Goal: Task Accomplishment & Management: Manage account settings

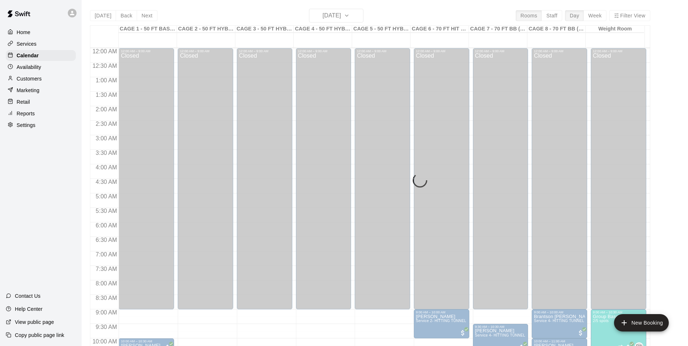
scroll to position [369, 0]
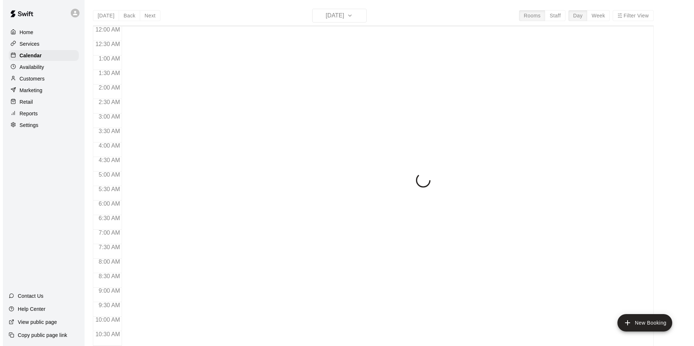
scroll to position [283, 0]
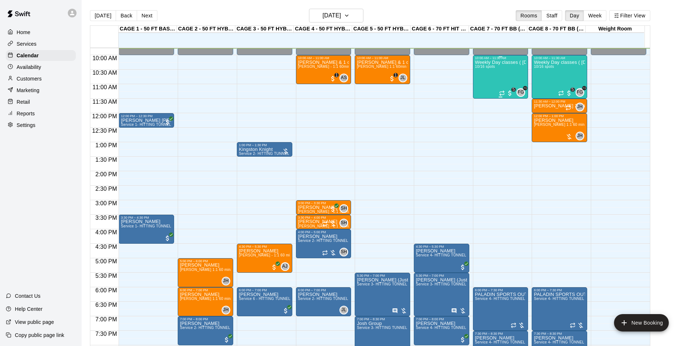
click at [485, 72] on div "Weekly Day classes ( Monday,Wednesday,Friday ) 10:00-11:30 ( monthly packages a…" at bounding box center [500, 233] width 51 height 346
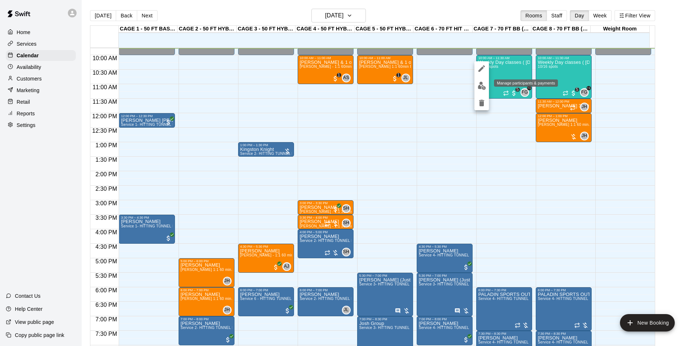
click at [478, 90] on img "edit" at bounding box center [481, 86] width 8 height 8
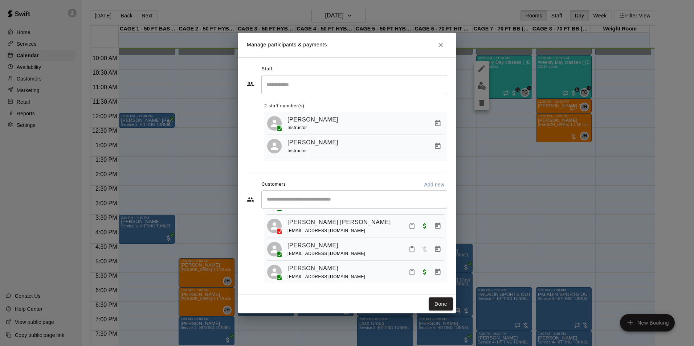
scroll to position [116, 0]
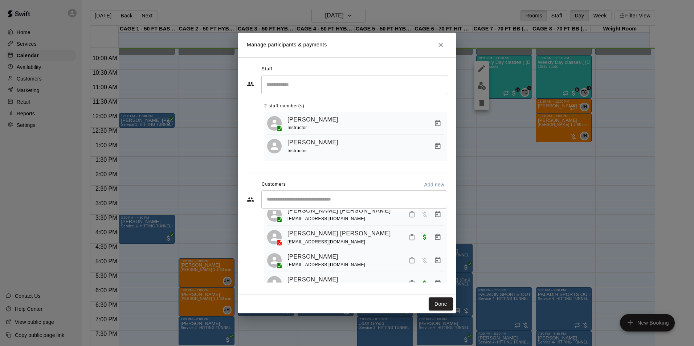
click at [327, 208] on div "​" at bounding box center [354, 199] width 186 height 18
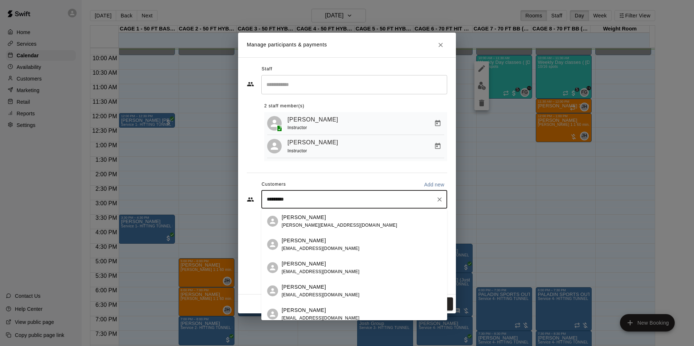
type input "**********"
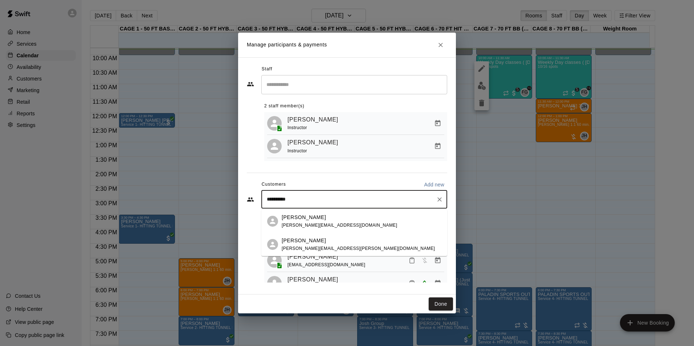
click at [324, 222] on div "Parker Schaunaman a.schaunaman@yahoo.com" at bounding box center [338, 222] width 115 height 16
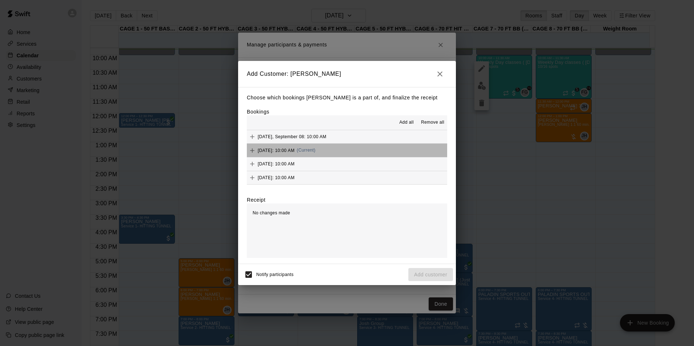
click at [391, 151] on button "Monday, September 15: 10:00 AM (Current)" at bounding box center [347, 150] width 200 height 13
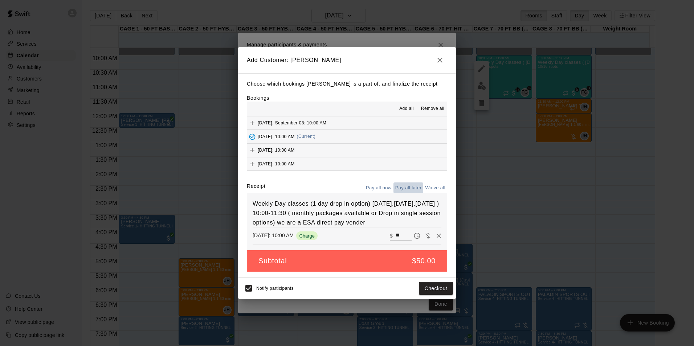
click at [402, 184] on button "Pay all later" at bounding box center [408, 187] width 30 height 11
click at [418, 288] on button "Add customer" at bounding box center [430, 288] width 45 height 13
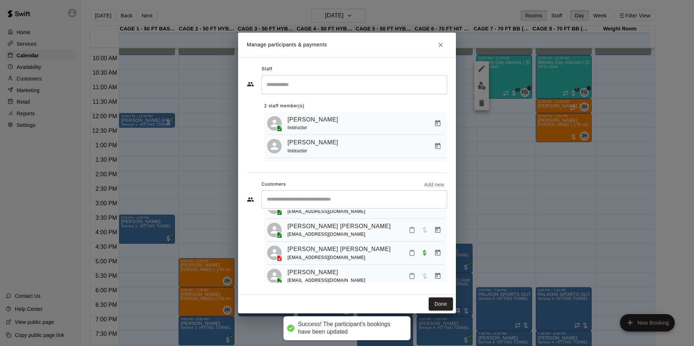
scroll to position [213, 0]
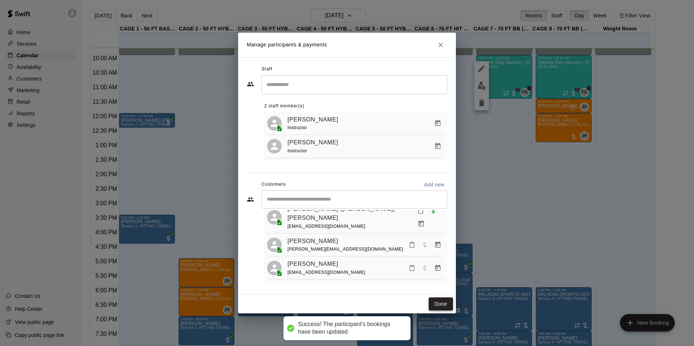
click at [445, 306] on button "Done" at bounding box center [440, 303] width 24 height 13
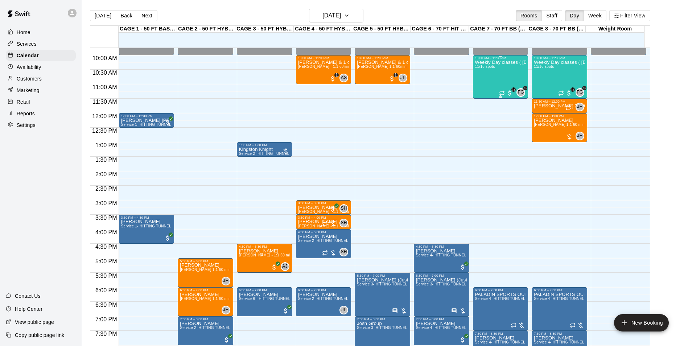
click at [494, 78] on div "Weekly Day classes ( Monday,Wednesday,Friday ) 10:00-11:30 ( monthly packages a…" at bounding box center [500, 233] width 51 height 346
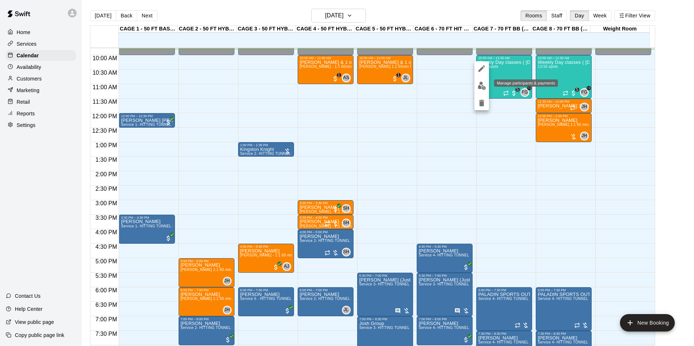
click at [481, 84] on img "edit" at bounding box center [481, 86] width 8 height 8
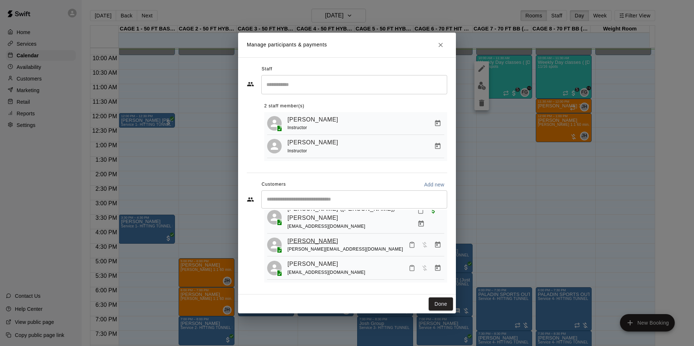
click at [321, 244] on link "[PERSON_NAME]" at bounding box center [312, 240] width 51 height 9
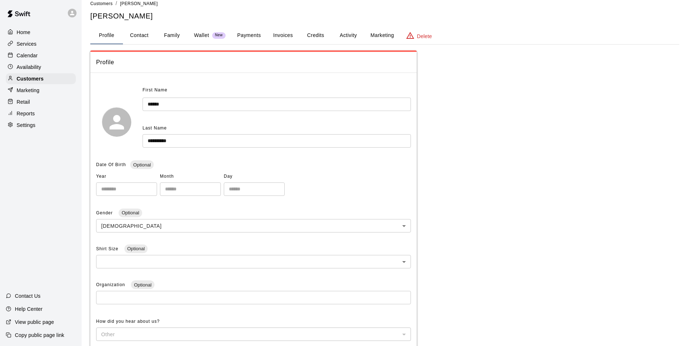
scroll to position [3, 0]
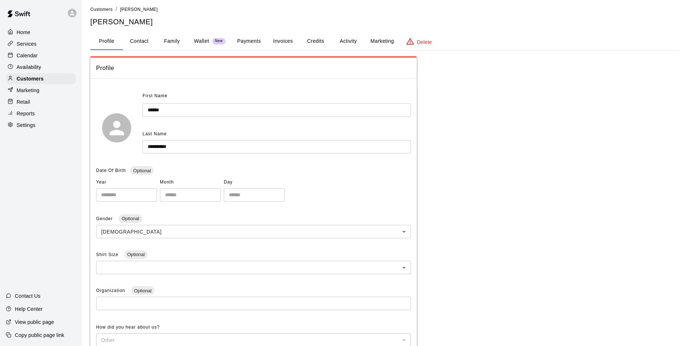
click at [328, 46] on button "Credits" at bounding box center [315, 41] width 33 height 17
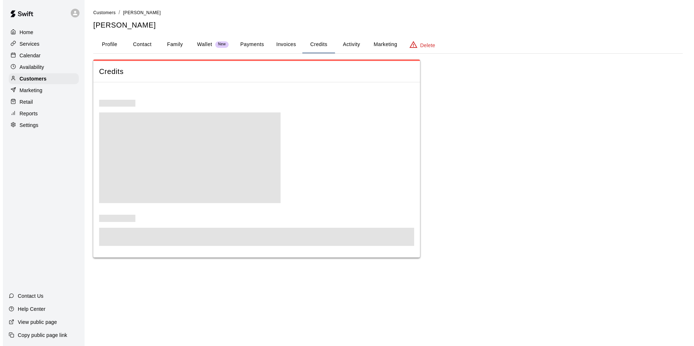
scroll to position [0, 0]
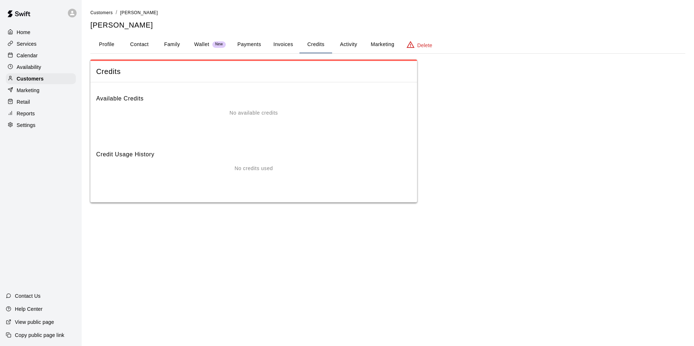
click at [262, 39] on button "Payments" at bounding box center [248, 44] width 35 height 17
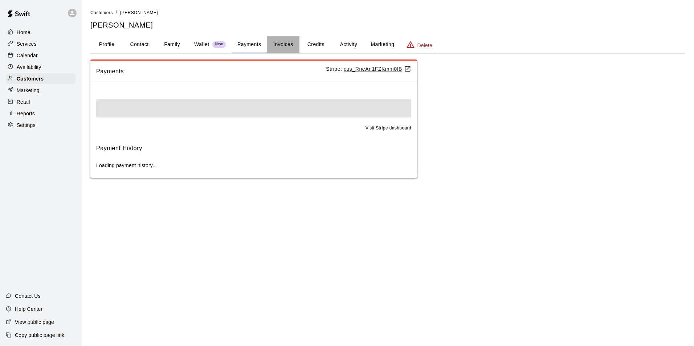
click at [275, 37] on button "Invoices" at bounding box center [283, 44] width 33 height 17
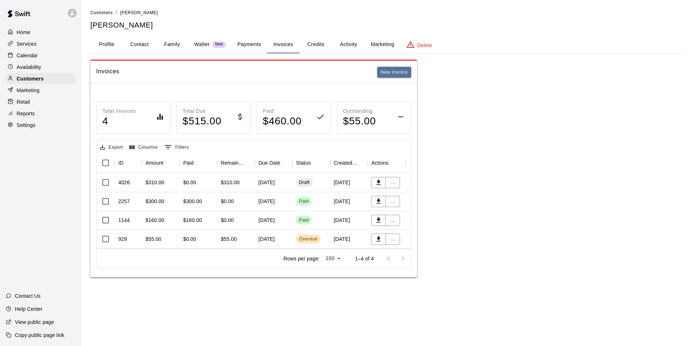
click at [320, 187] on div "Draft" at bounding box center [311, 182] width 38 height 19
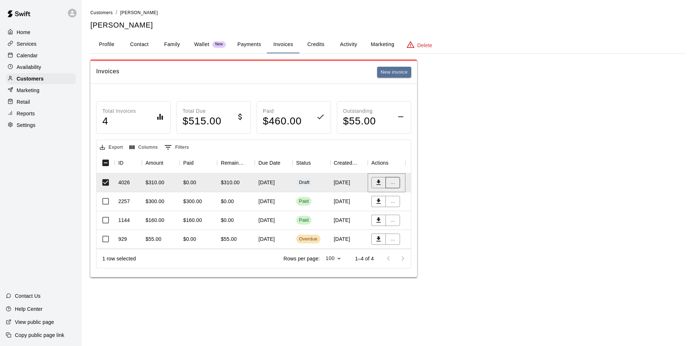
click at [394, 182] on button "..." at bounding box center [392, 182] width 15 height 11
click at [465, 184] on div at bounding box center [347, 173] width 694 height 346
click at [401, 73] on button "New invoice" at bounding box center [394, 72] width 34 height 11
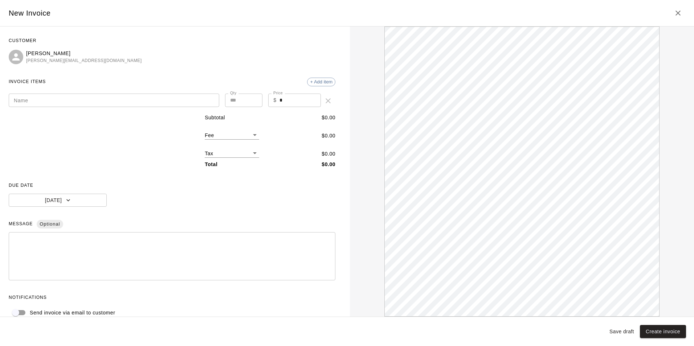
click at [676, 16] on icon "Close" at bounding box center [677, 13] width 9 height 9
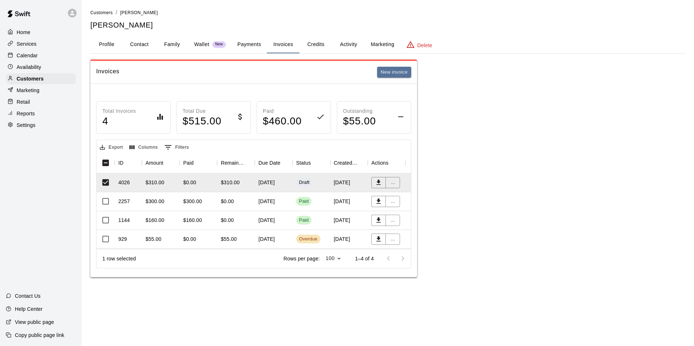
click at [243, 182] on div "$310.00" at bounding box center [236, 182] width 38 height 19
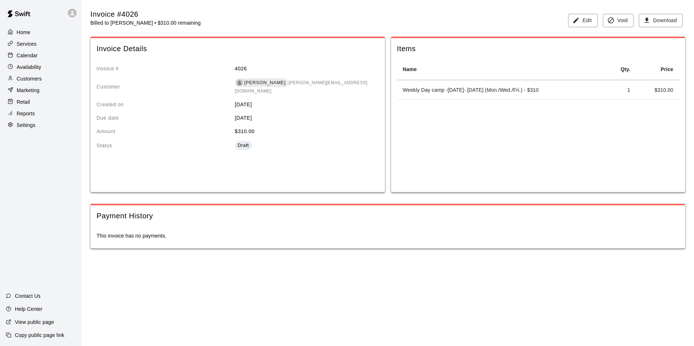
click at [582, 87] on td "Weekly Day camp -[DATE]- [DATE] (Mon./Wed./Fri.) - $310" at bounding box center [501, 90] width 209 height 19
click at [243, 142] on div "Draft" at bounding box center [243, 145] width 11 height 7
click at [534, 85] on td "Weekly Day camp -September 12- October 10th (Mon./Wed./Fri.) - $310" at bounding box center [501, 90] width 209 height 19
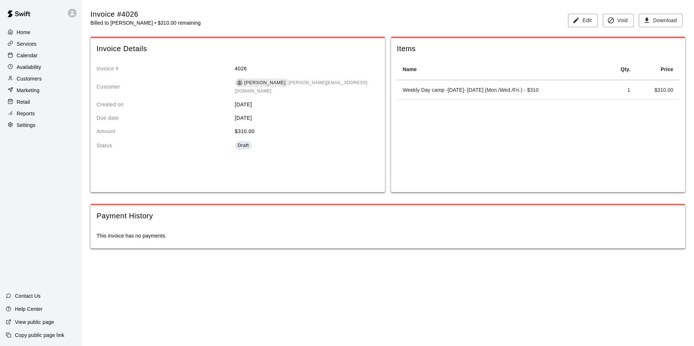
drag, startPoint x: 534, startPoint y: 85, endPoint x: 567, endPoint y: 17, distance: 75.1
click at [567, 17] on div "Edit Void Download" at bounding box center [625, 18] width 120 height 18
click at [577, 17] on icon "button" at bounding box center [575, 20] width 7 height 7
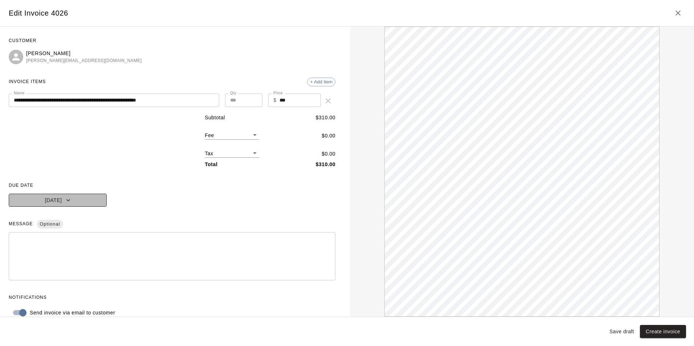
click at [86, 196] on button "Sep 30, 2025" at bounding box center [58, 200] width 98 height 13
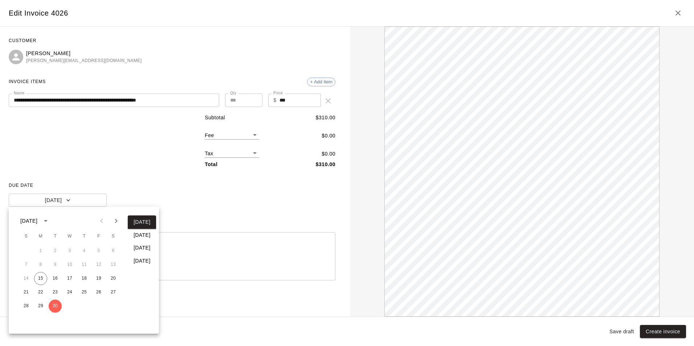
click at [136, 189] on div at bounding box center [347, 173] width 694 height 346
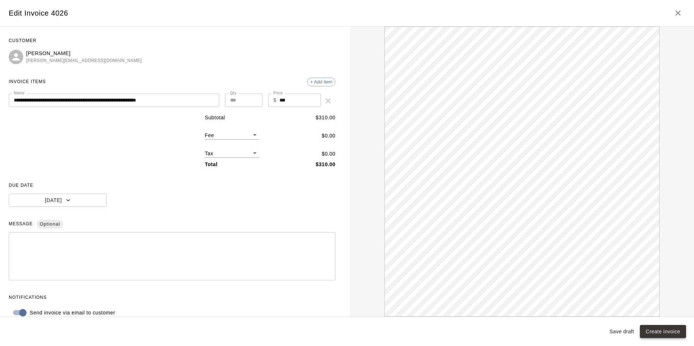
click at [666, 335] on button "Create invoice" at bounding box center [662, 331] width 46 height 13
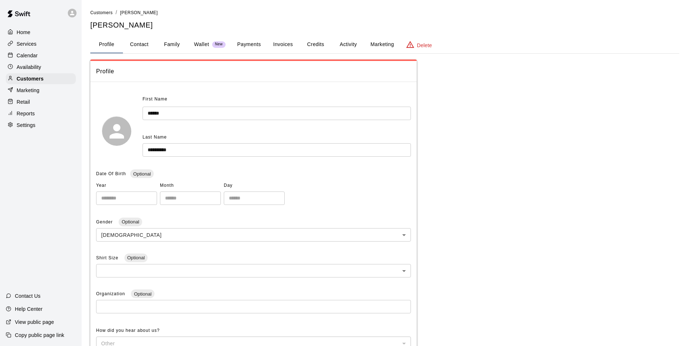
click at [329, 43] on button "Credits" at bounding box center [315, 44] width 33 height 17
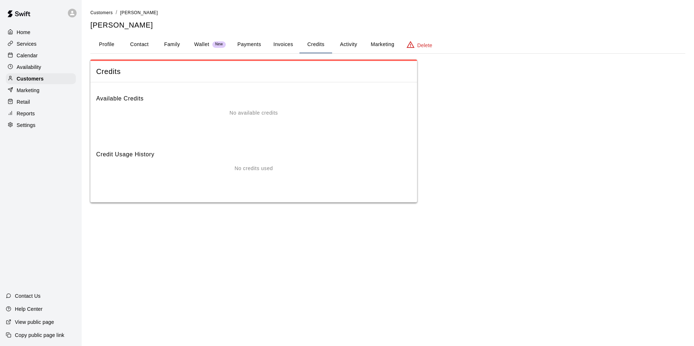
click at [277, 50] on button "Invoices" at bounding box center [283, 44] width 33 height 17
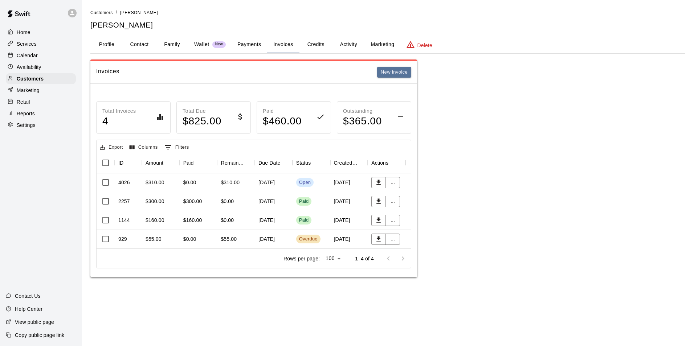
click at [54, 56] on div "Calendar" at bounding box center [41, 55] width 70 height 11
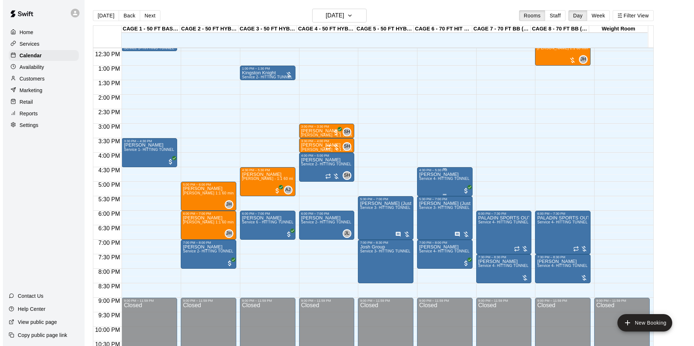
scroll to position [282, 0]
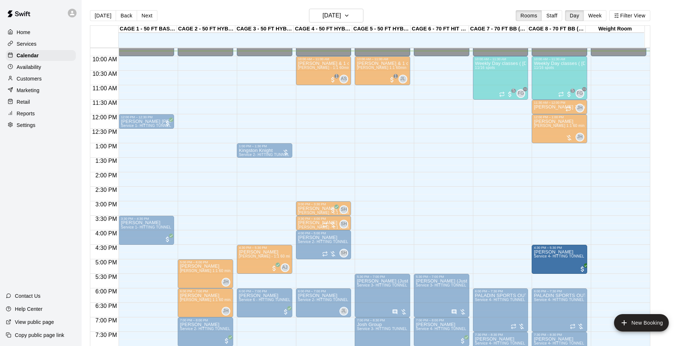
drag, startPoint x: 459, startPoint y: 256, endPoint x: 542, endPoint y: 258, distance: 82.7
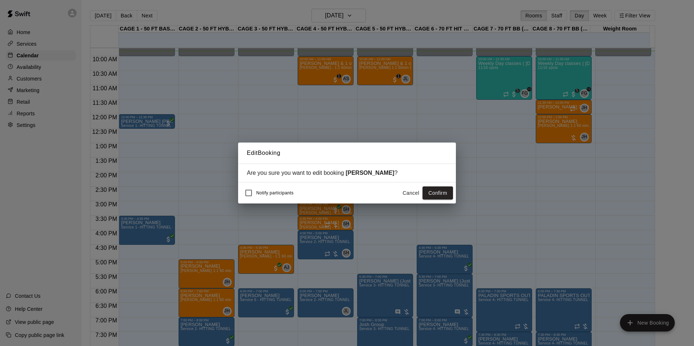
click at [439, 189] on button "Confirm" at bounding box center [437, 192] width 30 height 13
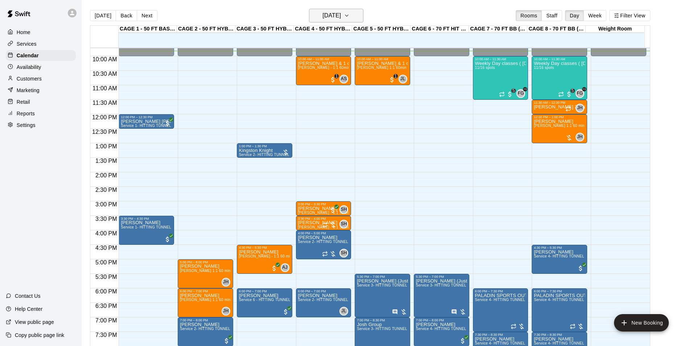
click at [322, 15] on h6 "[DATE]" at bounding box center [331, 16] width 18 height 10
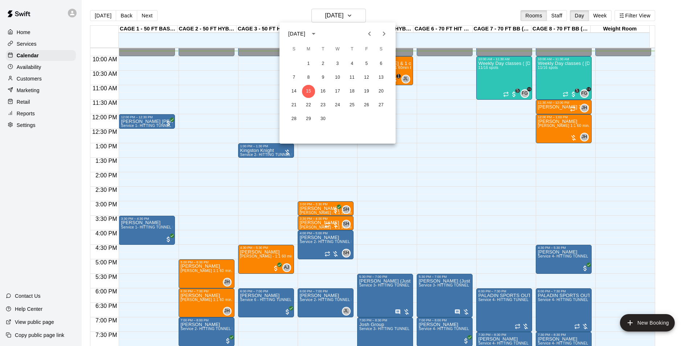
click at [416, 15] on div at bounding box center [347, 173] width 694 height 346
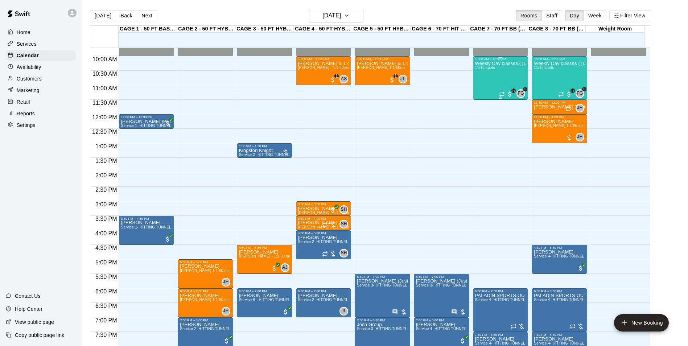
click at [504, 74] on div "Weekly Day classes ( Monday,Wednesday,Friday ) 10:00-11:30 ( monthly packages a…" at bounding box center [500, 234] width 51 height 346
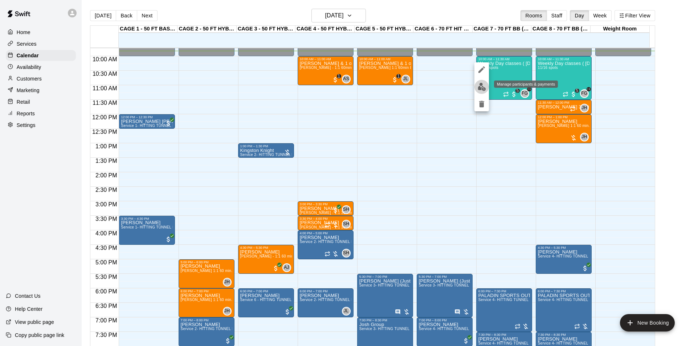
click at [480, 90] on img "edit" at bounding box center [481, 87] width 8 height 8
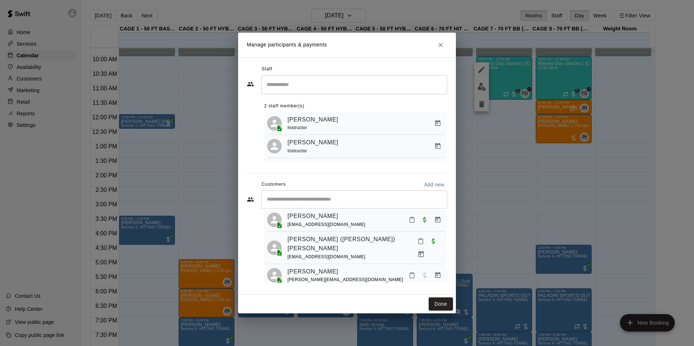
scroll to position [213, 0]
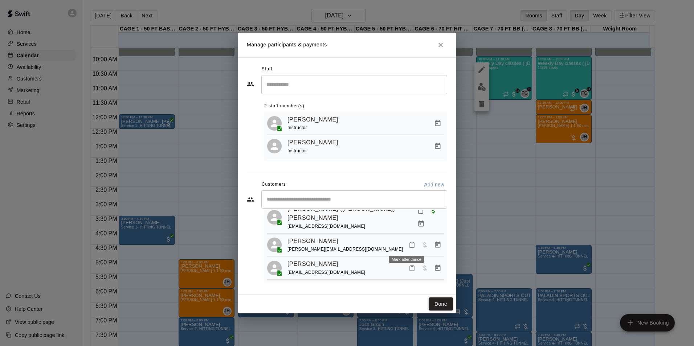
click at [406, 248] on button "Mark attendance" at bounding box center [412, 245] width 12 height 12
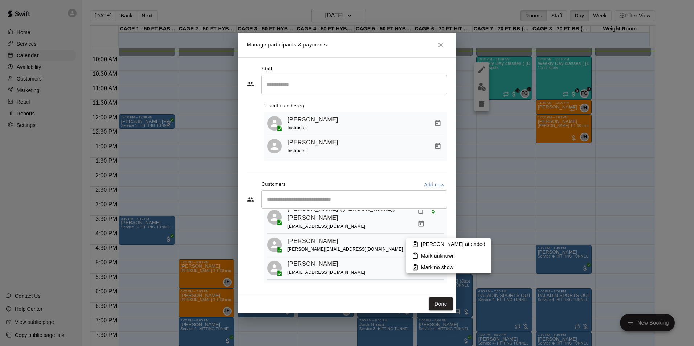
click at [425, 243] on p "Mark attended" at bounding box center [453, 243] width 64 height 7
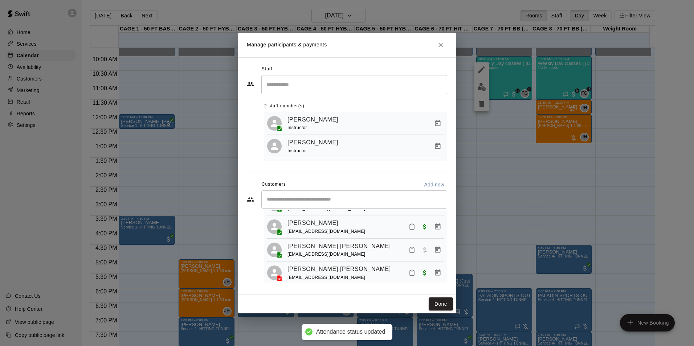
scroll to position [68, 0]
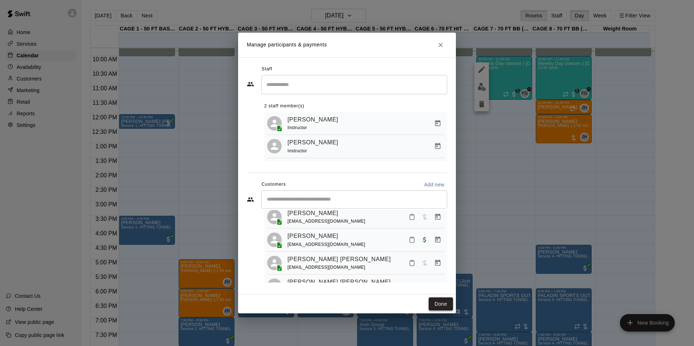
click at [439, 303] on button "Done" at bounding box center [440, 303] width 24 height 13
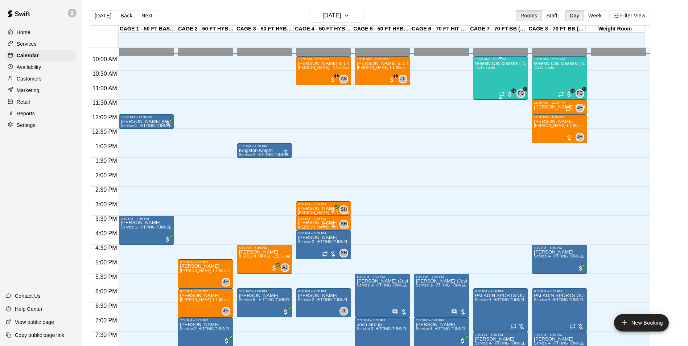
click at [486, 81] on div "Weekly Day classes ( Monday,Wednesday,Friday ) 10:00-11:30 ( monthly packages a…" at bounding box center [500, 234] width 51 height 346
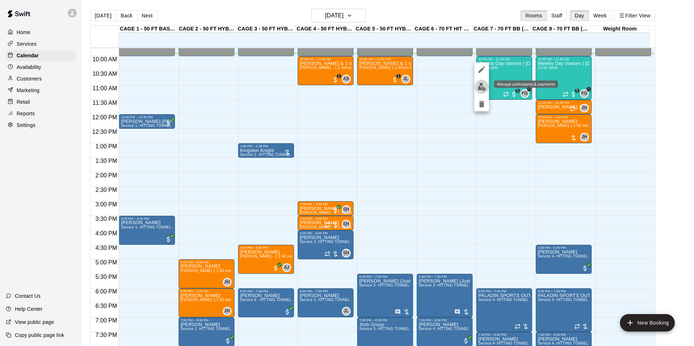
click at [487, 85] on button "edit" at bounding box center [481, 87] width 15 height 14
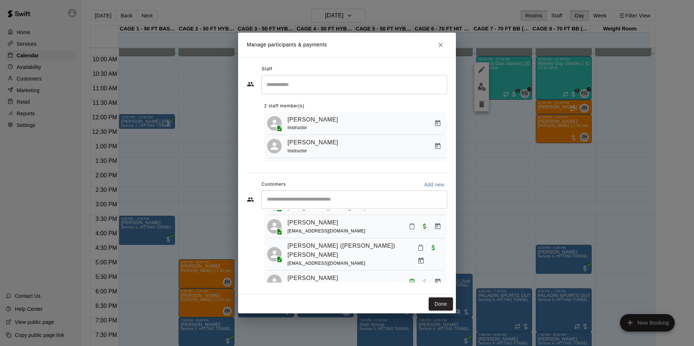
scroll to position [140, 0]
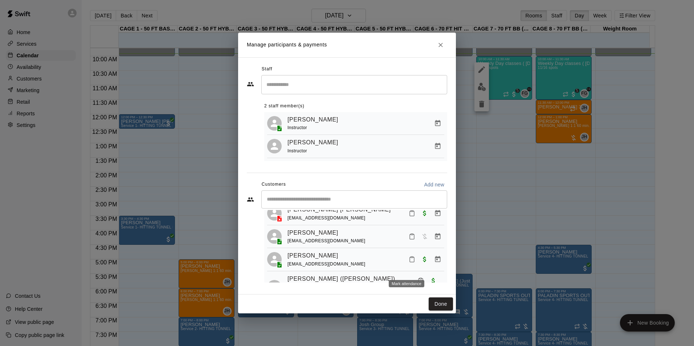
click at [407, 266] on button "Mark attendance" at bounding box center [412, 259] width 12 height 12
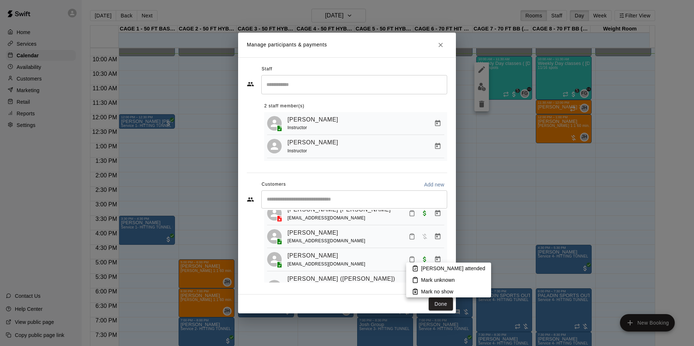
click at [416, 268] on icon at bounding box center [415, 268] width 7 height 7
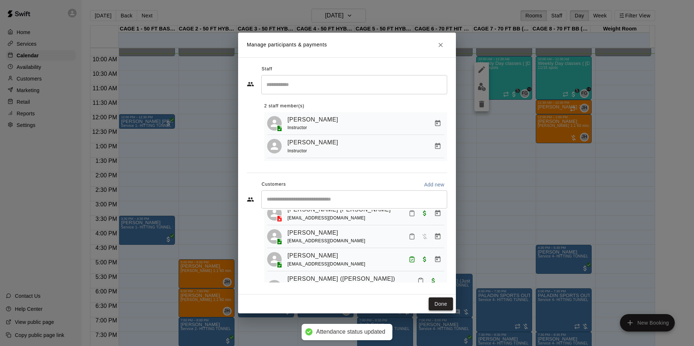
click at [439, 300] on button "Done" at bounding box center [440, 303] width 24 height 13
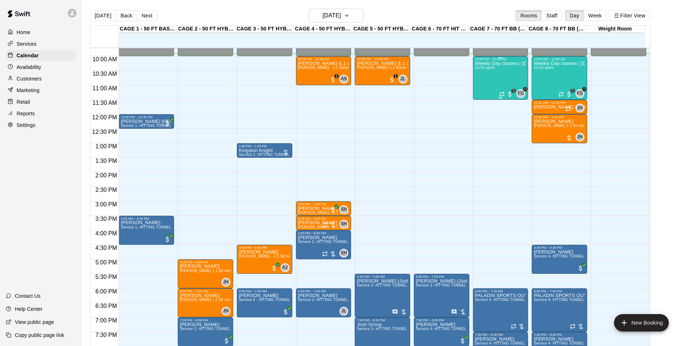
click at [488, 67] on span "11/16 spots" at bounding box center [485, 68] width 20 height 4
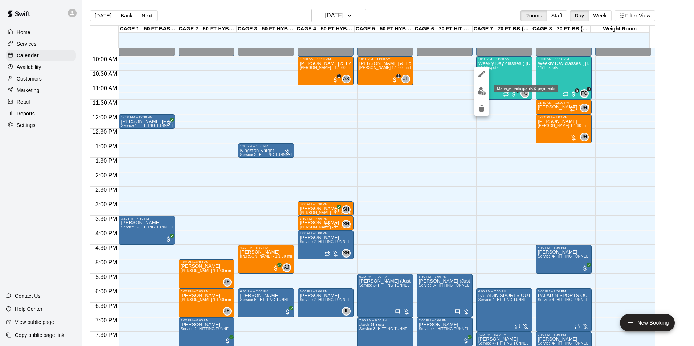
click at [482, 87] on img "edit" at bounding box center [481, 91] width 8 height 8
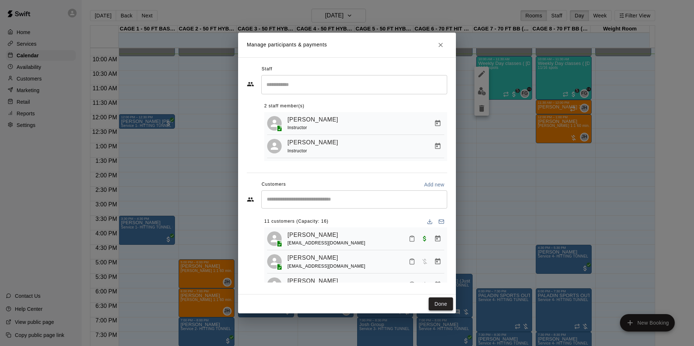
click at [441, 305] on button "Done" at bounding box center [440, 303] width 24 height 13
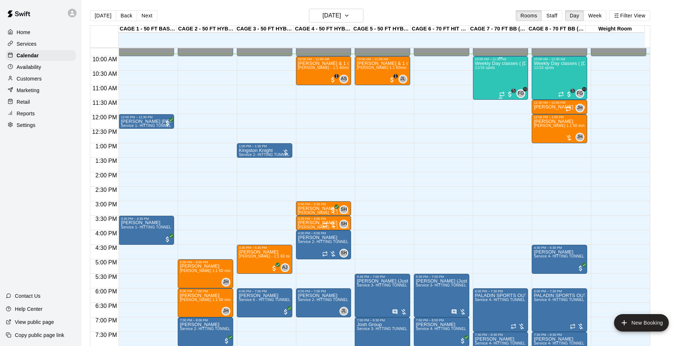
click at [500, 77] on div "Weekly Day classes ( [DATE],[DATE],[DATE] ) 10:00-11:30 ( monthly packages avai…" at bounding box center [500, 234] width 51 height 346
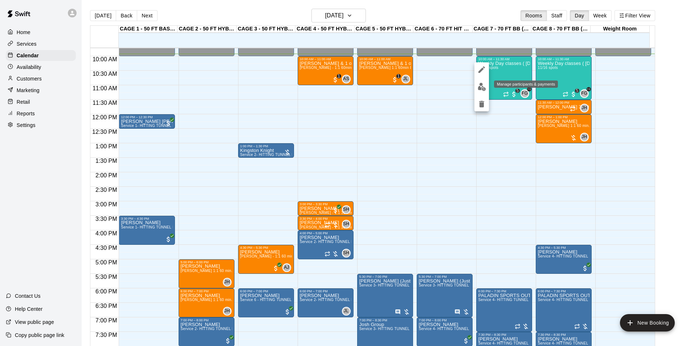
click at [477, 86] on img "edit" at bounding box center [481, 87] width 8 height 8
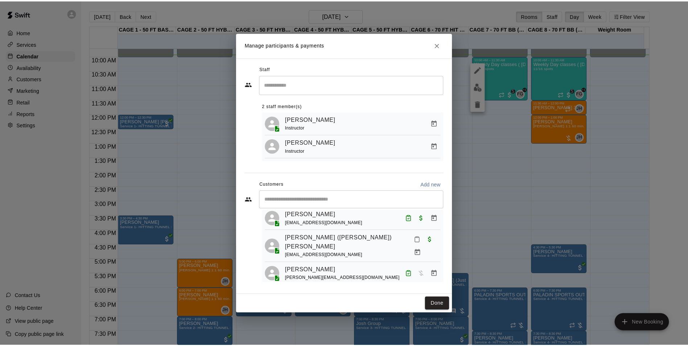
scroll to position [213, 0]
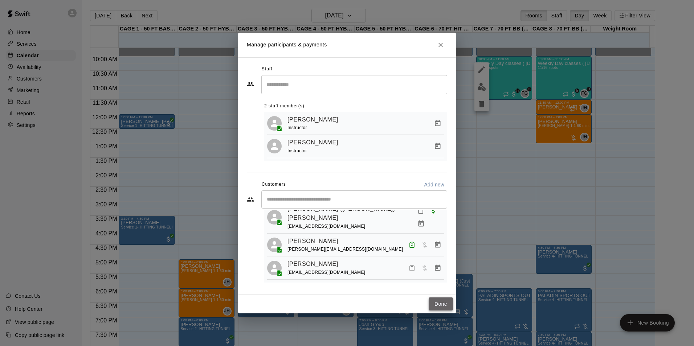
click at [448, 306] on button "Done" at bounding box center [440, 303] width 24 height 13
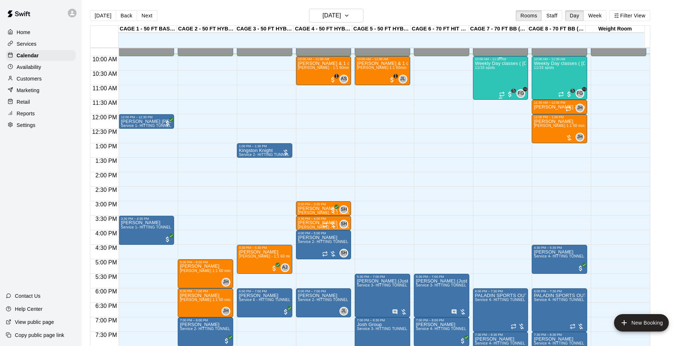
click at [491, 86] on div "Weekly Day classes ( [DATE],[DATE],[DATE] ) 10:00-11:30 ( monthly packages avai…" at bounding box center [500, 234] width 51 height 346
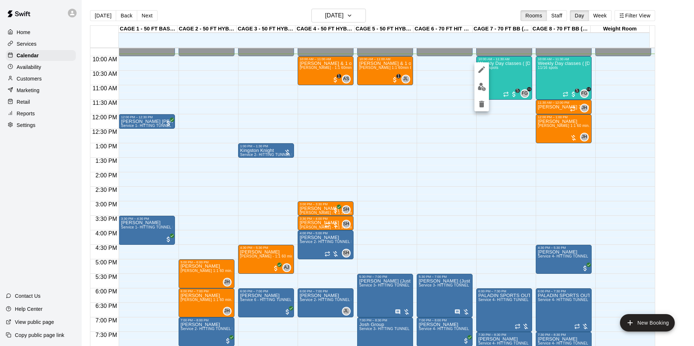
click at [498, 78] on div at bounding box center [347, 173] width 694 height 346
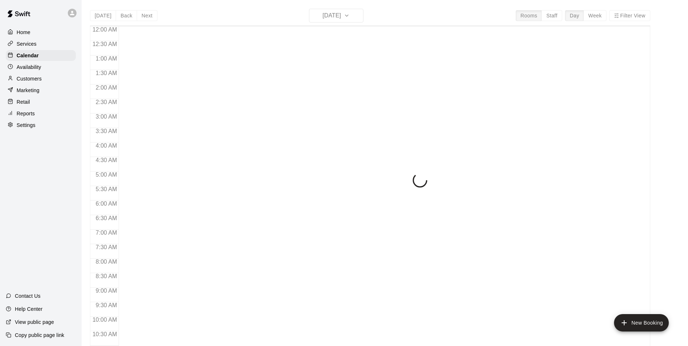
scroll to position [297, 0]
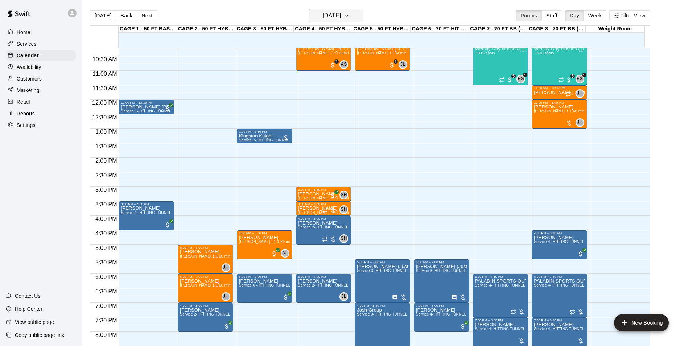
click at [325, 10] on button "[DATE]" at bounding box center [336, 16] width 54 height 14
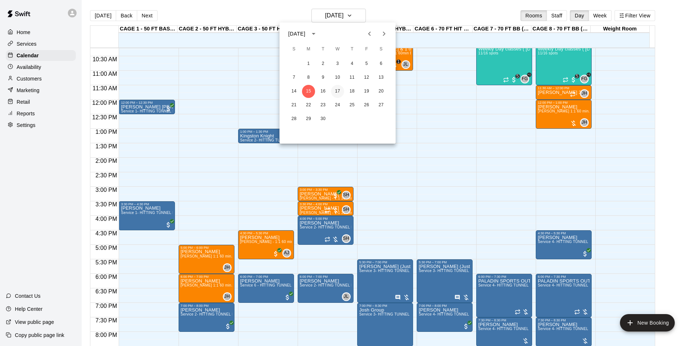
click at [338, 89] on button "17" at bounding box center [337, 91] width 13 height 13
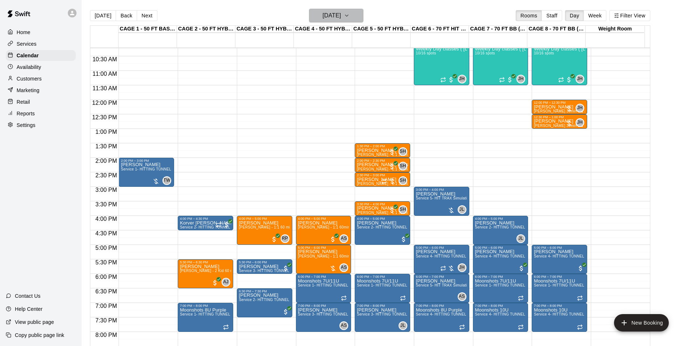
click at [361, 20] on button "Wednesday Sep 17" at bounding box center [336, 16] width 54 height 14
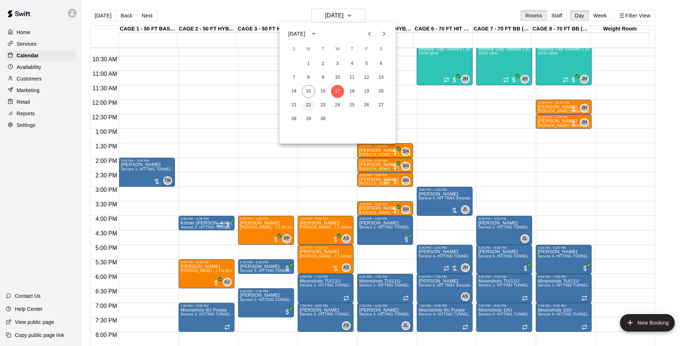
click at [310, 104] on button "22" at bounding box center [308, 105] width 13 height 13
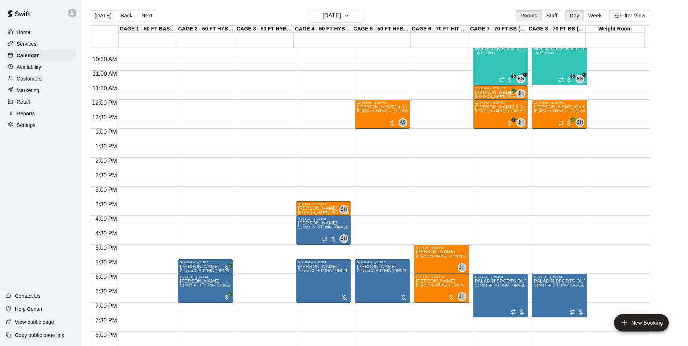
click at [346, 8] on main "Today Back Next Monday Sep 22 Rooms Staff Day Week Filter View CAGE 1 - 50 FT B…" at bounding box center [385, 179] width 606 height 358
click at [341, 15] on h6 "Monday Sep 22" at bounding box center [331, 16] width 18 height 10
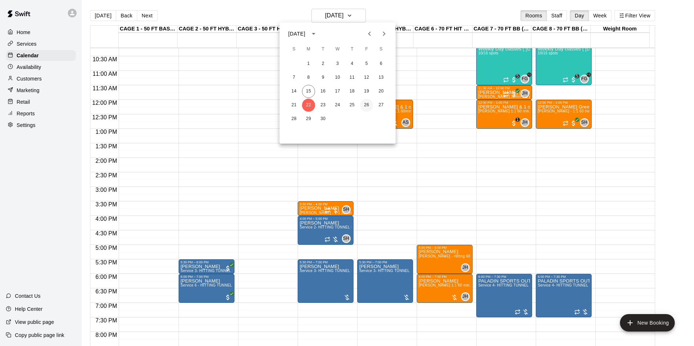
click at [365, 106] on button "26" at bounding box center [366, 105] width 13 height 13
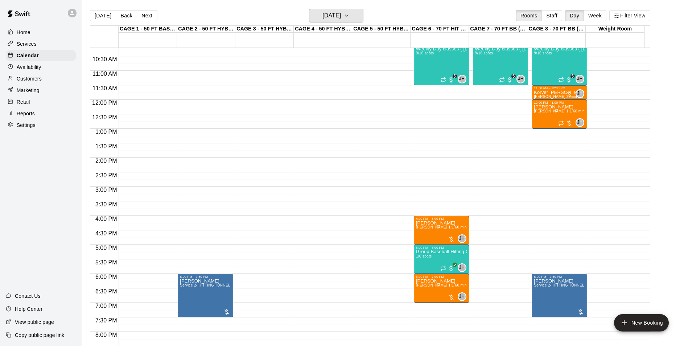
click at [334, 16] on h6 "Friday Sep 26" at bounding box center [331, 16] width 18 height 10
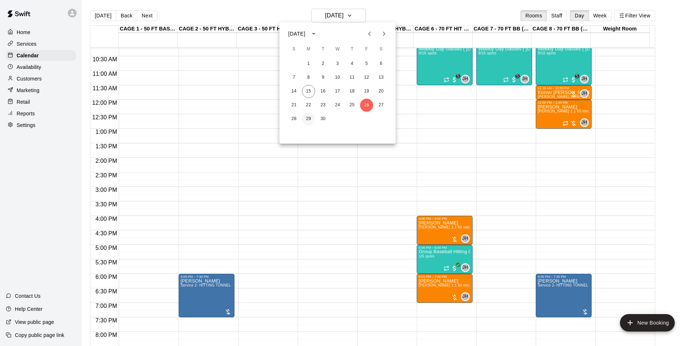
click at [310, 116] on button "29" at bounding box center [308, 118] width 13 height 13
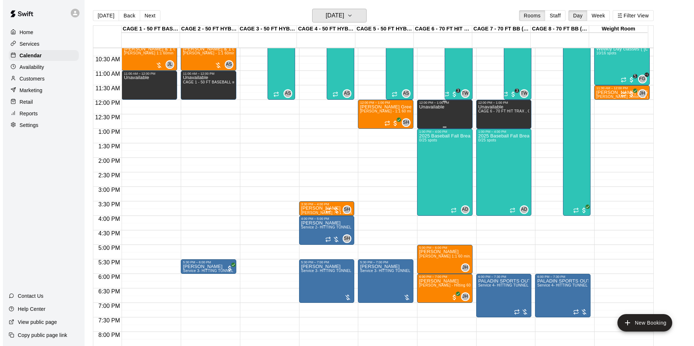
scroll to position [188, 0]
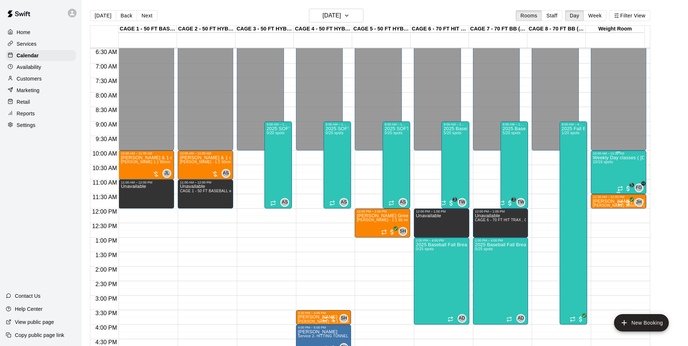
click at [614, 176] on div "Weekly Day classes ( Monday,Wednesday,Friday ) 10:00-11:30 ( monthly packages a…" at bounding box center [618, 328] width 51 height 346
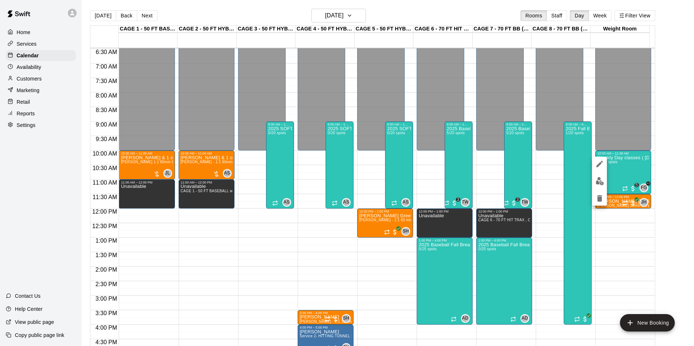
click at [601, 185] on img "edit" at bounding box center [599, 181] width 8 height 8
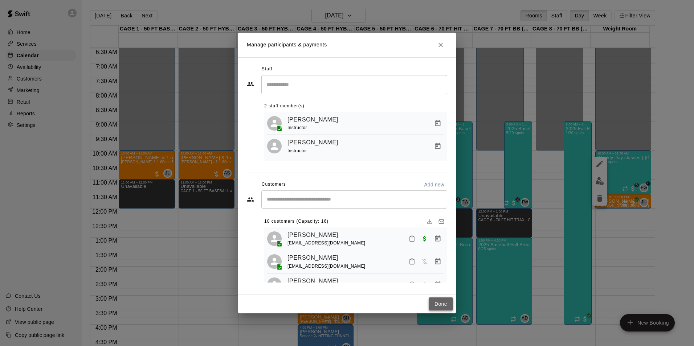
click at [436, 300] on button "Done" at bounding box center [440, 303] width 24 height 13
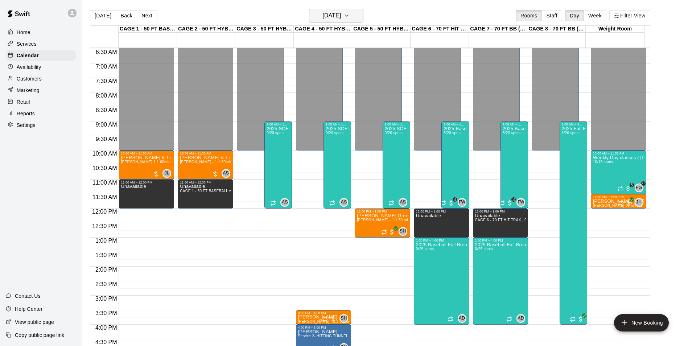
click at [324, 11] on h6 "[DATE]" at bounding box center [331, 16] width 18 height 10
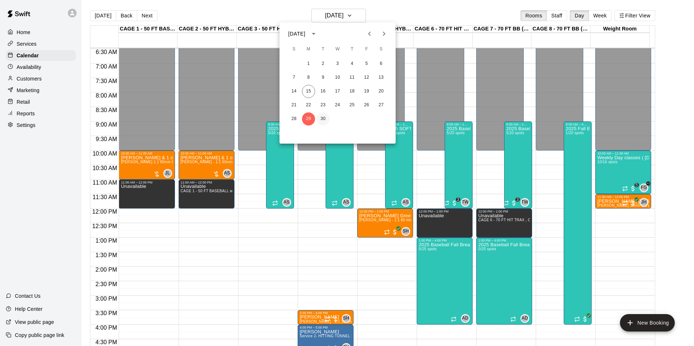
click at [320, 120] on button "30" at bounding box center [322, 118] width 13 height 13
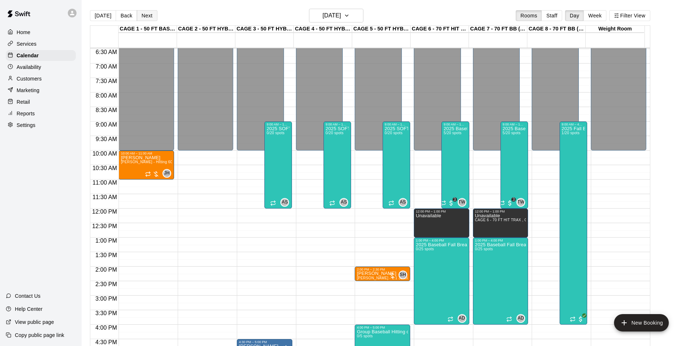
click at [149, 16] on button "Next" at bounding box center [147, 15] width 20 height 11
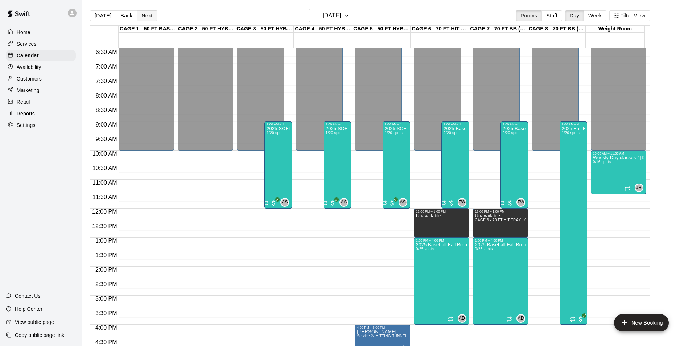
click at [149, 16] on button "Next" at bounding box center [147, 15] width 20 height 11
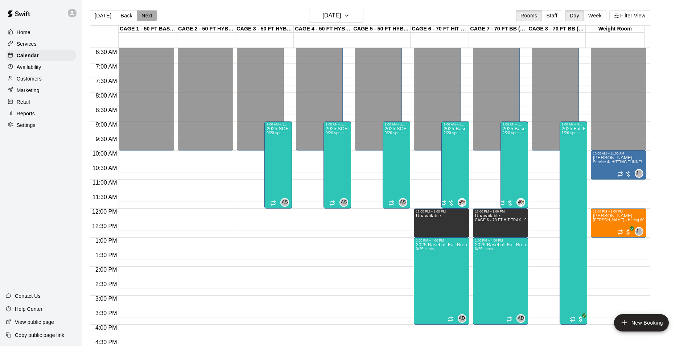
click at [149, 16] on button "Next" at bounding box center [147, 15] width 20 height 11
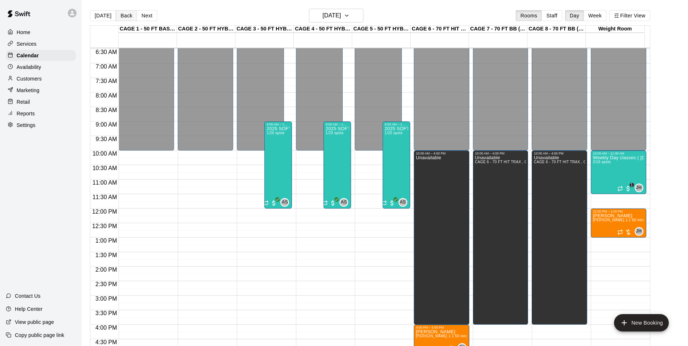
click at [118, 16] on button "Back" at bounding box center [126, 15] width 21 height 11
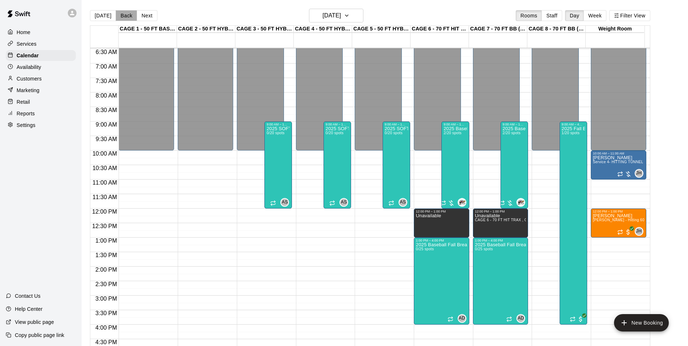
click at [118, 16] on button "Back" at bounding box center [126, 15] width 21 height 11
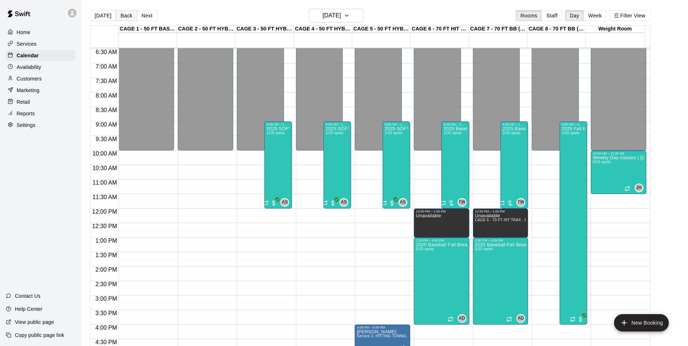
click at [118, 16] on button "Back" at bounding box center [126, 15] width 21 height 11
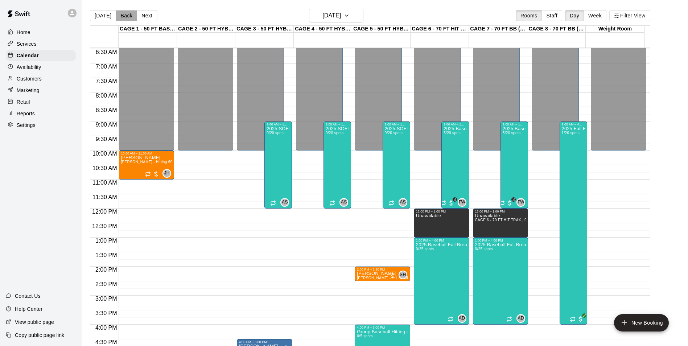
click at [118, 16] on button "Back" at bounding box center [126, 15] width 21 height 11
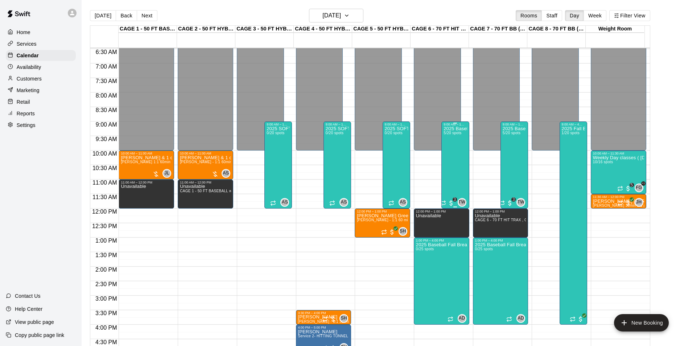
click at [458, 160] on div "2025 Baseball Fall Break camp ( full or half day options ) 5/20 spots" at bounding box center [455, 299] width 23 height 346
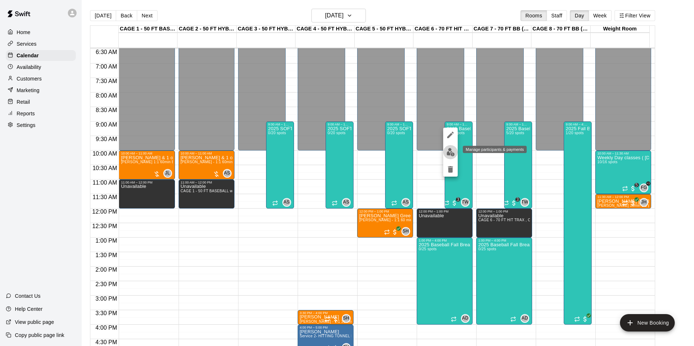
click at [449, 153] on img "edit" at bounding box center [450, 152] width 8 height 8
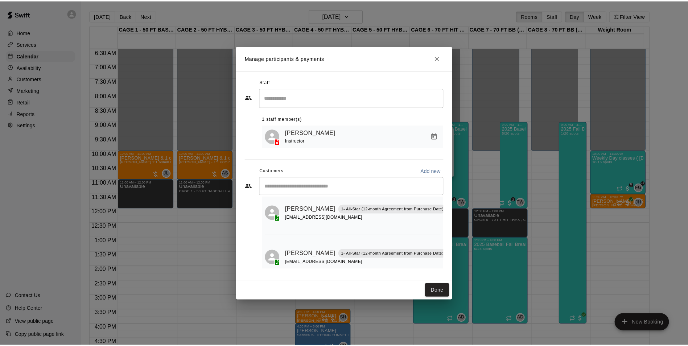
scroll to position [135, 0]
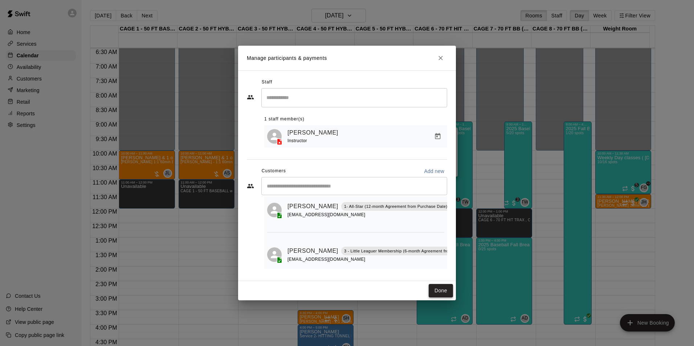
click at [440, 292] on button "Done" at bounding box center [440, 290] width 24 height 13
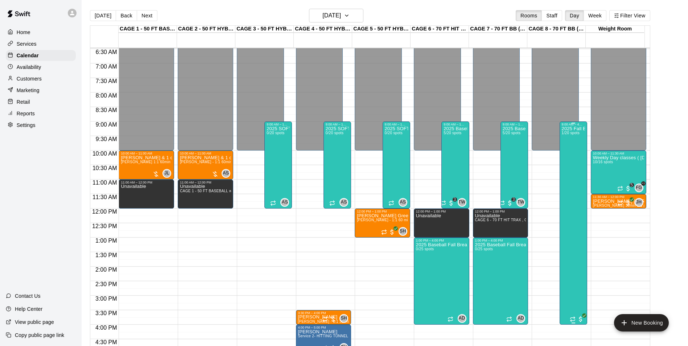
click at [573, 156] on div "2025 Fall Baseball class / camp - Full Day option 9am - 4pm 1/20 spots" at bounding box center [573, 299] width 23 height 346
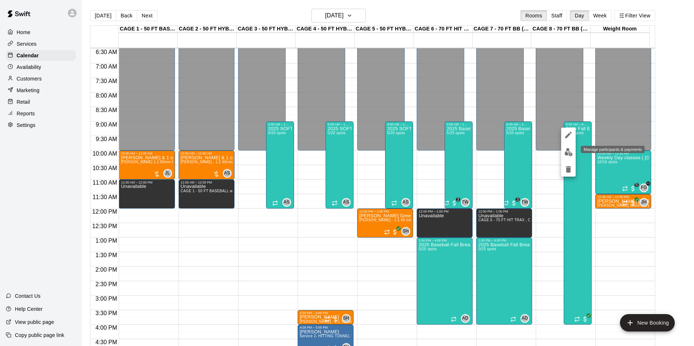
click at [571, 156] on img "edit" at bounding box center [568, 152] width 8 height 8
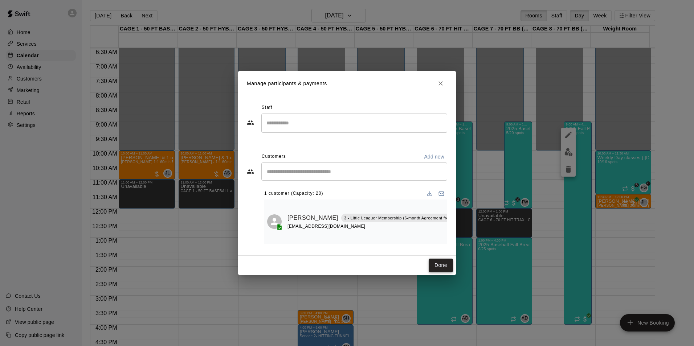
click at [437, 269] on button "Done" at bounding box center [440, 265] width 24 height 13
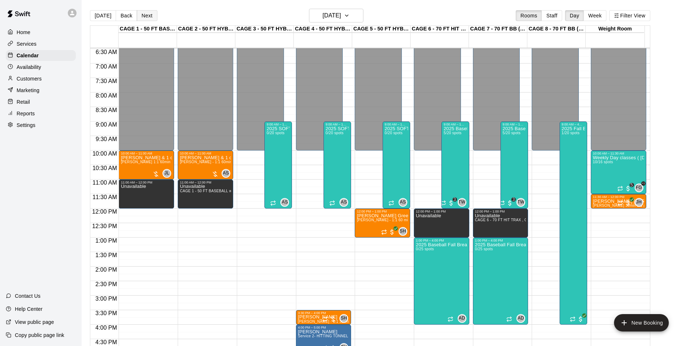
click at [141, 16] on button "Next" at bounding box center [147, 15] width 20 height 11
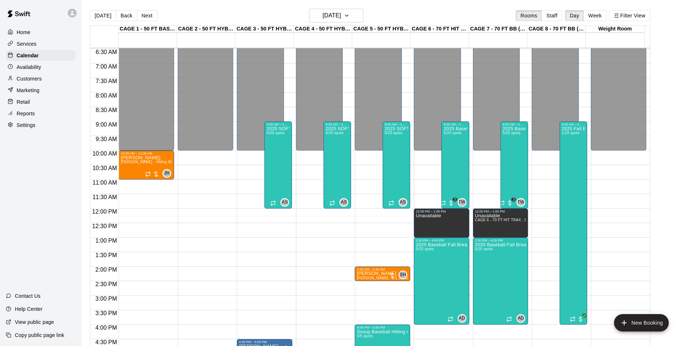
click at [148, 16] on button "Next" at bounding box center [147, 15] width 20 height 11
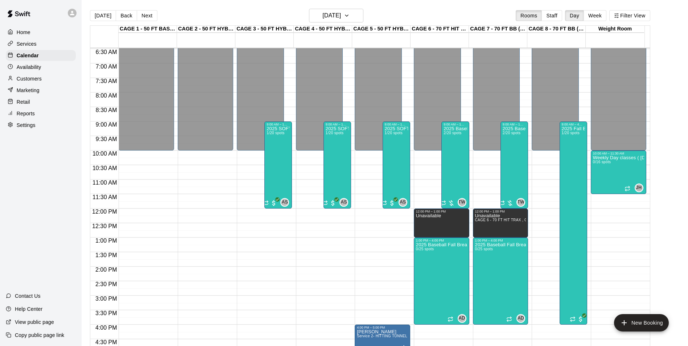
click at [148, 16] on button "Next" at bounding box center [147, 15] width 20 height 11
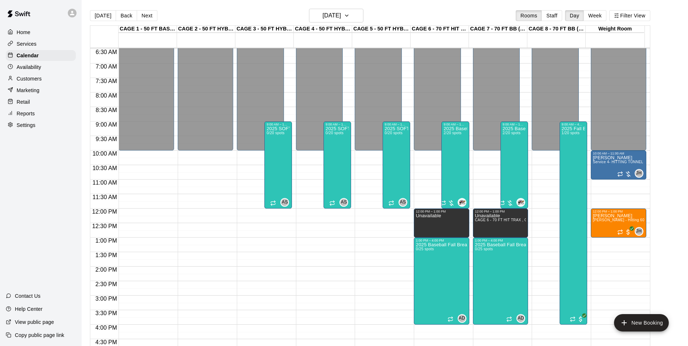
click at [148, 16] on button "Next" at bounding box center [147, 15] width 20 height 11
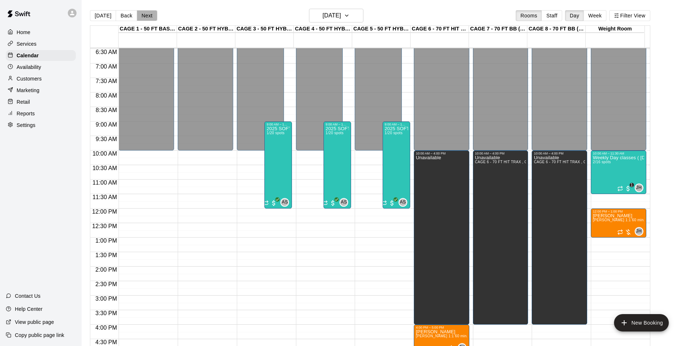
click at [148, 16] on button "Next" at bounding box center [147, 15] width 20 height 11
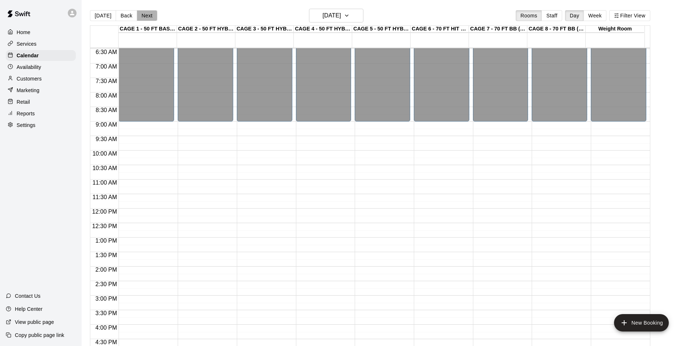
click at [148, 16] on button "Next" at bounding box center [147, 15] width 20 height 11
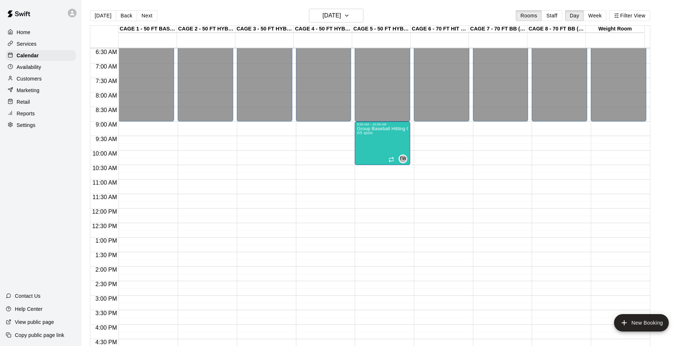
click at [148, 16] on button "Next" at bounding box center [147, 15] width 20 height 11
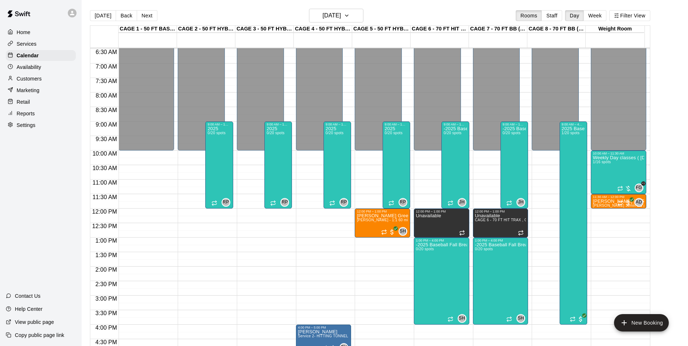
click at [148, 16] on button "Next" at bounding box center [147, 15] width 20 height 11
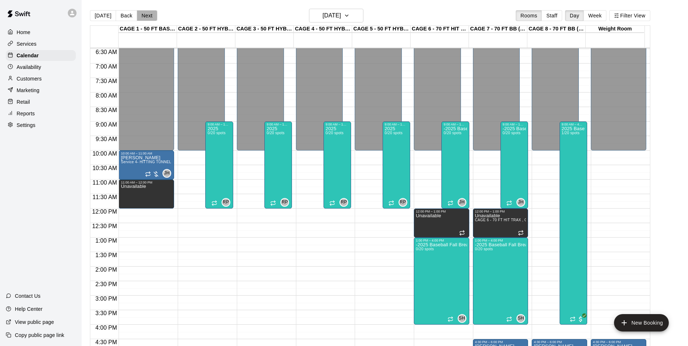
click at [148, 16] on button "Next" at bounding box center [147, 15] width 20 height 11
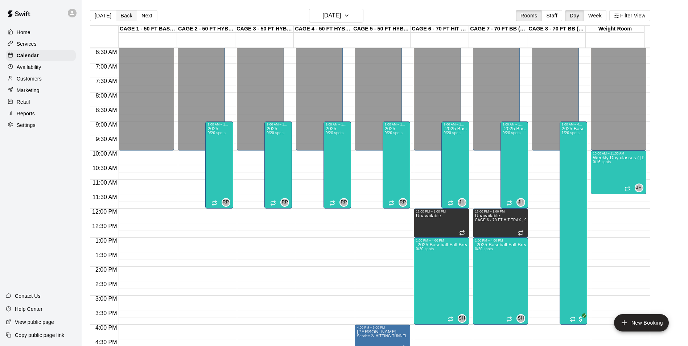
click at [125, 16] on button "Back" at bounding box center [126, 15] width 21 height 11
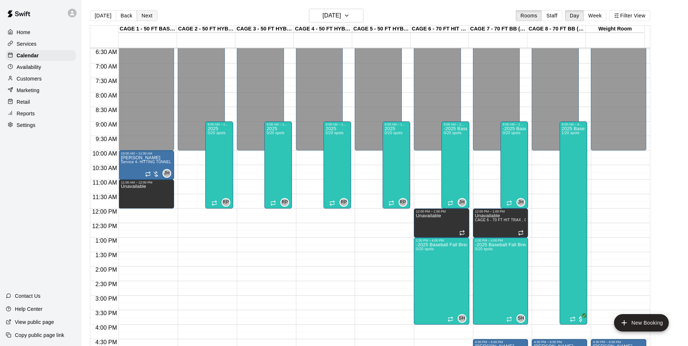
click at [137, 13] on button "Next" at bounding box center [147, 15] width 20 height 11
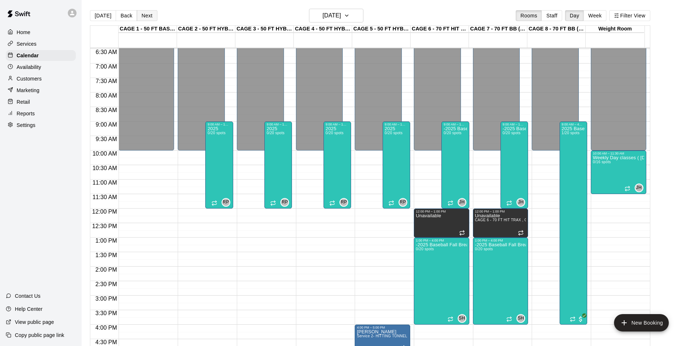
click at [137, 13] on button "Next" at bounding box center [147, 15] width 20 height 11
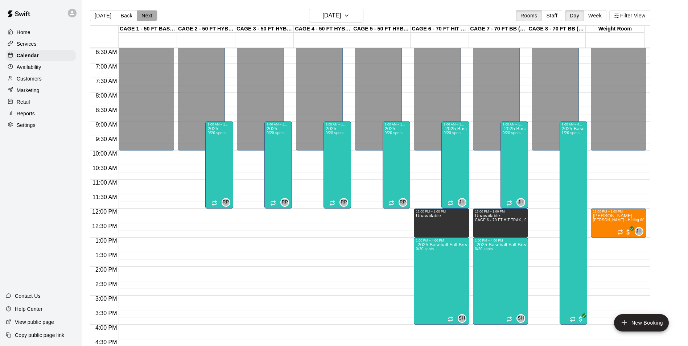
click at [137, 13] on button "Next" at bounding box center [147, 15] width 20 height 11
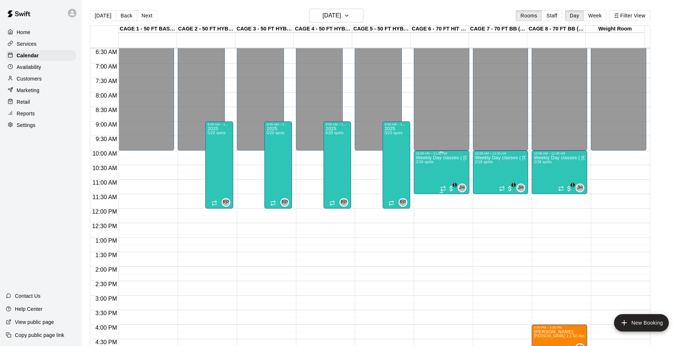
click at [448, 178] on div "Weekly Day classes ( Monday,Wednesday,Friday ) 10:00-11:30 ( monthly packages a…" at bounding box center [441, 328] width 51 height 346
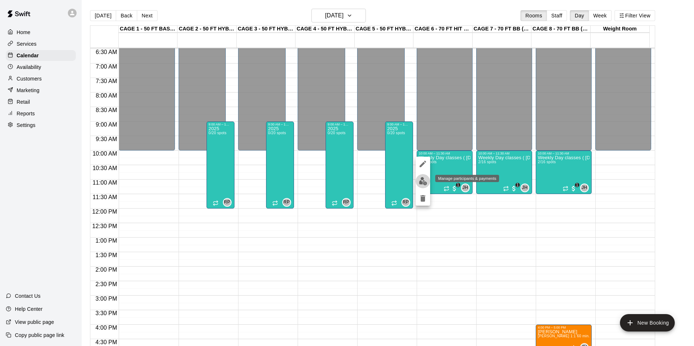
click at [425, 186] on button "edit" at bounding box center [422, 181] width 15 height 14
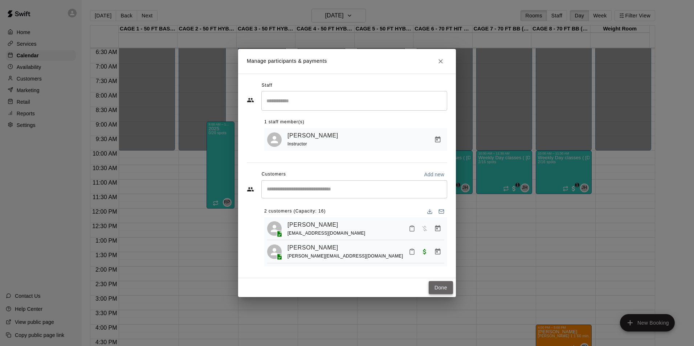
click at [432, 288] on button "Done" at bounding box center [440, 287] width 24 height 13
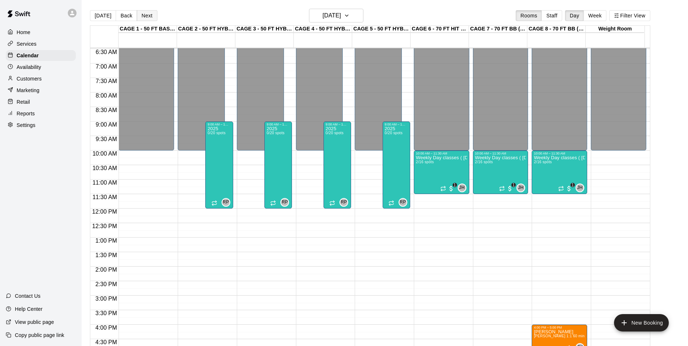
click at [143, 13] on button "Next" at bounding box center [147, 15] width 20 height 11
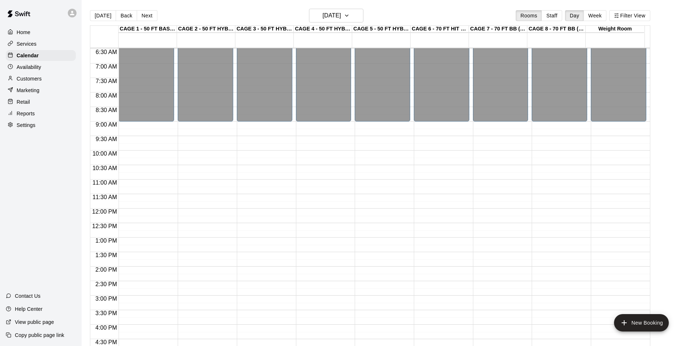
click at [147, 14] on button "Next" at bounding box center [147, 15] width 20 height 11
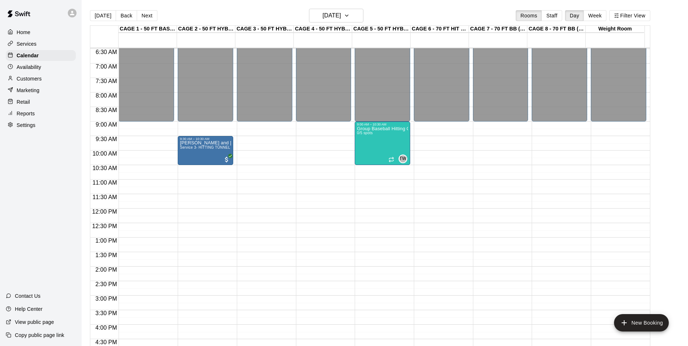
click at [147, 14] on button "Next" at bounding box center [147, 15] width 20 height 11
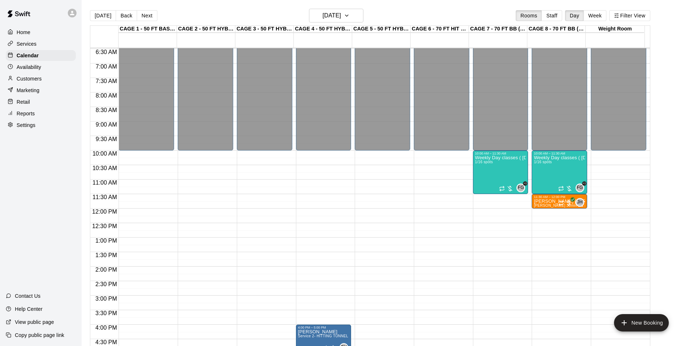
click at [147, 14] on button "Next" at bounding box center [147, 15] width 20 height 11
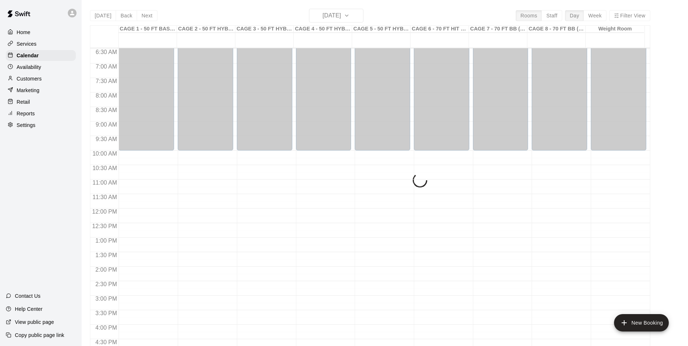
click at [147, 14] on div "Today Back Next Tuesday Oct 14 Rooms Staff Day Week Filter View CAGE 1 - 50 FT …" at bounding box center [370, 182] width 560 height 346
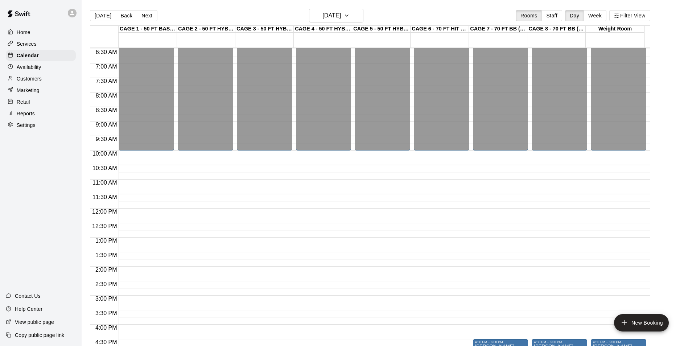
click at [147, 14] on button "Next" at bounding box center [147, 15] width 20 height 11
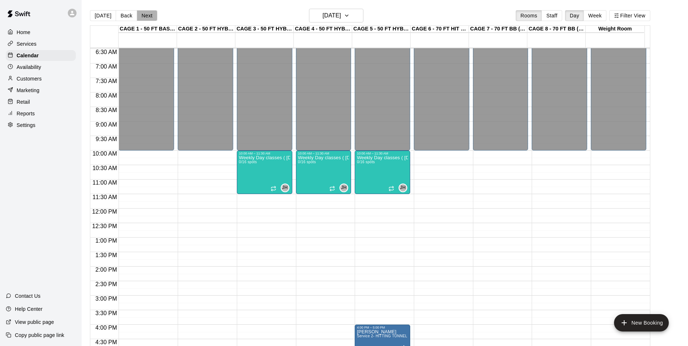
click at [147, 14] on button "Next" at bounding box center [147, 15] width 20 height 11
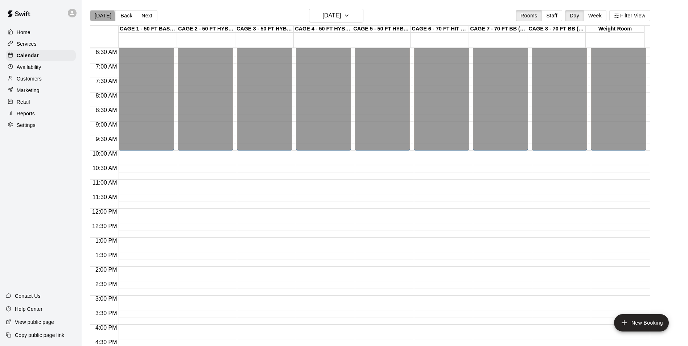
click at [96, 17] on button "[DATE]" at bounding box center [103, 15] width 26 height 11
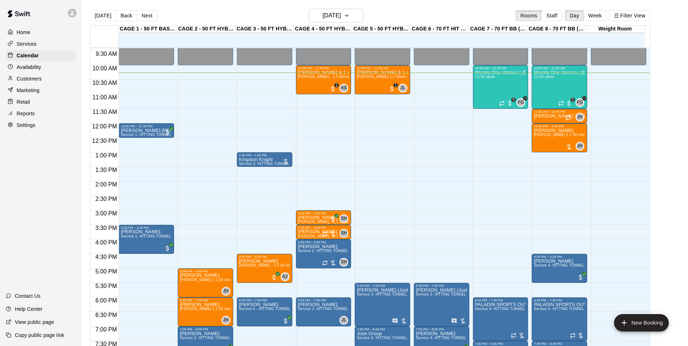
scroll to position [260, 0]
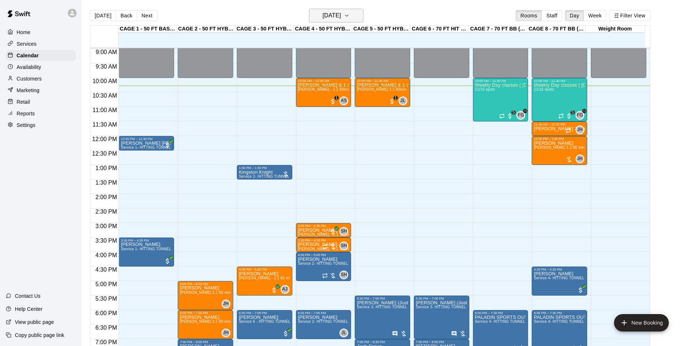
click at [337, 14] on h6 "[DATE]" at bounding box center [331, 16] width 18 height 10
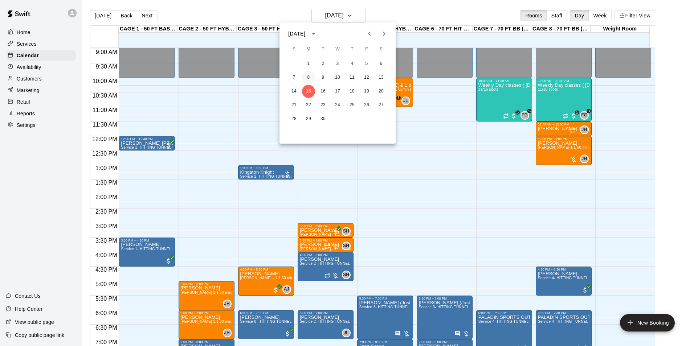
click at [307, 78] on button "8" at bounding box center [308, 77] width 13 height 13
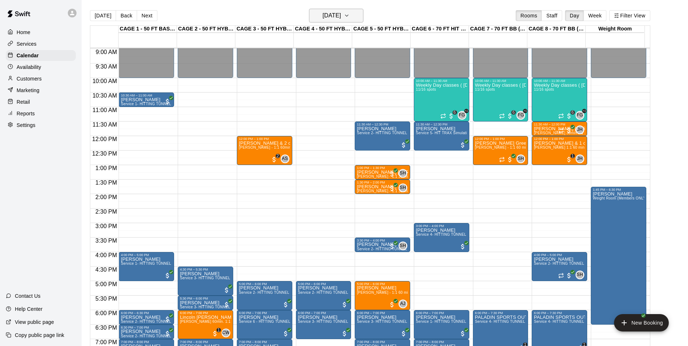
click at [341, 15] on h6 "Monday Sep 08" at bounding box center [331, 16] width 18 height 10
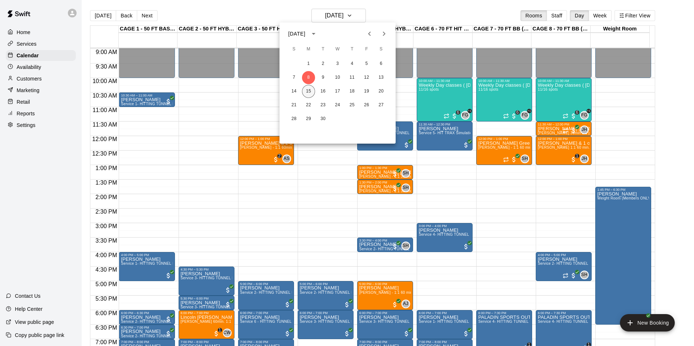
click at [309, 93] on button "15" at bounding box center [308, 91] width 13 height 13
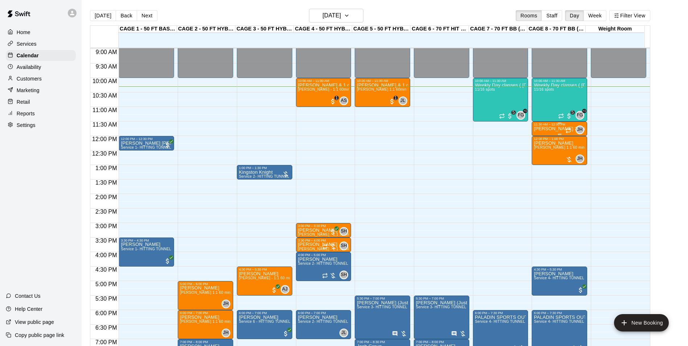
click at [552, 129] on p "[PERSON_NAME] 30min 1:1 pitching Lesson (ages under [DEMOGRAPHIC_DATA])" at bounding box center [559, 129] width 51 height 0
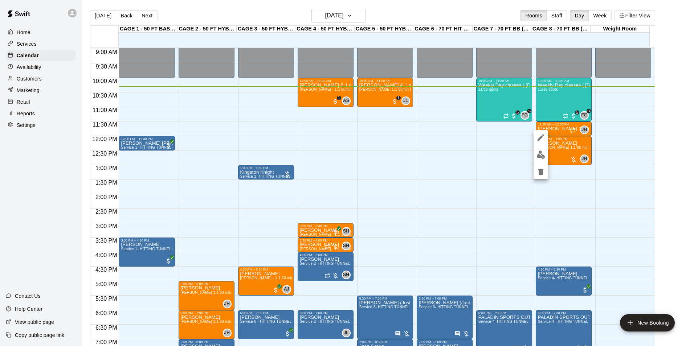
click at [572, 129] on div at bounding box center [347, 173] width 694 height 346
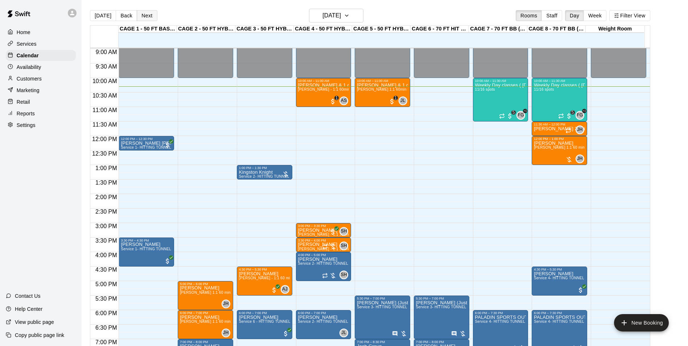
click at [146, 17] on button "Next" at bounding box center [147, 15] width 20 height 11
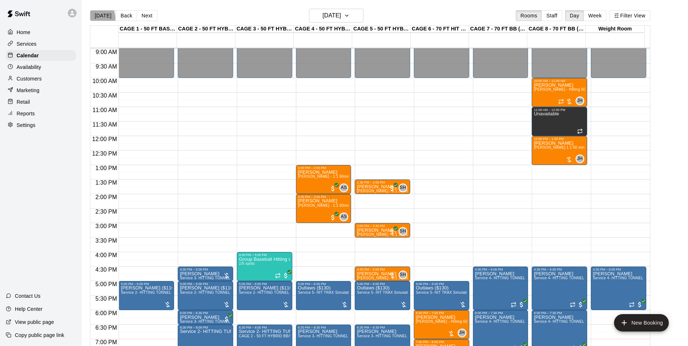
click at [94, 18] on button "[DATE]" at bounding box center [103, 15] width 26 height 11
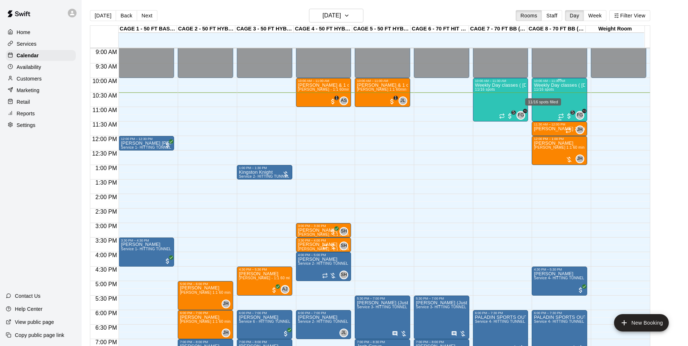
click at [548, 89] on span "11/16 spots" at bounding box center [544, 89] width 20 height 4
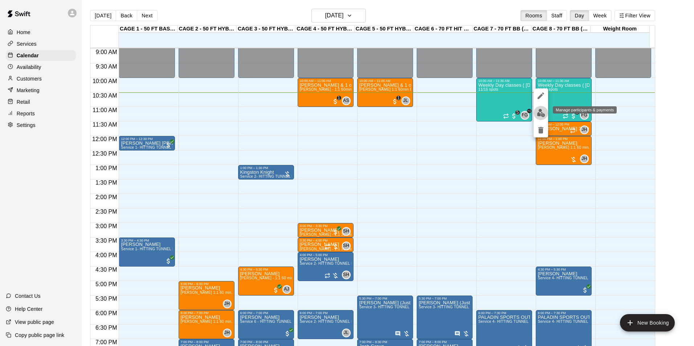
click at [539, 112] on img "edit" at bounding box center [540, 113] width 8 height 8
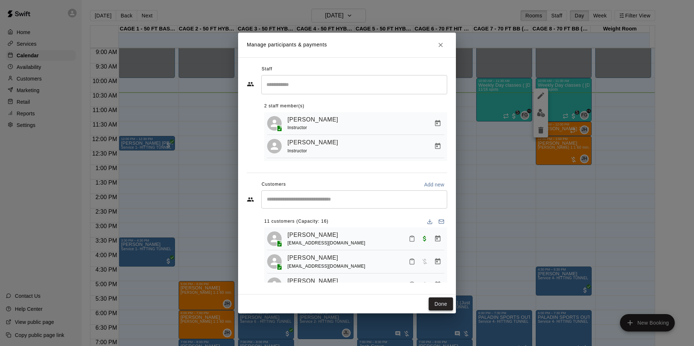
click at [442, 304] on button "Done" at bounding box center [440, 303] width 24 height 13
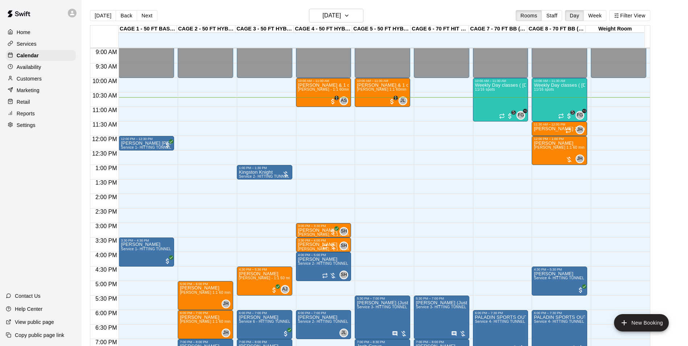
scroll to position [297, 0]
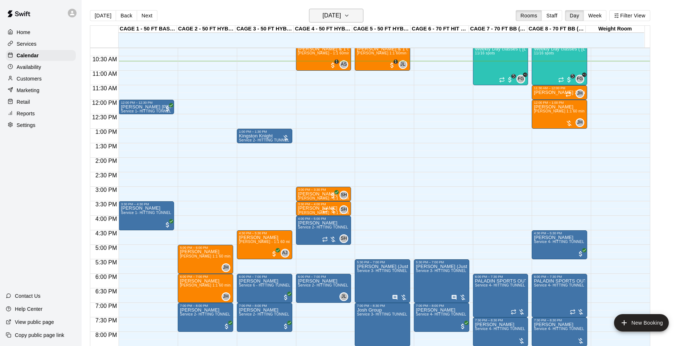
click at [341, 20] on h6 "[DATE]" at bounding box center [331, 16] width 18 height 10
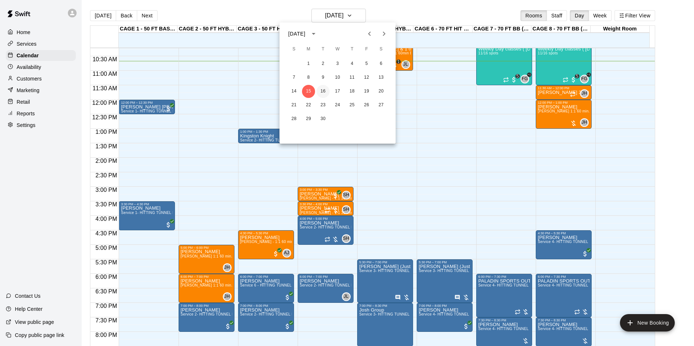
click at [328, 91] on button "16" at bounding box center [322, 91] width 13 height 13
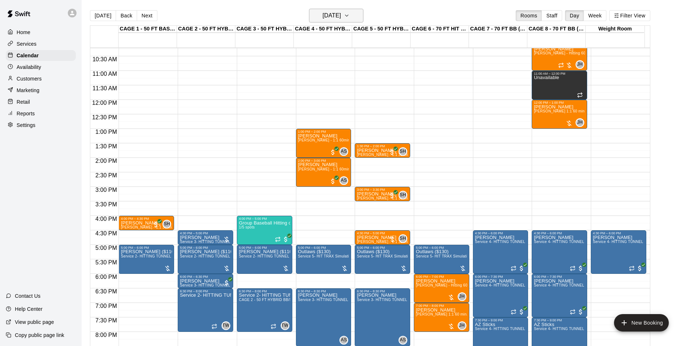
click at [350, 16] on icon "button" at bounding box center [347, 15] width 6 height 9
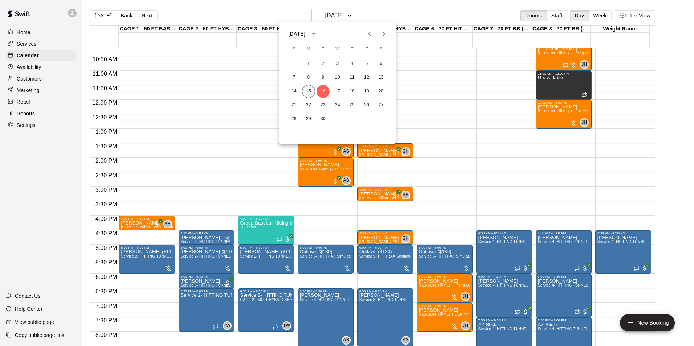
click at [307, 89] on button "15" at bounding box center [308, 91] width 13 height 13
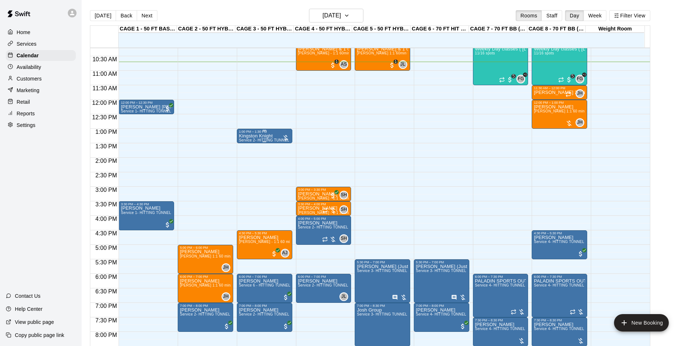
click at [263, 142] on span "Service 2- HITTING TUNNEL RENTAL - 50ft Baseball" at bounding box center [285, 140] width 92 height 4
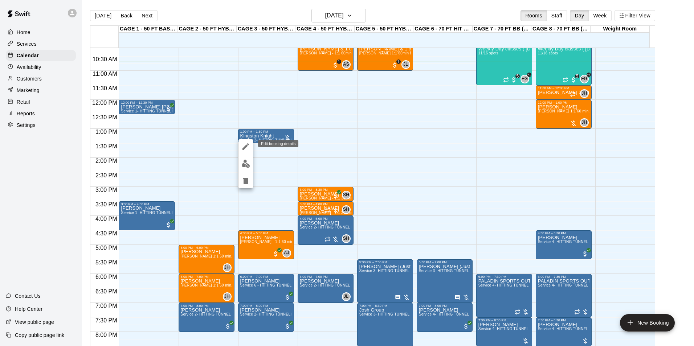
click at [247, 147] on icon "edit" at bounding box center [245, 146] width 9 height 9
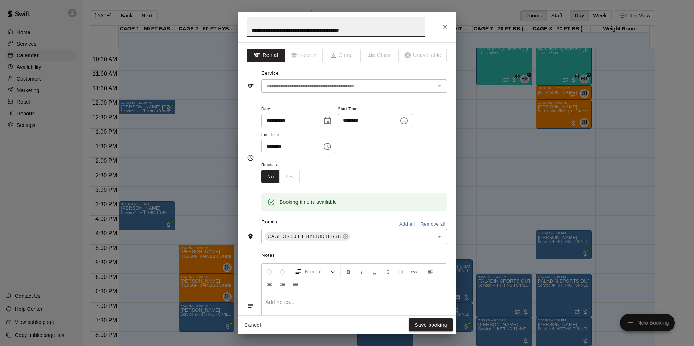
click at [446, 25] on icon "Close" at bounding box center [444, 27] width 7 height 7
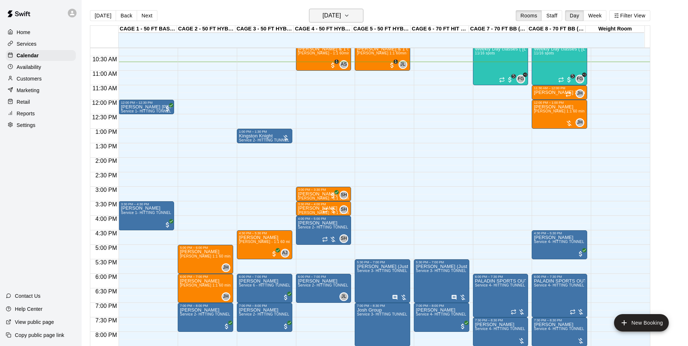
click at [334, 15] on h6 "[DATE]" at bounding box center [331, 16] width 18 height 10
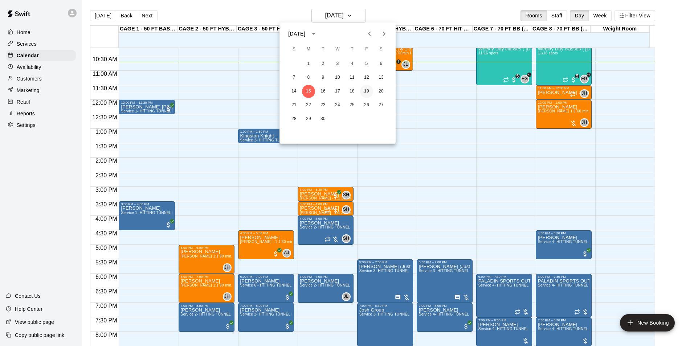
click at [367, 92] on button "19" at bounding box center [366, 91] width 13 height 13
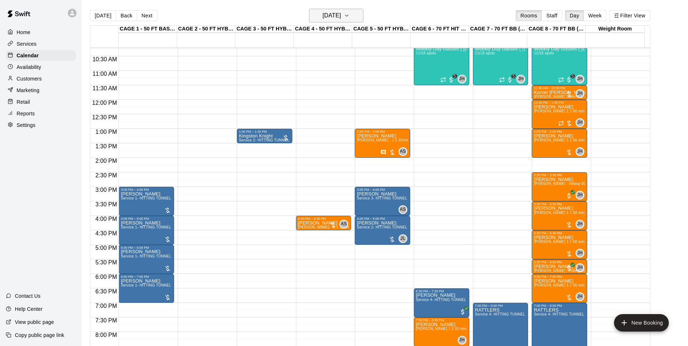
click at [352, 16] on button "Friday Sep 19" at bounding box center [336, 16] width 54 height 14
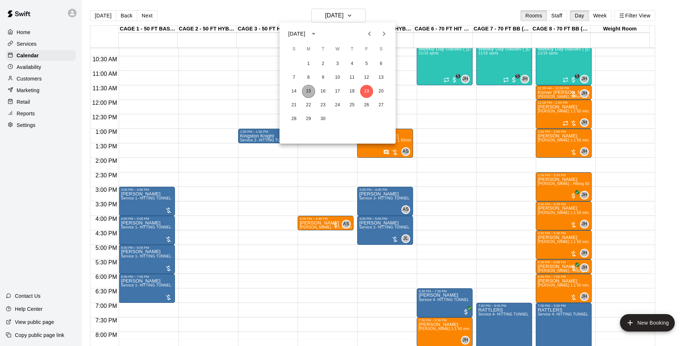
click at [307, 89] on button "15" at bounding box center [308, 91] width 13 height 13
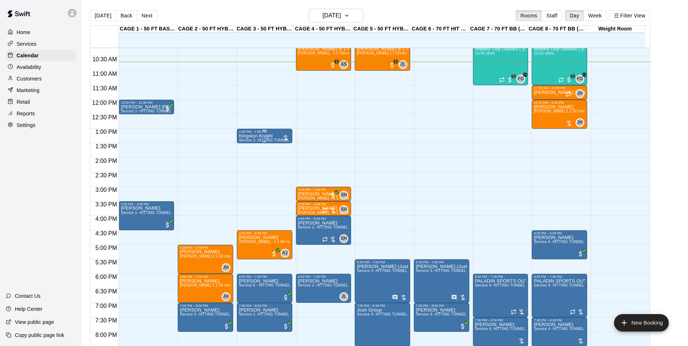
click at [266, 136] on p "Kingston Knight" at bounding box center [264, 136] width 51 height 0
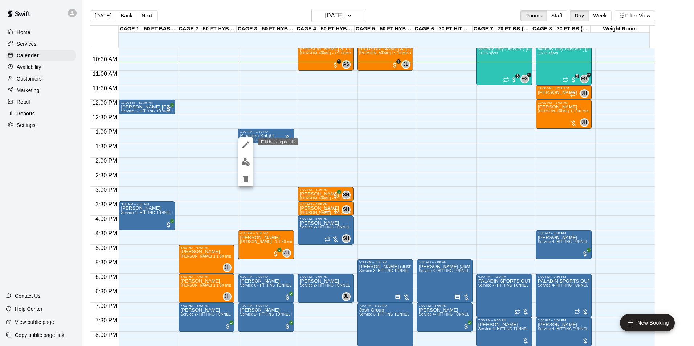
click at [244, 147] on icon "edit" at bounding box center [245, 144] width 7 height 7
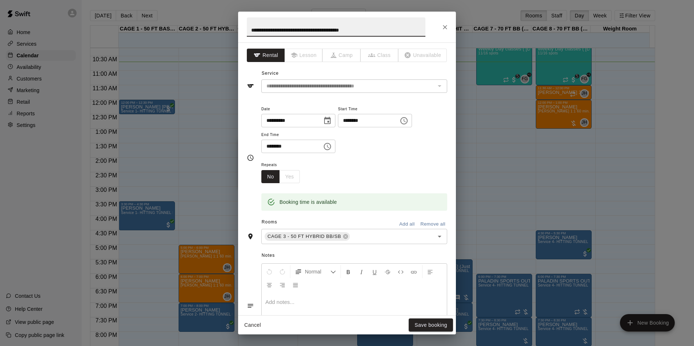
click at [330, 118] on icon "Choose date, selected date is Sep 15, 2025" at bounding box center [327, 120] width 9 height 9
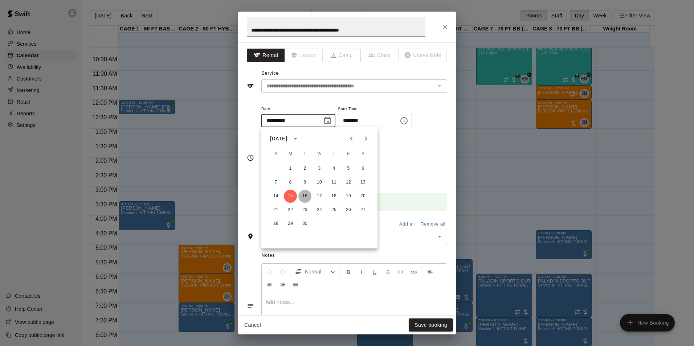
click at [303, 195] on button "16" at bounding box center [304, 196] width 13 height 13
type input "**********"
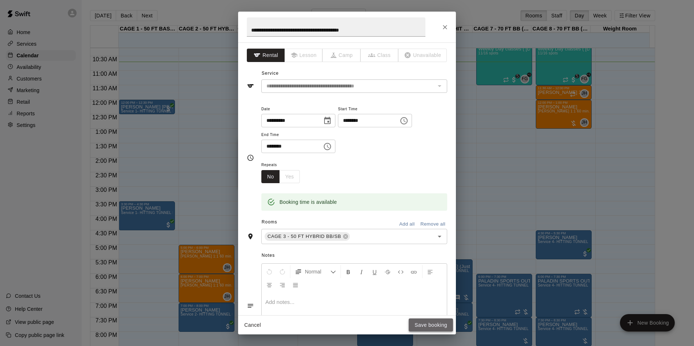
click at [420, 320] on button "Save booking" at bounding box center [430, 324] width 44 height 13
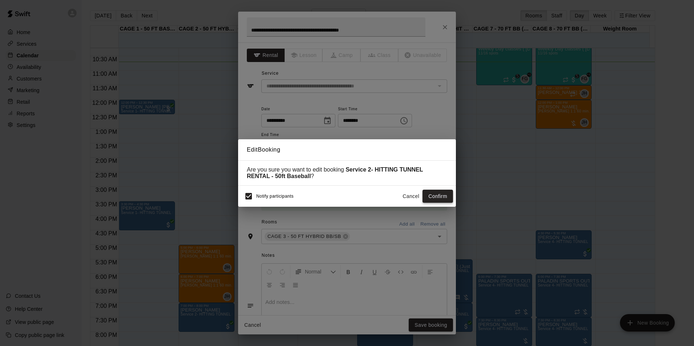
click at [448, 198] on button "Confirm" at bounding box center [437, 196] width 30 height 13
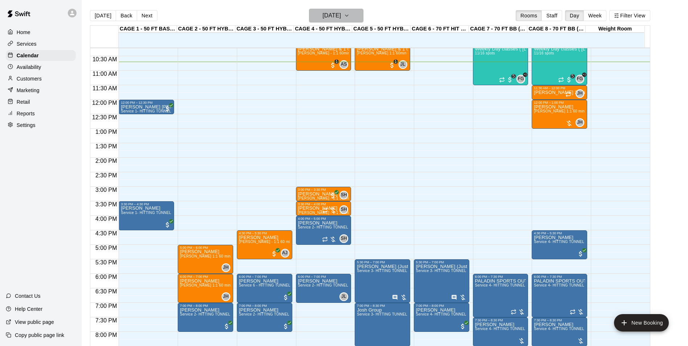
click at [350, 16] on icon "button" at bounding box center [347, 15] width 6 height 9
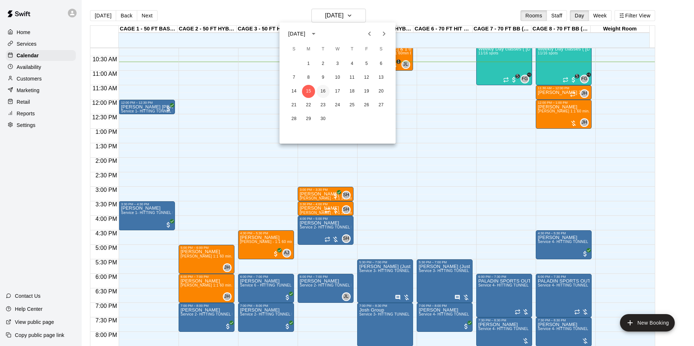
click at [320, 94] on button "16" at bounding box center [322, 91] width 13 height 13
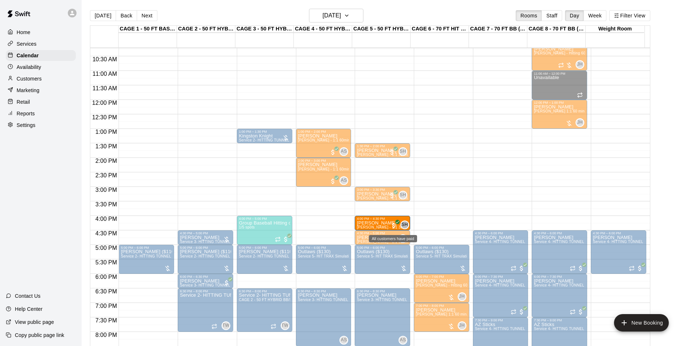
drag, startPoint x: 152, startPoint y: 221, endPoint x: 389, endPoint y: 226, distance: 237.6
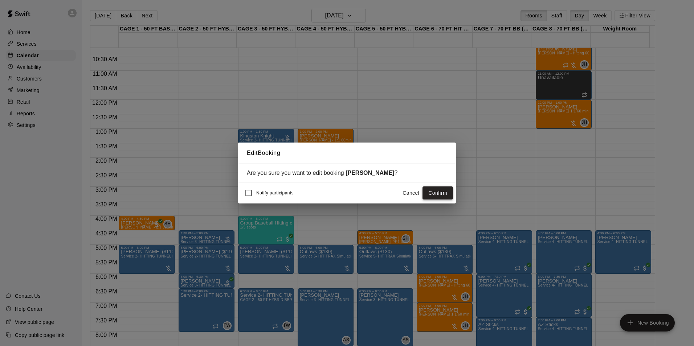
click at [442, 192] on button "Confirm" at bounding box center [437, 192] width 30 height 13
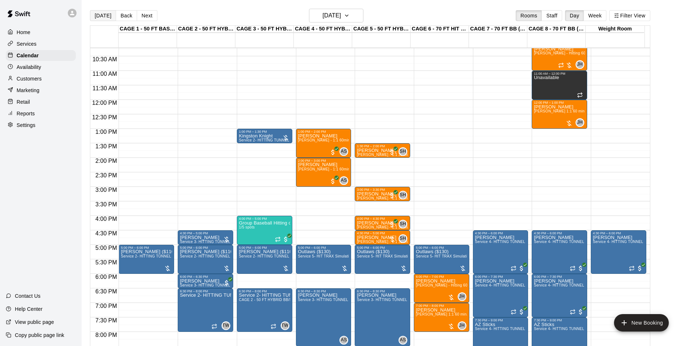
click at [92, 10] on button "[DATE]" at bounding box center [103, 15] width 26 height 11
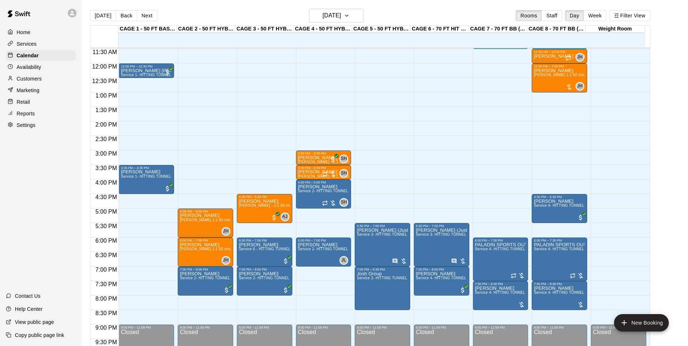
scroll to position [260, 0]
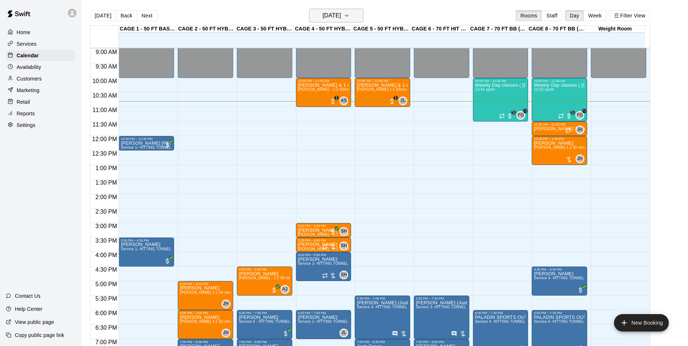
click at [339, 12] on h6 "[DATE]" at bounding box center [331, 16] width 18 height 10
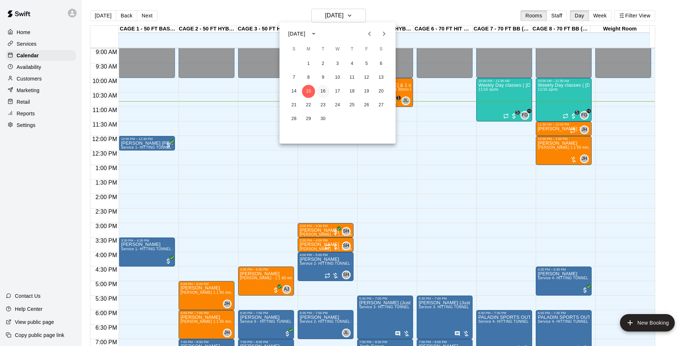
click at [325, 90] on button "16" at bounding box center [322, 91] width 13 height 13
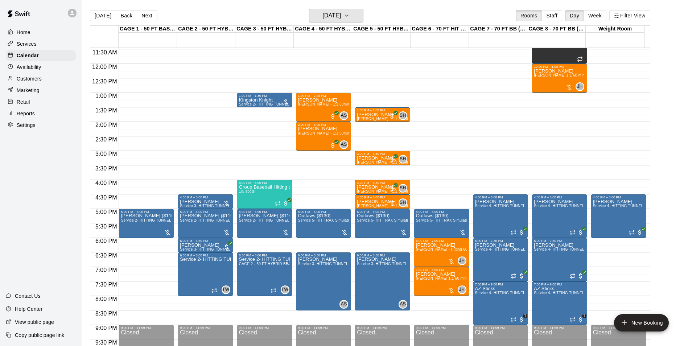
scroll to position [333, 0]
click at [341, 15] on h6 "Tuesday Sep 16" at bounding box center [331, 16] width 18 height 10
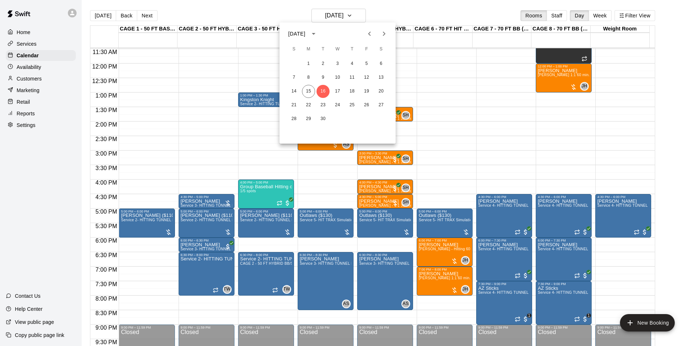
click at [395, 13] on div at bounding box center [347, 173] width 694 height 346
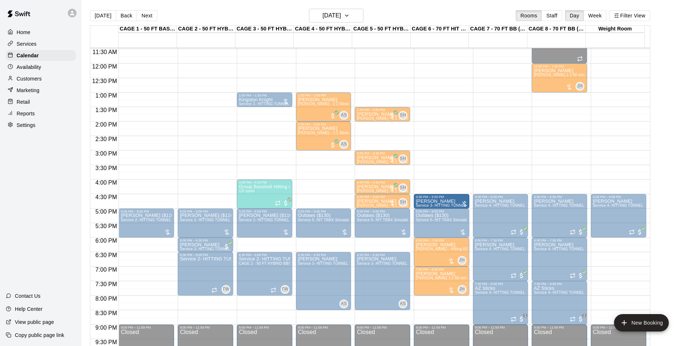
drag, startPoint x: 210, startPoint y: 202, endPoint x: 446, endPoint y: 205, distance: 235.8
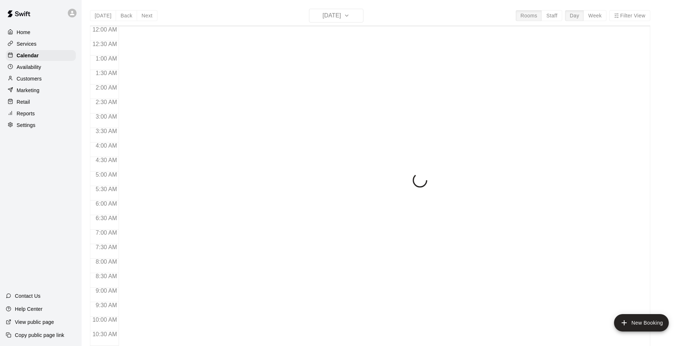
scroll to position [315, 0]
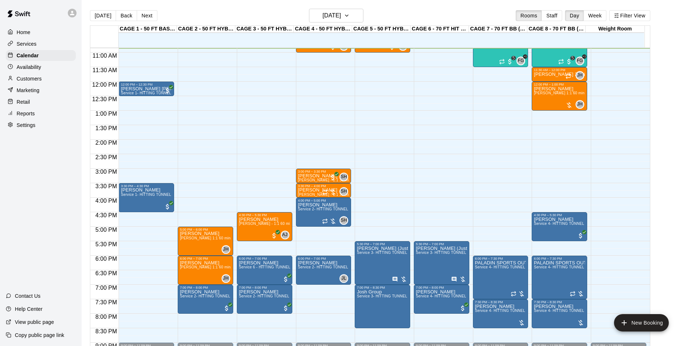
click at [144, 15] on button "Next" at bounding box center [147, 15] width 20 height 11
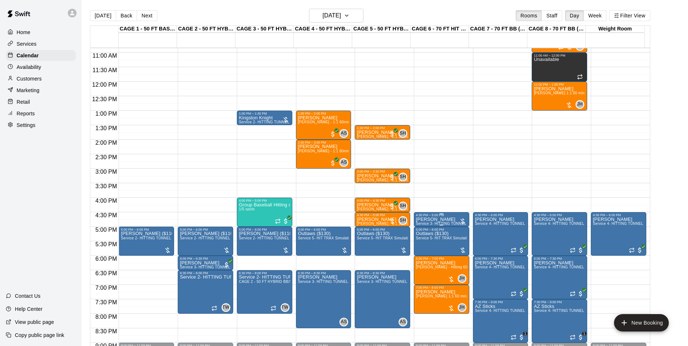
click at [436, 224] on span "Service 3- HITTING TUNNEL RENTAL - 50ft Softball" at bounding box center [461, 224] width 90 height 4
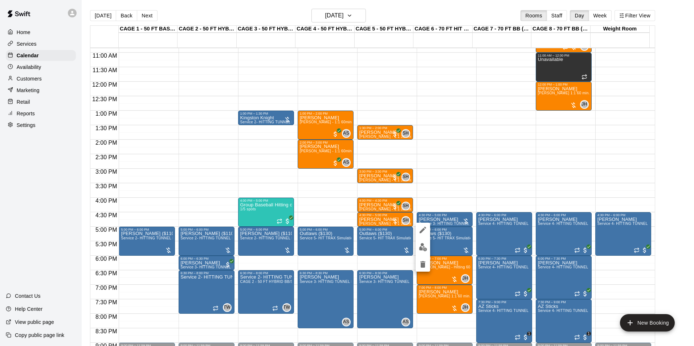
click at [420, 226] on icon "edit" at bounding box center [422, 230] width 9 height 9
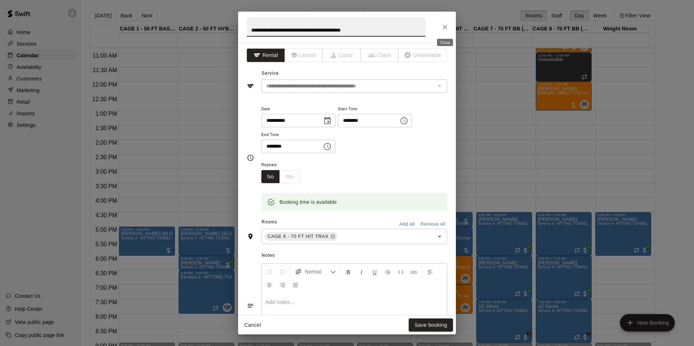
click at [448, 24] on icon "Close" at bounding box center [444, 27] width 7 height 7
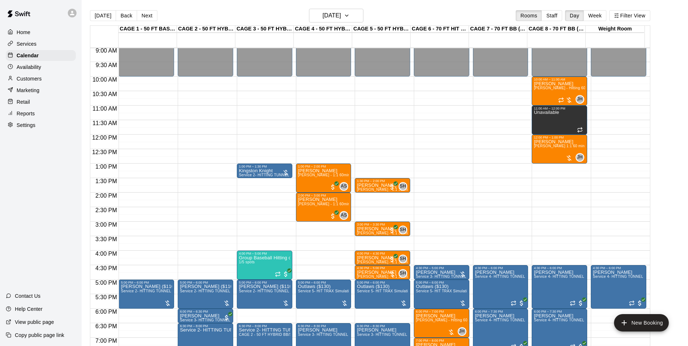
scroll to position [279, 0]
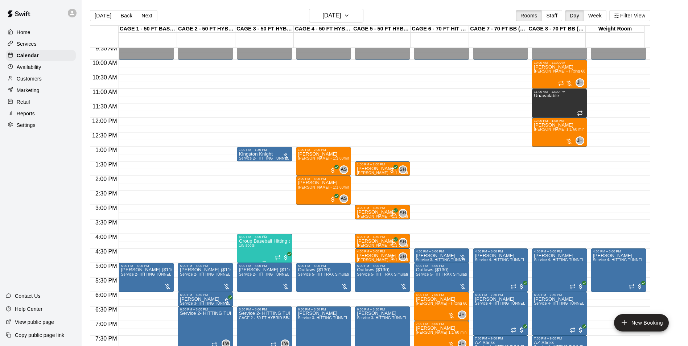
click at [275, 241] on p "Group Baseball Hitting class ( [DATE] ) 4:00-5:00" at bounding box center [264, 241] width 51 height 0
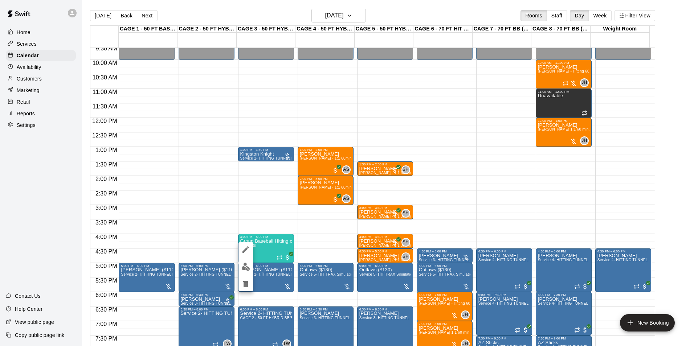
click at [242, 263] on img "edit" at bounding box center [246, 267] width 8 height 8
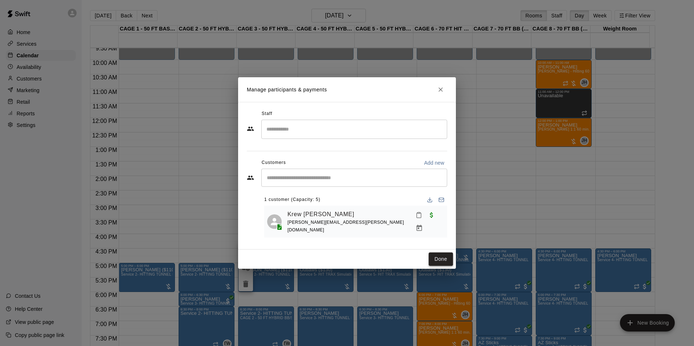
click at [437, 253] on button "Done" at bounding box center [440, 258] width 24 height 13
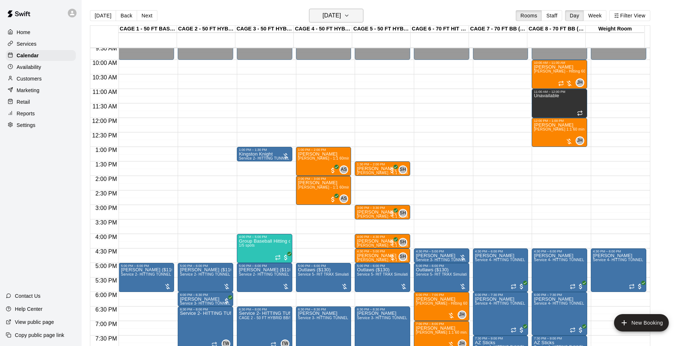
click at [325, 11] on h6 "Tuesday Sep 16" at bounding box center [331, 16] width 18 height 10
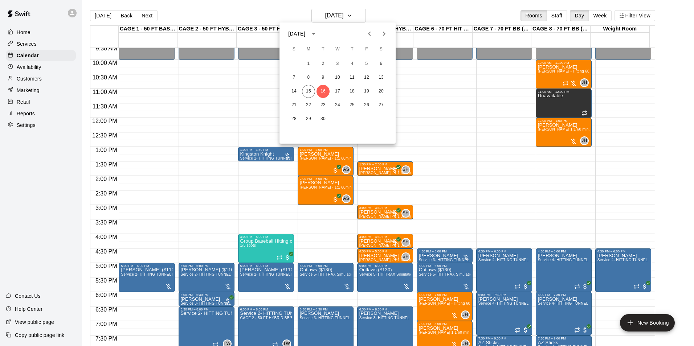
click at [393, 15] on div at bounding box center [347, 173] width 694 height 346
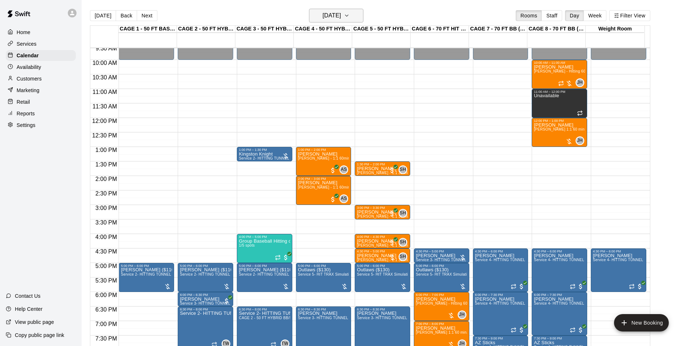
click at [334, 17] on h6 "Tuesday Sep 16" at bounding box center [331, 16] width 18 height 10
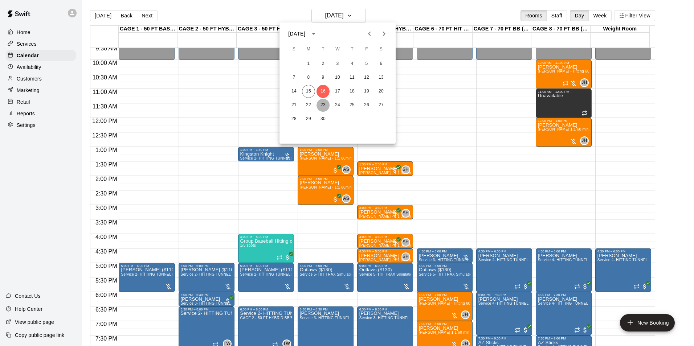
click at [317, 104] on button "23" at bounding box center [322, 105] width 13 height 13
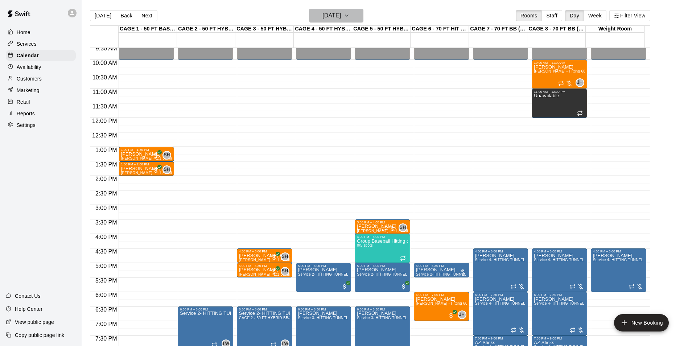
click at [340, 11] on h6 "Tuesday Sep 23" at bounding box center [331, 16] width 18 height 10
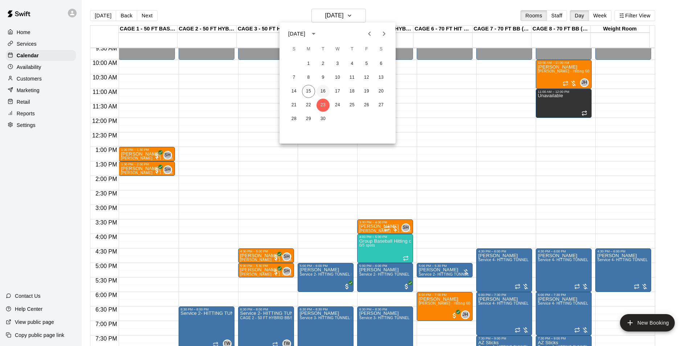
click at [323, 95] on button "16" at bounding box center [322, 91] width 13 height 13
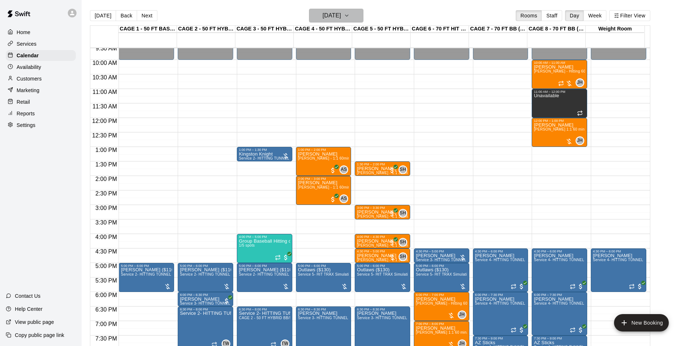
click at [322, 13] on h6 "Tuesday Sep 16" at bounding box center [331, 16] width 18 height 10
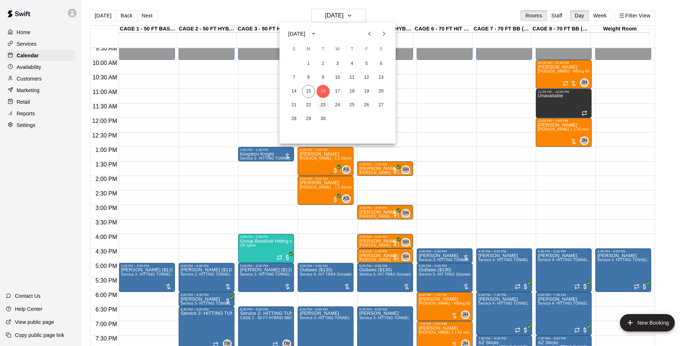
click at [318, 104] on button "23" at bounding box center [322, 105] width 13 height 13
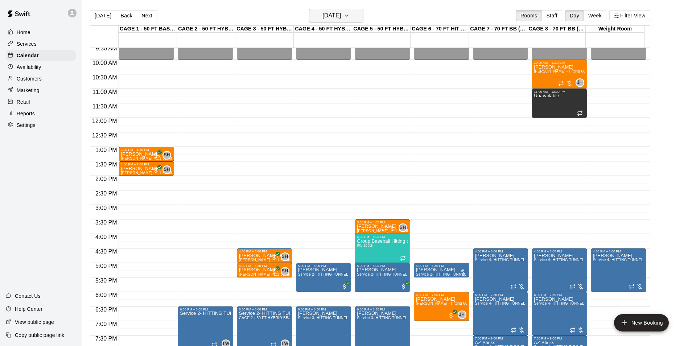
click at [335, 18] on h6 "Tuesday Sep 23" at bounding box center [331, 16] width 18 height 10
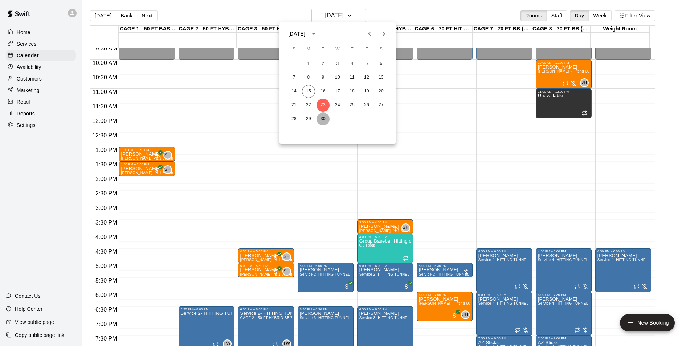
click at [325, 116] on button "30" at bounding box center [322, 118] width 13 height 13
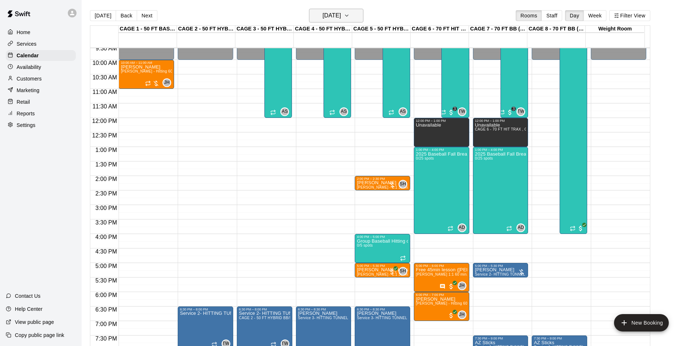
click at [341, 15] on h6 "Tuesday Sep 30" at bounding box center [331, 16] width 18 height 10
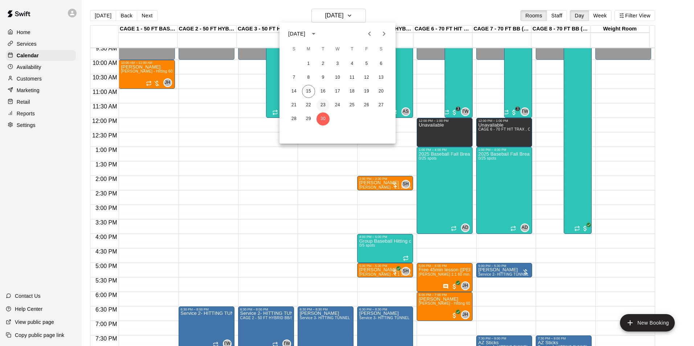
click at [321, 106] on button "23" at bounding box center [322, 105] width 13 height 13
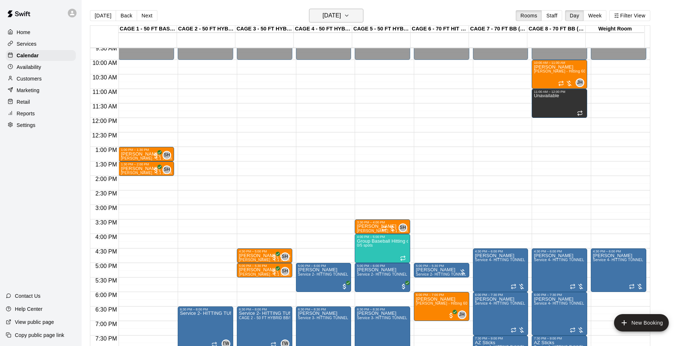
click at [331, 14] on h6 "Tuesday Sep 23" at bounding box center [331, 16] width 18 height 10
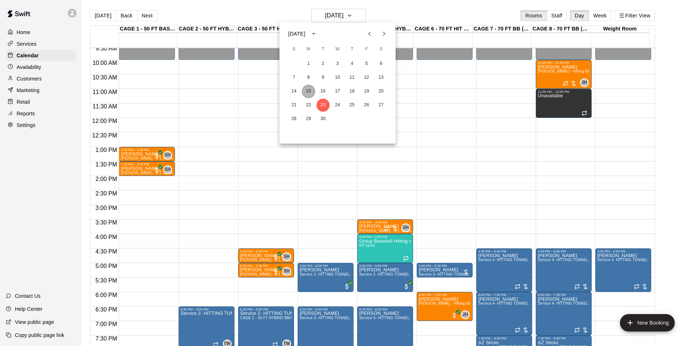
click at [309, 93] on button "15" at bounding box center [308, 91] width 13 height 13
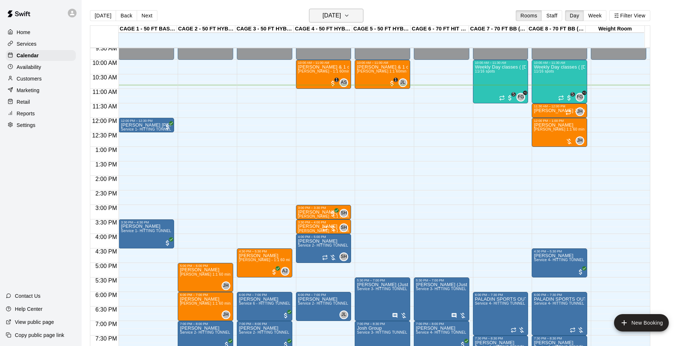
click at [322, 14] on h6 "[DATE]" at bounding box center [331, 16] width 18 height 10
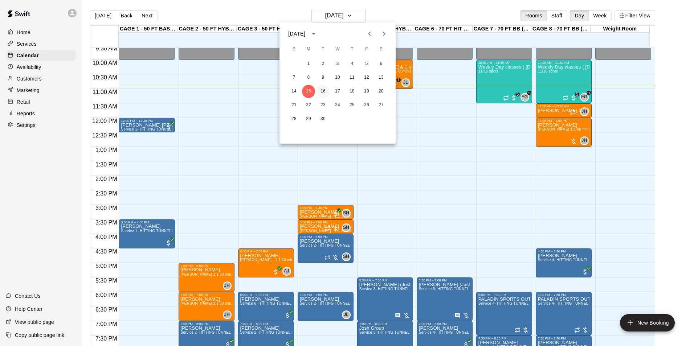
click at [325, 89] on button "16" at bounding box center [322, 91] width 13 height 13
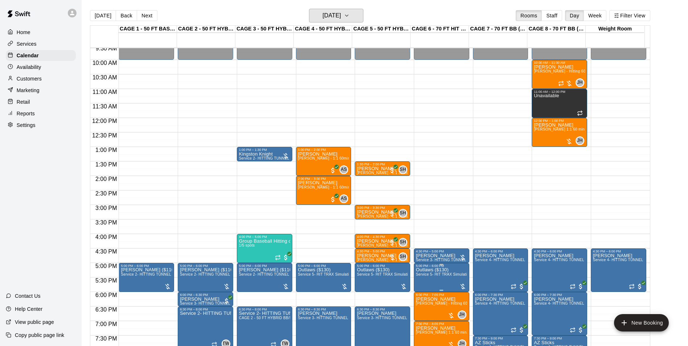
scroll to position [387, 0]
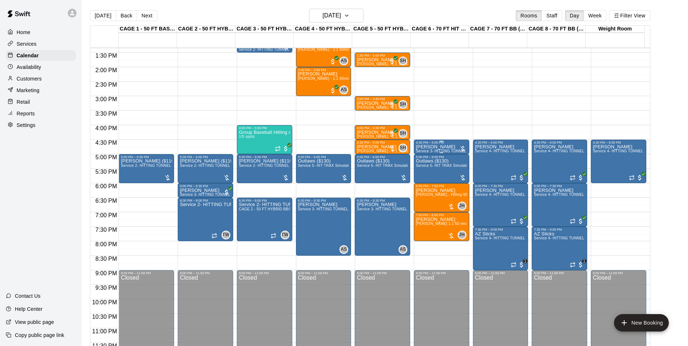
click at [442, 147] on p "[PERSON_NAME]" at bounding box center [441, 147] width 51 height 0
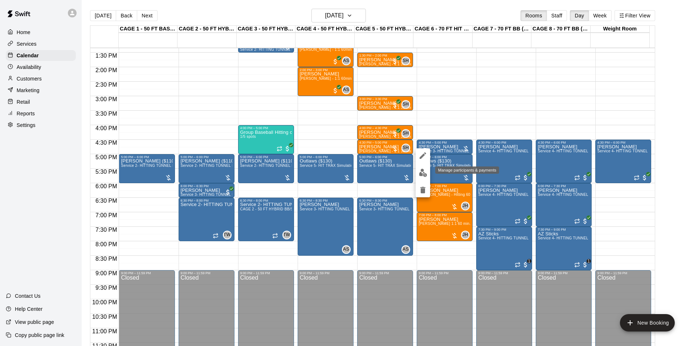
click at [427, 171] on button "edit" at bounding box center [422, 173] width 15 height 14
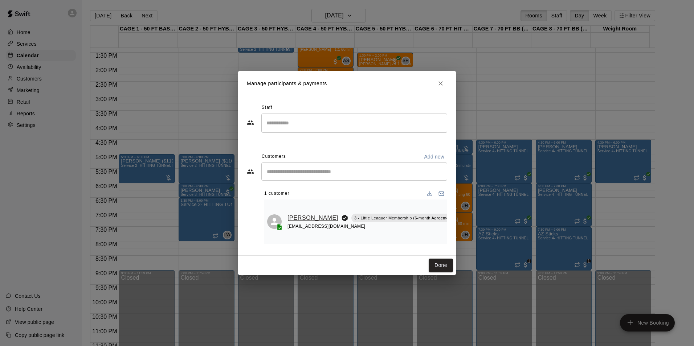
click at [287, 213] on link "[PERSON_NAME]" at bounding box center [312, 217] width 51 height 9
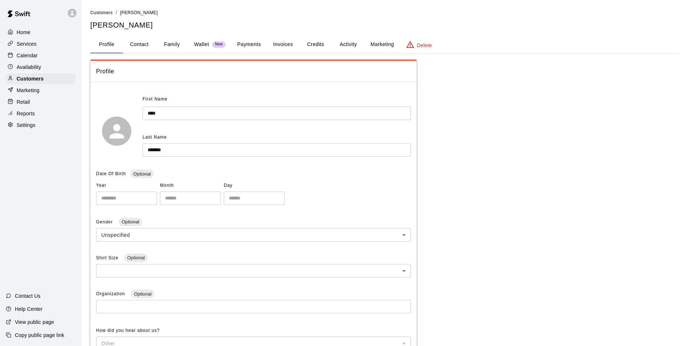
click at [165, 47] on button "Family" at bounding box center [172, 44] width 33 height 17
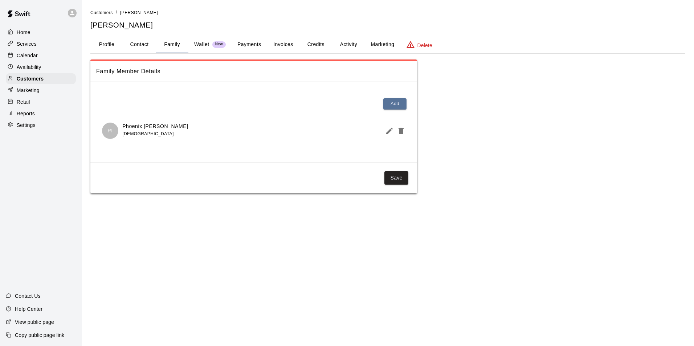
click at [46, 56] on div "Calendar" at bounding box center [41, 55] width 70 height 11
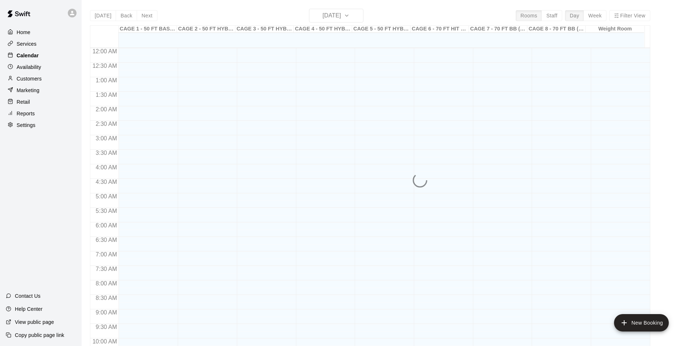
scroll to position [318, 0]
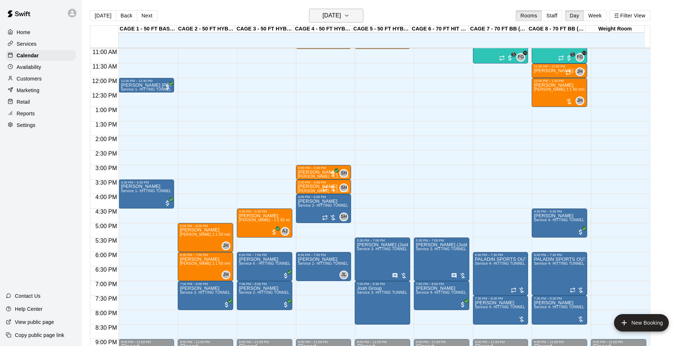
click at [328, 21] on button "[DATE]" at bounding box center [336, 16] width 54 height 14
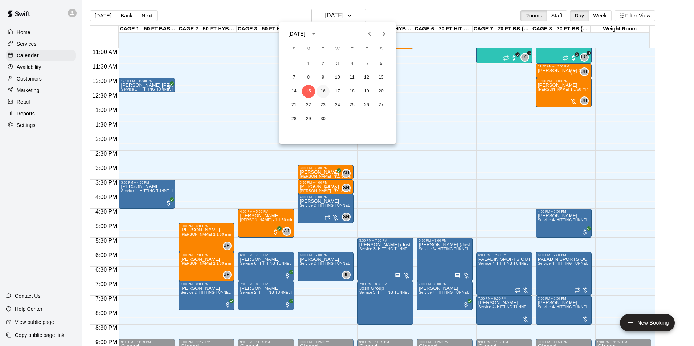
click at [320, 88] on button "16" at bounding box center [322, 91] width 13 height 13
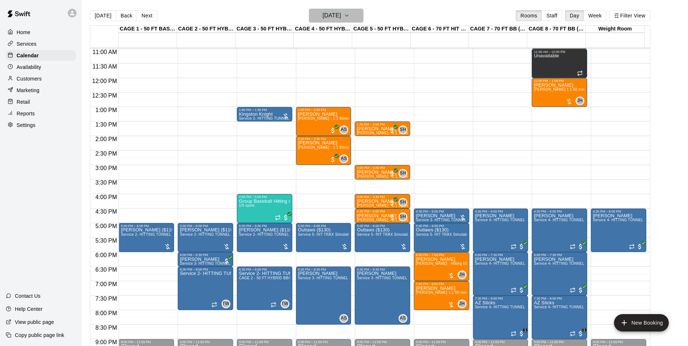
click at [322, 13] on h6 "[DATE]" at bounding box center [331, 16] width 18 height 10
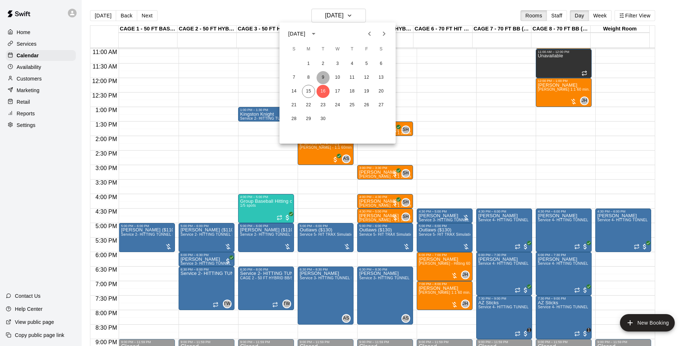
click at [317, 77] on button "9" at bounding box center [322, 77] width 13 height 13
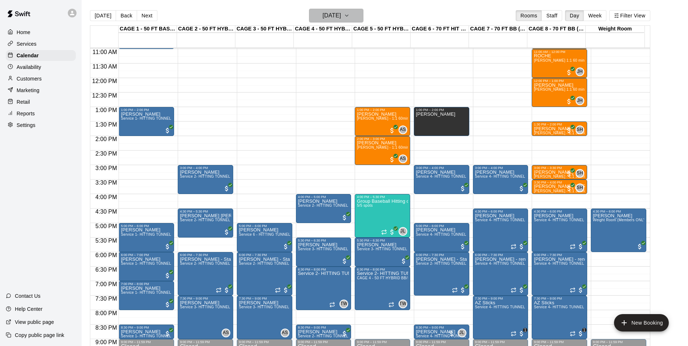
click at [322, 16] on h6 "Tuesday Sep 09" at bounding box center [331, 16] width 18 height 10
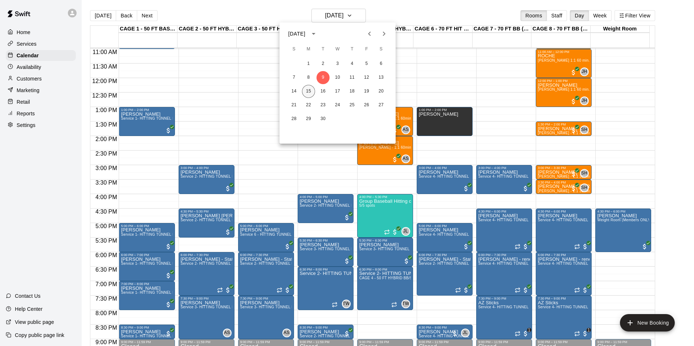
click at [308, 89] on button "15" at bounding box center [308, 91] width 13 height 13
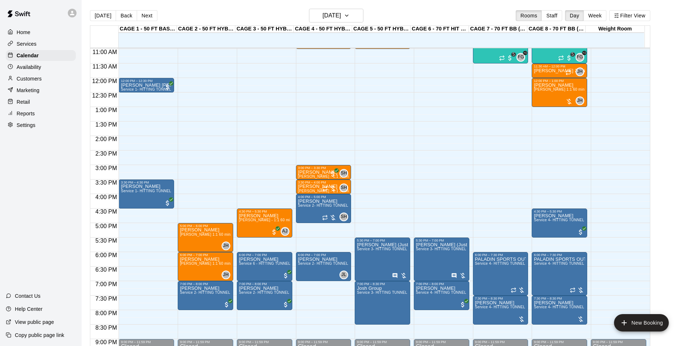
click at [155, 15] on button "Next" at bounding box center [147, 15] width 20 height 11
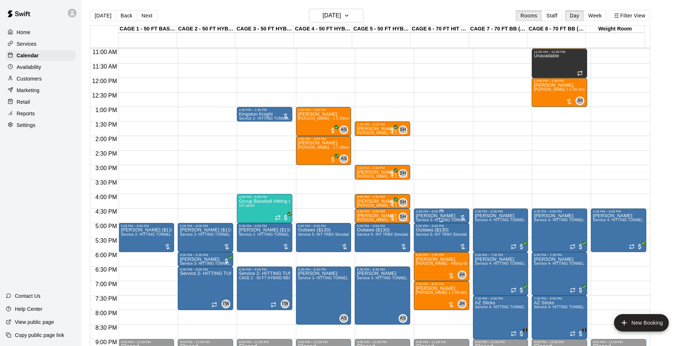
click at [442, 216] on p "[PERSON_NAME]" at bounding box center [441, 216] width 51 height 0
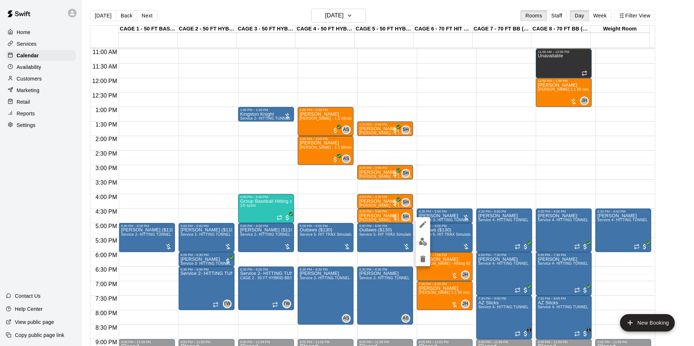
click at [421, 236] on button "edit" at bounding box center [422, 242] width 15 height 14
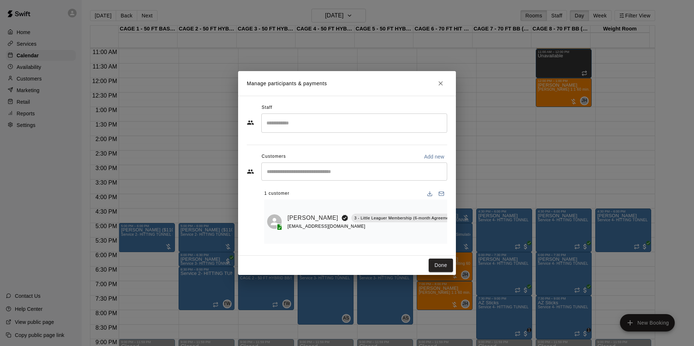
click at [437, 84] on icon "Close" at bounding box center [440, 83] width 7 height 7
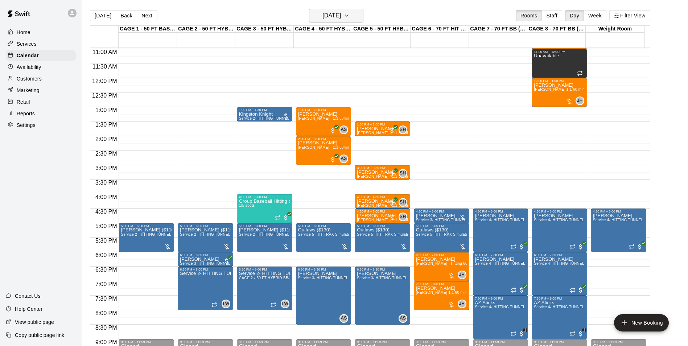
click at [322, 17] on h6 "[DATE]" at bounding box center [331, 16] width 18 height 10
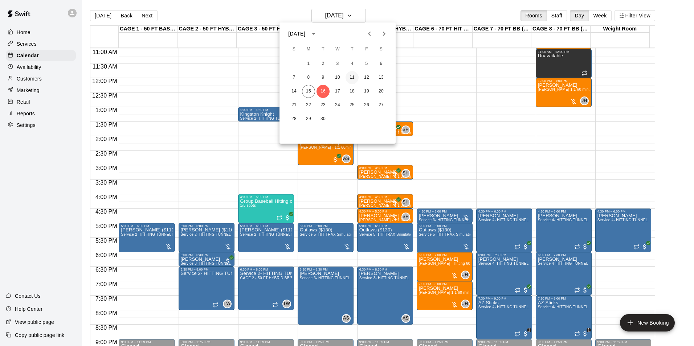
click at [350, 75] on button "11" at bounding box center [351, 77] width 13 height 13
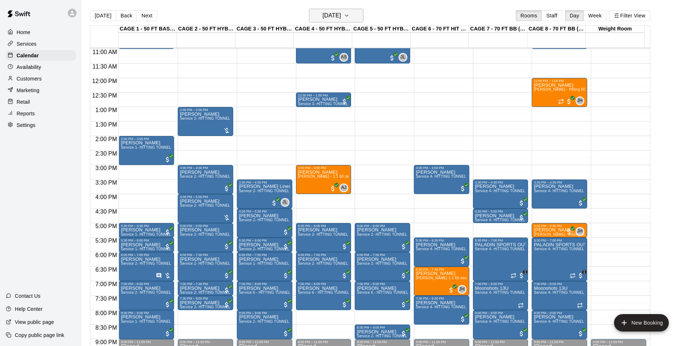
click at [341, 20] on h6 "Thursday Sep 11" at bounding box center [331, 16] width 18 height 10
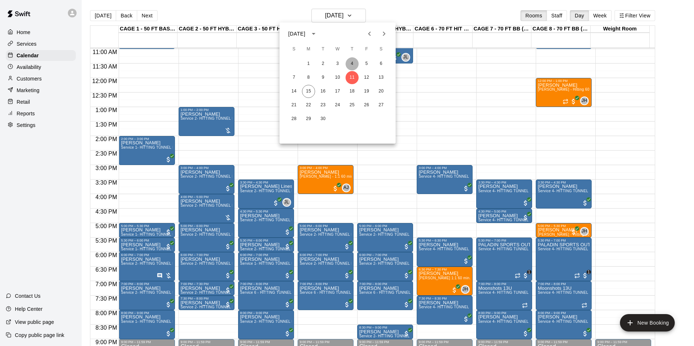
click at [355, 61] on button "4" at bounding box center [351, 63] width 13 height 13
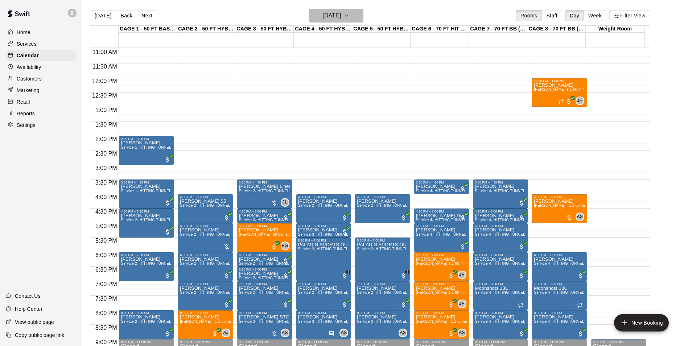
click at [337, 20] on h6 "[DATE]" at bounding box center [331, 16] width 18 height 10
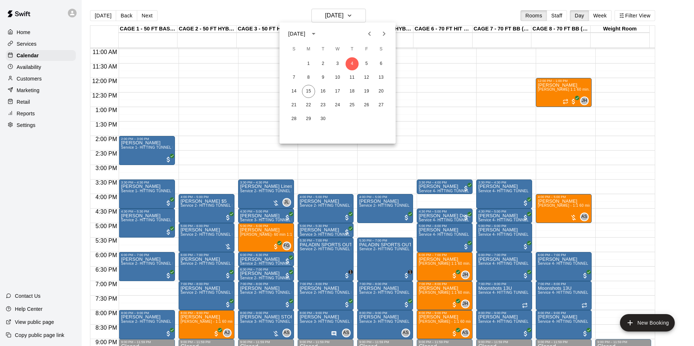
click at [375, 37] on button "Previous month" at bounding box center [369, 33] width 15 height 15
click at [354, 120] on button "28" at bounding box center [351, 118] width 13 height 13
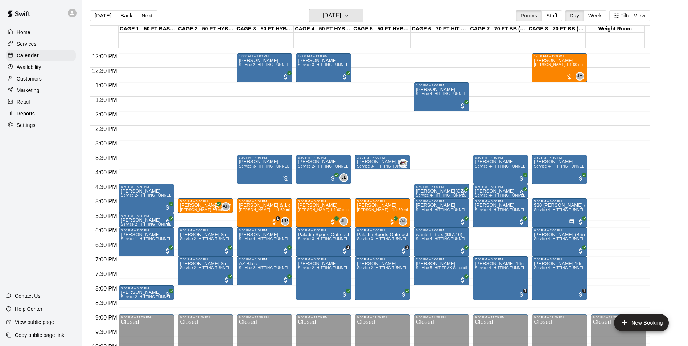
scroll to position [355, 0]
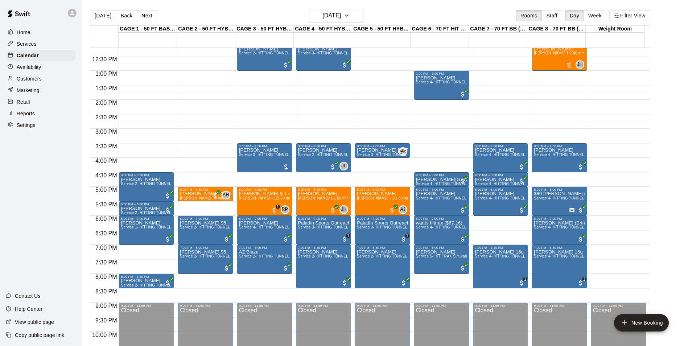
drag, startPoint x: 104, startPoint y: 15, endPoint x: 126, endPoint y: 2, distance: 24.4
click at [104, 15] on button "[DATE]" at bounding box center [103, 15] width 26 height 11
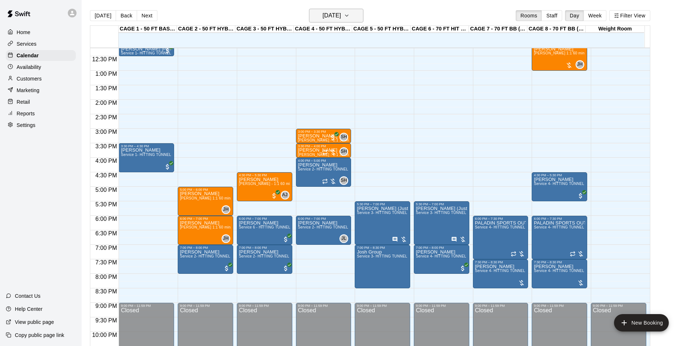
click at [338, 9] on button "[DATE]" at bounding box center [336, 16] width 54 height 14
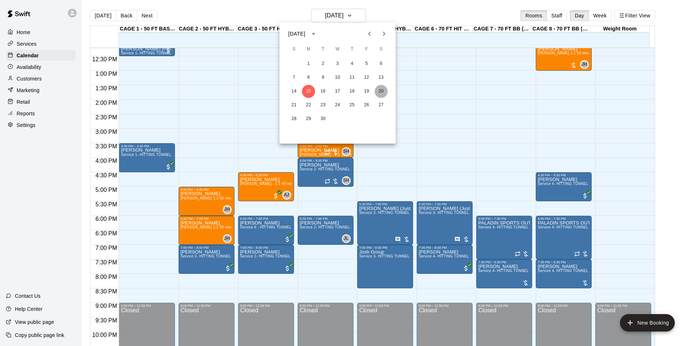
click at [378, 88] on button "20" at bounding box center [380, 91] width 13 height 13
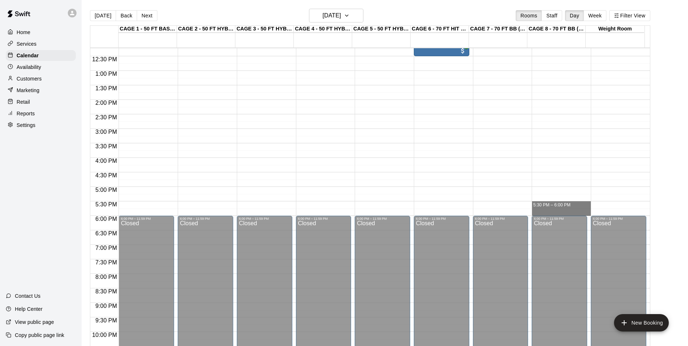
drag, startPoint x: 552, startPoint y: 204, endPoint x: 554, endPoint y: 214, distance: 10.0
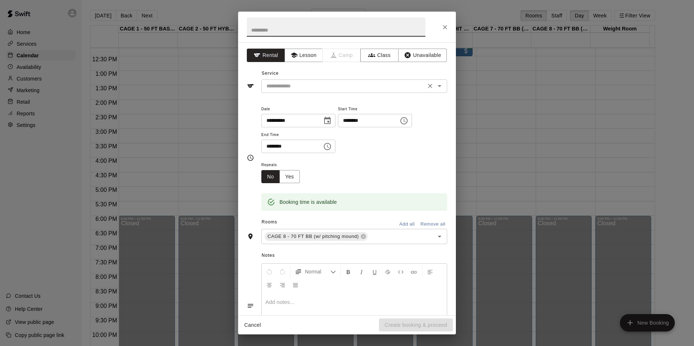
click at [340, 84] on input "text" at bounding box center [343, 86] width 160 height 9
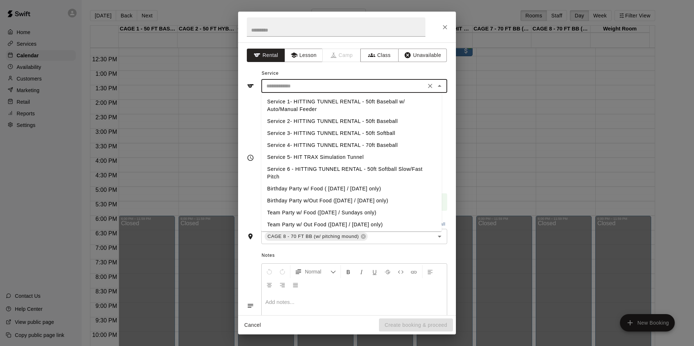
click at [374, 146] on li "Service 4- HITTING TUNNEL RENTAL - 70ft Baseball" at bounding box center [351, 145] width 180 height 12
type input "**********"
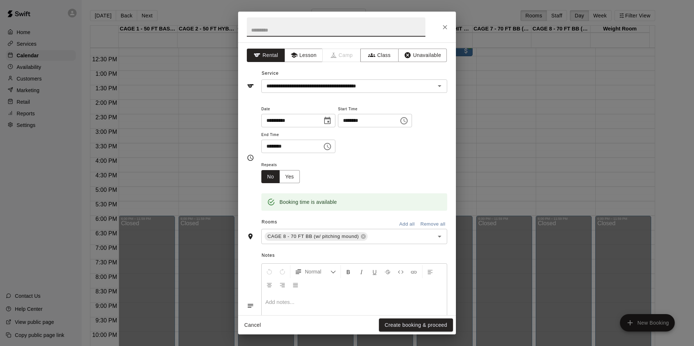
click at [336, 30] on input "text" at bounding box center [336, 26] width 178 height 19
click at [420, 320] on button "Create booking & proceed" at bounding box center [416, 324] width 74 height 13
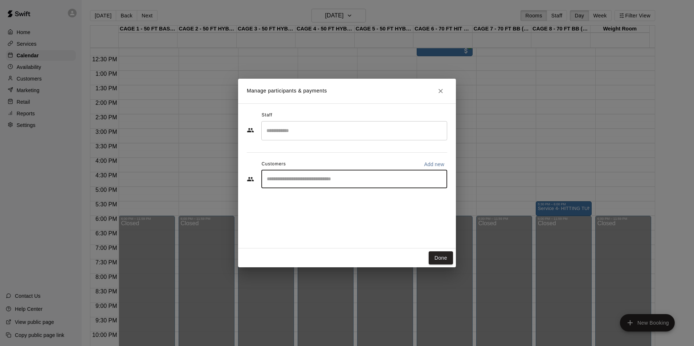
click at [327, 178] on input "Start typing to search customers..." at bounding box center [353, 179] width 179 height 7
type input "**********"
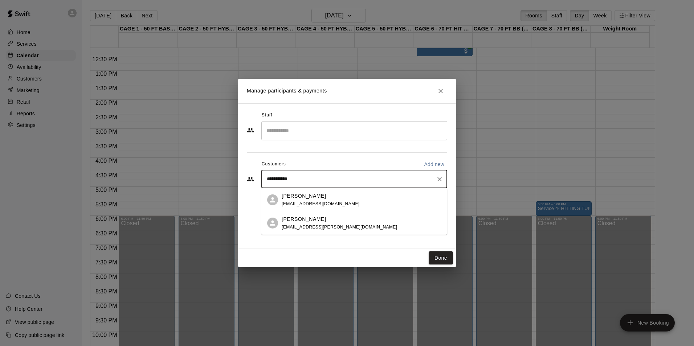
click at [340, 202] on div "Jonathan Halls jmhalls81@gmail.com" at bounding box center [361, 200] width 160 height 16
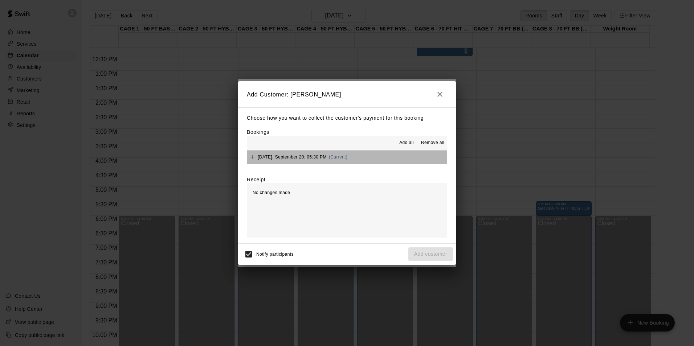
click at [383, 158] on button "Saturday, September 20: 05:30 PM (Current)" at bounding box center [347, 157] width 200 height 13
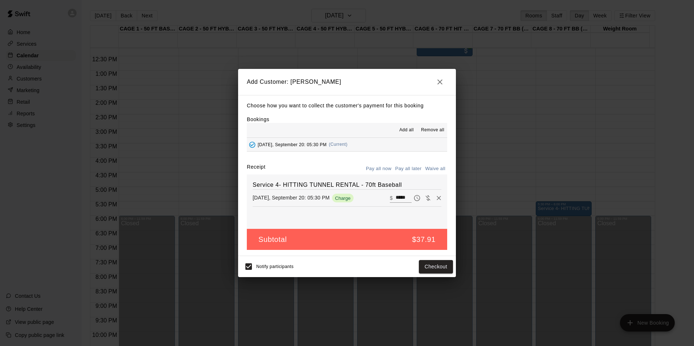
click at [416, 170] on button "Pay all later" at bounding box center [408, 168] width 30 height 11
click at [441, 270] on button "Add customer" at bounding box center [430, 266] width 45 height 13
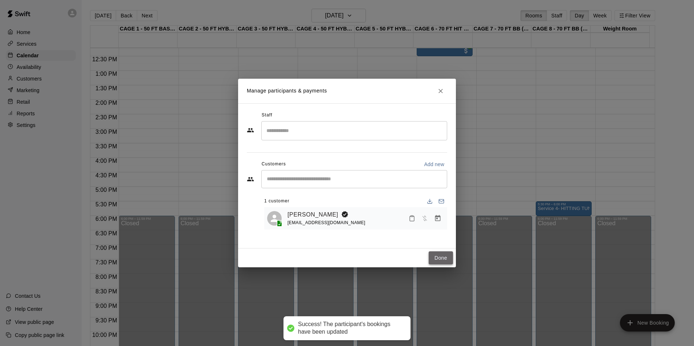
click at [438, 256] on button "Done" at bounding box center [440, 257] width 24 height 13
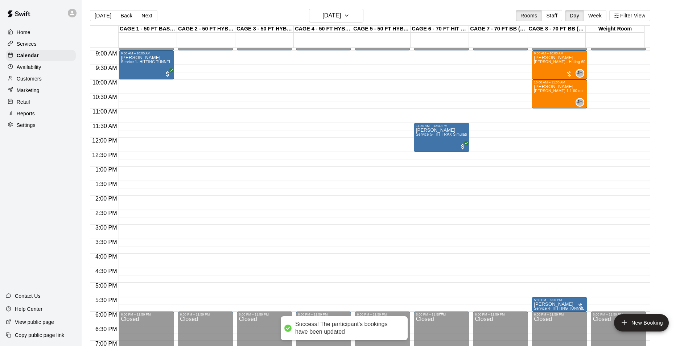
scroll to position [246, 0]
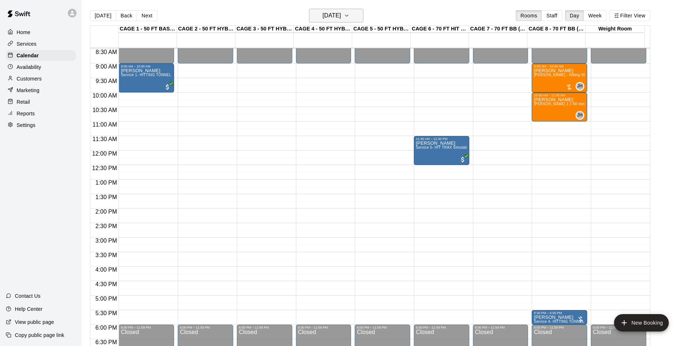
click at [340, 18] on h6 "[DATE]" at bounding box center [331, 16] width 18 height 10
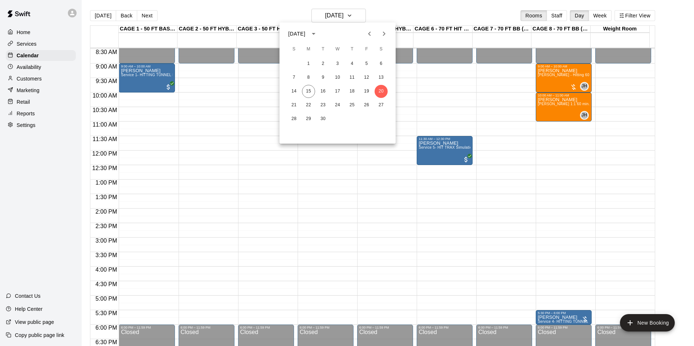
click at [423, 12] on div at bounding box center [347, 173] width 694 height 346
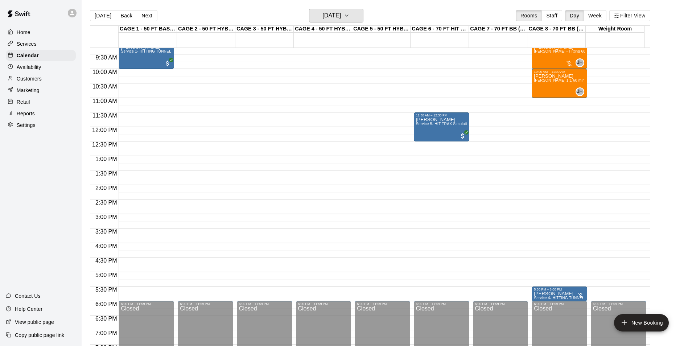
scroll to position [282, 0]
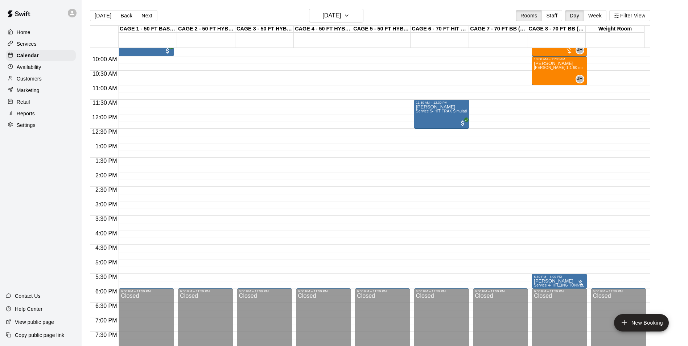
click at [560, 281] on p "[PERSON_NAME]" at bounding box center [559, 281] width 51 height 0
click at [538, 289] on icon "edit" at bounding box center [540, 289] width 9 height 9
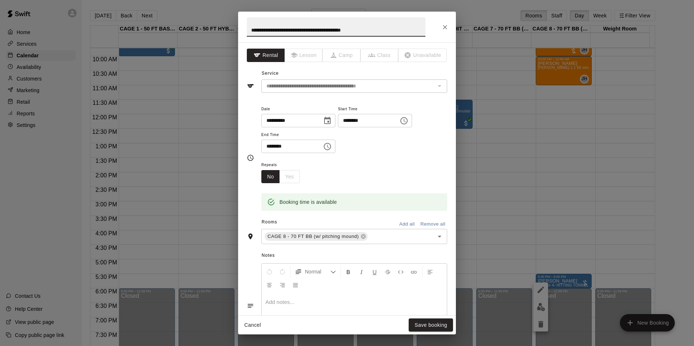
drag, startPoint x: 396, startPoint y: 26, endPoint x: 182, endPoint y: 13, distance: 215.1
click at [182, 13] on div "**********" at bounding box center [347, 173] width 694 height 346
type input "**********"
click at [406, 325] on div "Cancel Save booking" at bounding box center [347, 325] width 218 height 19
click at [416, 324] on button "Save booking" at bounding box center [430, 324] width 44 height 13
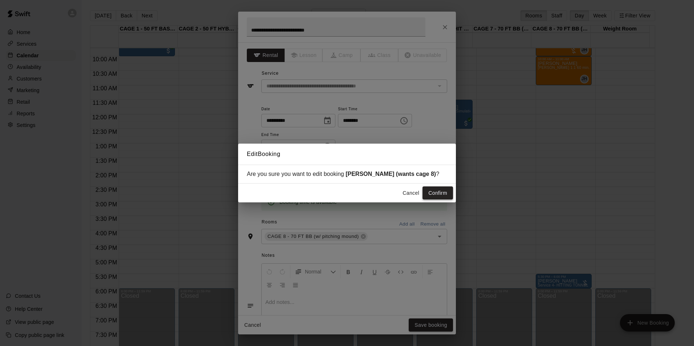
click at [433, 189] on button "Confirm" at bounding box center [437, 192] width 30 height 13
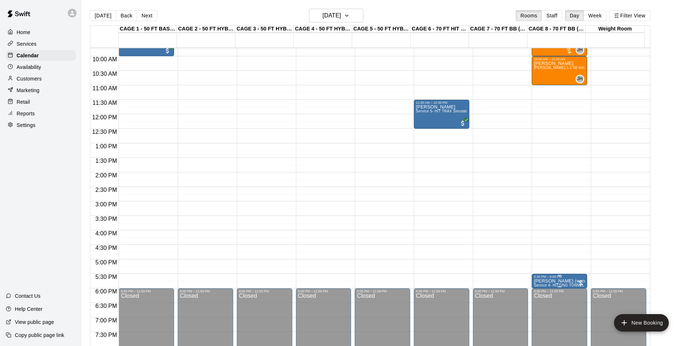
click at [539, 285] on span "Service 4- HITTING TUNNEL RENTAL - 70ft Baseball" at bounding box center [580, 285] width 92 height 4
click at [538, 307] on img "edit" at bounding box center [540, 309] width 8 height 8
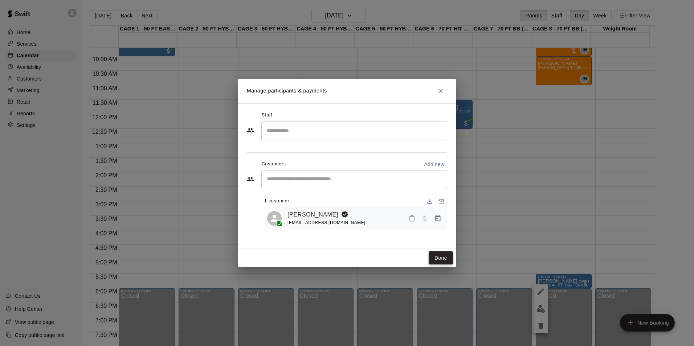
click at [439, 259] on button "Done" at bounding box center [440, 257] width 24 height 13
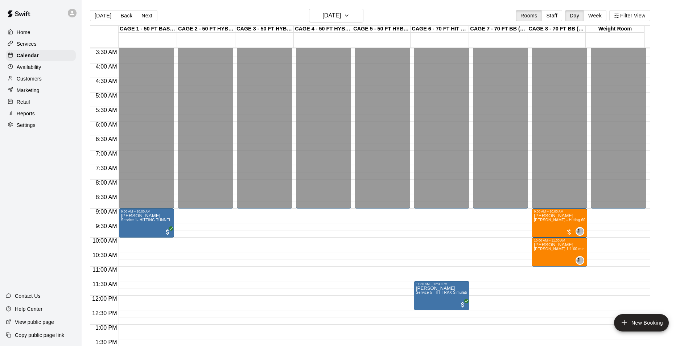
scroll to position [318, 0]
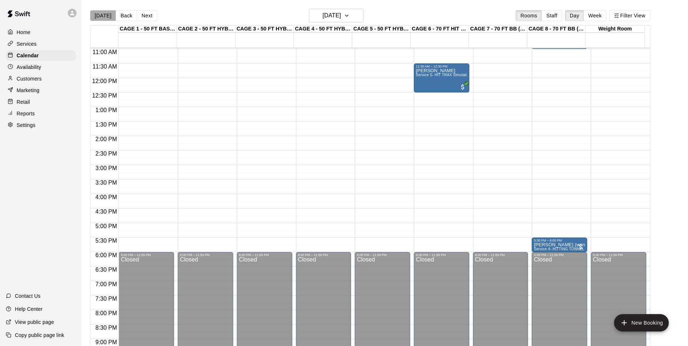
click at [104, 17] on button "[DATE]" at bounding box center [103, 15] width 26 height 11
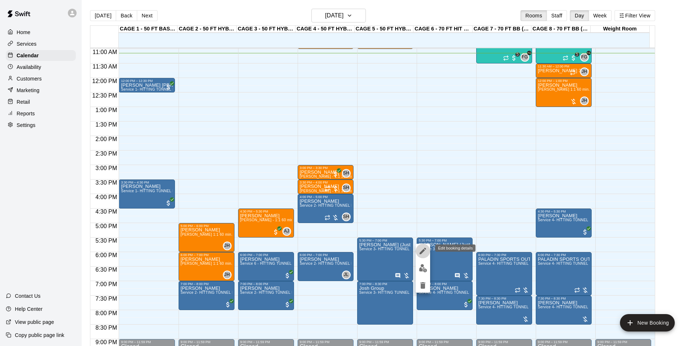
click at [423, 252] on icon "edit" at bounding box center [422, 251] width 9 height 9
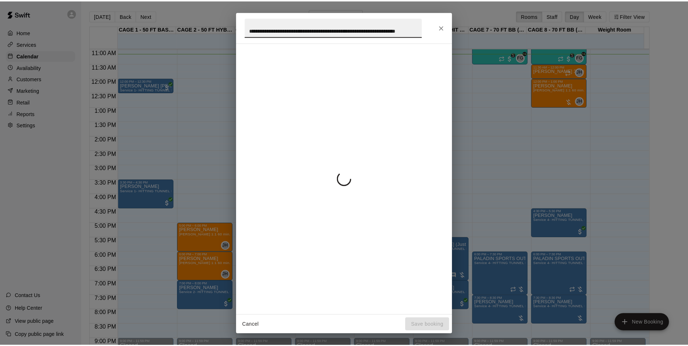
scroll to position [0, 0]
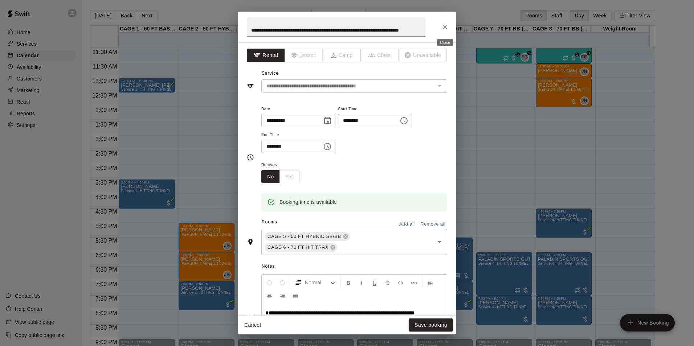
click at [448, 29] on icon "Close" at bounding box center [444, 27] width 7 height 7
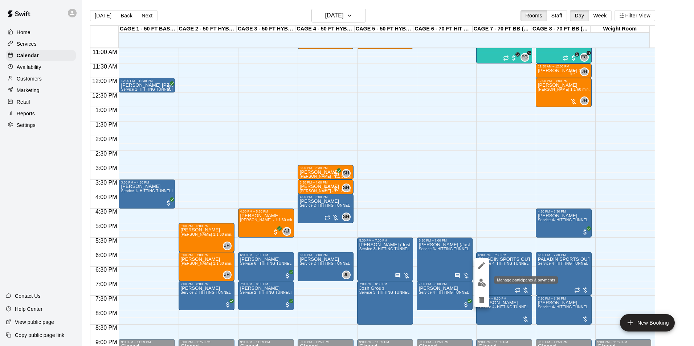
click at [482, 284] on img "edit" at bounding box center [481, 283] width 8 height 8
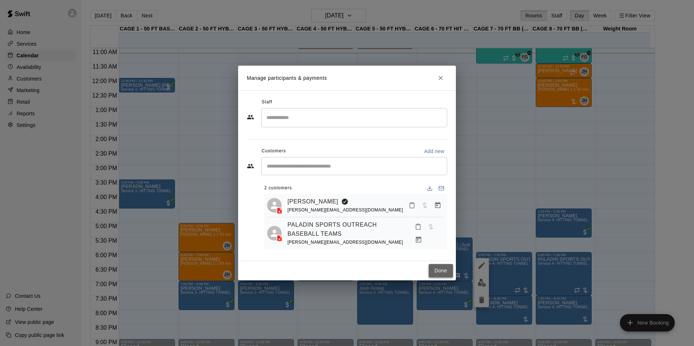
click at [440, 268] on button "Done" at bounding box center [440, 270] width 24 height 13
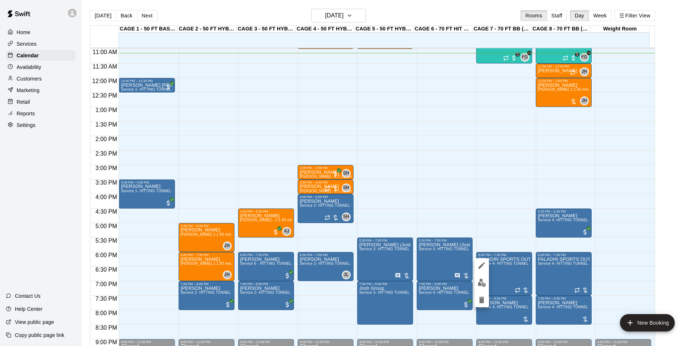
click at [480, 259] on button "edit" at bounding box center [481, 265] width 15 height 15
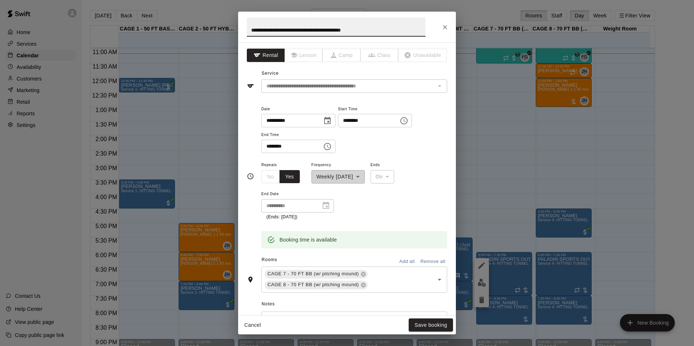
drag, startPoint x: 399, startPoint y: 30, endPoint x: 123, endPoint y: 4, distance: 276.6
click at [123, 4] on div "**********" at bounding box center [347, 173] width 694 height 346
type input "*******"
click at [443, 23] on button "Close" at bounding box center [444, 27] width 13 height 13
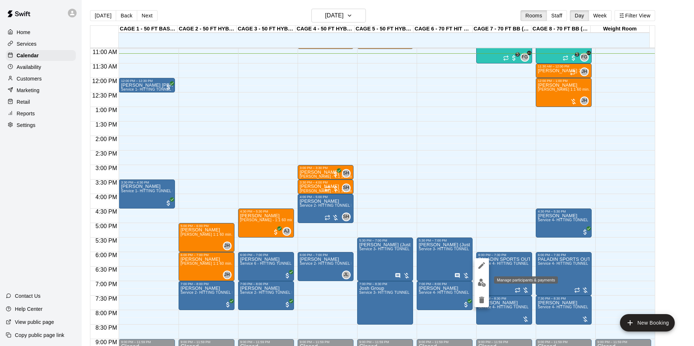
click at [480, 277] on button "edit" at bounding box center [481, 283] width 15 height 14
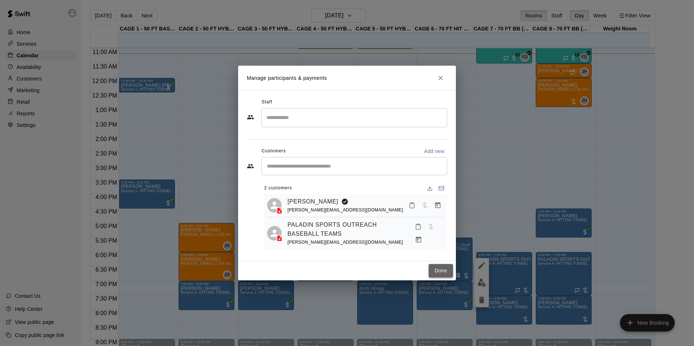
click at [441, 269] on button "Done" at bounding box center [440, 270] width 24 height 13
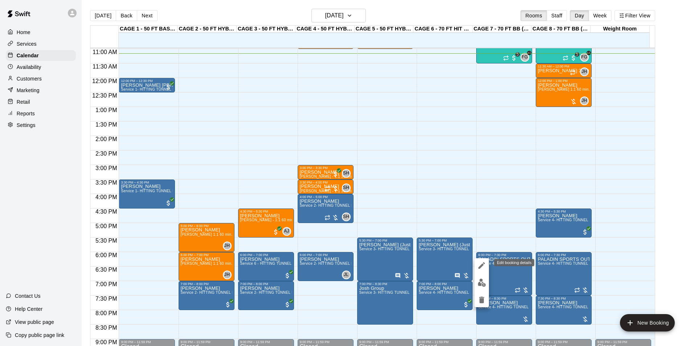
click at [485, 265] on icon "edit" at bounding box center [481, 265] width 9 height 9
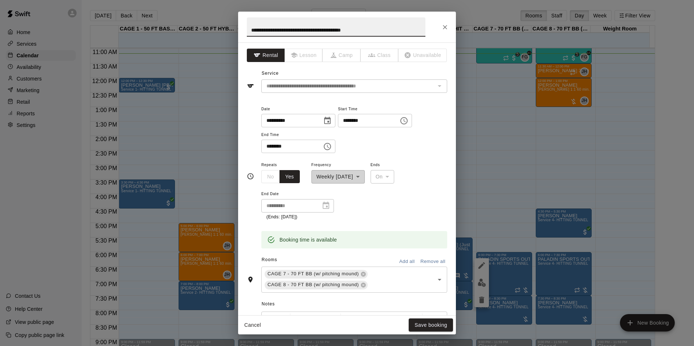
drag, startPoint x: 384, startPoint y: 27, endPoint x: 174, endPoint y: 17, distance: 210.3
click at [174, 17] on div "**********" at bounding box center [347, 173] width 694 height 346
type input "**********"
click at [430, 330] on button "Save booking" at bounding box center [430, 324] width 44 height 13
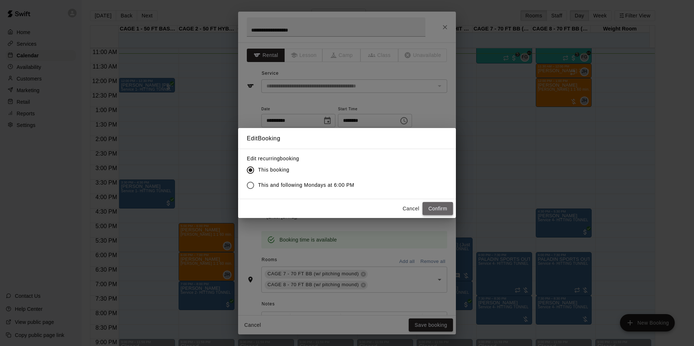
click at [431, 211] on button "Confirm" at bounding box center [437, 208] width 30 height 13
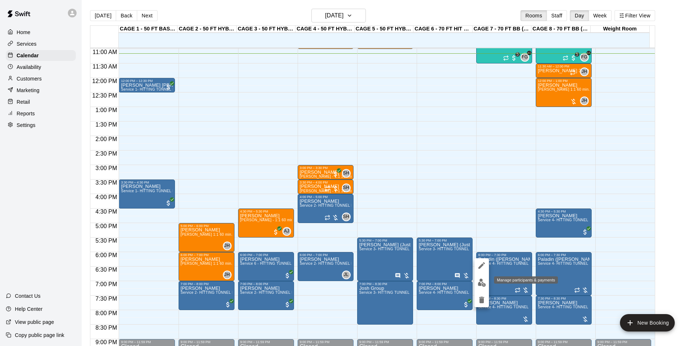
click at [482, 286] on img "edit" at bounding box center [481, 283] width 8 height 8
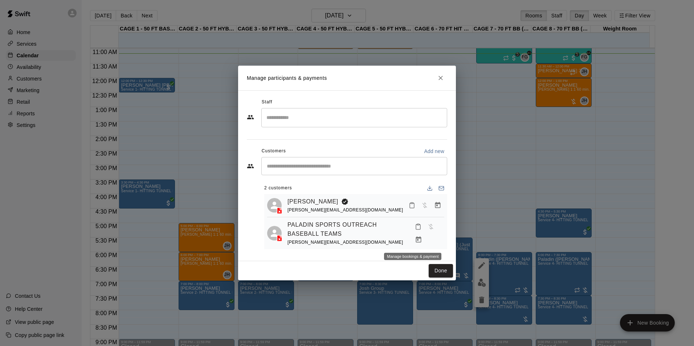
click at [415, 242] on icon "Manage bookings & payment" at bounding box center [418, 239] width 7 height 7
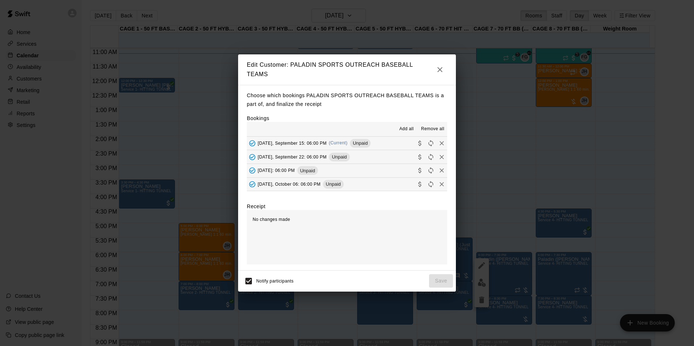
click at [380, 143] on button "Monday, September 15: 06:00 PM (Current) Unpaid" at bounding box center [347, 143] width 200 height 13
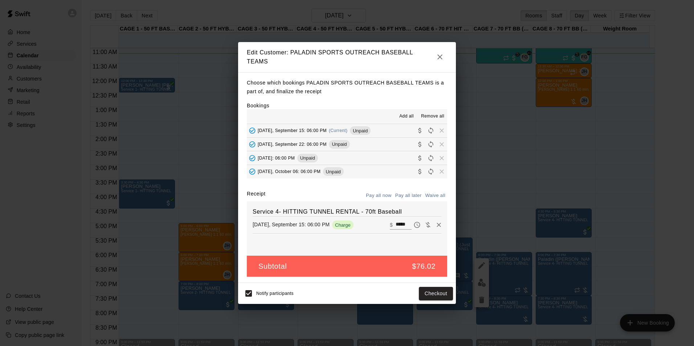
click at [395, 223] on input "*****" at bounding box center [403, 224] width 16 height 9
type input "***"
click at [424, 291] on button "Checkout" at bounding box center [436, 293] width 34 height 13
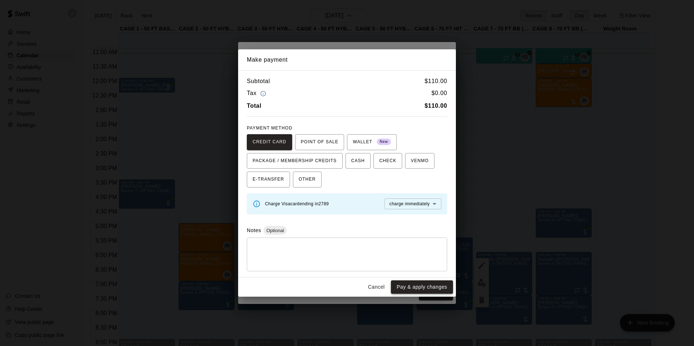
click at [425, 286] on button "Pay & apply changes" at bounding box center [422, 286] width 62 height 13
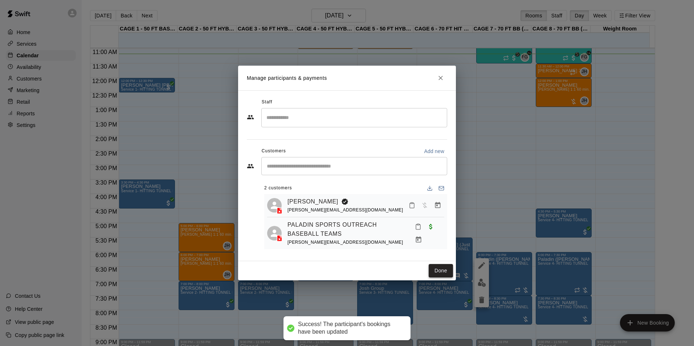
click at [439, 273] on button "Done" at bounding box center [440, 270] width 24 height 13
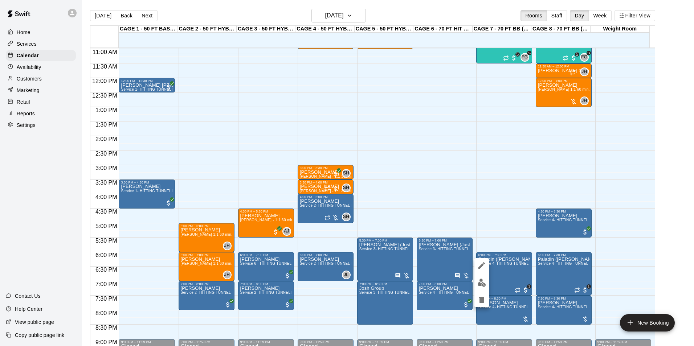
click at [479, 265] on icon "edit" at bounding box center [481, 265] width 9 height 9
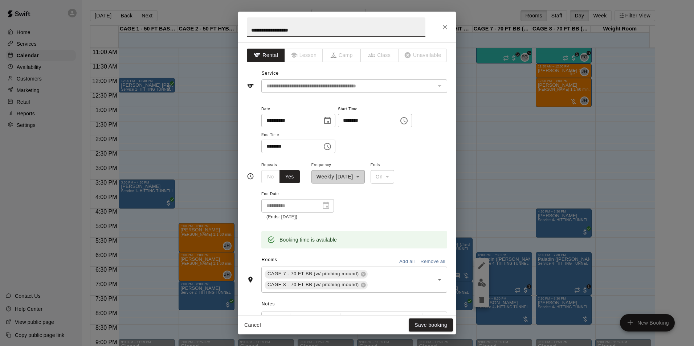
click at [442, 26] on icon "Close" at bounding box center [444, 27] width 7 height 7
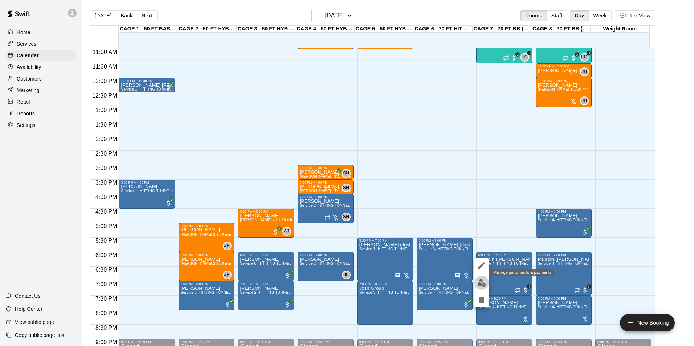
click at [482, 280] on img "edit" at bounding box center [481, 283] width 8 height 8
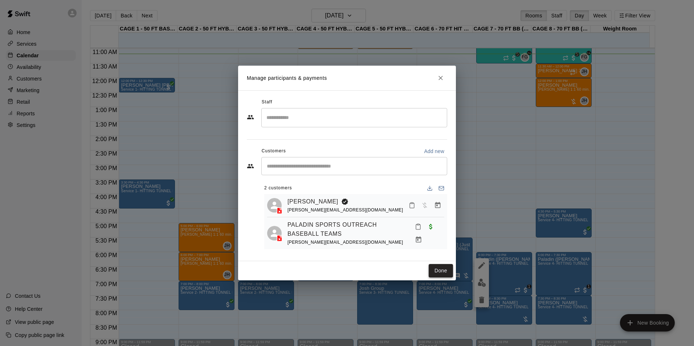
click at [439, 265] on button "Done" at bounding box center [440, 270] width 24 height 13
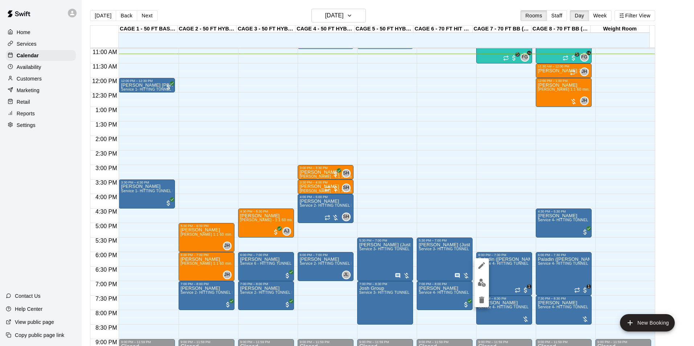
click at [478, 261] on icon "edit" at bounding box center [481, 265] width 9 height 9
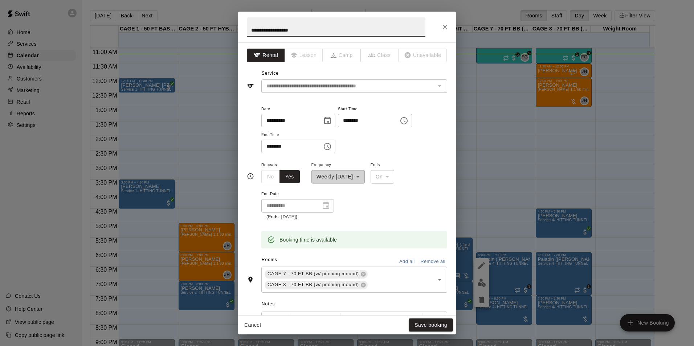
drag, startPoint x: 285, startPoint y: 30, endPoint x: 334, endPoint y: 38, distance: 49.5
click at [334, 38] on h2 "**********" at bounding box center [336, 27] width 196 height 31
type input "**********"
click at [418, 321] on button "Save booking" at bounding box center [430, 324] width 44 height 13
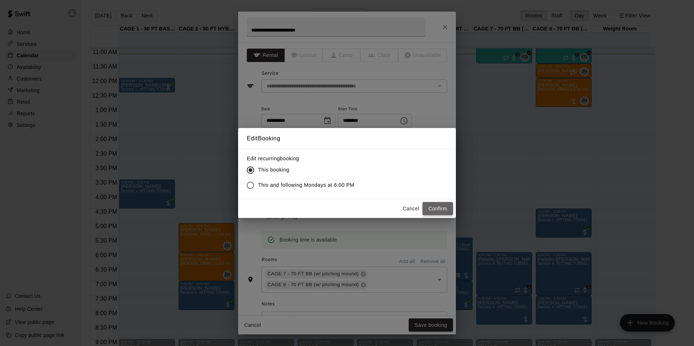
click at [439, 210] on button "Confirm" at bounding box center [437, 208] width 30 height 13
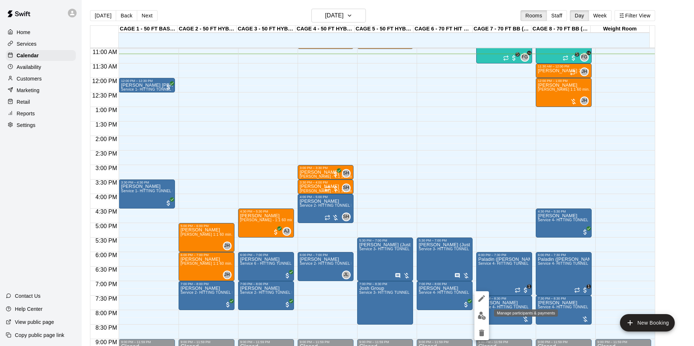
click at [481, 314] on img "edit" at bounding box center [481, 316] width 8 height 8
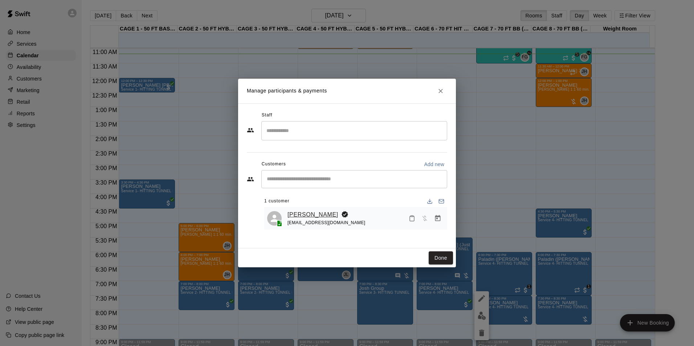
click at [301, 217] on link "[PERSON_NAME]" at bounding box center [312, 214] width 51 height 9
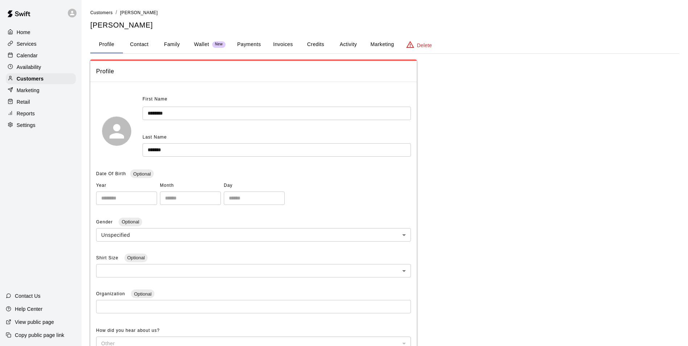
drag, startPoint x: 240, startPoint y: 43, endPoint x: 260, endPoint y: 59, distance: 25.3
click at [241, 43] on button "Payments" at bounding box center [248, 44] width 35 height 17
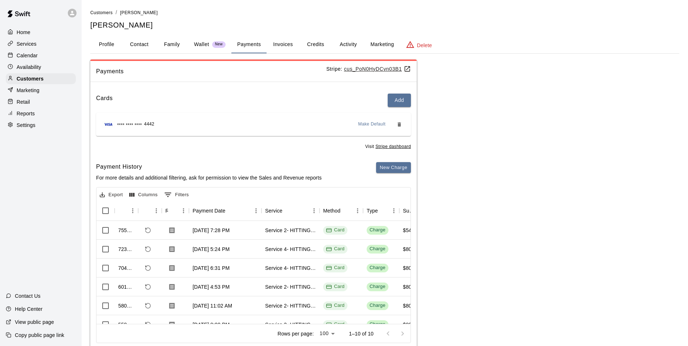
drag, startPoint x: 176, startPoint y: 315, endPoint x: 209, endPoint y: 321, distance: 33.6
drag, startPoint x: 209, startPoint y: 321, endPoint x: 183, endPoint y: 319, distance: 26.2
click at [183, 324] on div "Rows per page: 100 *** 1–10 of 10" at bounding box center [253, 333] width 314 height 19
click at [177, 313] on div at bounding box center [175, 305] width 27 height 19
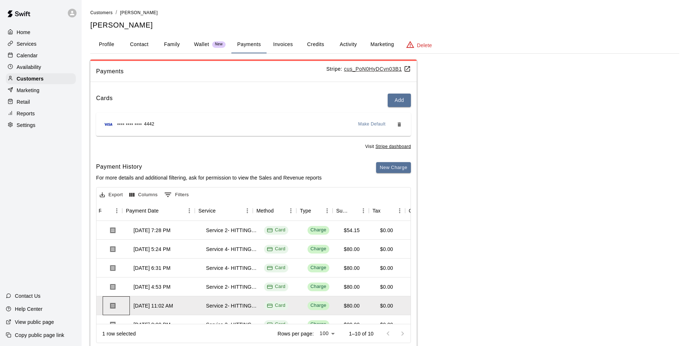
scroll to position [0, 81]
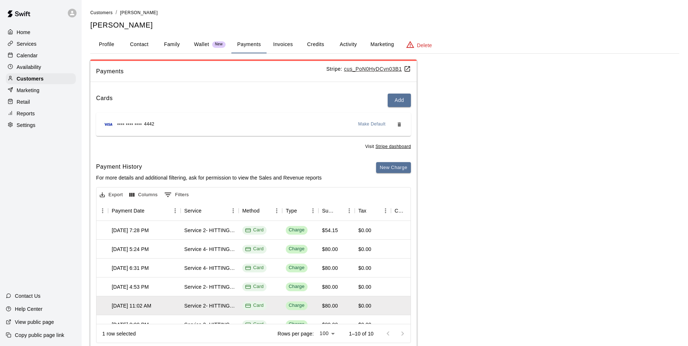
click at [201, 324] on div "1 row selected Rows per page: 100 *** 1–10 of 10" at bounding box center [253, 333] width 314 height 19
click at [18, 61] on div "Calendar" at bounding box center [41, 55] width 70 height 11
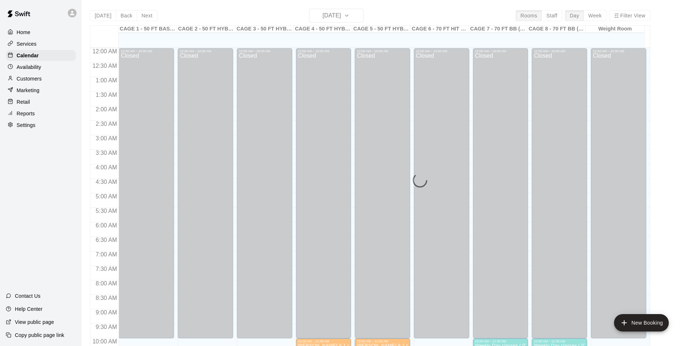
scroll to position [325, 0]
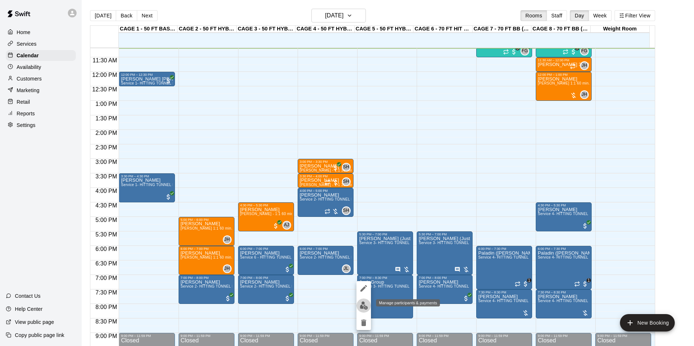
click at [363, 305] on img "edit" at bounding box center [363, 305] width 8 height 8
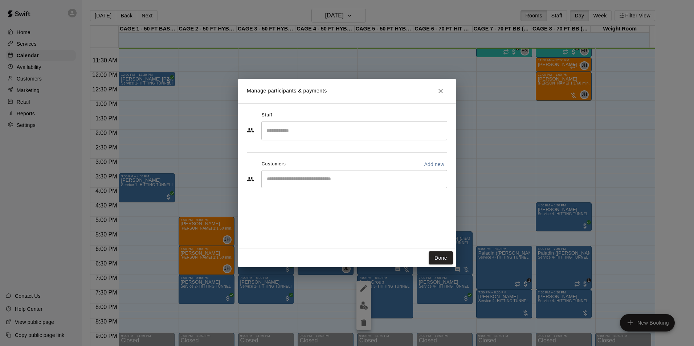
click at [341, 139] on div "​" at bounding box center [354, 130] width 186 height 19
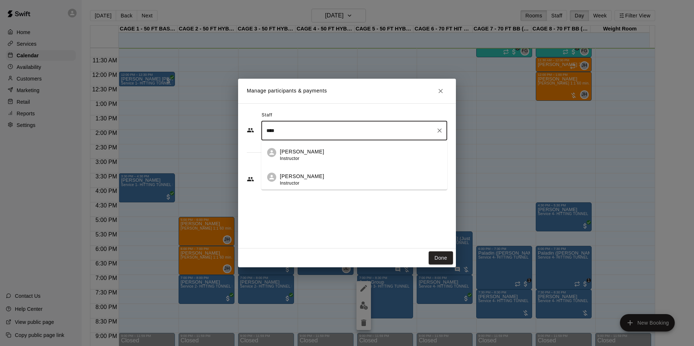
click at [335, 155] on div "Josh Lusby Instructor" at bounding box center [360, 155] width 161 height 14
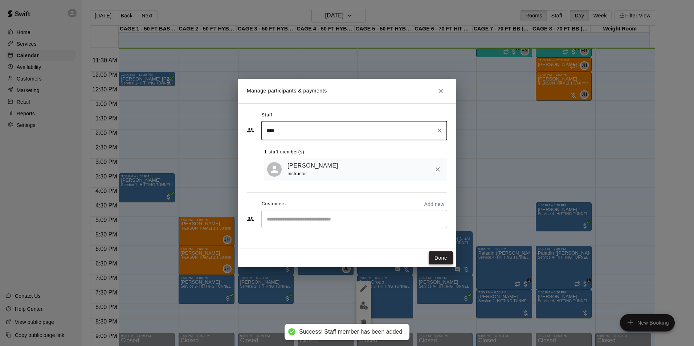
type input "****"
click at [445, 261] on button "Done" at bounding box center [440, 257] width 24 height 13
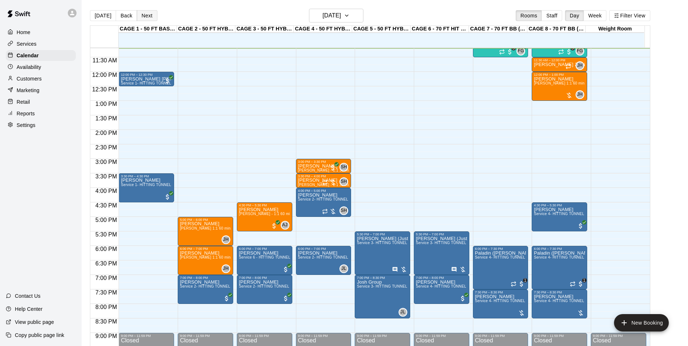
click at [138, 17] on button "Next" at bounding box center [147, 15] width 20 height 11
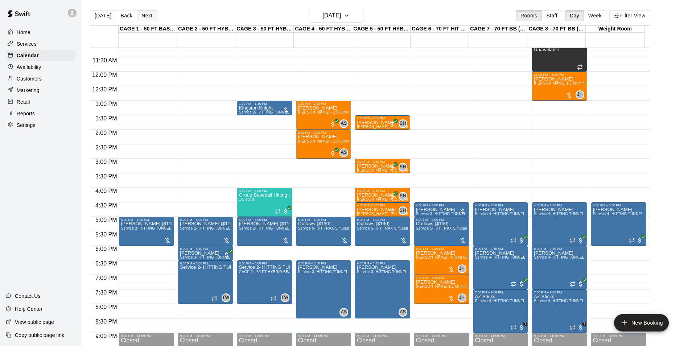
click at [148, 20] on button "Next" at bounding box center [147, 15] width 20 height 11
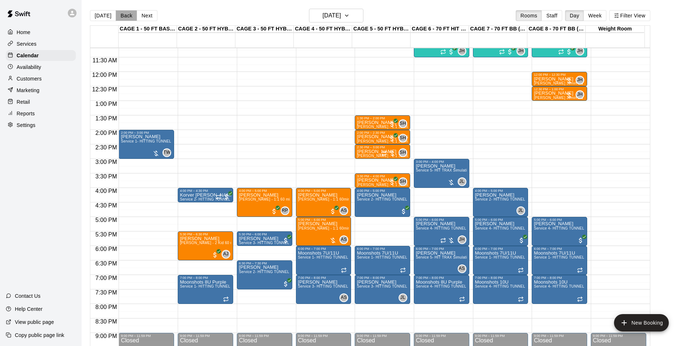
click at [122, 17] on button "Back" at bounding box center [126, 15] width 21 height 11
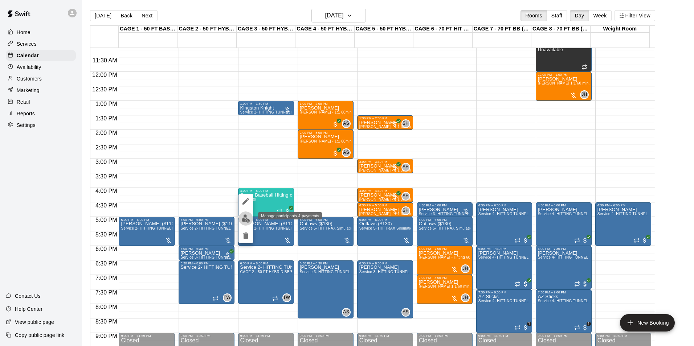
click at [246, 215] on img "edit" at bounding box center [246, 218] width 8 height 8
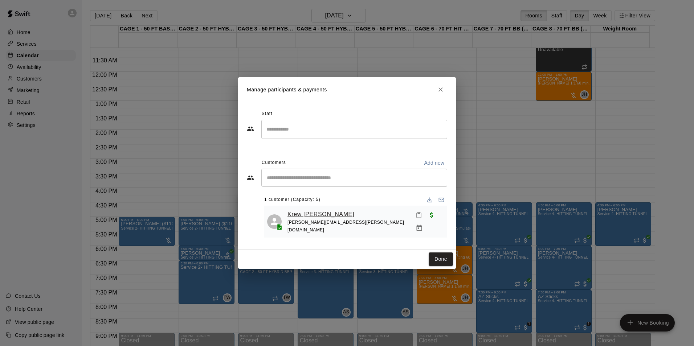
click at [304, 215] on link "Krew Schwalb" at bounding box center [320, 214] width 67 height 9
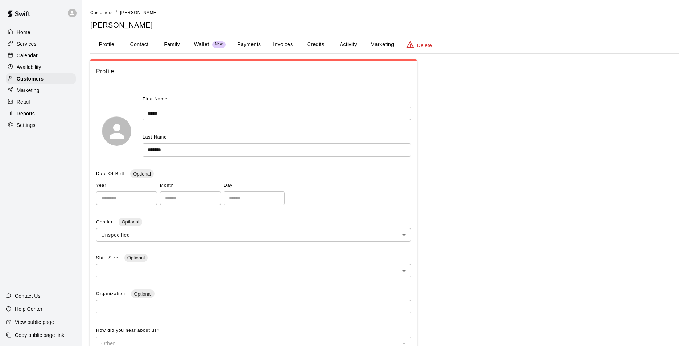
click at [142, 44] on button "Contact" at bounding box center [139, 44] width 33 height 17
select select "**"
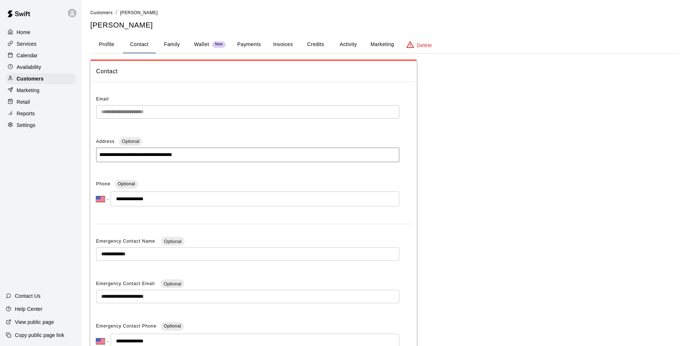
click at [164, 44] on button "Family" at bounding box center [172, 44] width 33 height 17
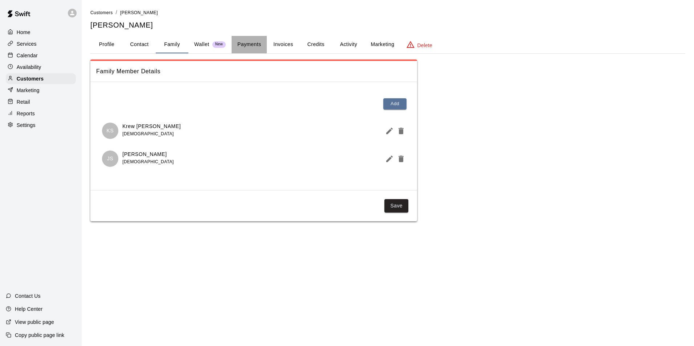
click at [255, 44] on button "Payments" at bounding box center [248, 44] width 35 height 17
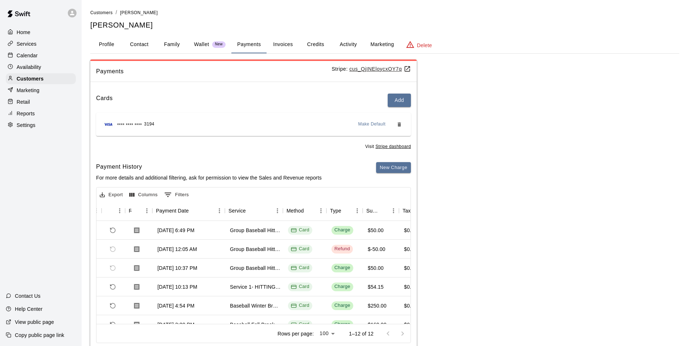
scroll to position [0, 37]
click at [352, 47] on button "Activity" at bounding box center [348, 44] width 33 height 17
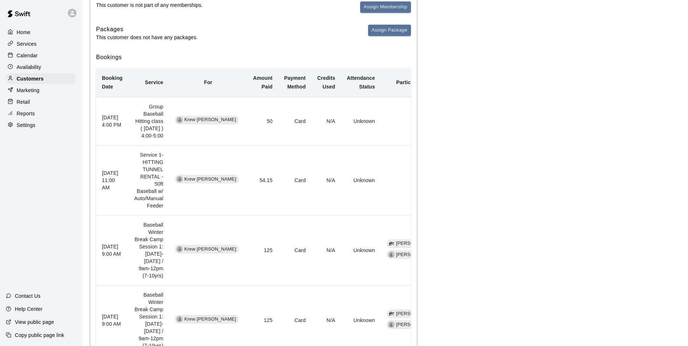
scroll to position [0, 0]
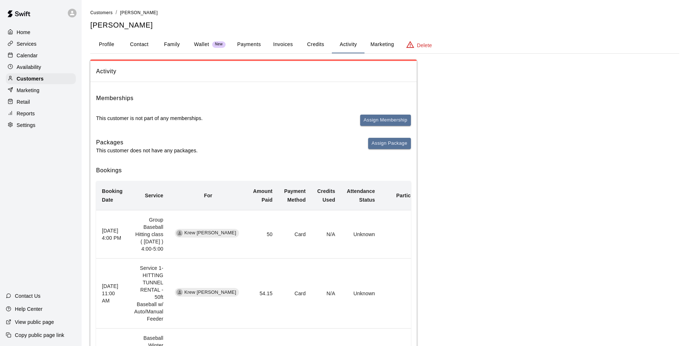
click at [240, 43] on button "Payments" at bounding box center [248, 44] width 35 height 17
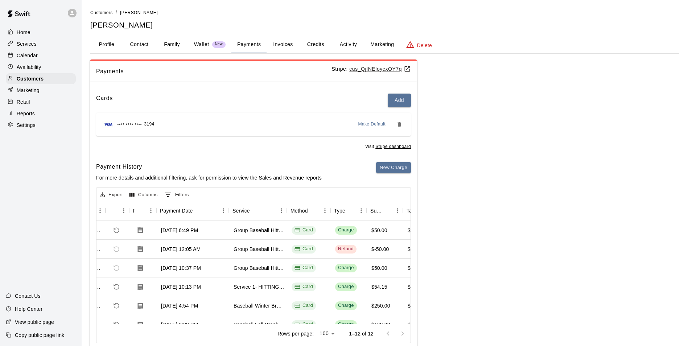
scroll to position [0, 33]
click at [506, 125] on div "Payments Stripe: cus_QjINEloycxOY7q Cards Add **** **** **** 3194 Make Default …" at bounding box center [384, 205] width 589 height 293
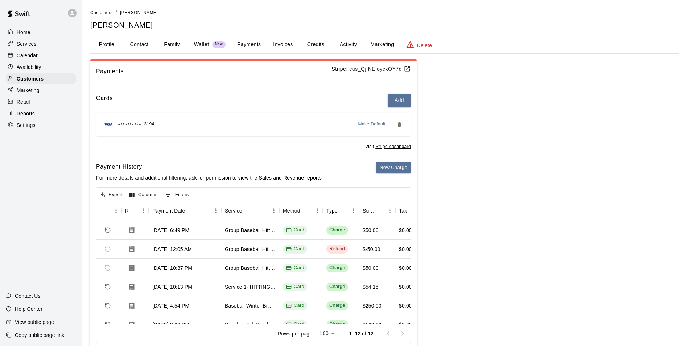
scroll to position [0, 42]
click at [43, 55] on div "Calendar" at bounding box center [41, 55] width 70 height 11
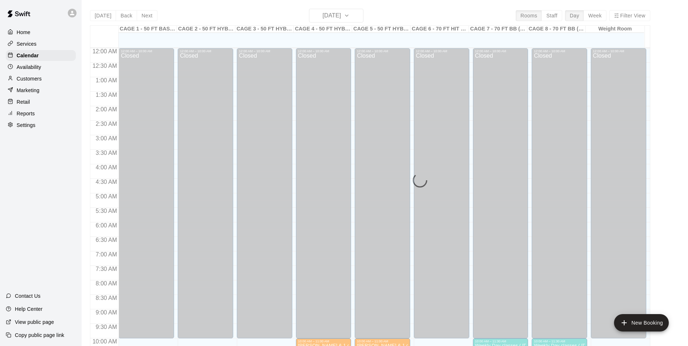
scroll to position [325, 0]
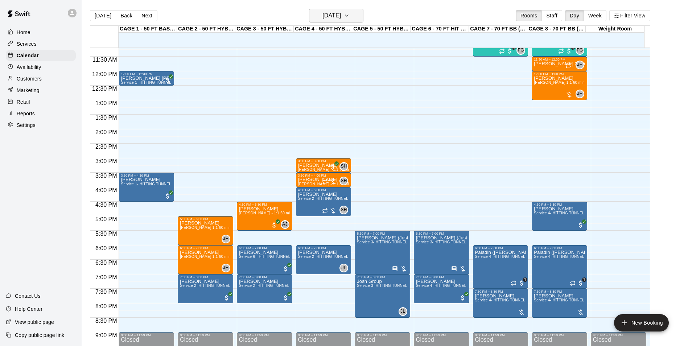
click at [341, 14] on h6 "[DATE]" at bounding box center [331, 16] width 18 height 10
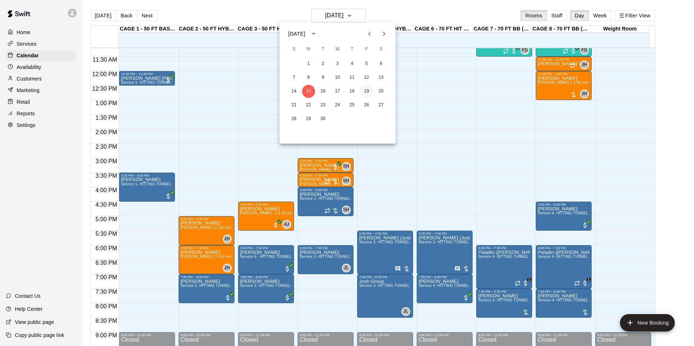
click at [364, 87] on button "19" at bounding box center [366, 91] width 13 height 13
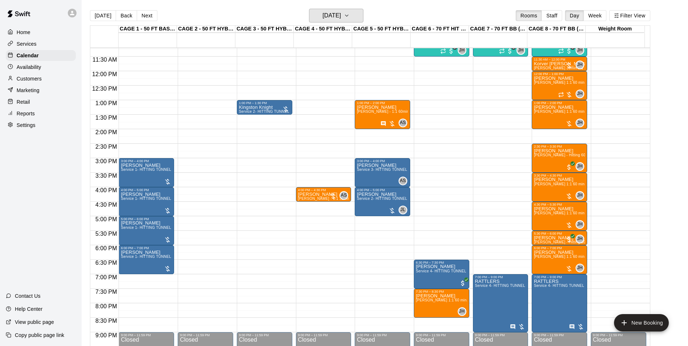
scroll to position [289, 0]
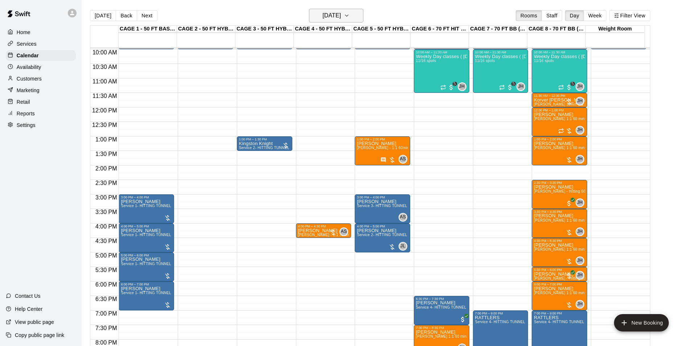
click at [337, 18] on h6 "Friday Sep 19" at bounding box center [331, 16] width 18 height 10
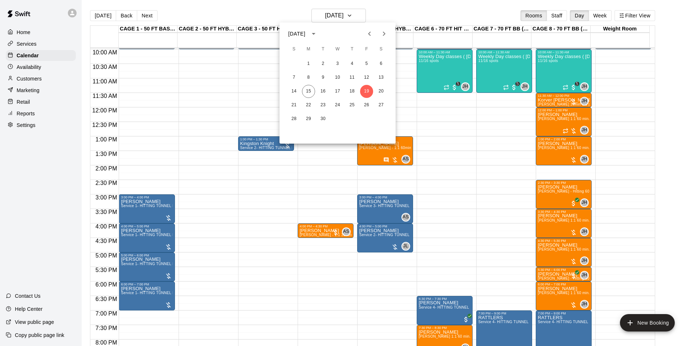
click at [670, 151] on div at bounding box center [347, 173] width 694 height 346
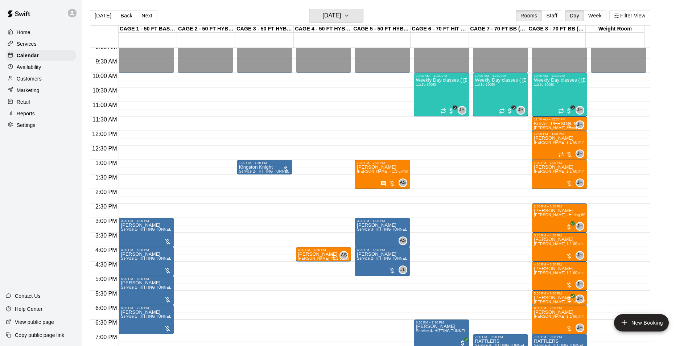
scroll to position [253, 0]
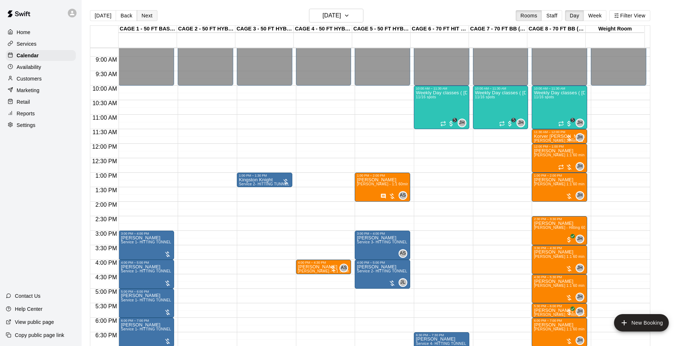
click at [149, 20] on button "Next" at bounding box center [147, 15] width 20 height 11
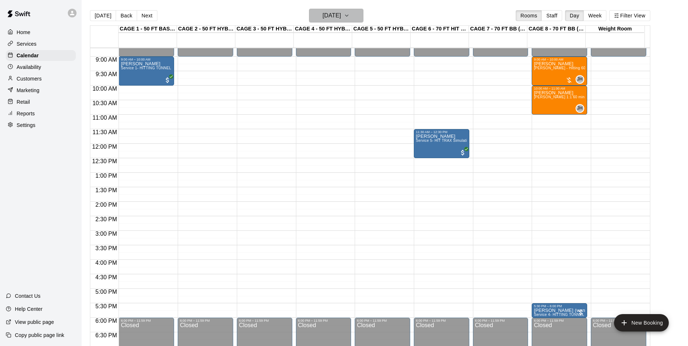
click at [332, 16] on h6 "Saturday Sep 20" at bounding box center [331, 16] width 18 height 10
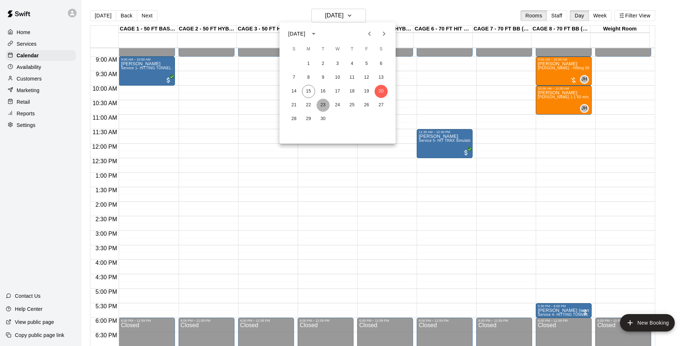
click at [324, 106] on button "23" at bounding box center [322, 105] width 13 height 13
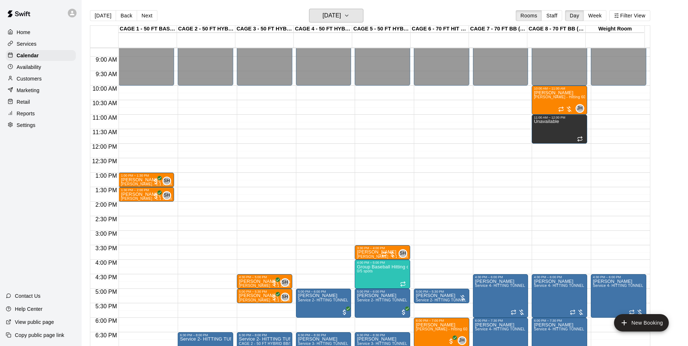
click at [335, 18] on h6 "Tuesday Sep 23" at bounding box center [331, 16] width 18 height 10
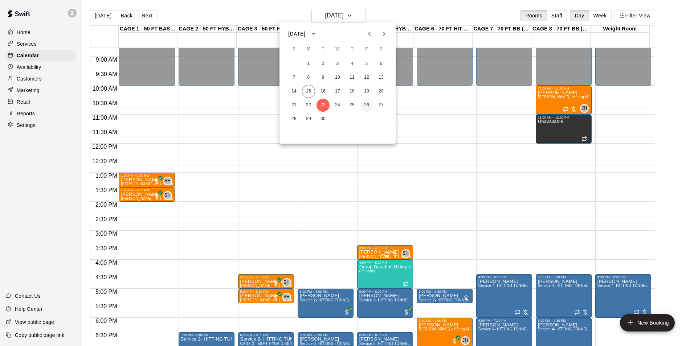
click at [360, 105] on button "26" at bounding box center [366, 105] width 13 height 13
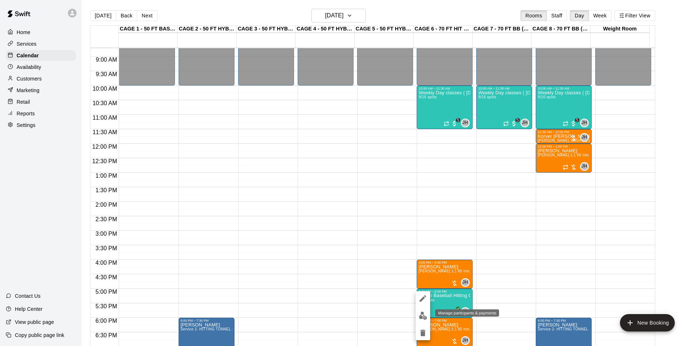
click at [425, 316] on img "edit" at bounding box center [423, 316] width 8 height 8
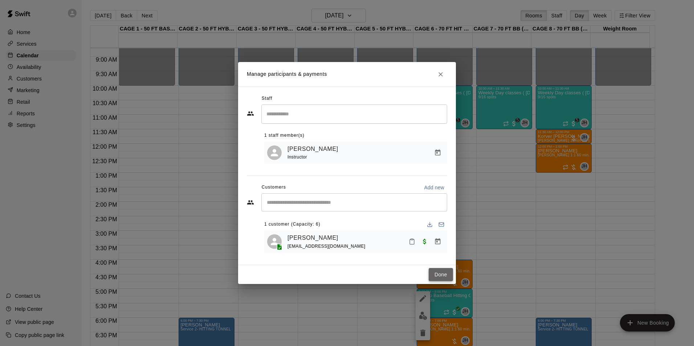
click at [440, 280] on button "Done" at bounding box center [440, 274] width 24 height 13
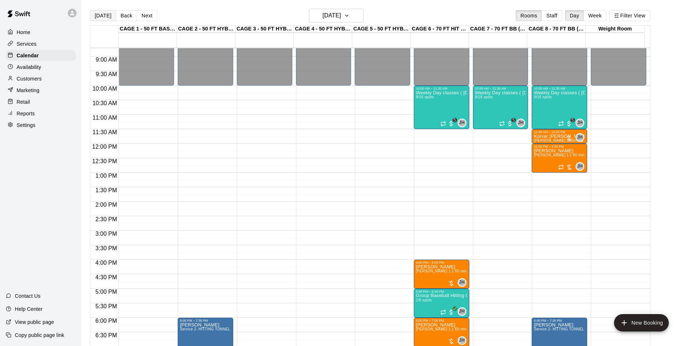
click at [107, 11] on button "[DATE]" at bounding box center [103, 15] width 26 height 11
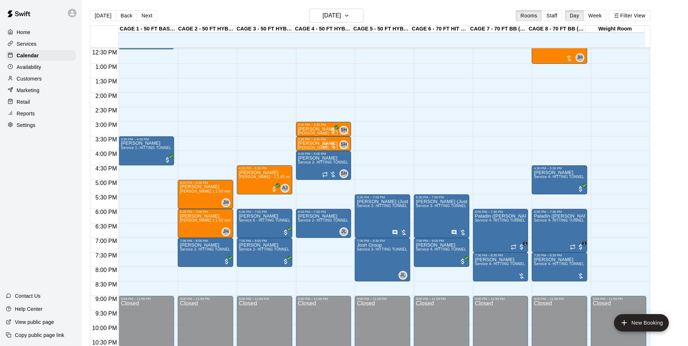
scroll to position [325, 0]
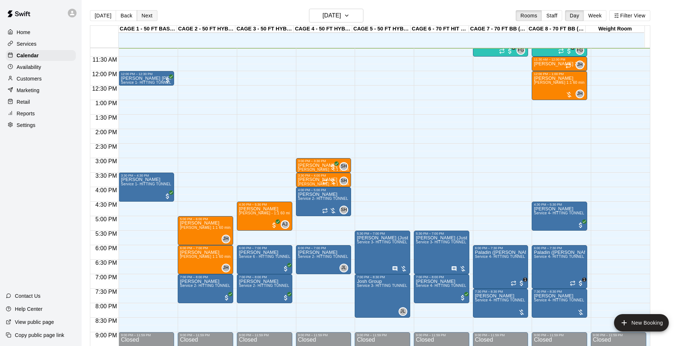
click at [140, 13] on button "Next" at bounding box center [147, 15] width 20 height 11
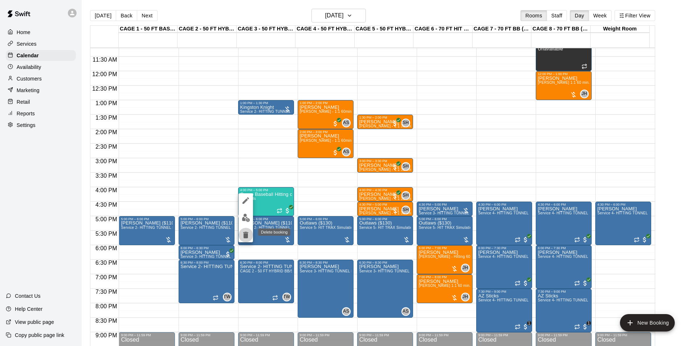
click at [242, 232] on icon "delete" at bounding box center [245, 235] width 9 height 9
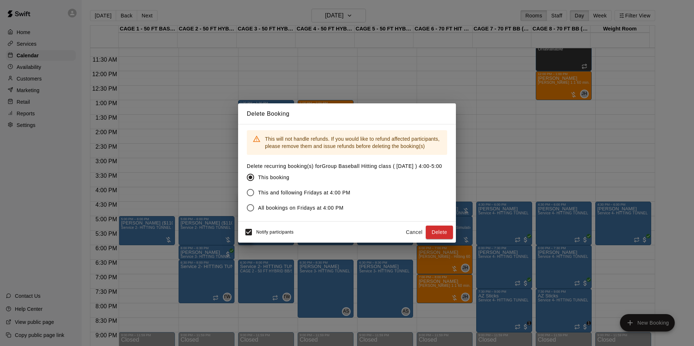
click at [408, 236] on button "Cancel" at bounding box center [413, 232] width 23 height 13
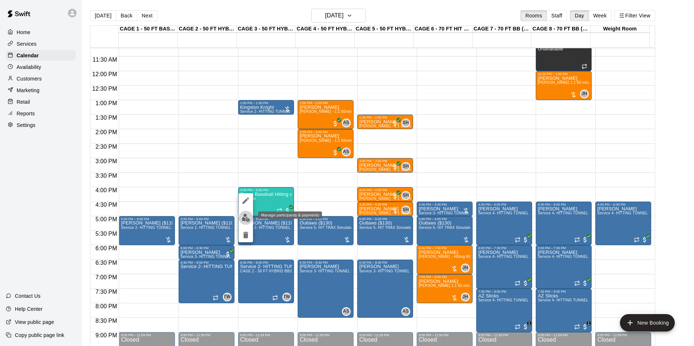
click at [247, 221] on img "edit" at bounding box center [246, 218] width 8 height 8
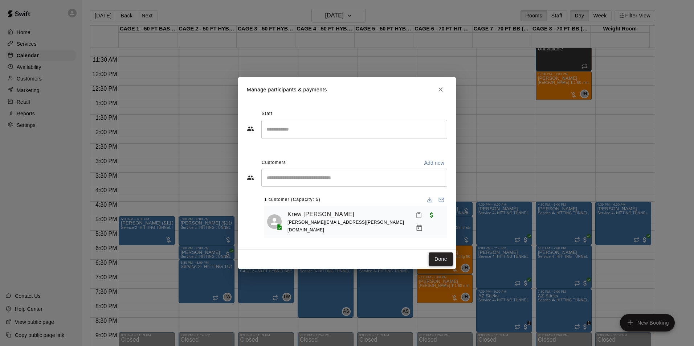
click at [441, 258] on button "Done" at bounding box center [440, 258] width 24 height 13
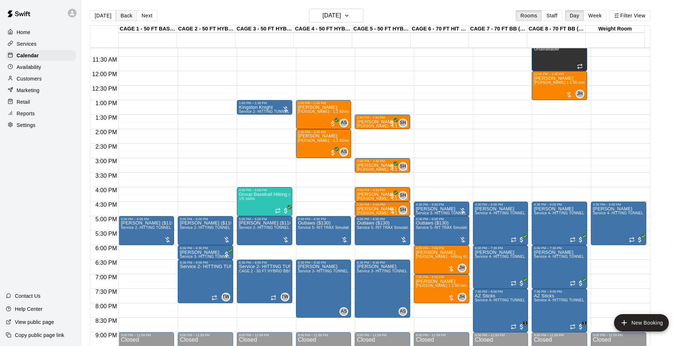
click at [121, 16] on button "Back" at bounding box center [126, 15] width 21 height 11
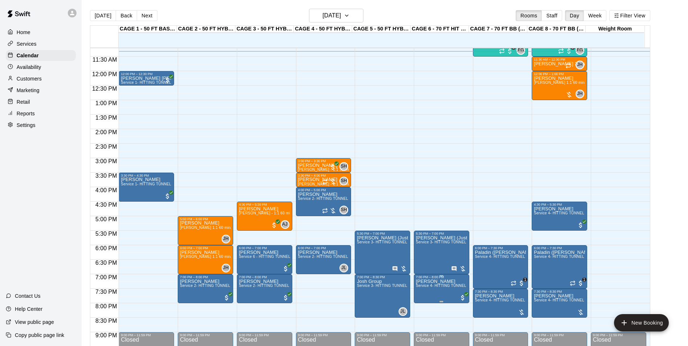
scroll to position [289, 0]
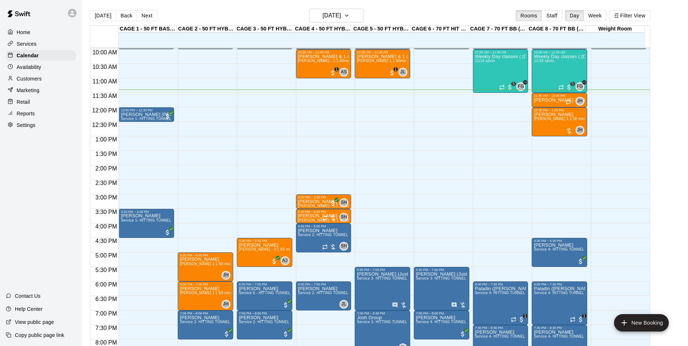
drag, startPoint x: 137, startPoint y: 12, endPoint x: 119, endPoint y: 6, distance: 19.7
click at [137, 12] on button "Next" at bounding box center [147, 15] width 20 height 11
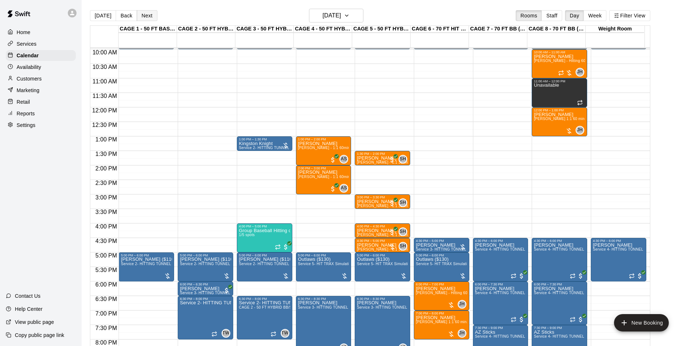
click at [149, 17] on button "Next" at bounding box center [147, 15] width 20 height 11
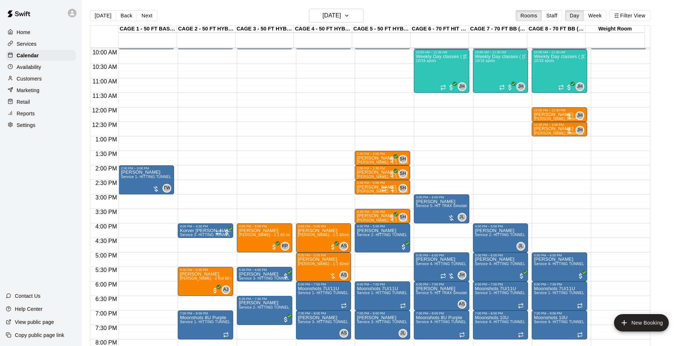
drag, startPoint x: 109, startPoint y: 16, endPoint x: 115, endPoint y: 18, distance: 6.9
click at [109, 16] on button "[DATE]" at bounding box center [103, 15] width 26 height 11
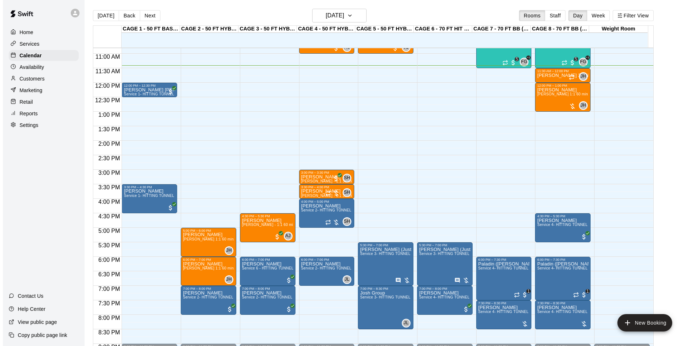
scroll to position [362, 0]
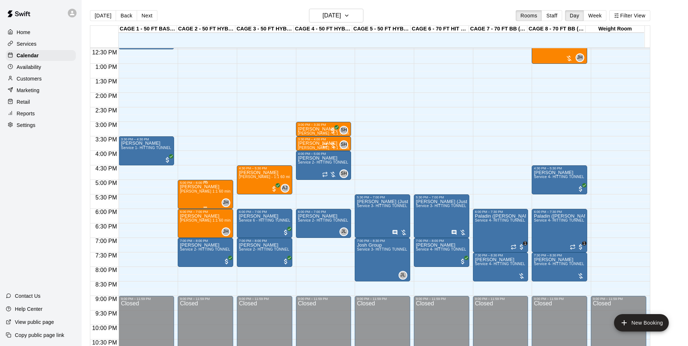
click at [200, 193] on span "[PERSON_NAME] 1:1 60 min. pitching Lesson" at bounding box center [220, 191] width 80 height 4
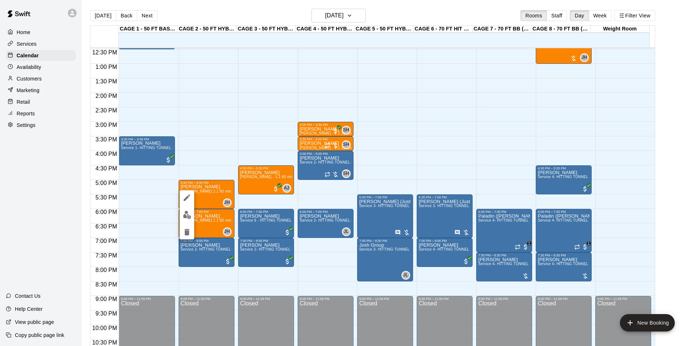
click at [184, 193] on button "edit" at bounding box center [187, 197] width 15 height 15
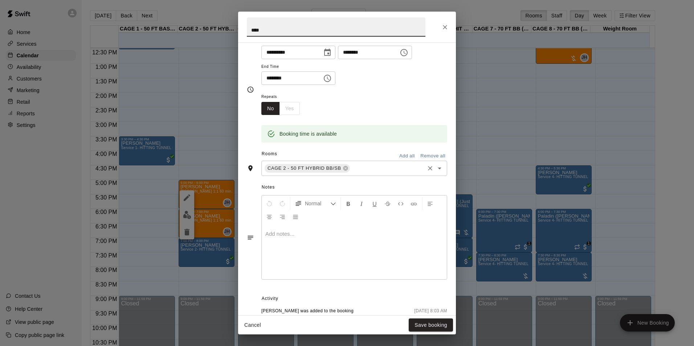
scroll to position [116, 0]
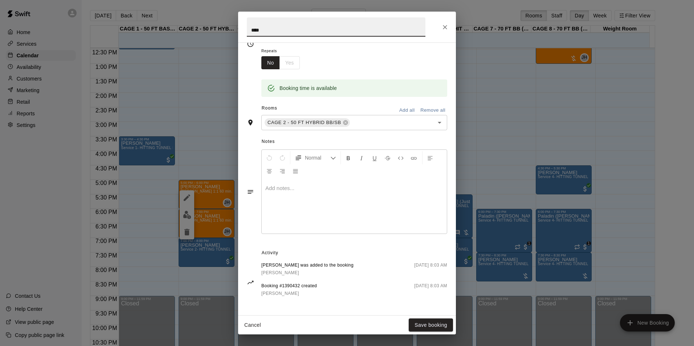
click at [443, 26] on icon "Close" at bounding box center [444, 27] width 7 height 7
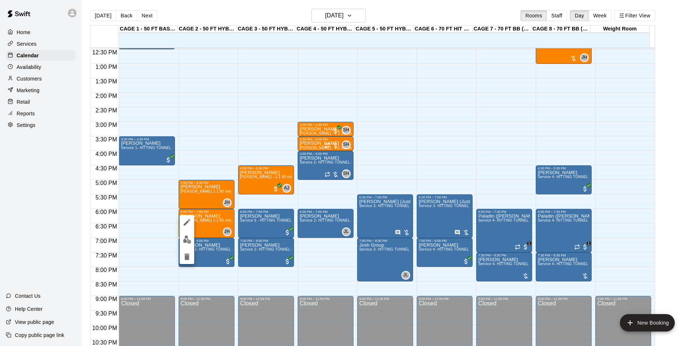
click at [186, 229] on button "edit" at bounding box center [187, 222] width 15 height 15
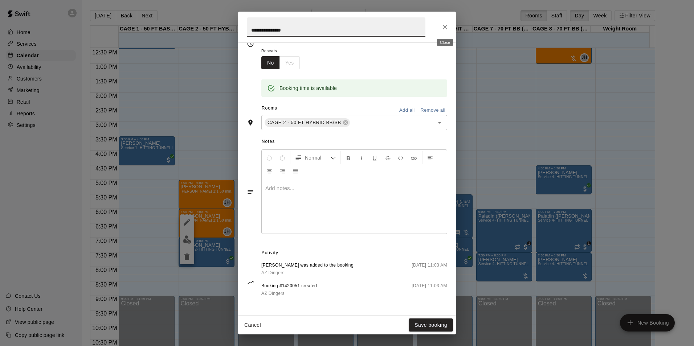
click at [439, 26] on button "Close" at bounding box center [444, 27] width 13 height 13
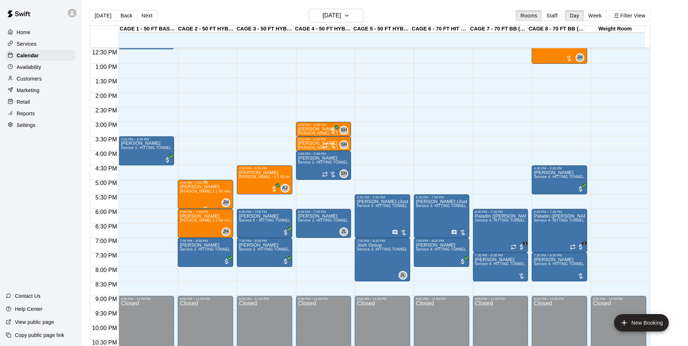
click at [199, 190] on span "[PERSON_NAME] 1:1 60 min. pitching Lesson" at bounding box center [220, 191] width 80 height 4
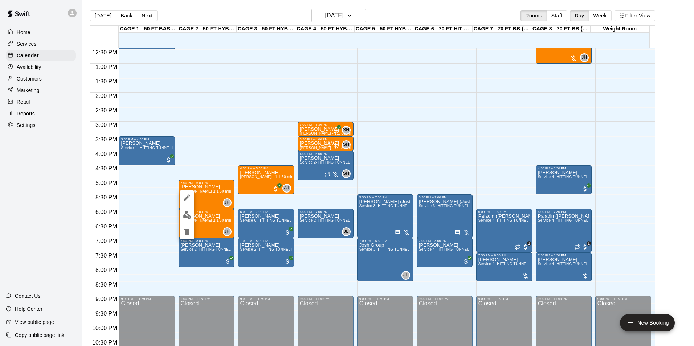
click at [209, 196] on div at bounding box center [347, 173] width 694 height 346
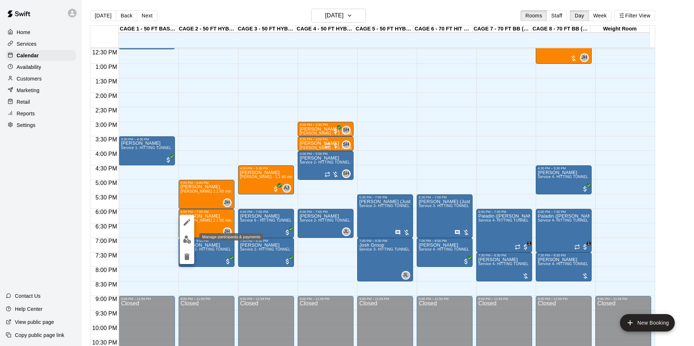
click at [186, 240] on img "edit" at bounding box center [187, 239] width 8 height 8
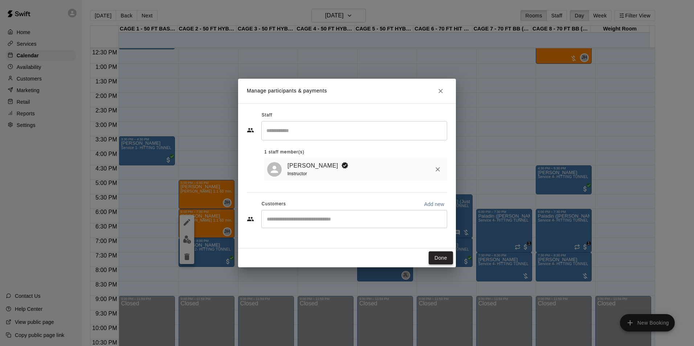
click at [436, 255] on button "Done" at bounding box center [440, 257] width 24 height 13
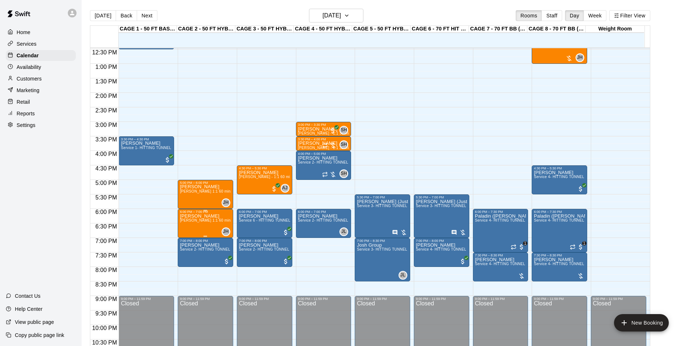
click at [196, 216] on p "[PERSON_NAME]" at bounding box center [205, 216] width 51 height 0
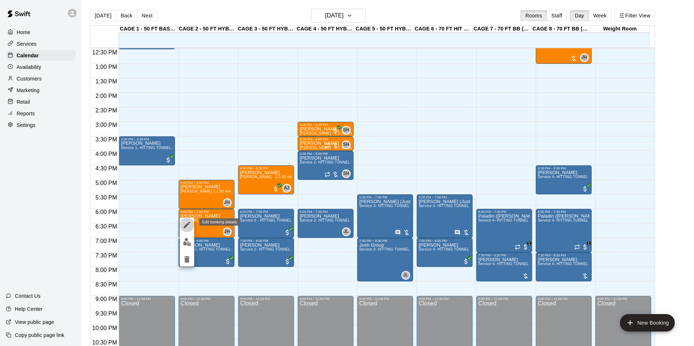
click at [182, 219] on button "edit" at bounding box center [187, 225] width 15 height 15
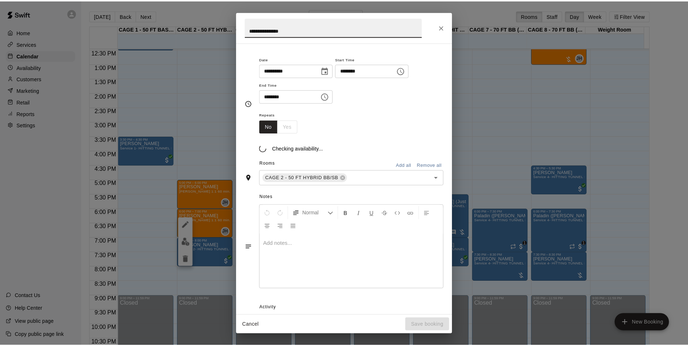
scroll to position [111, 0]
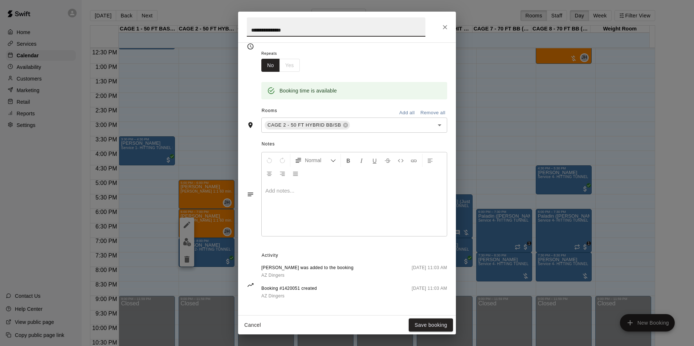
click at [444, 30] on icon "Close" at bounding box center [444, 27] width 7 height 7
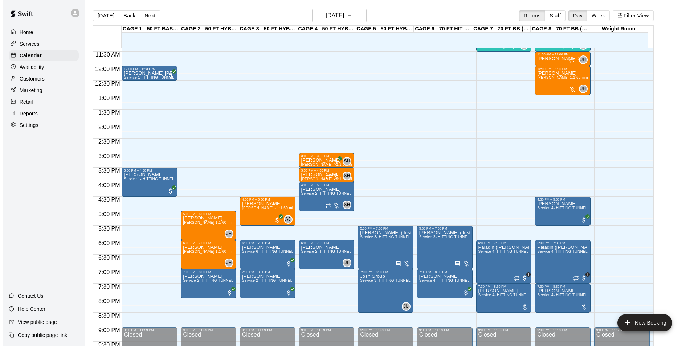
scroll to position [217, 0]
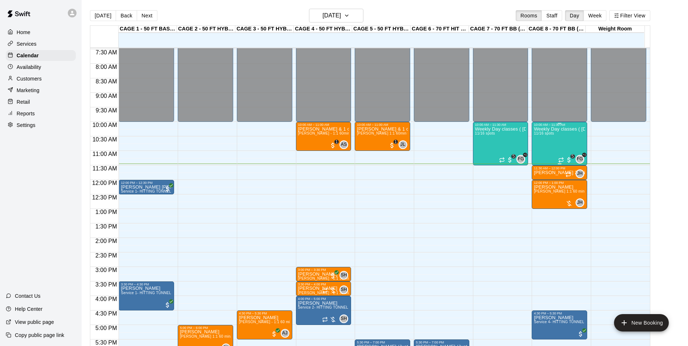
click at [561, 138] on div "Weekly Day classes ( Monday,Wednesday,Friday ) 10:00-11:30 ( monthly packages a…" at bounding box center [559, 300] width 51 height 346
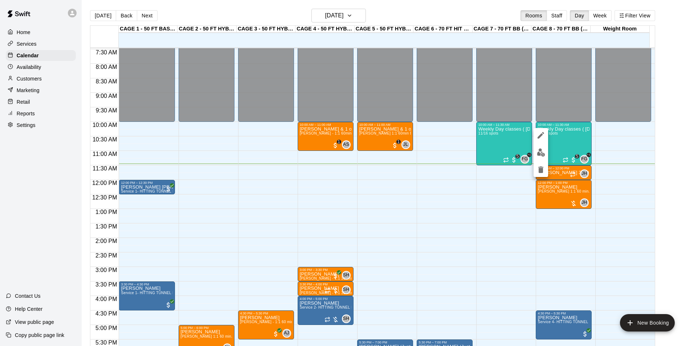
click at [537, 153] on img "edit" at bounding box center [540, 152] width 8 height 8
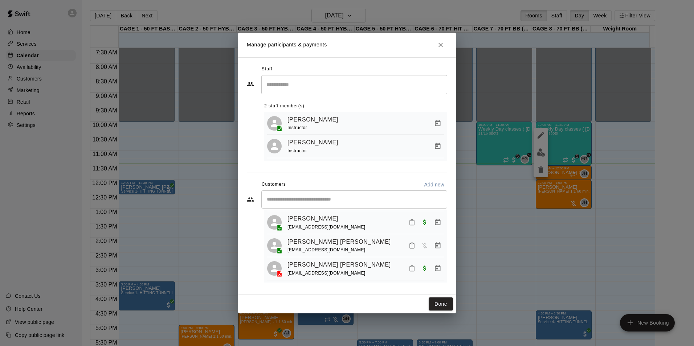
scroll to position [73, 0]
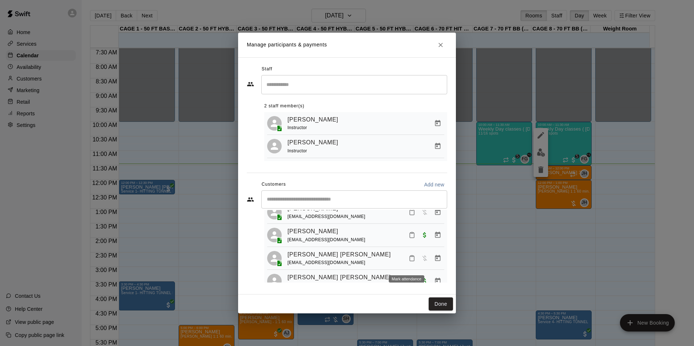
click at [408, 262] on icon "Mark attendance" at bounding box center [411, 258] width 7 height 7
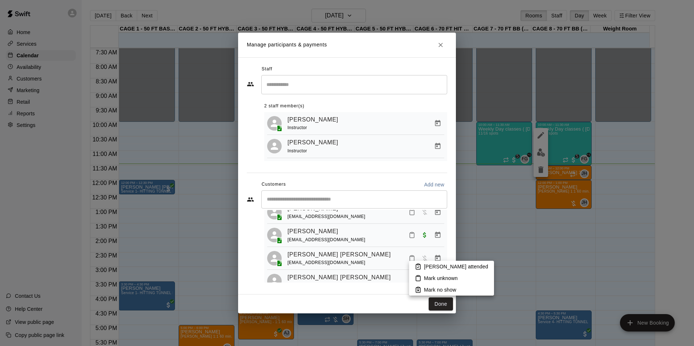
click at [422, 264] on li "Mark attended" at bounding box center [451, 267] width 85 height 12
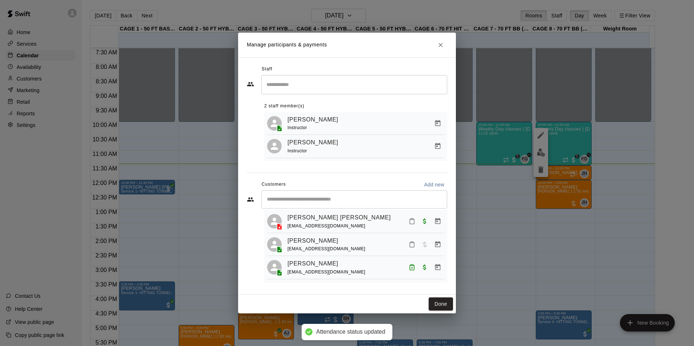
scroll to position [145, 0]
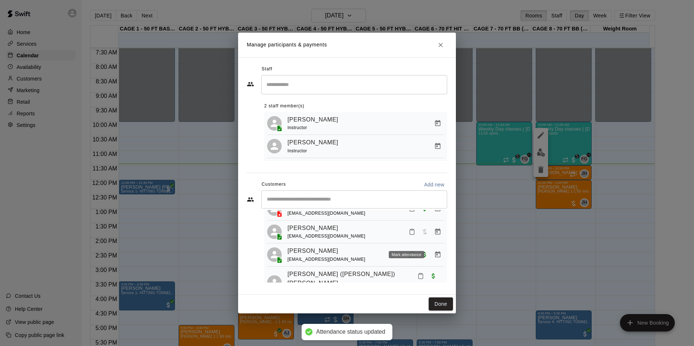
click at [408, 235] on icon "Mark attendance" at bounding box center [411, 232] width 7 height 7
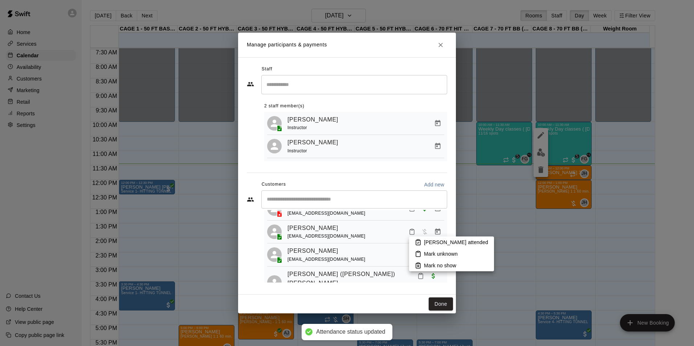
click at [417, 240] on rect at bounding box center [418, 240] width 2 height 1
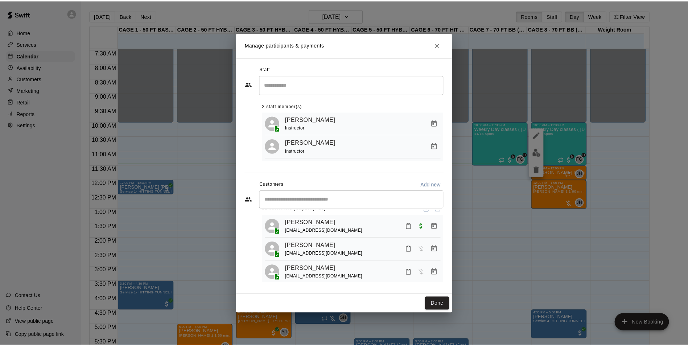
scroll to position [0, 0]
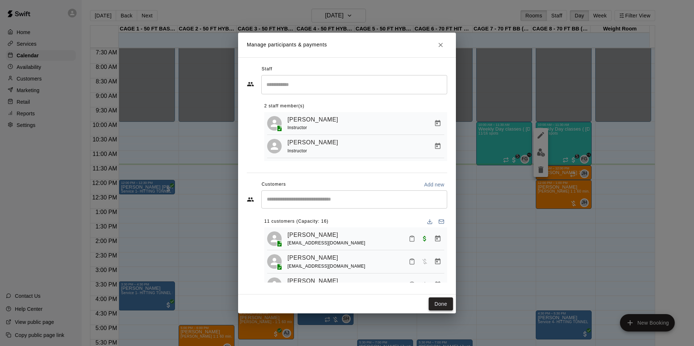
click at [447, 303] on button "Done" at bounding box center [440, 303] width 24 height 13
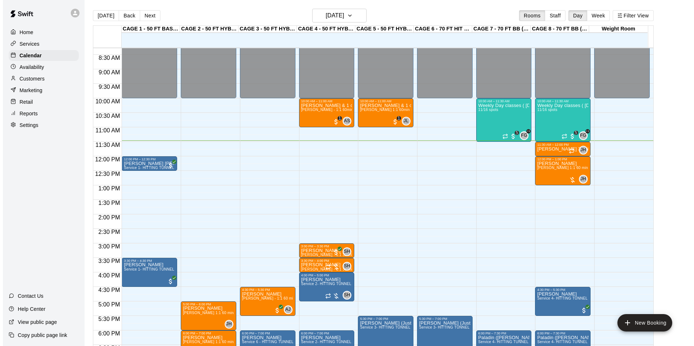
scroll to position [289, 0]
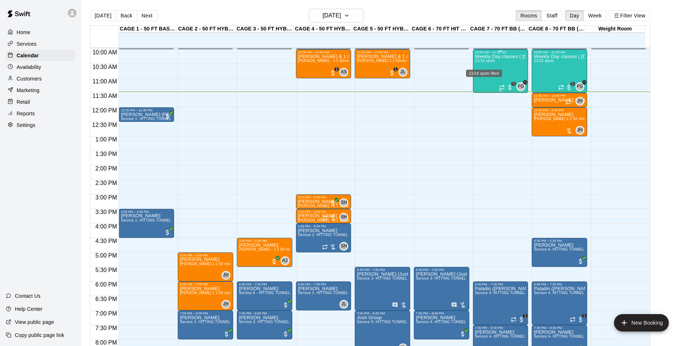
click at [491, 61] on span "11/16 spots" at bounding box center [485, 61] width 20 height 4
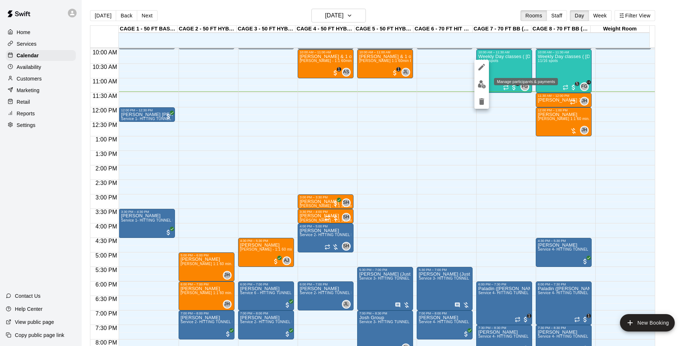
click at [484, 82] on img "edit" at bounding box center [481, 84] width 8 height 8
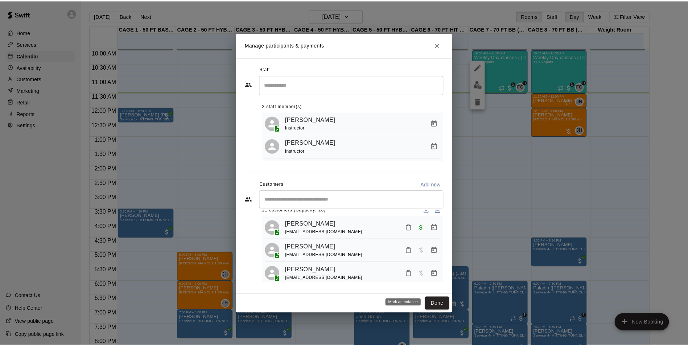
scroll to position [0, 0]
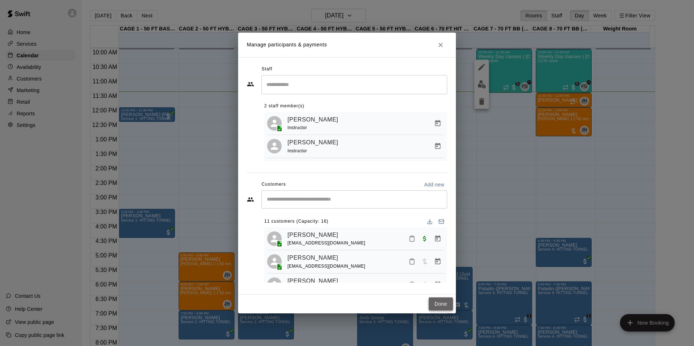
click at [443, 308] on button "Done" at bounding box center [440, 303] width 24 height 13
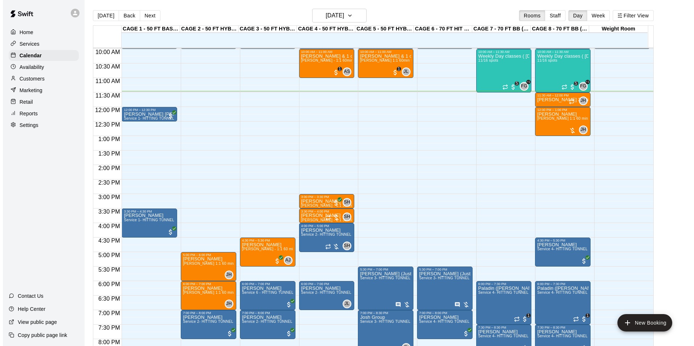
scroll to position [289, 0]
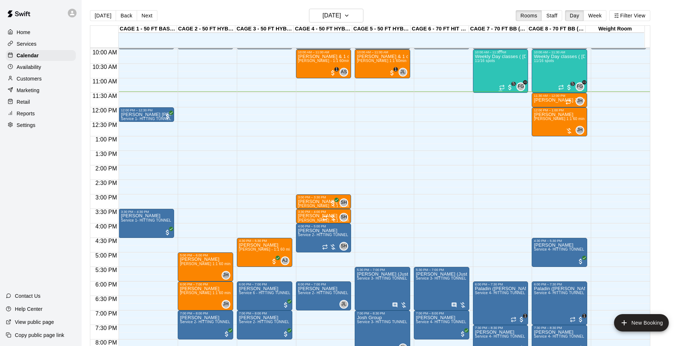
click at [482, 67] on div "Weekly Day classes ( Monday,Wednesday,Friday ) 10:00-11:30 ( monthly packages a…" at bounding box center [500, 227] width 51 height 346
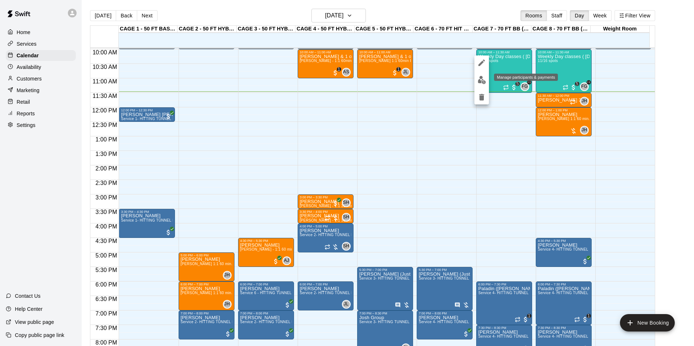
click at [483, 79] on img "edit" at bounding box center [481, 80] width 8 height 8
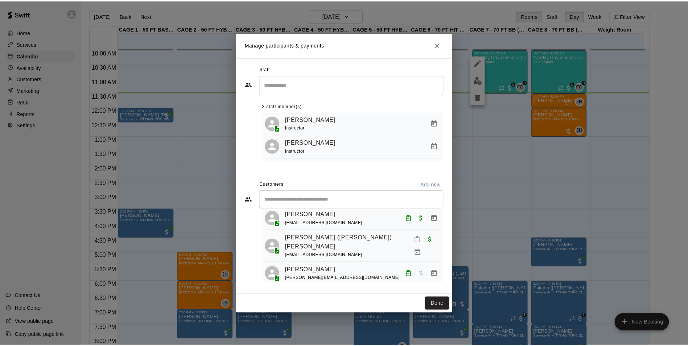
scroll to position [213, 0]
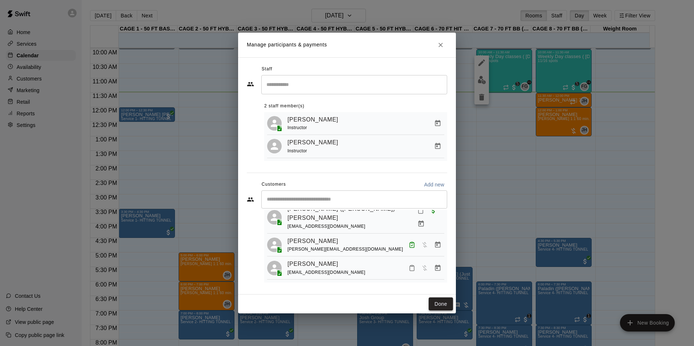
click at [434, 305] on button "Done" at bounding box center [440, 303] width 24 height 13
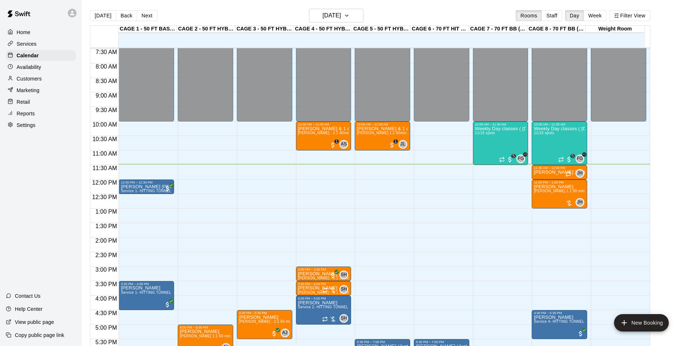
scroll to position [217, 0]
click at [141, 15] on button "Next" at bounding box center [147, 15] width 20 height 11
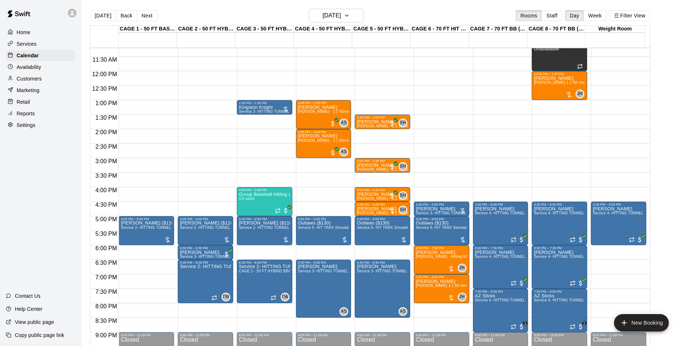
scroll to position [289, 0]
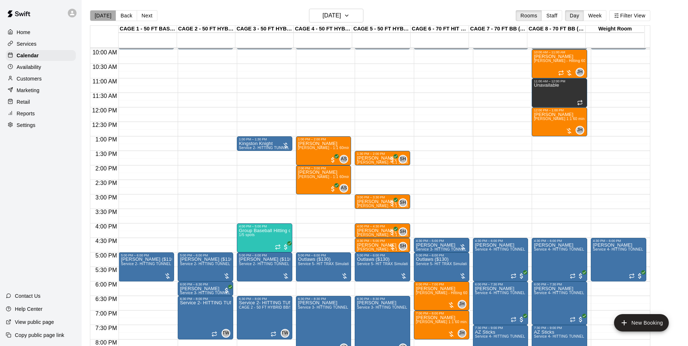
click at [104, 16] on button "[DATE]" at bounding box center [103, 15] width 26 height 11
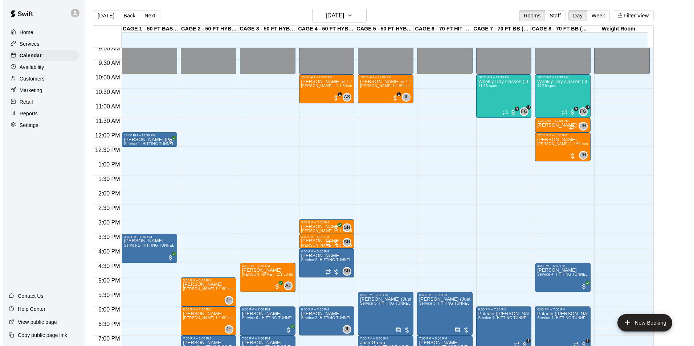
scroll to position [253, 0]
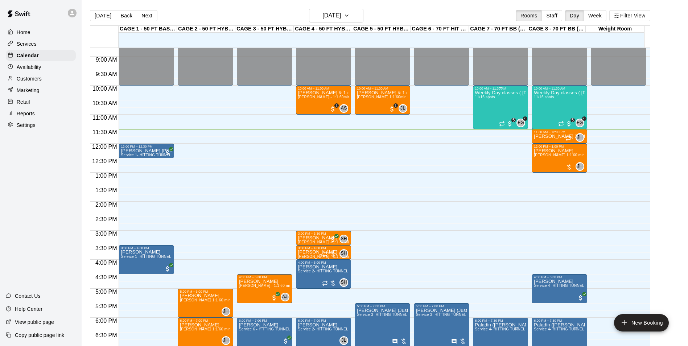
click at [503, 119] on div "FG +1 5" at bounding box center [512, 123] width 26 height 9
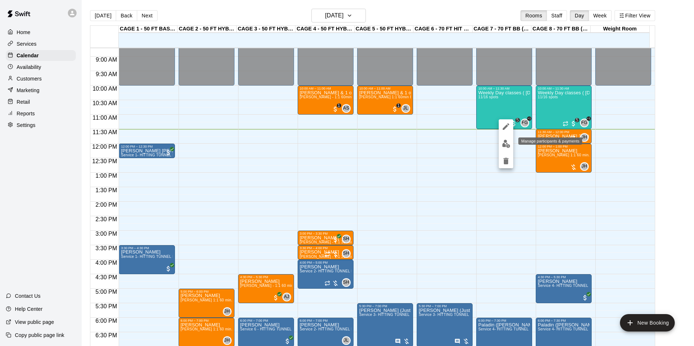
click at [510, 141] on img "edit" at bounding box center [506, 144] width 8 height 8
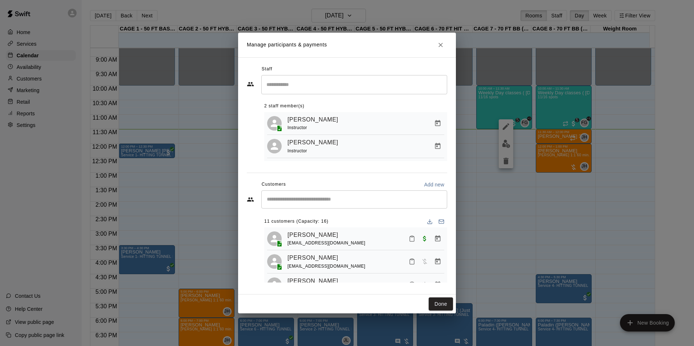
scroll to position [36, 0]
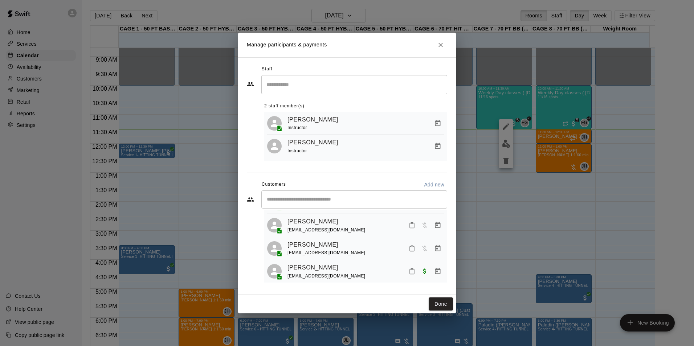
click at [411, 224] on rect "Mark attendance" at bounding box center [412, 223] width 2 height 1
click at [416, 231] on li "Mark attended" at bounding box center [453, 231] width 85 height 12
click at [411, 247] on rect "Mark attendance" at bounding box center [412, 246] width 2 height 1
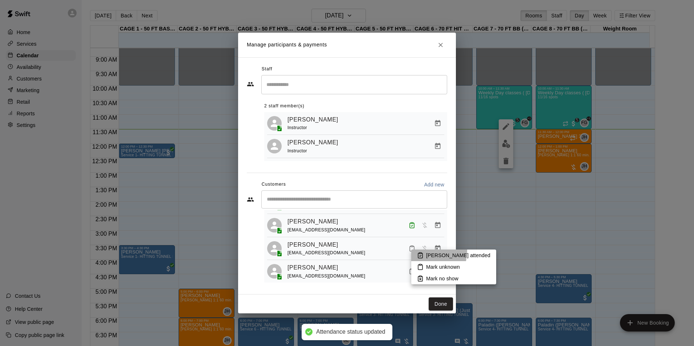
click at [415, 250] on li "Mark attended" at bounding box center [453, 256] width 85 height 12
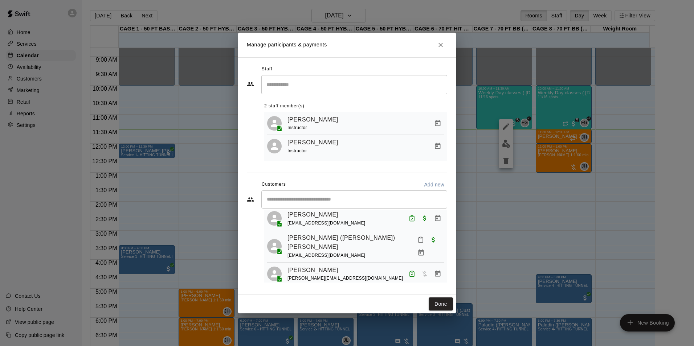
scroll to position [213, 0]
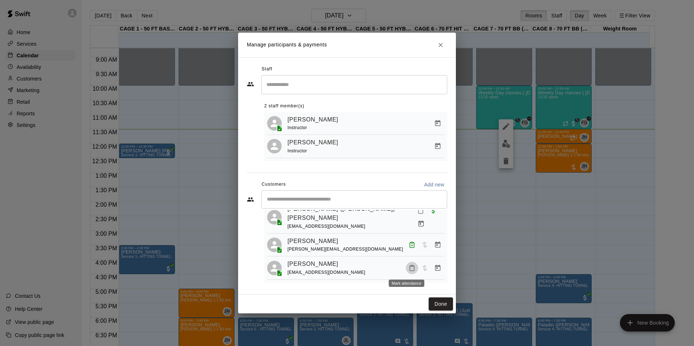
click at [409, 271] on icon "Mark attendance" at bounding box center [411, 268] width 7 height 7
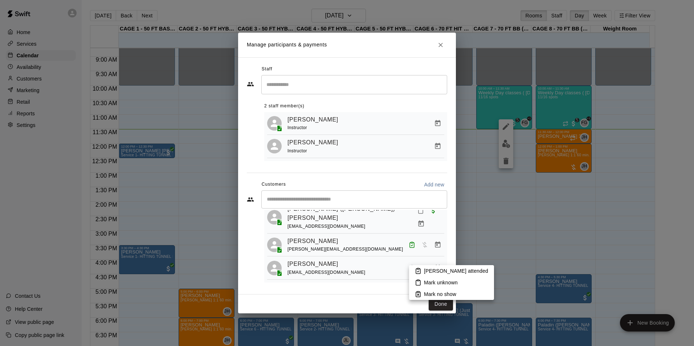
click at [423, 272] on li "Mark attended" at bounding box center [451, 271] width 85 height 12
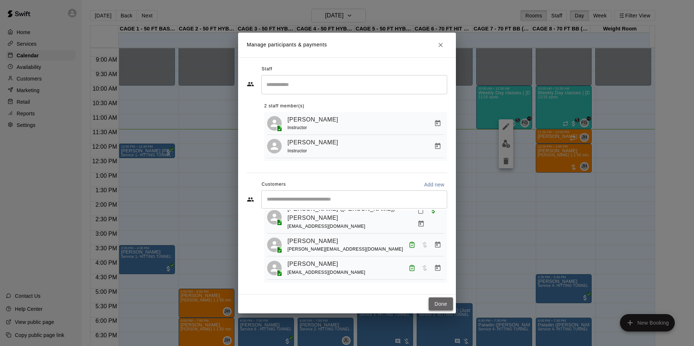
click at [441, 306] on button "Done" at bounding box center [440, 303] width 24 height 13
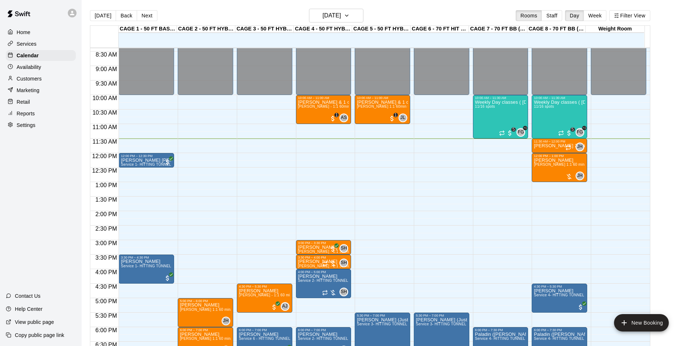
scroll to position [217, 0]
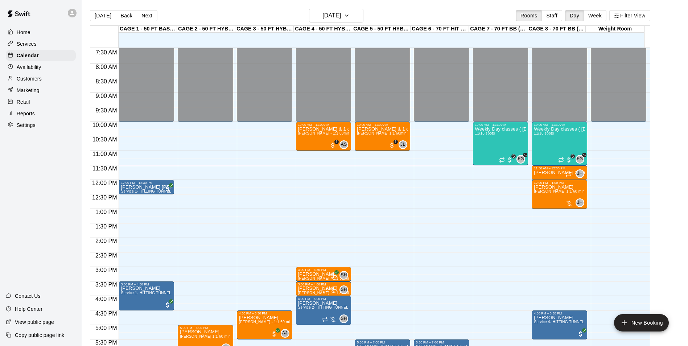
click at [157, 184] on div "12:00 PM – 12:30 PM" at bounding box center [146, 183] width 51 height 4
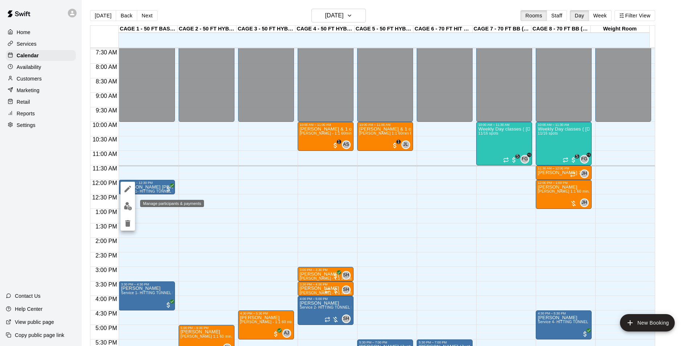
click at [133, 206] on button "edit" at bounding box center [127, 206] width 15 height 14
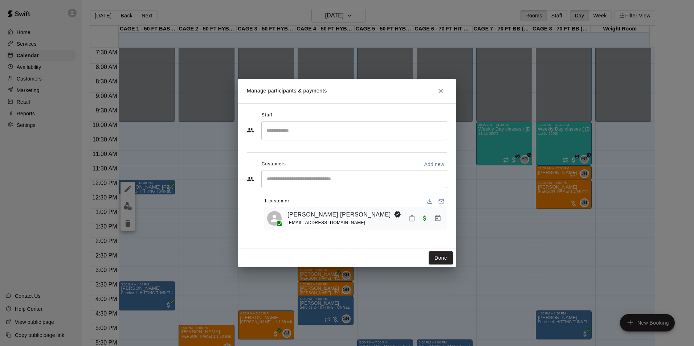
click at [319, 211] on link "[PERSON_NAME] [PERSON_NAME]" at bounding box center [338, 214] width 103 height 9
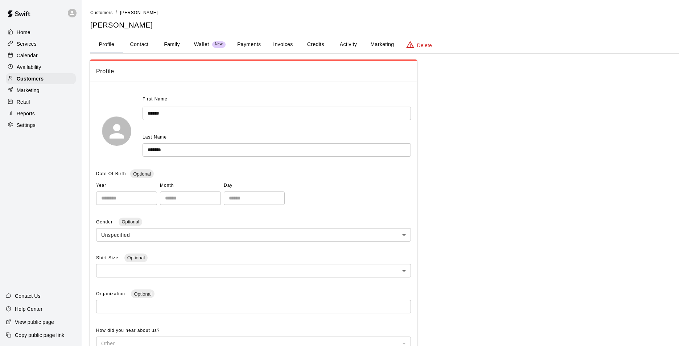
click at [255, 47] on button "Payments" at bounding box center [248, 44] width 35 height 17
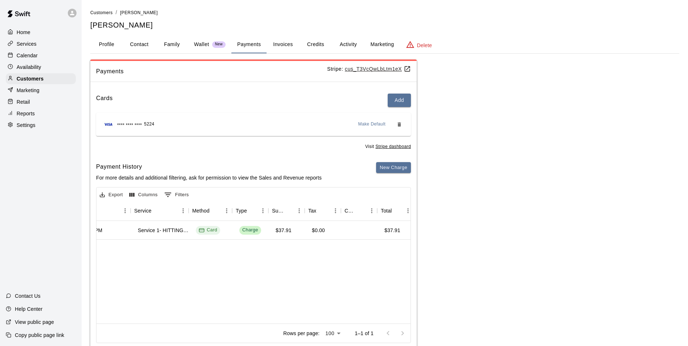
scroll to position [0, 141]
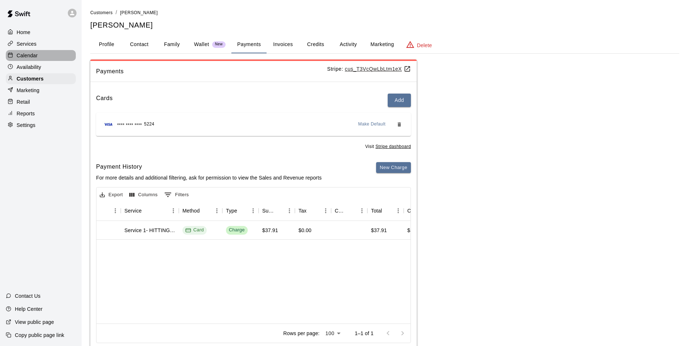
click at [49, 62] on div "Home Services Calendar Availability Customers Marketing Retail Reports Settings" at bounding box center [41, 78] width 82 height 105
click at [164, 46] on button "Family" at bounding box center [172, 44] width 33 height 17
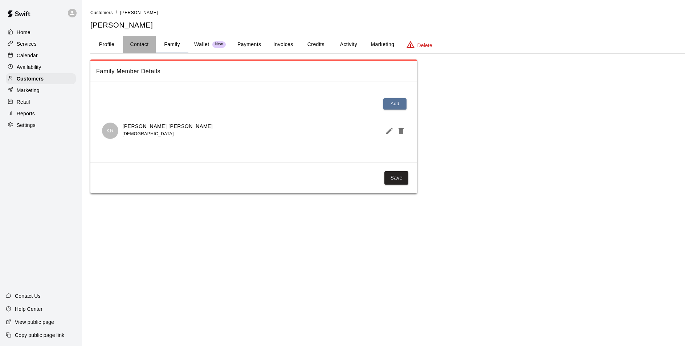
click at [137, 51] on button "Contact" at bounding box center [139, 44] width 33 height 17
select select "**"
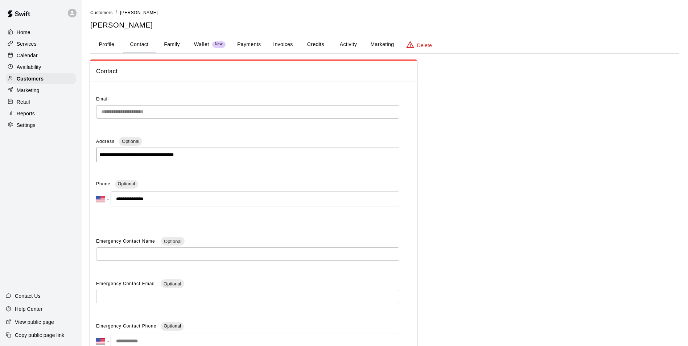
click at [114, 49] on button "Profile" at bounding box center [106, 44] width 33 height 17
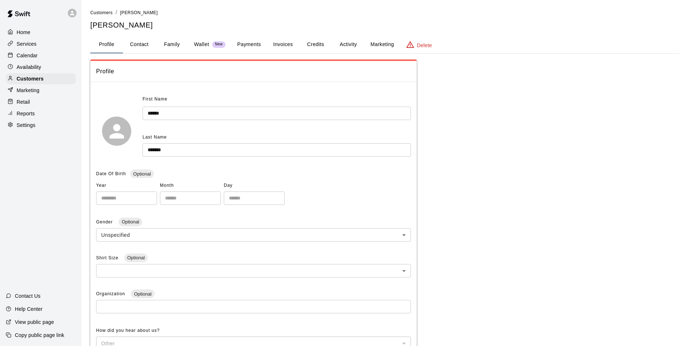
click at [52, 55] on div "Calendar" at bounding box center [41, 55] width 70 height 11
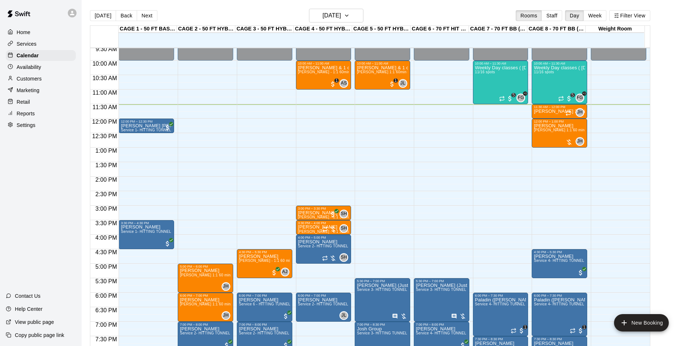
scroll to position [262, 0]
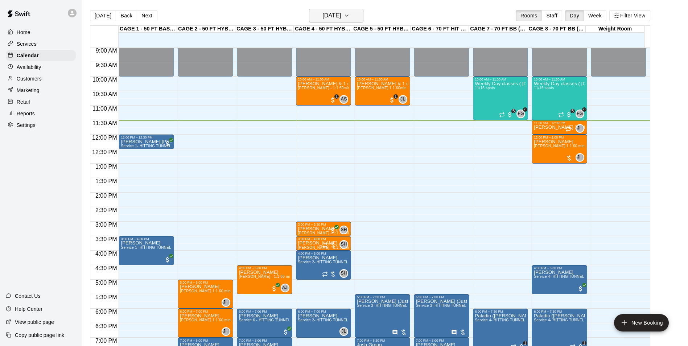
click at [325, 18] on h6 "[DATE]" at bounding box center [331, 16] width 18 height 10
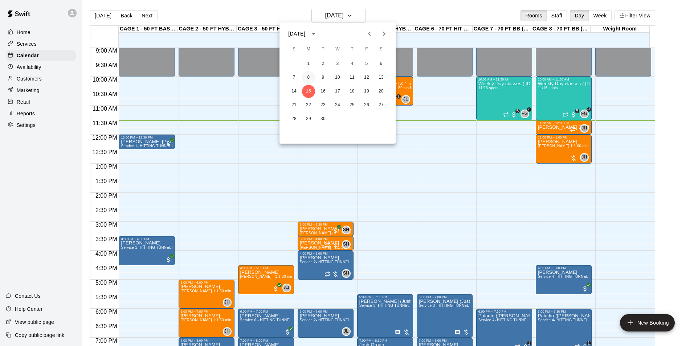
click at [306, 79] on button "8" at bounding box center [308, 77] width 13 height 13
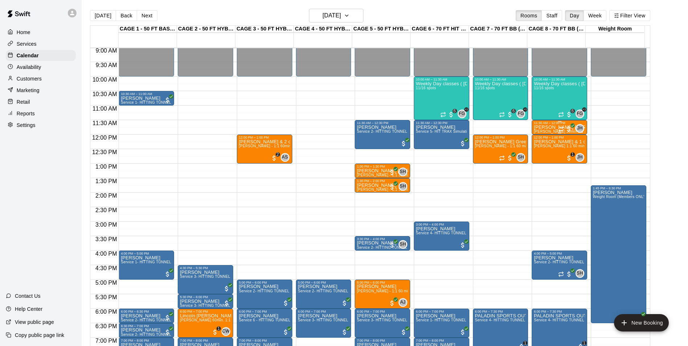
click at [549, 127] on p "Jackson Fullerton" at bounding box center [559, 127] width 51 height 0
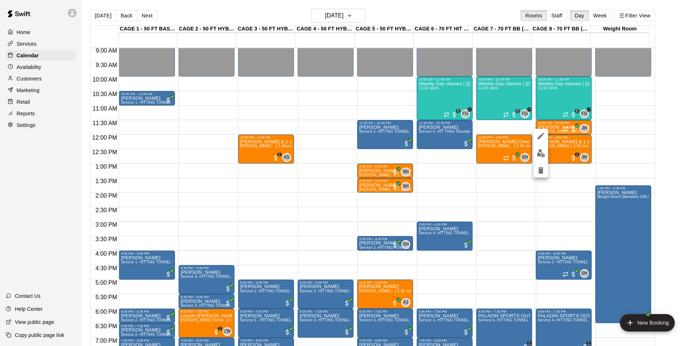
click at [560, 123] on div at bounding box center [347, 173] width 694 height 346
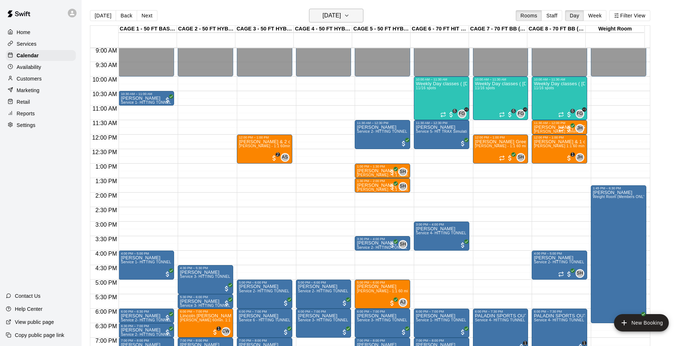
click at [337, 13] on h6 "Monday Sep 08" at bounding box center [331, 16] width 18 height 10
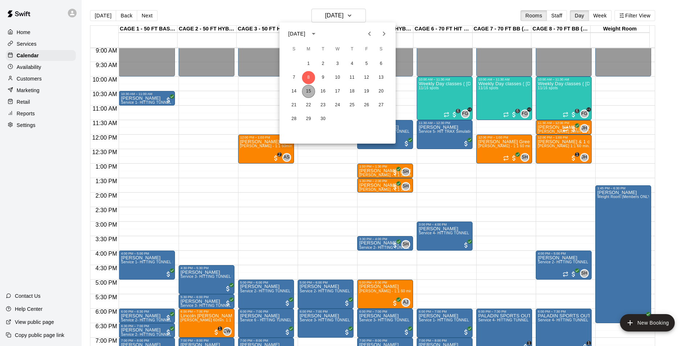
click at [311, 90] on button "15" at bounding box center [308, 91] width 13 height 13
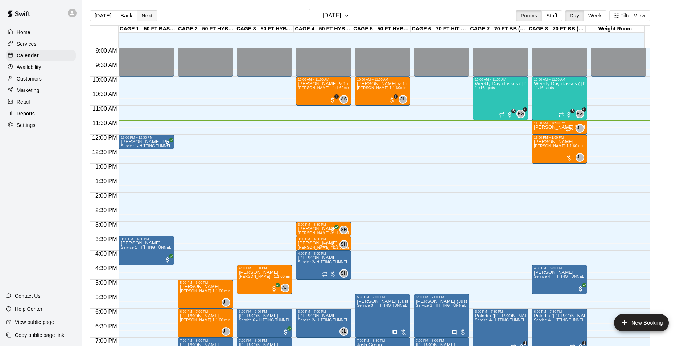
click at [144, 16] on button "Next" at bounding box center [147, 15] width 20 height 11
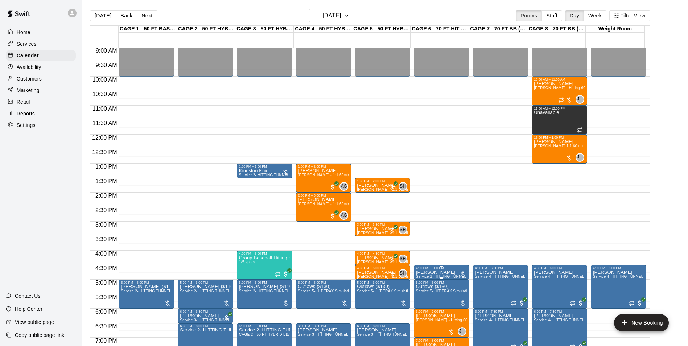
click at [444, 272] on p "Josh Imboden" at bounding box center [441, 272] width 51 height 0
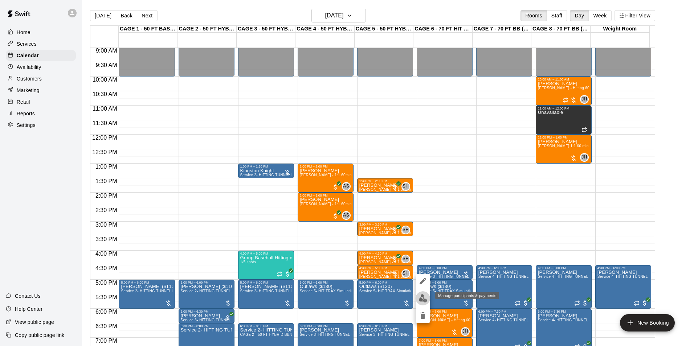
click at [418, 298] on button "edit" at bounding box center [422, 298] width 15 height 14
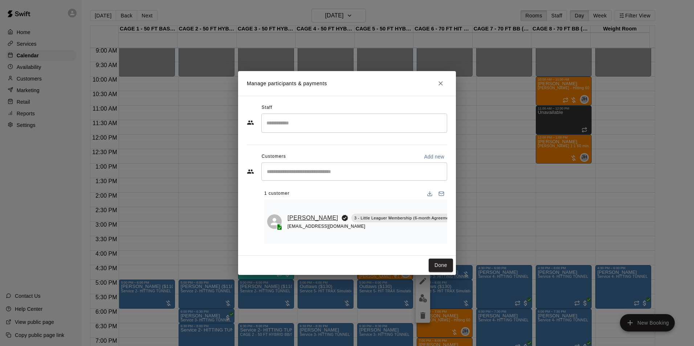
click at [309, 218] on link "Josh Imboden" at bounding box center [312, 217] width 51 height 9
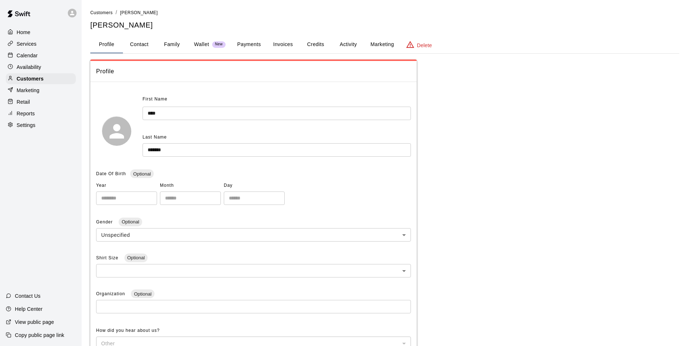
click at [168, 33] on div "**********" at bounding box center [384, 254] width 589 height 491
click at [167, 45] on button "Family" at bounding box center [172, 44] width 33 height 17
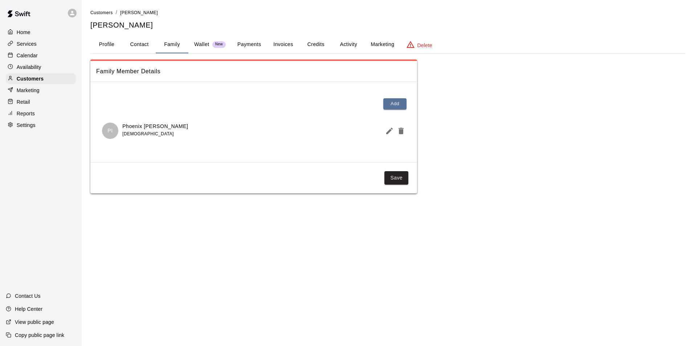
click at [52, 61] on div "Calendar" at bounding box center [41, 55] width 70 height 11
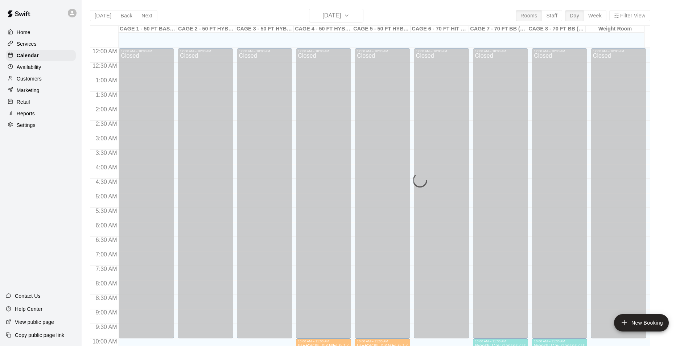
scroll to position [336, 0]
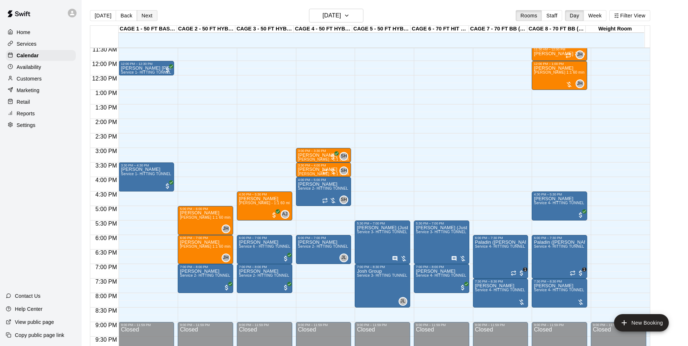
click at [145, 16] on button "Next" at bounding box center [147, 15] width 20 height 11
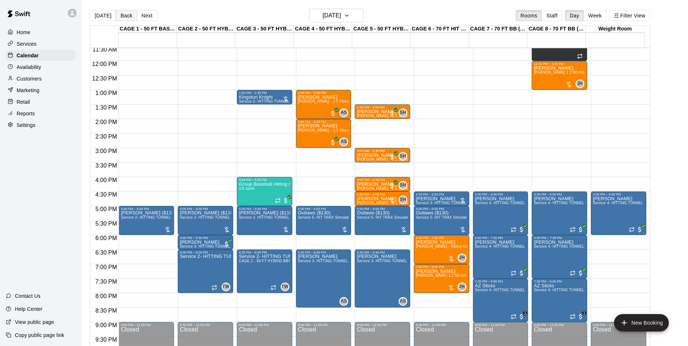
click at [124, 12] on button "Back" at bounding box center [126, 15] width 21 height 11
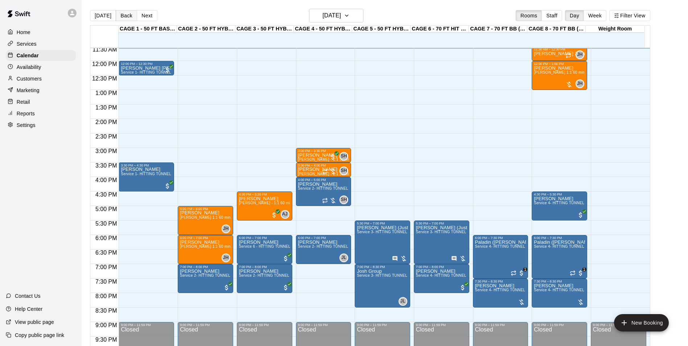
click at [125, 20] on button "Back" at bounding box center [126, 15] width 21 height 11
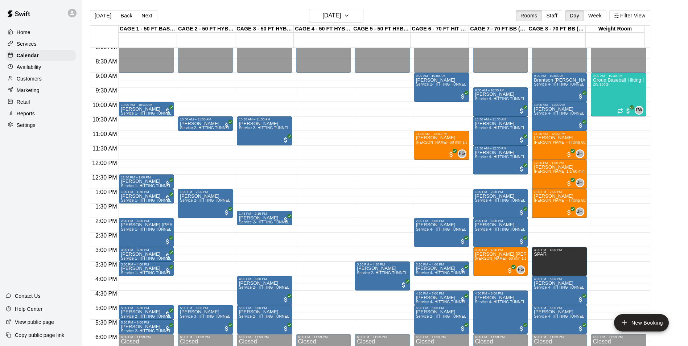
scroll to position [263, 0]
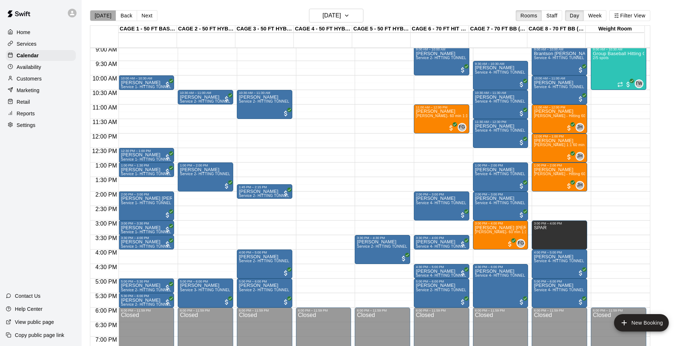
click at [107, 20] on button "[DATE]" at bounding box center [103, 15] width 26 height 11
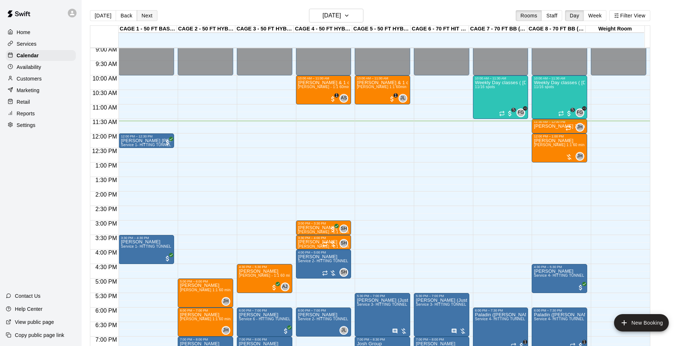
click at [152, 15] on button "Next" at bounding box center [147, 15] width 20 height 11
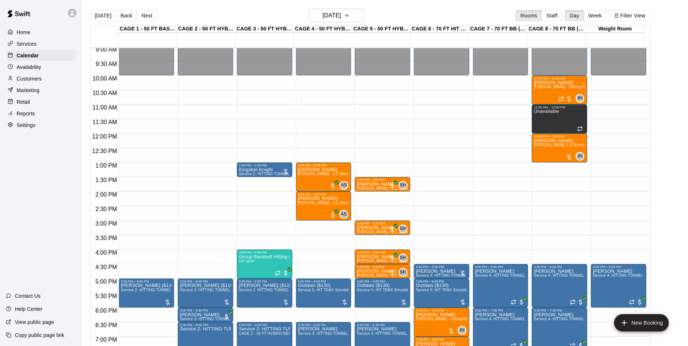
click at [105, 15] on button "[DATE]" at bounding box center [103, 15] width 26 height 11
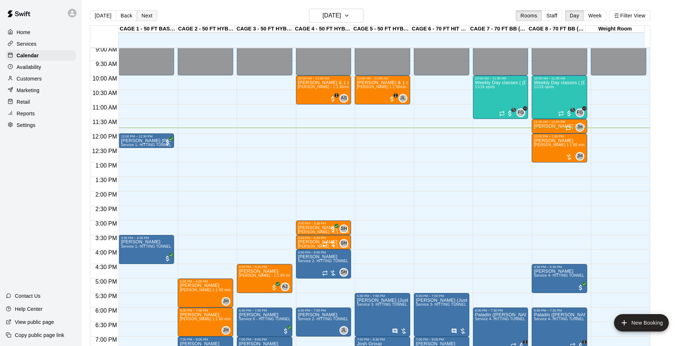
click at [145, 19] on button "Next" at bounding box center [147, 15] width 20 height 11
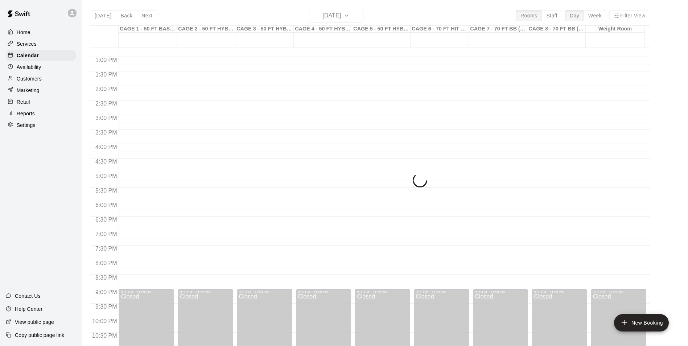
scroll to position [391, 0]
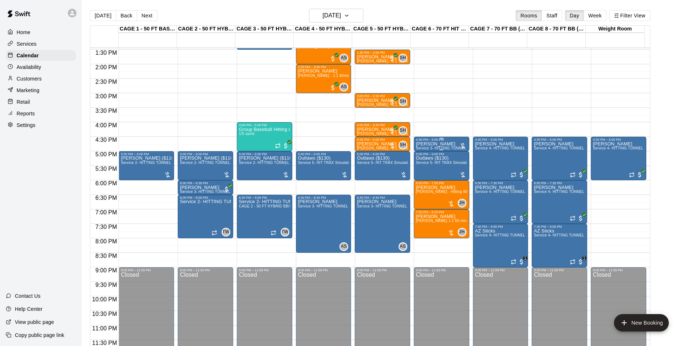
click at [446, 147] on span "Service 3- HITTING TUNNEL RENTAL - 50ft Softball" at bounding box center [461, 148] width 90 height 4
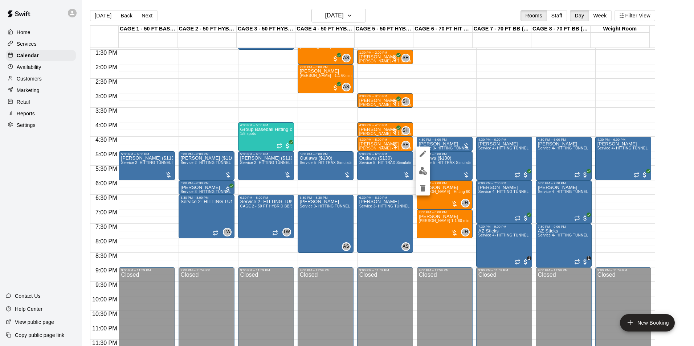
click at [425, 189] on icon "delete" at bounding box center [422, 188] width 5 height 7
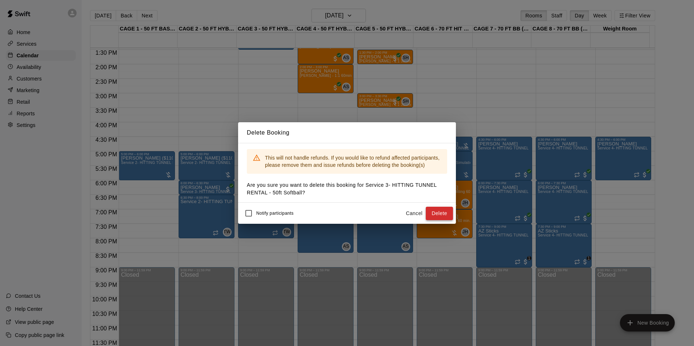
click at [444, 213] on button "Delete" at bounding box center [438, 213] width 27 height 13
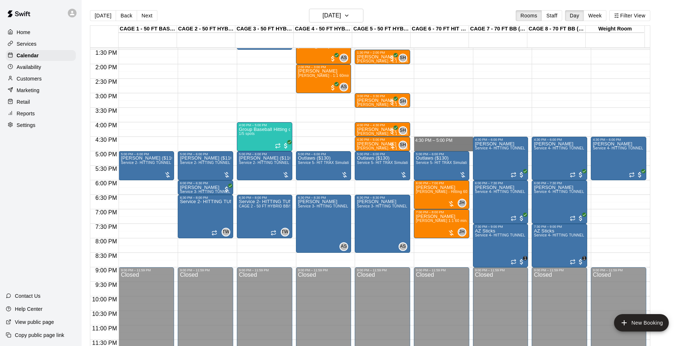
drag, startPoint x: 433, startPoint y: 139, endPoint x: 433, endPoint y: 145, distance: 6.9
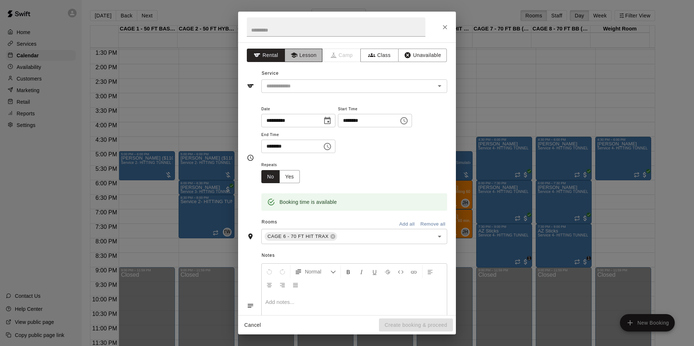
click at [294, 58] on icon "button" at bounding box center [293, 55] width 7 height 7
click at [322, 92] on div "​" at bounding box center [354, 85] width 186 height 13
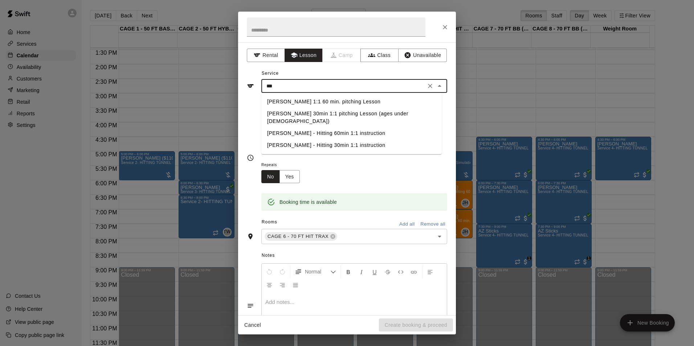
type input "****"
click at [425, 87] on button "Clear" at bounding box center [430, 86] width 10 height 10
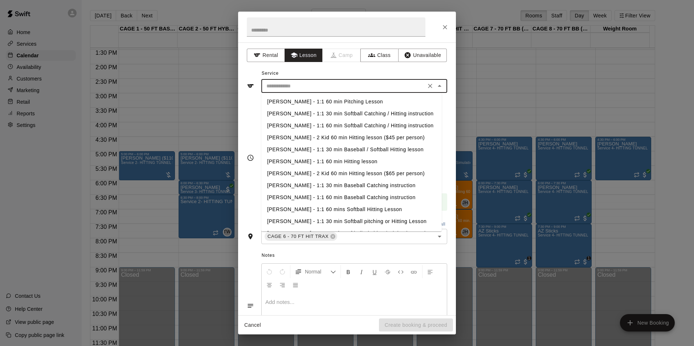
click at [426, 85] on icon "Clear" at bounding box center [429, 85] width 7 height 7
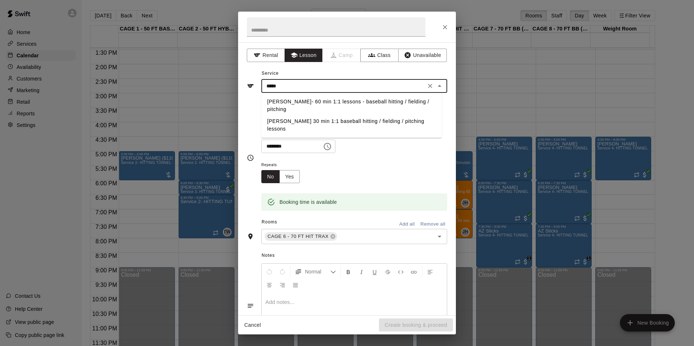
click at [350, 118] on li "[PERSON_NAME] 30 min 1:1 baseball hitting / fielding / pitching lessons" at bounding box center [351, 125] width 180 height 20
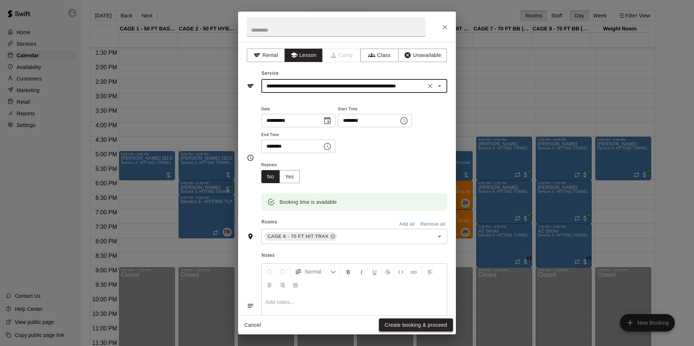
type input "**********"
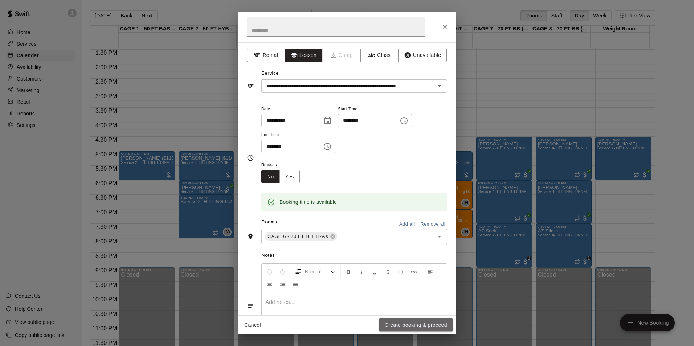
click at [431, 320] on button "Create booking & proceed" at bounding box center [416, 324] width 74 height 13
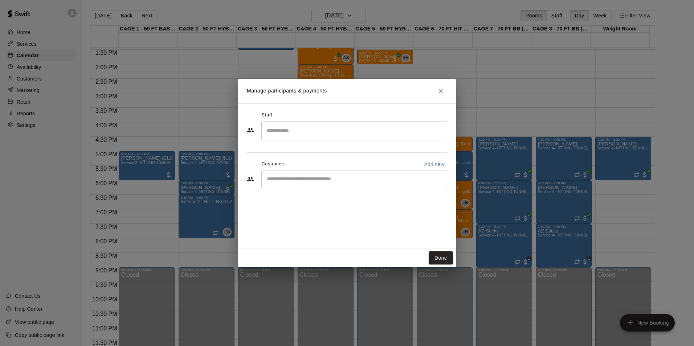
click at [359, 173] on div "​" at bounding box center [354, 179] width 186 height 18
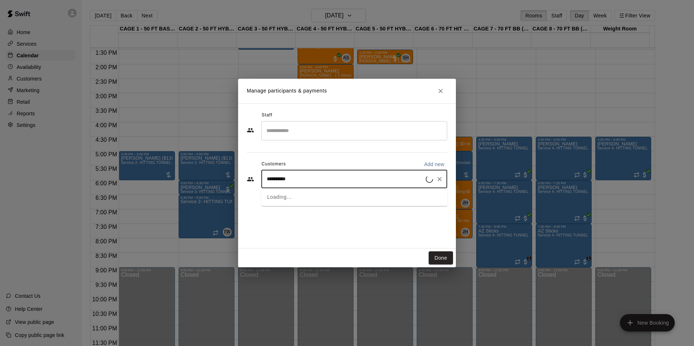
type input "**********"
click at [372, 196] on p "3 - Little Leaguer Membership (6-month Agreement from Purchase Date)" at bounding box center [400, 196] width 139 height 6
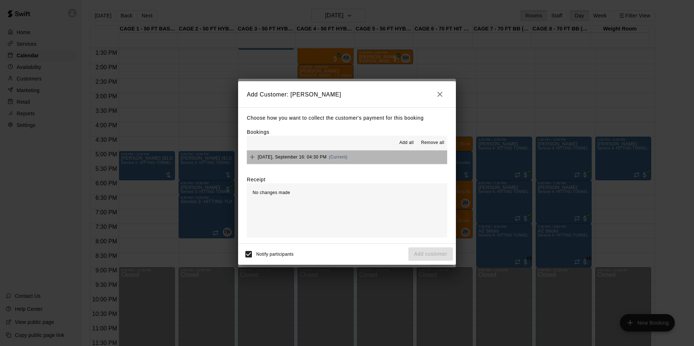
click at [379, 163] on button "Tuesday, September 16: 04:30 PM (Current)" at bounding box center [347, 157] width 200 height 13
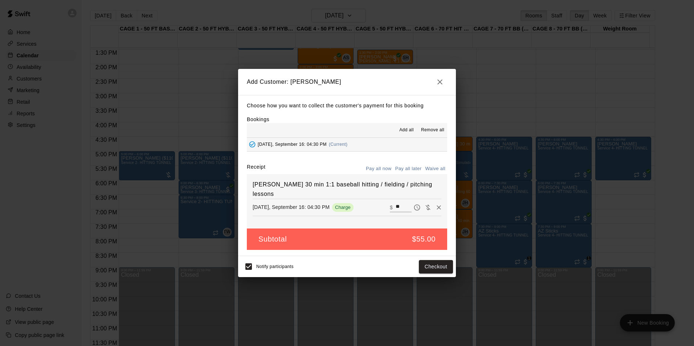
click at [406, 168] on button "Pay all later" at bounding box center [408, 168] width 30 height 11
click at [435, 262] on button "Add customer" at bounding box center [430, 266] width 45 height 13
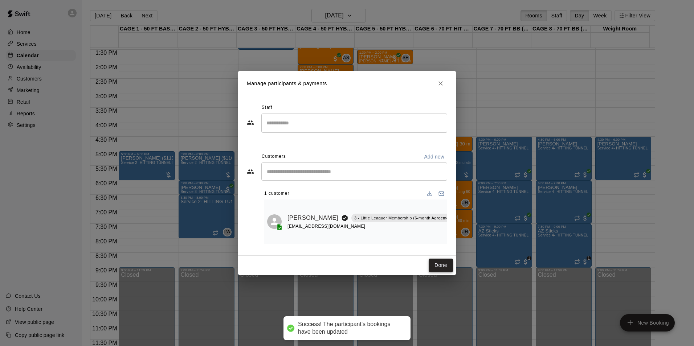
click at [437, 263] on button "Done" at bounding box center [440, 265] width 24 height 13
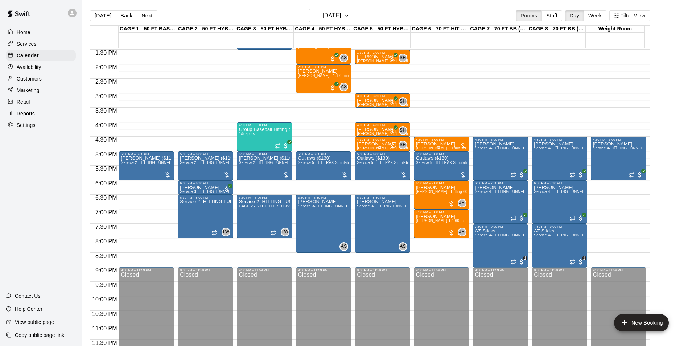
click at [437, 146] on div "Josh Imboden Frankie Gulko 30 min 1:1 baseball hitting / fielding / pitching le…" at bounding box center [441, 314] width 51 height 346
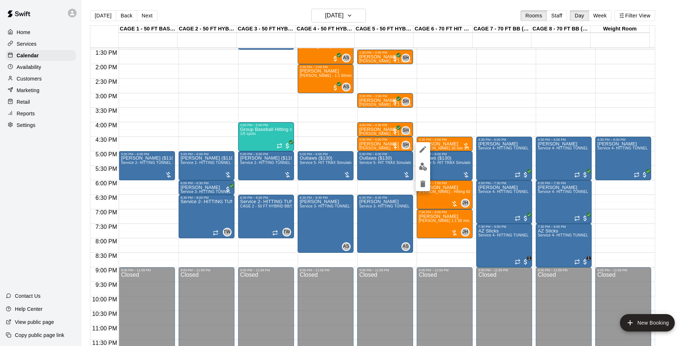
click at [427, 167] on img "edit" at bounding box center [423, 166] width 8 height 8
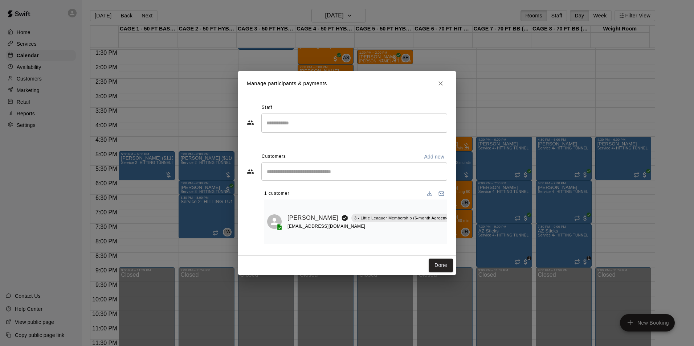
click at [326, 128] on div "​" at bounding box center [354, 123] width 186 height 19
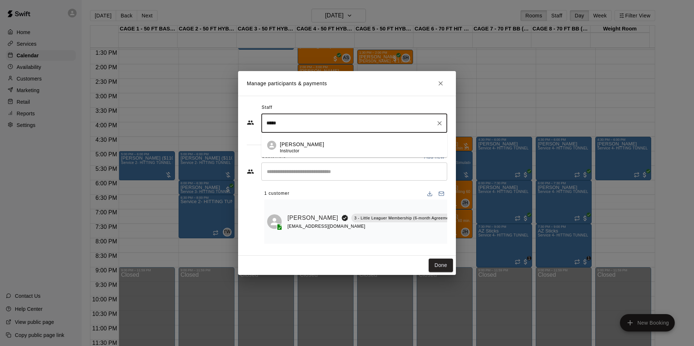
click at [296, 141] on p "[PERSON_NAME]" at bounding box center [302, 145] width 44 height 8
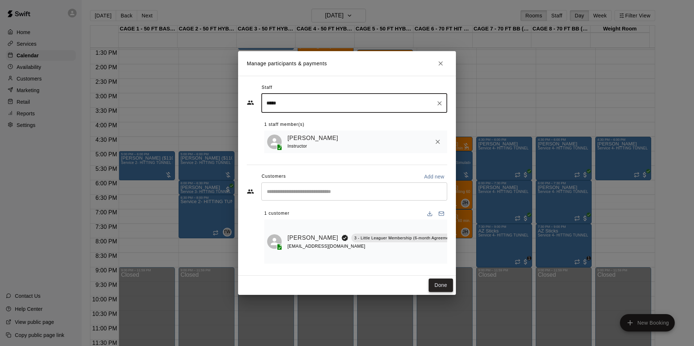
type input "*****"
click at [438, 291] on button "Done" at bounding box center [440, 285] width 24 height 13
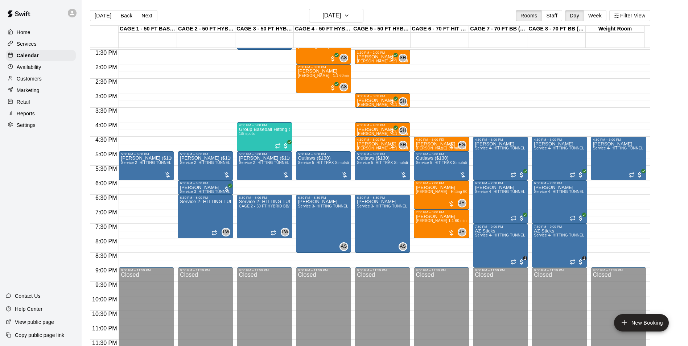
click at [441, 144] on p "Josh Imboden" at bounding box center [441, 144] width 51 height 0
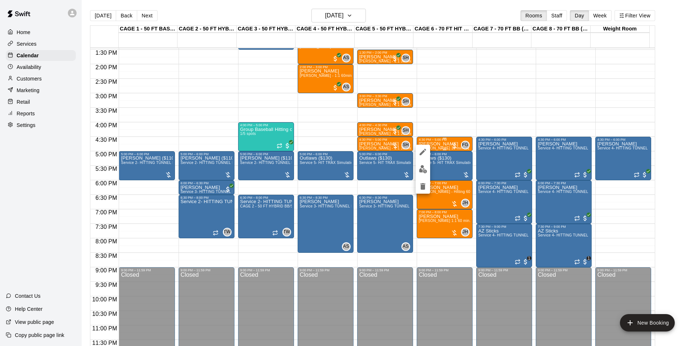
click at [441, 147] on div at bounding box center [347, 173] width 694 height 346
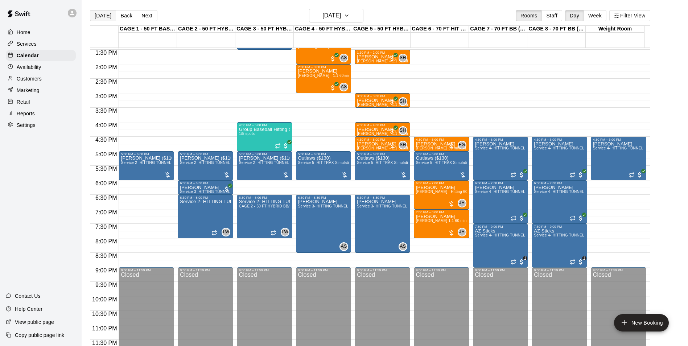
click at [105, 16] on button "[DATE]" at bounding box center [103, 15] width 26 height 11
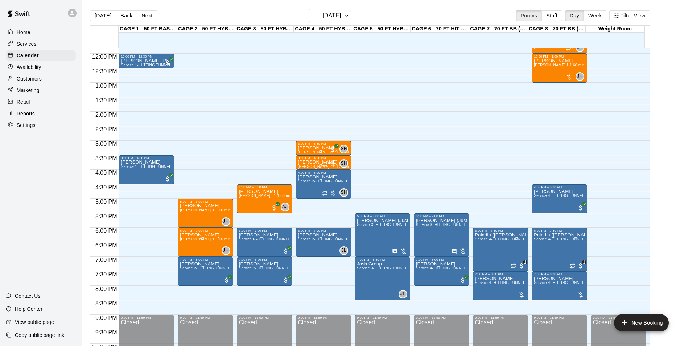
scroll to position [282, 0]
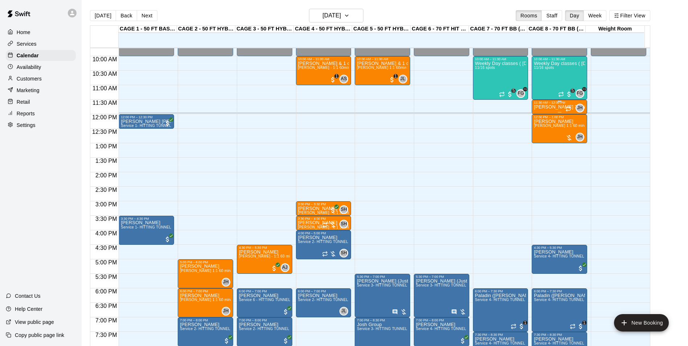
click at [552, 107] on p "[PERSON_NAME] 30min 1:1 pitching Lesson (ages under [DEMOGRAPHIC_DATA])" at bounding box center [559, 107] width 51 height 0
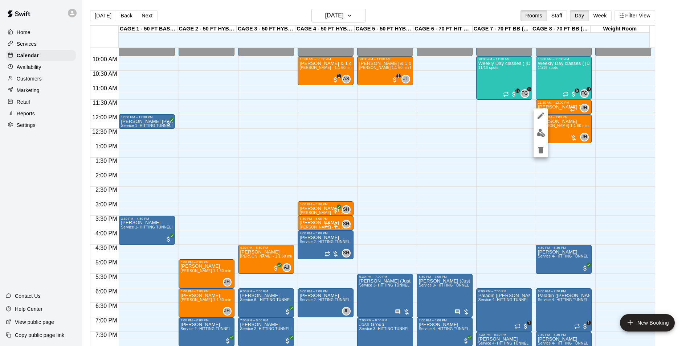
click at [538, 152] on icon "delete" at bounding box center [540, 150] width 9 height 9
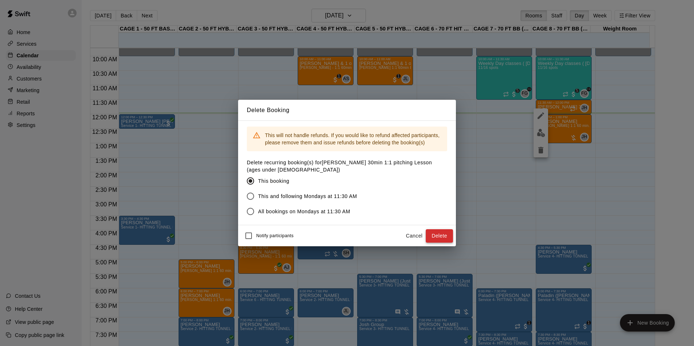
click at [440, 231] on button "Delete" at bounding box center [438, 235] width 27 height 13
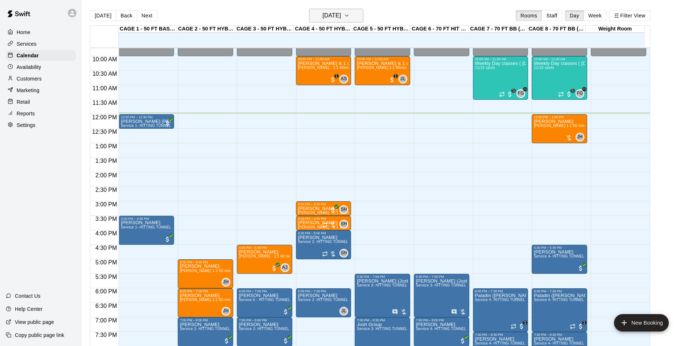
click at [354, 13] on button "[DATE]" at bounding box center [336, 16] width 54 height 14
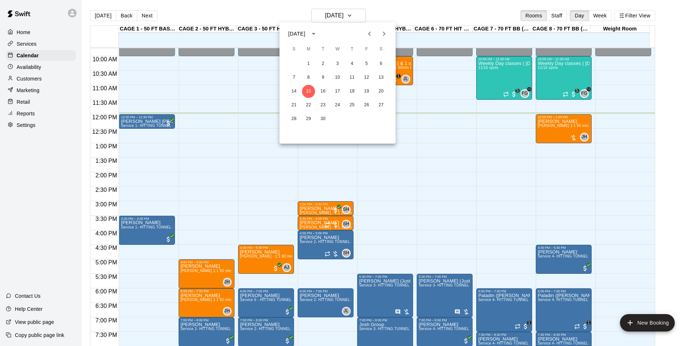
click at [301, 66] on div "1 2 3 4 5 6" at bounding box center [337, 63] width 116 height 13
click at [306, 65] on button "1" at bounding box center [308, 63] width 13 height 13
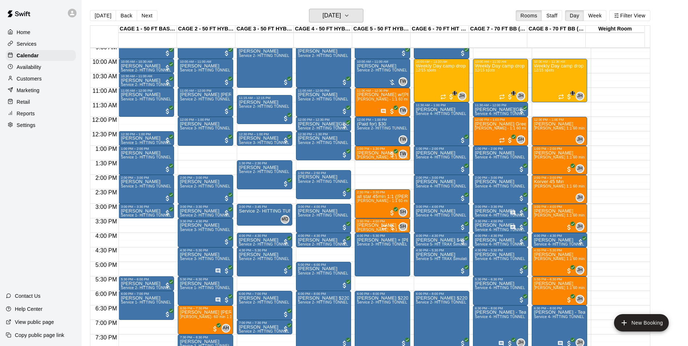
scroll to position [355, 0]
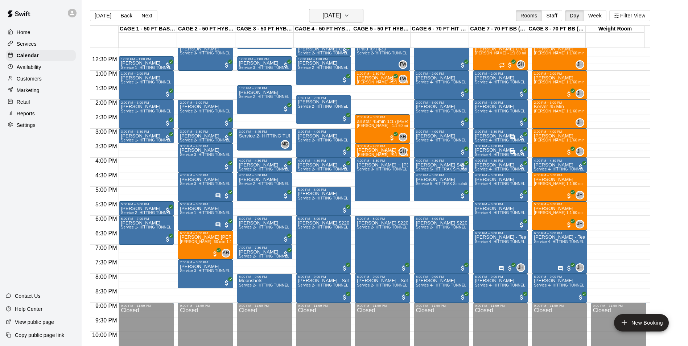
click at [327, 16] on h6 "Monday Sep 01" at bounding box center [331, 16] width 18 height 10
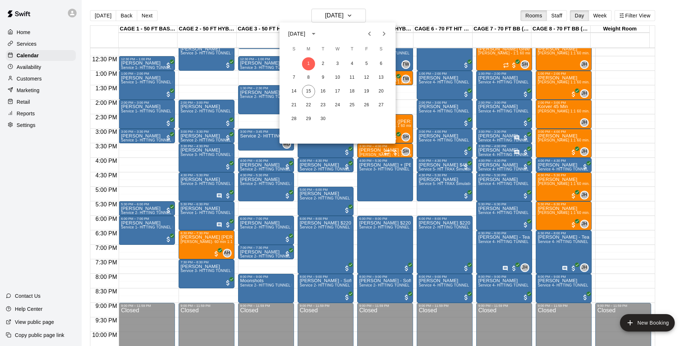
click at [373, 32] on icon "Previous month" at bounding box center [369, 33] width 9 height 9
click at [304, 116] on button "25" at bounding box center [308, 118] width 13 height 13
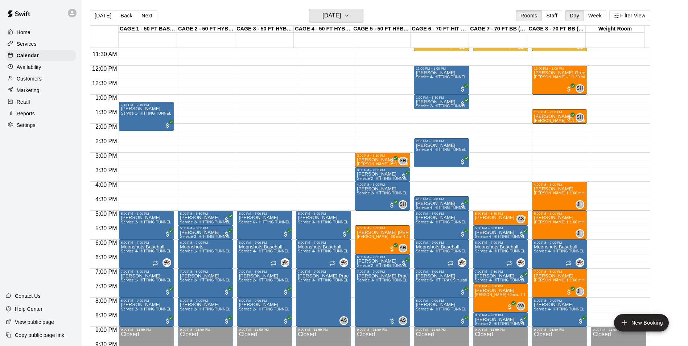
scroll to position [282, 0]
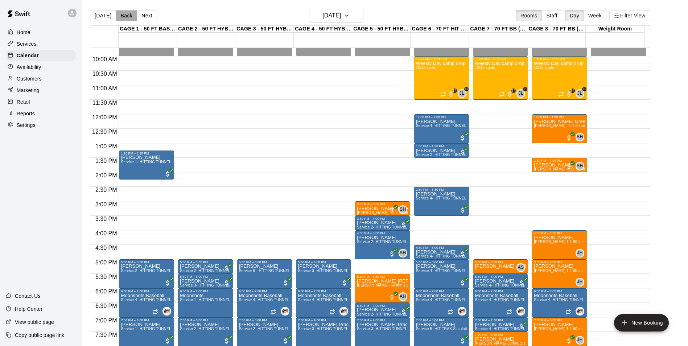
click at [122, 16] on button "Back" at bounding box center [126, 15] width 21 height 11
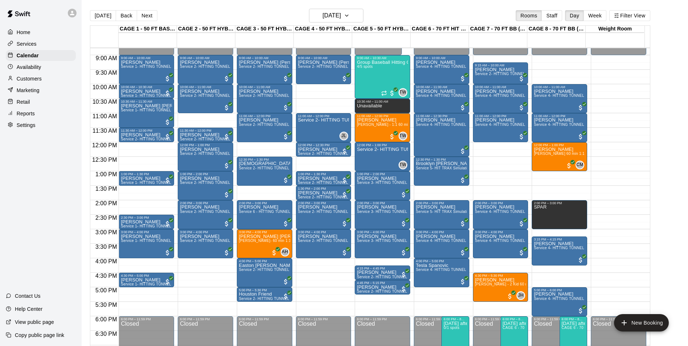
scroll to position [246, 0]
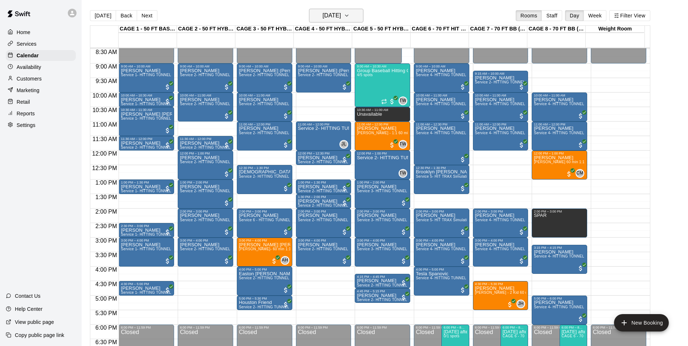
click at [350, 14] on icon "button" at bounding box center [347, 15] width 6 height 9
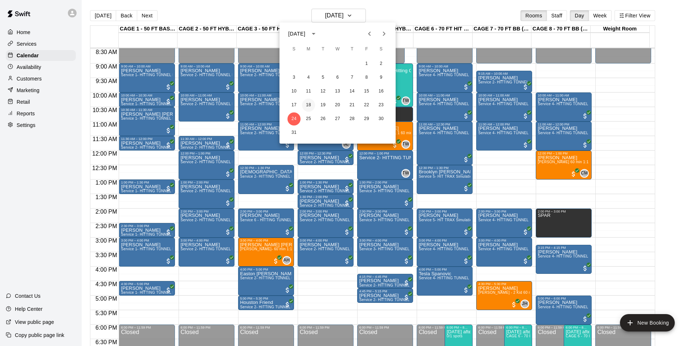
click at [306, 107] on button "18" at bounding box center [308, 105] width 13 height 13
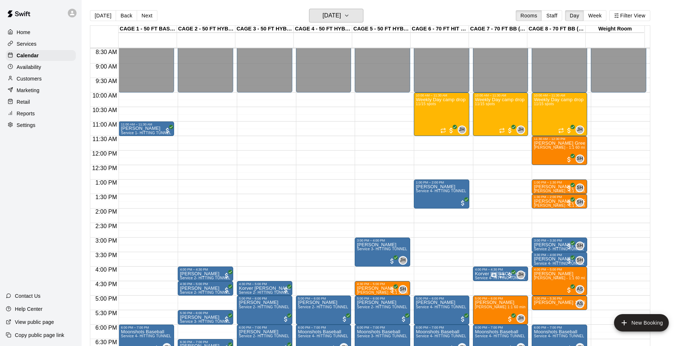
scroll to position [173, 0]
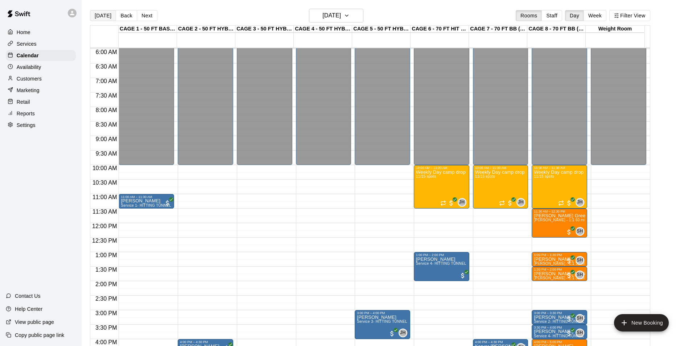
click at [104, 17] on button "[DATE]" at bounding box center [103, 15] width 26 height 11
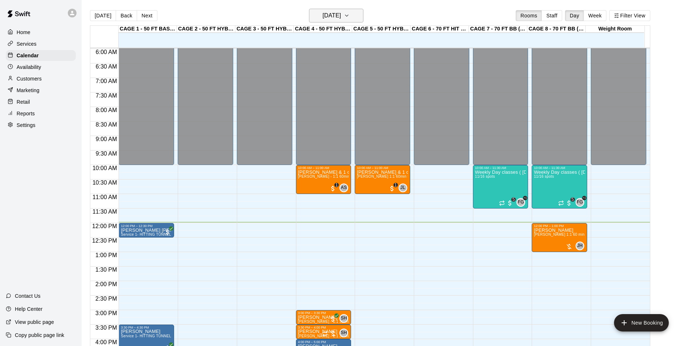
click at [341, 16] on h6 "[DATE]" at bounding box center [331, 16] width 18 height 10
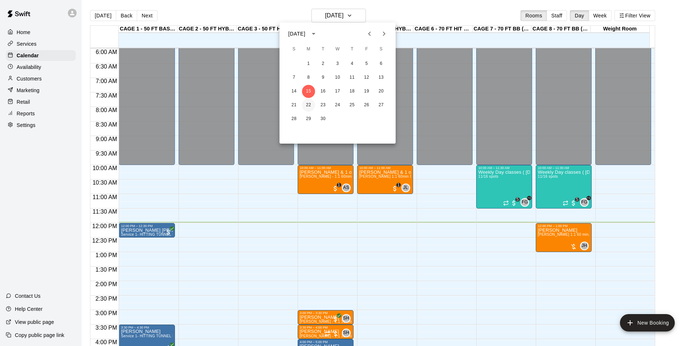
click at [306, 101] on button "22" at bounding box center [308, 105] width 13 height 13
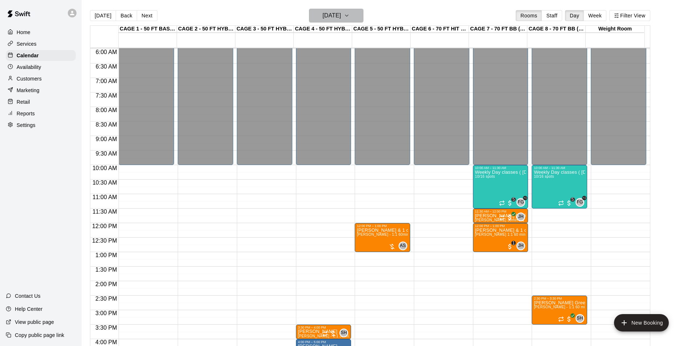
click at [322, 15] on h6 "Monday Sep 22" at bounding box center [331, 16] width 18 height 10
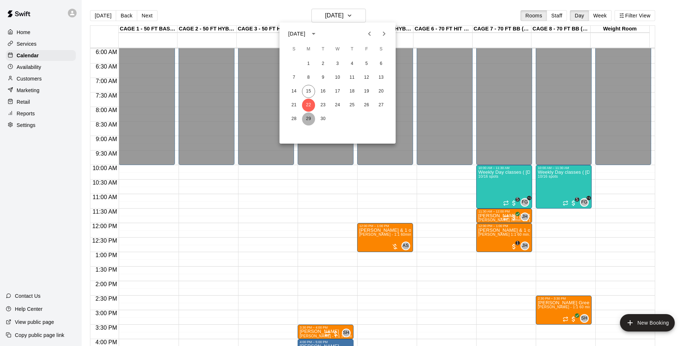
click at [311, 118] on button "29" at bounding box center [308, 118] width 13 height 13
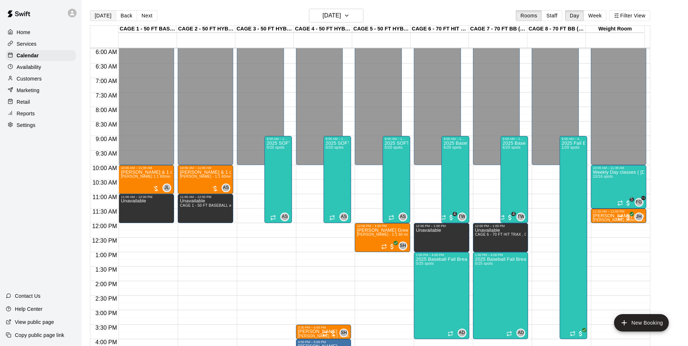
click at [97, 14] on button "[DATE]" at bounding box center [103, 15] width 26 height 11
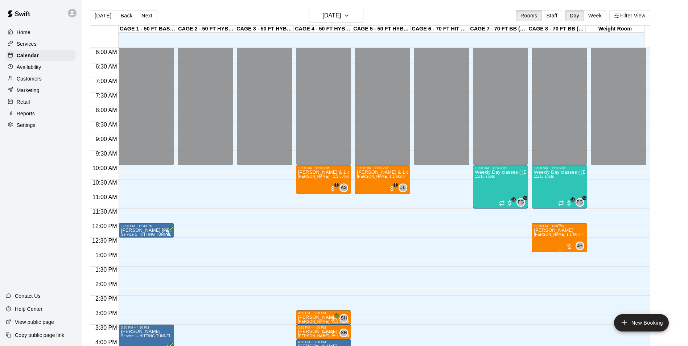
click at [541, 235] on span "[PERSON_NAME] 1:1 60 min. pitching Lesson" at bounding box center [574, 235] width 80 height 4
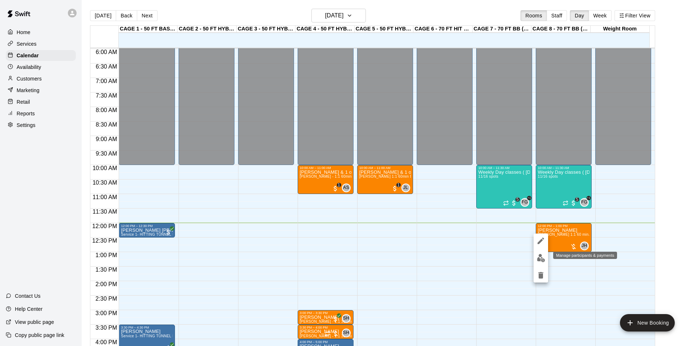
click at [540, 255] on img "edit" at bounding box center [540, 258] width 8 height 8
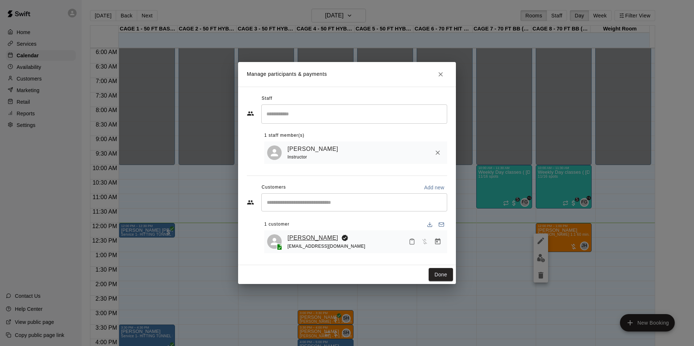
click at [312, 240] on link "[PERSON_NAME]" at bounding box center [312, 237] width 51 height 9
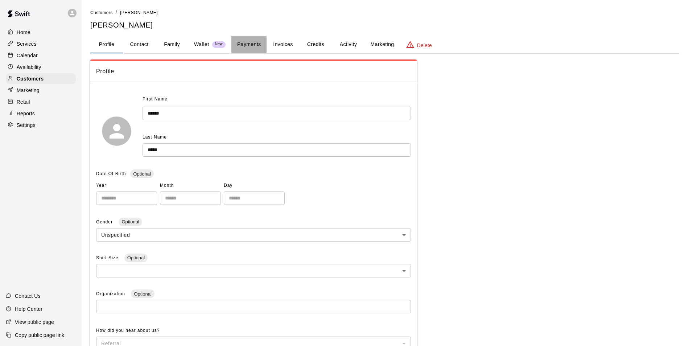
click at [250, 45] on button "Payments" at bounding box center [248, 44] width 35 height 17
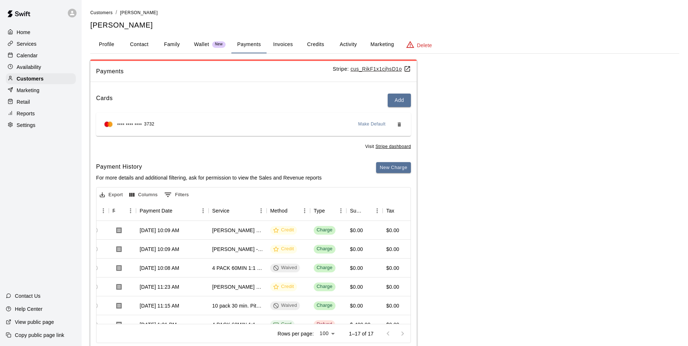
click at [353, 42] on button "Activity" at bounding box center [348, 44] width 33 height 17
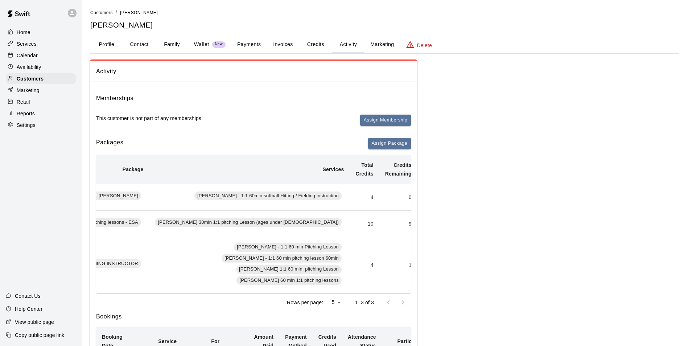
scroll to position [0, 196]
click at [33, 61] on div "Calendar" at bounding box center [41, 55] width 70 height 11
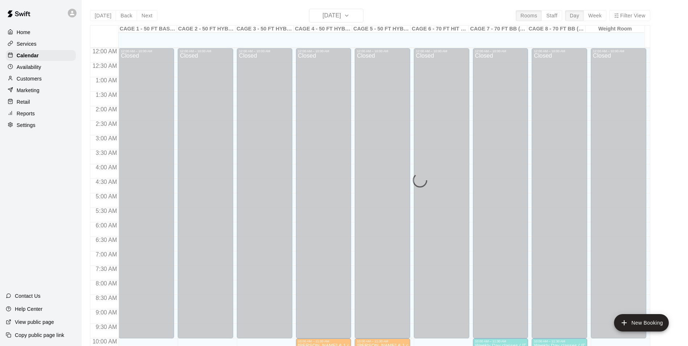
scroll to position [348, 0]
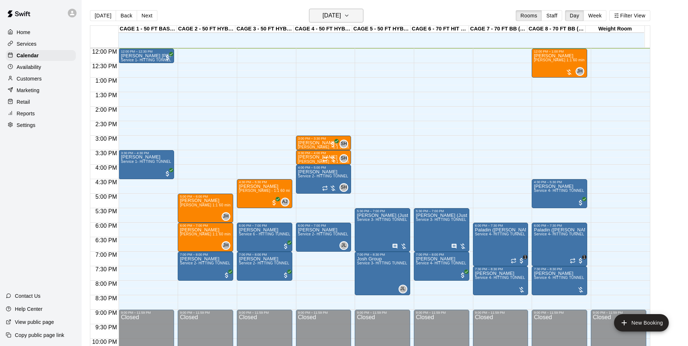
click at [341, 20] on h6 "[DATE]" at bounding box center [331, 16] width 18 height 10
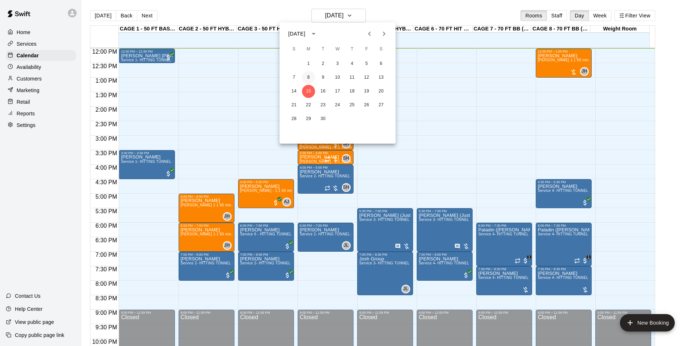
click at [308, 74] on button "8" at bounding box center [308, 77] width 13 height 13
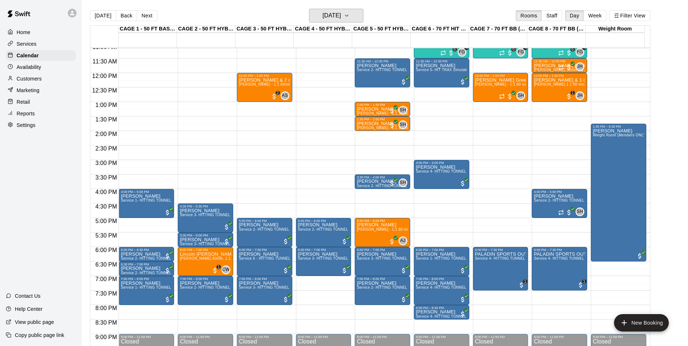
scroll to position [312, 0]
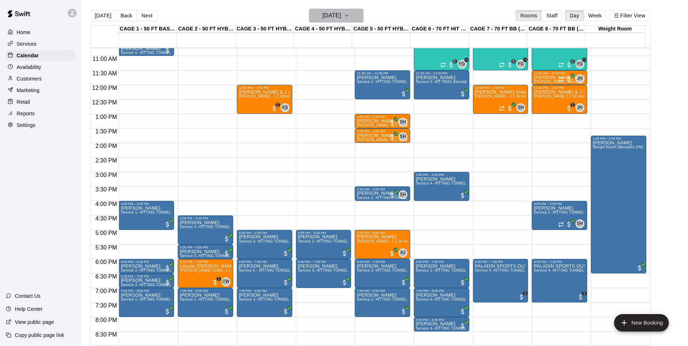
click at [329, 16] on h6 "Monday Sep 08" at bounding box center [331, 16] width 18 height 10
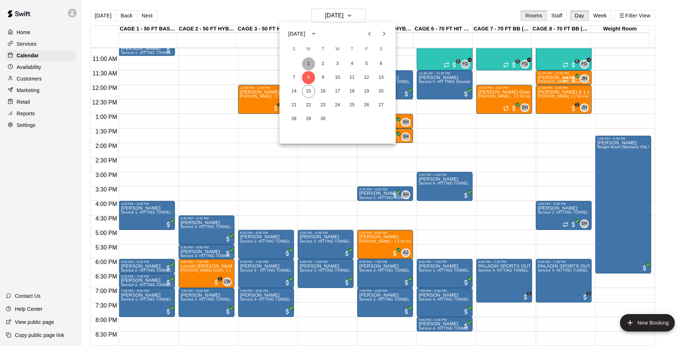
click at [307, 69] on button "1" at bounding box center [308, 63] width 13 height 13
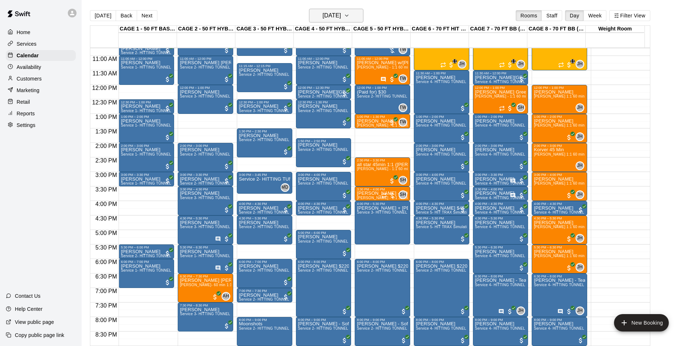
click at [322, 16] on h6 "Monday Sep 01" at bounding box center [331, 16] width 18 height 10
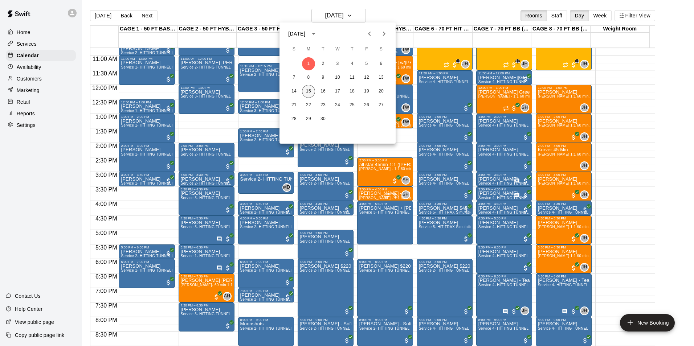
click at [309, 89] on button "15" at bounding box center [308, 91] width 13 height 13
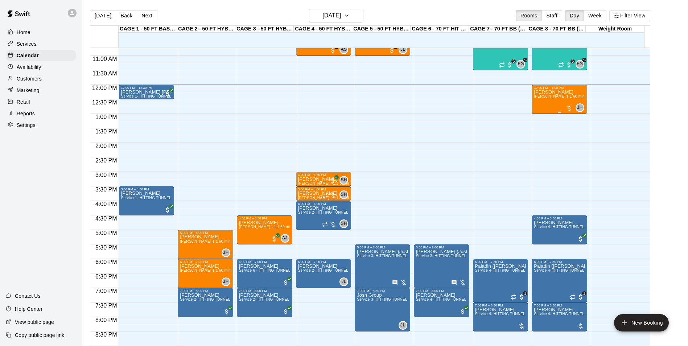
click at [546, 95] on span "[PERSON_NAME] 1:1 60 min. pitching Lesson" at bounding box center [574, 96] width 80 height 4
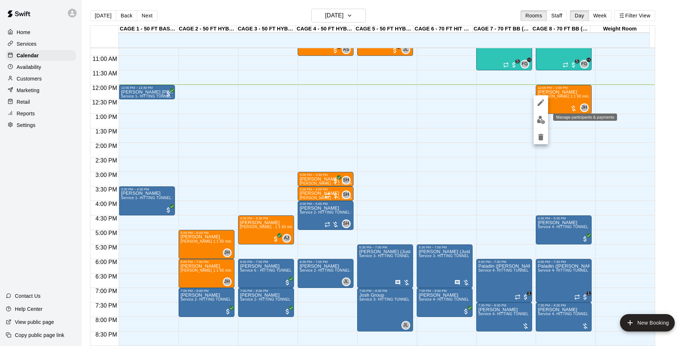
click at [543, 117] on img "edit" at bounding box center [540, 120] width 8 height 8
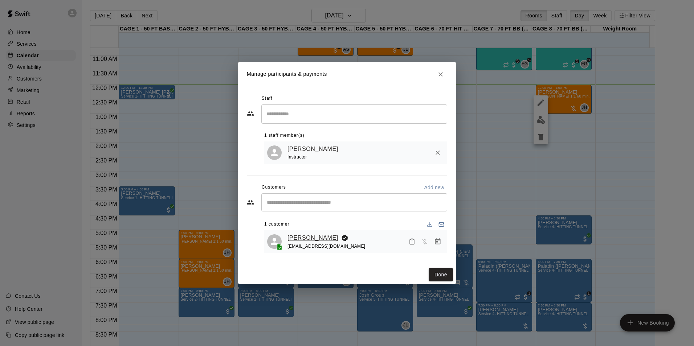
click at [305, 239] on link "[PERSON_NAME]" at bounding box center [312, 237] width 51 height 9
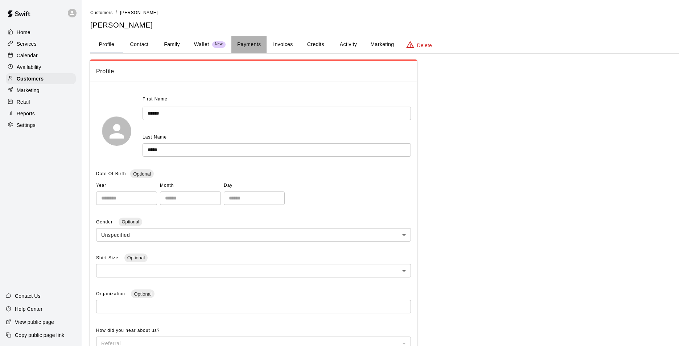
click at [252, 52] on button "Payments" at bounding box center [248, 44] width 35 height 17
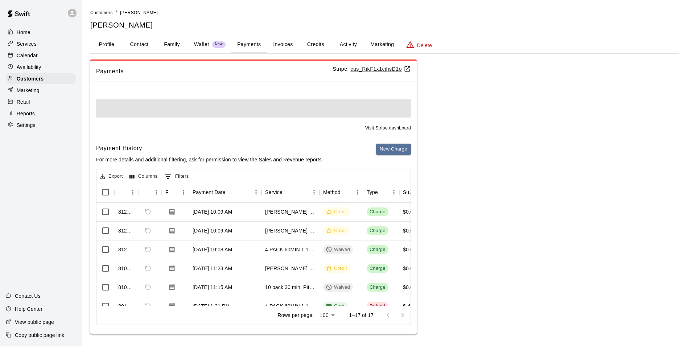
click at [352, 37] on button "Activity" at bounding box center [348, 44] width 33 height 17
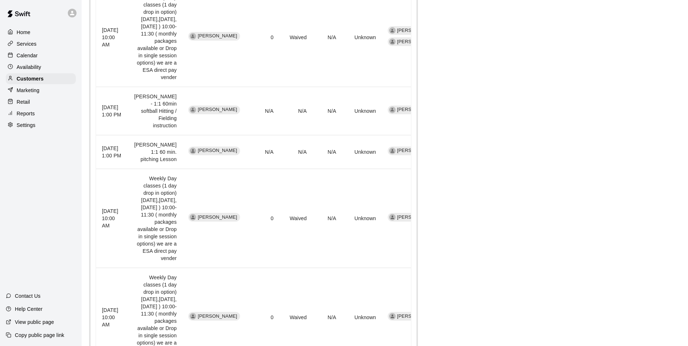
scroll to position [669, 0]
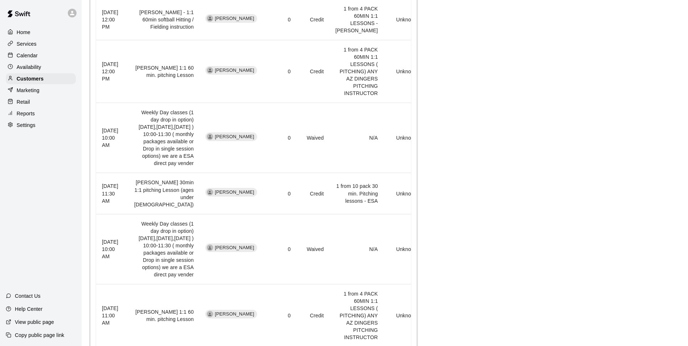
scroll to position [248, 0]
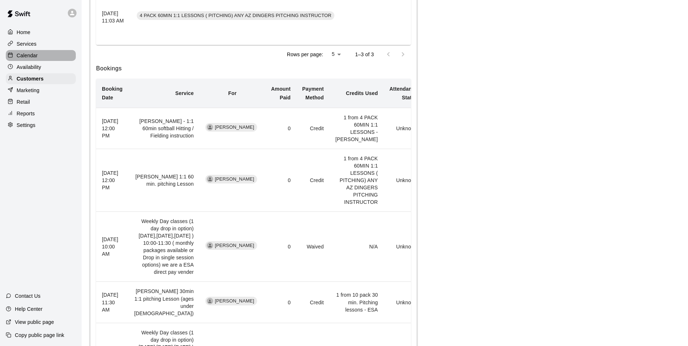
click at [25, 53] on p "Calendar" at bounding box center [27, 55] width 21 height 7
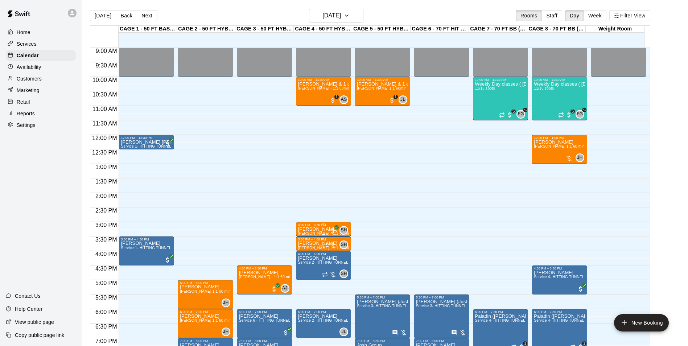
scroll to position [239, 0]
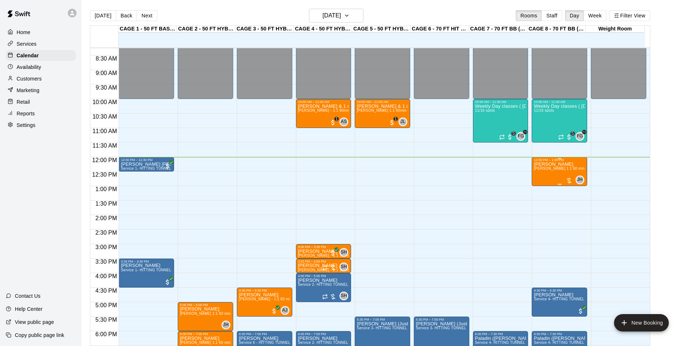
click at [540, 170] on span "[PERSON_NAME] 1:1 60 min. pitching Lesson" at bounding box center [574, 168] width 80 height 4
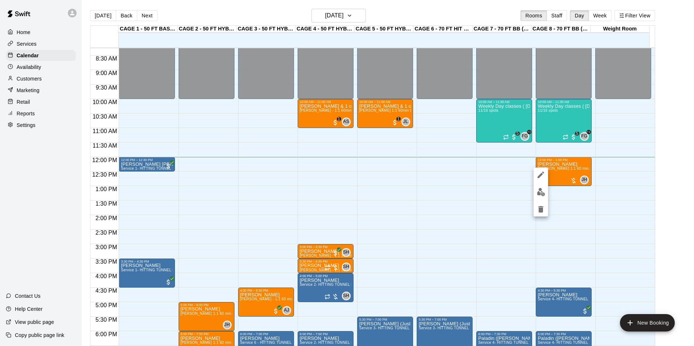
click at [560, 170] on div at bounding box center [347, 173] width 694 height 346
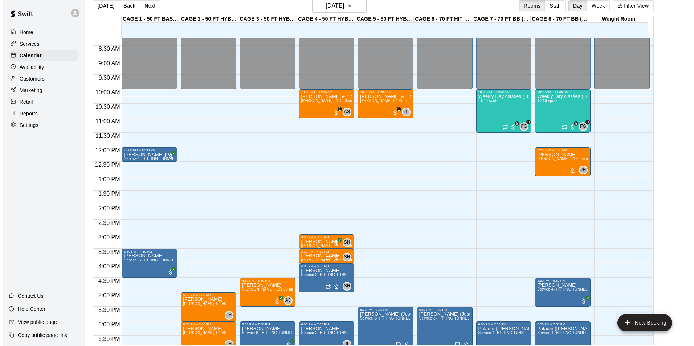
scroll to position [12, 0]
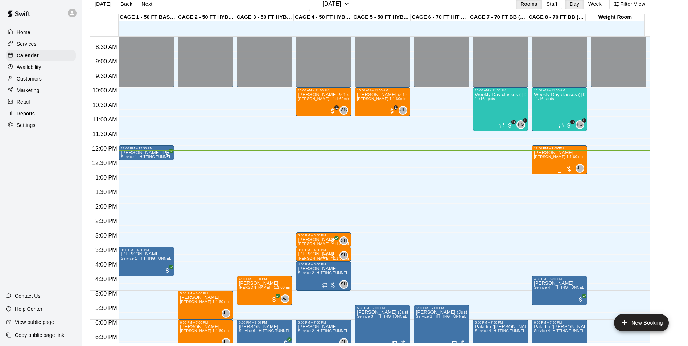
click at [540, 157] on span "[PERSON_NAME] 1:1 60 min. pitching Lesson" at bounding box center [574, 157] width 80 height 4
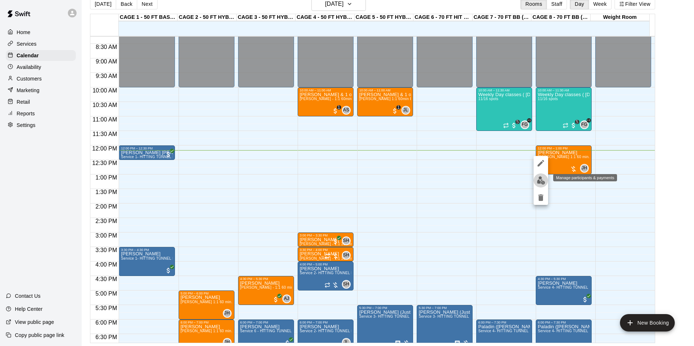
click at [539, 175] on button "edit" at bounding box center [540, 180] width 15 height 14
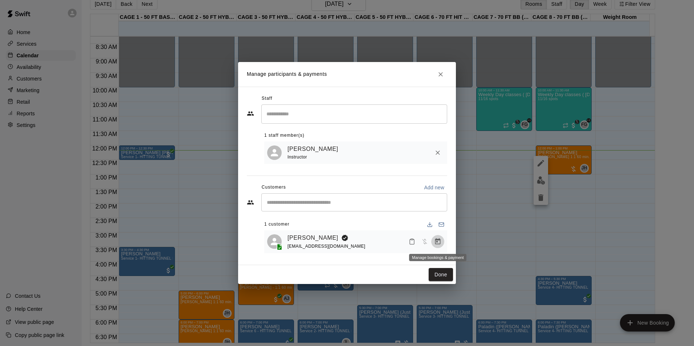
click at [435, 241] on icon "Manage bookings & payment" at bounding box center [437, 241] width 7 height 7
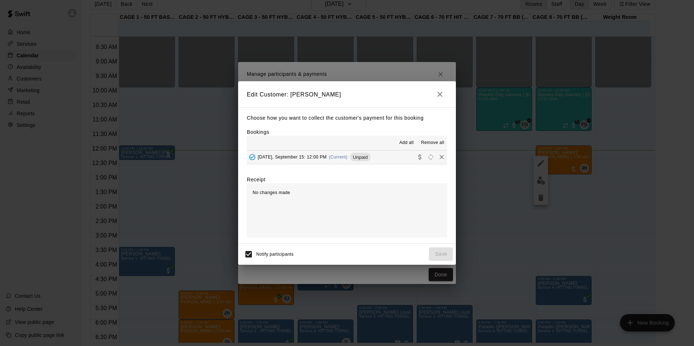
click at [391, 160] on button "Monday, September 15: 12:00 PM (Current) Unpaid" at bounding box center [347, 157] width 200 height 13
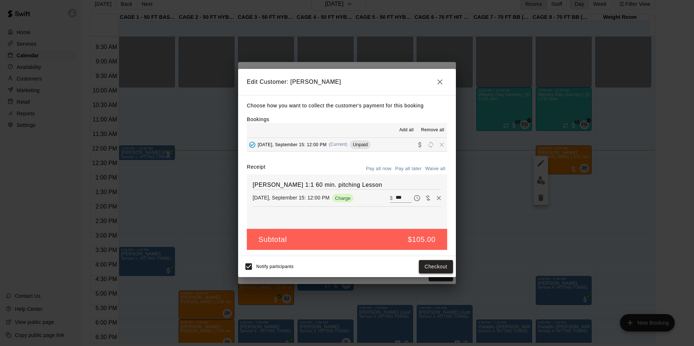
click at [435, 266] on button "Checkout" at bounding box center [436, 266] width 34 height 13
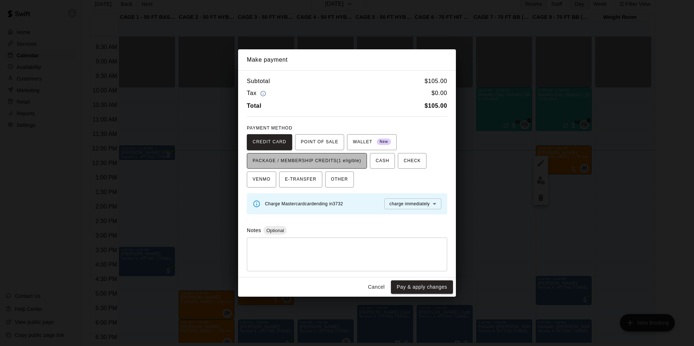
click at [358, 166] on button "PACKAGE / MEMBERSHIP CREDITS (1 eligible)" at bounding box center [307, 161] width 120 height 16
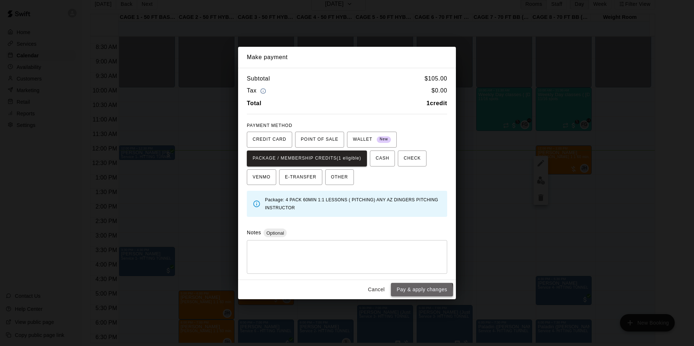
click at [400, 292] on button "Pay & apply changes" at bounding box center [422, 289] width 62 height 13
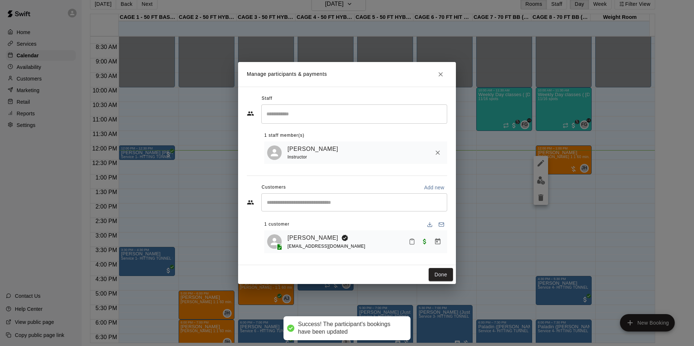
click at [440, 278] on button "Done" at bounding box center [440, 274] width 24 height 13
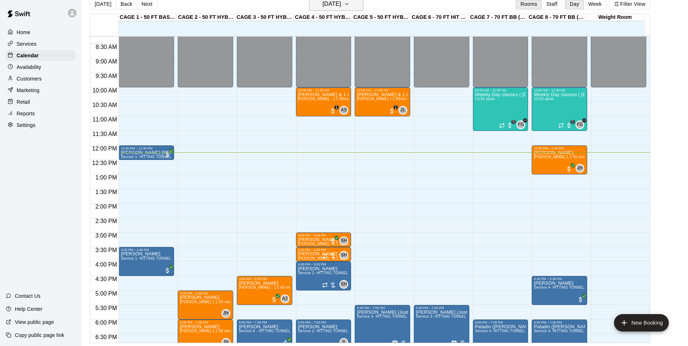
click at [326, 7] on h6 "[DATE]" at bounding box center [331, 4] width 18 height 10
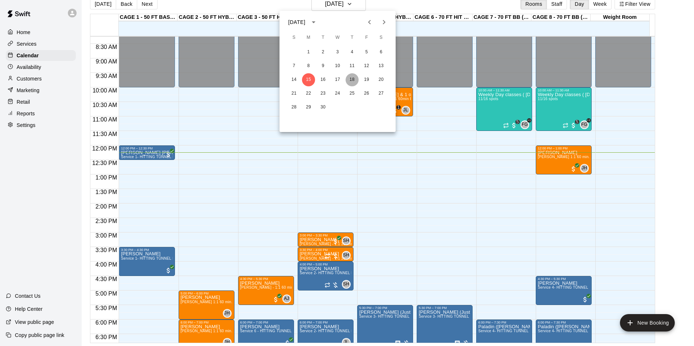
click at [348, 80] on button "18" at bounding box center [351, 79] width 13 height 13
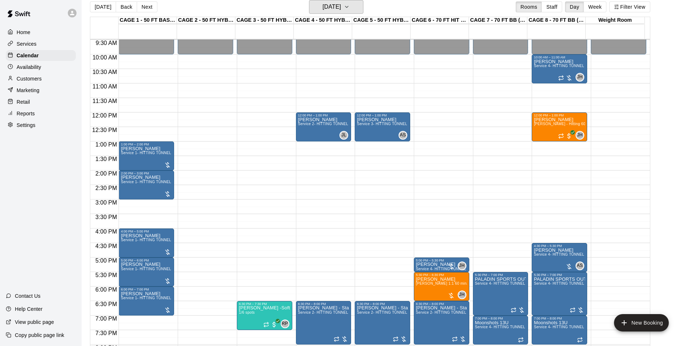
scroll to position [348, 0]
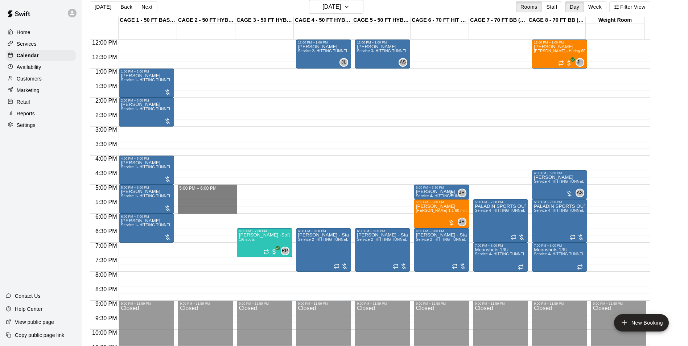
drag, startPoint x: 210, startPoint y: 187, endPoint x: 211, endPoint y: 210, distance: 22.5
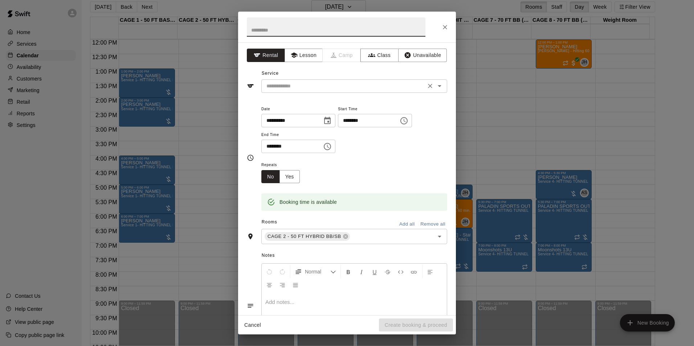
click at [387, 86] on input "text" at bounding box center [343, 86] width 160 height 9
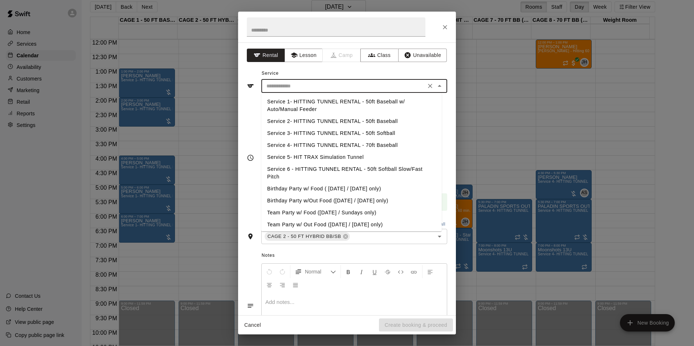
click at [392, 118] on li "Service 2- HITTING TUNNEL RENTAL - 50ft Baseball" at bounding box center [351, 121] width 180 height 12
type input "**********"
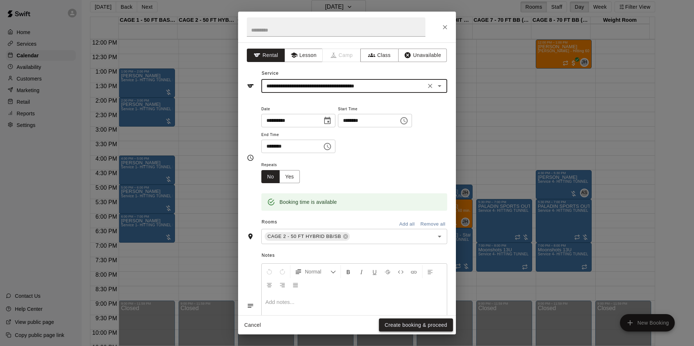
click at [432, 326] on button "Create booking & proceed" at bounding box center [416, 324] width 74 height 13
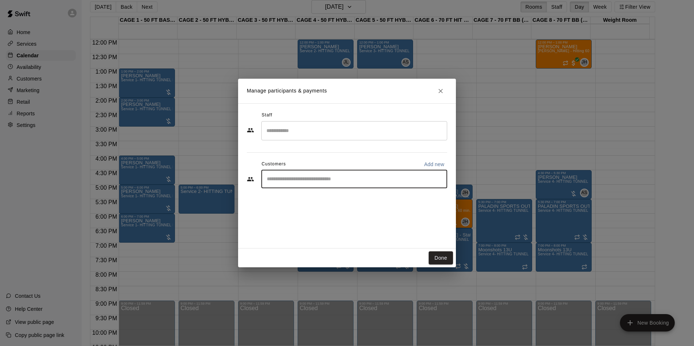
click at [333, 179] on input "Start typing to search customers..." at bounding box center [353, 179] width 179 height 7
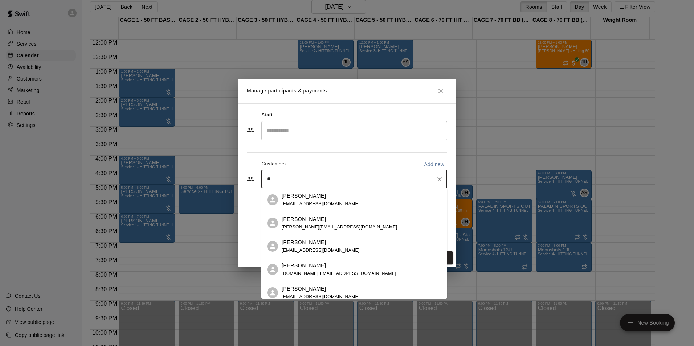
type input "*"
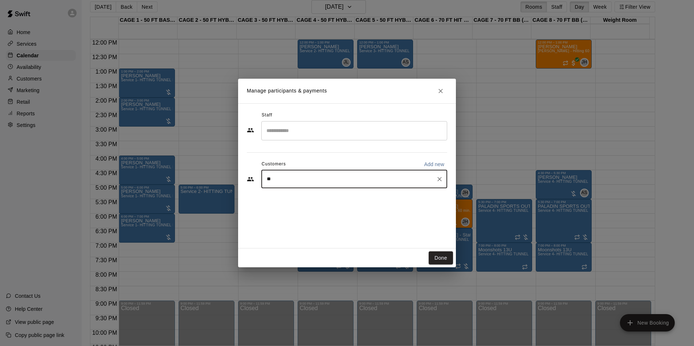
type input "*"
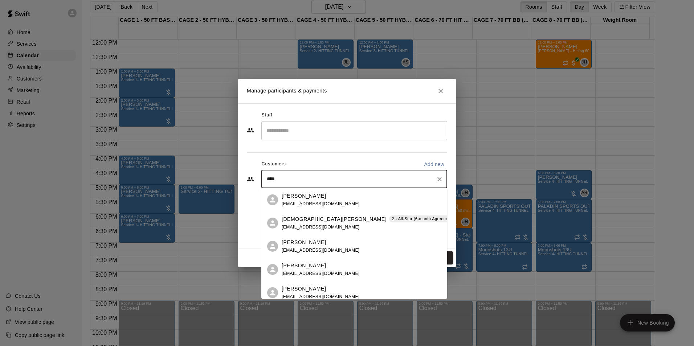
type input "*****"
click at [350, 224] on div "Kristen Jordan 2 - All-Star (6-month Agreement from Purchase Date) kjsmall11@gm…" at bounding box center [388, 223] width 215 height 16
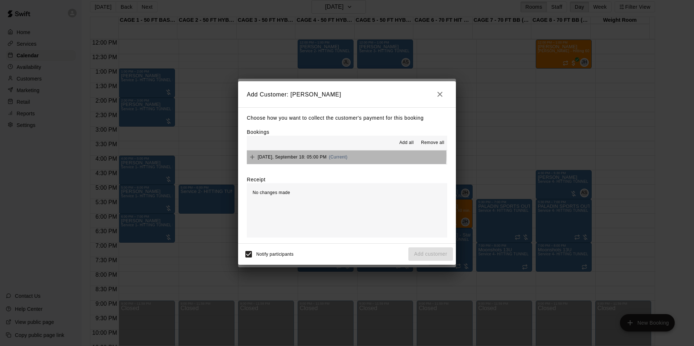
click at [346, 156] on span "(Current)" at bounding box center [338, 157] width 19 height 5
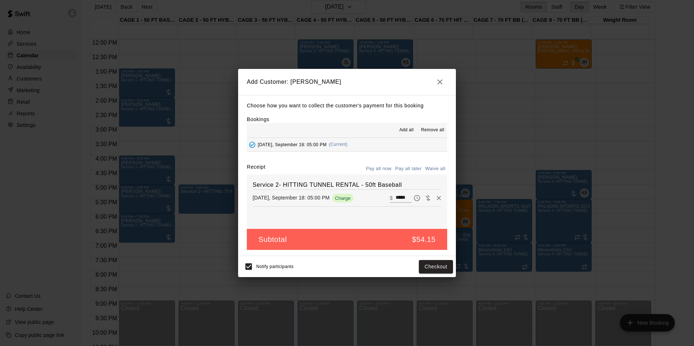
click at [404, 168] on button "Pay all later" at bounding box center [408, 168] width 30 height 11
click at [433, 264] on button "Add customer" at bounding box center [430, 266] width 45 height 13
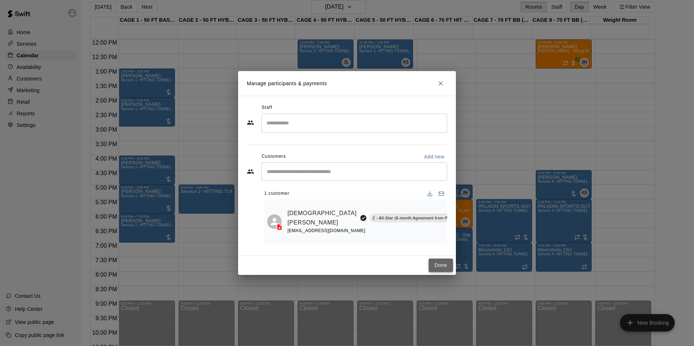
click at [448, 264] on button "Done" at bounding box center [440, 265] width 24 height 13
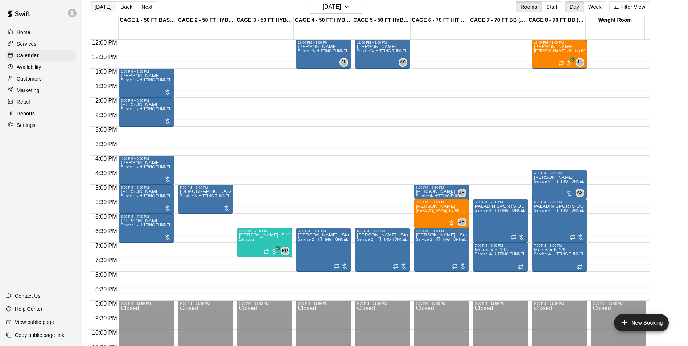
click at [101, 6] on button "[DATE]" at bounding box center [103, 6] width 26 height 11
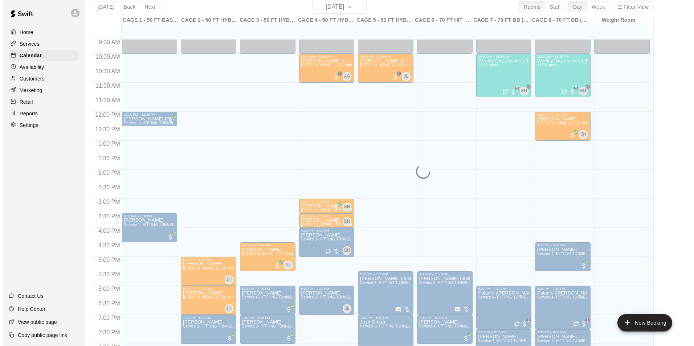
scroll to position [276, 0]
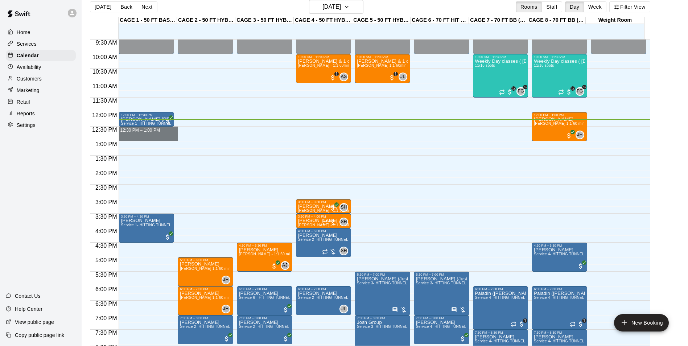
drag, startPoint x: 133, startPoint y: 130, endPoint x: 135, endPoint y: 139, distance: 9.0
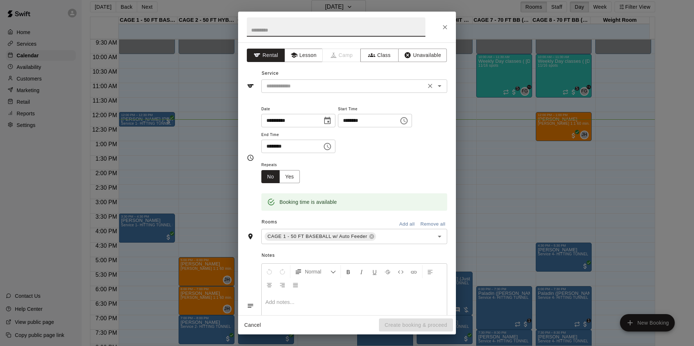
click at [338, 89] on input "text" at bounding box center [343, 86] width 160 height 9
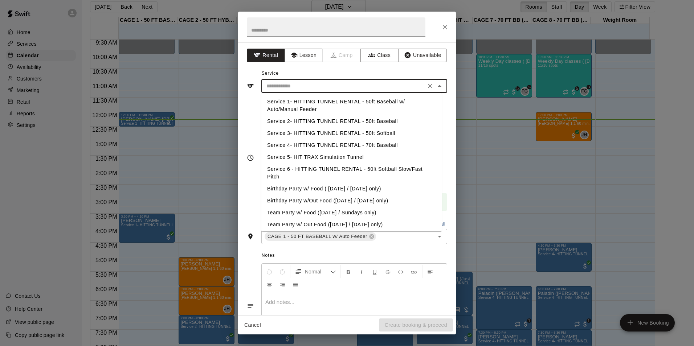
click at [346, 103] on li "Service 1- HITTING TUNNEL RENTAL - 50ft Baseball w/ Auto/Manual Feeder" at bounding box center [351, 106] width 180 height 20
type input "**********"
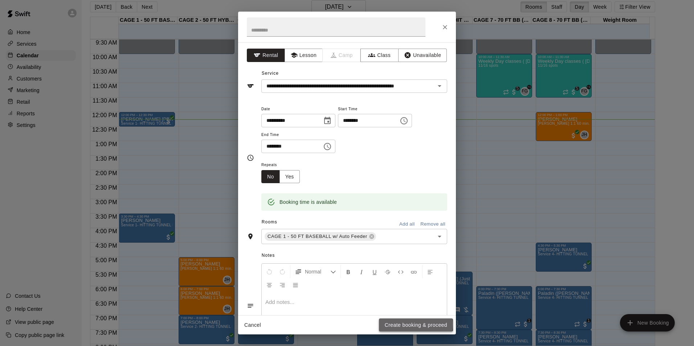
click at [401, 324] on button "Create booking & proceed" at bounding box center [416, 324] width 74 height 13
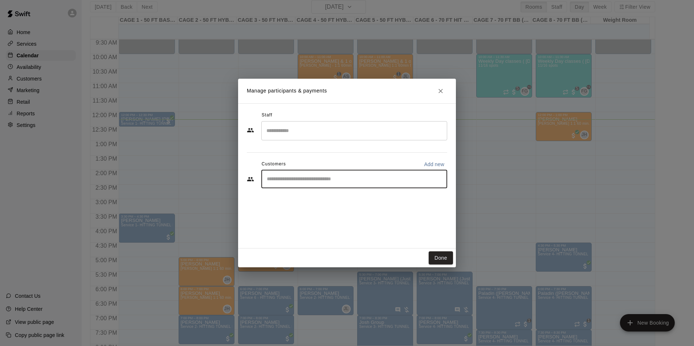
click at [341, 177] on input "Start typing to search customers..." at bounding box center [353, 179] width 179 height 7
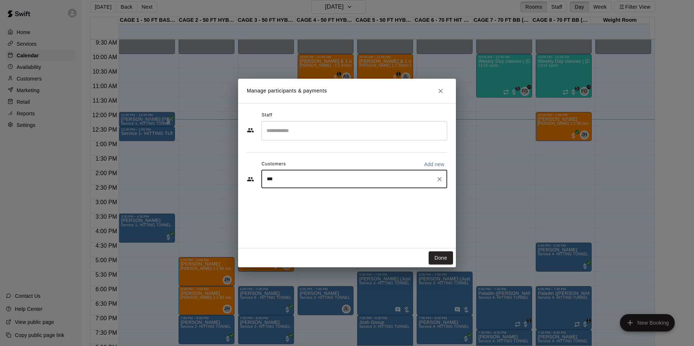
type input "****"
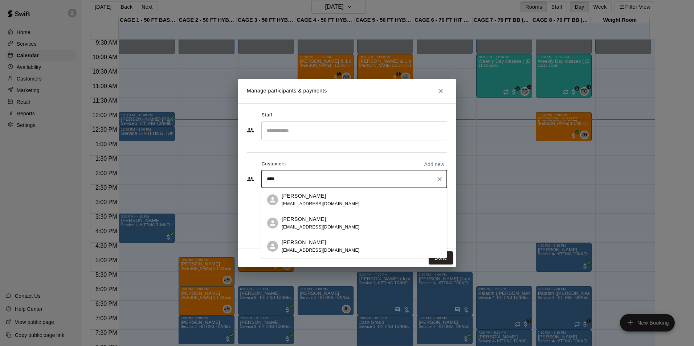
click at [374, 192] on div "Rey Meza mezajr2515@gmail.com" at bounding box center [361, 200] width 160 height 16
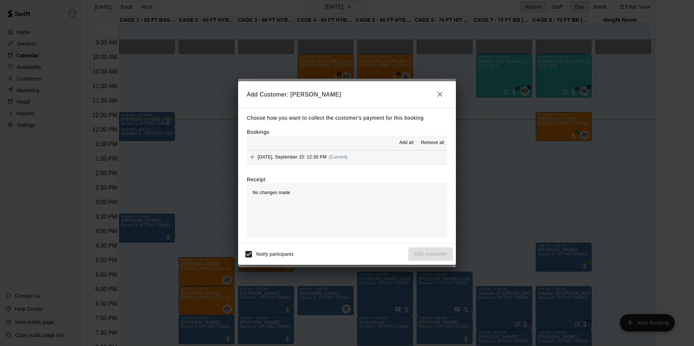
click at [378, 157] on button "Monday, September 15: 12:30 PM (Current)" at bounding box center [347, 157] width 200 height 13
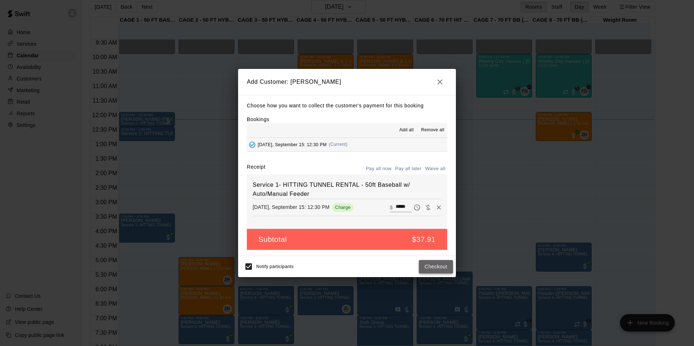
click at [428, 266] on button "Checkout" at bounding box center [436, 266] width 34 height 13
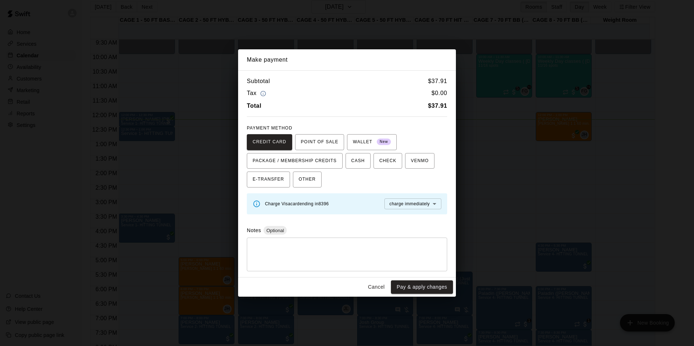
click at [419, 294] on div "Cancel Pay & apply changes" at bounding box center [347, 286] width 218 height 19
click at [419, 289] on button "Pay & apply changes" at bounding box center [422, 286] width 62 height 13
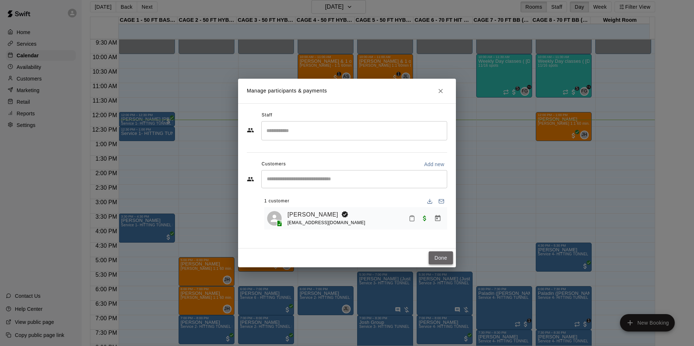
click at [448, 260] on button "Done" at bounding box center [440, 257] width 24 height 13
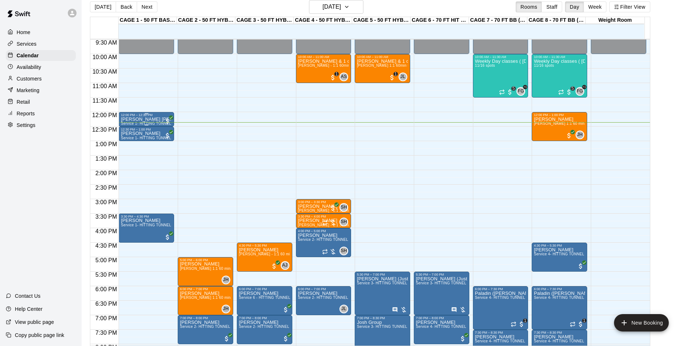
click at [143, 123] on span "Service 1- HITTING TUNNEL RENTAL - 50ft Baseball w/ Auto/Manual Feeder" at bounding box center [187, 124] width 133 height 4
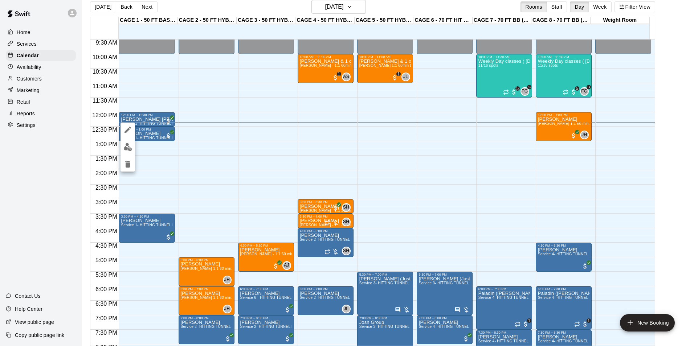
click at [131, 147] on img "edit" at bounding box center [128, 147] width 8 height 8
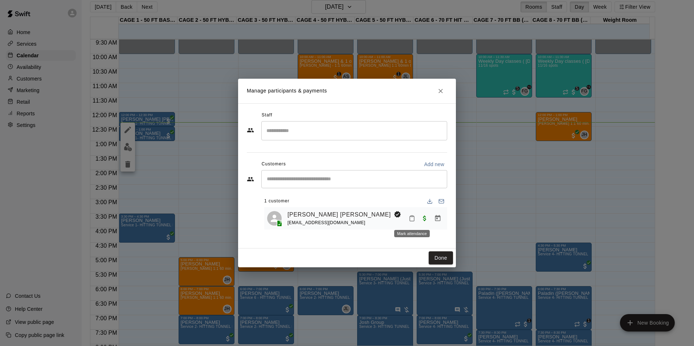
click at [413, 219] on icon "Mark attendance" at bounding box center [411, 218] width 7 height 7
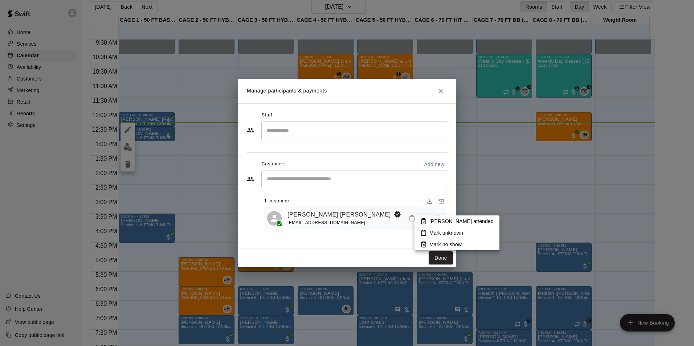
click at [434, 242] on p "Mark no show" at bounding box center [445, 244] width 32 height 7
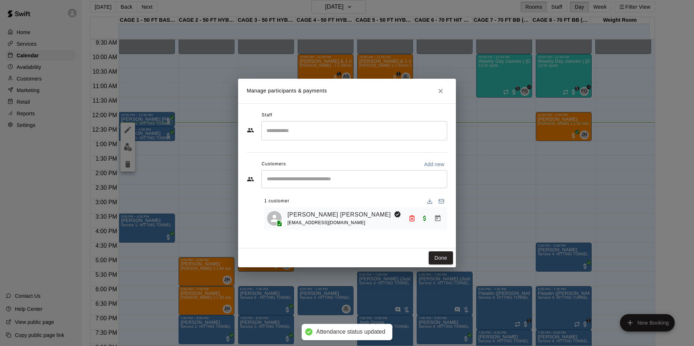
click at [443, 256] on button "Done" at bounding box center [440, 257] width 24 height 13
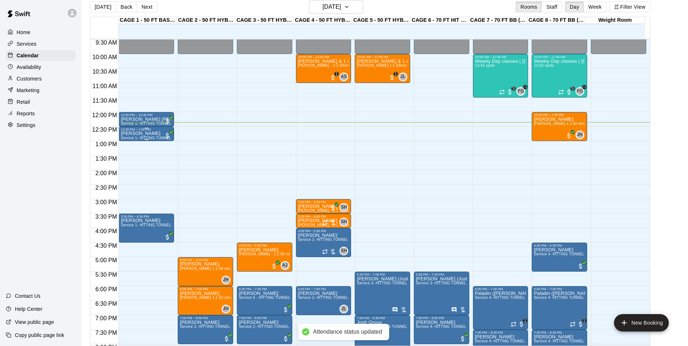
click at [144, 131] on div "12:30 PM – 1:00 PM" at bounding box center [146, 130] width 51 height 4
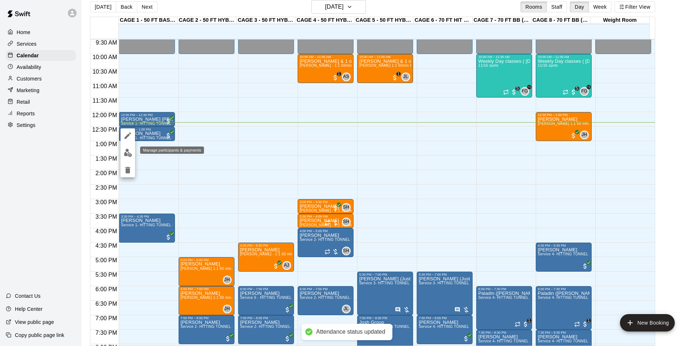
click at [130, 151] on img "edit" at bounding box center [128, 153] width 8 height 8
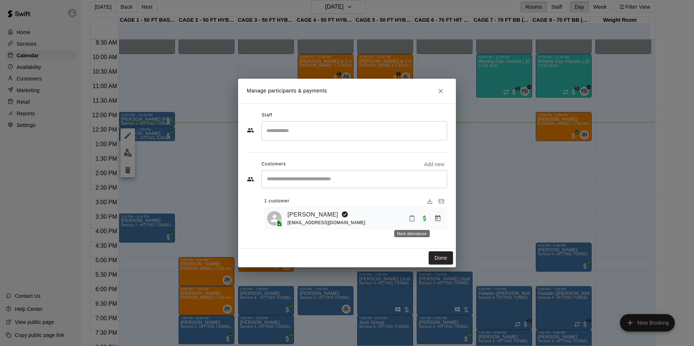
click at [412, 218] on icon "Mark attendance" at bounding box center [411, 218] width 7 height 7
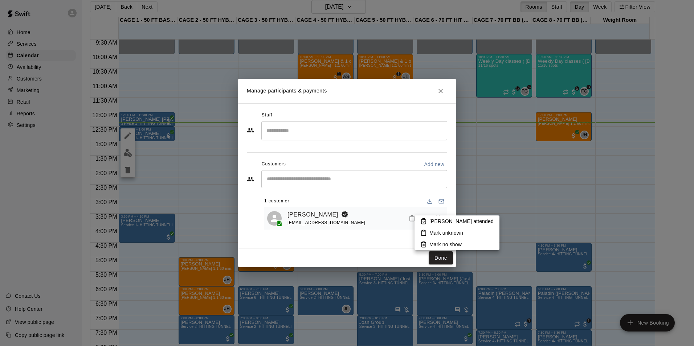
click at [443, 224] on p "Mark attended" at bounding box center [461, 221] width 64 height 7
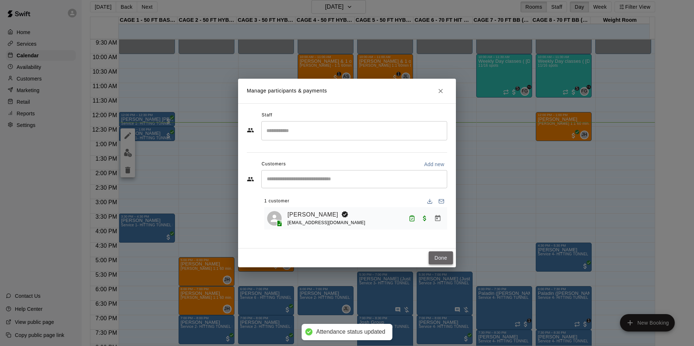
click at [448, 257] on button "Done" at bounding box center [440, 257] width 24 height 13
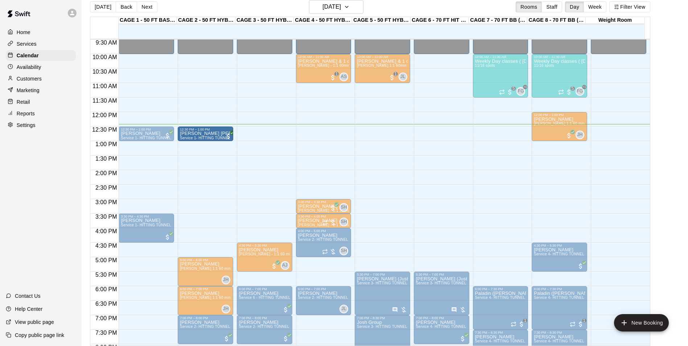
drag, startPoint x: 139, startPoint y: 118, endPoint x: 200, endPoint y: 136, distance: 63.4
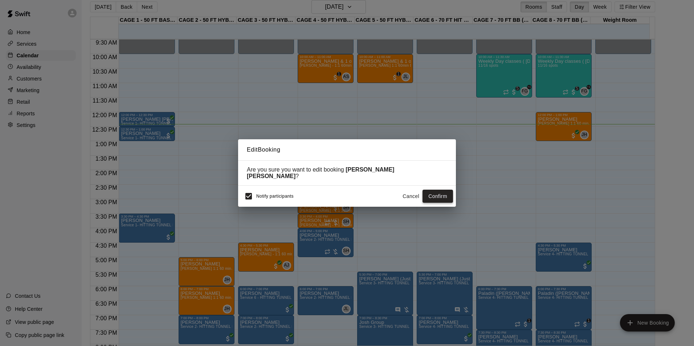
click at [429, 194] on button "Confirm" at bounding box center [437, 196] width 30 height 13
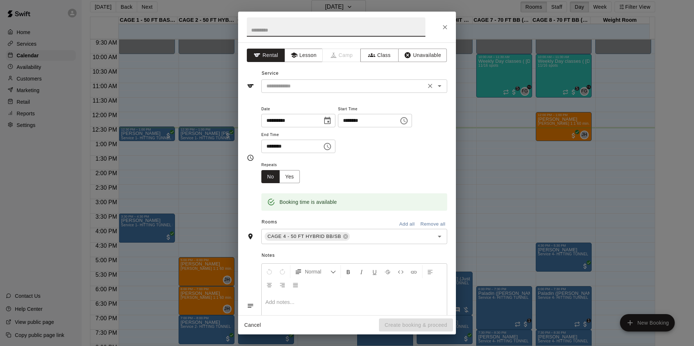
click at [318, 86] on input "text" at bounding box center [343, 86] width 160 height 9
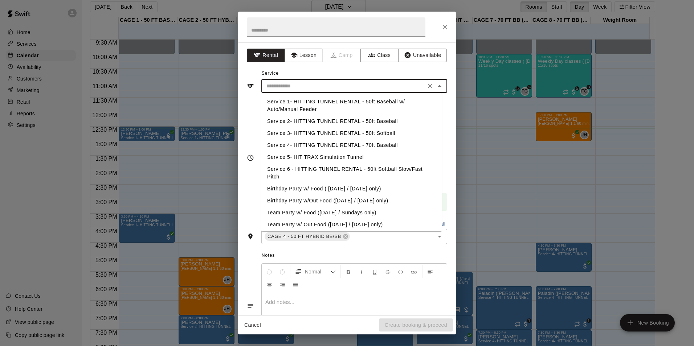
click at [328, 100] on li "Service 1- HITTING TUNNEL RENTAL - 50ft Baseball w/ Auto/Manual Feeder" at bounding box center [351, 106] width 180 height 20
type input "**********"
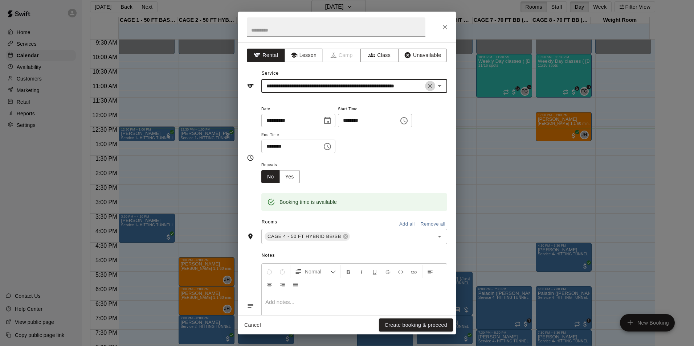
click at [426, 86] on icon "Clear" at bounding box center [429, 85] width 7 height 7
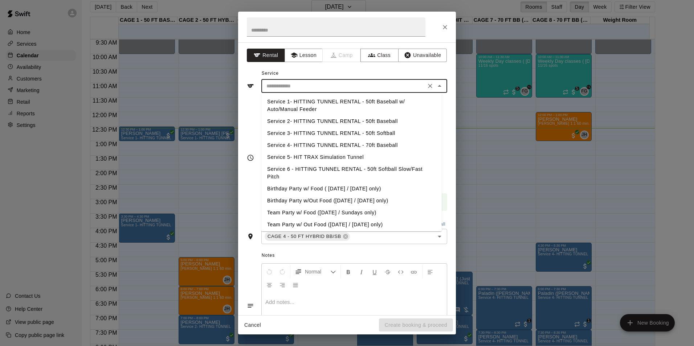
click at [403, 89] on input "text" at bounding box center [343, 86] width 160 height 9
click at [376, 121] on li "Service 2- HITTING TUNNEL RENTAL - 50ft Baseball" at bounding box center [351, 121] width 180 height 12
type input "**********"
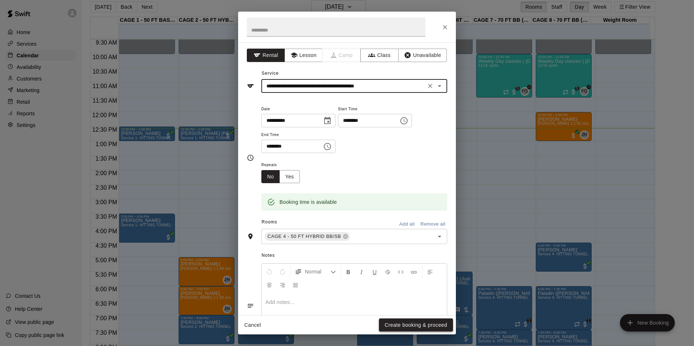
click at [411, 320] on button "Create booking & proceed" at bounding box center [416, 324] width 74 height 13
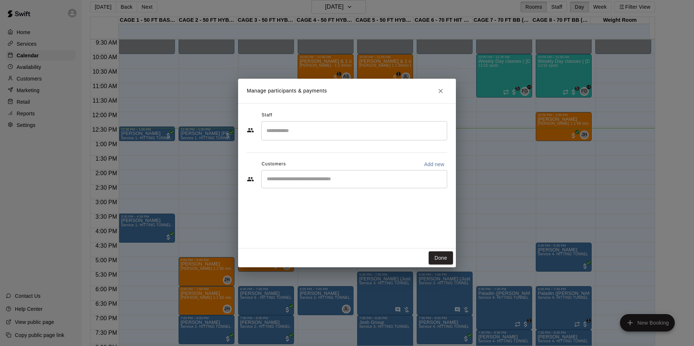
click at [318, 172] on div "​" at bounding box center [354, 179] width 186 height 18
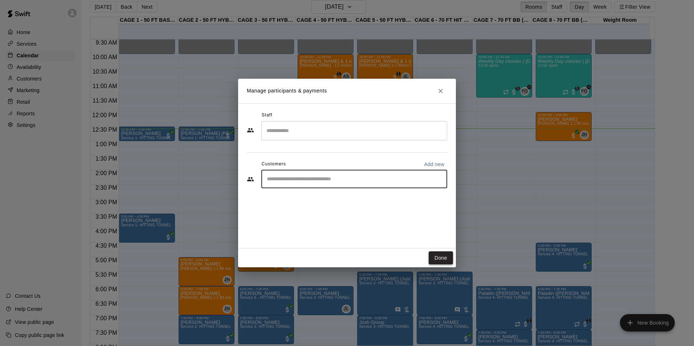
click at [435, 253] on button "Done" at bounding box center [440, 257] width 24 height 13
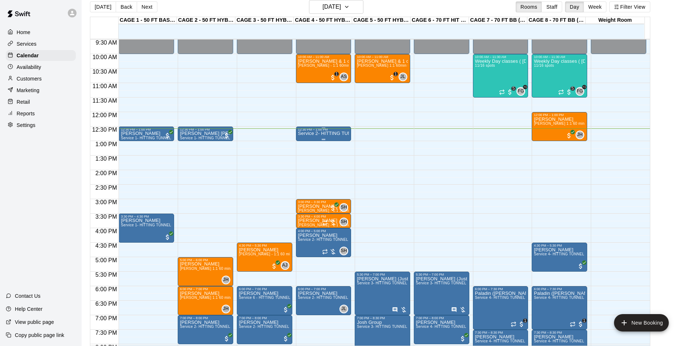
click at [327, 133] on p "Service 2- HITTING TUNNEL RENTAL - 50ft Baseball" at bounding box center [323, 133] width 51 height 0
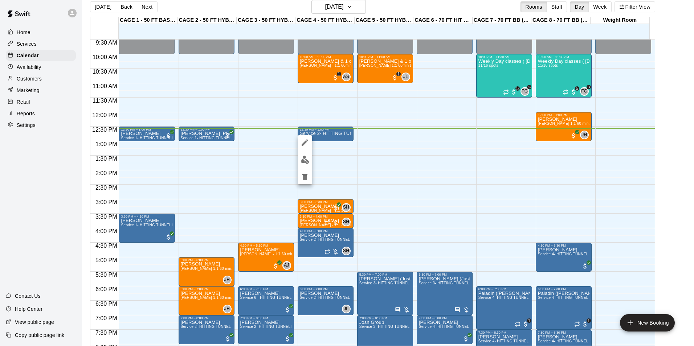
click at [307, 157] on img "edit" at bounding box center [305, 160] width 8 height 8
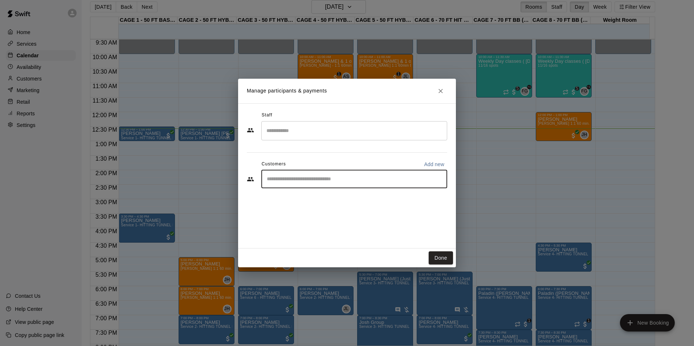
click at [338, 178] on input "Start typing to search customers..." at bounding box center [353, 179] width 179 height 7
type input "****"
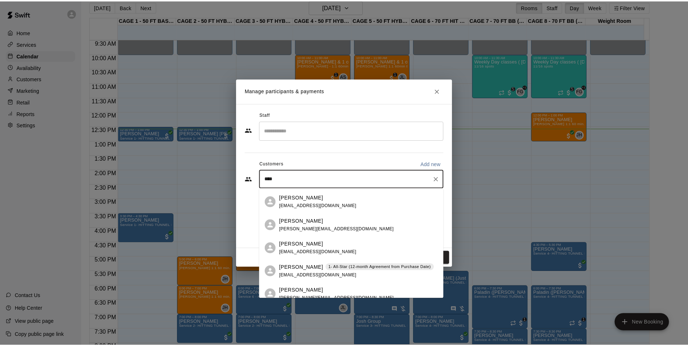
scroll to position [181, 0]
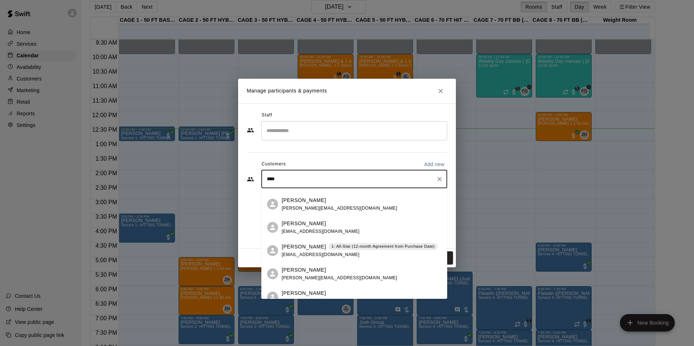
click at [331, 247] on p "1- All-Star (12-month Agreement from Purchase Date)" at bounding box center [382, 246] width 103 height 6
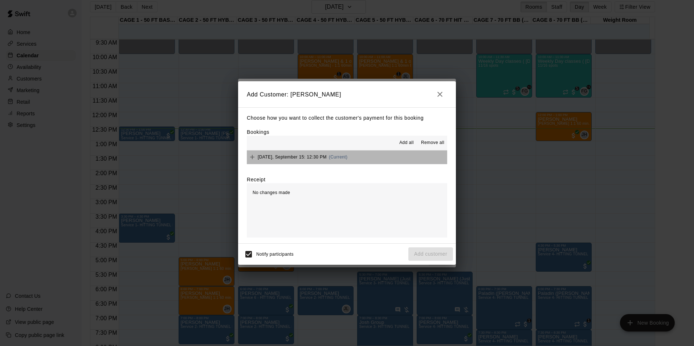
drag, startPoint x: 381, startPoint y: 155, endPoint x: 383, endPoint y: 218, distance: 63.5
click at [381, 156] on button "Monday, September 15: 12:30 PM (Current)" at bounding box center [347, 157] width 200 height 13
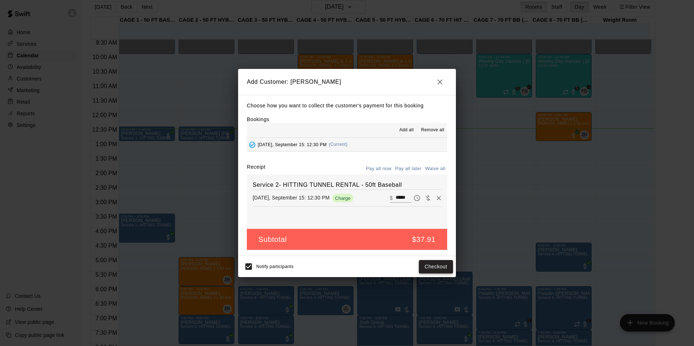
click at [433, 266] on button "Checkout" at bounding box center [436, 266] width 34 height 13
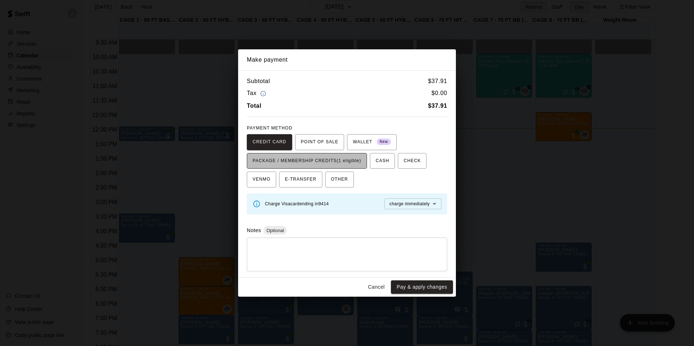
click at [341, 154] on button "PACKAGE / MEMBERSHIP CREDITS (1 eligible)" at bounding box center [307, 161] width 120 height 16
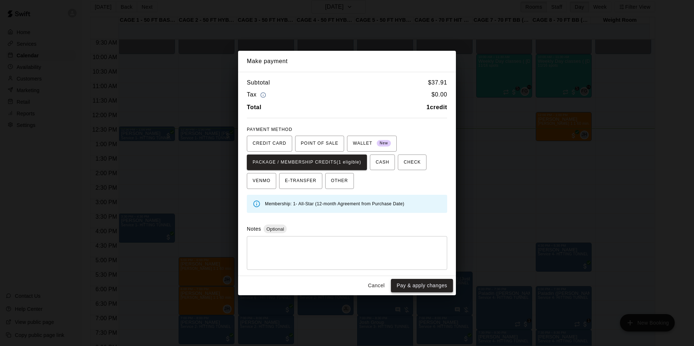
click at [422, 284] on button "Pay & apply changes" at bounding box center [422, 285] width 62 height 13
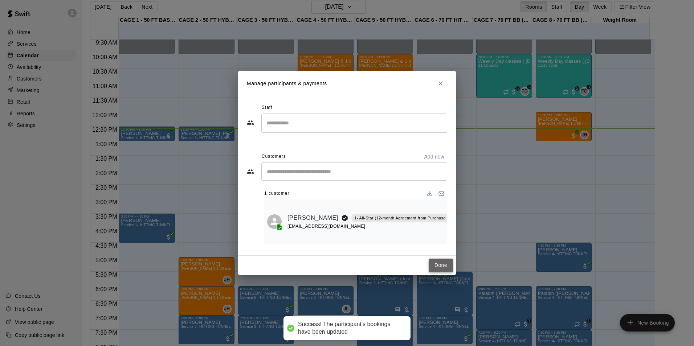
click at [445, 266] on button "Done" at bounding box center [440, 265] width 24 height 13
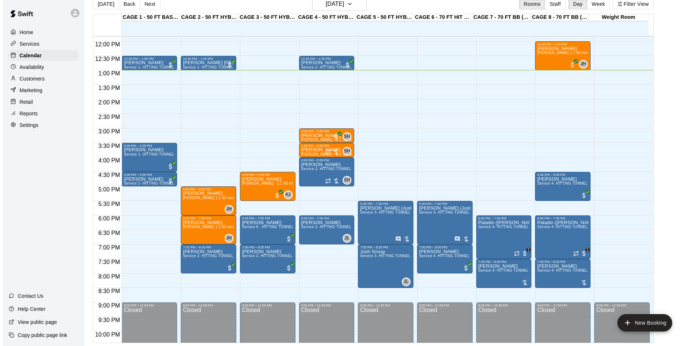
scroll to position [348, 0]
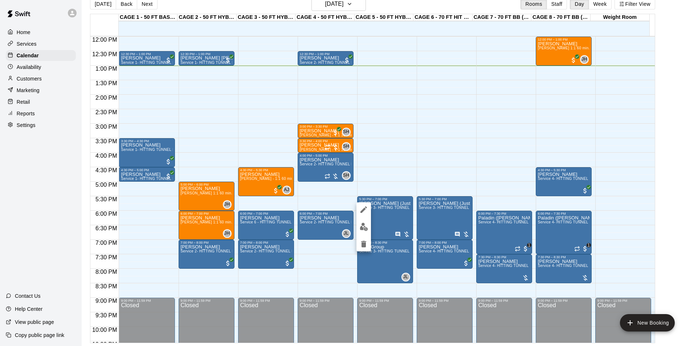
click at [364, 227] on img "edit" at bounding box center [363, 227] width 8 height 8
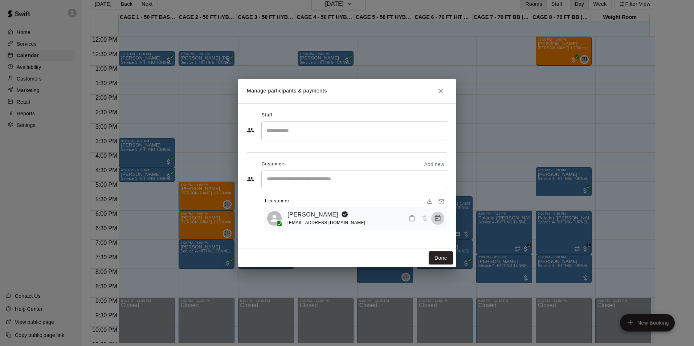
click at [438, 221] on icon "Manage bookings & payment" at bounding box center [437, 218] width 5 height 6
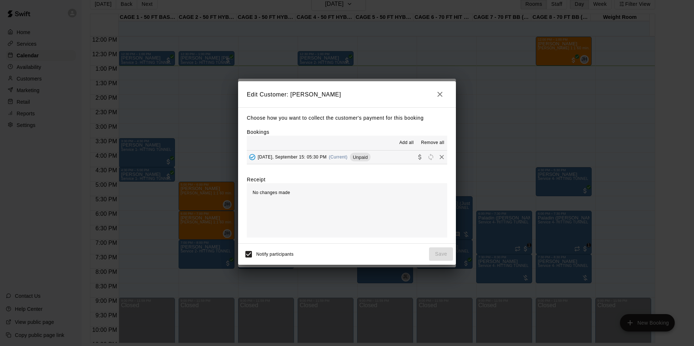
click at [441, 95] on icon "button" at bounding box center [439, 94] width 5 height 5
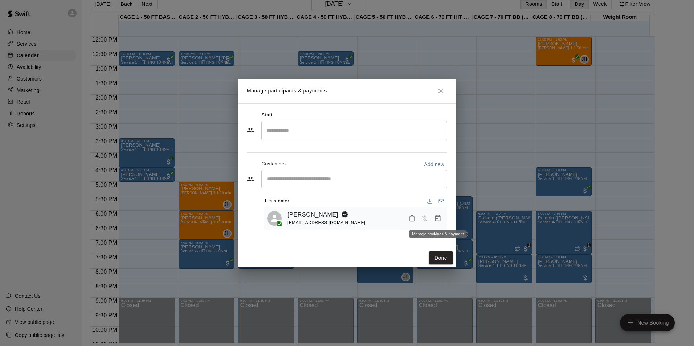
click at [435, 217] on icon "Manage bookings & payment" at bounding box center [437, 218] width 7 height 7
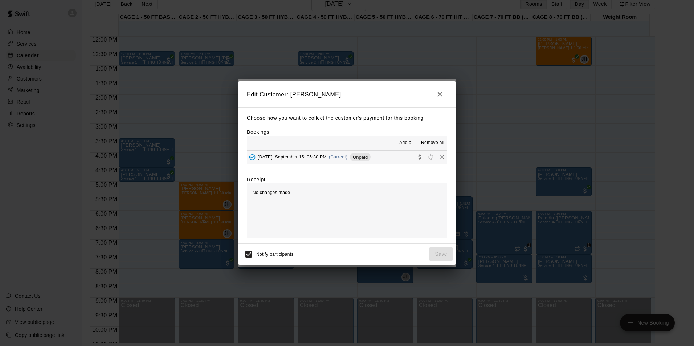
click at [355, 162] on div "Monday, September 15: 05:30 PM (Current) Unpaid" at bounding box center [309, 157] width 124 height 11
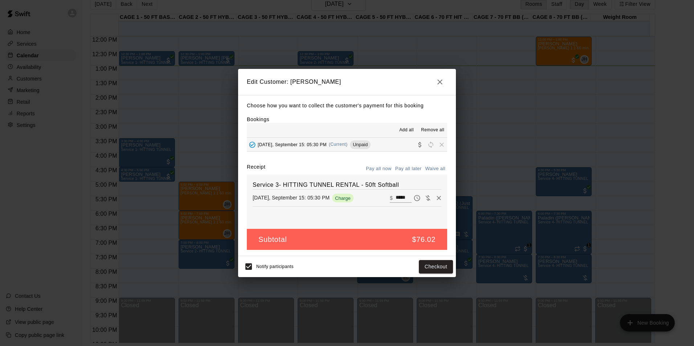
click at [395, 197] on input "*****" at bounding box center [403, 197] width 16 height 9
type input "***"
click at [438, 268] on button "Checkout" at bounding box center [436, 266] width 34 height 13
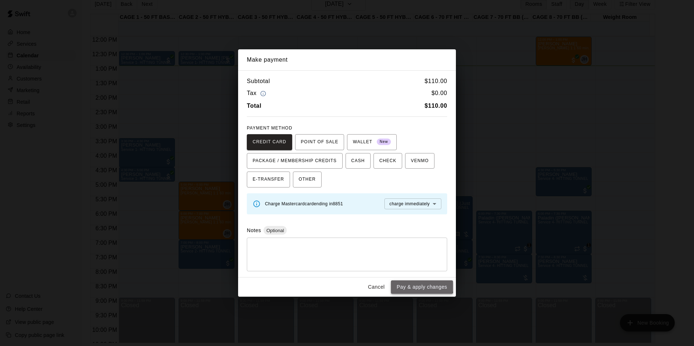
click at [414, 283] on button "Pay & apply changes" at bounding box center [422, 286] width 62 height 13
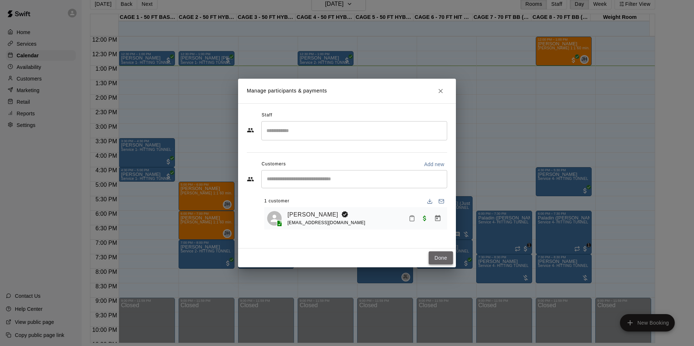
click at [448, 259] on button "Done" at bounding box center [440, 257] width 24 height 13
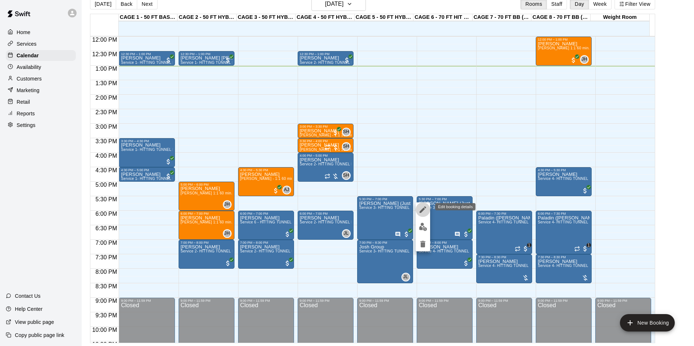
click at [423, 212] on icon "edit" at bounding box center [422, 209] width 9 height 9
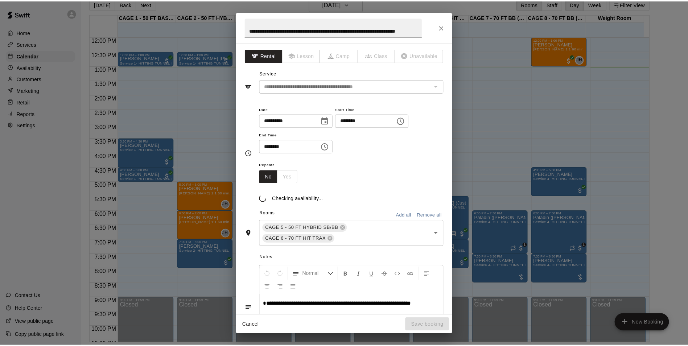
scroll to position [0, 0]
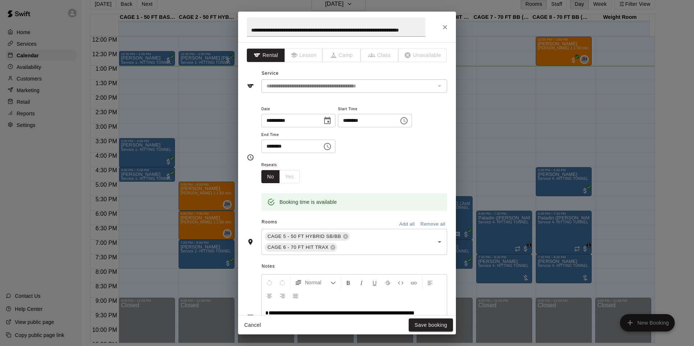
click at [440, 26] on button "Close" at bounding box center [444, 27] width 13 height 13
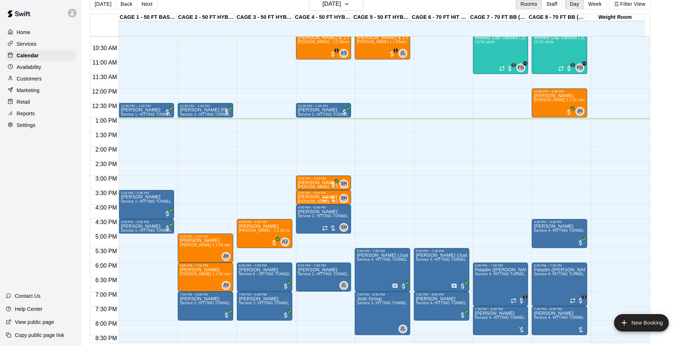
scroll to position [276, 0]
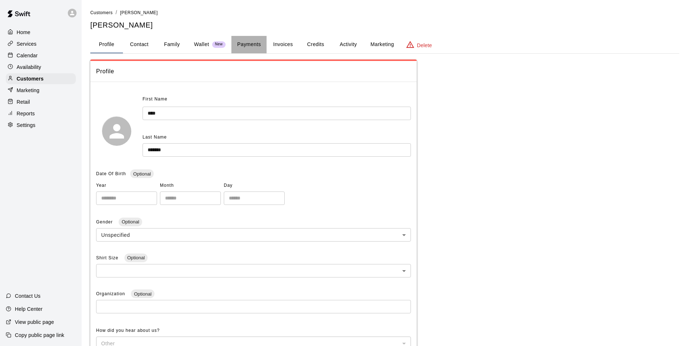
drag, startPoint x: 234, startPoint y: 38, endPoint x: 251, endPoint y: 41, distance: 16.9
click at [234, 38] on button "Payments" at bounding box center [248, 44] width 35 height 17
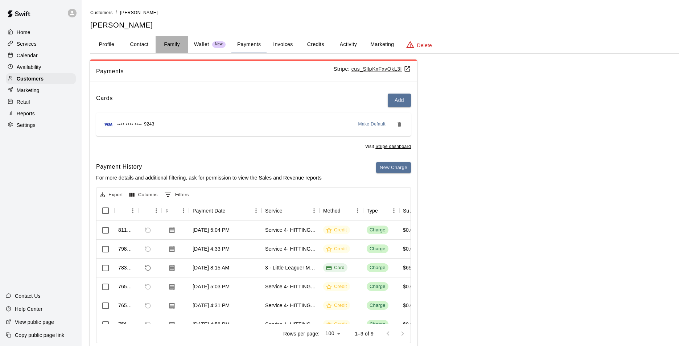
click at [178, 49] on button "Family" at bounding box center [172, 44] width 33 height 17
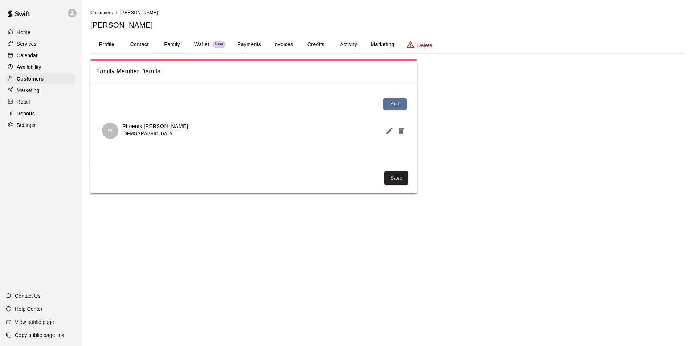
click at [219, 43] on span "New" at bounding box center [218, 44] width 13 height 5
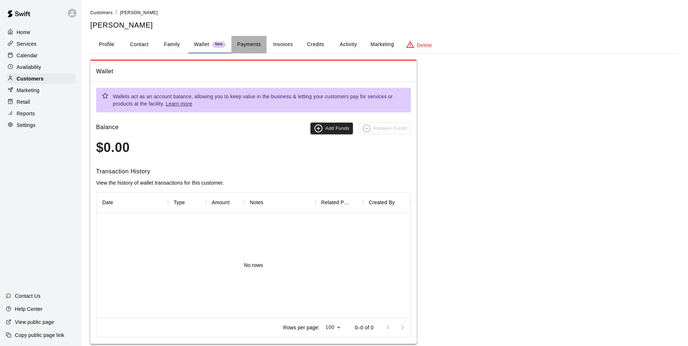
click at [247, 44] on button "Payments" at bounding box center [248, 44] width 35 height 17
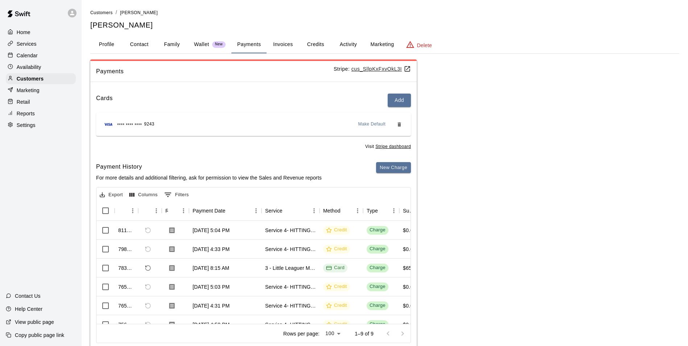
click at [353, 49] on button "Activity" at bounding box center [348, 44] width 33 height 17
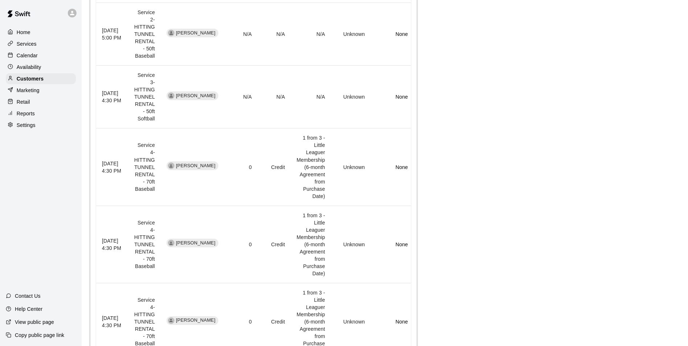
scroll to position [326, 0]
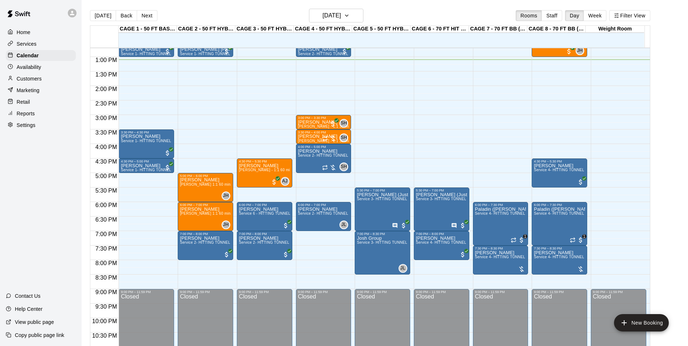
click at [96, 18] on button "Today" at bounding box center [103, 15] width 26 height 11
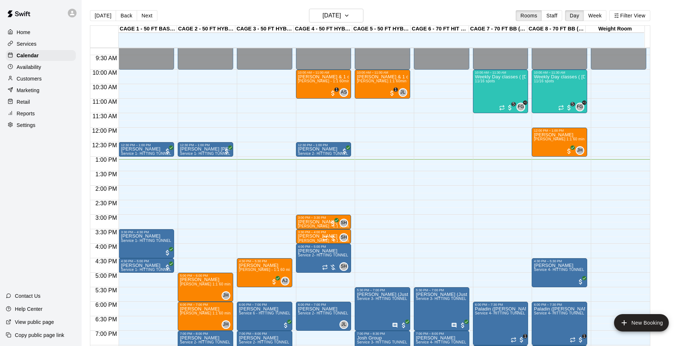
scroll to position [260, 0]
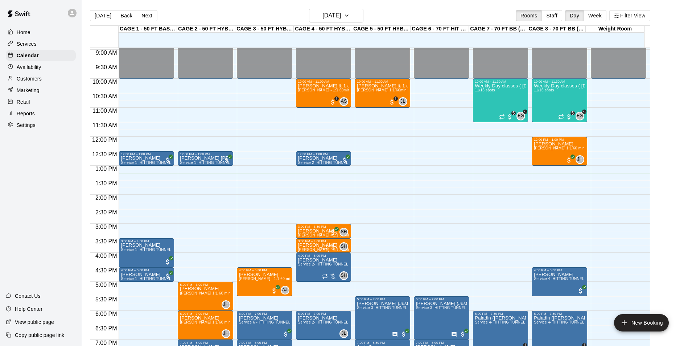
click at [90, 10] on button "Today" at bounding box center [103, 15] width 26 height 11
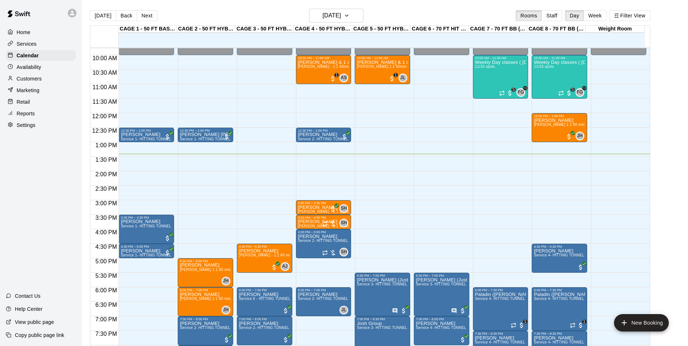
scroll to position [296, 0]
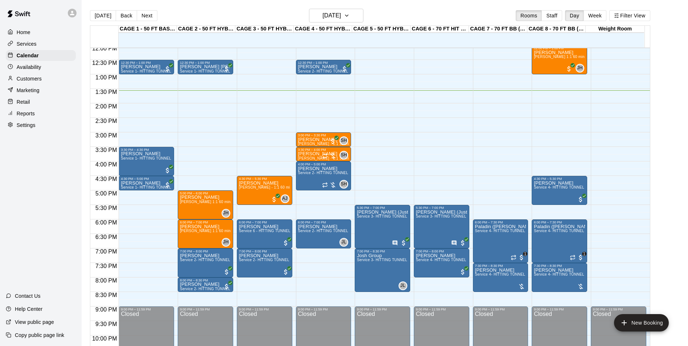
scroll to position [369, 0]
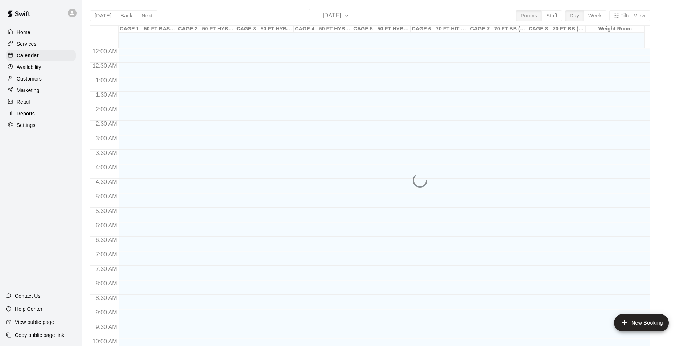
scroll to position [369, 0]
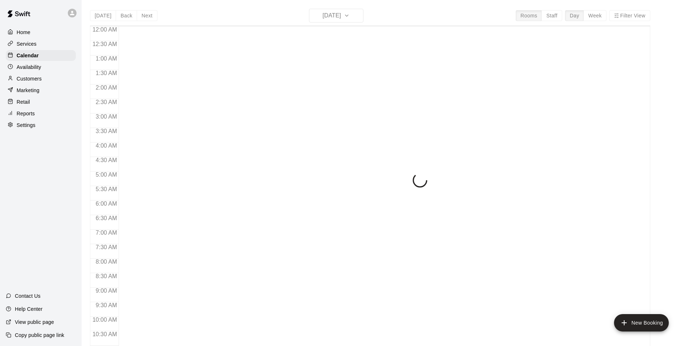
scroll to position [369, 0]
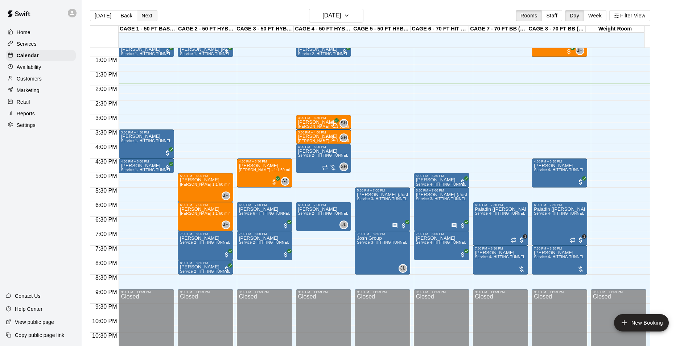
click at [140, 18] on button "Next" at bounding box center [147, 15] width 20 height 11
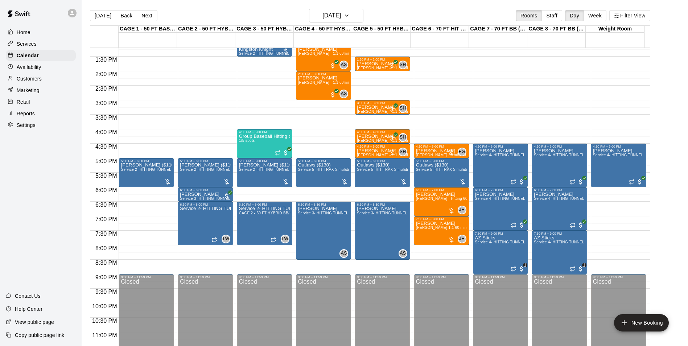
scroll to position [391, 0]
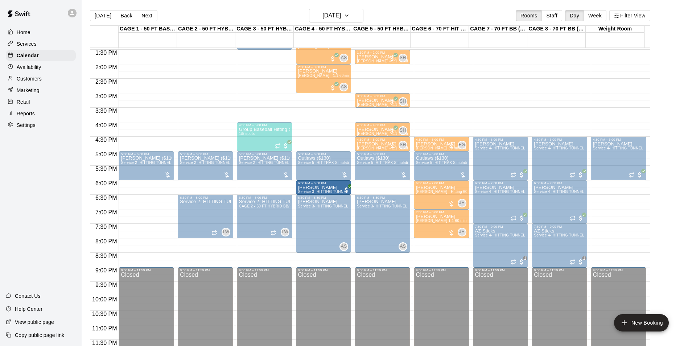
drag, startPoint x: 205, startPoint y: 188, endPoint x: 311, endPoint y: 188, distance: 105.9
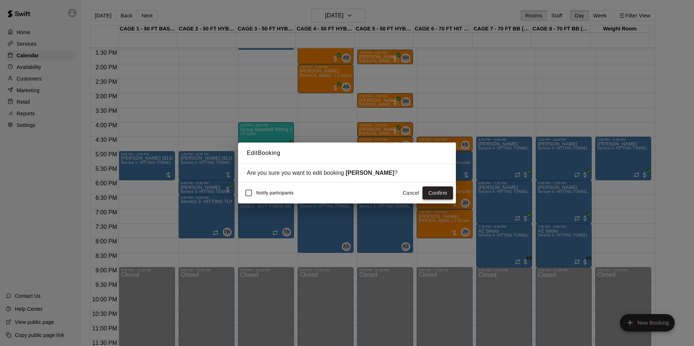
click at [429, 193] on button "Confirm" at bounding box center [437, 192] width 30 height 13
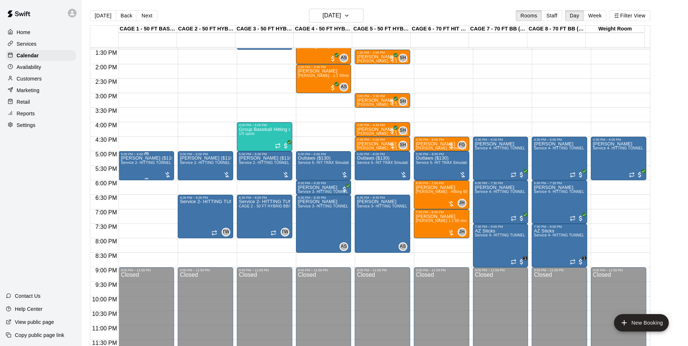
click at [133, 170] on div "[PERSON_NAME] ($110) Service 2- HITTING TUNNEL RENTAL - 50ft Baseball" at bounding box center [146, 329] width 51 height 346
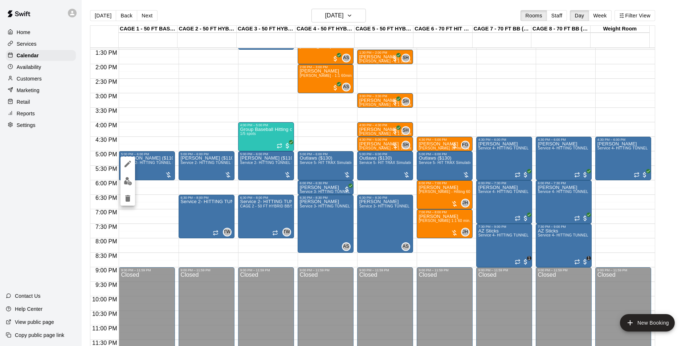
click at [167, 182] on div at bounding box center [347, 173] width 694 height 346
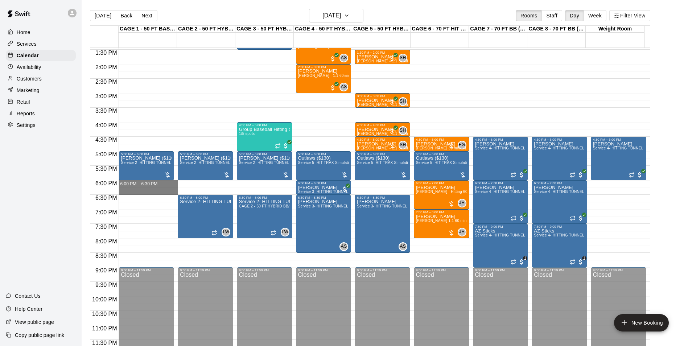
drag, startPoint x: 165, startPoint y: 182, endPoint x: 166, endPoint y: 189, distance: 7.3
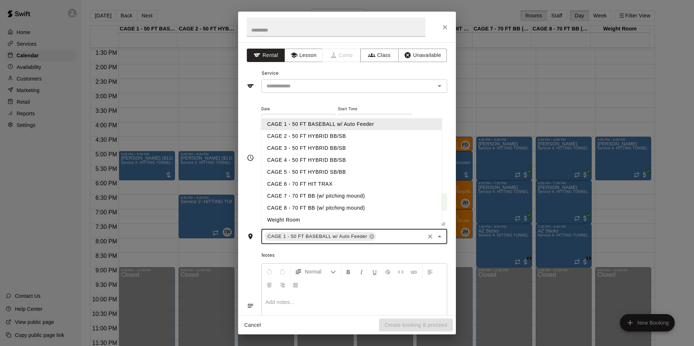
click at [390, 235] on input "text" at bounding box center [400, 236] width 46 height 9
click at [293, 137] on li "CAGE 2 - 50 FT HYBRID BB/SB" at bounding box center [351, 136] width 180 height 12
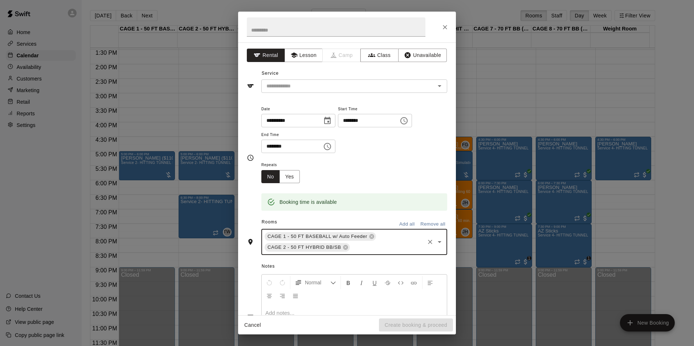
click at [380, 244] on input "text" at bounding box center [387, 247] width 73 height 9
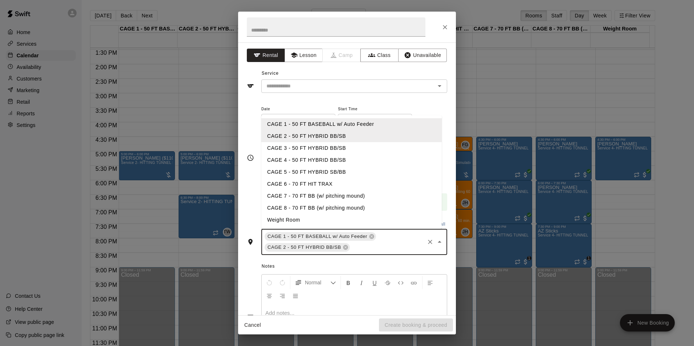
click at [328, 144] on li "CAGE 3 - 50 FT HYBRID BB/SB" at bounding box center [351, 148] width 180 height 12
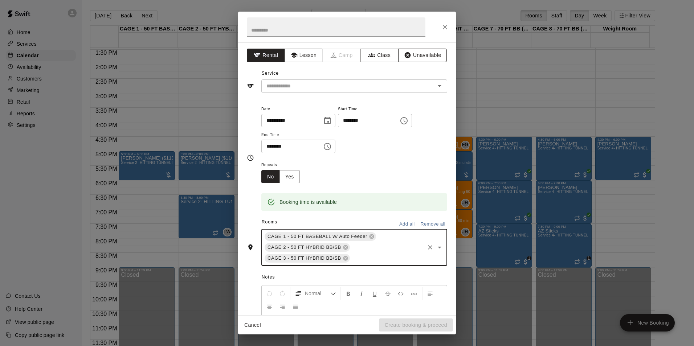
drag, startPoint x: 407, startPoint y: 50, endPoint x: 409, endPoint y: 54, distance: 4.9
click at [408, 50] on button "Unavailable" at bounding box center [422, 55] width 49 height 13
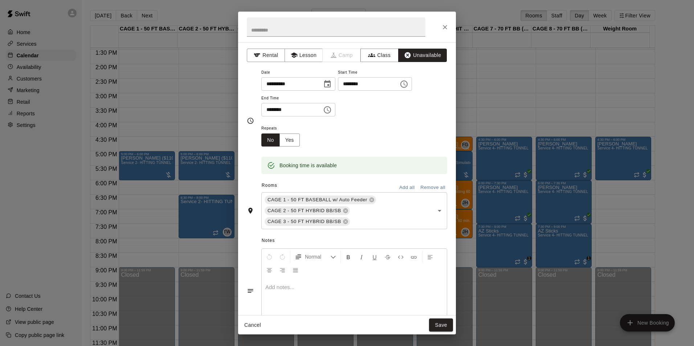
click at [439, 329] on button "Save" at bounding box center [441, 324] width 24 height 13
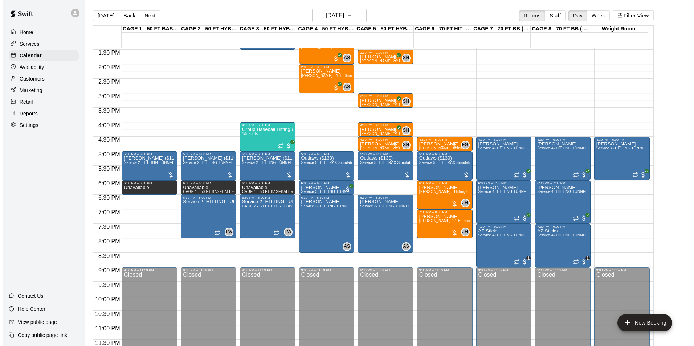
scroll to position [12, 0]
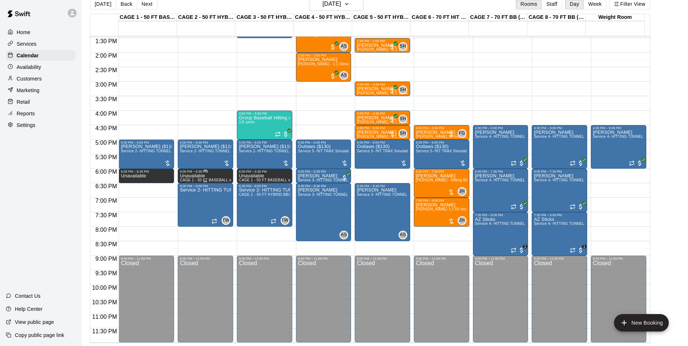
click at [196, 176] on p "Unavailable" at bounding box center [205, 176] width 51 height 0
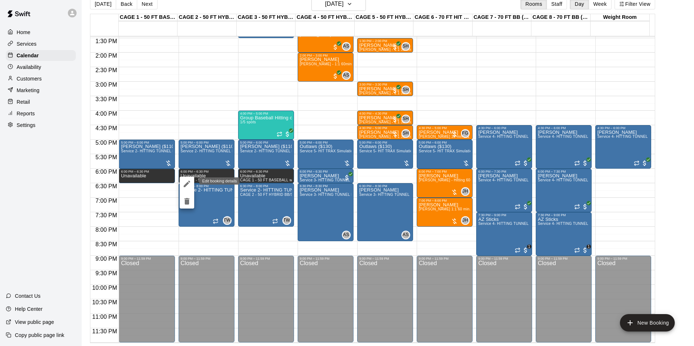
click at [184, 177] on button "edit" at bounding box center [187, 184] width 15 height 15
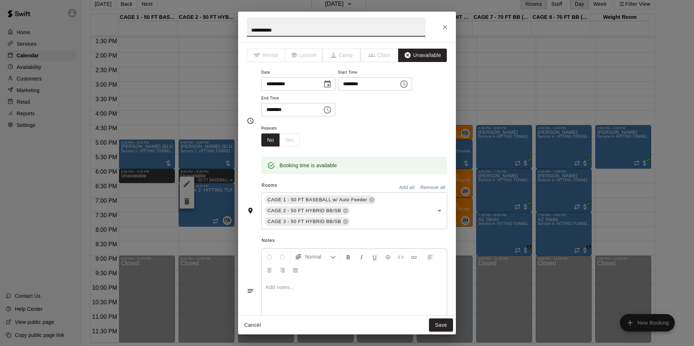
drag, startPoint x: 310, startPoint y: 30, endPoint x: 175, endPoint y: 24, distance: 135.5
click at [175, 24] on div "**********" at bounding box center [347, 173] width 694 height 346
drag, startPoint x: 421, startPoint y: 26, endPoint x: 286, endPoint y: 23, distance: 134.6
click at [286, 23] on input "**********" at bounding box center [336, 26] width 178 height 19
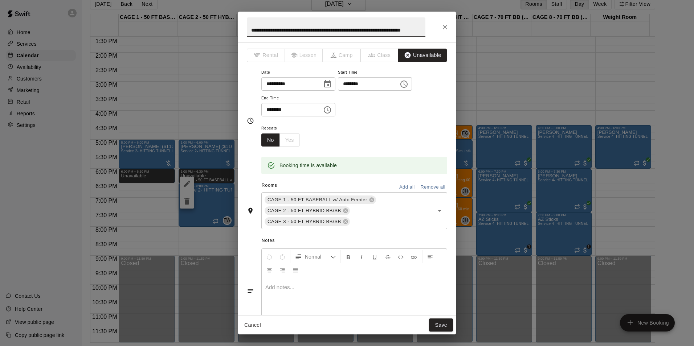
type input "**********"
click at [277, 293] on div at bounding box center [354, 305] width 185 height 54
click at [438, 320] on button "Save" at bounding box center [441, 324] width 24 height 13
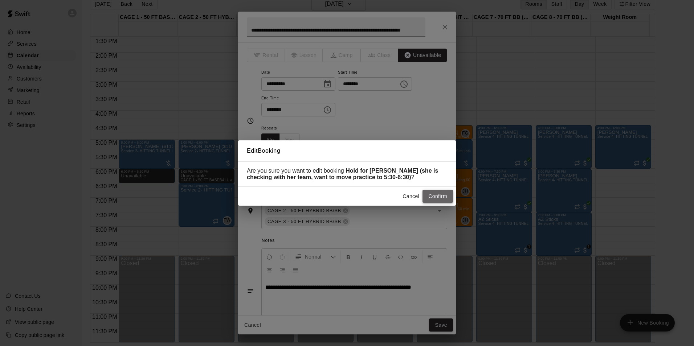
click at [440, 202] on button "Confirm" at bounding box center [437, 196] width 30 height 13
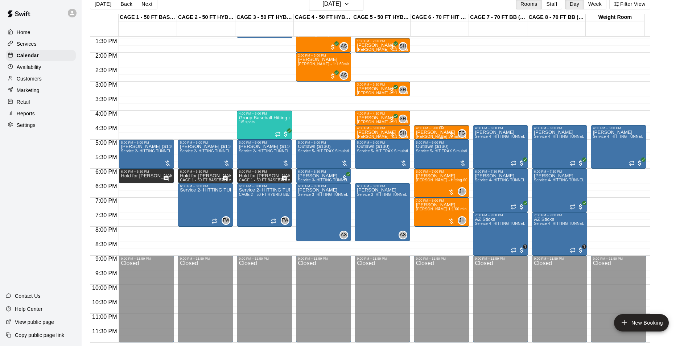
click at [435, 130] on div "4:30 PM – 5:00 PM" at bounding box center [441, 128] width 51 height 4
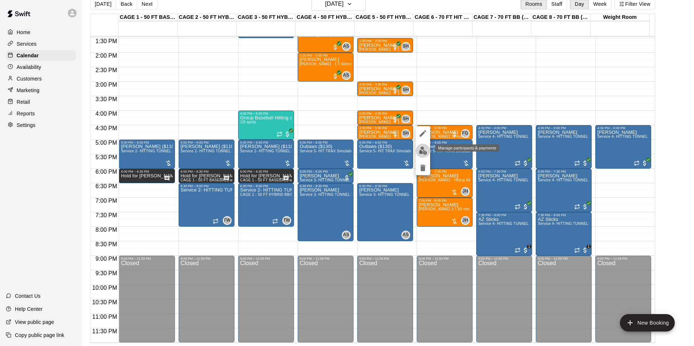
click at [427, 147] on button "edit" at bounding box center [422, 151] width 15 height 14
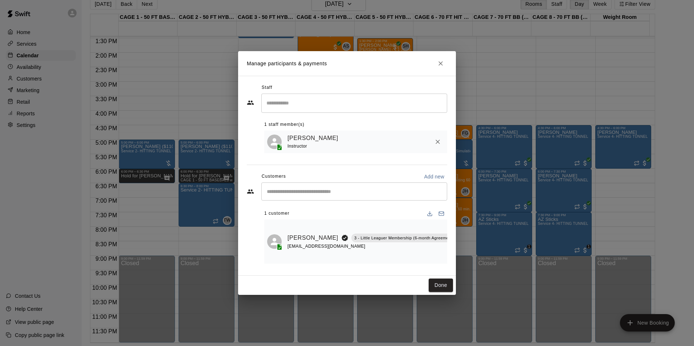
click at [307, 245] on div "[EMAIL_ADDRESS][DOMAIN_NAME]" at bounding box center [391, 247] width 209 height 8
click at [307, 241] on link "[PERSON_NAME]" at bounding box center [312, 237] width 51 height 9
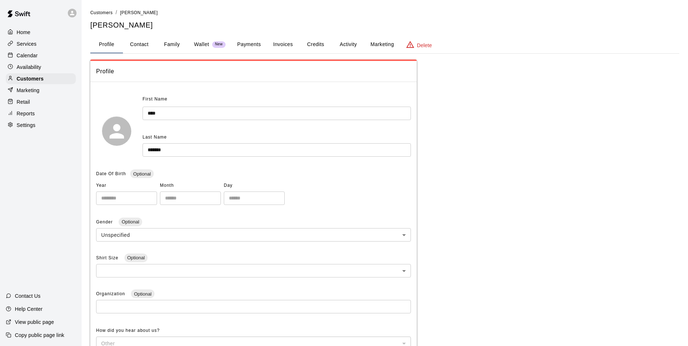
click at [256, 45] on button "Payments" at bounding box center [248, 44] width 35 height 17
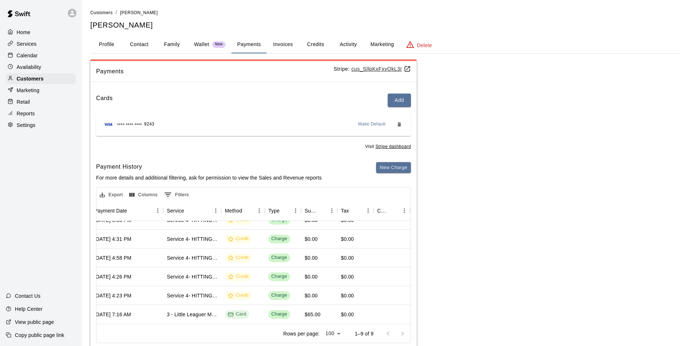
scroll to position [0, 98]
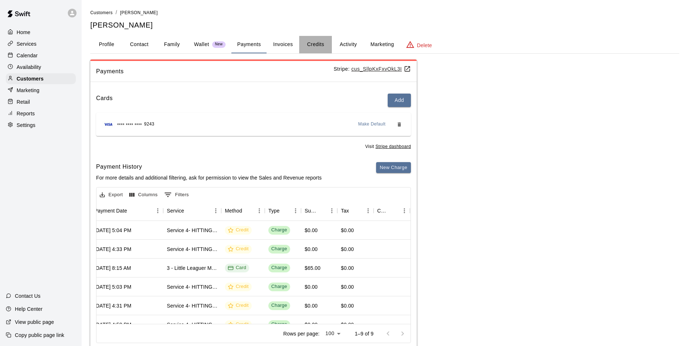
click at [320, 46] on button "Credits" at bounding box center [315, 44] width 33 height 17
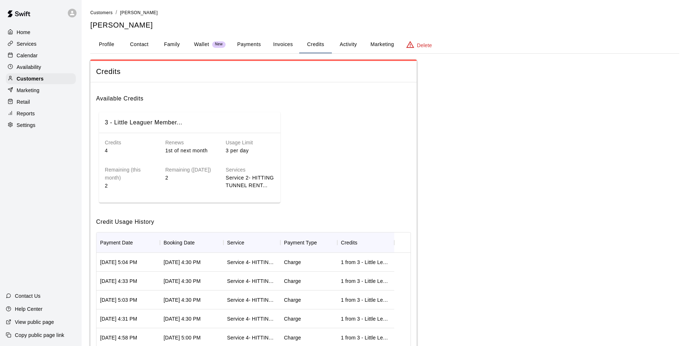
click at [60, 58] on div "Calendar" at bounding box center [41, 55] width 70 height 11
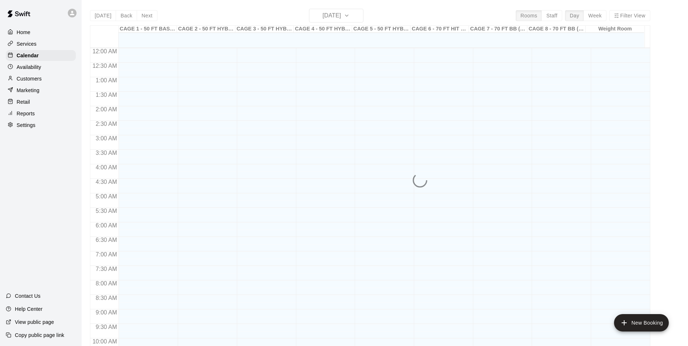
scroll to position [369, 0]
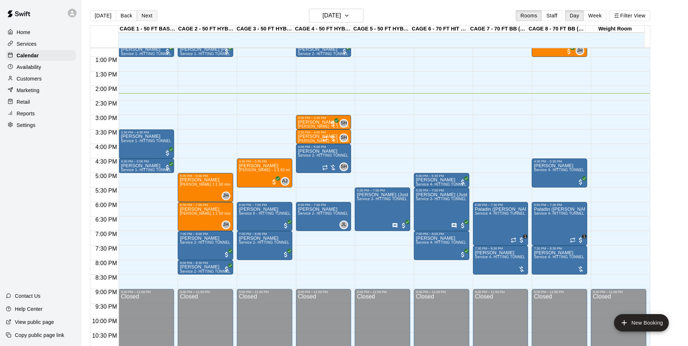
click at [149, 17] on button "Next" at bounding box center [147, 15] width 20 height 11
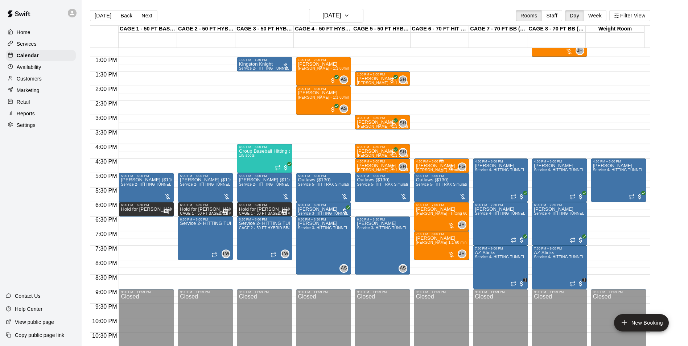
click at [427, 169] on div "[PERSON_NAME] [PERSON_NAME] 30 min 1:1 baseball hitting / fielding / pitching l…" at bounding box center [441, 336] width 51 height 346
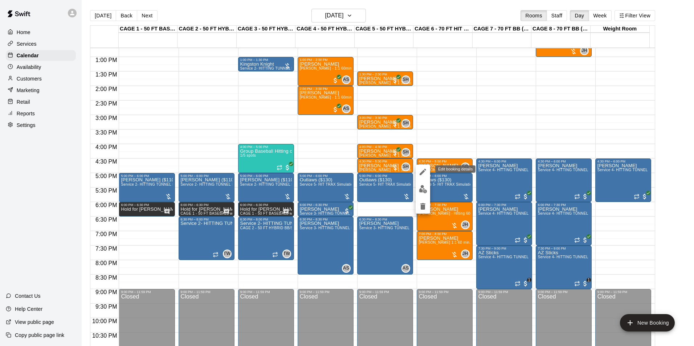
click at [421, 170] on icon "edit" at bounding box center [422, 172] width 9 height 9
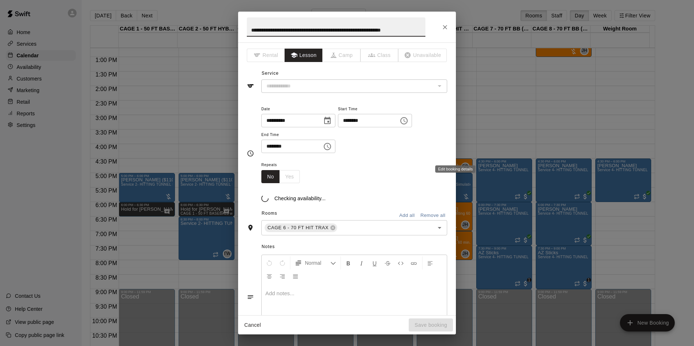
type input "**********"
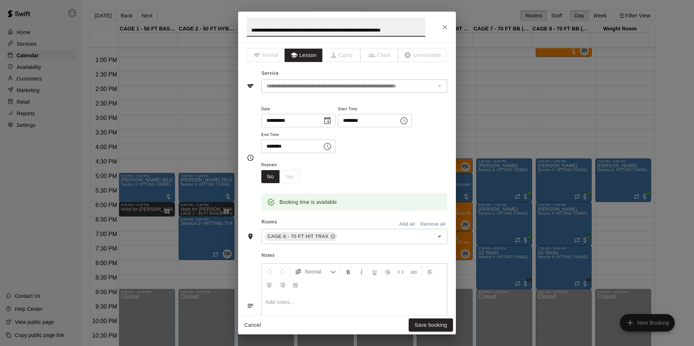
drag, startPoint x: 248, startPoint y: 28, endPoint x: 489, endPoint y: 32, distance: 241.2
click at [489, 32] on div "**********" at bounding box center [347, 173] width 694 height 346
click at [252, 29] on input "**********" at bounding box center [336, 26] width 178 height 19
type input "**********"
click at [442, 325] on button "Save booking" at bounding box center [430, 324] width 44 height 13
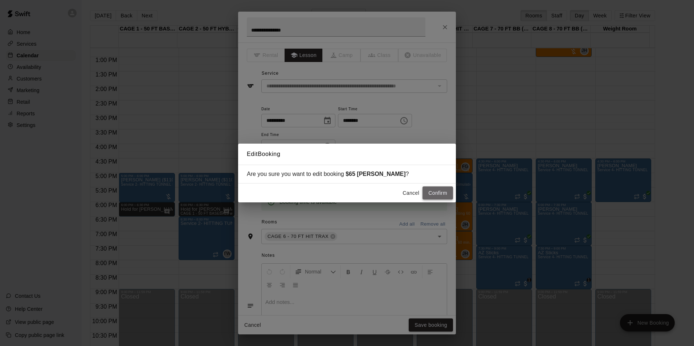
click at [428, 187] on button "Confirm" at bounding box center [437, 192] width 30 height 13
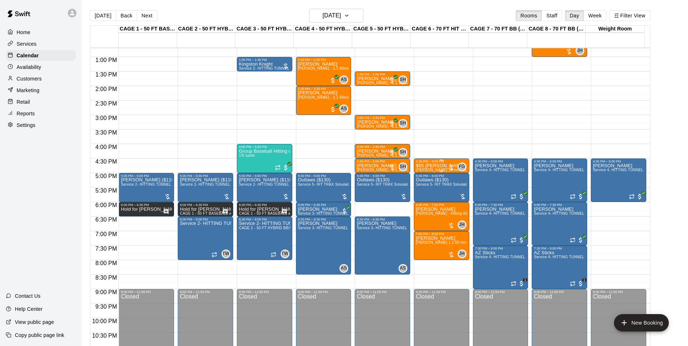
click at [433, 166] on p "$65 [PERSON_NAME]" at bounding box center [441, 166] width 51 height 0
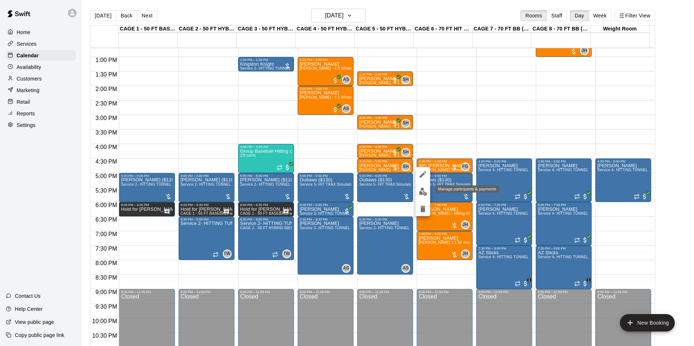
click at [424, 190] on img "edit" at bounding box center [423, 192] width 8 height 8
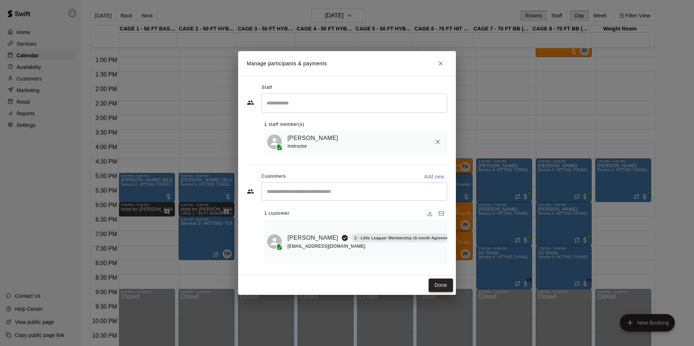
click at [435, 292] on button "Done" at bounding box center [440, 285] width 24 height 13
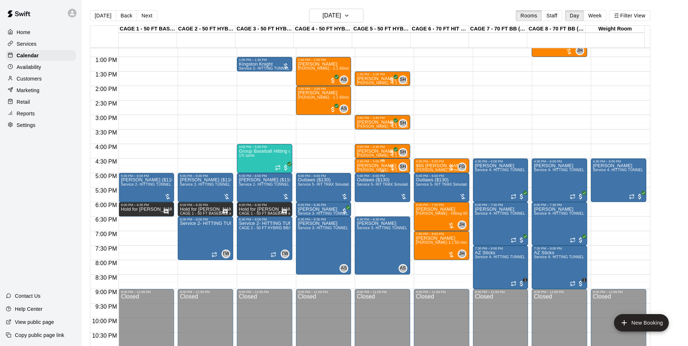
click at [377, 169] on div "[PERSON_NAME] [PERSON_NAME] - 1:1 30 min Baseball Hitting instruction" at bounding box center [382, 336] width 51 height 346
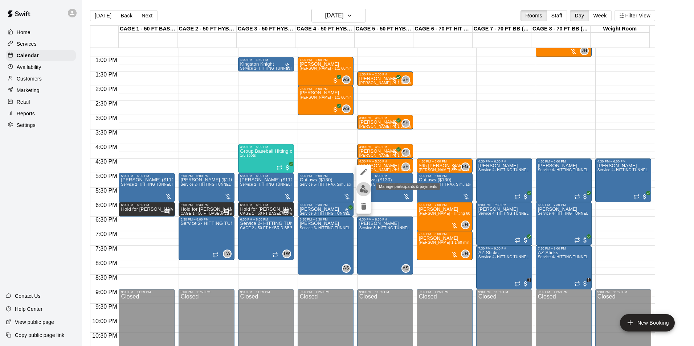
click at [367, 189] on img "edit" at bounding box center [363, 189] width 8 height 8
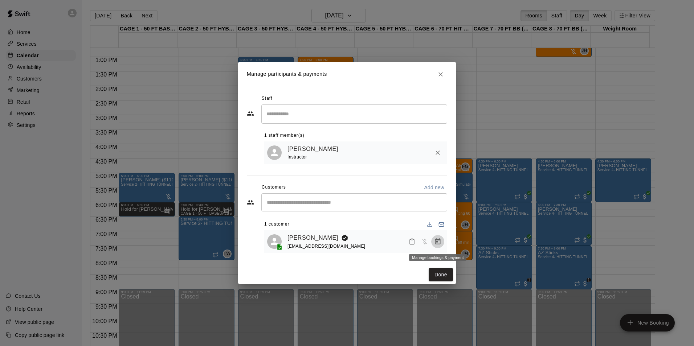
click at [437, 242] on icon "Manage bookings & payment" at bounding box center [437, 241] width 5 height 6
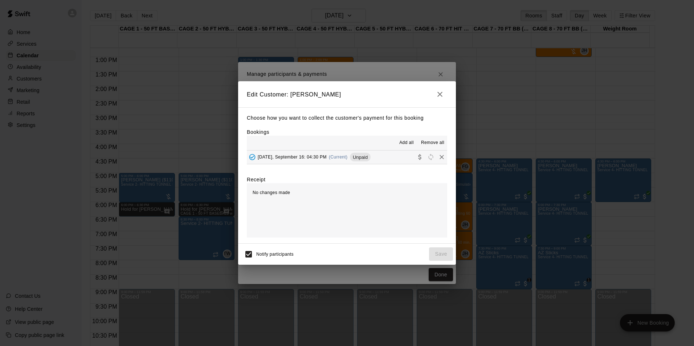
click at [375, 157] on button "[DATE], September 16: 04:30 PM (Current) Unpaid" at bounding box center [347, 157] width 200 height 13
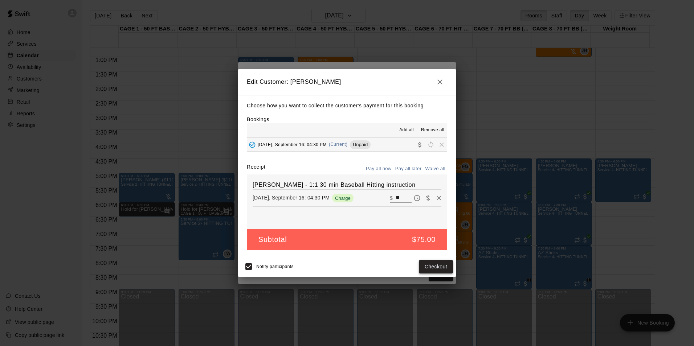
click at [429, 263] on button "Checkout" at bounding box center [436, 266] width 34 height 13
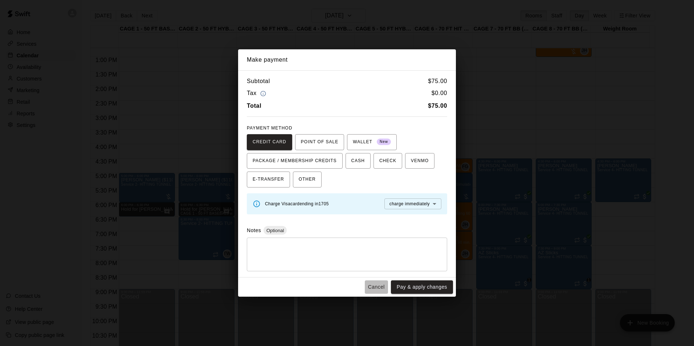
click at [375, 289] on button "Cancel" at bounding box center [376, 286] width 23 height 13
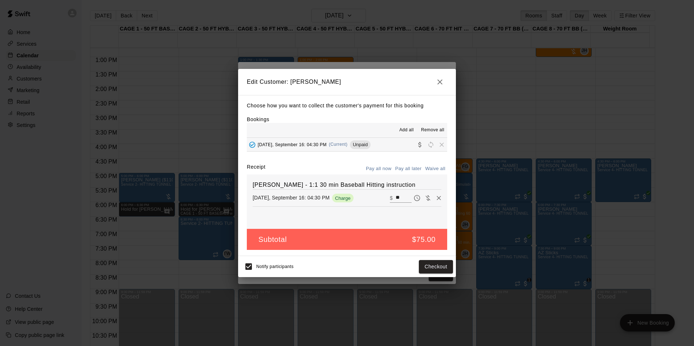
click at [436, 84] on icon "button" at bounding box center [439, 82] width 9 height 9
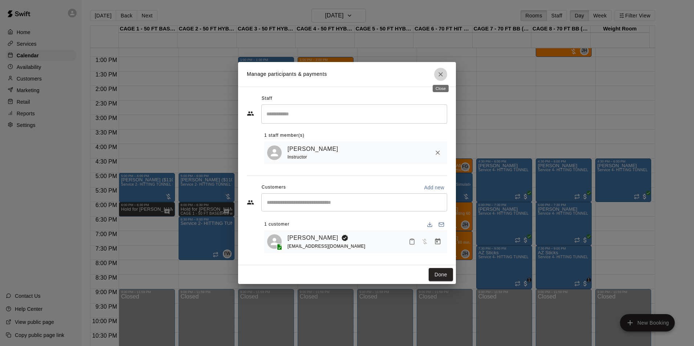
click at [441, 75] on icon "Close" at bounding box center [440, 74] width 7 height 7
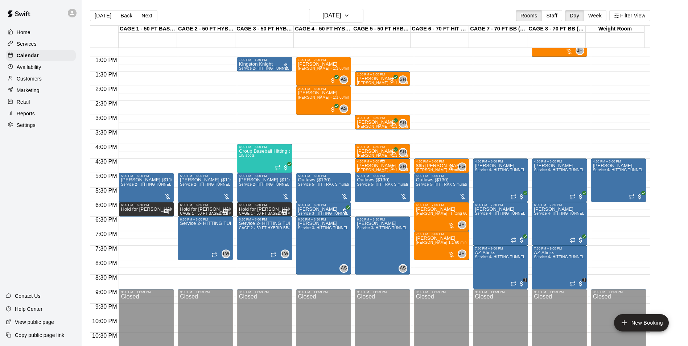
click at [367, 166] on p "[PERSON_NAME]" at bounding box center [382, 166] width 51 height 0
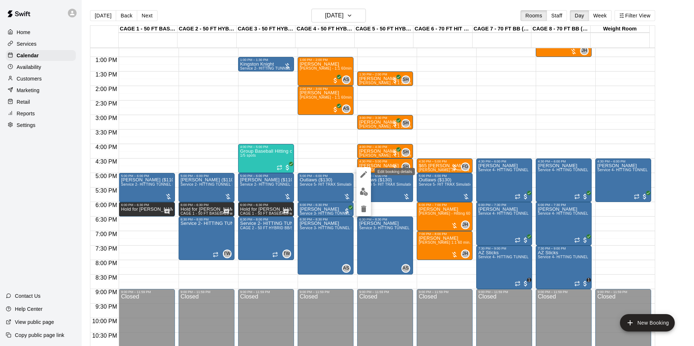
click at [363, 170] on icon "edit" at bounding box center [363, 174] width 9 height 9
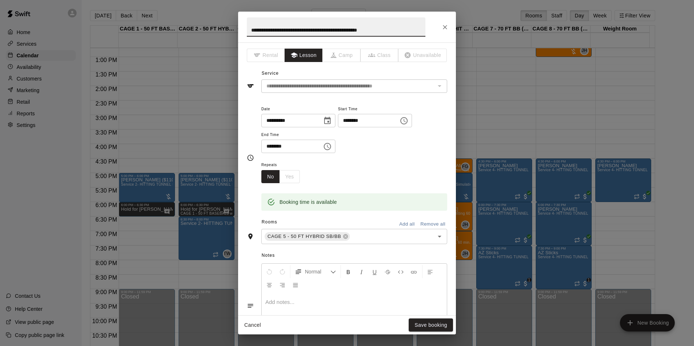
drag, startPoint x: 251, startPoint y: 35, endPoint x: 431, endPoint y: 29, distance: 180.7
click at [431, 29] on h2 "**********" at bounding box center [336, 27] width 196 height 31
click at [252, 30] on input "**********" at bounding box center [336, 26] width 178 height 19
type input "**********"
click at [419, 323] on button "Save booking" at bounding box center [430, 324] width 44 height 13
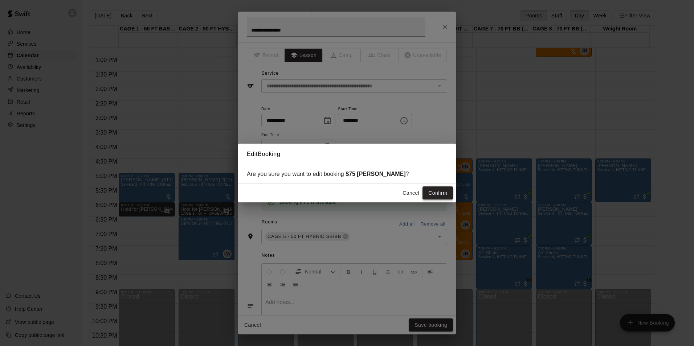
click at [440, 187] on button "Confirm" at bounding box center [437, 192] width 30 height 13
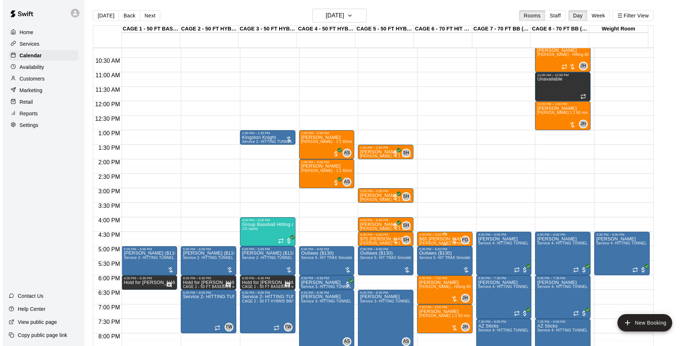
scroll to position [296, 0]
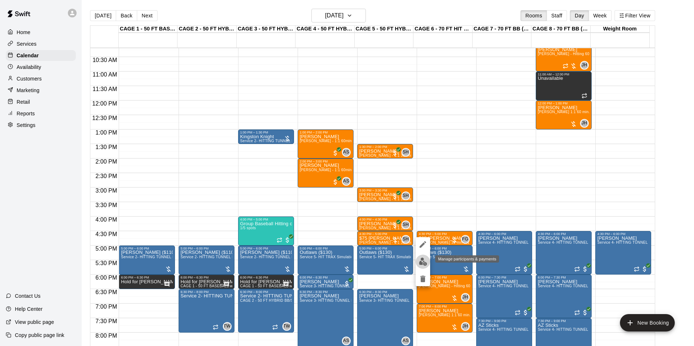
click at [424, 263] on img "edit" at bounding box center [423, 262] width 8 height 8
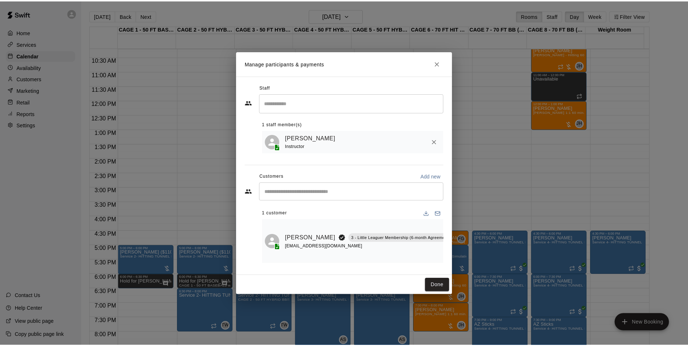
scroll to position [0, 36]
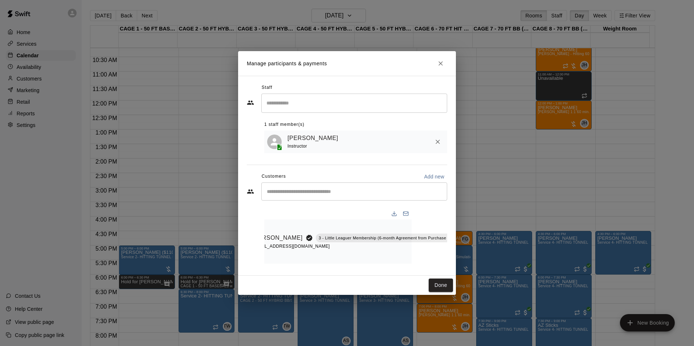
click at [464, 251] on icon "Manage bookings & payment" at bounding box center [467, 254] width 7 height 7
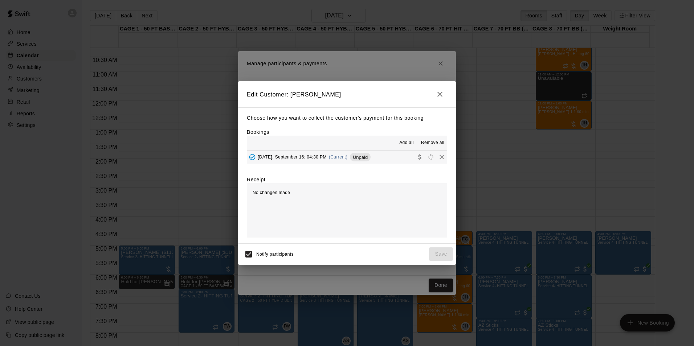
click at [376, 162] on button "[DATE], September 16: 04:30 PM (Current) Unpaid" at bounding box center [347, 157] width 200 height 13
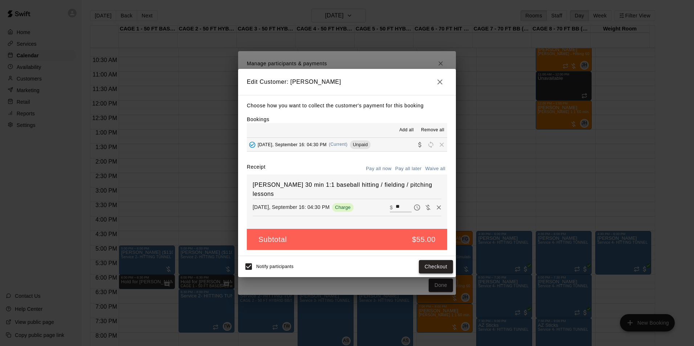
click at [433, 263] on button "Checkout" at bounding box center [436, 266] width 34 height 13
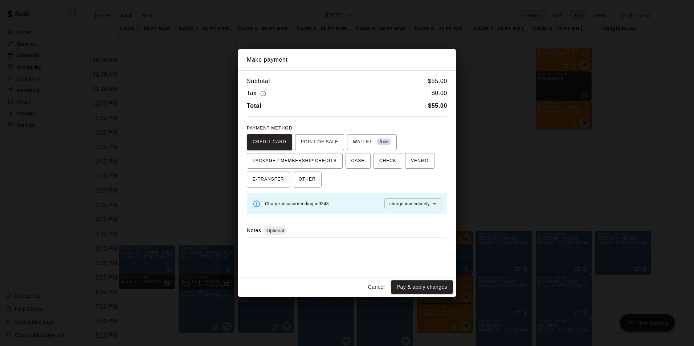
click at [377, 282] on button "Cancel" at bounding box center [376, 286] width 23 height 13
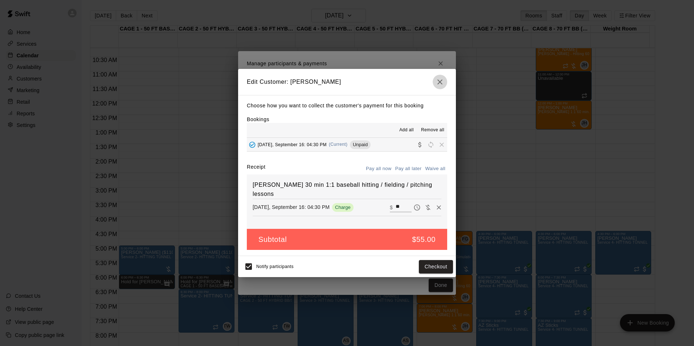
click at [441, 82] on icon "button" at bounding box center [439, 81] width 5 height 5
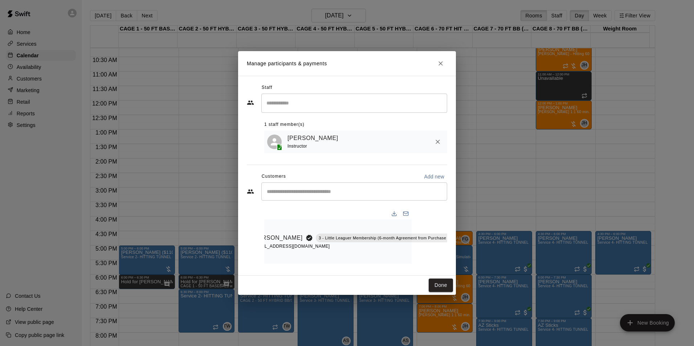
click at [433, 59] on h2 "Manage participants & payments" at bounding box center [347, 63] width 218 height 25
click at [439, 60] on icon "Close" at bounding box center [440, 63] width 7 height 7
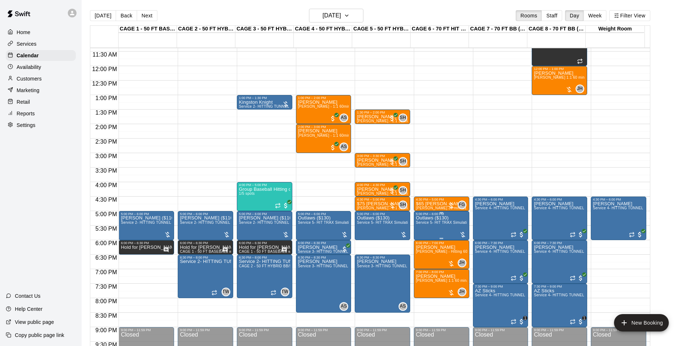
scroll to position [369, 0]
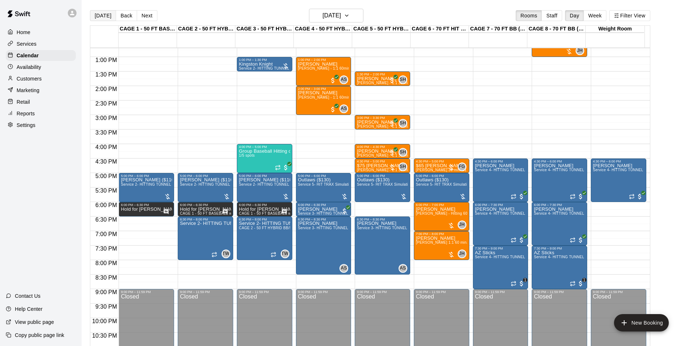
click at [93, 16] on button "[DATE]" at bounding box center [103, 15] width 26 height 11
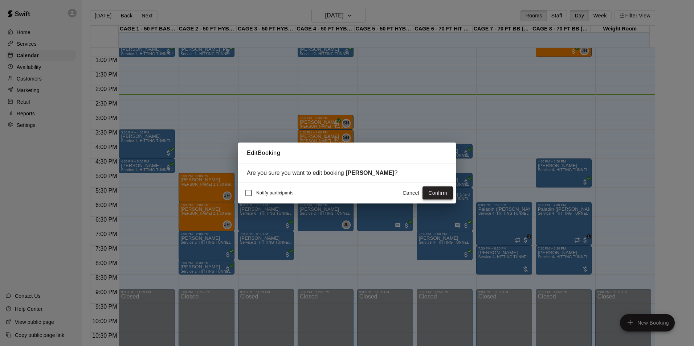
click at [446, 192] on button "Confirm" at bounding box center [437, 192] width 30 height 13
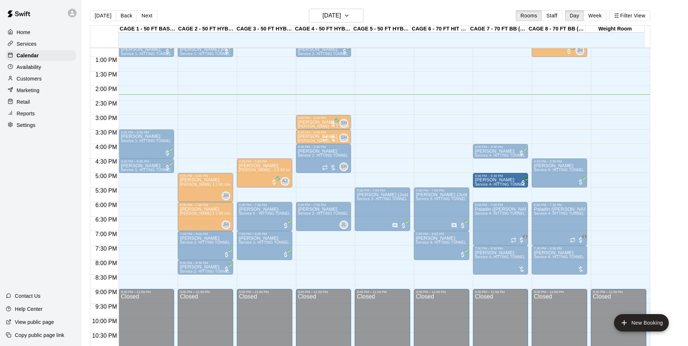
drag, startPoint x: 449, startPoint y: 182, endPoint x: 501, endPoint y: 189, distance: 52.3
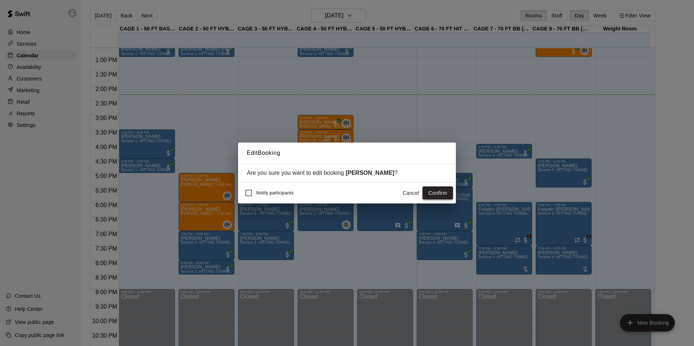
click at [433, 195] on button "Confirm" at bounding box center [437, 192] width 30 height 13
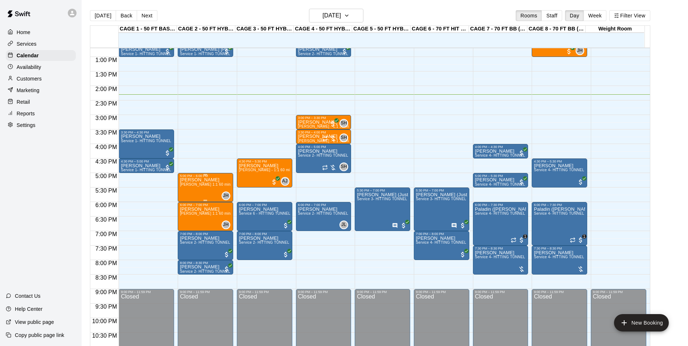
click at [209, 186] on span "[PERSON_NAME] 1:1 60 min. pitching Lesson" at bounding box center [220, 184] width 80 height 4
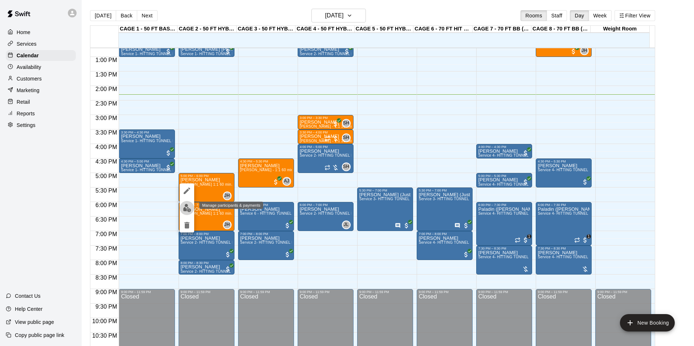
click at [190, 205] on img "edit" at bounding box center [187, 208] width 8 height 8
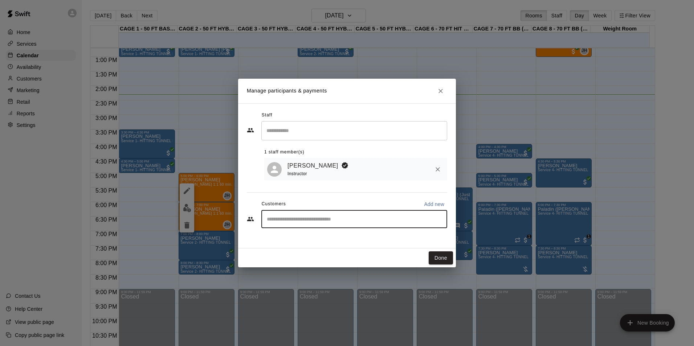
click at [294, 225] on div "​" at bounding box center [354, 219] width 186 height 18
type input "****"
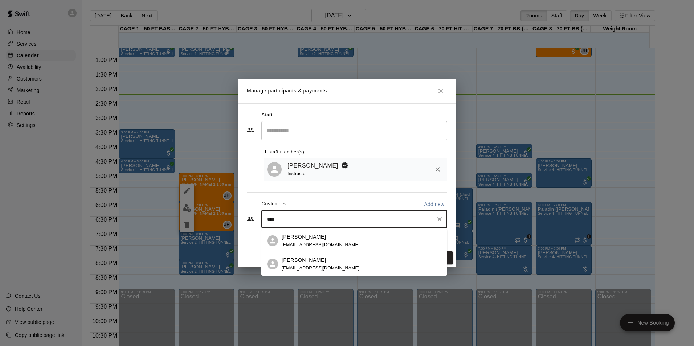
click at [321, 269] on span "[EMAIL_ADDRESS][DOMAIN_NAME]" at bounding box center [320, 268] width 78 height 5
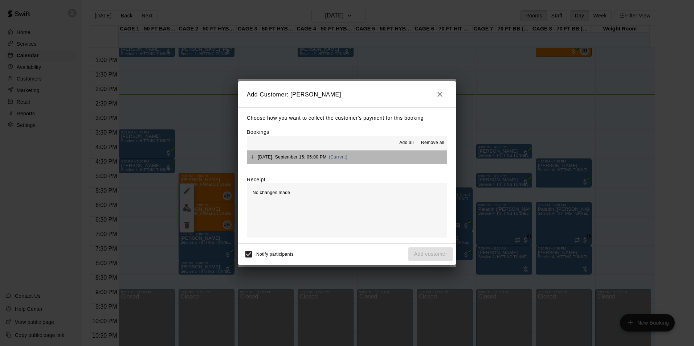
click at [380, 156] on button "[DATE], September 15: 05:00 PM (Current)" at bounding box center [347, 157] width 200 height 13
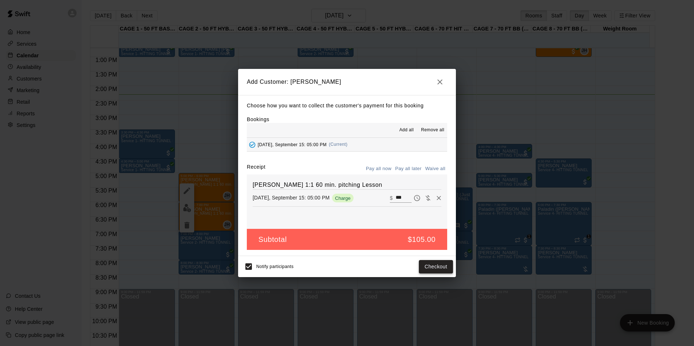
click at [432, 266] on button "Checkout" at bounding box center [436, 266] width 34 height 13
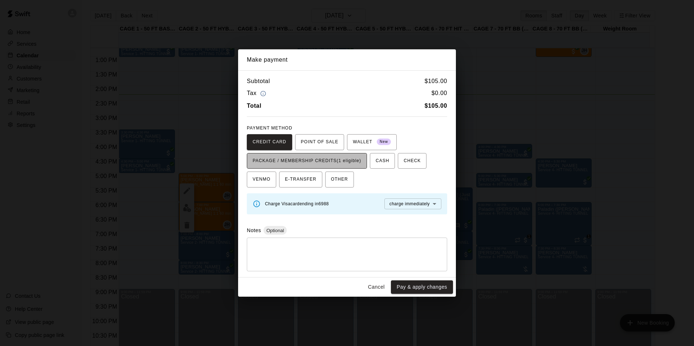
click at [353, 161] on span "PACKAGE / MEMBERSHIP CREDITS (1 eligible)" at bounding box center [306, 161] width 108 height 12
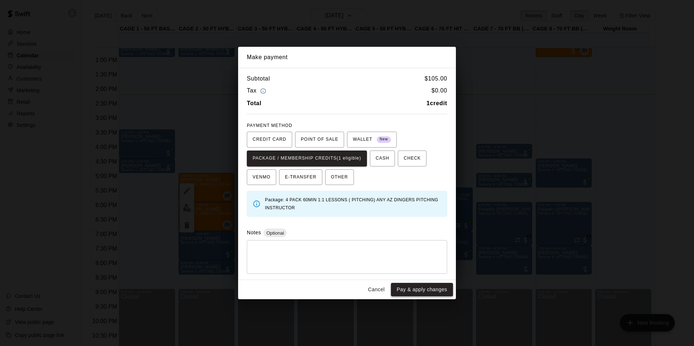
click at [407, 284] on button "Pay & apply changes" at bounding box center [422, 289] width 62 height 13
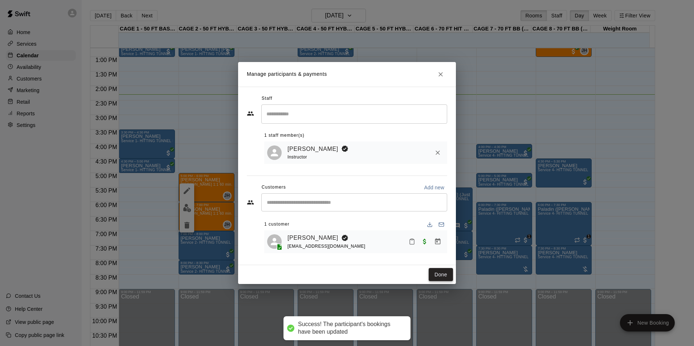
click at [441, 269] on button "Done" at bounding box center [440, 274] width 24 height 13
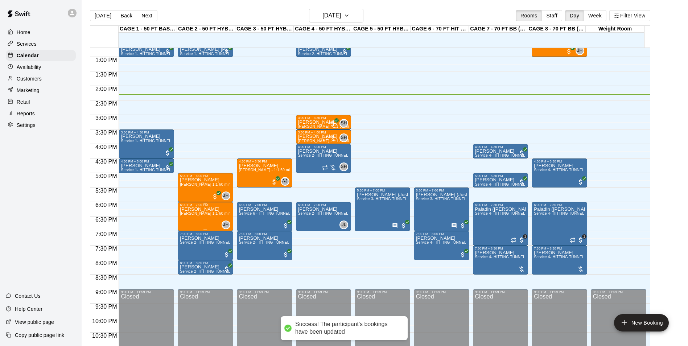
click at [198, 215] on span "[PERSON_NAME] 1:1 60 min. pitching Lesson" at bounding box center [220, 213] width 80 height 4
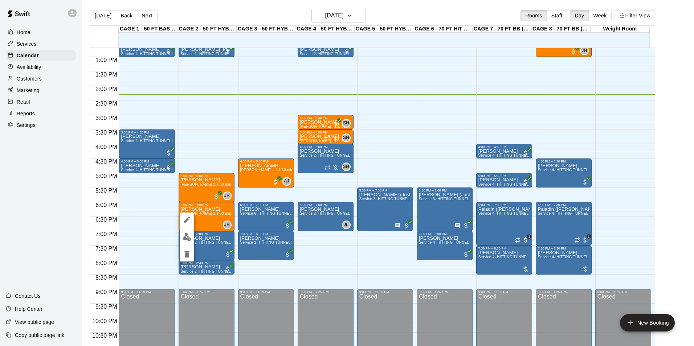
click at [199, 195] on div at bounding box center [347, 173] width 694 height 346
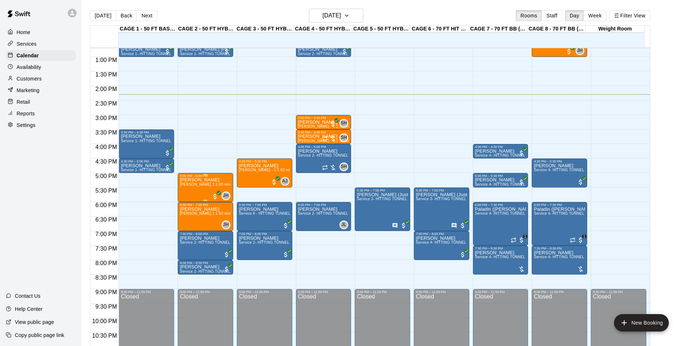
click at [199, 195] on div "Betz John Havird 1:1 60 min. pitching Lesson" at bounding box center [205, 351] width 51 height 346
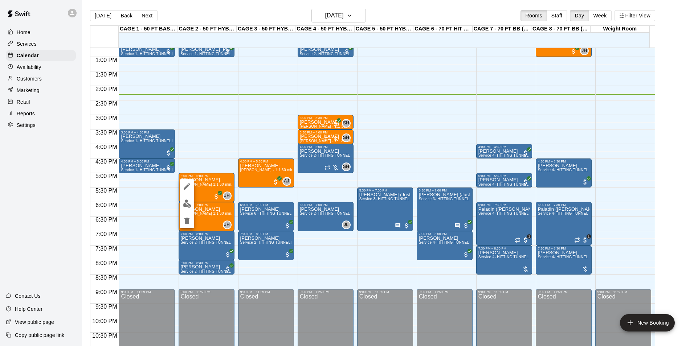
click at [192, 202] on button "edit" at bounding box center [187, 204] width 15 height 14
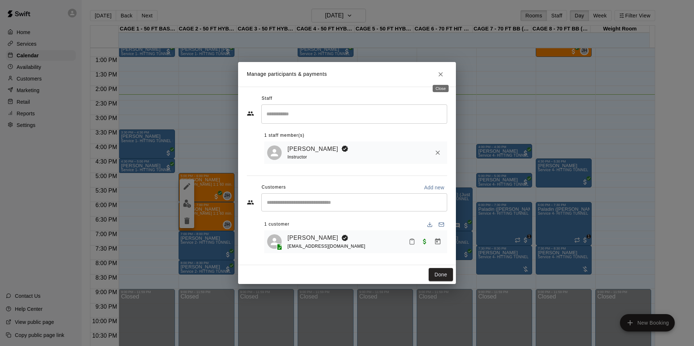
click at [441, 72] on icon "Close" at bounding box center [440, 74] width 4 height 4
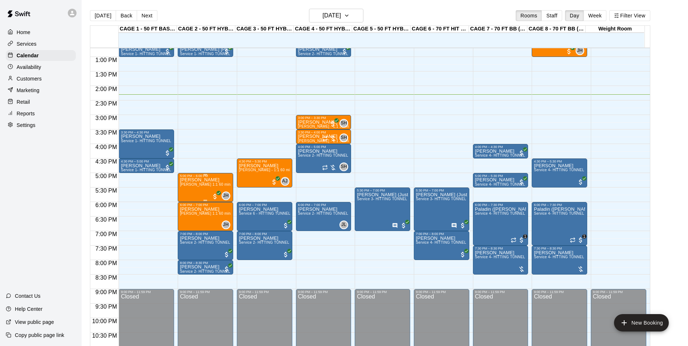
click at [193, 186] on span "[PERSON_NAME] 1:1 60 min. pitching Lesson" at bounding box center [220, 184] width 80 height 4
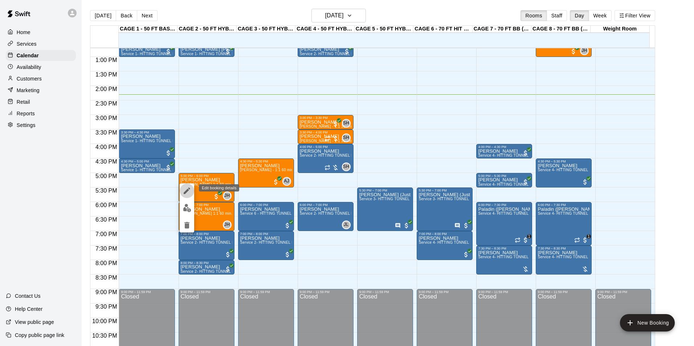
click at [188, 186] on button "edit" at bounding box center [187, 191] width 15 height 15
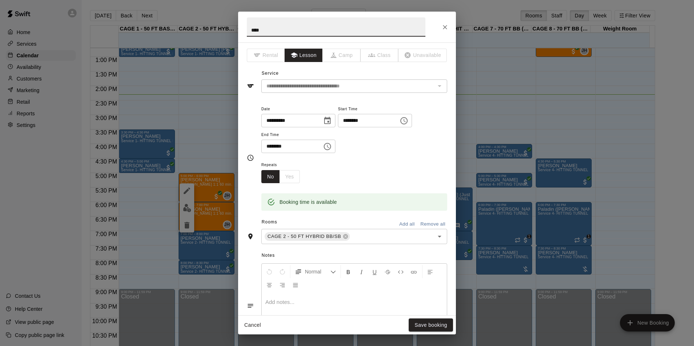
drag, startPoint x: 334, startPoint y: 35, endPoint x: 128, endPoint y: 38, distance: 206.4
click at [129, 38] on div "**********" at bounding box center [347, 173] width 694 height 346
type input "*********"
click at [416, 324] on button "Save booking" at bounding box center [430, 324] width 44 height 13
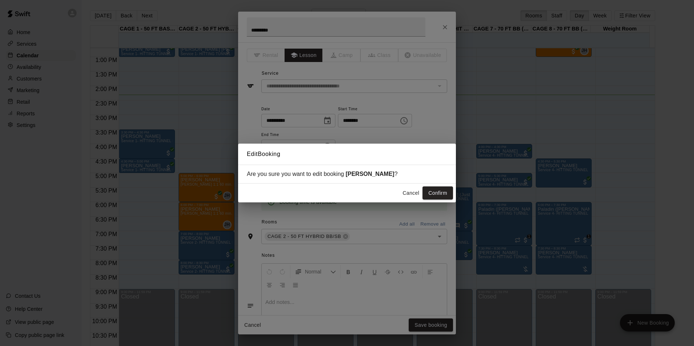
click at [439, 196] on button "Confirm" at bounding box center [437, 192] width 30 height 13
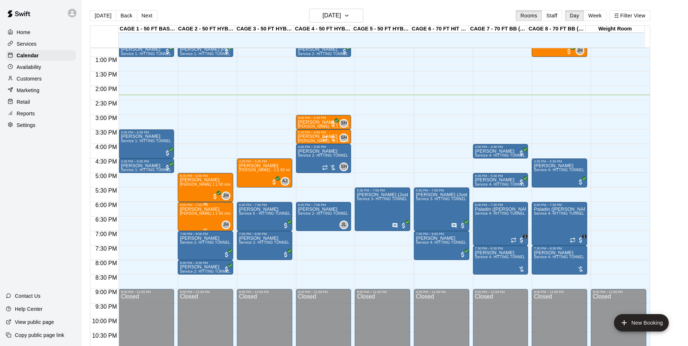
click at [189, 214] on span "[PERSON_NAME] 1:1 60 min. pitching Lesson" at bounding box center [220, 213] width 80 height 4
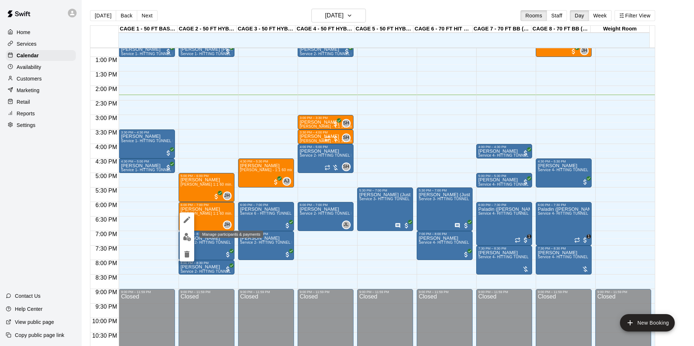
click at [189, 234] on img "edit" at bounding box center [187, 237] width 8 height 8
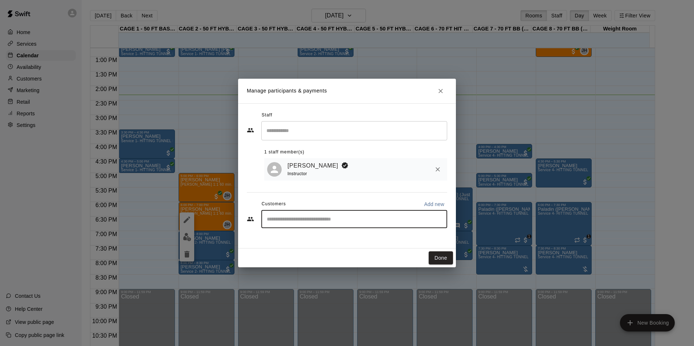
click at [351, 221] on input "Start typing to search customers..." at bounding box center [353, 218] width 179 height 7
type input "**********"
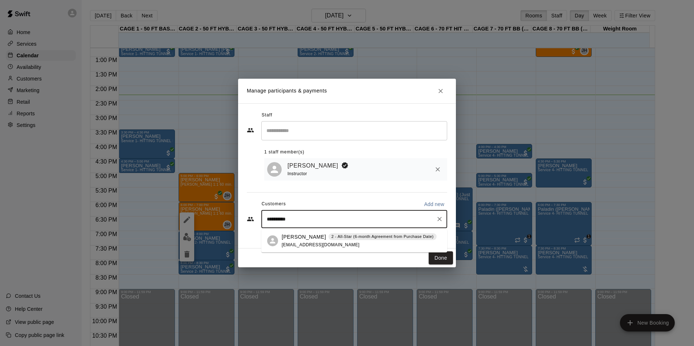
click at [376, 243] on div "Cameron Marshall 2 - All-Star (6-month Agreement from Purchase Date) cameronmar…" at bounding box center [358, 241] width 155 height 16
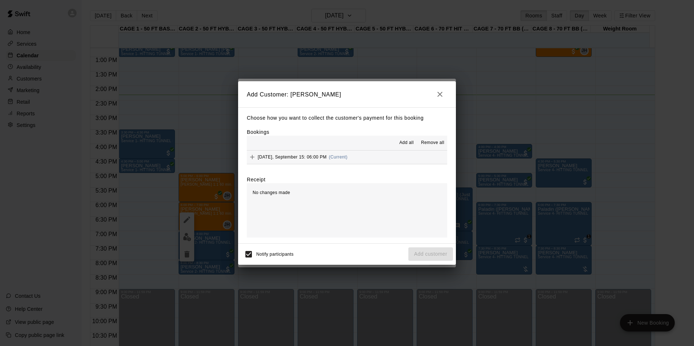
click at [394, 153] on button "Monday, September 15: 06:00 PM (Current)" at bounding box center [347, 157] width 200 height 13
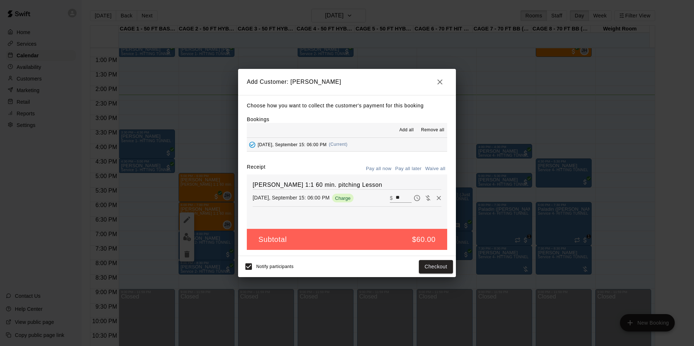
click at [402, 162] on div "Choose how you want to collect the customer's payment for this booking Bookings…" at bounding box center [347, 175] width 218 height 161
click at [404, 168] on button "Pay all later" at bounding box center [408, 168] width 30 height 11
click at [428, 268] on button "Add customer" at bounding box center [430, 266] width 45 height 13
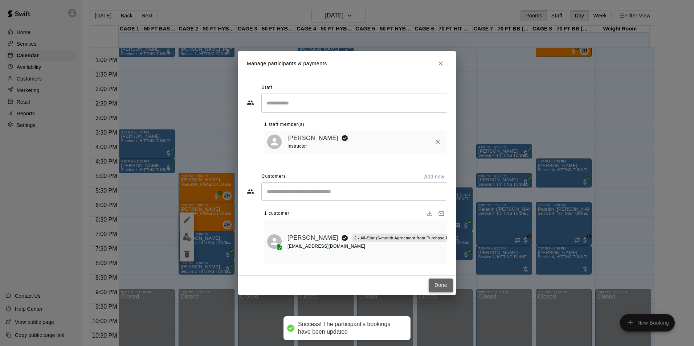
click at [433, 284] on button "Done" at bounding box center [440, 285] width 24 height 13
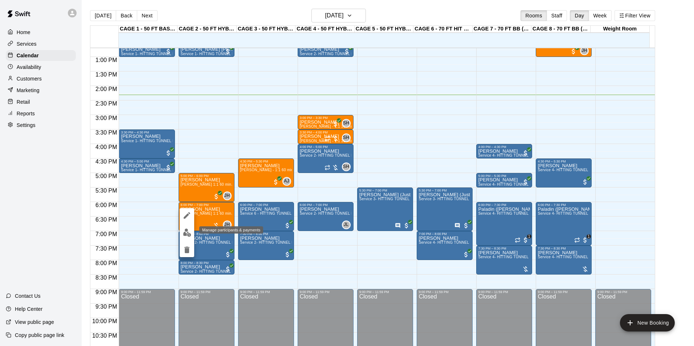
click at [193, 234] on button "edit" at bounding box center [187, 233] width 15 height 14
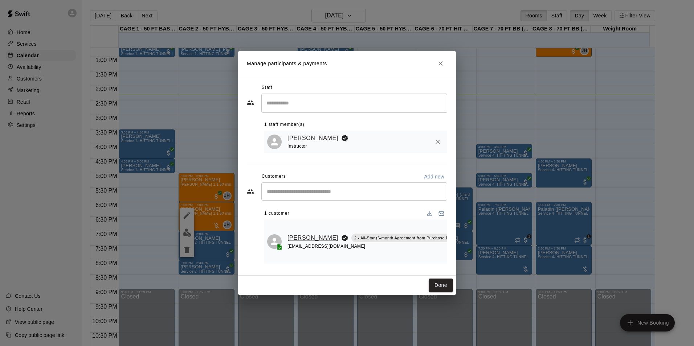
click at [309, 236] on link "[PERSON_NAME]" at bounding box center [312, 237] width 51 height 9
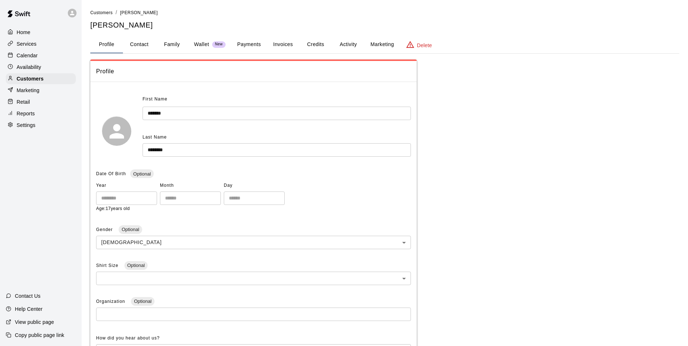
click at [246, 38] on button "Payments" at bounding box center [248, 44] width 35 height 17
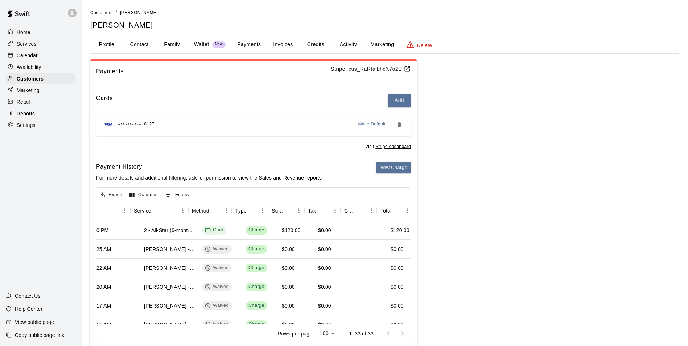
scroll to position [0, 131]
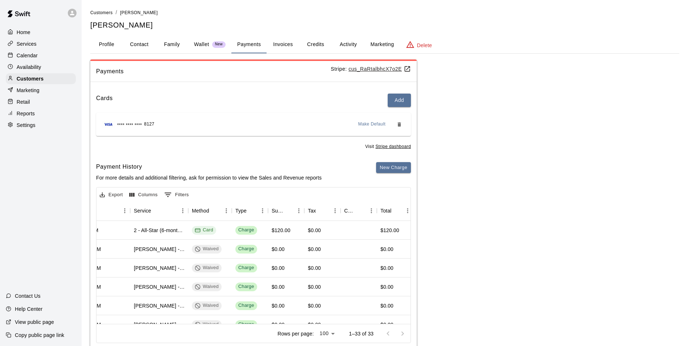
click at [362, 50] on button "Activity" at bounding box center [348, 44] width 33 height 17
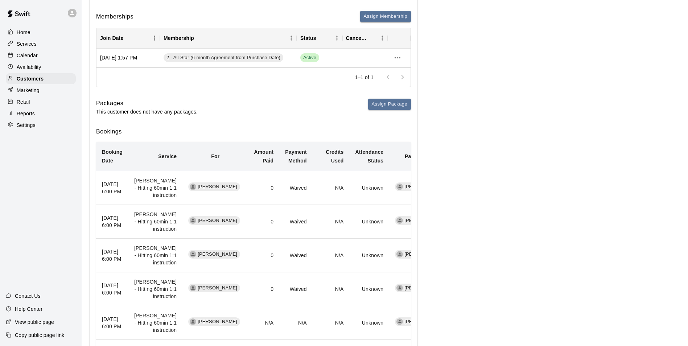
scroll to position [0, 0]
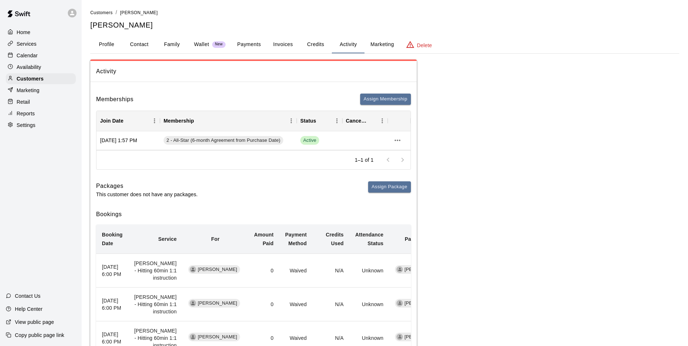
click at [283, 51] on button "Invoices" at bounding box center [283, 44] width 33 height 17
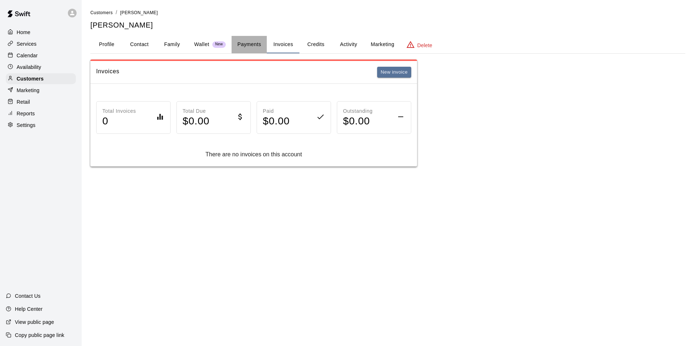
click at [246, 40] on button "Payments" at bounding box center [248, 44] width 35 height 17
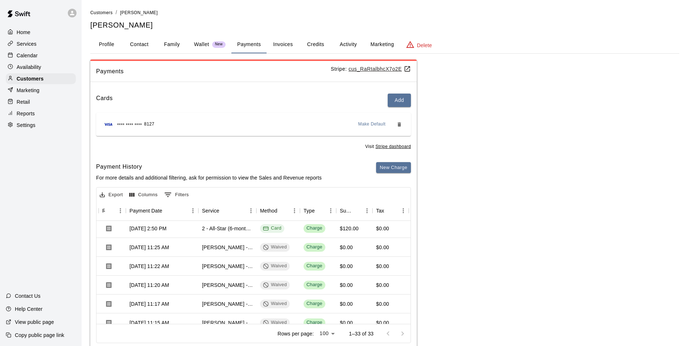
scroll to position [0, 63]
click at [354, 53] on div "Profile Contact Family Wallet New Payments Invoices Credits Activity Marketing …" at bounding box center [384, 45] width 589 height 18
click at [353, 48] on button "Activity" at bounding box center [348, 44] width 33 height 17
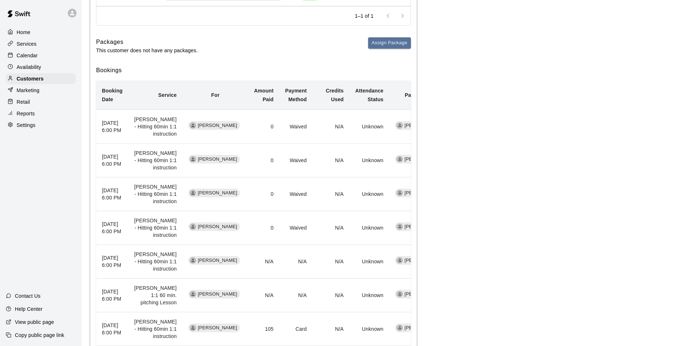
scroll to position [145, 0]
click at [59, 57] on div "Calendar" at bounding box center [41, 55] width 70 height 11
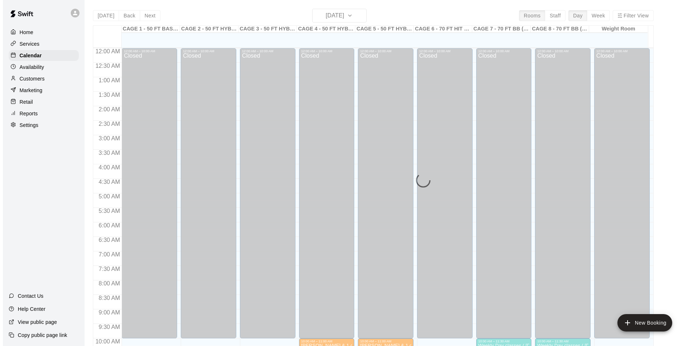
scroll to position [369, 0]
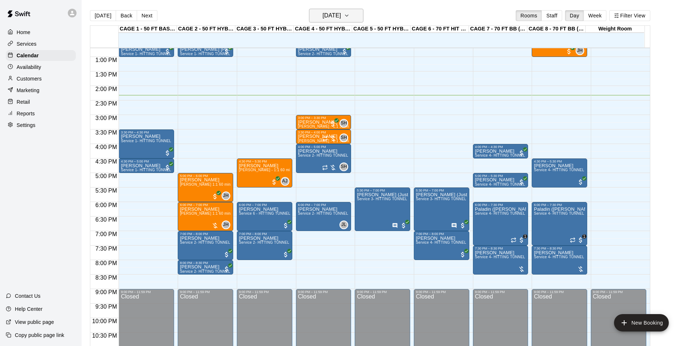
click at [327, 15] on h6 "[DATE]" at bounding box center [331, 16] width 18 height 10
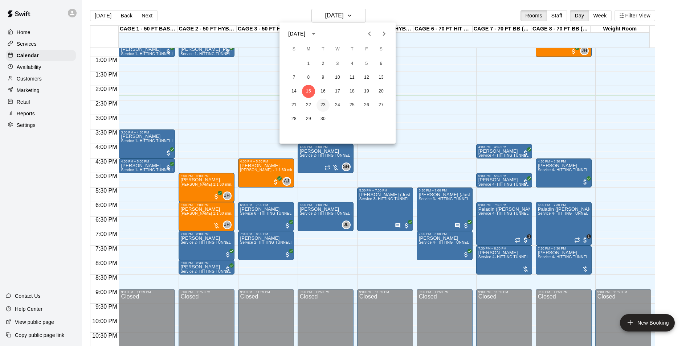
click at [322, 101] on button "23" at bounding box center [322, 105] width 13 height 13
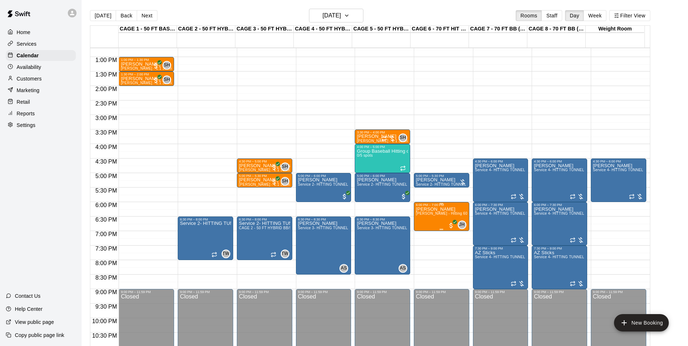
click at [420, 213] on span "[PERSON_NAME] - Hitting 60min 1:1 instruction" at bounding box center [457, 213] width 83 height 4
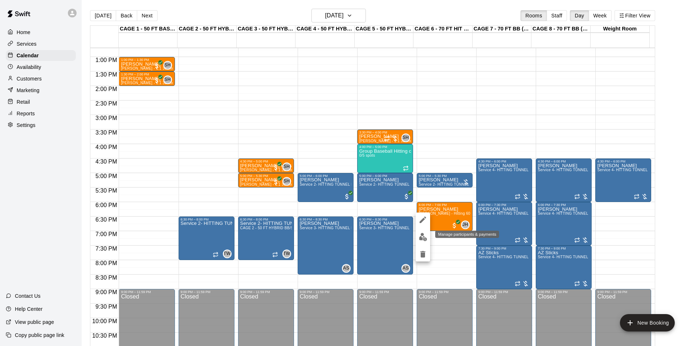
click at [421, 233] on img "edit" at bounding box center [423, 237] width 8 height 8
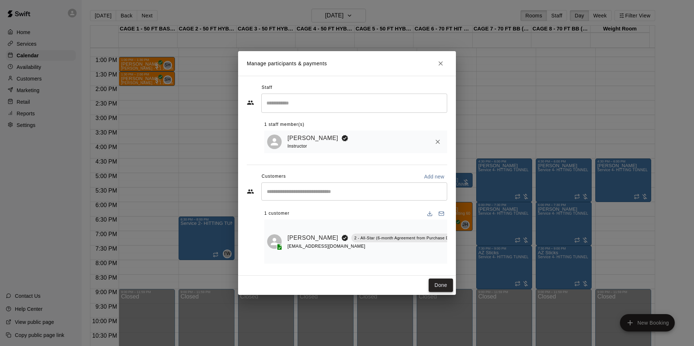
click at [431, 284] on button "Done" at bounding box center [440, 285] width 24 height 13
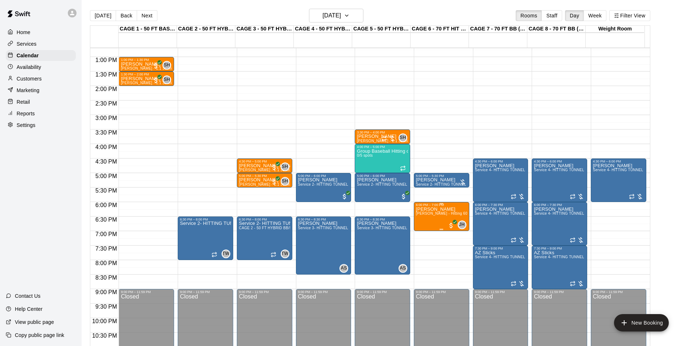
click at [427, 207] on div "6:00 PM – 7:00 PM" at bounding box center [441, 205] width 51 height 4
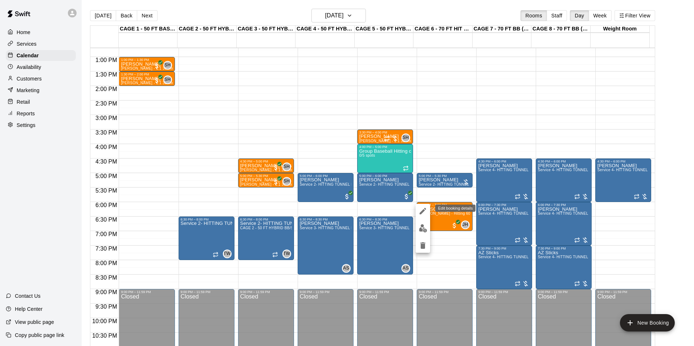
click at [427, 209] on button "edit" at bounding box center [422, 211] width 15 height 15
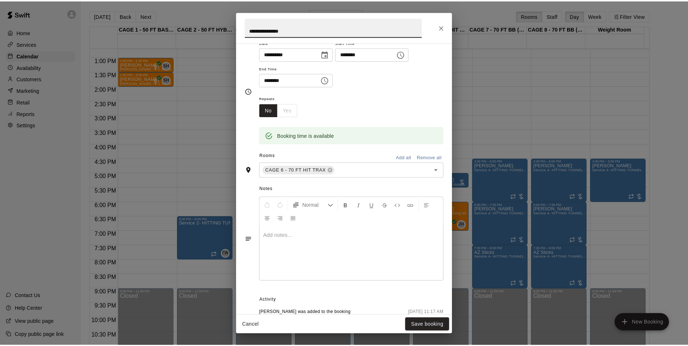
scroll to position [137, 0]
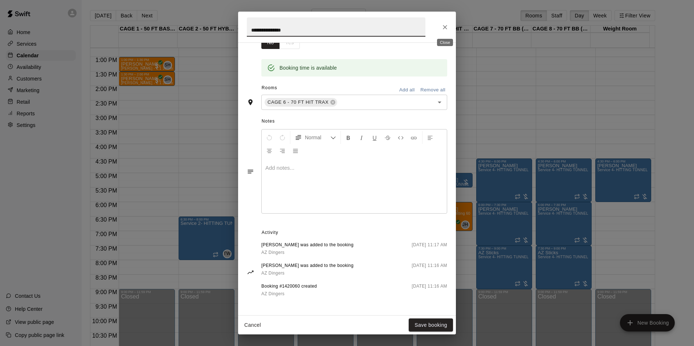
click at [445, 24] on icon "Close" at bounding box center [444, 27] width 7 height 7
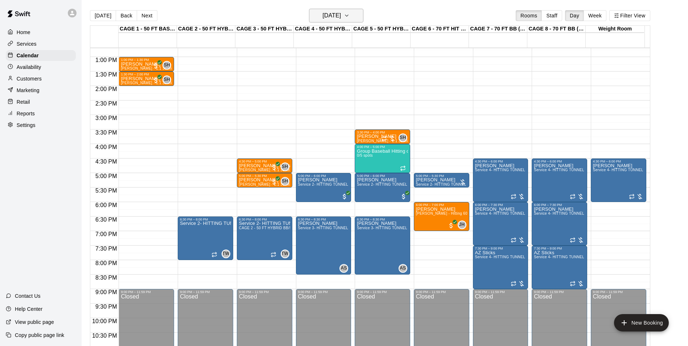
click at [335, 17] on h6 "Tuesday Sep 23" at bounding box center [331, 16] width 18 height 10
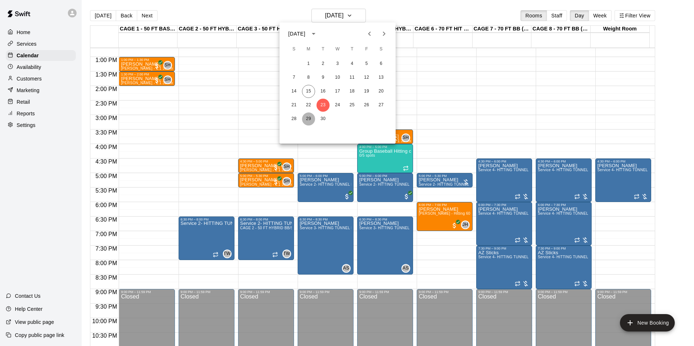
click at [310, 121] on button "29" at bounding box center [308, 118] width 13 height 13
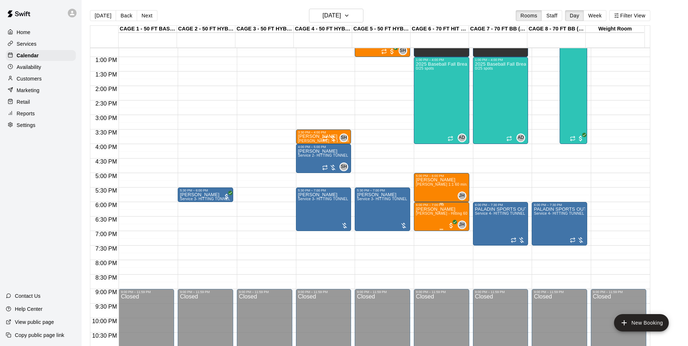
click at [436, 206] on div "6:00 PM – 7:00 PM" at bounding box center [441, 205] width 51 height 4
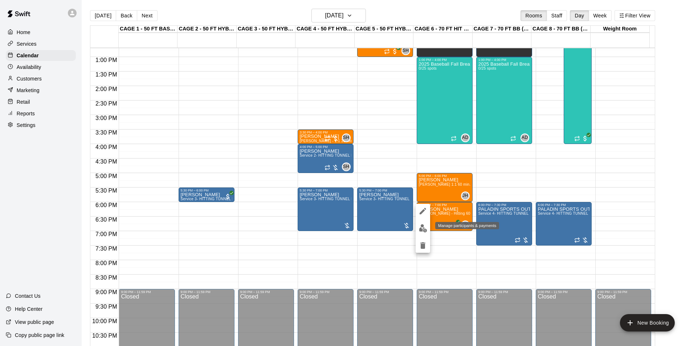
click at [425, 229] on img "edit" at bounding box center [423, 228] width 8 height 8
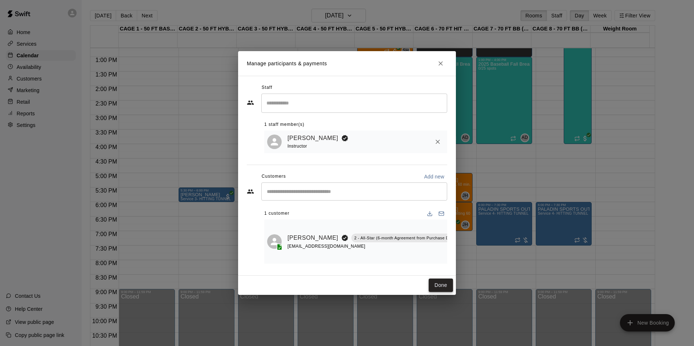
click at [440, 287] on button "Done" at bounding box center [440, 285] width 24 height 13
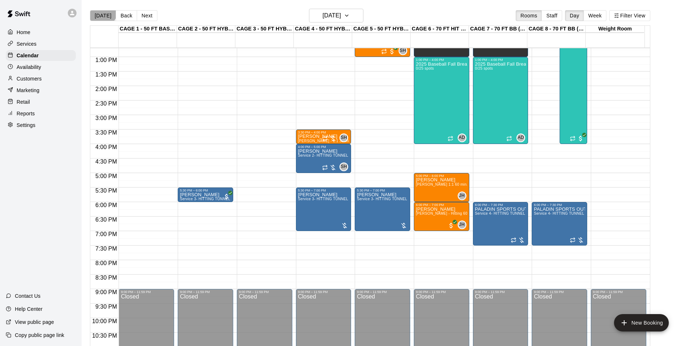
click at [99, 10] on button "[DATE]" at bounding box center [103, 15] width 26 height 11
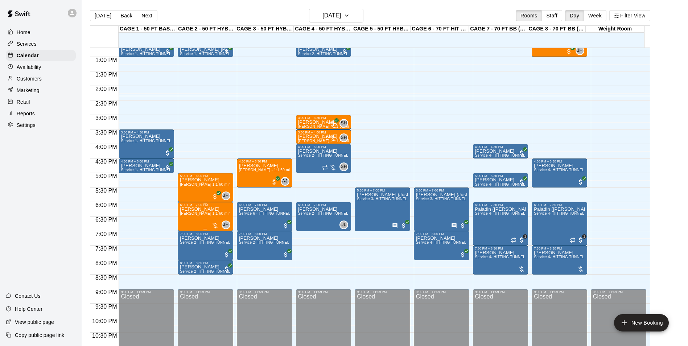
click at [193, 215] on span "[PERSON_NAME] 1:1 60 min. pitching Lesson" at bounding box center [220, 213] width 80 height 4
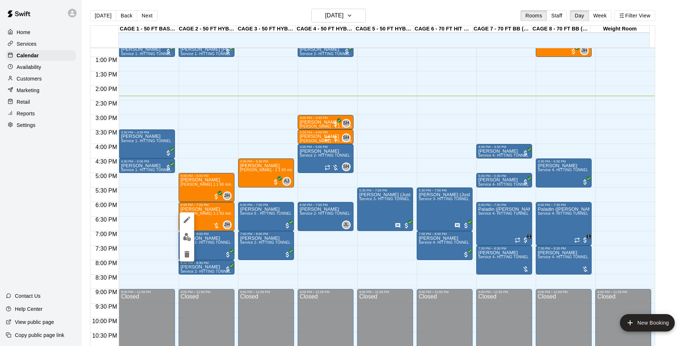
click at [192, 234] on button "edit" at bounding box center [187, 237] width 15 height 14
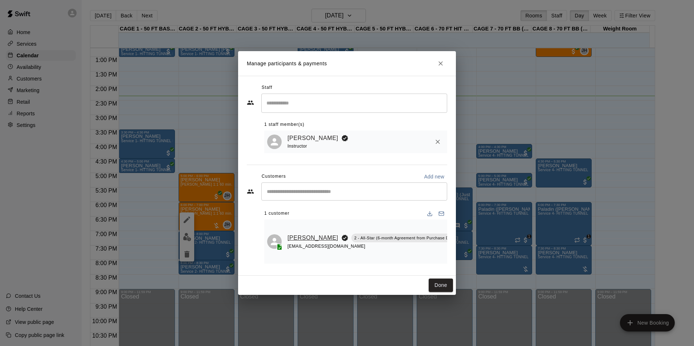
click at [291, 238] on link "[PERSON_NAME]" at bounding box center [312, 237] width 51 height 9
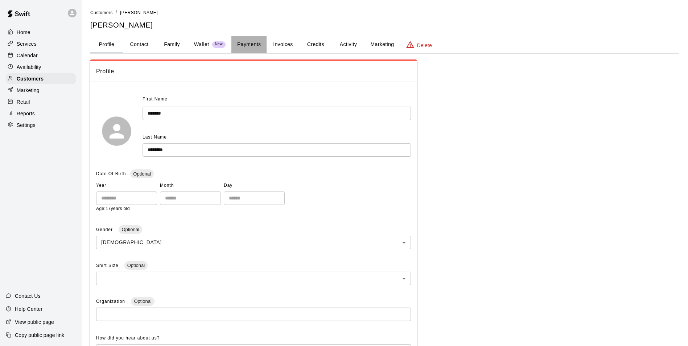
click at [256, 44] on button "Payments" at bounding box center [248, 44] width 35 height 17
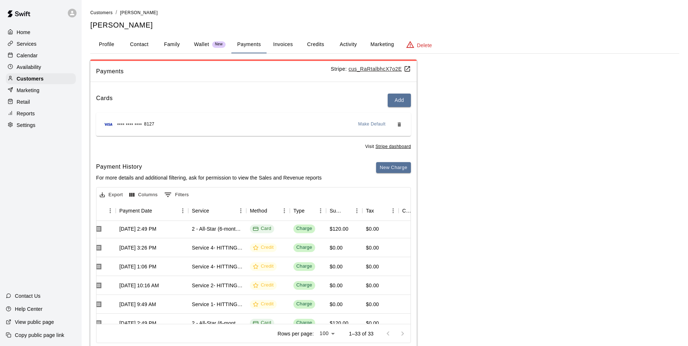
scroll to position [530, 73]
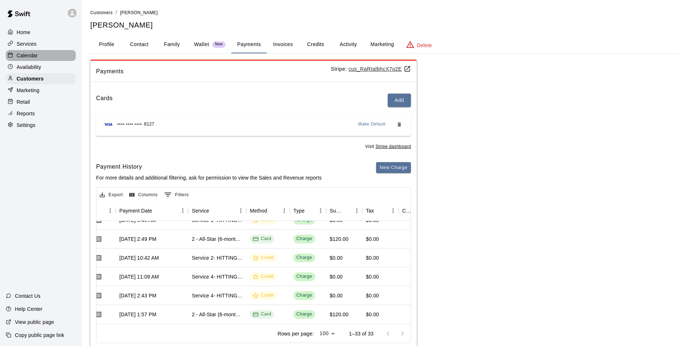
click at [24, 55] on p "Calendar" at bounding box center [27, 55] width 21 height 7
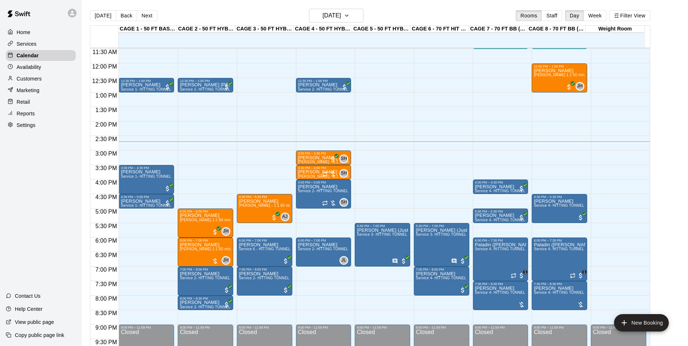
scroll to position [369, 0]
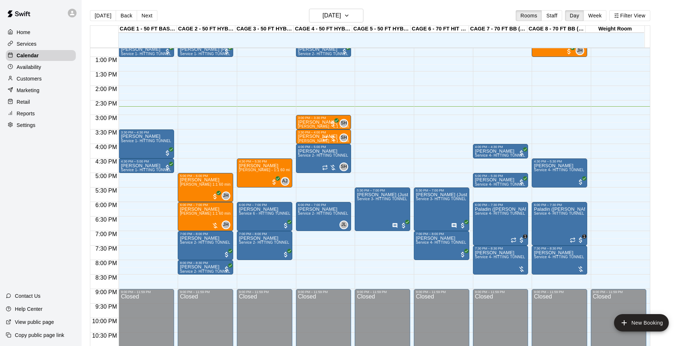
click at [174, 11] on div "Today Back Next Monday Sep 15 Rooms Staff Day Week Filter View" at bounding box center [370, 17] width 560 height 17
click at [350, 15] on icon "button" at bounding box center [347, 15] width 6 height 9
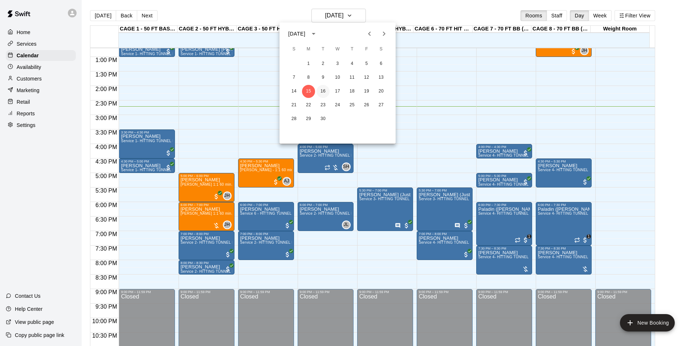
click at [322, 92] on button "16" at bounding box center [322, 91] width 13 height 13
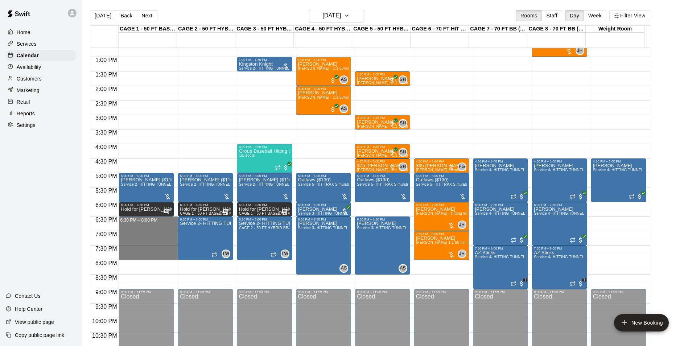
drag, startPoint x: 128, startPoint y: 219, endPoint x: 138, endPoint y: 260, distance: 41.9
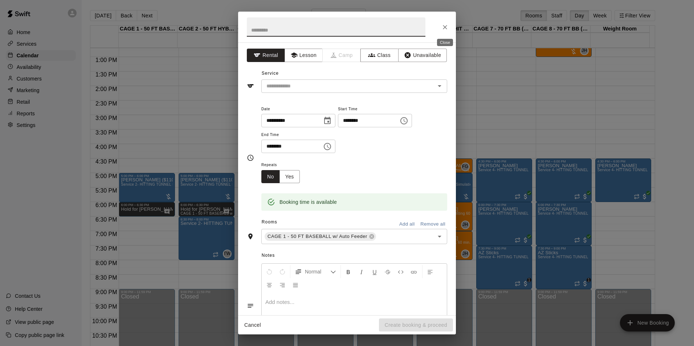
click at [445, 31] on button "Close" at bounding box center [444, 27] width 13 height 13
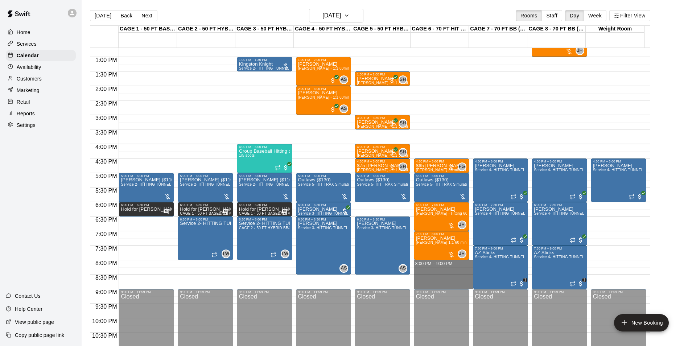
drag, startPoint x: 418, startPoint y: 263, endPoint x: 419, endPoint y: 284, distance: 20.3
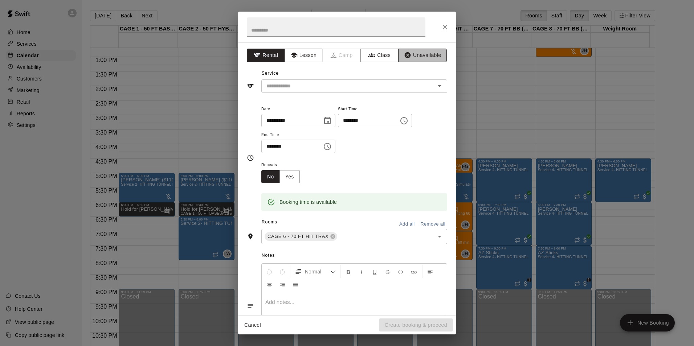
click at [419, 56] on button "Unavailable" at bounding box center [422, 55] width 49 height 13
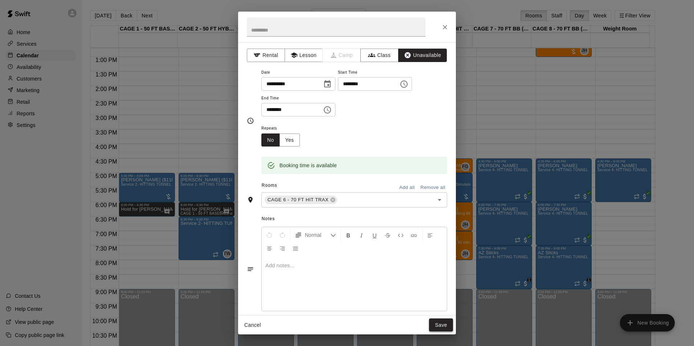
click at [438, 326] on button "Save" at bounding box center [441, 324] width 24 height 13
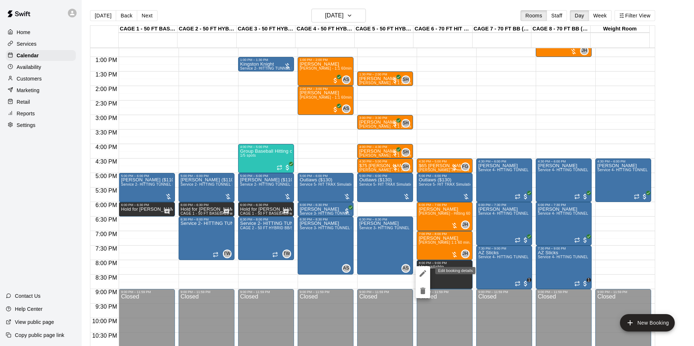
click at [417, 269] on button "edit" at bounding box center [422, 273] width 15 height 15
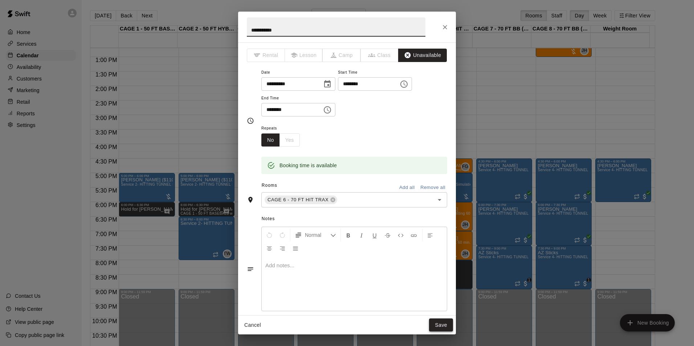
click at [433, 327] on button "Save" at bounding box center [441, 324] width 24 height 13
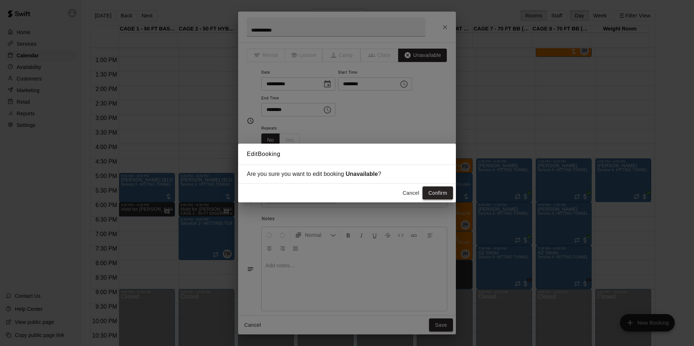
click at [452, 192] on button "Confirm" at bounding box center [437, 192] width 30 height 13
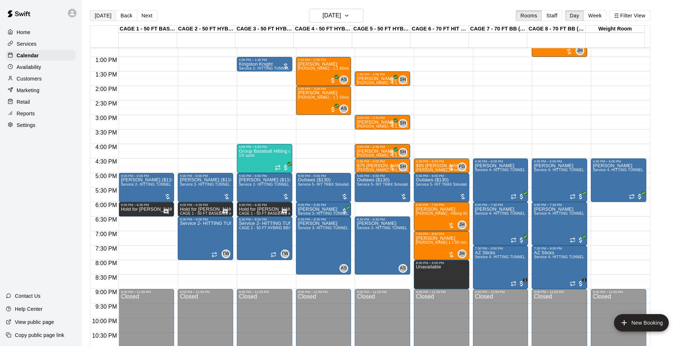
click at [103, 15] on button "[DATE]" at bounding box center [103, 15] width 26 height 11
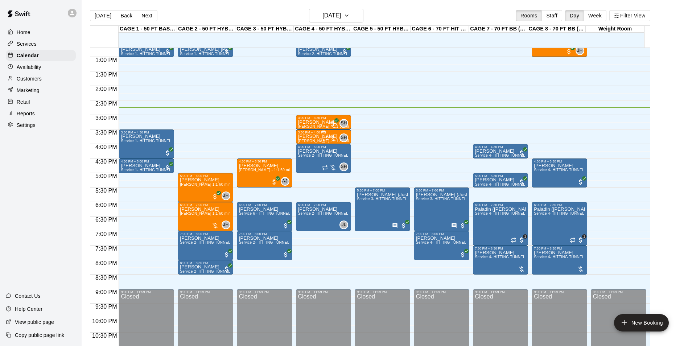
click at [308, 136] on p "[PERSON_NAME]" at bounding box center [323, 136] width 51 height 0
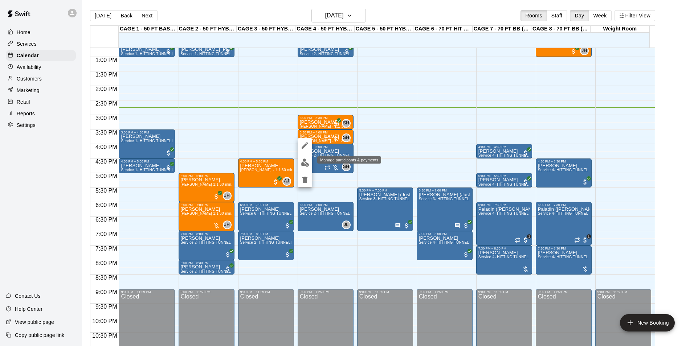
click at [304, 164] on img "edit" at bounding box center [305, 163] width 8 height 8
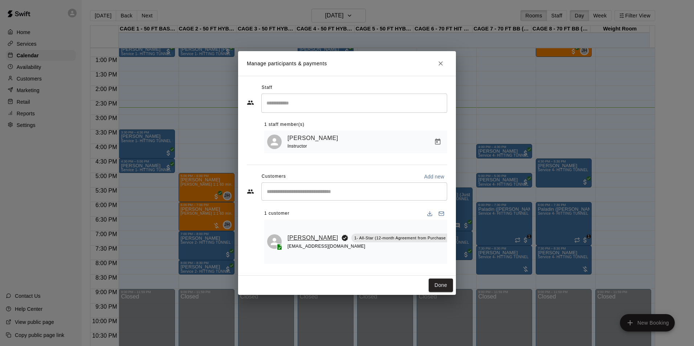
click at [294, 233] on link "[PERSON_NAME]" at bounding box center [312, 237] width 51 height 9
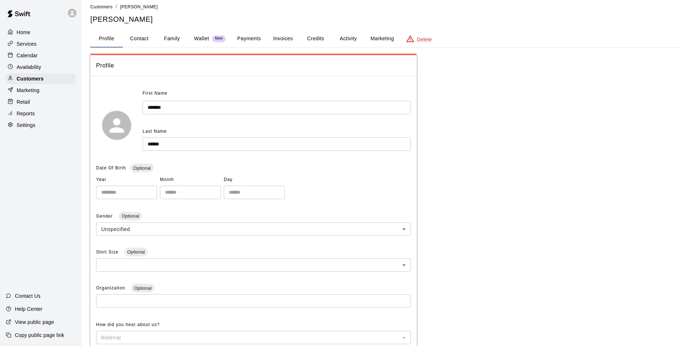
scroll to position [3, 0]
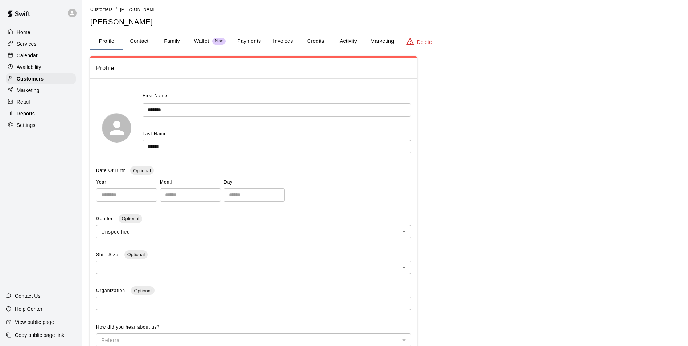
click at [243, 45] on button "Payments" at bounding box center [248, 41] width 35 height 17
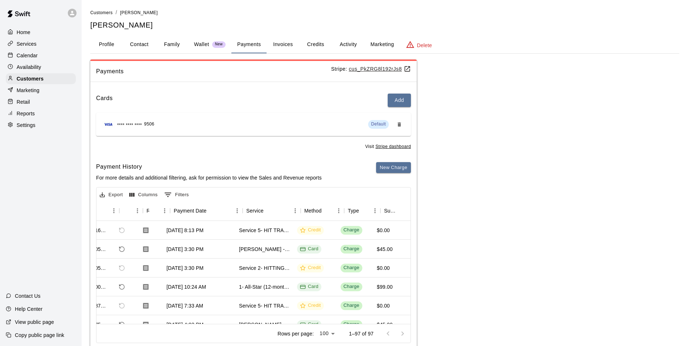
scroll to position [0, 33]
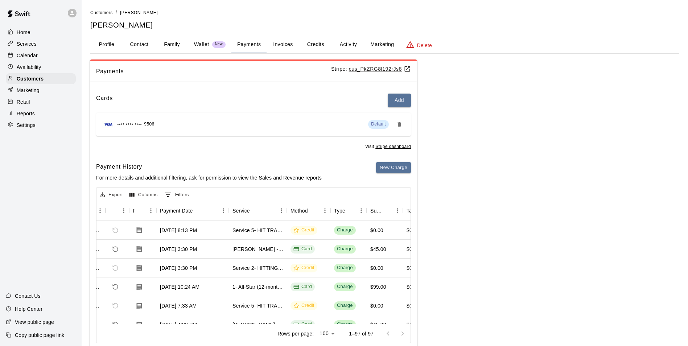
click at [55, 59] on div "Calendar" at bounding box center [41, 55] width 70 height 11
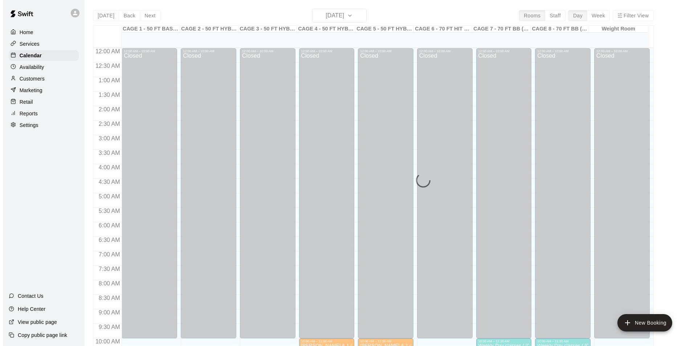
scroll to position [369, 0]
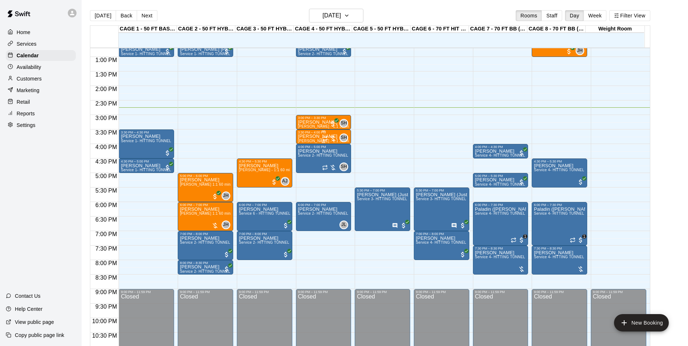
click at [305, 136] on p "[PERSON_NAME]" at bounding box center [323, 136] width 51 height 0
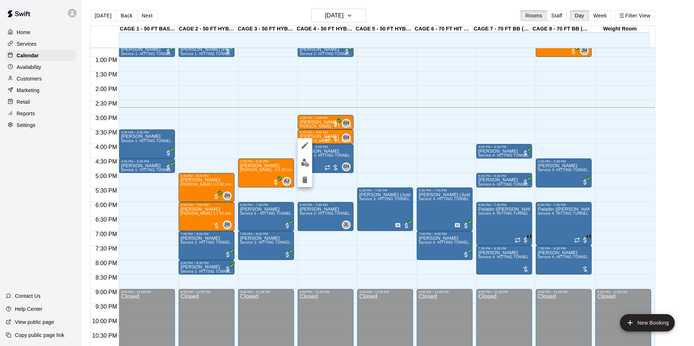
click at [303, 182] on icon "delete" at bounding box center [304, 180] width 5 height 7
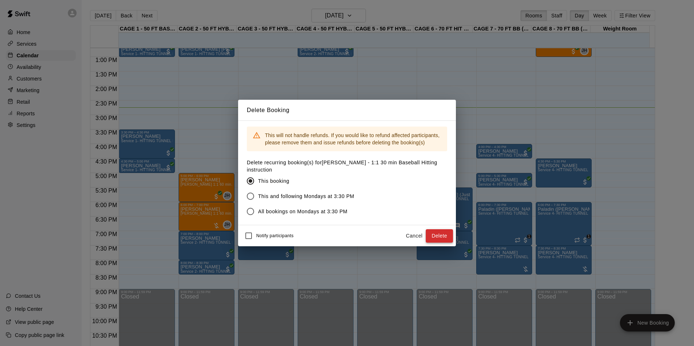
click at [441, 236] on button "Delete" at bounding box center [438, 235] width 27 height 13
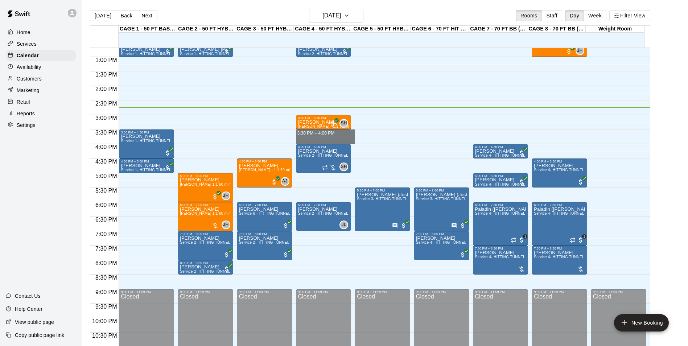
drag, startPoint x: 312, startPoint y: 132, endPoint x: 312, endPoint y: 137, distance: 5.1
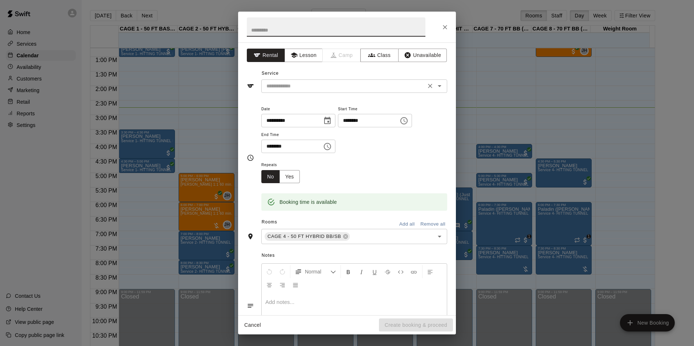
click at [320, 81] on div "​" at bounding box center [354, 85] width 186 height 13
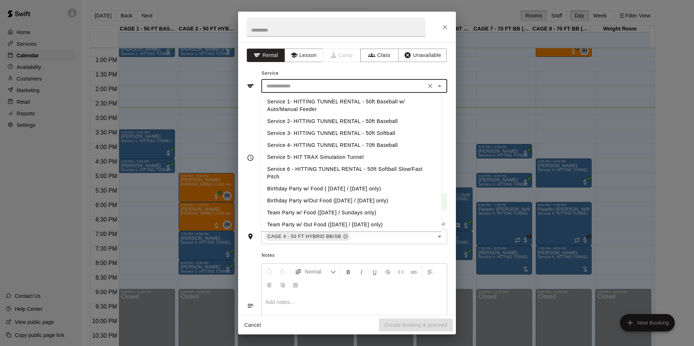
click at [365, 123] on li "Service 2- HITTING TUNNEL RENTAL - 50ft Baseball" at bounding box center [351, 121] width 180 height 12
type input "**********"
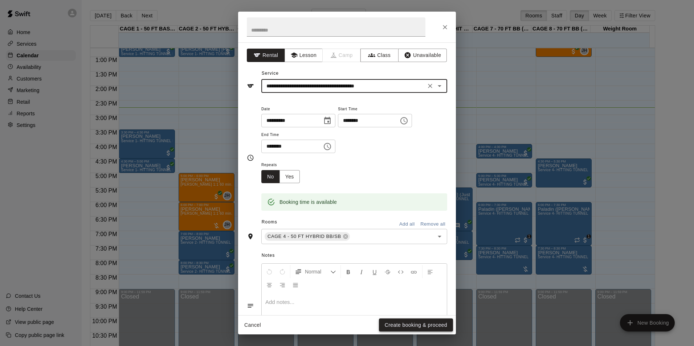
click at [417, 328] on button "Create booking & proceed" at bounding box center [416, 324] width 74 height 13
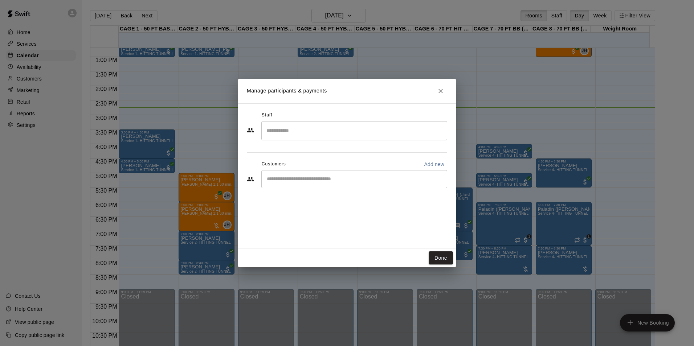
click at [314, 186] on div "​" at bounding box center [354, 179] width 186 height 18
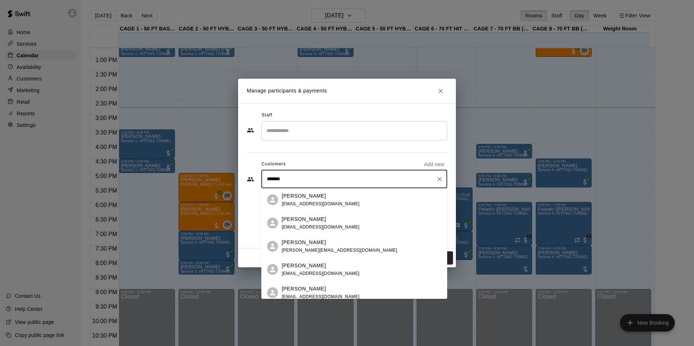
type input "********"
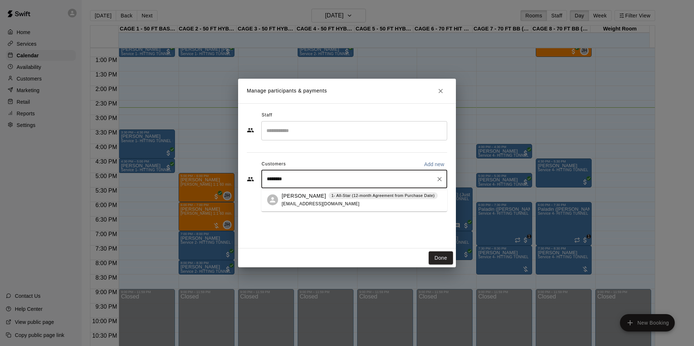
click at [300, 195] on p "[PERSON_NAME]" at bounding box center [303, 196] width 44 height 8
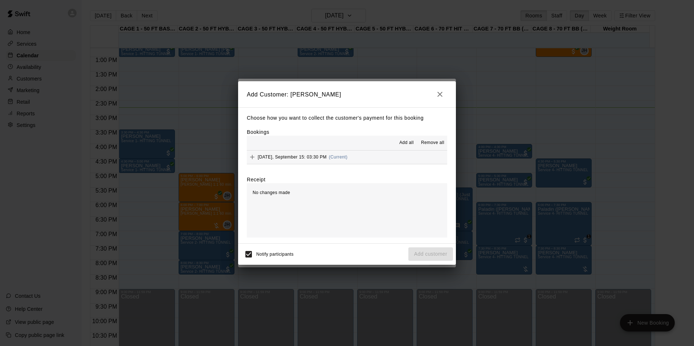
click at [396, 162] on button "Monday, September 15: 03:30 PM (Current)" at bounding box center [347, 157] width 200 height 13
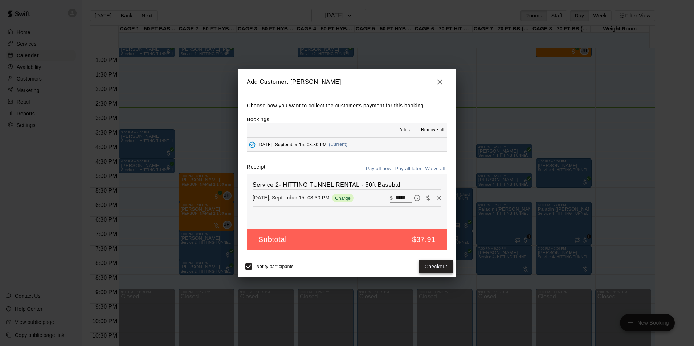
click at [434, 266] on button "Checkout" at bounding box center [436, 266] width 34 height 13
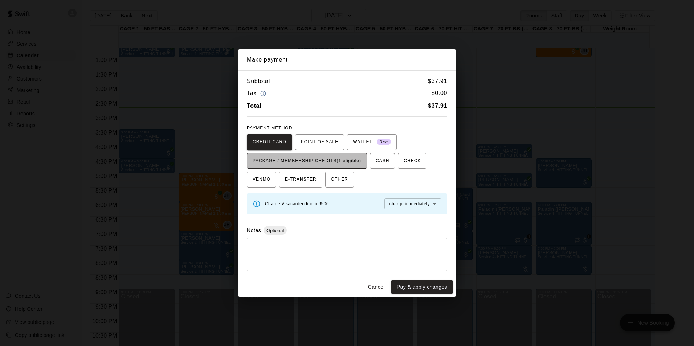
click at [309, 162] on span "PACKAGE / MEMBERSHIP CREDITS (1 eligible)" at bounding box center [306, 161] width 108 height 12
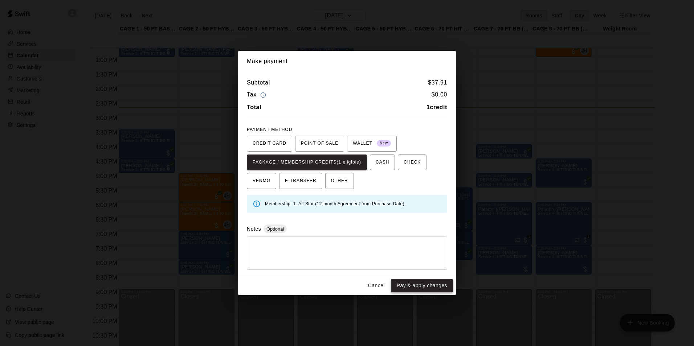
click at [402, 281] on button "Pay & apply changes" at bounding box center [422, 285] width 62 height 13
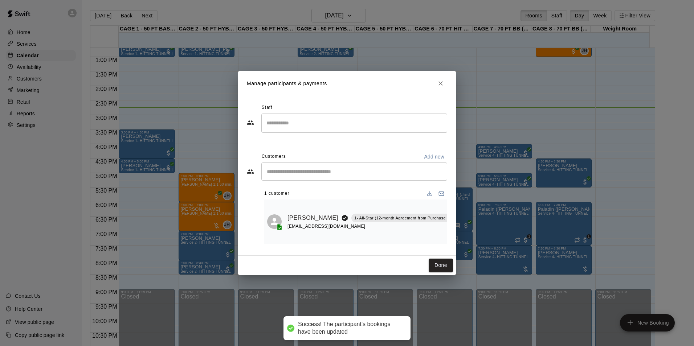
click at [343, 129] on input "Search staff" at bounding box center [353, 123] width 179 height 13
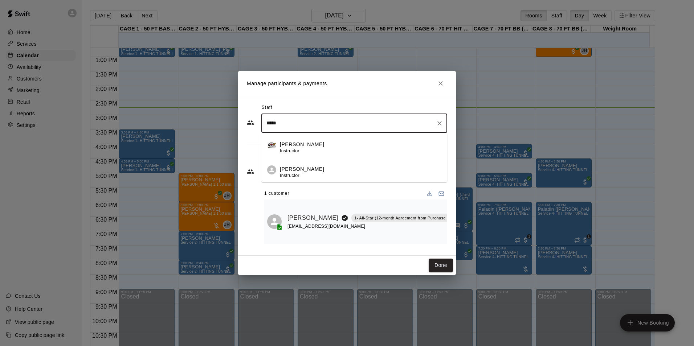
click at [334, 167] on div "Scott Hairston Instructor" at bounding box center [360, 172] width 161 height 14
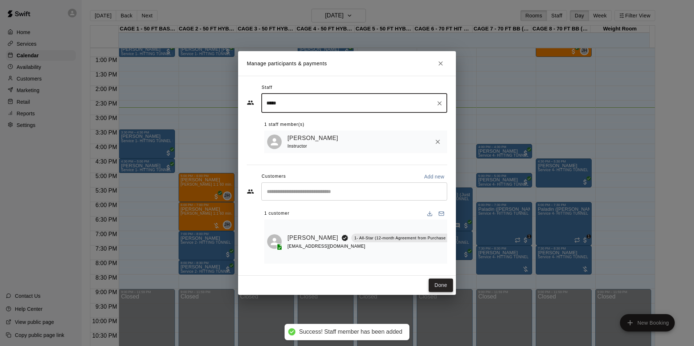
type input "*****"
click at [440, 280] on button "Done" at bounding box center [440, 285] width 24 height 13
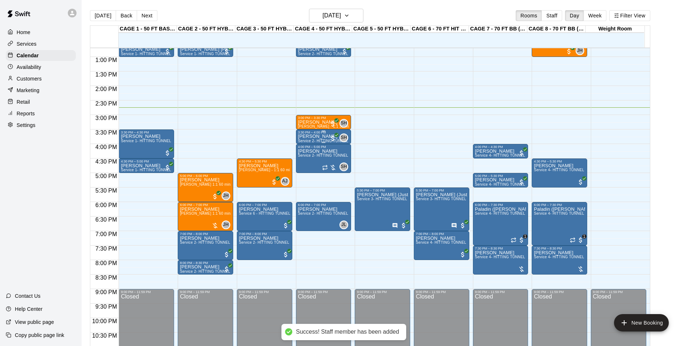
click at [324, 136] on p "[PERSON_NAME]" at bounding box center [323, 136] width 51 height 0
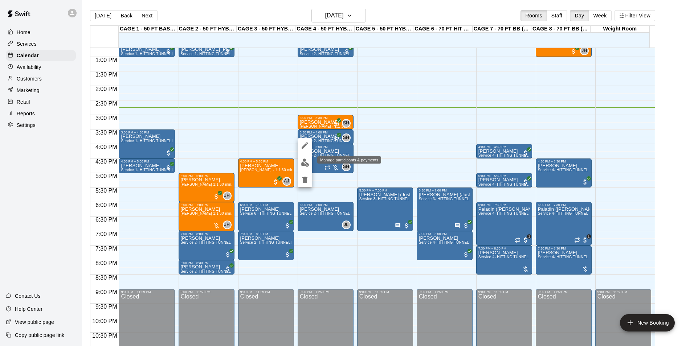
click at [305, 164] on img "edit" at bounding box center [305, 163] width 8 height 8
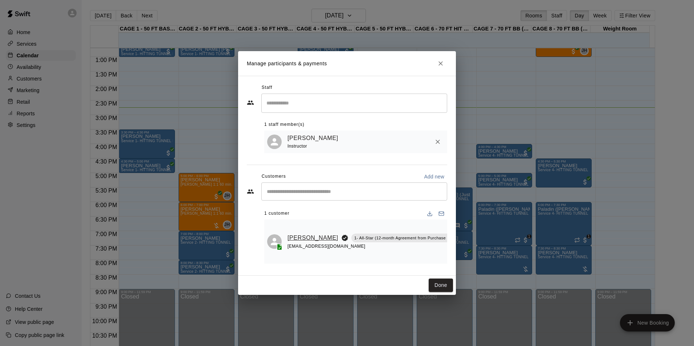
click at [299, 235] on link "[PERSON_NAME]" at bounding box center [312, 237] width 51 height 9
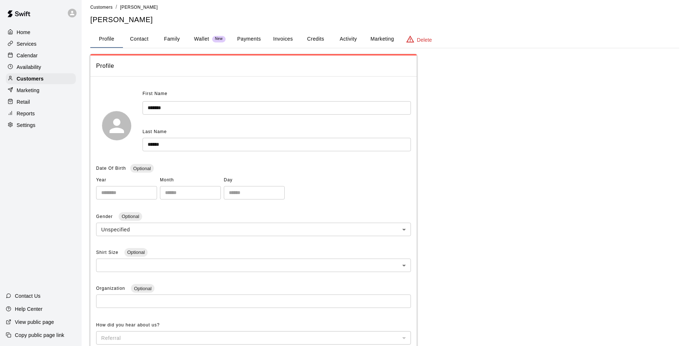
scroll to position [3, 0]
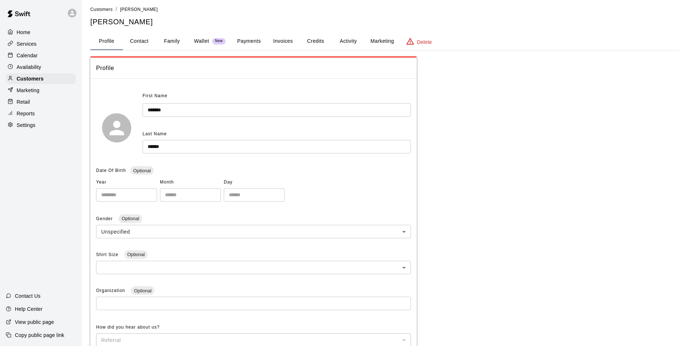
click at [172, 42] on button "Family" at bounding box center [172, 41] width 33 height 17
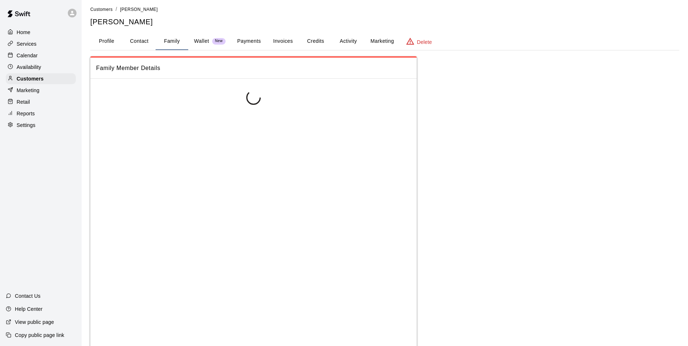
scroll to position [0, 0]
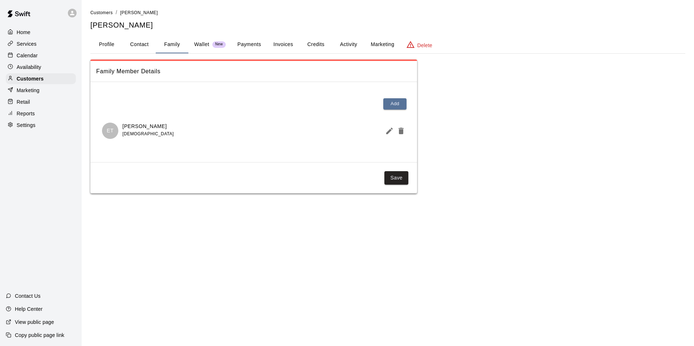
click at [235, 41] on button "Payments" at bounding box center [248, 44] width 35 height 17
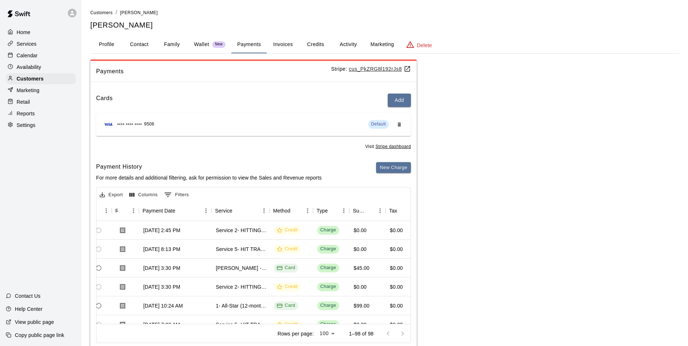
scroll to position [0, 52]
click at [399, 170] on button "New Charge" at bounding box center [393, 167] width 35 height 11
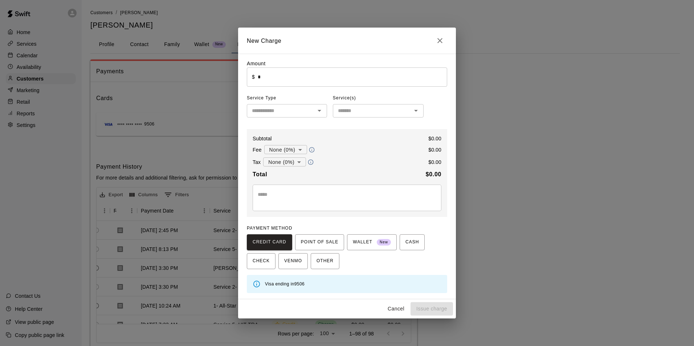
click at [297, 84] on input "*" at bounding box center [352, 76] width 189 height 19
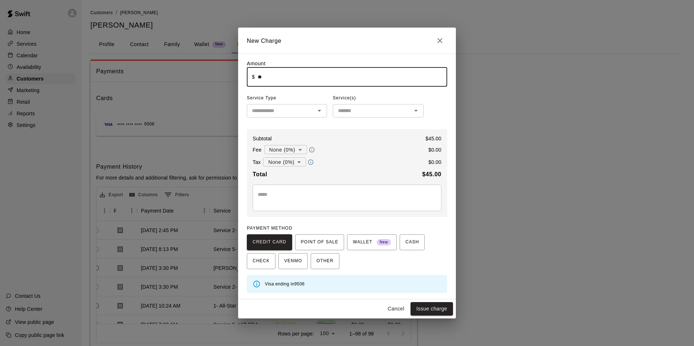
type input "*****"
click at [279, 103] on span "Service Type" at bounding box center [287, 98] width 80 height 12
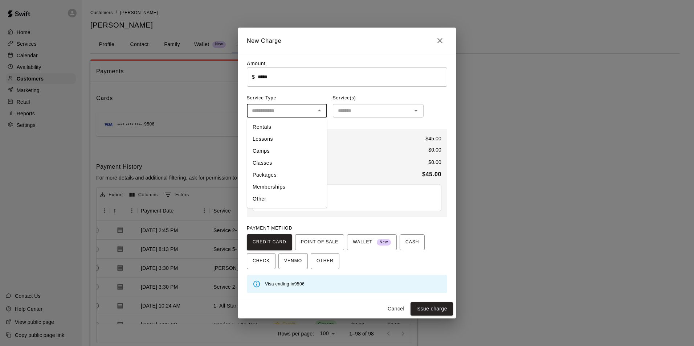
click at [279, 107] on input "text" at bounding box center [281, 110] width 64 height 9
click at [280, 136] on li "Lessons" at bounding box center [287, 139] width 80 height 12
type input "*******"
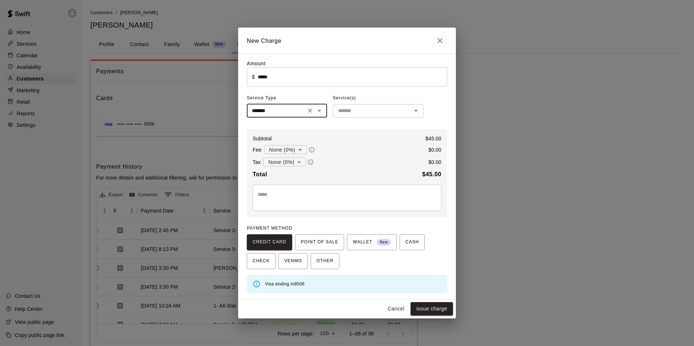
click at [361, 110] on input "text" at bounding box center [372, 110] width 74 height 9
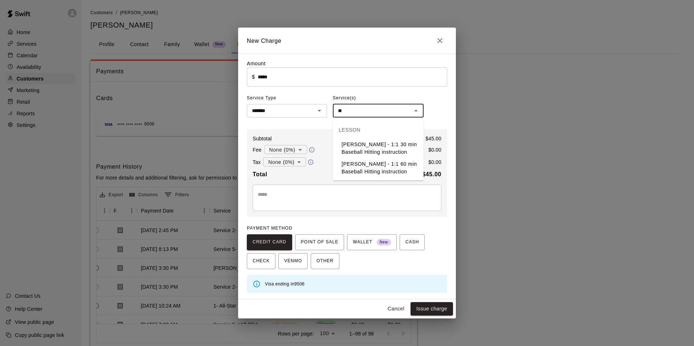
click at [351, 147] on li "[PERSON_NAME] - 1:1 30 min Baseball Hitting instruction" at bounding box center [378, 149] width 91 height 20
type input "**********"
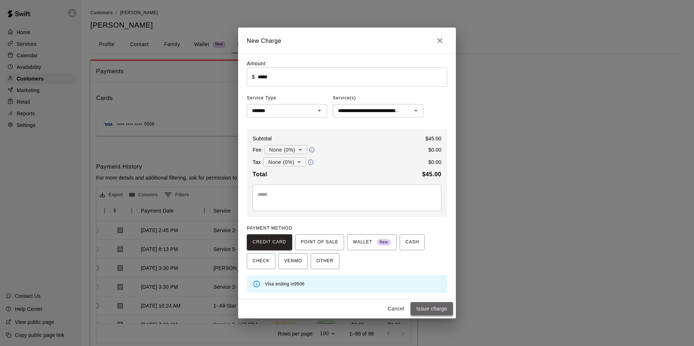
click at [437, 311] on button "Issue charge" at bounding box center [431, 308] width 42 height 13
type input "*"
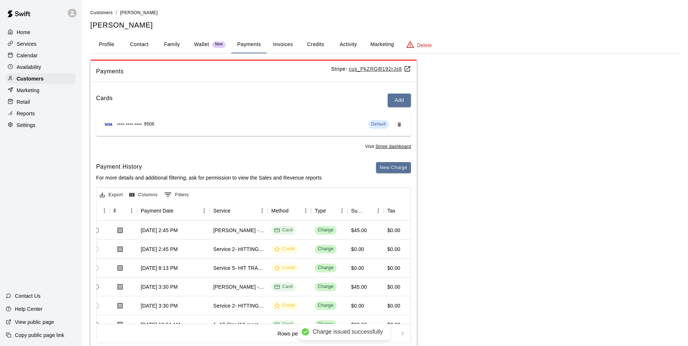
click at [32, 53] on p "Calendar" at bounding box center [27, 55] width 21 height 7
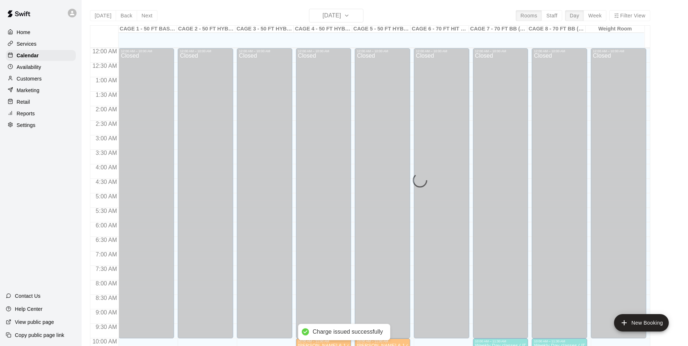
scroll to position [369, 0]
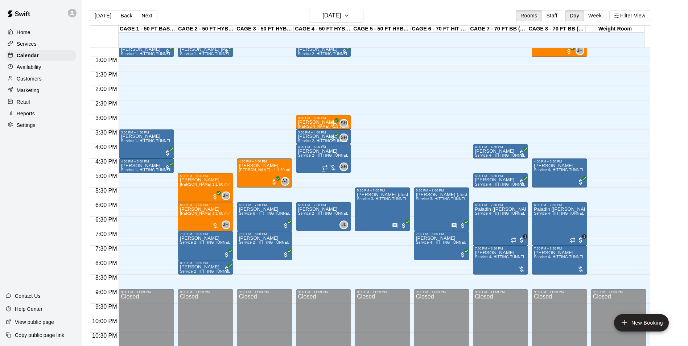
click at [310, 157] on span "Service 2- HITTING TUNNEL RENTAL - 50ft Baseball" at bounding box center [344, 155] width 92 height 4
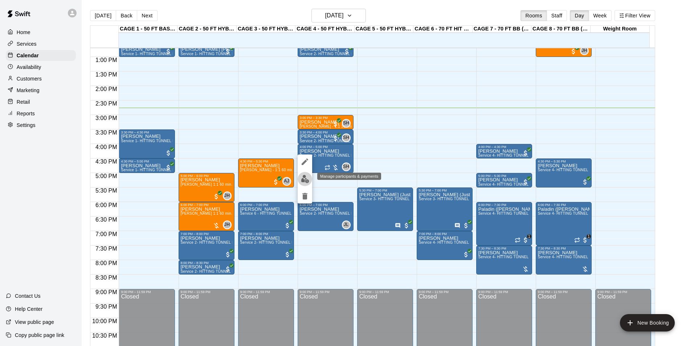
click at [309, 176] on button "edit" at bounding box center [304, 179] width 15 height 14
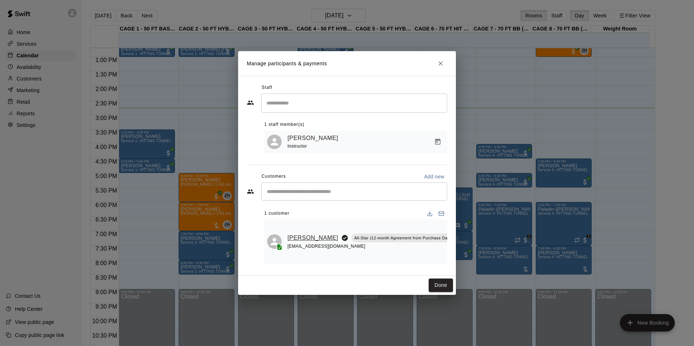
click at [298, 233] on link "[PERSON_NAME]" at bounding box center [312, 237] width 51 height 9
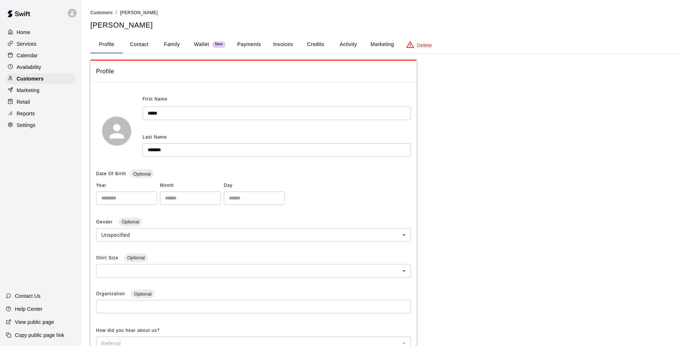
click at [255, 43] on button "Payments" at bounding box center [248, 44] width 35 height 17
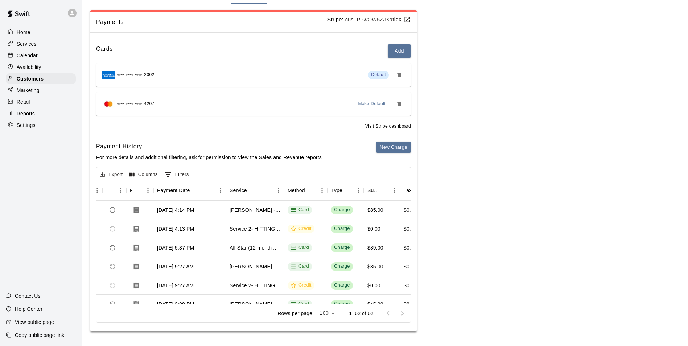
scroll to position [0, 38]
click at [48, 56] on div "Calendar" at bounding box center [41, 55] width 70 height 11
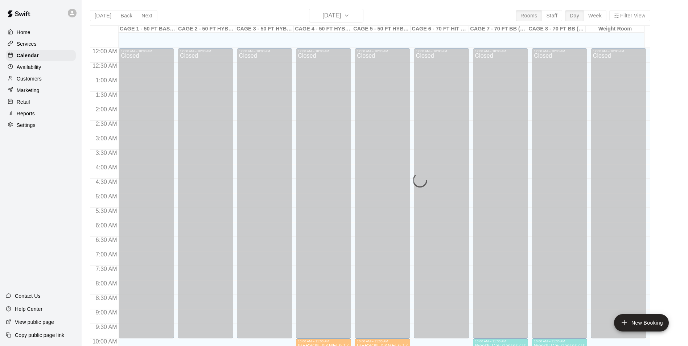
scroll to position [369, 0]
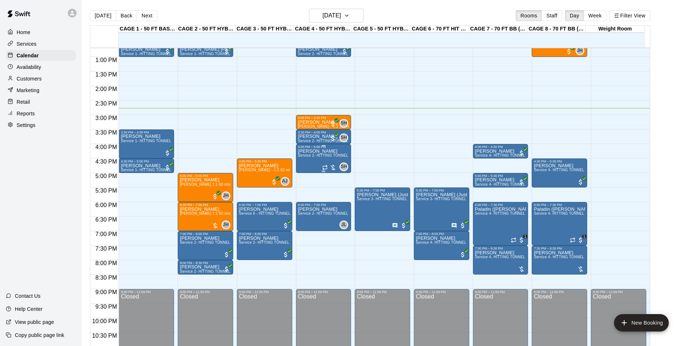
click at [314, 151] on p "[PERSON_NAME]" at bounding box center [323, 151] width 51 height 0
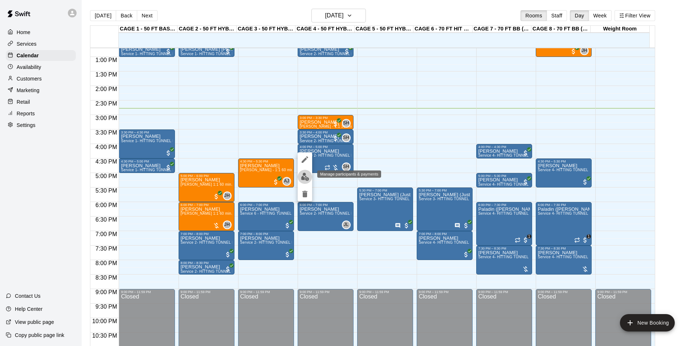
click at [303, 180] on img "edit" at bounding box center [305, 177] width 8 height 8
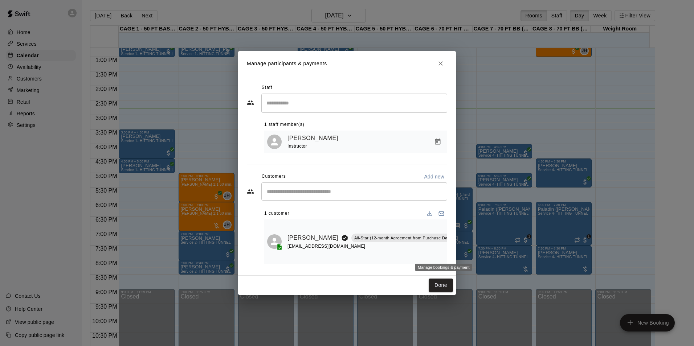
click at [470, 252] on icon "Manage bookings & payment" at bounding box center [473, 254] width 7 height 7
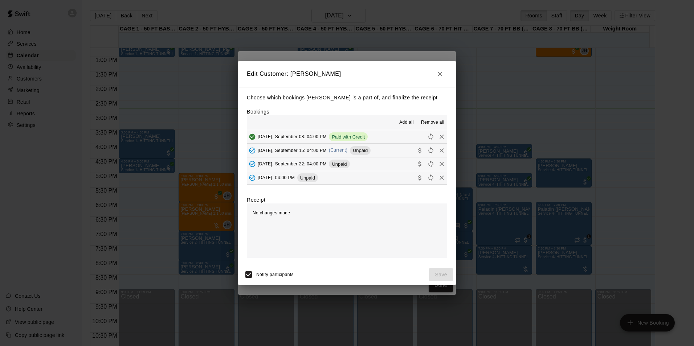
click at [373, 150] on button "Monday, September 15: 04:00 PM (Current) Unpaid" at bounding box center [347, 150] width 200 height 13
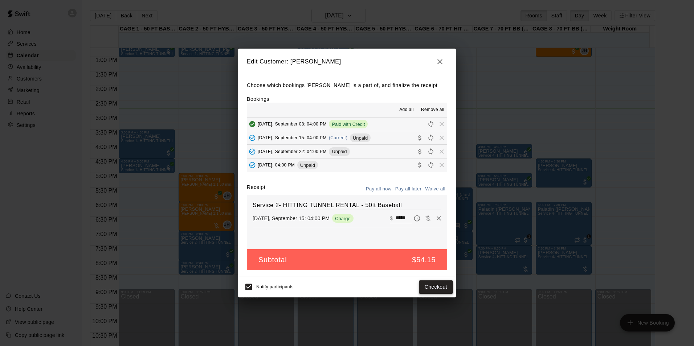
click at [424, 285] on button "Checkout" at bounding box center [436, 286] width 34 height 13
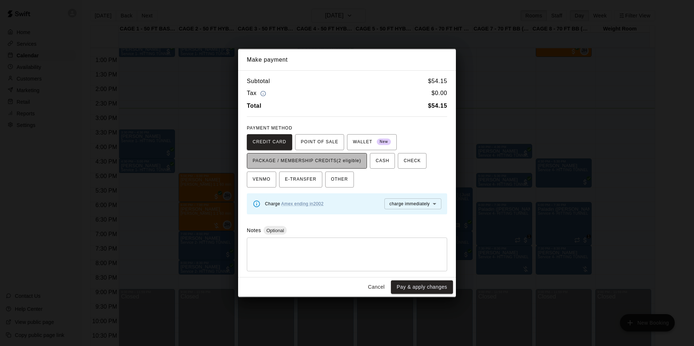
click at [343, 157] on span "PACKAGE / MEMBERSHIP CREDITS (2 eligible)" at bounding box center [306, 161] width 108 height 12
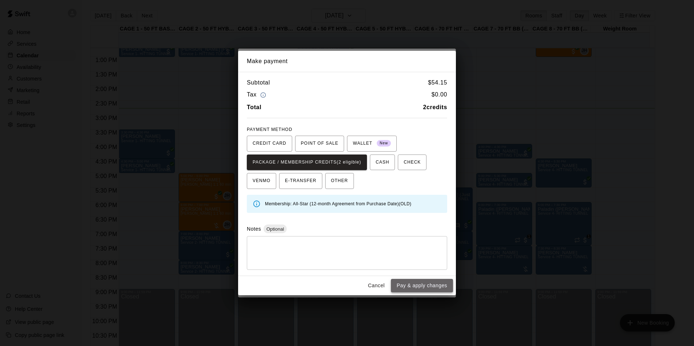
click at [434, 284] on button "Pay & apply changes" at bounding box center [422, 285] width 62 height 13
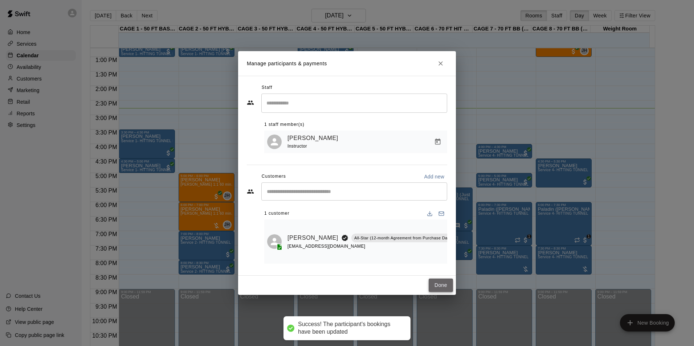
click at [439, 287] on button "Done" at bounding box center [440, 285] width 24 height 13
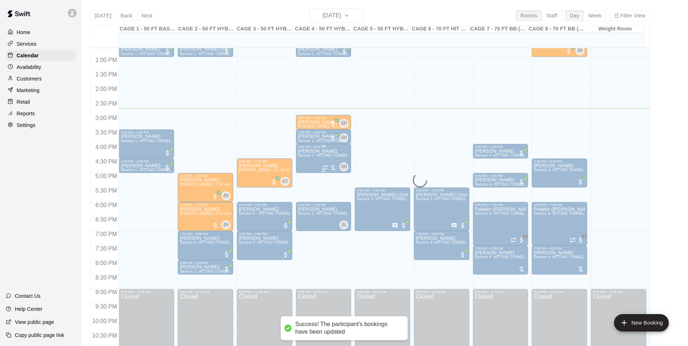
click at [309, 155] on span "Service 2- HITTING TUNNEL RENTAL - 50ft Baseball" at bounding box center [344, 155] width 92 height 4
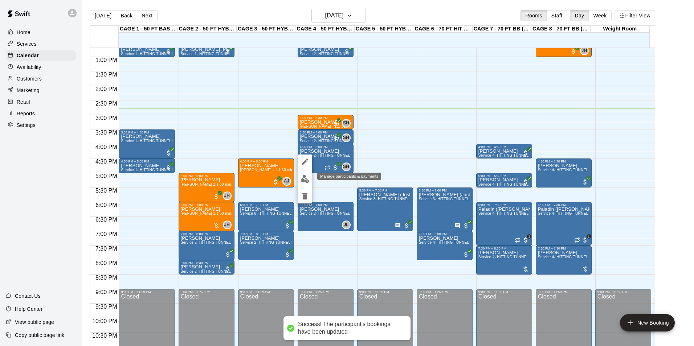
click at [306, 182] on img "edit" at bounding box center [305, 179] width 8 height 8
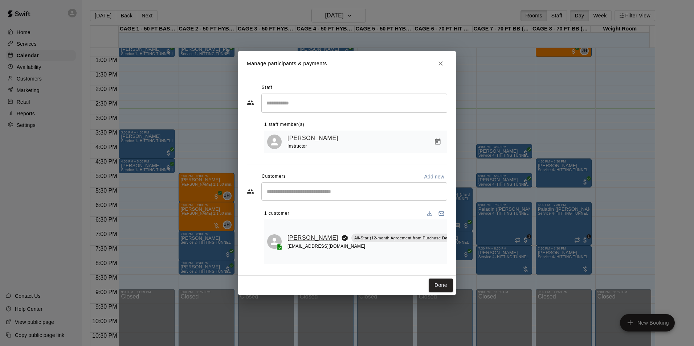
click at [288, 233] on link "[PERSON_NAME]" at bounding box center [312, 237] width 51 height 9
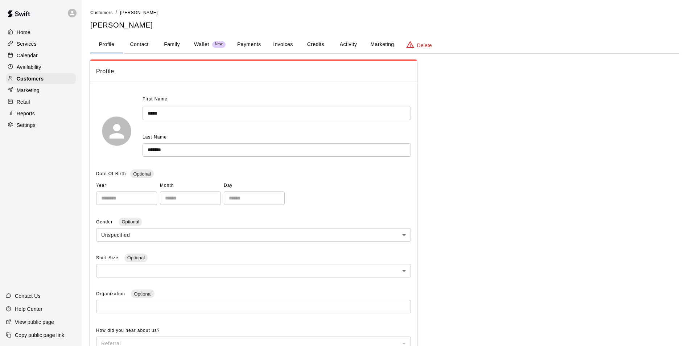
click at [247, 43] on button "Payments" at bounding box center [248, 44] width 35 height 17
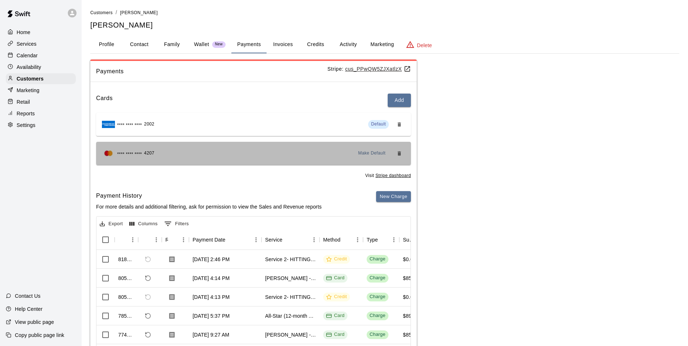
click at [389, 151] on div "Make Default" at bounding box center [380, 154] width 50 height 12
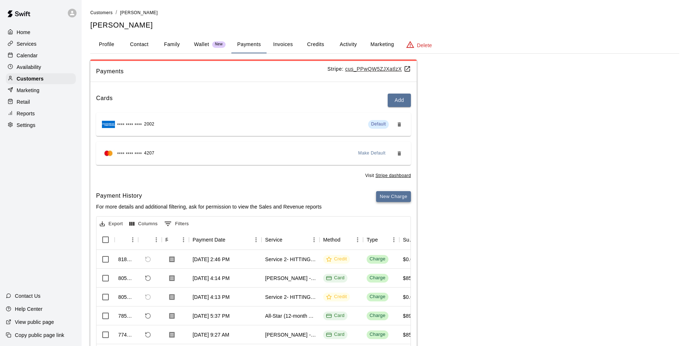
click at [398, 194] on button "New Charge" at bounding box center [393, 196] width 35 height 11
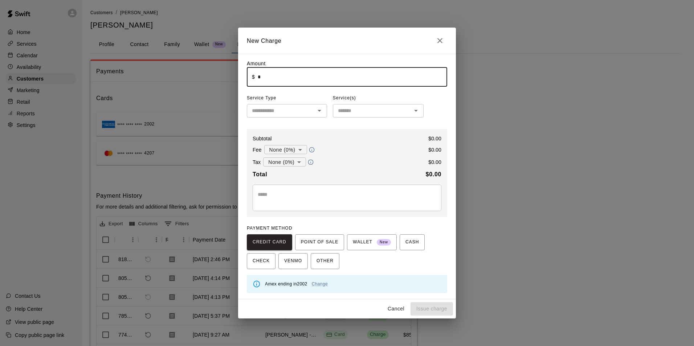
click at [301, 79] on input "*" at bounding box center [352, 76] width 189 height 19
type input "*****"
click at [295, 123] on div "Amount ​ $ ***** ​ Service Type ​ Service(s) ​ Subtotal $ 85.00 Fee None (0%) *…" at bounding box center [347, 176] width 200 height 233
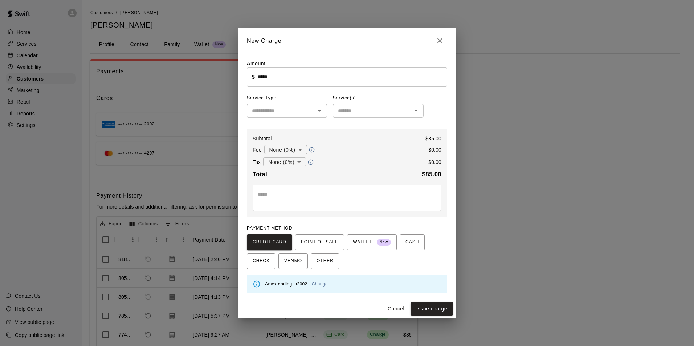
click at [288, 113] on input "text" at bounding box center [281, 110] width 64 height 9
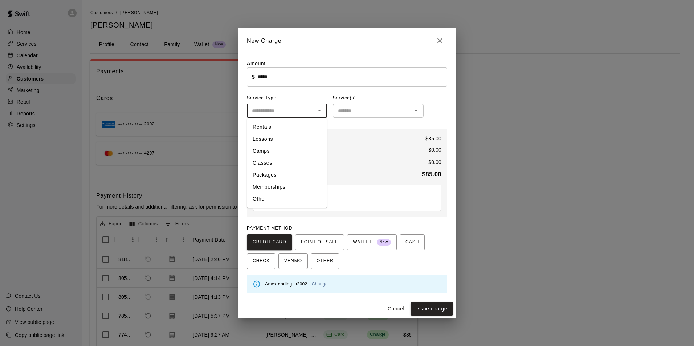
click at [298, 137] on li "Lessons" at bounding box center [287, 139] width 80 height 12
type input "*******"
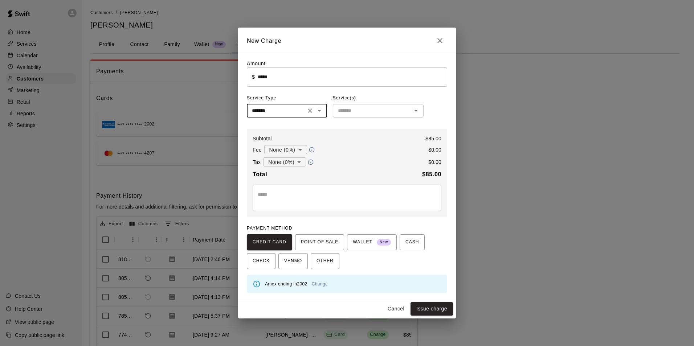
click at [361, 107] on input "text" at bounding box center [372, 110] width 74 height 9
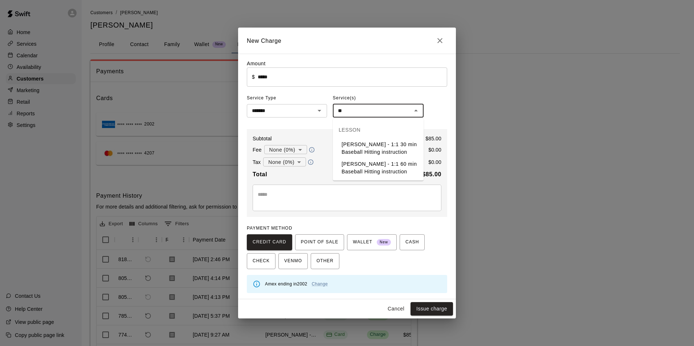
click at [350, 161] on li "[PERSON_NAME] - 1:1 60 min Baseball Hitting instruction" at bounding box center [378, 168] width 91 height 20
type input "**********"
click at [439, 312] on button "Issue charge" at bounding box center [431, 308] width 42 height 13
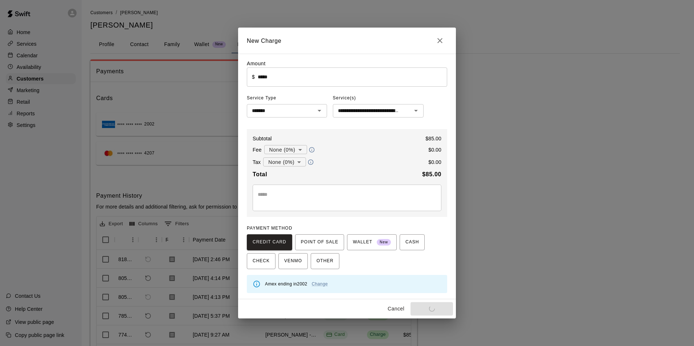
type input "*"
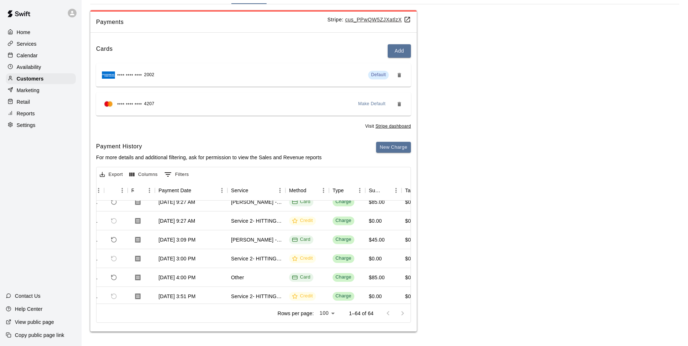
scroll to position [109, 34]
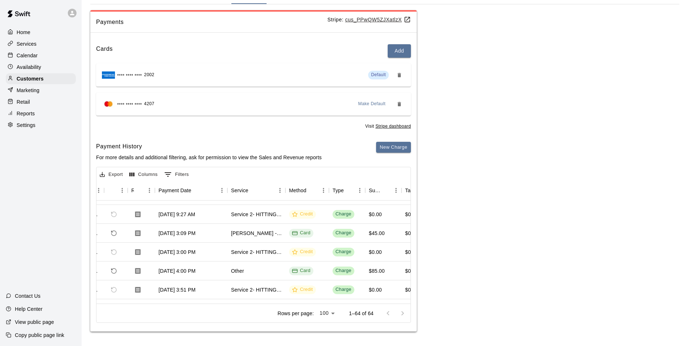
click at [41, 58] on div "Calendar" at bounding box center [41, 55] width 70 height 11
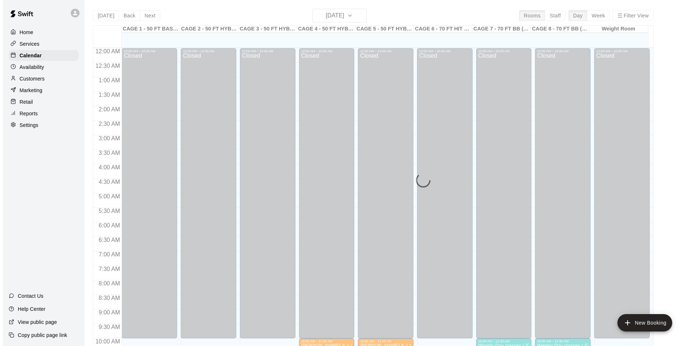
scroll to position [369, 0]
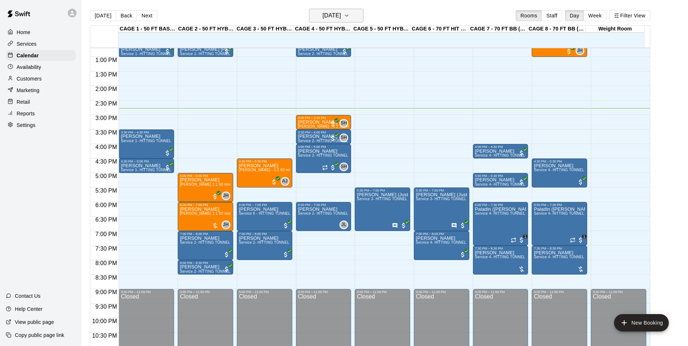
click at [341, 11] on h6 "[DATE]" at bounding box center [331, 16] width 18 height 10
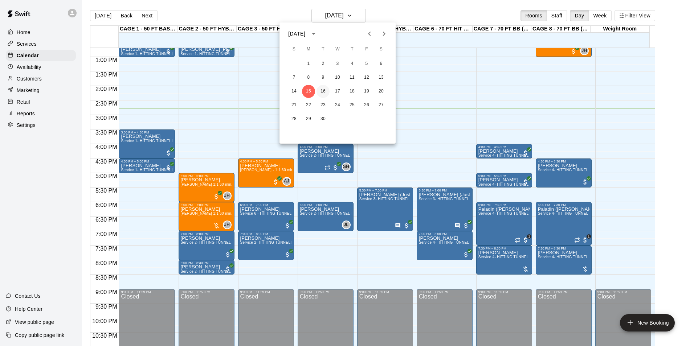
click at [324, 90] on button "16" at bounding box center [322, 91] width 13 height 13
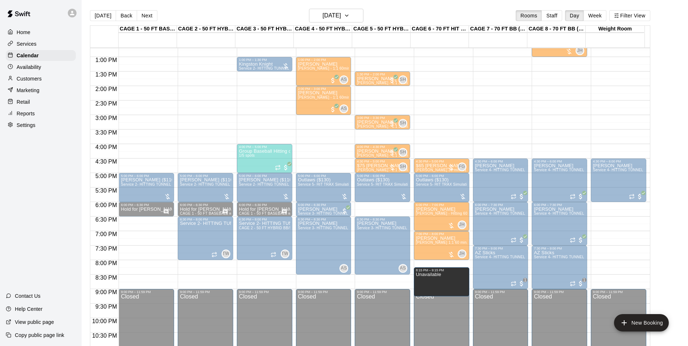
drag, startPoint x: 458, startPoint y: 274, endPoint x: 448, endPoint y: 283, distance: 12.9
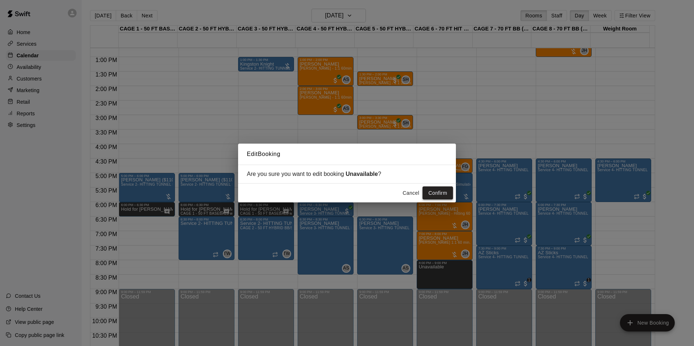
click at [428, 193] on button "Confirm" at bounding box center [437, 192] width 30 height 13
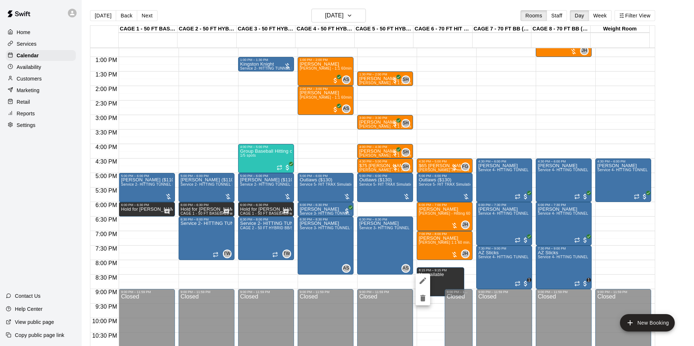
click at [421, 305] on div at bounding box center [347, 173] width 694 height 346
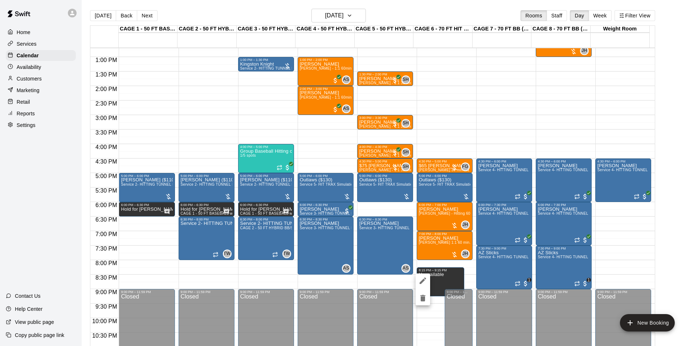
click at [423, 294] on icon "delete" at bounding box center [422, 298] width 9 height 9
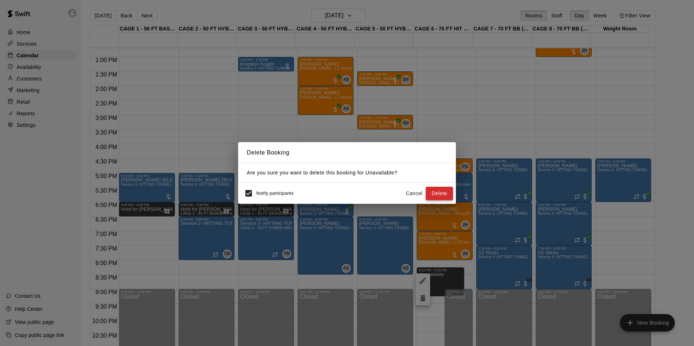
click at [440, 191] on button "Delete" at bounding box center [438, 193] width 27 height 13
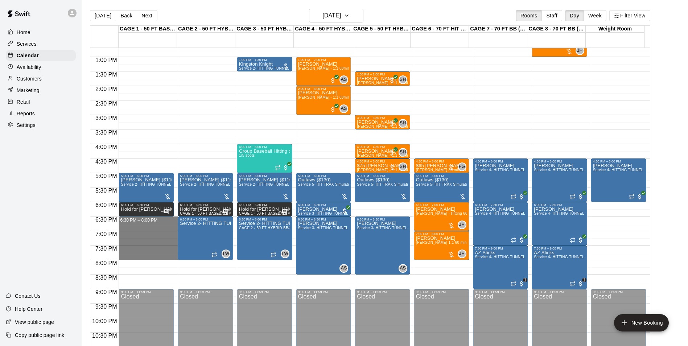
drag, startPoint x: 129, startPoint y: 219, endPoint x: 130, endPoint y: 258, distance: 38.5
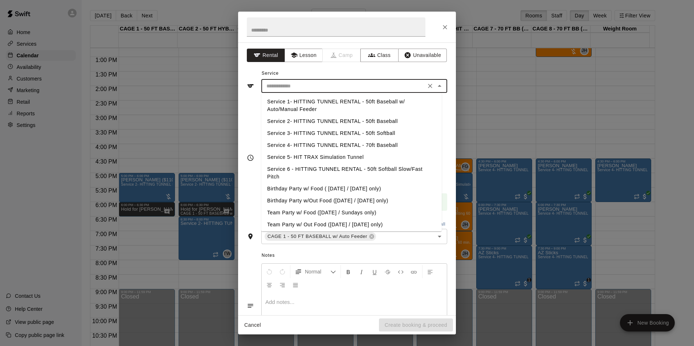
click at [297, 87] on input "text" at bounding box center [343, 86] width 160 height 9
click at [335, 121] on li "Service 2- HITTING TUNNEL RENTAL - 50ft Baseball" at bounding box center [351, 121] width 180 height 12
type input "**********"
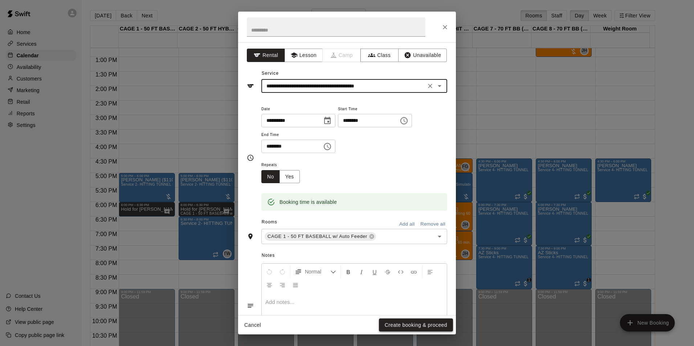
click at [410, 321] on button "Create booking & proceed" at bounding box center [416, 324] width 74 height 13
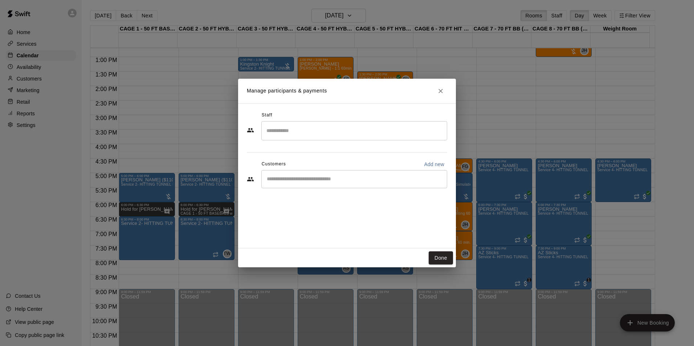
click at [346, 176] on input "Start typing to search customers..." at bounding box center [353, 179] width 179 height 7
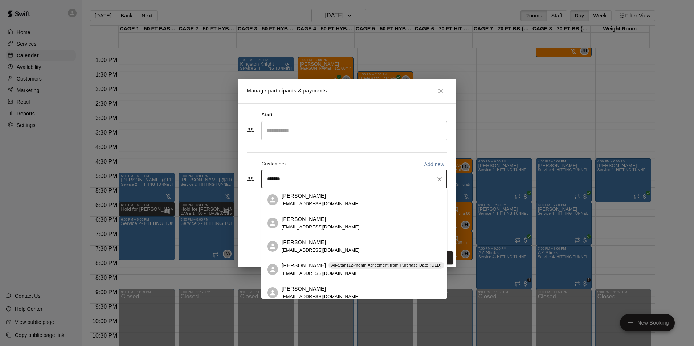
type input "********"
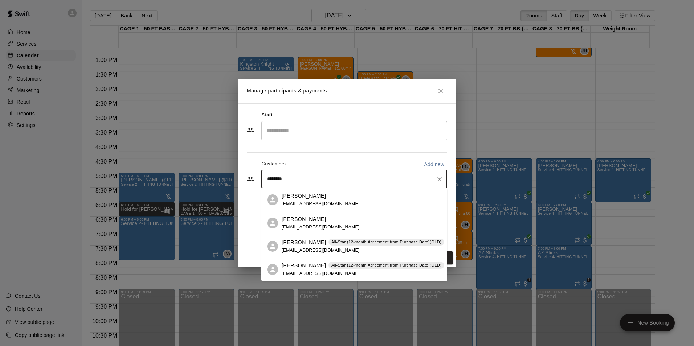
click at [357, 245] on p "All-Star (12-month Agreement from Purchase Date)(OLD)" at bounding box center [386, 242] width 110 height 6
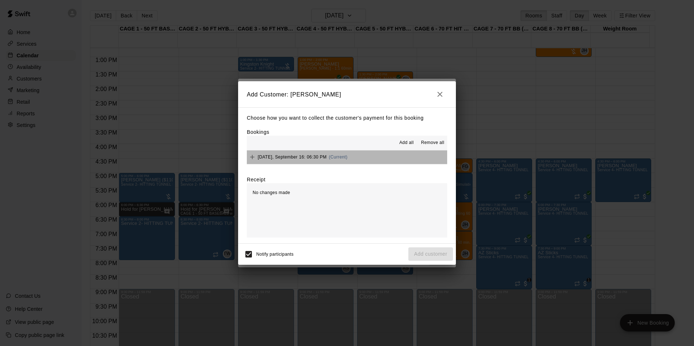
click at [392, 163] on button "Tuesday, September 16: 06:30 PM (Current)" at bounding box center [347, 157] width 200 height 13
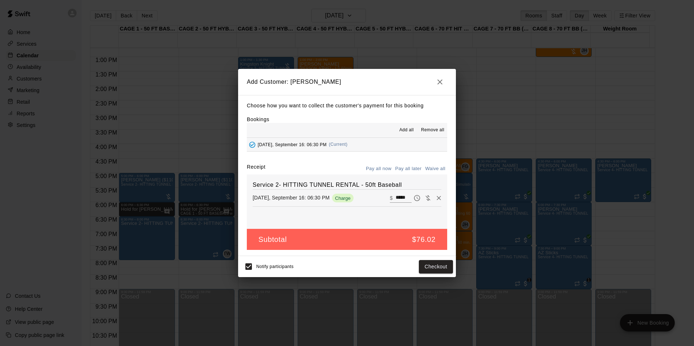
click at [401, 174] on button "Pay all later" at bounding box center [408, 168] width 30 height 11
click at [432, 268] on button "Add customer" at bounding box center [430, 266] width 45 height 13
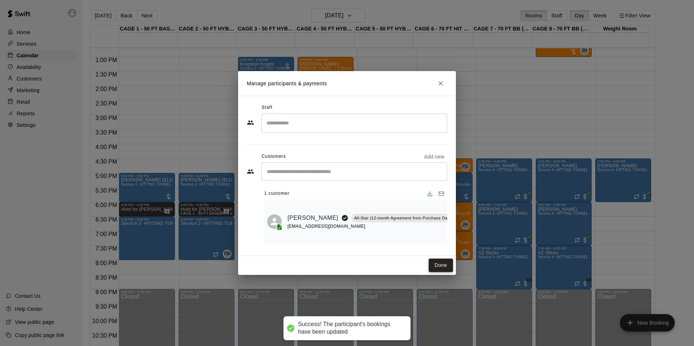
click at [446, 262] on button "Done" at bounding box center [440, 265] width 24 height 13
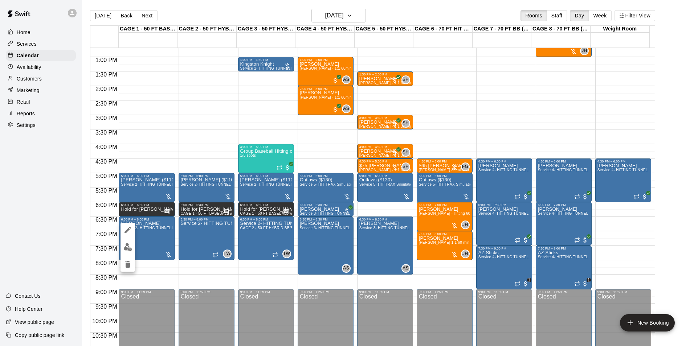
click at [118, 248] on div at bounding box center [347, 173] width 694 height 346
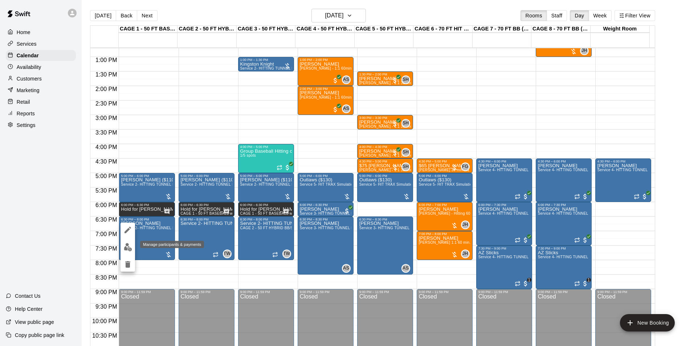
click at [127, 243] on button "edit" at bounding box center [127, 247] width 15 height 14
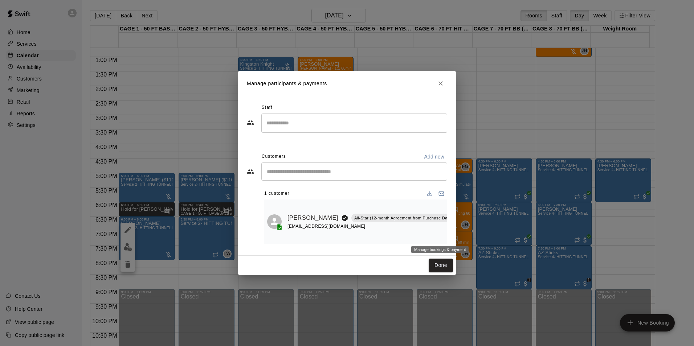
click at [471, 234] on icon "Manage bookings & payment" at bounding box center [473, 234] width 5 height 6
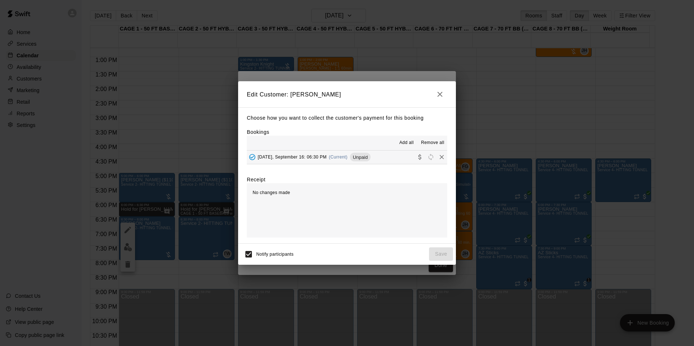
click at [380, 162] on button "Tuesday, September 16: 06:30 PM (Current) Unpaid" at bounding box center [347, 157] width 200 height 13
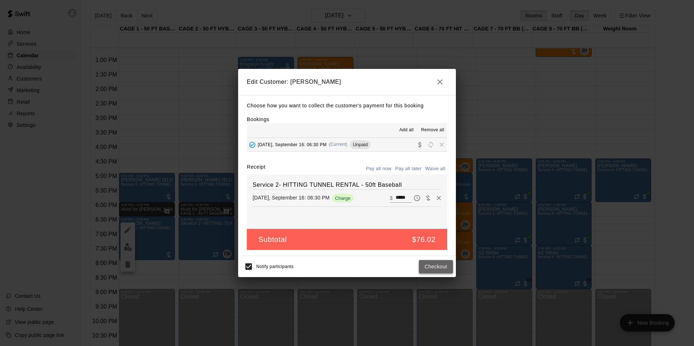
click at [424, 266] on button "Checkout" at bounding box center [436, 266] width 34 height 13
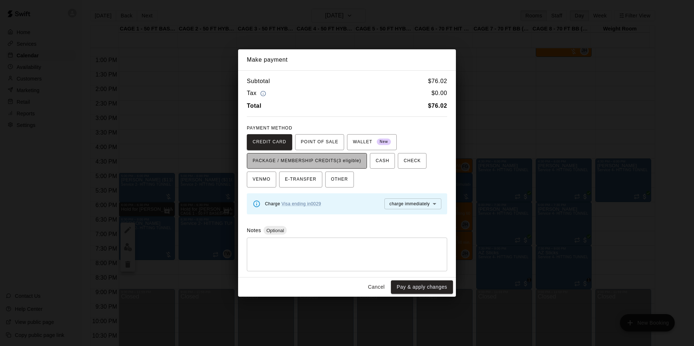
click at [355, 166] on span "PACKAGE / MEMBERSHIP CREDITS (3 eligible)" at bounding box center [306, 161] width 108 height 12
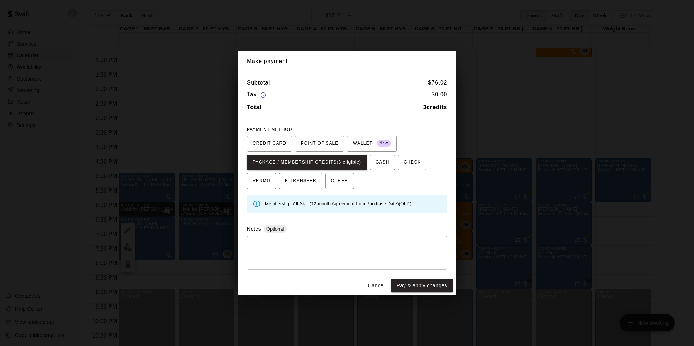
click at [377, 281] on button "Cancel" at bounding box center [376, 285] width 23 height 13
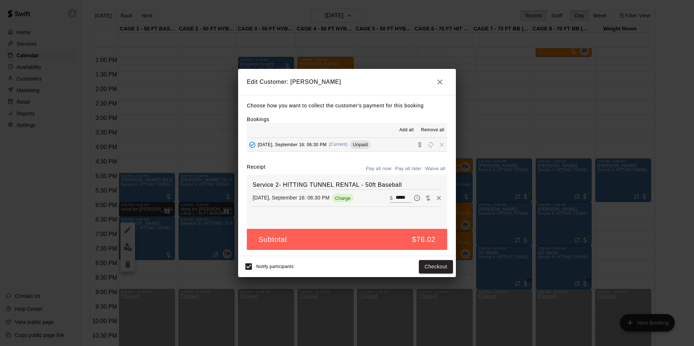
click at [436, 76] on button "button" at bounding box center [439, 82] width 15 height 15
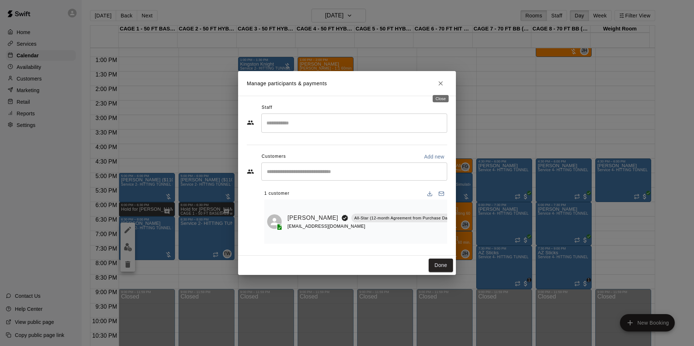
click at [438, 86] on icon "Close" at bounding box center [440, 83] width 7 height 7
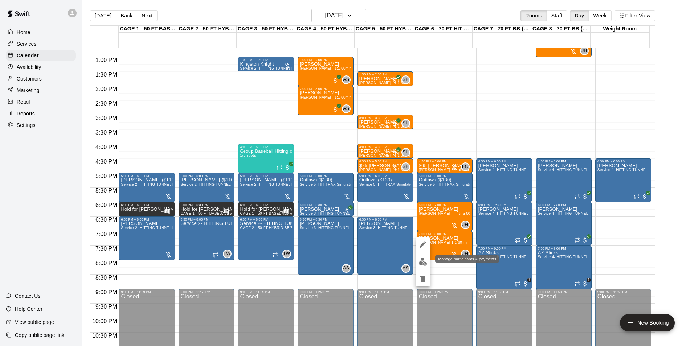
click at [427, 265] on button "edit" at bounding box center [422, 262] width 15 height 14
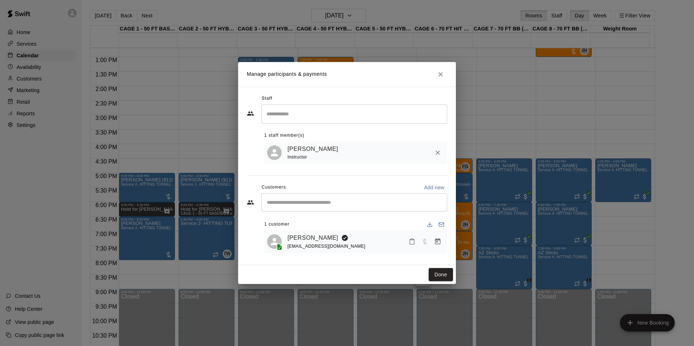
click at [439, 240] on icon "Manage bookings & payment" at bounding box center [437, 241] width 5 height 6
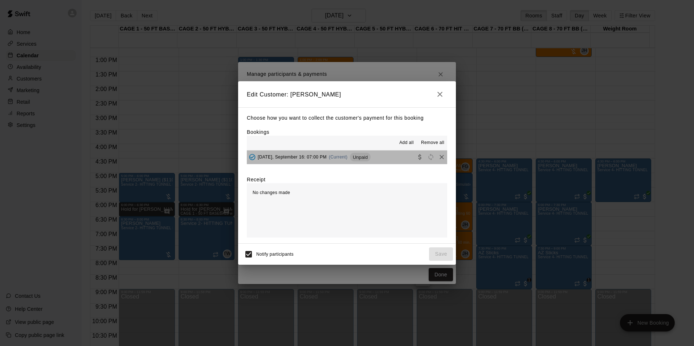
click at [382, 159] on button "Tuesday, September 16: 07:00 PM (Current) Unpaid" at bounding box center [347, 157] width 200 height 13
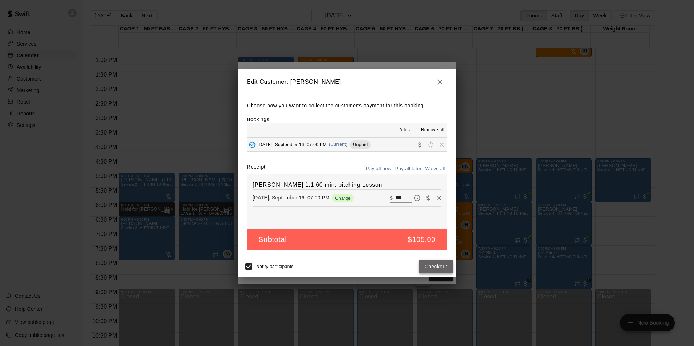
click at [431, 263] on button "Checkout" at bounding box center [436, 266] width 34 height 13
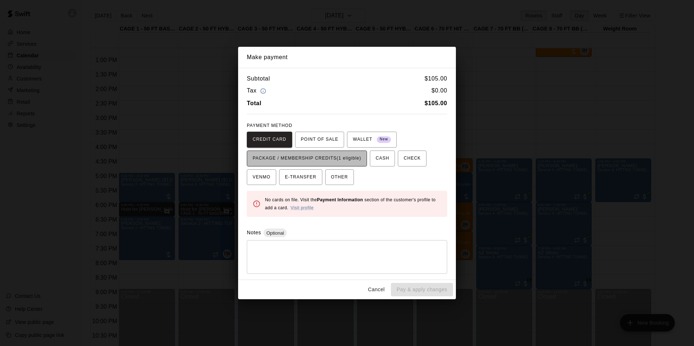
click at [353, 162] on span "PACKAGE / MEMBERSHIP CREDITS (1 eligible)" at bounding box center [306, 159] width 108 height 12
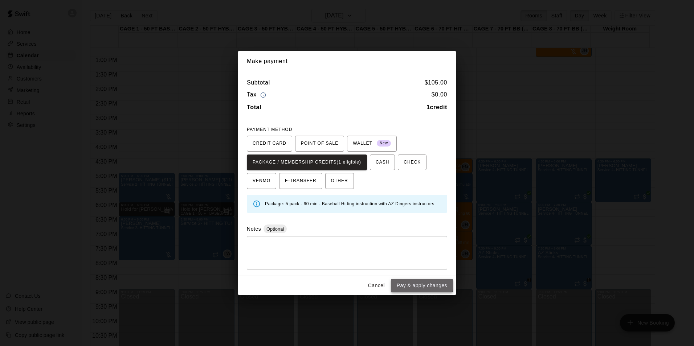
click at [410, 283] on button "Pay & apply changes" at bounding box center [422, 285] width 62 height 13
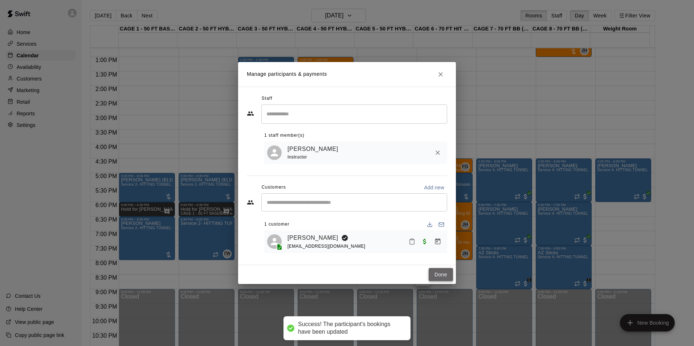
click at [441, 280] on button "Done" at bounding box center [440, 274] width 24 height 13
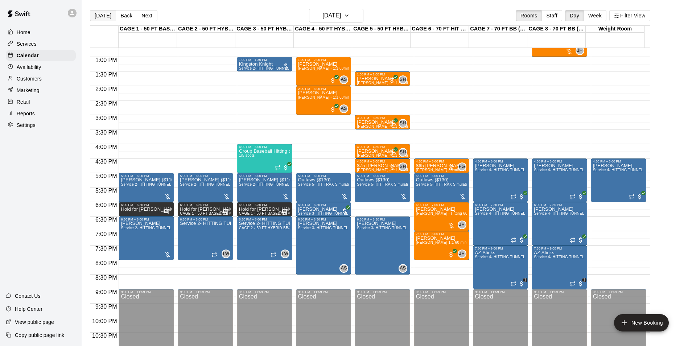
click at [102, 12] on button "[DATE]" at bounding box center [103, 15] width 26 height 11
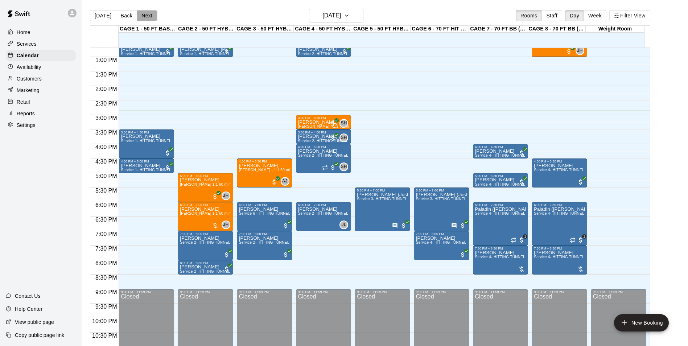
click at [145, 13] on button "Next" at bounding box center [147, 15] width 20 height 11
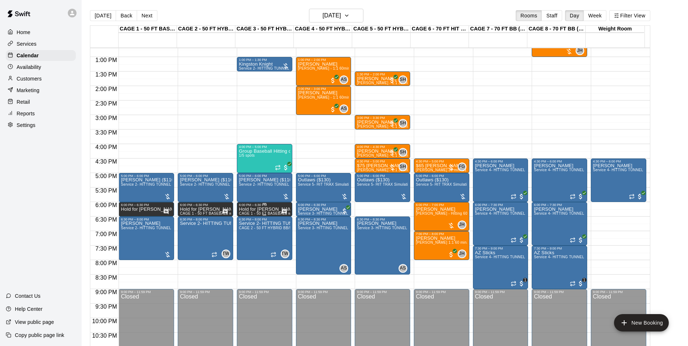
click at [262, 209] on p "Hold for Erica (she is checking with her team, want to move practice to 5:30-6:…" at bounding box center [264, 209] width 51 height 0
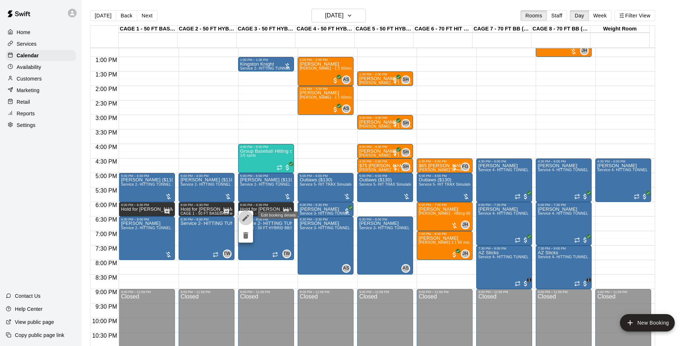
click at [246, 221] on icon "edit" at bounding box center [245, 218] width 9 height 9
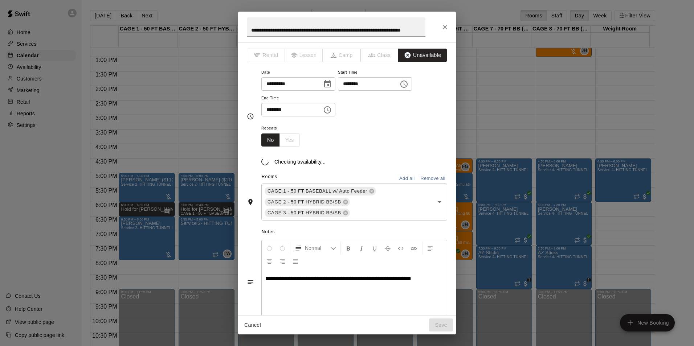
scroll to position [0, 0]
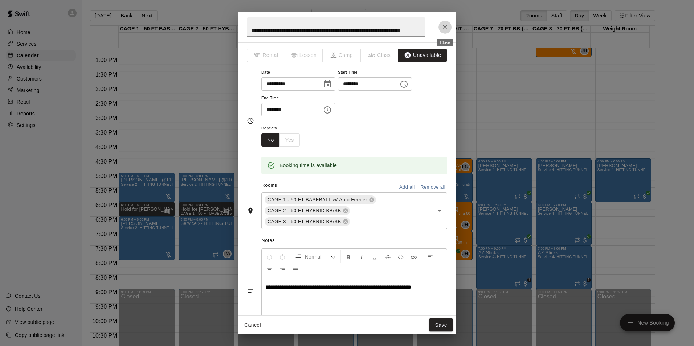
click at [442, 22] on button "Close" at bounding box center [444, 27] width 13 height 13
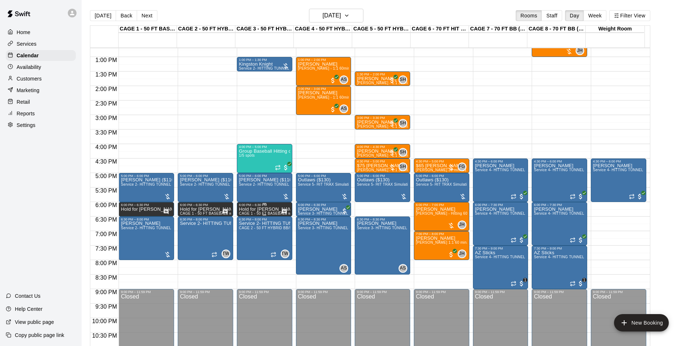
click at [258, 209] on p "Hold for Erica (she is checking with her team, want to move practice to 5:30-6:…" at bounding box center [264, 209] width 51 height 0
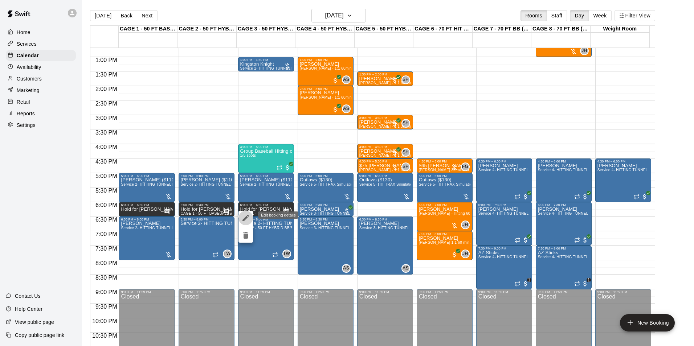
click at [249, 217] on icon "edit" at bounding box center [245, 218] width 9 height 9
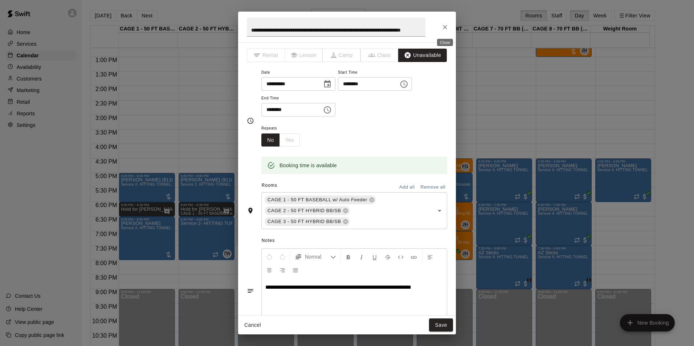
click at [443, 30] on icon "Close" at bounding box center [444, 27] width 7 height 7
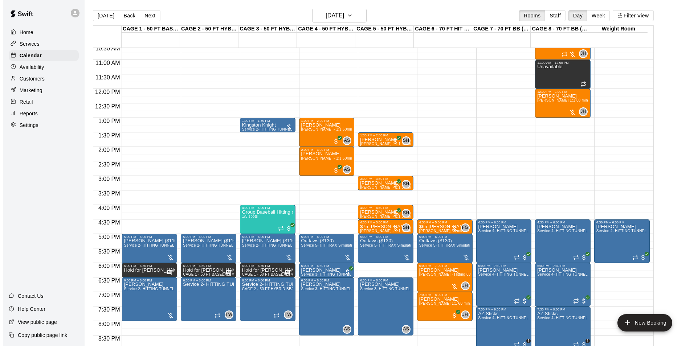
scroll to position [296, 0]
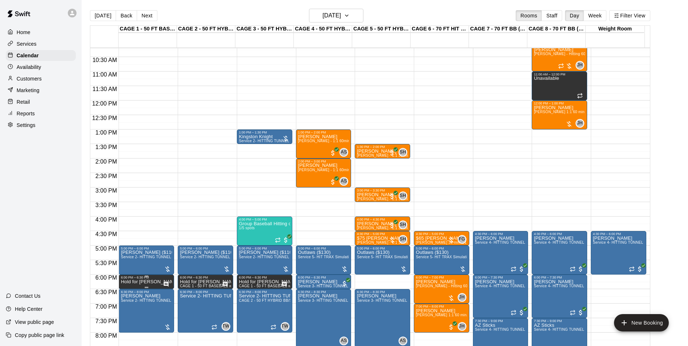
click at [131, 282] on p "Hold for Erica (she is checking with her team, want to move practice to 5:30-6:…" at bounding box center [146, 282] width 51 height 0
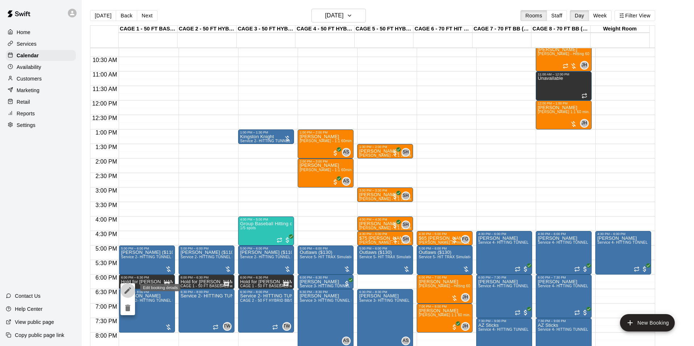
click at [128, 285] on button "edit" at bounding box center [127, 290] width 15 height 15
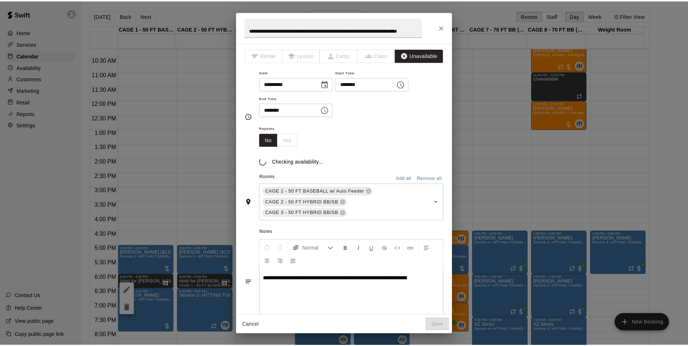
scroll to position [0, 0]
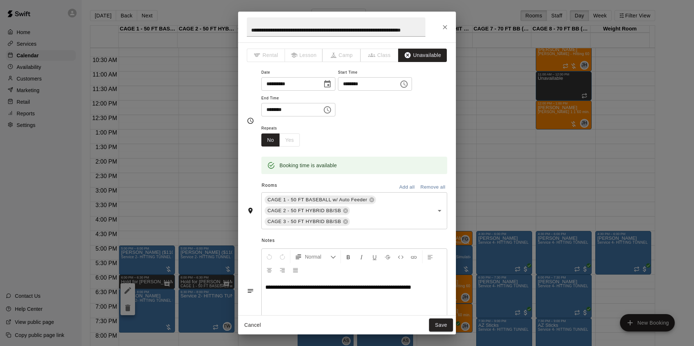
click at [284, 301] on div "**********" at bounding box center [354, 305] width 185 height 54
click at [434, 284] on p "**********" at bounding box center [354, 287] width 178 height 7
click at [441, 322] on button "Save" at bounding box center [441, 324] width 24 height 13
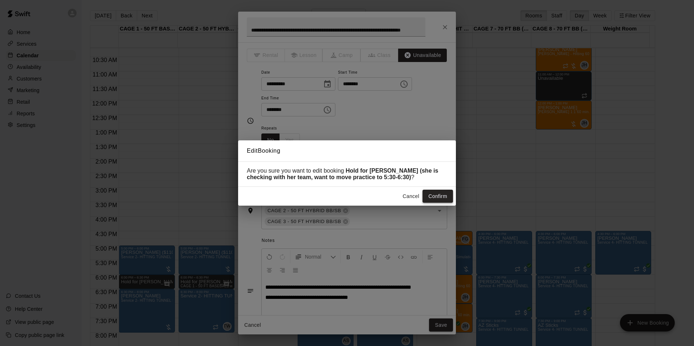
click at [433, 198] on button "Confirm" at bounding box center [437, 196] width 30 height 13
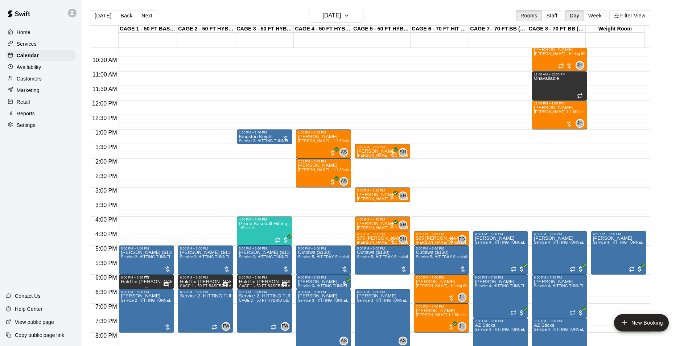
click at [130, 282] on p "Hold for Erica (she is checking with her team, want to move practice to 5:30-6:…" at bounding box center [146, 282] width 51 height 0
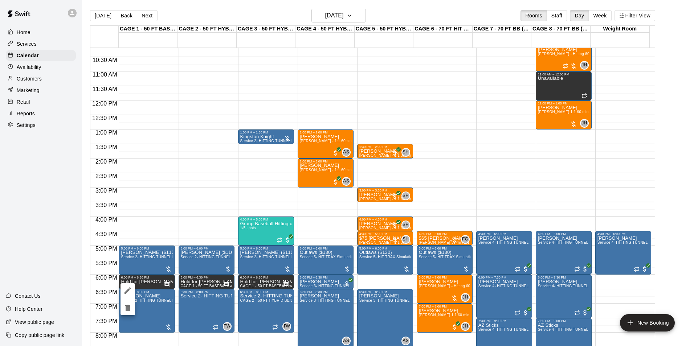
click at [128, 306] on icon "delete" at bounding box center [127, 308] width 5 height 7
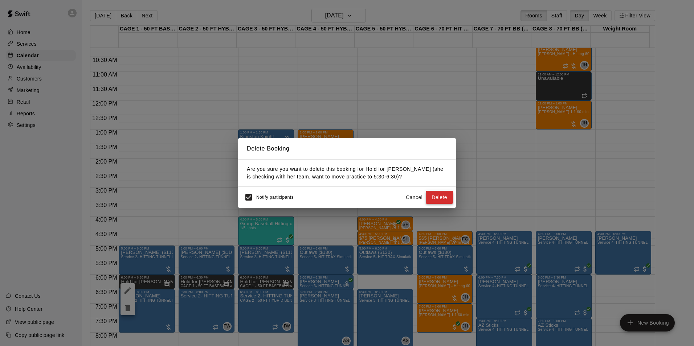
click at [434, 197] on button "Delete" at bounding box center [438, 197] width 27 height 13
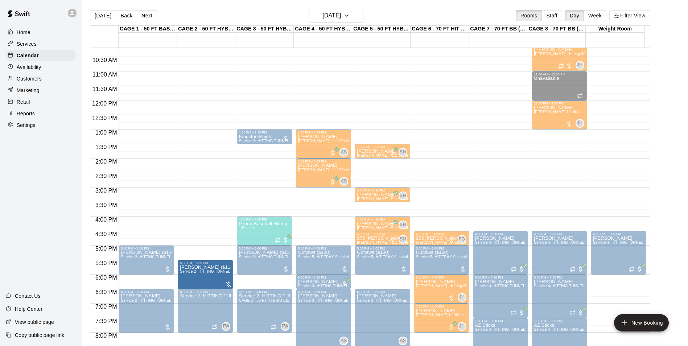
drag, startPoint x: 215, startPoint y: 259, endPoint x: 214, endPoint y: 277, distance: 17.4
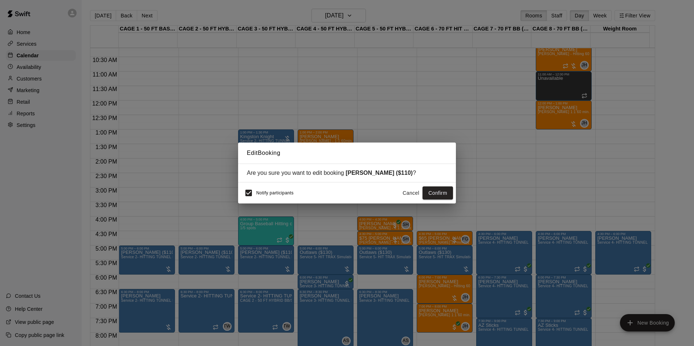
click at [412, 191] on button "Cancel" at bounding box center [410, 192] width 23 height 13
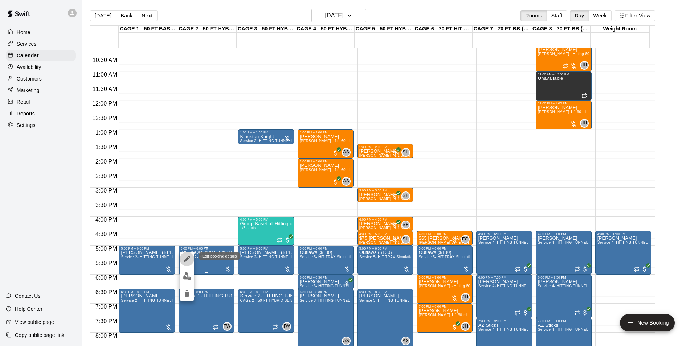
click at [182, 260] on button "edit" at bounding box center [187, 259] width 15 height 15
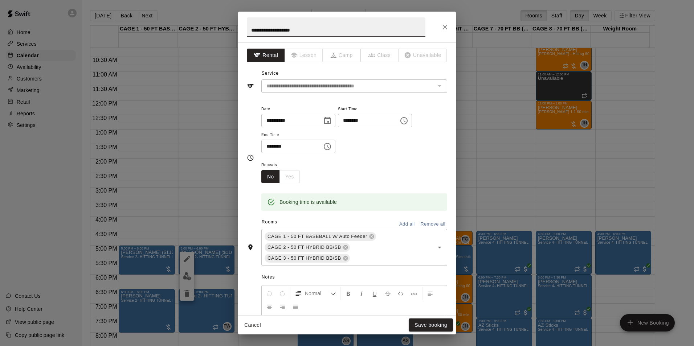
click at [359, 120] on input "********" at bounding box center [366, 120] width 56 height 13
type input "********"
click at [275, 143] on input "********" at bounding box center [289, 146] width 56 height 13
type input "********"
click at [384, 158] on div "**********" at bounding box center [354, 132] width 186 height 56
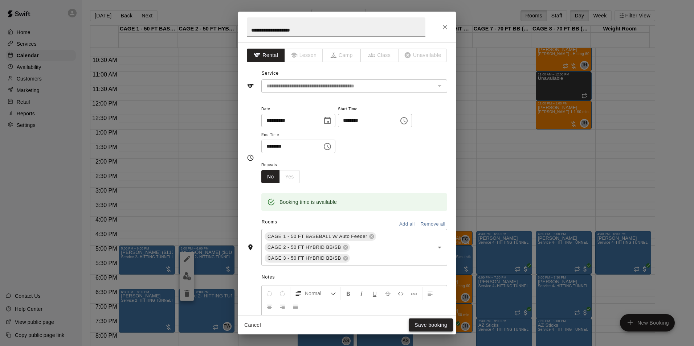
click at [415, 322] on button "Save booking" at bounding box center [430, 324] width 44 height 13
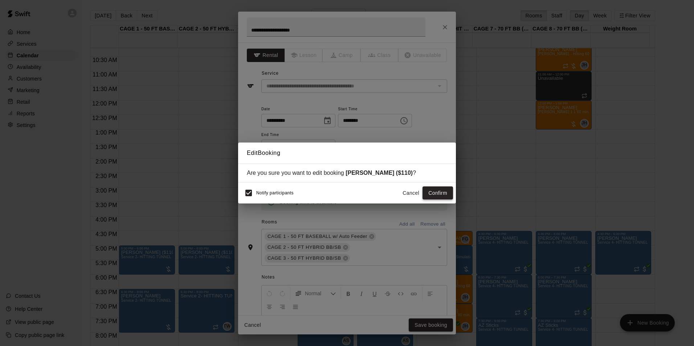
click at [436, 187] on button "Confirm" at bounding box center [437, 192] width 30 height 13
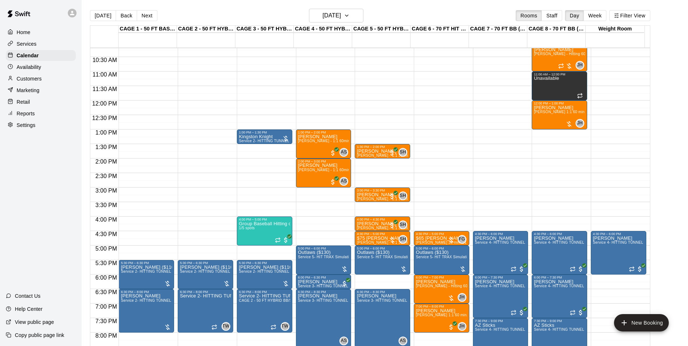
scroll to position [332, 0]
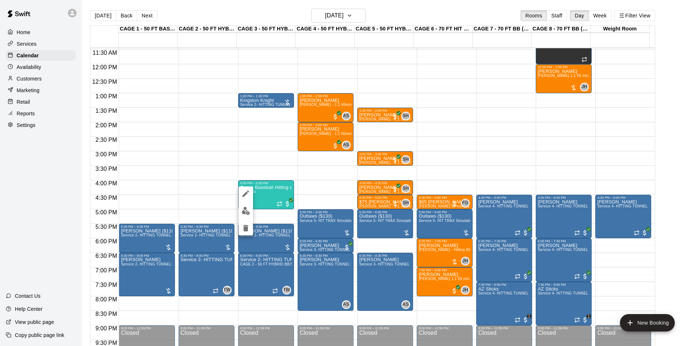
click at [247, 211] on img "edit" at bounding box center [246, 211] width 8 height 8
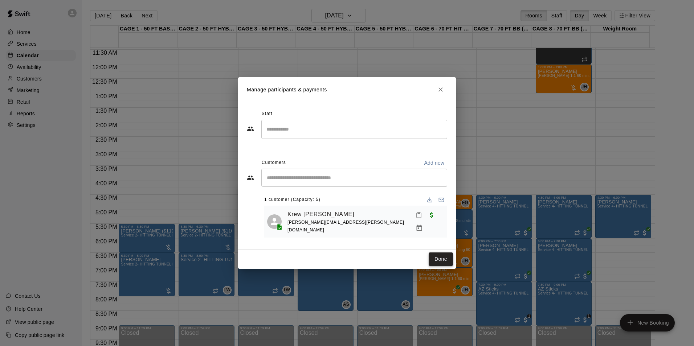
click at [446, 255] on button "Done" at bounding box center [440, 258] width 24 height 13
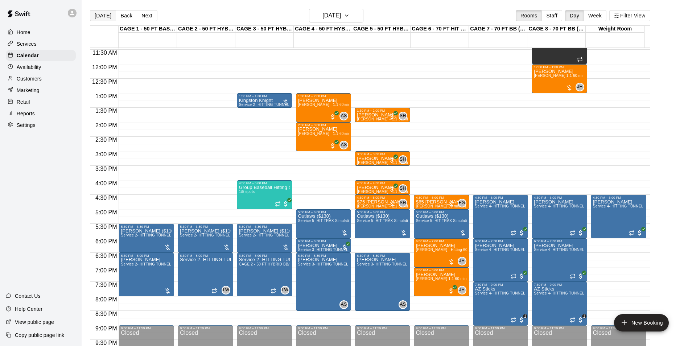
click at [104, 20] on button "[DATE]" at bounding box center [103, 15] width 26 height 11
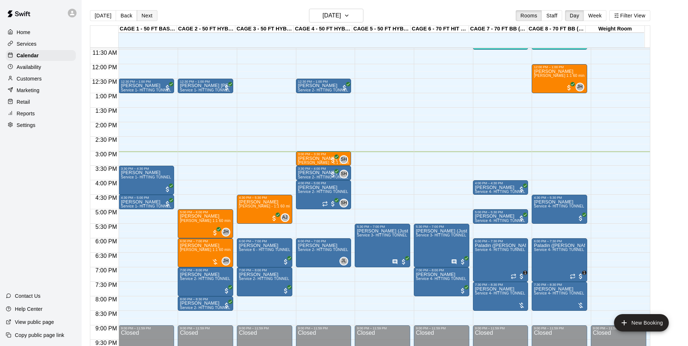
click at [147, 14] on button "Next" at bounding box center [147, 15] width 20 height 11
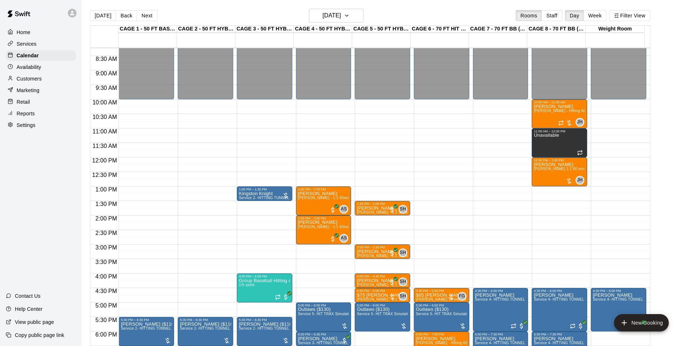
scroll to position [223, 0]
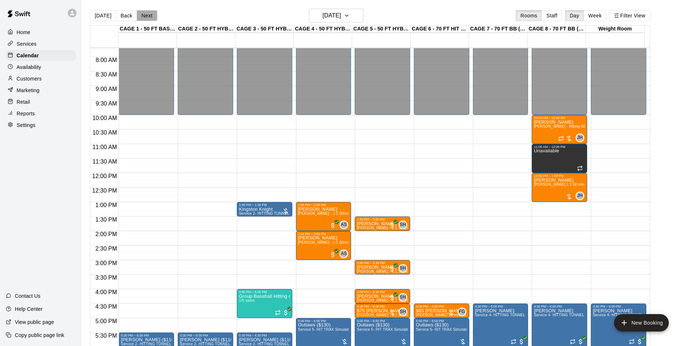
click at [153, 15] on button "Next" at bounding box center [147, 15] width 20 height 11
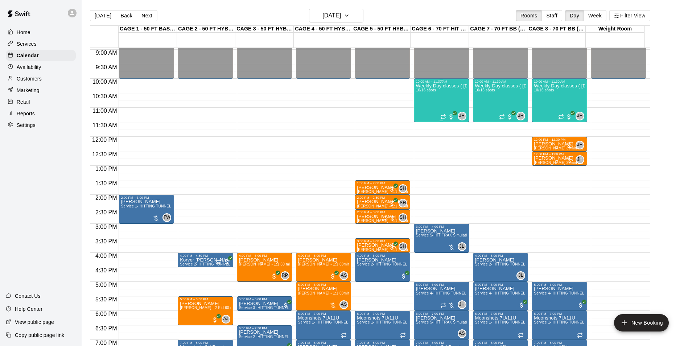
scroll to position [296, 0]
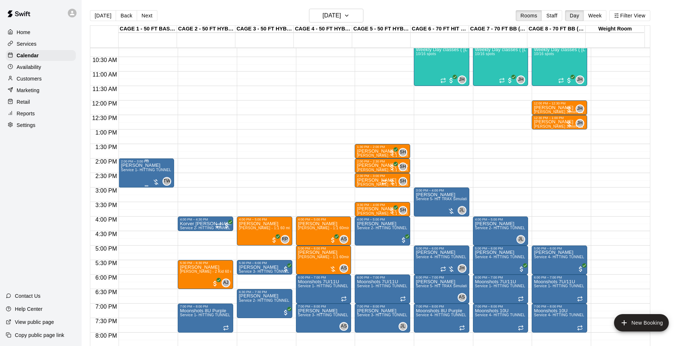
click at [138, 175] on div "David Taylor Service 1- HITTING TUNNEL RENTAL - 50ft Baseball w/ Auto/Manual Fe…" at bounding box center [146, 336] width 51 height 346
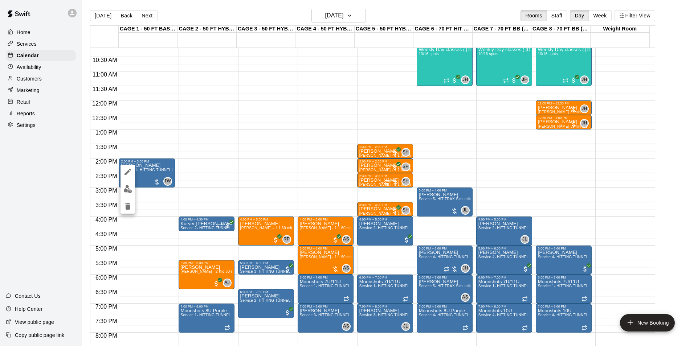
click at [41, 70] on div at bounding box center [347, 173] width 694 height 346
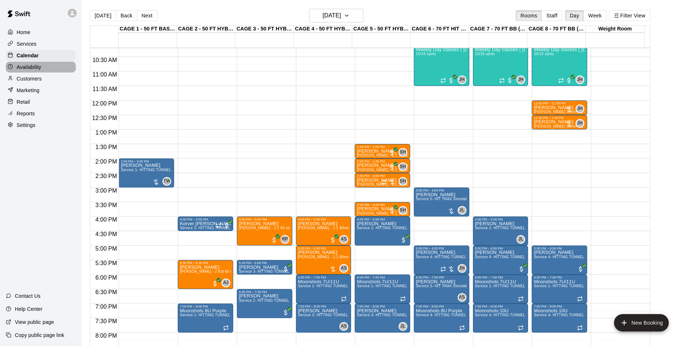
click at [41, 70] on p "Availability" at bounding box center [29, 66] width 25 height 7
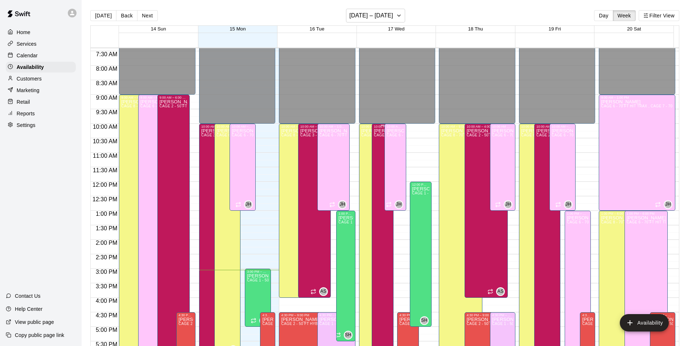
scroll to position [209, 0]
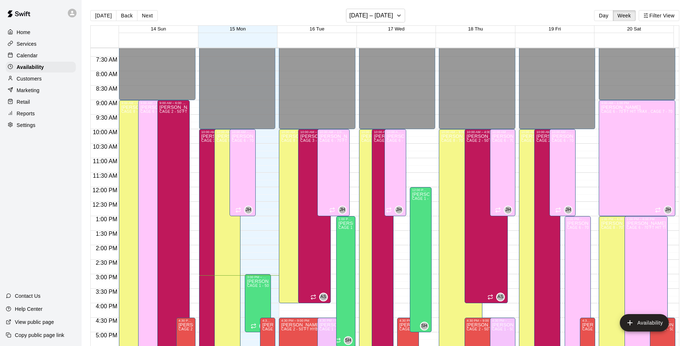
click at [42, 58] on div "Calendar" at bounding box center [41, 55] width 70 height 11
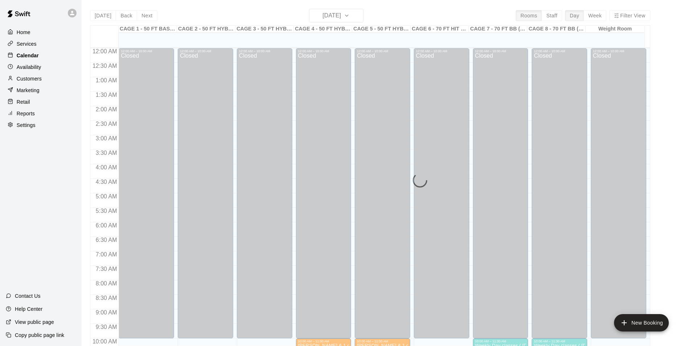
scroll to position [369, 0]
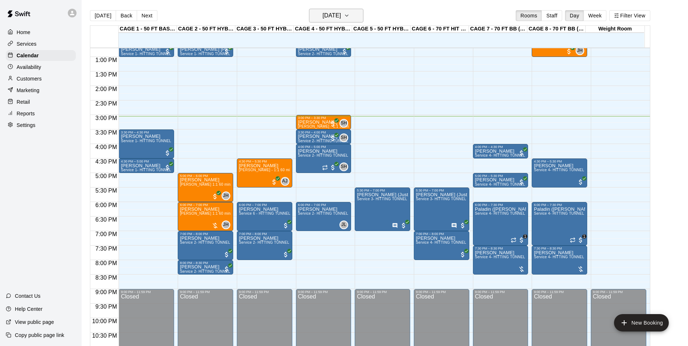
click at [324, 11] on h6 "[DATE]" at bounding box center [331, 16] width 18 height 10
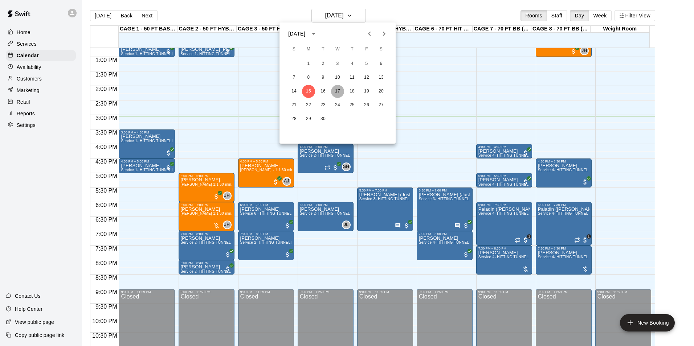
click at [335, 91] on button "17" at bounding box center [337, 91] width 13 height 13
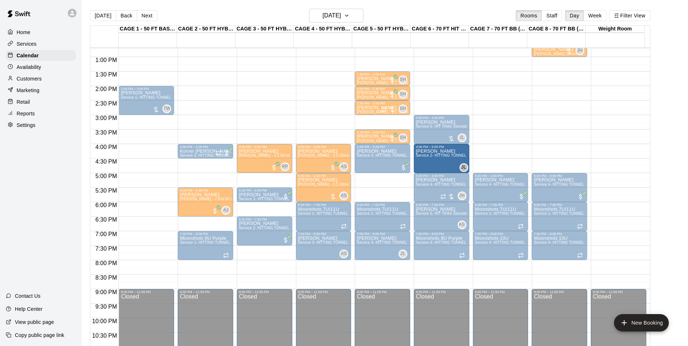
drag, startPoint x: 499, startPoint y: 156, endPoint x: 462, endPoint y: 161, distance: 36.5
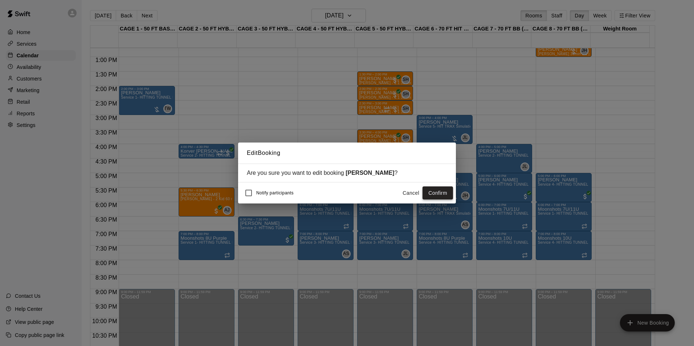
click at [444, 194] on button "Confirm" at bounding box center [437, 192] width 30 height 13
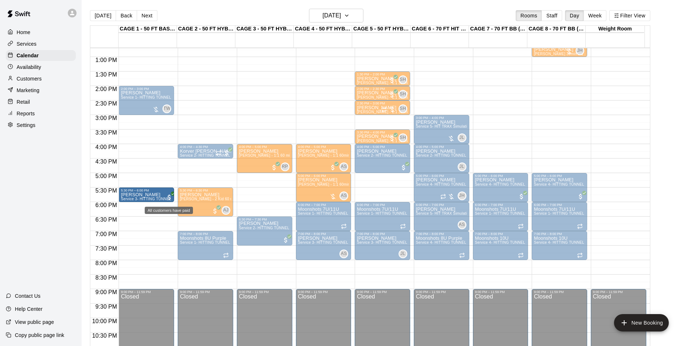
drag, startPoint x: 259, startPoint y: 196, endPoint x: 169, endPoint y: 198, distance: 90.7
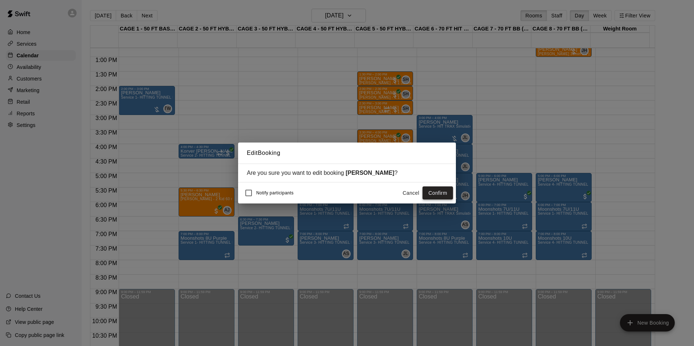
click at [438, 192] on button "Confirm" at bounding box center [437, 192] width 30 height 13
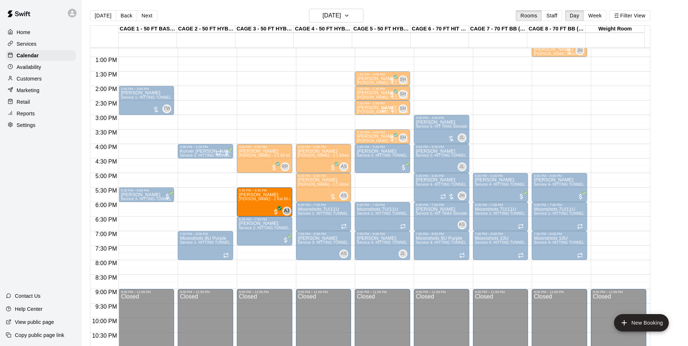
drag, startPoint x: 225, startPoint y: 198, endPoint x: 241, endPoint y: 199, distance: 16.3
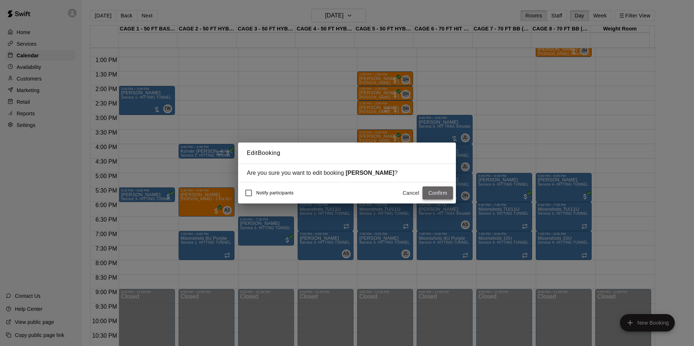
click at [449, 193] on button "Confirm" at bounding box center [437, 192] width 30 height 13
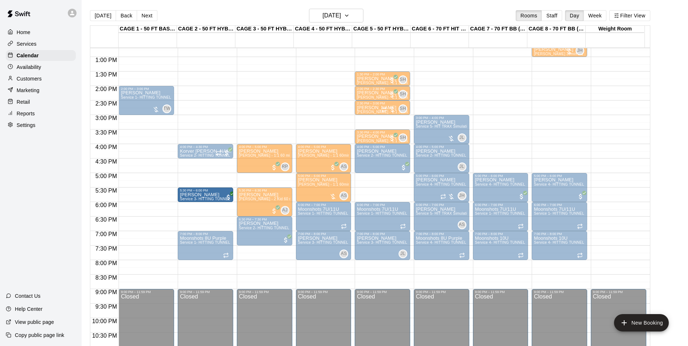
drag, startPoint x: 162, startPoint y: 195, endPoint x: 185, endPoint y: 196, distance: 22.5
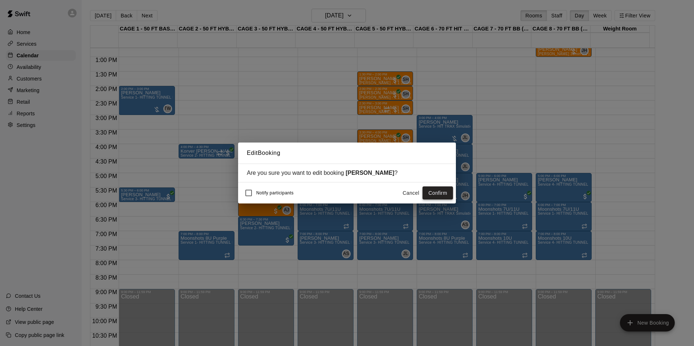
click at [432, 192] on button "Confirm" at bounding box center [437, 192] width 30 height 13
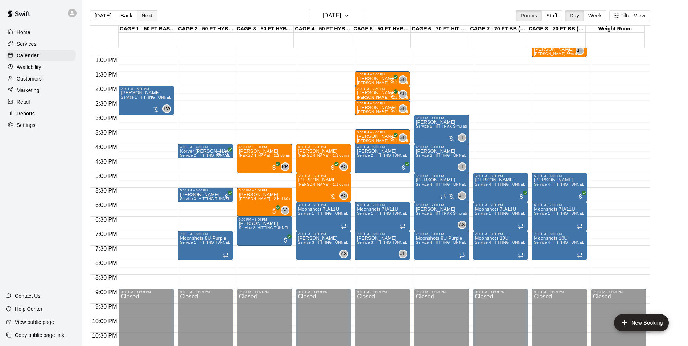
click at [154, 17] on button "Next" at bounding box center [147, 15] width 20 height 11
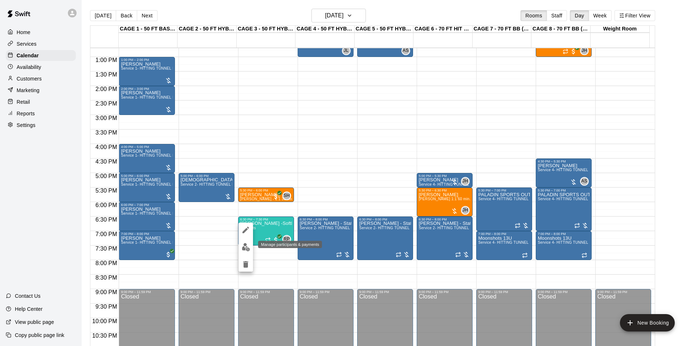
click at [248, 248] on img "edit" at bounding box center [246, 247] width 8 height 8
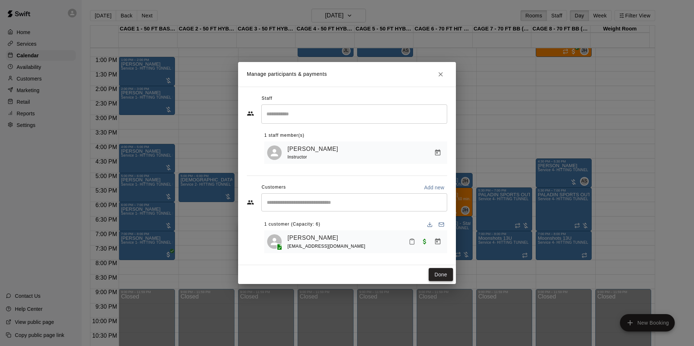
click at [439, 276] on button "Done" at bounding box center [440, 274] width 24 height 13
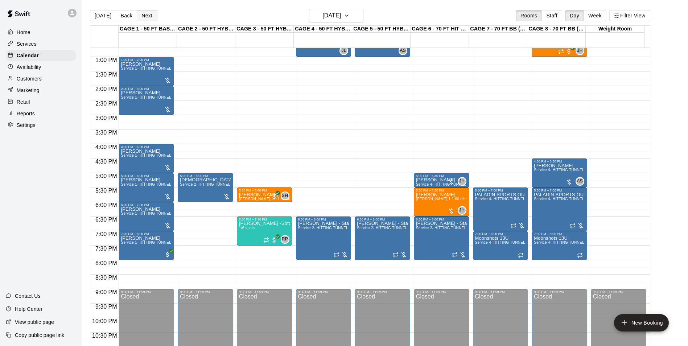
click at [147, 15] on button "Next" at bounding box center [147, 15] width 20 height 11
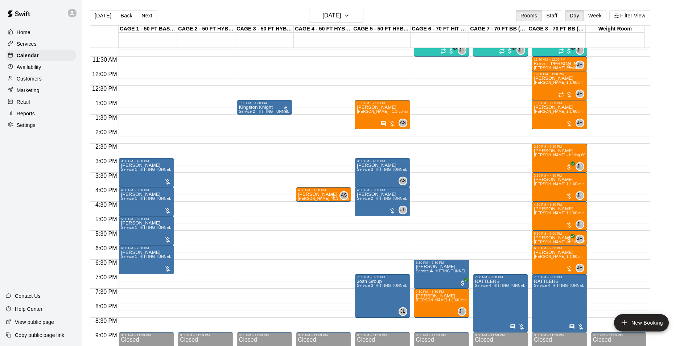
scroll to position [332, 0]
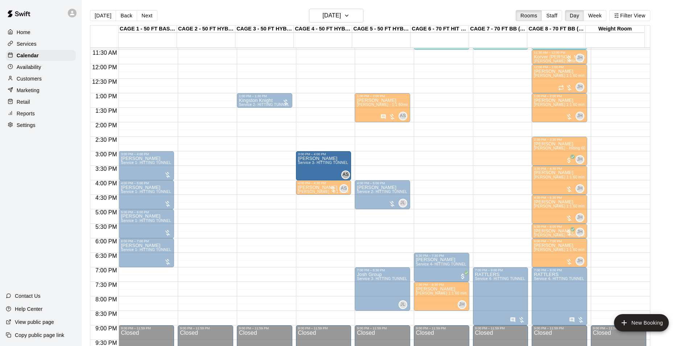
drag, startPoint x: 371, startPoint y: 157, endPoint x: 346, endPoint y: 159, distance: 25.2
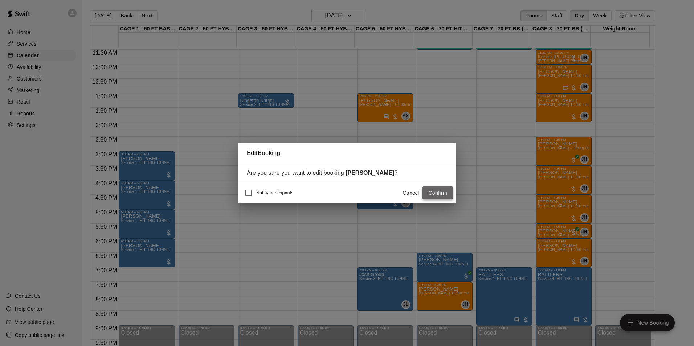
click at [438, 190] on button "Confirm" at bounding box center [437, 192] width 30 height 13
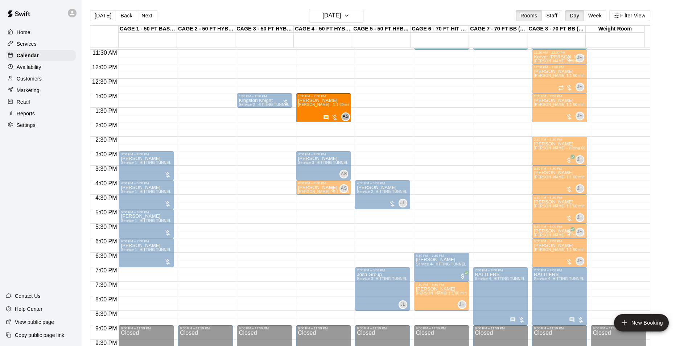
drag, startPoint x: 362, startPoint y: 104, endPoint x: 343, endPoint y: 104, distance: 19.2
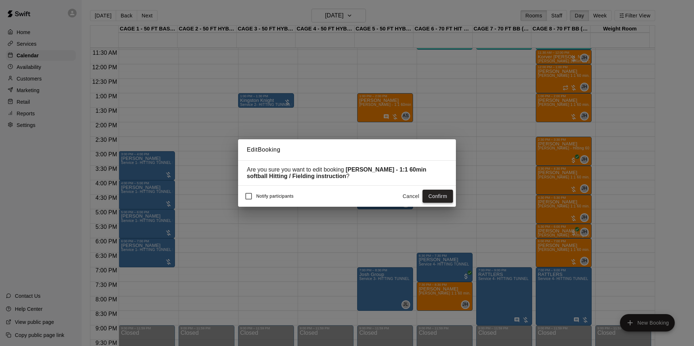
click at [441, 196] on button "Confirm" at bounding box center [437, 196] width 30 height 13
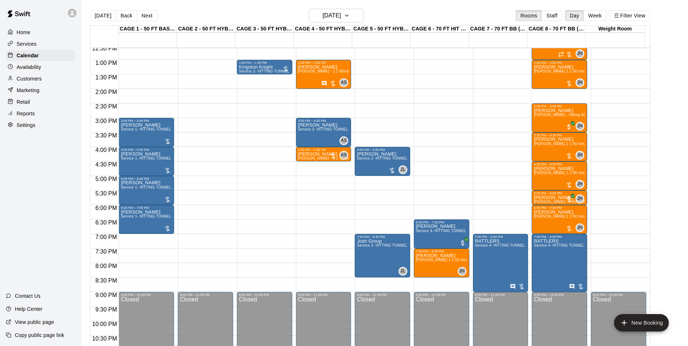
scroll to position [369, 0]
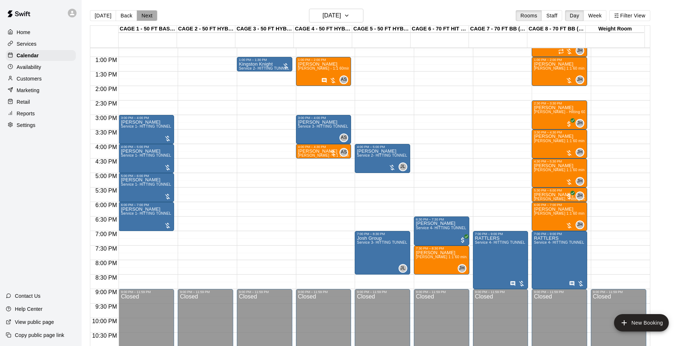
click at [148, 17] on button "Next" at bounding box center [147, 15] width 20 height 11
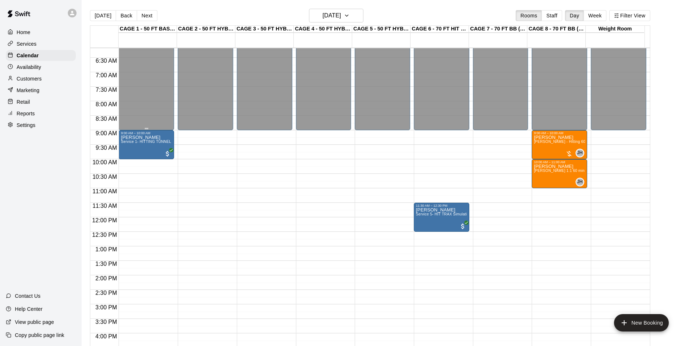
scroll to position [151, 0]
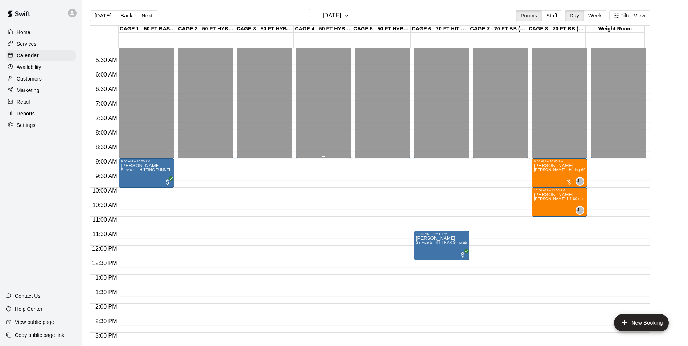
drag, startPoint x: 98, startPoint y: 18, endPoint x: 324, endPoint y: 50, distance: 227.9
click at [98, 18] on button "[DATE]" at bounding box center [103, 15] width 26 height 11
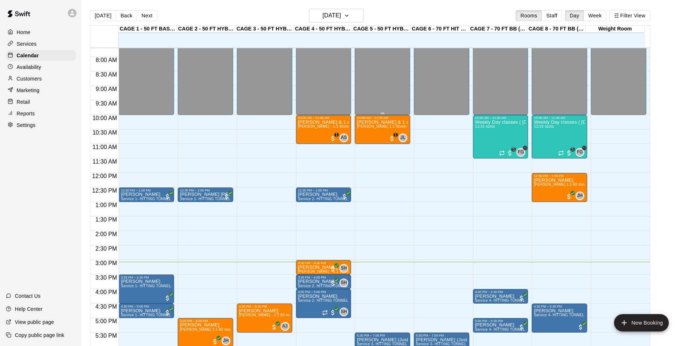
scroll to position [332, 0]
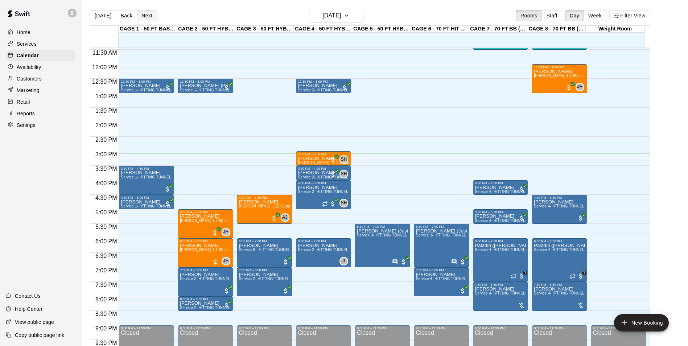
click at [146, 21] on button "Next" at bounding box center [147, 15] width 20 height 11
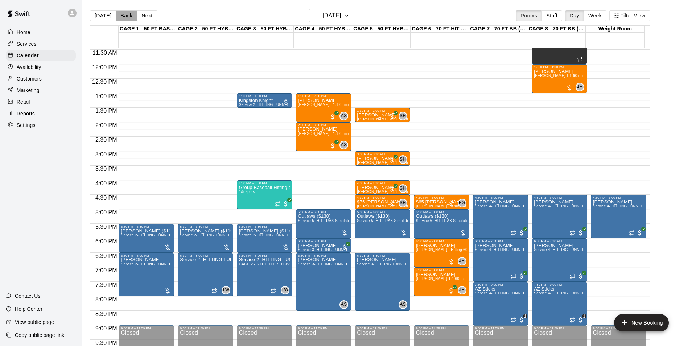
click at [120, 16] on button "Back" at bounding box center [126, 15] width 21 height 11
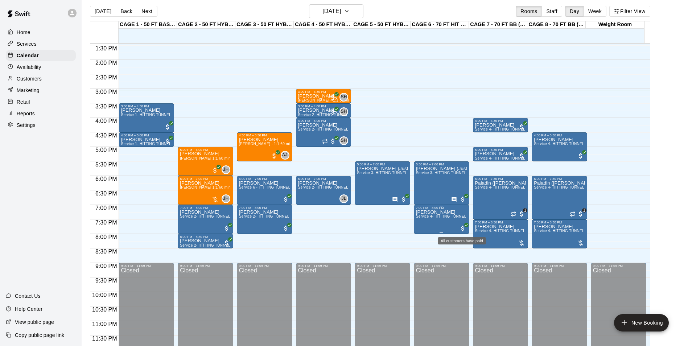
scroll to position [12, 0]
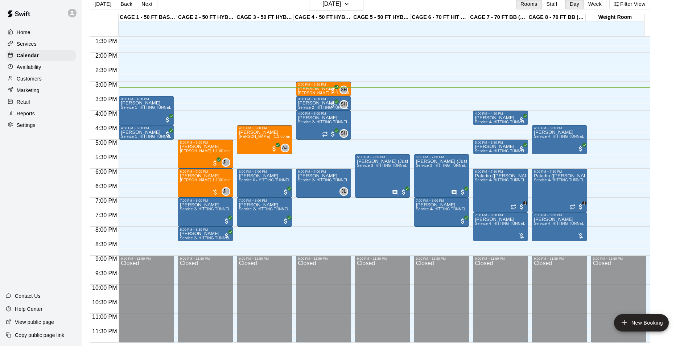
click at [46, 68] on div "Availability" at bounding box center [41, 67] width 70 height 11
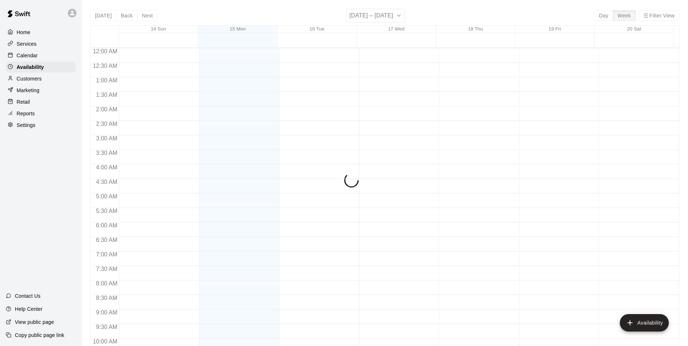
scroll to position [391, 0]
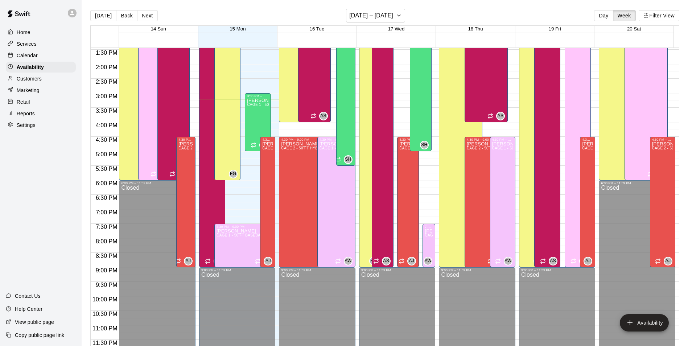
click at [42, 57] on div "Calendar" at bounding box center [41, 55] width 70 height 11
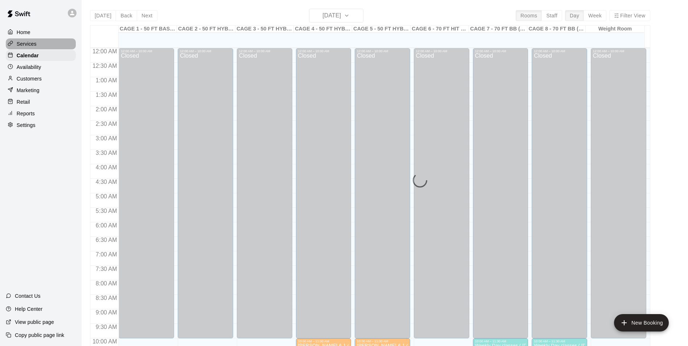
click at [45, 48] on div "Services" at bounding box center [41, 43] width 70 height 11
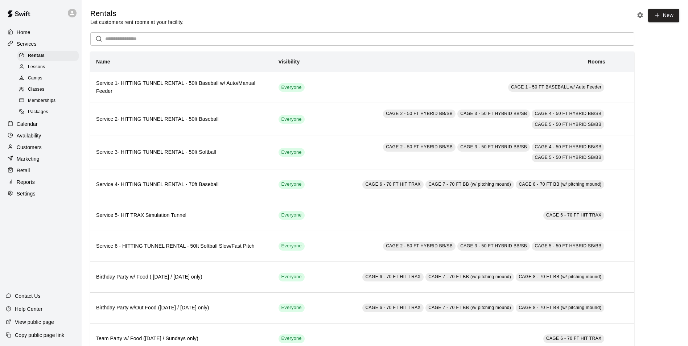
click at [50, 69] on div "Lessons" at bounding box center [47, 67] width 61 height 10
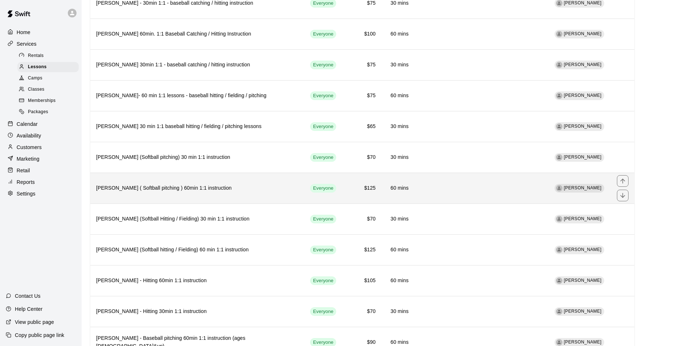
scroll to position [933, 0]
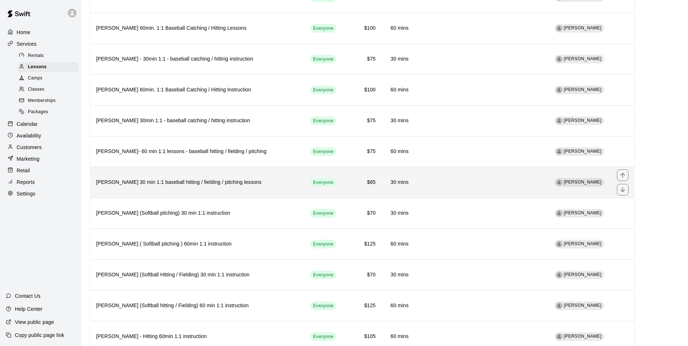
click at [272, 178] on h6 "[PERSON_NAME] 30 min 1:1 baseball hitting / fielding / pitching lessons" at bounding box center [197, 182] width 202 height 8
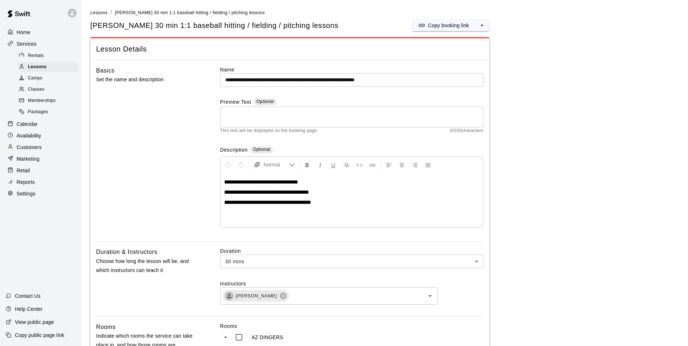
click at [249, 119] on textarea at bounding box center [351, 117] width 253 height 15
drag, startPoint x: 325, startPoint y: 205, endPoint x: 219, endPoint y: 177, distance: 110.4
click at [219, 177] on div "**********" at bounding box center [289, 154] width 387 height 176
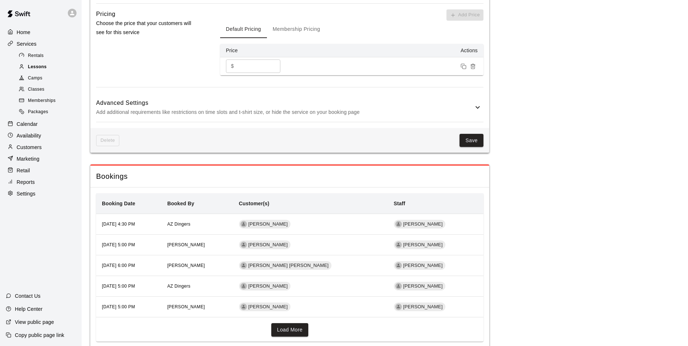
scroll to position [550, 0]
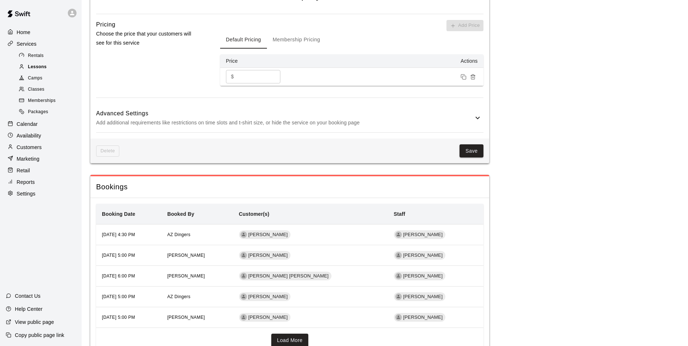
click at [46, 71] on div "Lessons" at bounding box center [47, 67] width 61 height 10
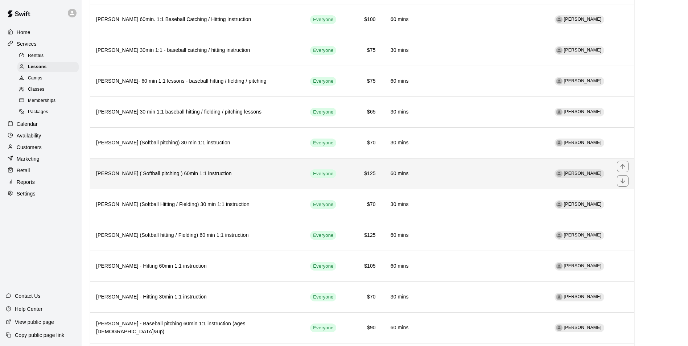
scroll to position [933, 0]
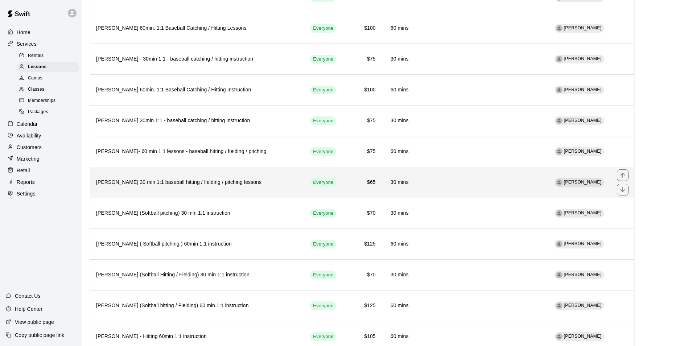
click at [228, 168] on th "[PERSON_NAME] 30 min 1:1 baseball hitting / fielding / pitching lessons" at bounding box center [197, 182] width 214 height 31
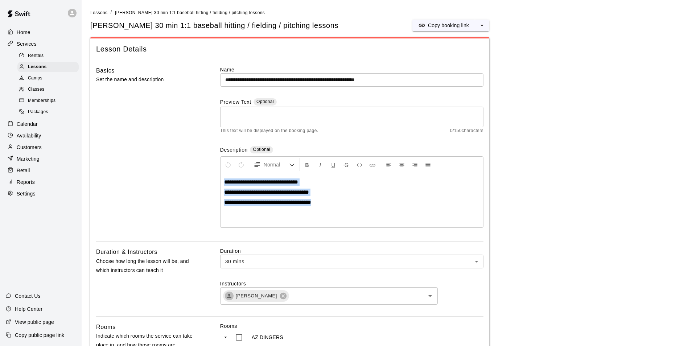
drag, startPoint x: 279, startPoint y: 190, endPoint x: 222, endPoint y: 179, distance: 58.0
click at [222, 179] on div "**********" at bounding box center [352, 200] width 263 height 54
copy div "**********"
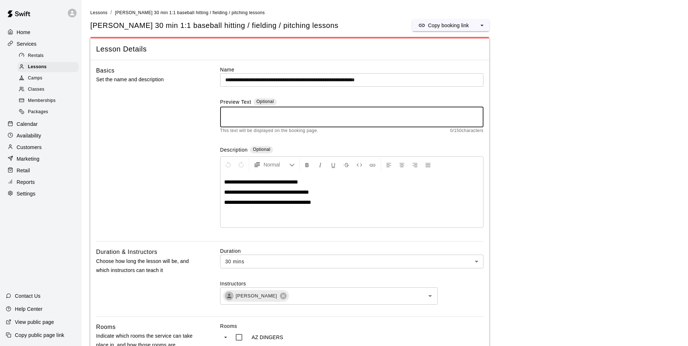
click at [283, 117] on textarea at bounding box center [351, 117] width 253 height 15
click at [65, 69] on div "Lessons" at bounding box center [47, 67] width 61 height 10
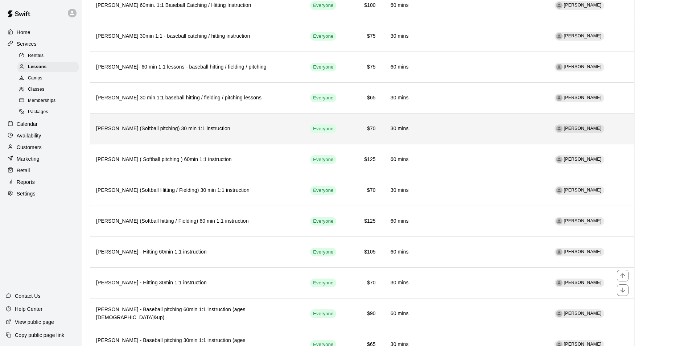
scroll to position [788, 0]
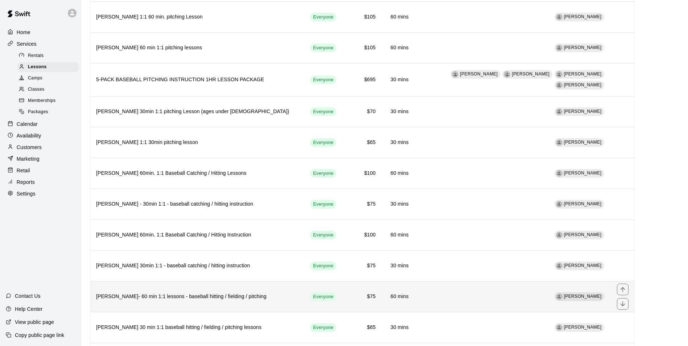
click at [244, 281] on th "Frankie Gulko- 60 min 1:1 lessons - baseball hitting / fielding / pitching" at bounding box center [197, 296] width 214 height 31
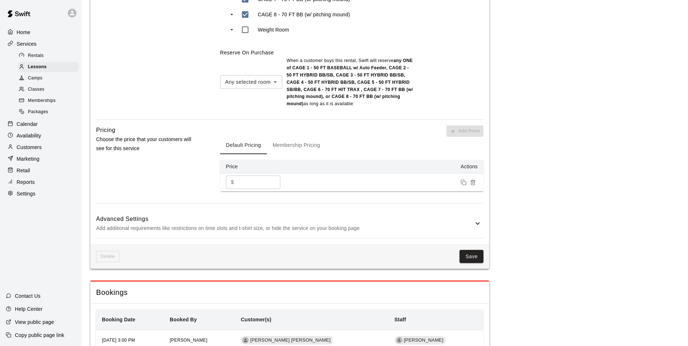
scroll to position [369, 0]
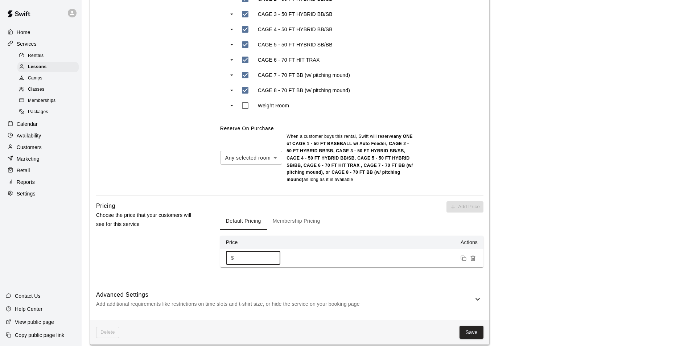
click at [272, 260] on input "**" at bounding box center [259, 257] width 44 height 13
click at [272, 258] on input "**" at bounding box center [259, 257] width 44 height 13
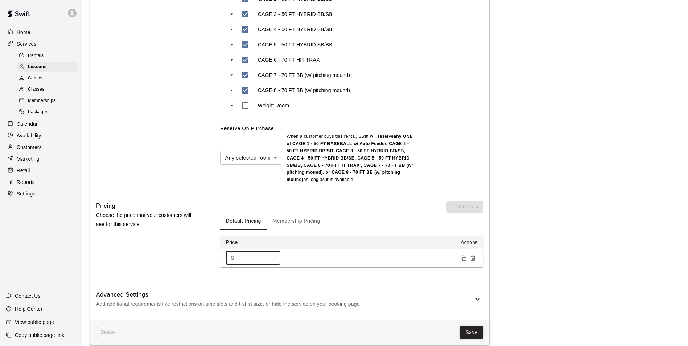
click at [276, 263] on input "**" at bounding box center [259, 257] width 44 height 13
click at [271, 259] on input "**" at bounding box center [259, 257] width 44 height 13
type input "**"
click at [271, 259] on input "**" at bounding box center [259, 257] width 44 height 13
click at [334, 223] on div "Default Pricing Membership Pricing" at bounding box center [351, 221] width 263 height 17
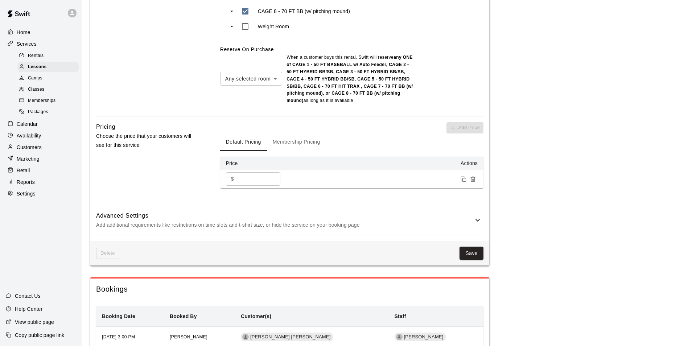
scroll to position [514, 0]
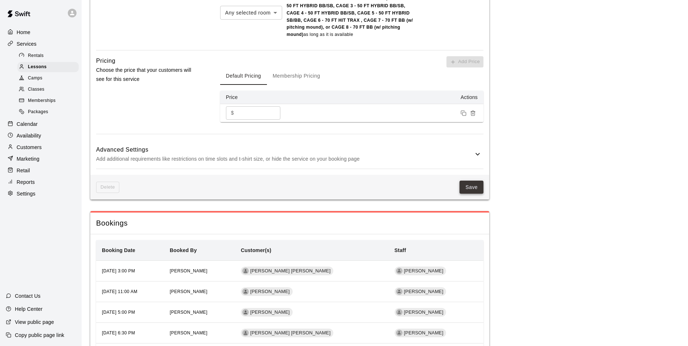
click at [470, 189] on button "Save" at bounding box center [472, 187] width 24 height 13
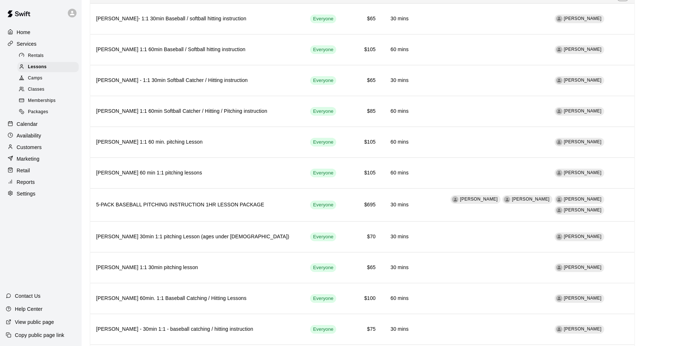
scroll to position [834, 0]
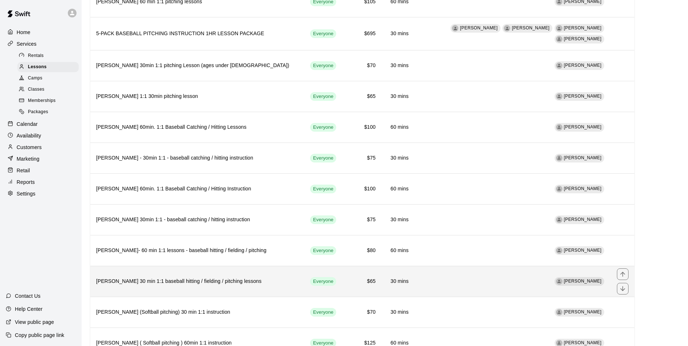
click at [217, 266] on th "[PERSON_NAME] 30 min 1:1 baseball hitting / fielding / pitching lessons" at bounding box center [197, 281] width 214 height 31
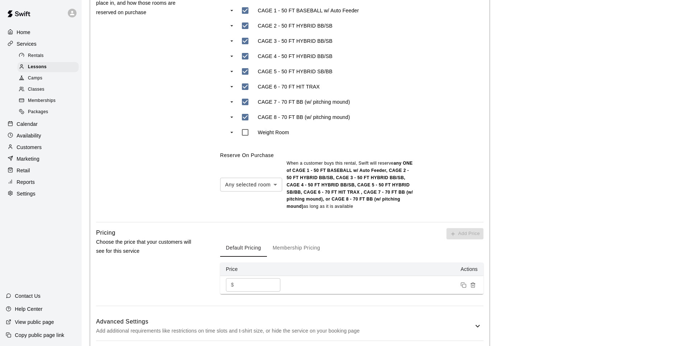
scroll to position [435, 0]
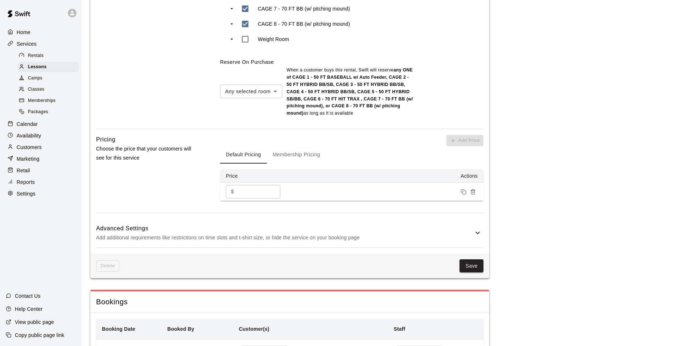
click at [276, 192] on input "**" at bounding box center [259, 191] width 44 height 13
click at [273, 191] on input "**" at bounding box center [259, 191] width 44 height 13
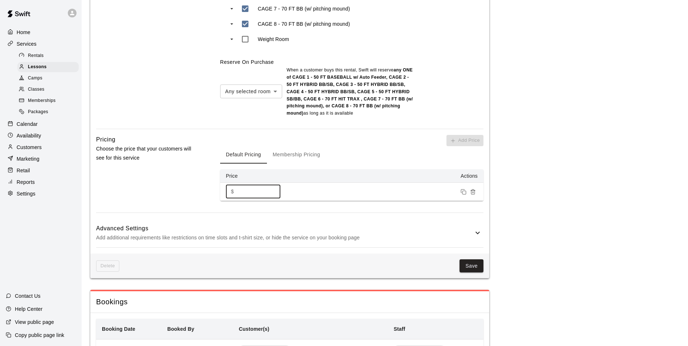
type input "**"
click at [273, 191] on input "**" at bounding box center [259, 191] width 44 height 13
click at [480, 264] on button "Save" at bounding box center [472, 265] width 24 height 13
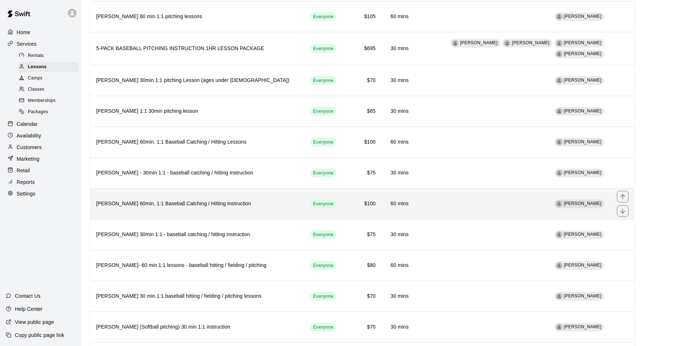
scroll to position [907, 0]
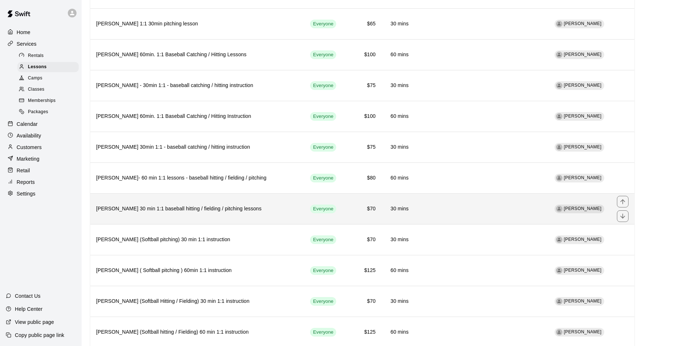
click at [275, 205] on h6 "[PERSON_NAME] 30 min 1:1 baseball hitting / fielding / pitching lessons" at bounding box center [197, 209] width 202 height 8
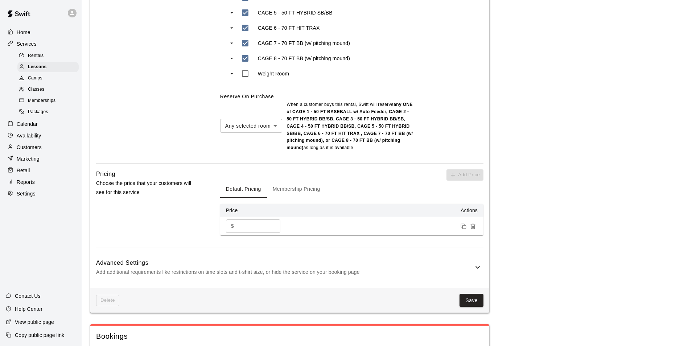
scroll to position [399, 0]
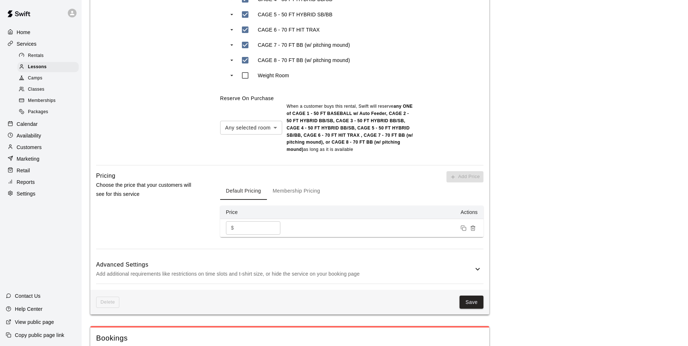
click at [278, 226] on input "**" at bounding box center [259, 227] width 44 height 13
click at [275, 230] on input "**" at bounding box center [259, 227] width 44 height 13
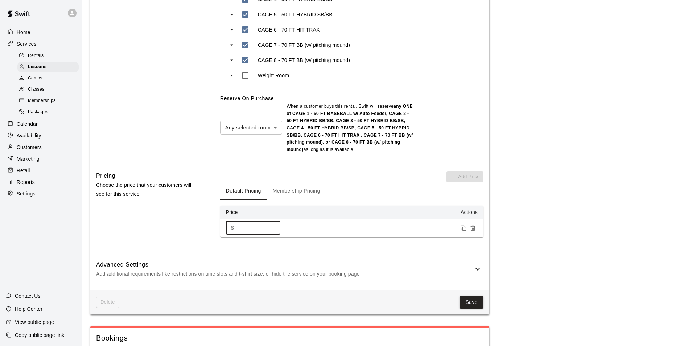
type input "**"
click at [275, 230] on input "**" at bounding box center [259, 227] width 44 height 13
click at [470, 302] on button "Save" at bounding box center [472, 302] width 24 height 13
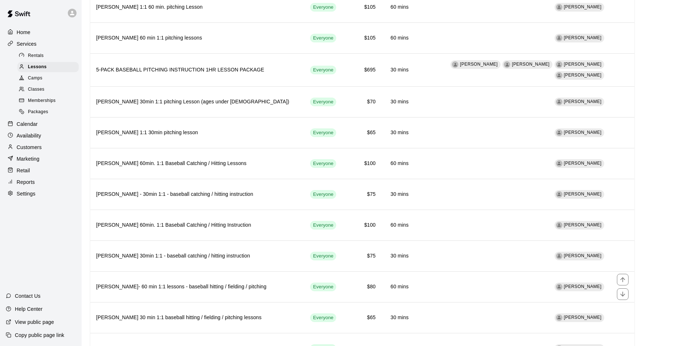
scroll to position [907, 0]
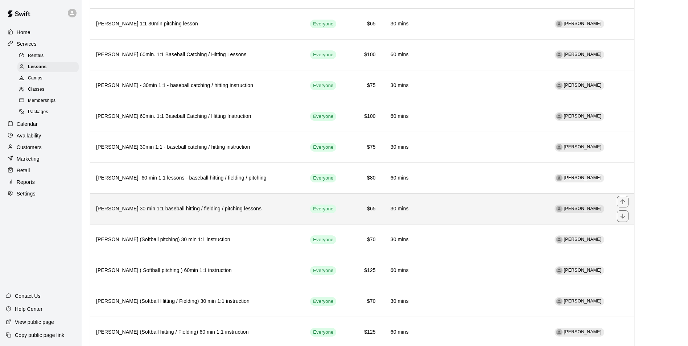
click at [227, 205] on h6 "[PERSON_NAME] 30 min 1:1 baseball hitting / fielding / pitching lessons" at bounding box center [197, 209] width 202 height 8
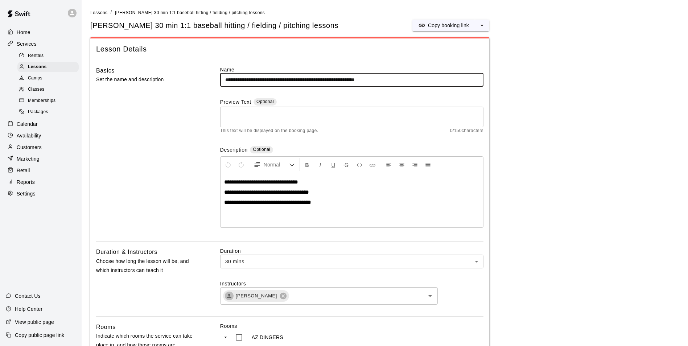
drag, startPoint x: 400, startPoint y: 79, endPoint x: 224, endPoint y: 81, distance: 175.9
click at [224, 81] on input "**********" at bounding box center [351, 79] width 263 height 13
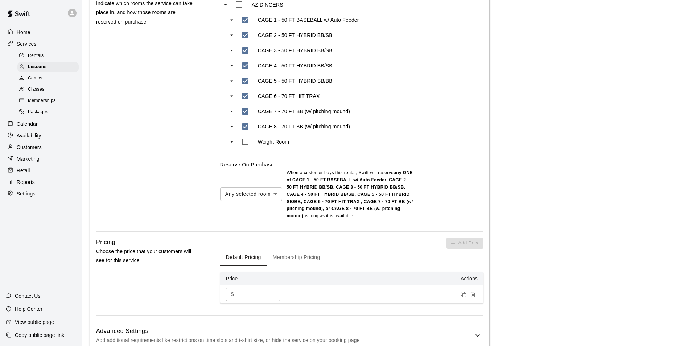
scroll to position [326, 0]
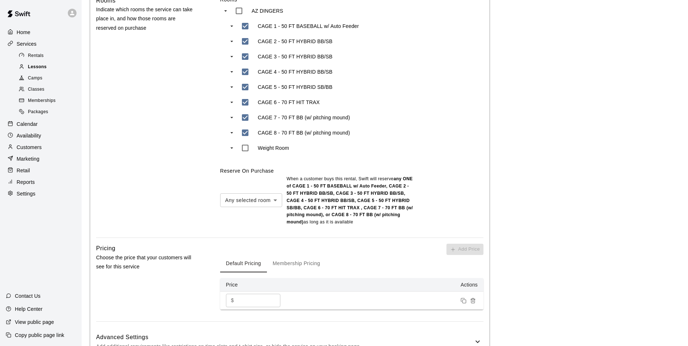
click at [50, 67] on div "Lessons" at bounding box center [47, 67] width 61 height 10
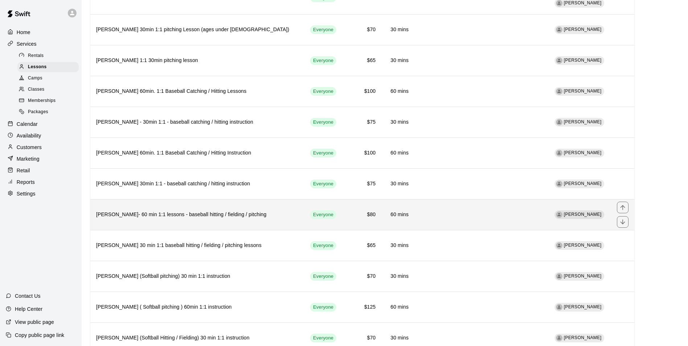
scroll to position [871, 0]
click at [244, 210] on th "Frankie Gulko- 60 min 1:1 lessons - baseball hitting / fielding / pitching" at bounding box center [197, 214] width 214 height 31
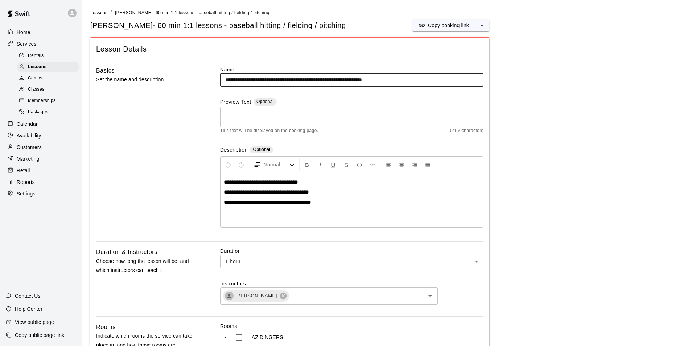
drag, startPoint x: 391, startPoint y: 79, endPoint x: 213, endPoint y: 87, distance: 179.0
click at [213, 87] on div "**********" at bounding box center [289, 154] width 387 height 176
paste input "**********"
click at [266, 81] on input "**********" at bounding box center [351, 79] width 263 height 13
type input "**********"
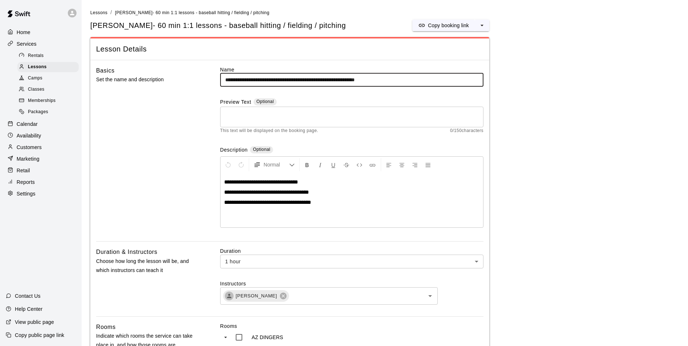
click at [446, 141] on div "**********" at bounding box center [351, 154] width 263 height 176
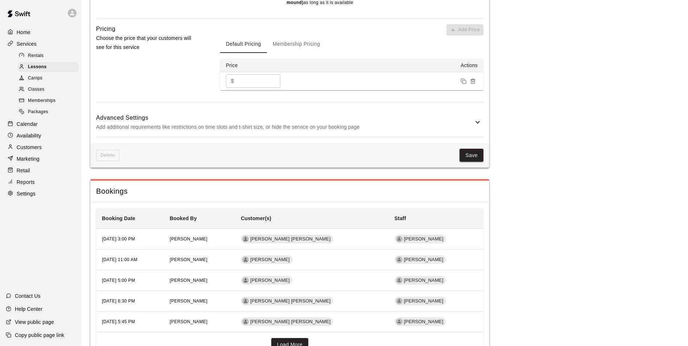
scroll to position [587, 0]
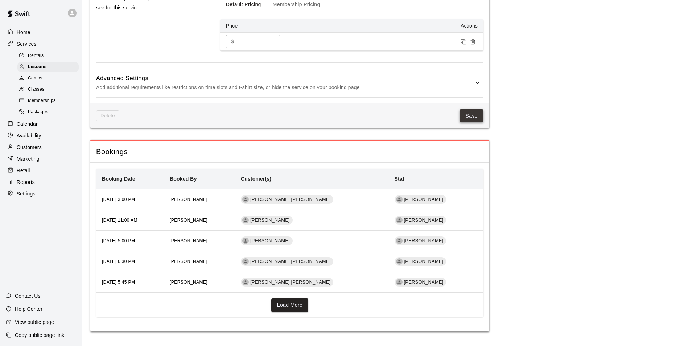
click at [465, 115] on button "Save" at bounding box center [472, 115] width 24 height 13
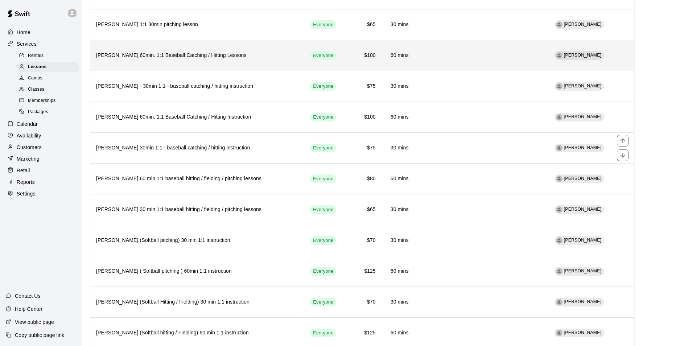
scroll to position [907, 0]
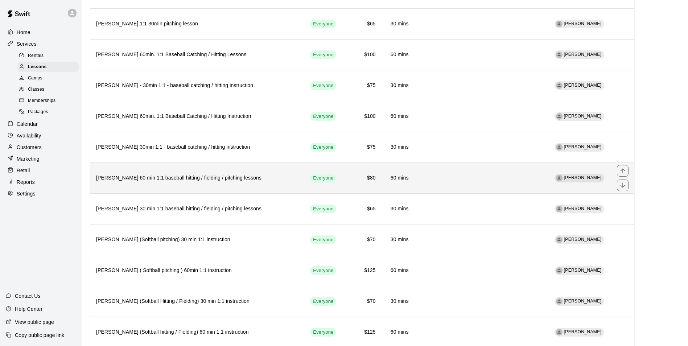
click at [264, 176] on th "[PERSON_NAME] 60 min 1:1 baseball hitting / fielding / pitching lessons" at bounding box center [197, 178] width 214 height 31
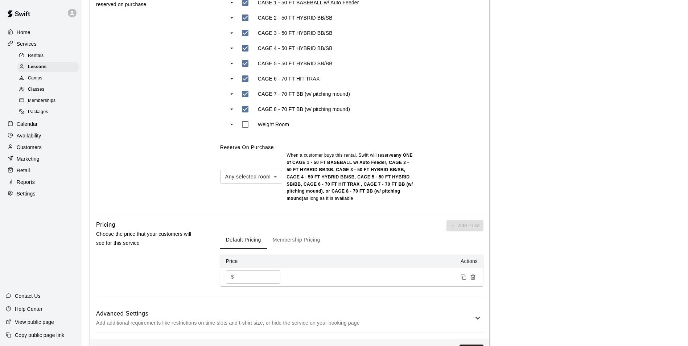
scroll to position [363, 0]
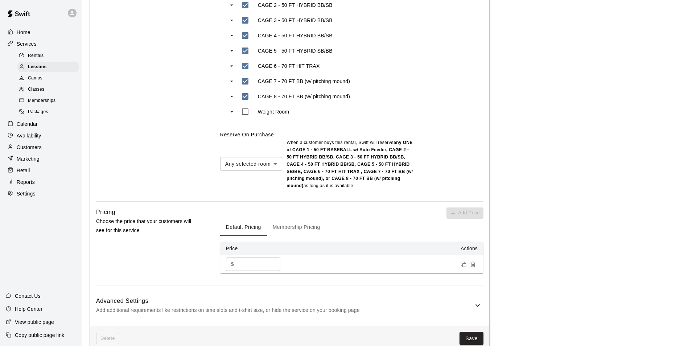
click at [260, 163] on body "**********" at bounding box center [344, 102] width 688 height 931
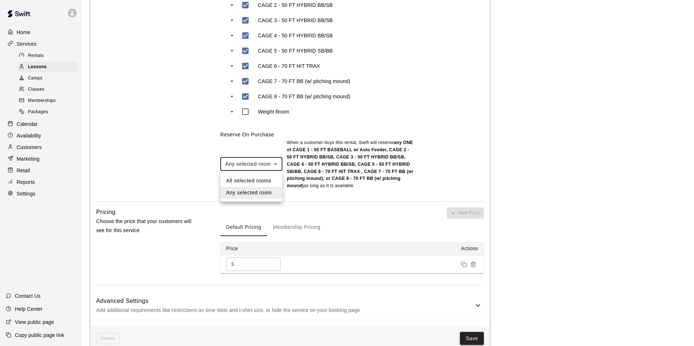
click at [260, 163] on div at bounding box center [347, 173] width 694 height 346
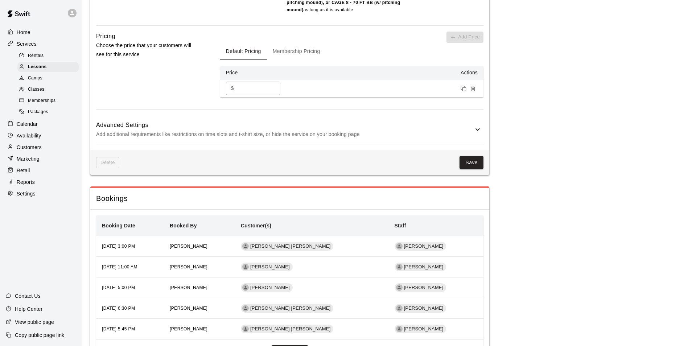
scroll to position [580, 0]
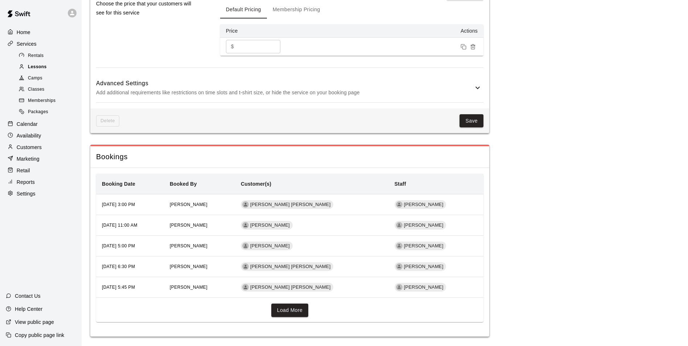
click at [65, 70] on div "Lessons" at bounding box center [47, 67] width 61 height 10
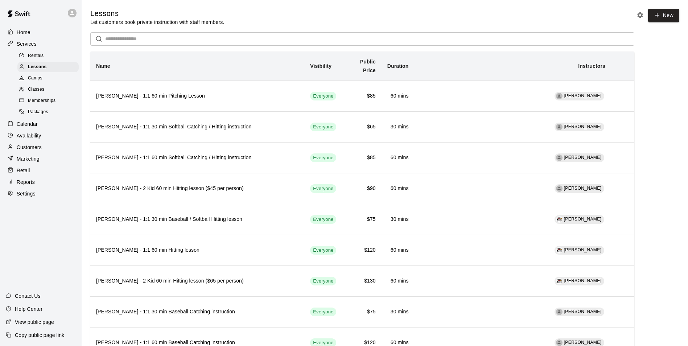
click at [57, 57] on div "Rentals" at bounding box center [47, 56] width 61 height 10
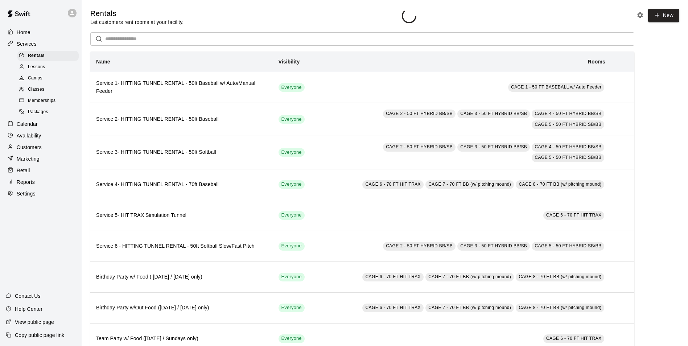
click at [58, 45] on div "Services" at bounding box center [41, 43] width 70 height 11
click at [39, 33] on div "Home" at bounding box center [41, 32] width 70 height 11
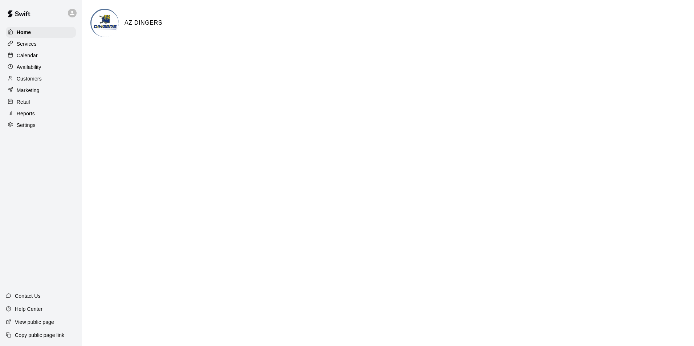
click at [50, 52] on div "Calendar" at bounding box center [41, 55] width 70 height 11
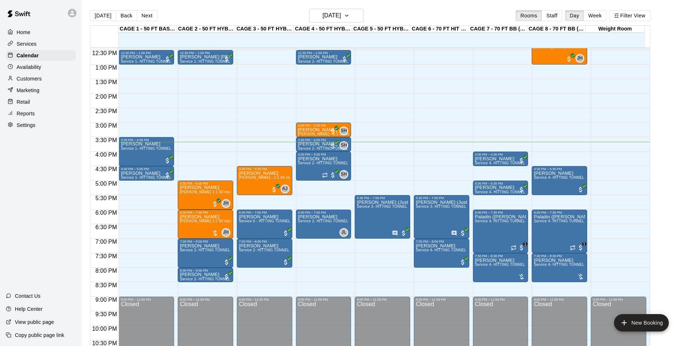
scroll to position [369, 0]
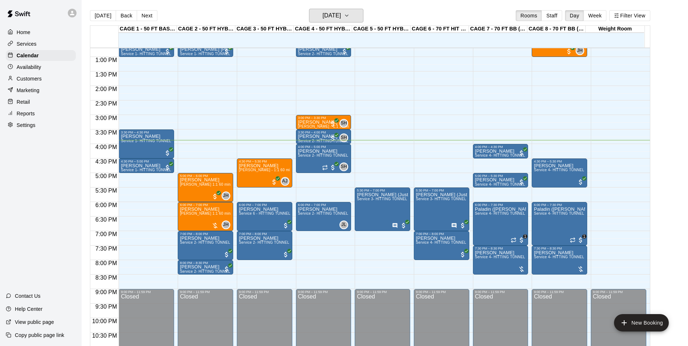
click at [337, 15] on h6 "[DATE]" at bounding box center [331, 16] width 18 height 10
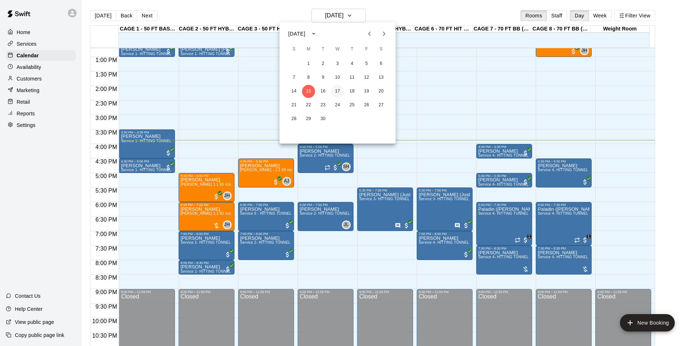
click at [337, 88] on button "17" at bounding box center [337, 91] width 13 height 13
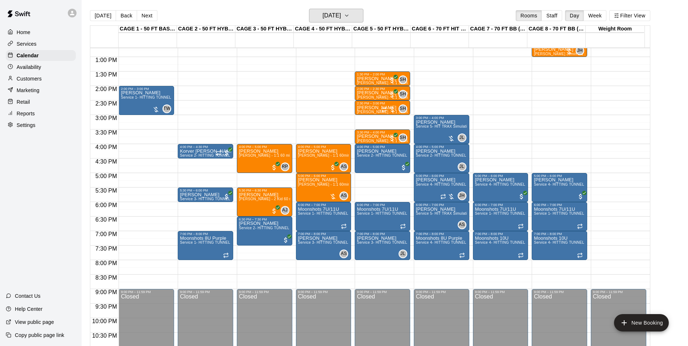
scroll to position [332, 0]
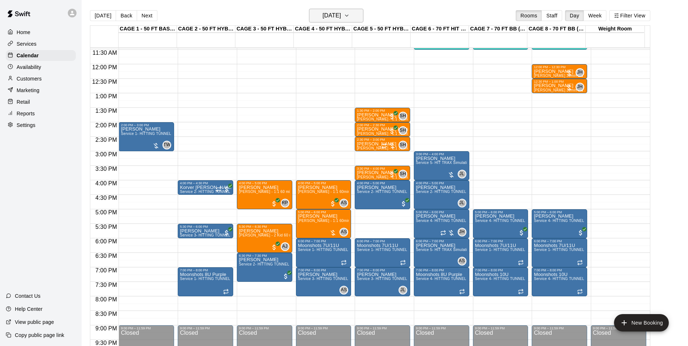
click at [322, 16] on h6 "Wednesday Sep 17" at bounding box center [331, 16] width 18 height 10
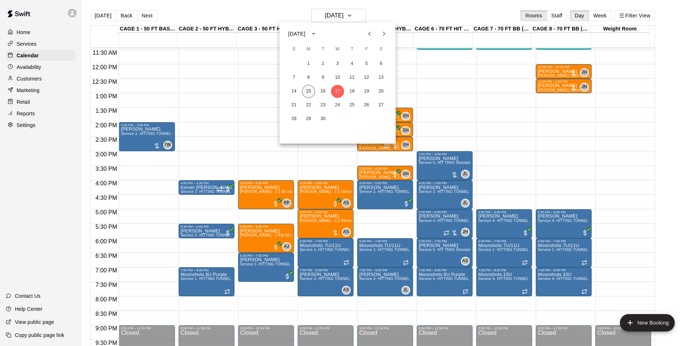
click at [310, 88] on button "15" at bounding box center [308, 91] width 13 height 13
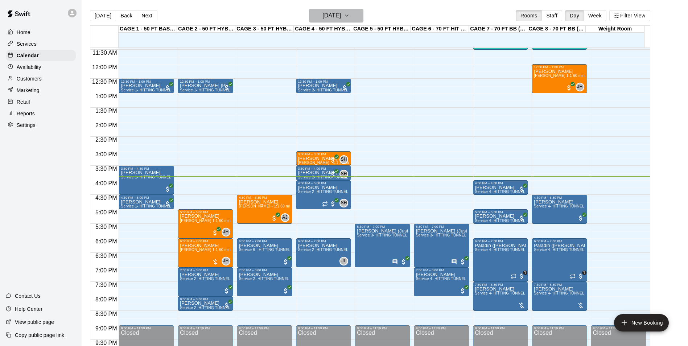
click at [341, 15] on h6 "[DATE]" at bounding box center [331, 16] width 18 height 10
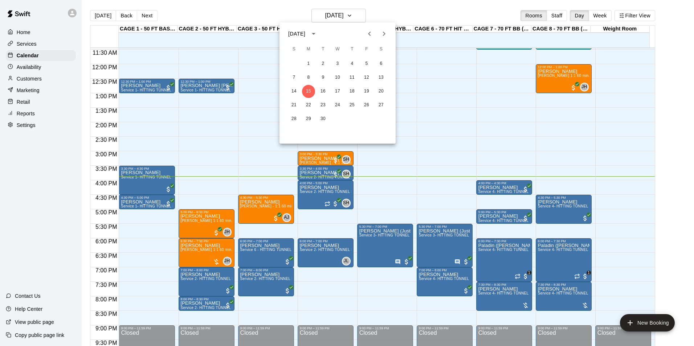
click at [330, 90] on div "14 15 16 17 18 19 20" at bounding box center [337, 91] width 116 height 13
click at [335, 90] on button "17" at bounding box center [337, 91] width 13 height 13
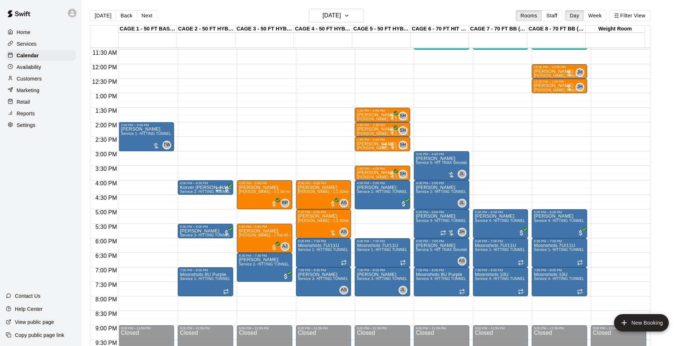
click at [38, 67] on p "Availability" at bounding box center [29, 66] width 25 height 7
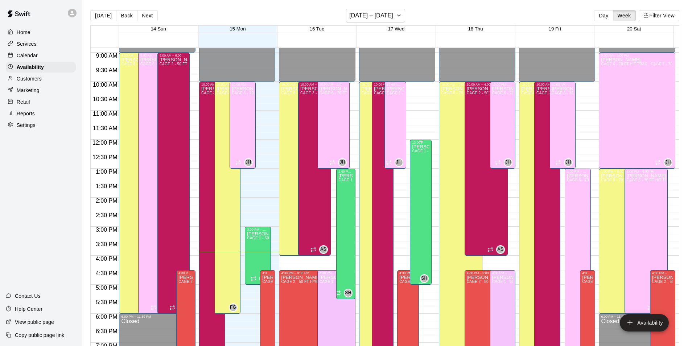
scroll to position [246, 0]
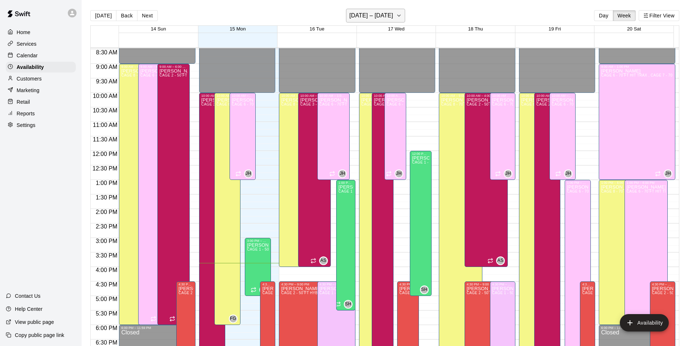
click at [386, 14] on h6 "[DATE] – [DATE]" at bounding box center [371, 16] width 44 height 10
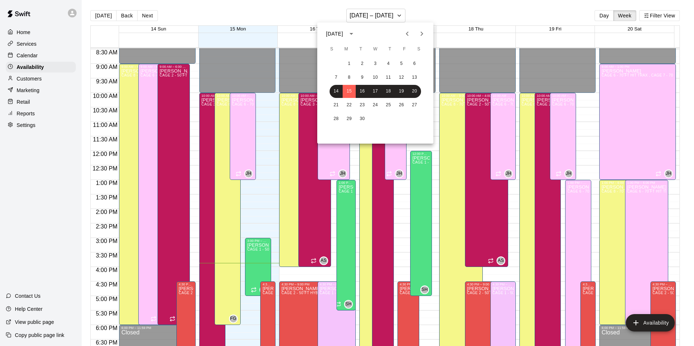
click at [32, 53] on div at bounding box center [347, 173] width 694 height 346
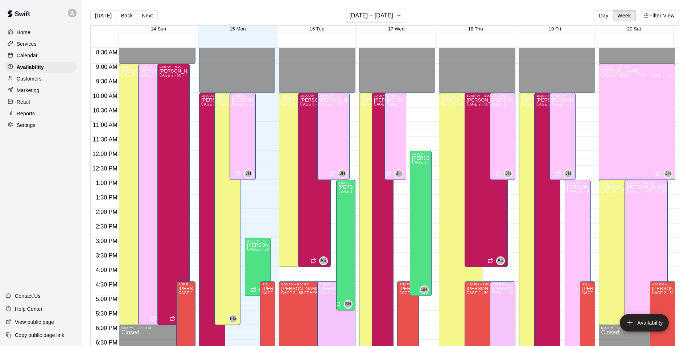
click at [33, 55] on p "Calendar" at bounding box center [27, 55] width 21 height 7
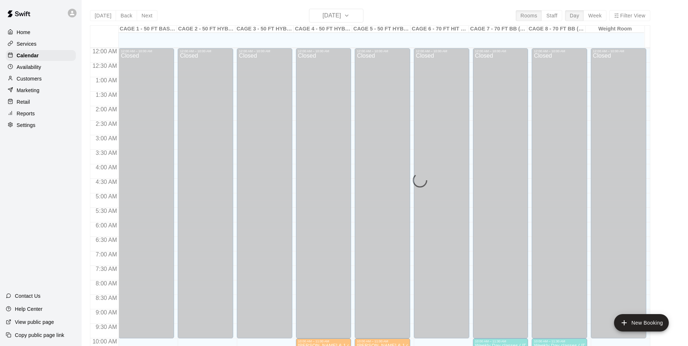
scroll to position [369, 0]
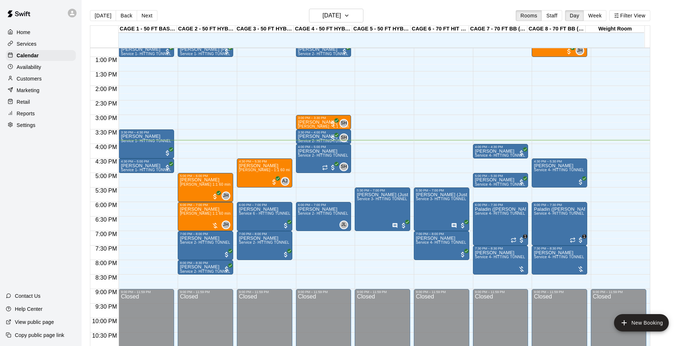
click at [344, 6] on main "Today Back Next Monday Sep 15 Rooms Staff Day Week Filter View CAGE 1 - 50 FT B…" at bounding box center [385, 179] width 606 height 358
click at [341, 19] on h6 "[DATE]" at bounding box center [331, 16] width 18 height 10
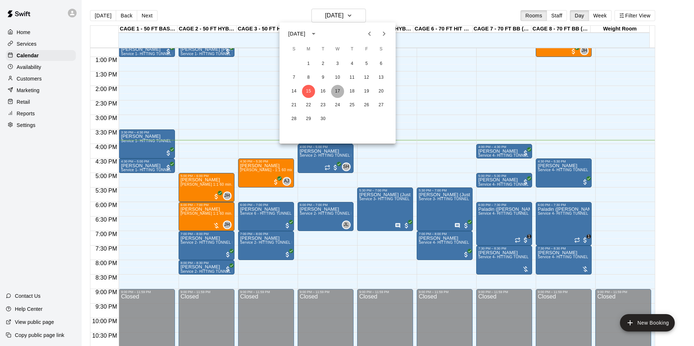
click at [340, 91] on button "17" at bounding box center [337, 91] width 13 height 13
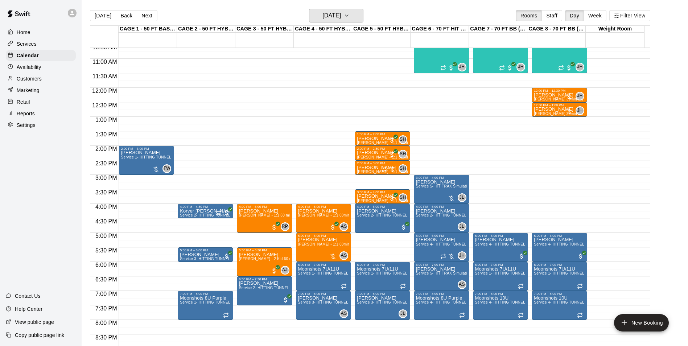
scroll to position [296, 0]
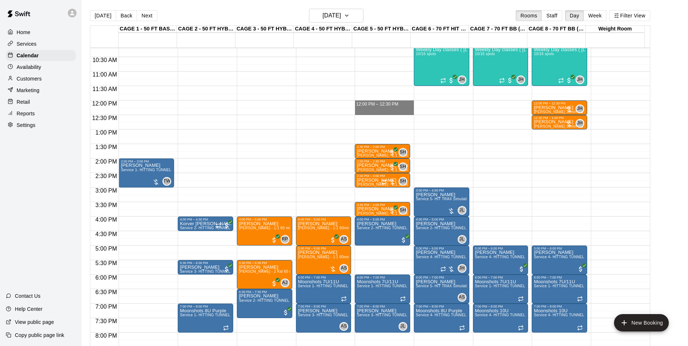
drag, startPoint x: 378, startPoint y: 102, endPoint x: 382, endPoint y: 112, distance: 10.2
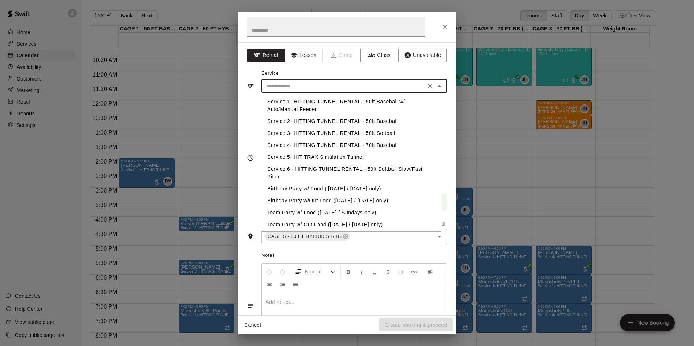
click at [324, 90] on input "text" at bounding box center [343, 86] width 160 height 9
click at [314, 54] on button "Lesson" at bounding box center [303, 55] width 38 height 13
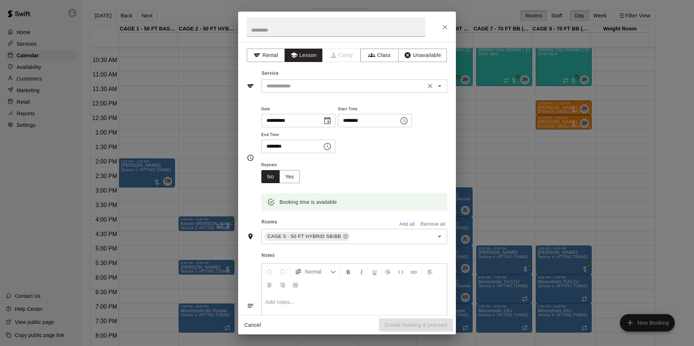
click at [322, 83] on input "text" at bounding box center [343, 86] width 160 height 9
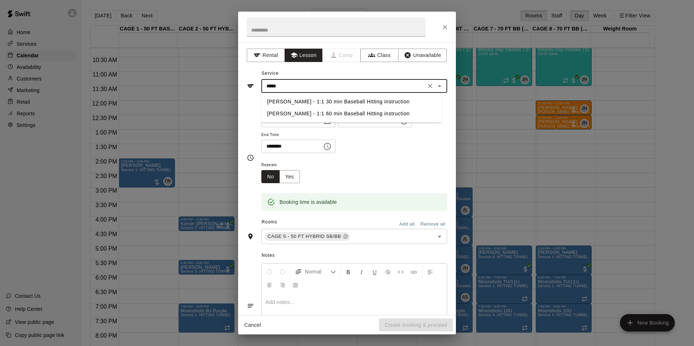
click at [335, 97] on li "[PERSON_NAME] - 1:1 30 min Baseball Hitting instruction" at bounding box center [351, 102] width 180 height 12
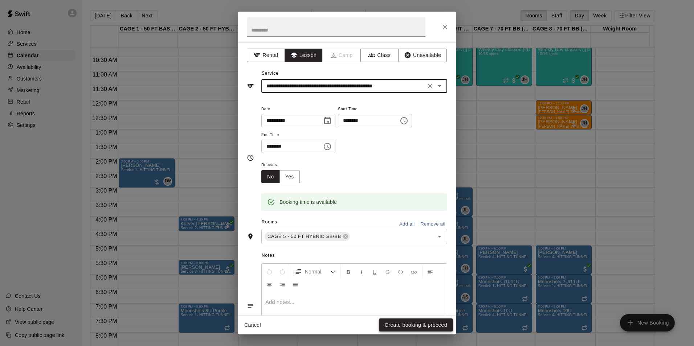
type input "**********"
click at [421, 321] on button "Create booking & proceed" at bounding box center [416, 324] width 74 height 13
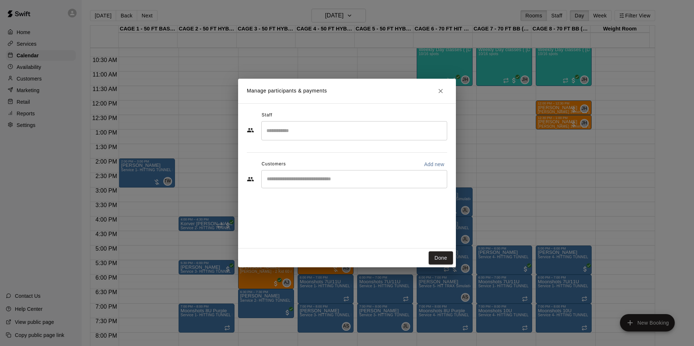
click at [334, 132] on input "Search staff" at bounding box center [353, 130] width 179 height 13
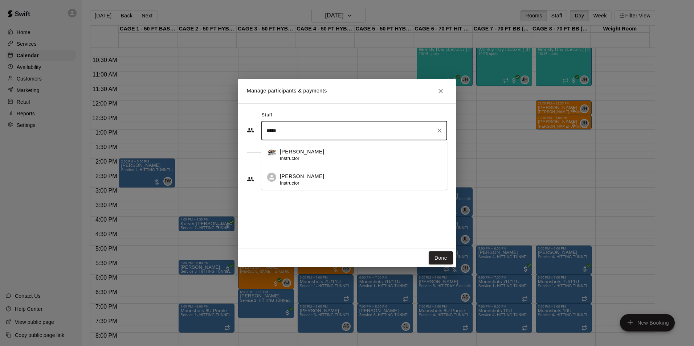
click at [323, 180] on div "Scott Hairston Instructor" at bounding box center [360, 180] width 161 height 14
type input "*****"
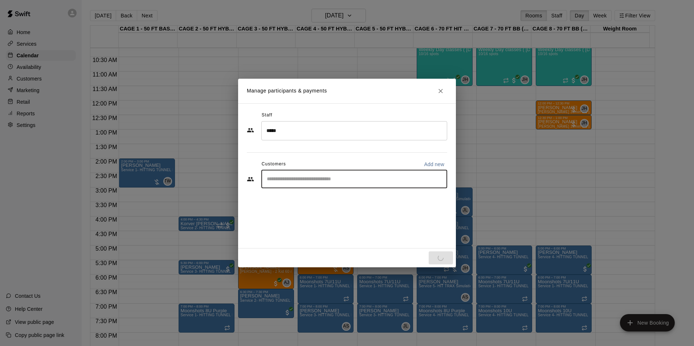
click at [324, 176] on input "Start typing to search customers..." at bounding box center [353, 179] width 179 height 7
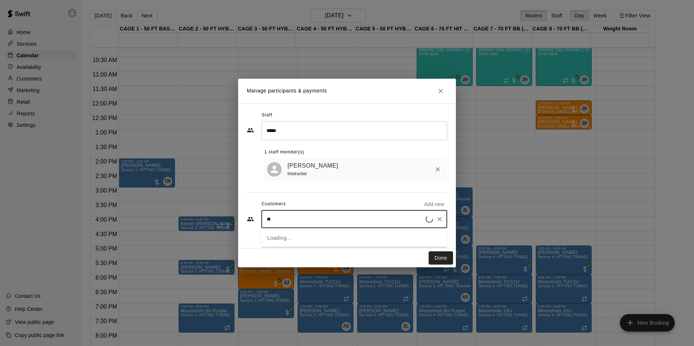
type input "*"
type input "****"
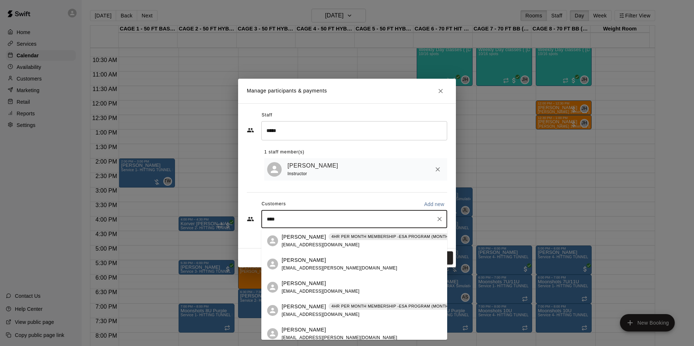
click at [305, 232] on div "Aiden Budd 4HR PER MONTH MEMBERSHIP -ESA PROGRAM (MONTHLY OR QUARTERLY OR ANNUA…" at bounding box center [354, 240] width 186 height 23
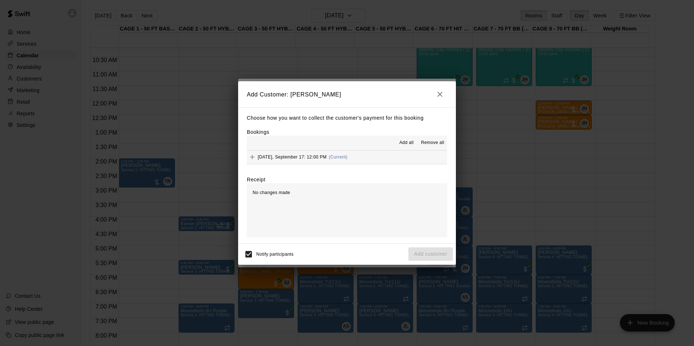
click at [408, 142] on span "Add all" at bounding box center [406, 142] width 15 height 7
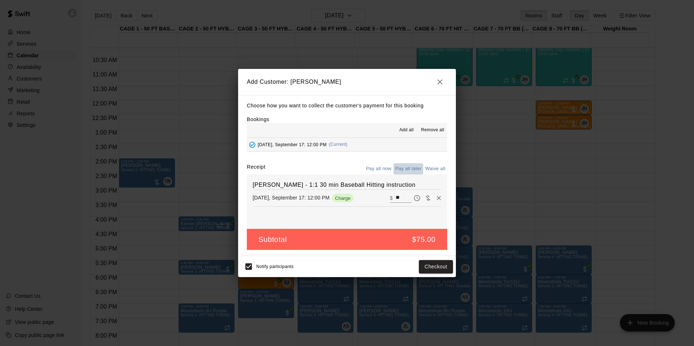
click at [408, 168] on button "Pay all later" at bounding box center [408, 168] width 30 height 11
click at [438, 269] on button "Add customer" at bounding box center [430, 266] width 45 height 13
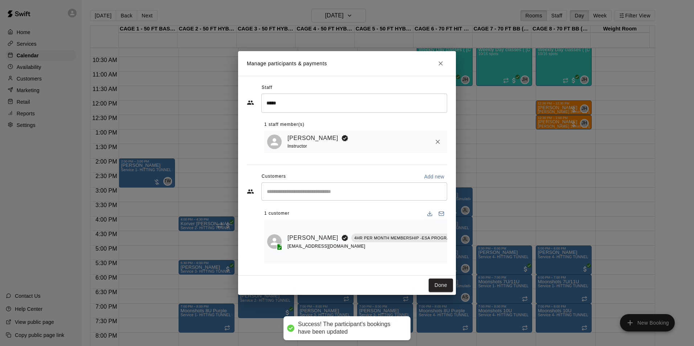
click at [443, 63] on icon "Close" at bounding box center [440, 63] width 7 height 7
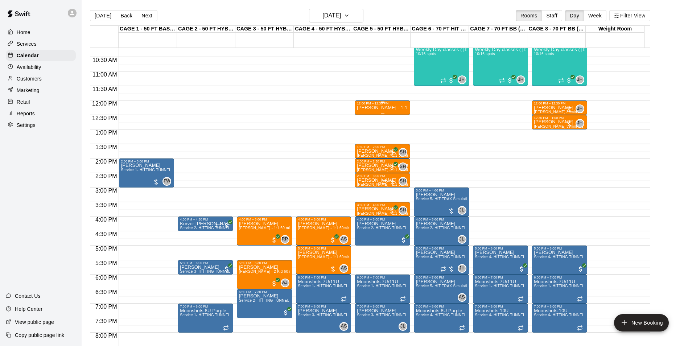
click at [370, 108] on p "[PERSON_NAME] - 1:1 30 min Baseball Hitting instruction" at bounding box center [382, 108] width 51 height 0
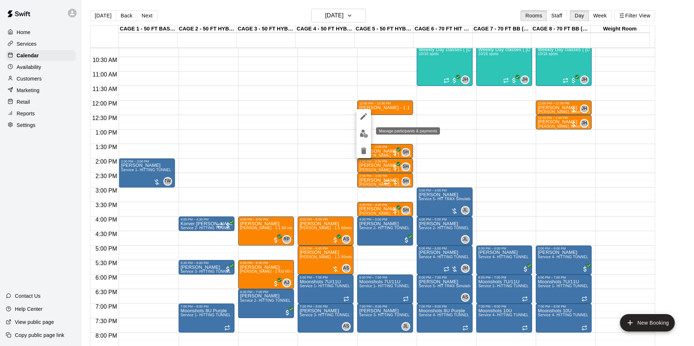
click at [365, 131] on img "edit" at bounding box center [363, 133] width 8 height 8
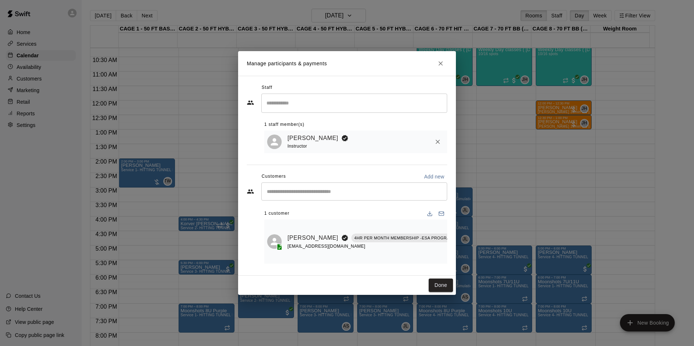
drag, startPoint x: 433, startPoint y: 285, endPoint x: 431, endPoint y: 262, distance: 23.6
click at [433, 285] on button "Done" at bounding box center [440, 285] width 24 height 13
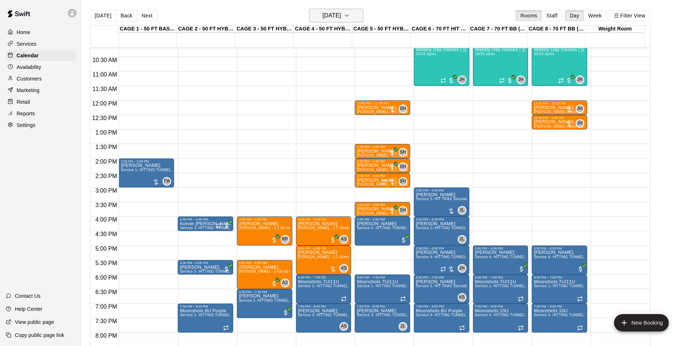
click at [341, 13] on h6 "Wednesday Sep 17" at bounding box center [331, 16] width 18 height 10
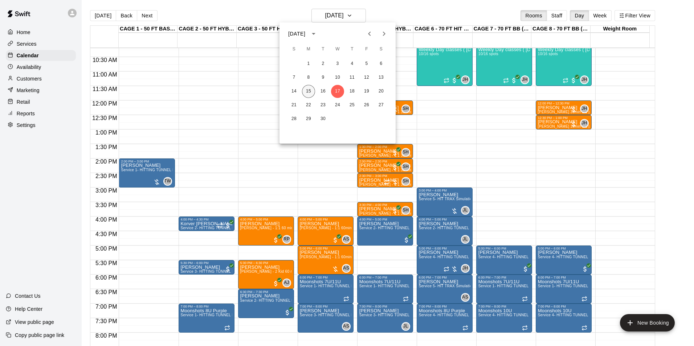
click at [309, 93] on button "15" at bounding box center [308, 91] width 13 height 13
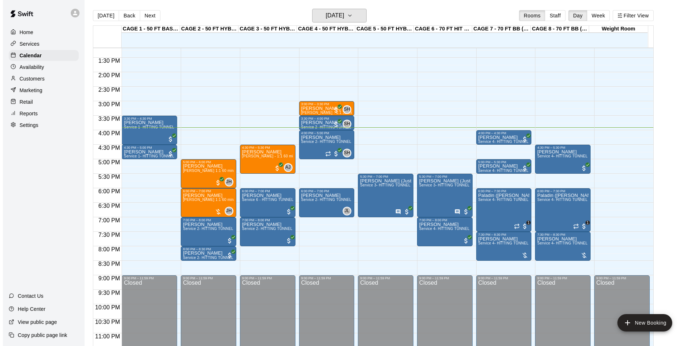
scroll to position [383, 0]
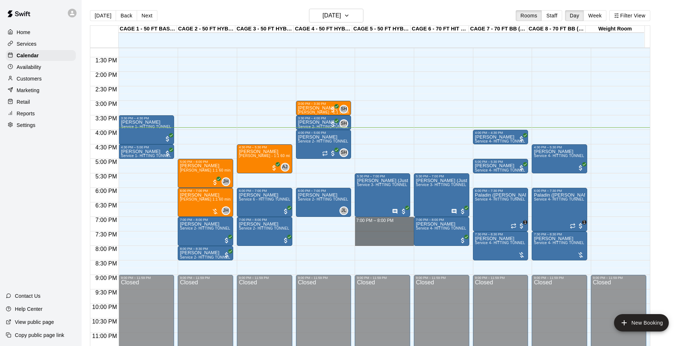
drag, startPoint x: 377, startPoint y: 218, endPoint x: 377, endPoint y: 245, distance: 27.2
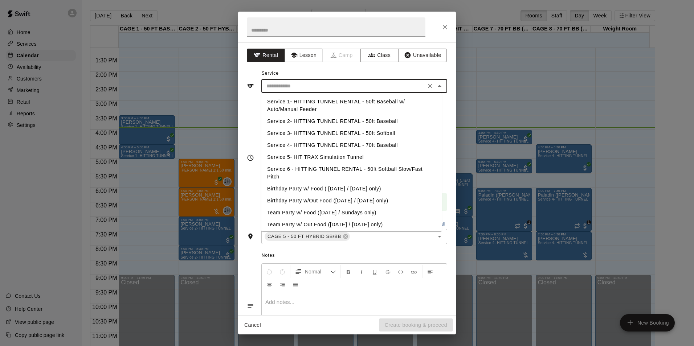
click at [307, 83] on input "text" at bounding box center [343, 86] width 160 height 9
click at [379, 132] on li "Service 3- HITTING TUNNEL RENTAL - 50ft Softball" at bounding box center [351, 133] width 180 height 12
type input "**********"
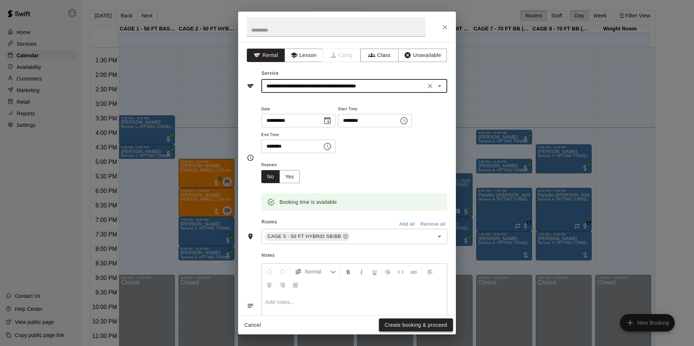
click at [400, 325] on button "Create booking & proceed" at bounding box center [416, 324] width 74 height 13
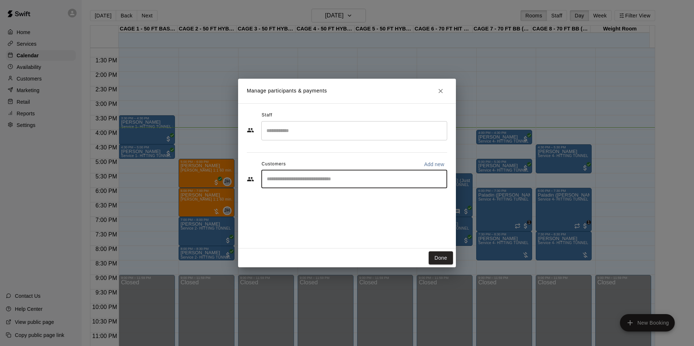
click at [315, 177] on input "Start typing to search customers..." at bounding box center [353, 179] width 179 height 7
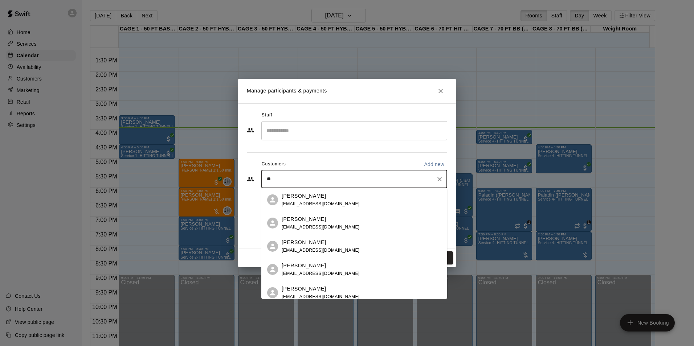
type input "*"
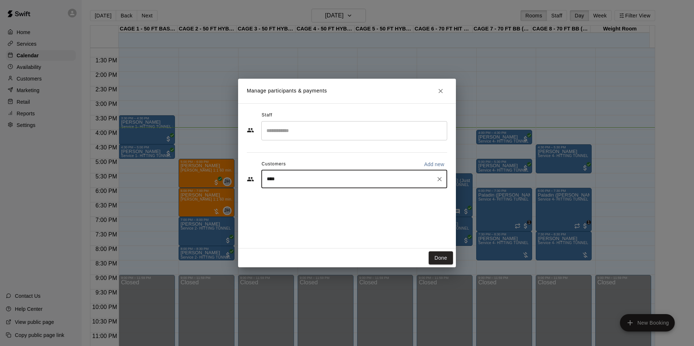
type input "*****"
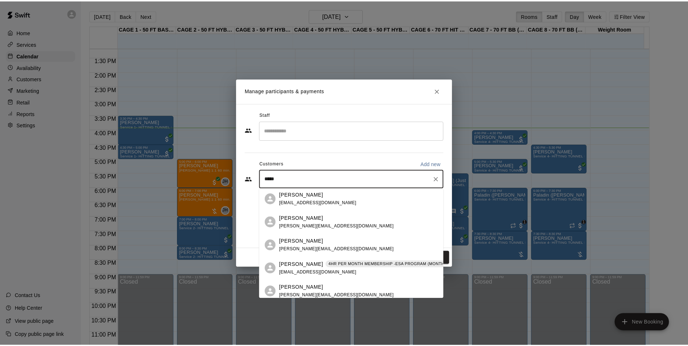
scroll to position [36, 0]
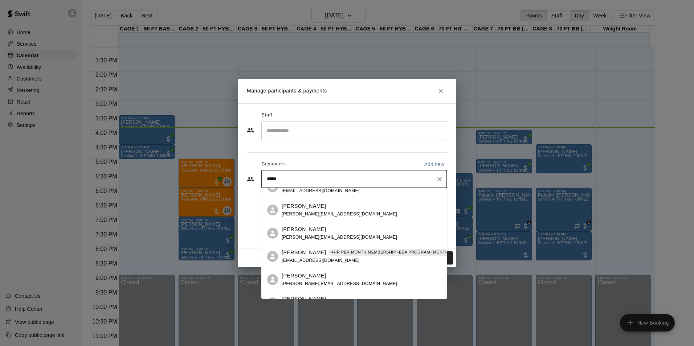
click at [374, 254] on p "4HR PER MONTH MEMBERSHIP -ESA PROGRAM (MONTHLY OR QUARTERLY OR ANNUAL)" at bounding box center [422, 252] width 183 height 6
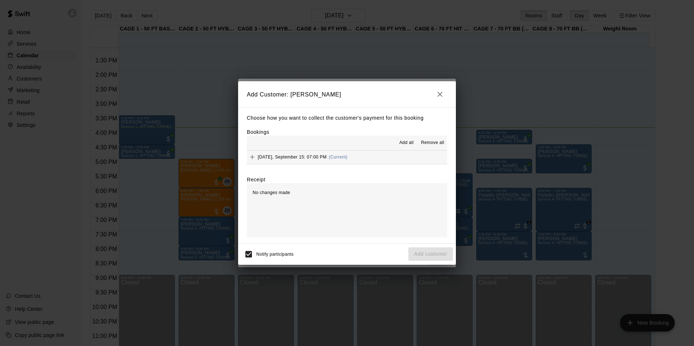
click at [399, 144] on span "Add all" at bounding box center [406, 142] width 15 height 7
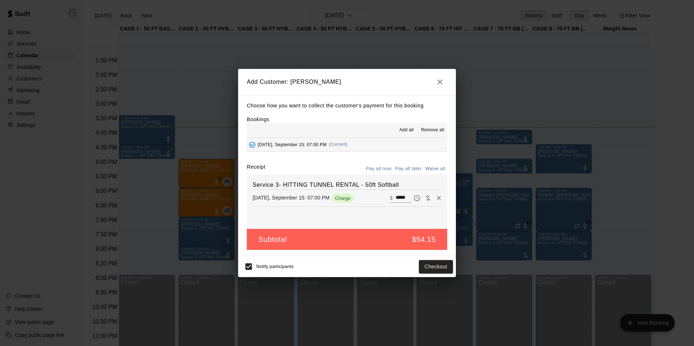
click at [408, 166] on button "Pay all later" at bounding box center [408, 168] width 30 height 11
click at [439, 266] on button "Add customer" at bounding box center [430, 266] width 45 height 13
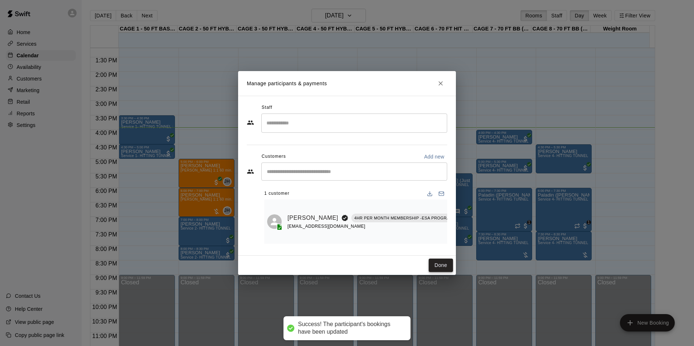
click at [450, 267] on button "Done" at bounding box center [440, 265] width 24 height 13
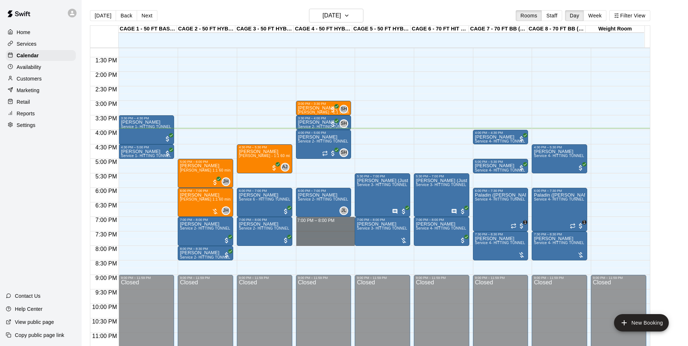
drag, startPoint x: 349, startPoint y: 218, endPoint x: 350, endPoint y: 242, distance: 23.6
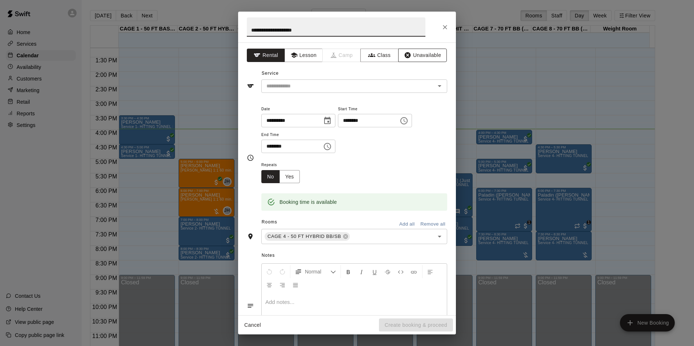
type input "**********"
click at [421, 57] on button "Unavailable" at bounding box center [422, 55] width 49 height 13
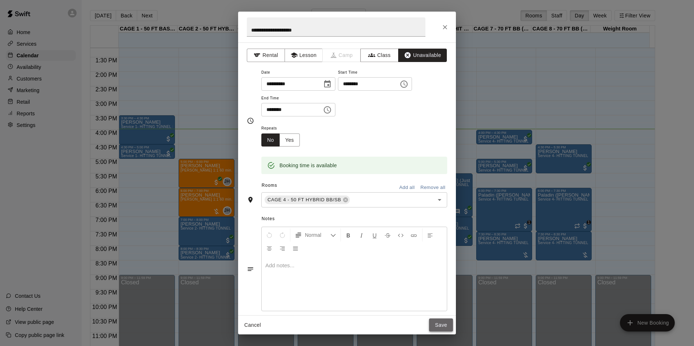
click at [447, 322] on button "Save" at bounding box center [441, 324] width 24 height 13
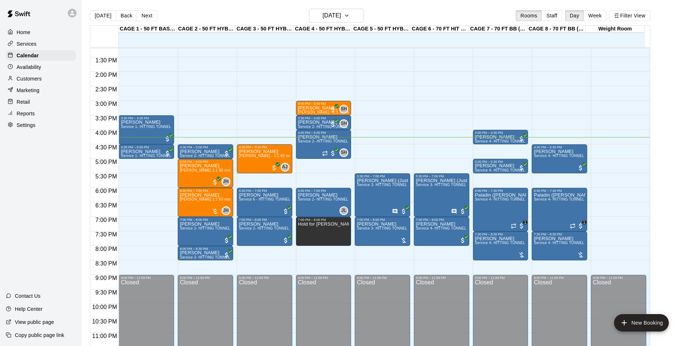
click at [59, 45] on div "Services" at bounding box center [41, 43] width 70 height 11
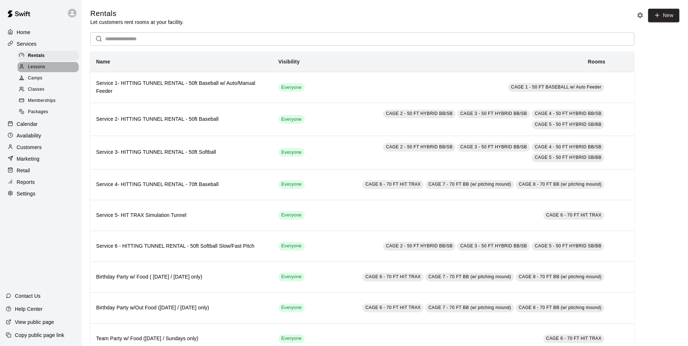
click at [53, 68] on div "Lessons" at bounding box center [47, 67] width 61 height 10
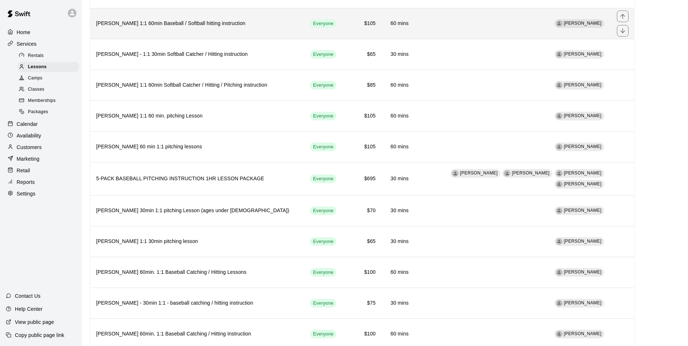
scroll to position [907, 0]
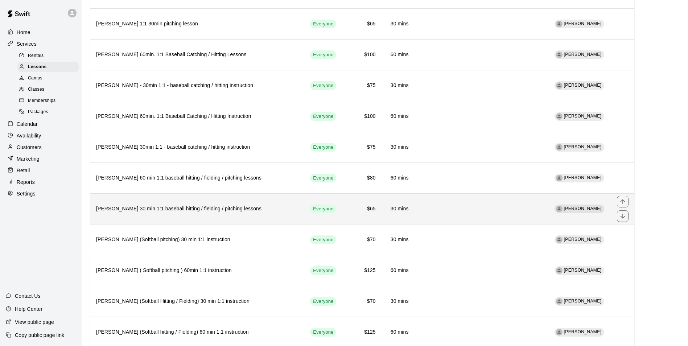
click at [235, 205] on h6 "[PERSON_NAME] 30 min 1:1 baseball hitting / fielding / pitching lessons" at bounding box center [197, 209] width 202 height 8
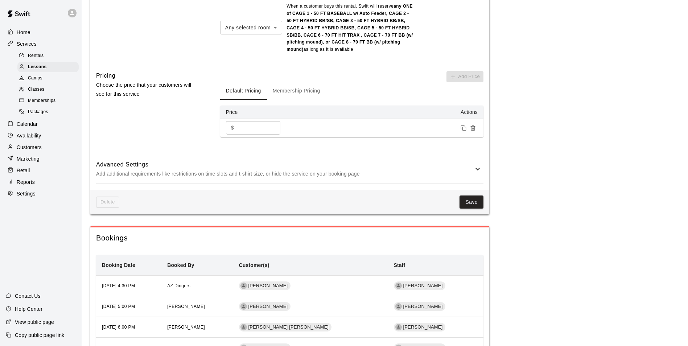
scroll to position [544, 0]
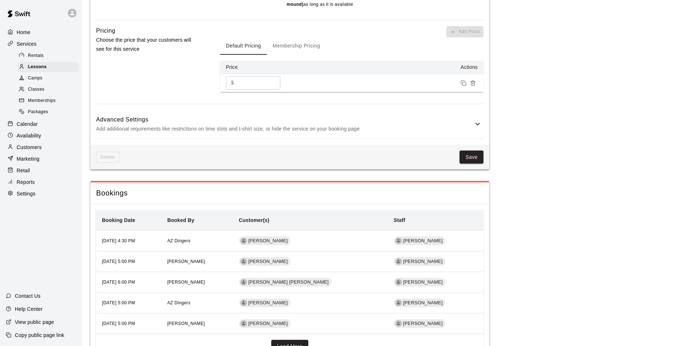
click at [62, 126] on div "Calendar" at bounding box center [41, 124] width 70 height 11
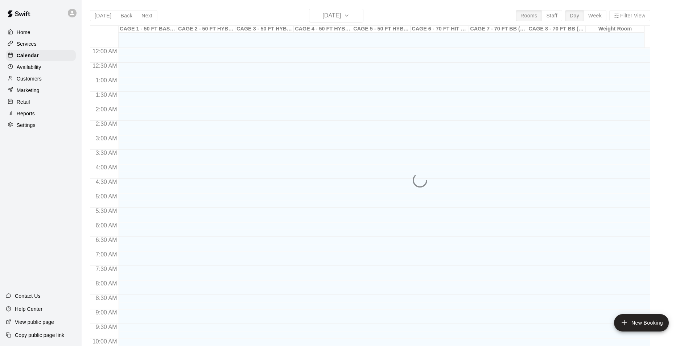
scroll to position [369, 0]
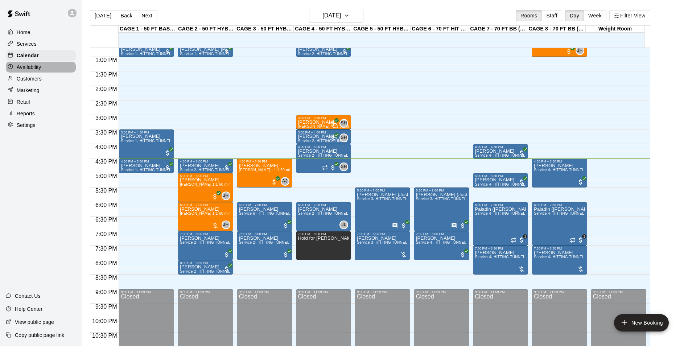
click at [44, 73] on div "Availability" at bounding box center [41, 67] width 70 height 11
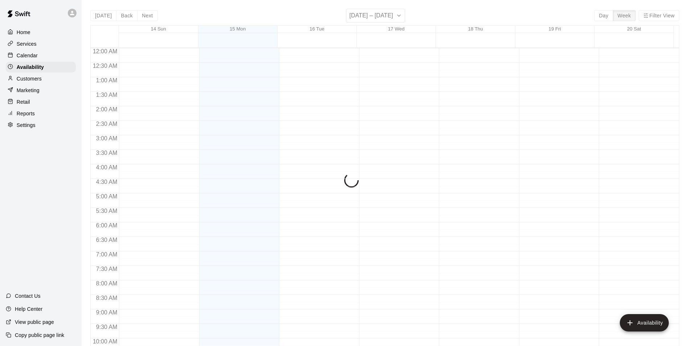
scroll to position [391, 0]
click at [47, 42] on div "Services" at bounding box center [41, 43] width 70 height 11
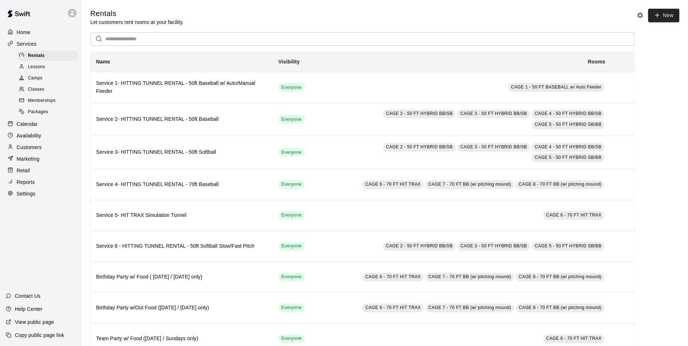
click at [48, 67] on div "Lessons" at bounding box center [47, 67] width 61 height 10
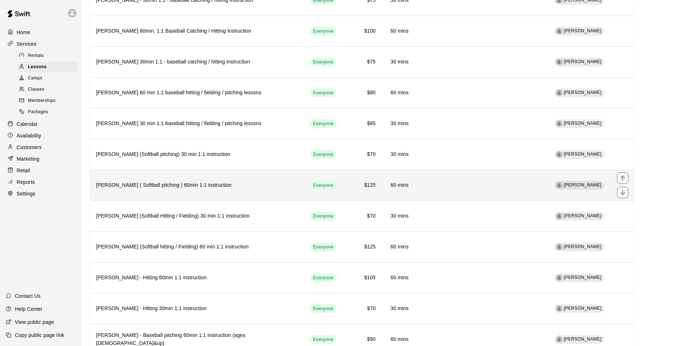
scroll to position [979, 0]
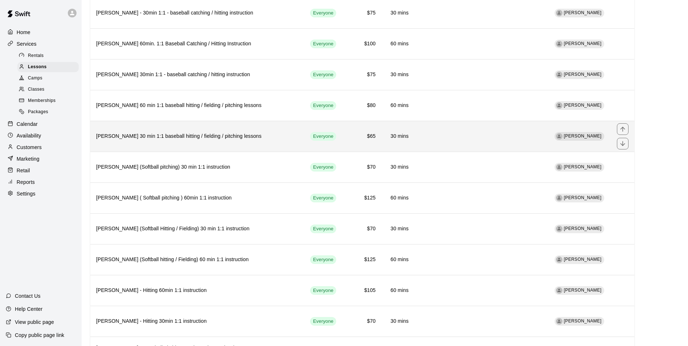
click at [193, 132] on h6 "[PERSON_NAME] 30 min 1:1 baseball hitting / fielding / pitching lessons" at bounding box center [197, 136] width 202 height 8
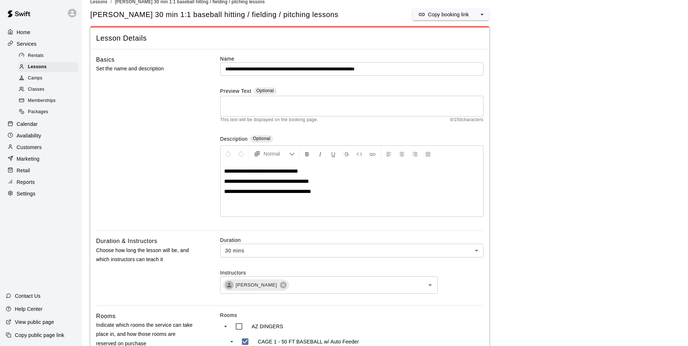
scroll to position [6, 0]
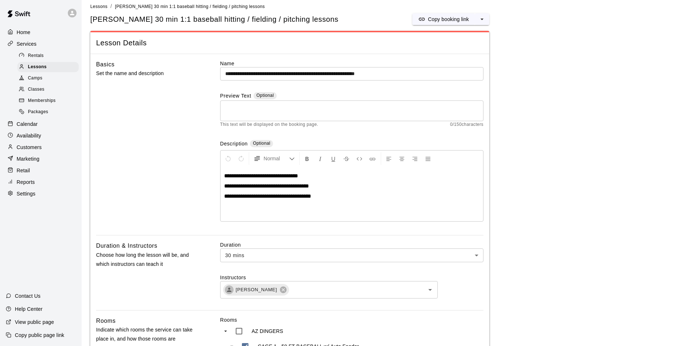
click at [241, 115] on textarea at bounding box center [351, 111] width 253 height 15
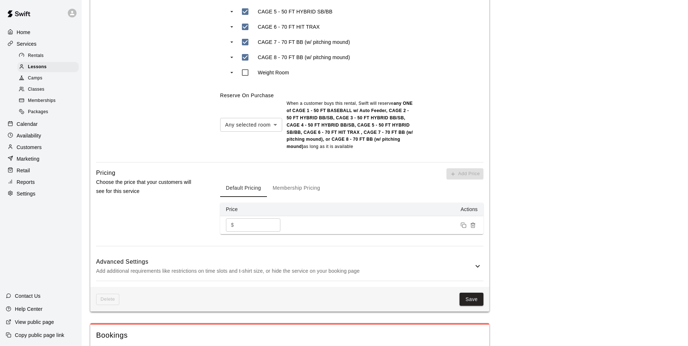
scroll to position [435, 0]
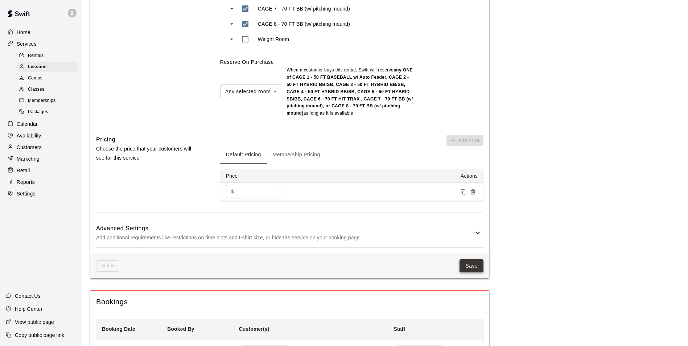
type textarea "**********"
click at [469, 264] on button "Save" at bounding box center [472, 265] width 24 height 13
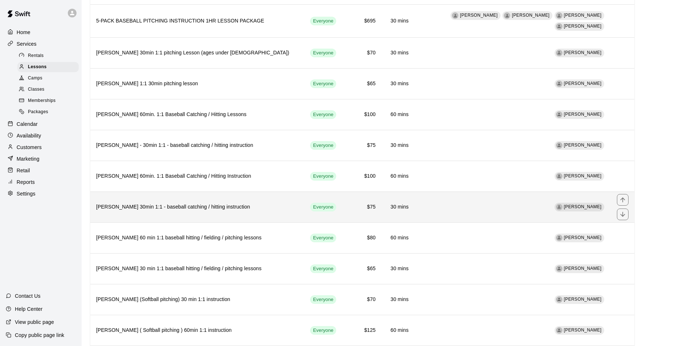
scroll to position [871, 0]
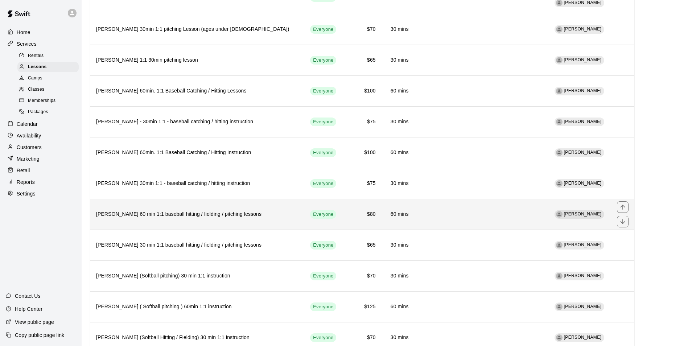
click at [223, 210] on h6 "[PERSON_NAME] 60 min 1:1 baseball hitting / fielding / pitching lessons" at bounding box center [197, 214] width 202 height 8
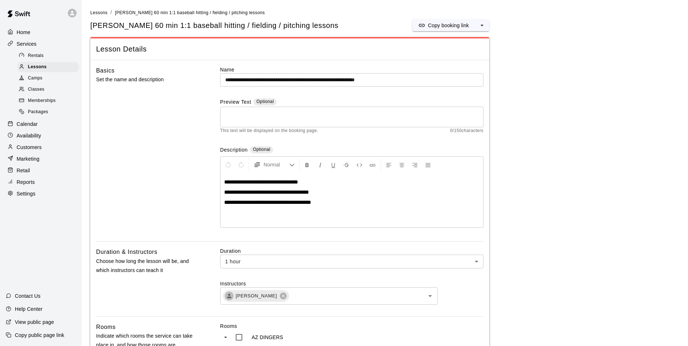
drag, startPoint x: 223, startPoint y: 203, endPoint x: 272, endPoint y: 114, distance: 102.1
click at [272, 114] on textarea at bounding box center [351, 117] width 253 height 15
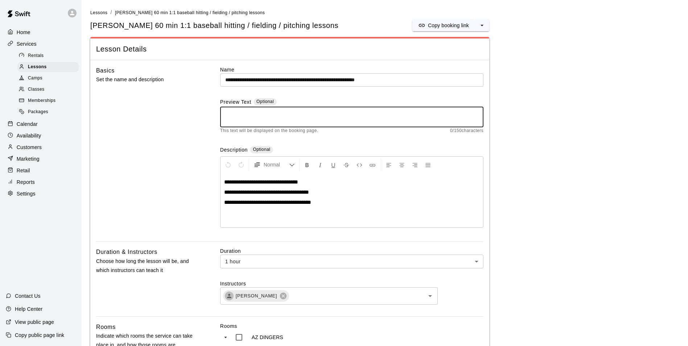
type textarea "*"
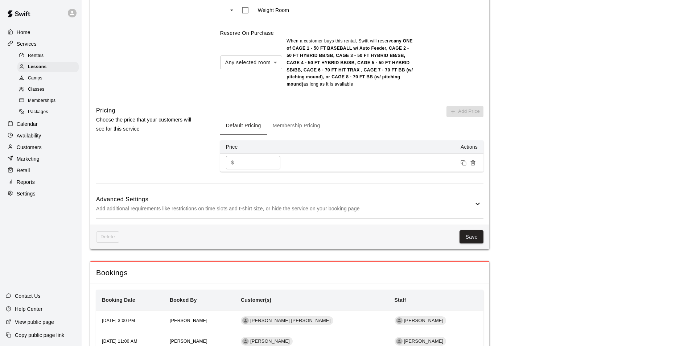
scroll to position [472, 0]
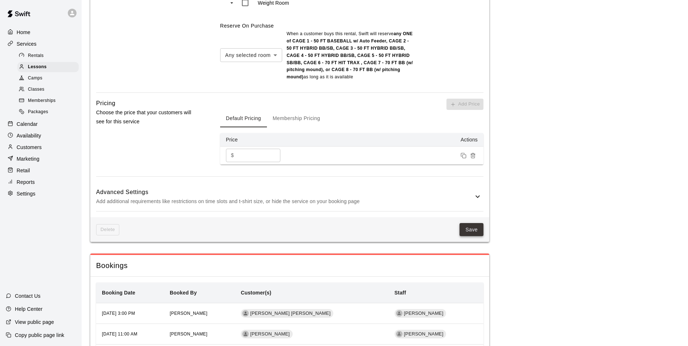
type textarea "**********"
click at [480, 230] on button "Save" at bounding box center [472, 229] width 24 height 13
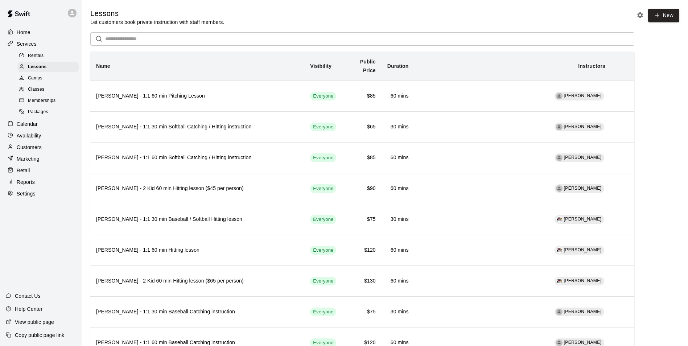
drag, startPoint x: 41, startPoint y: 124, endPoint x: 74, endPoint y: 132, distance: 34.0
click at [41, 124] on div "Calendar" at bounding box center [41, 124] width 70 height 11
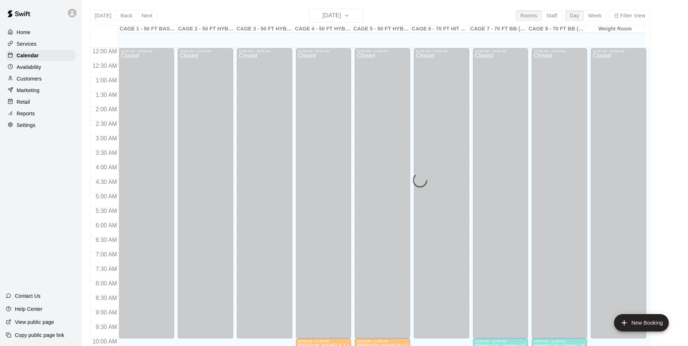
scroll to position [369, 0]
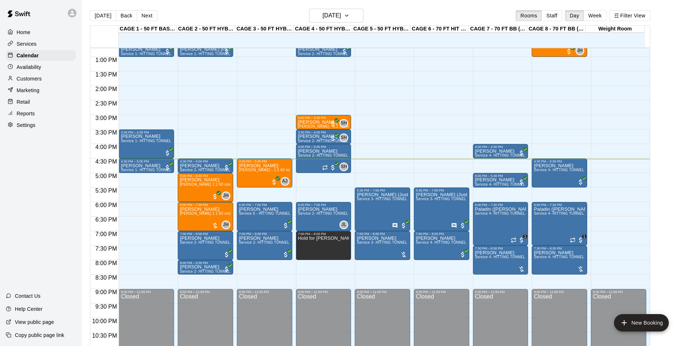
click at [50, 47] on div "Services" at bounding box center [41, 43] width 70 height 11
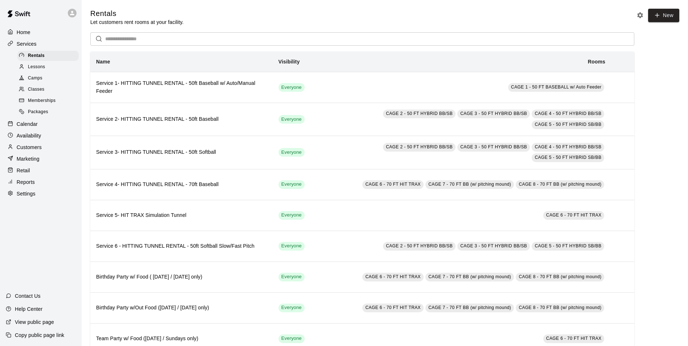
click at [53, 68] on div "Lessons" at bounding box center [47, 67] width 61 height 10
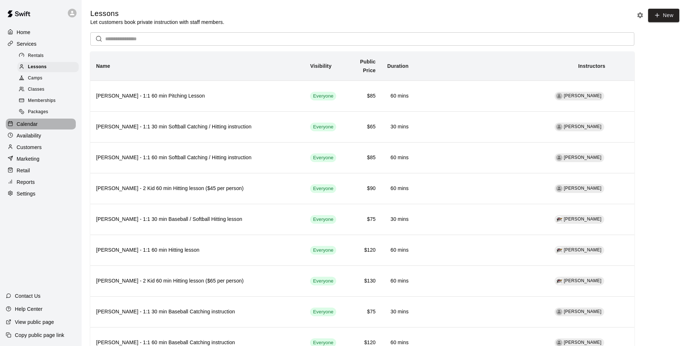
click at [44, 129] on div "Calendar" at bounding box center [41, 124] width 70 height 11
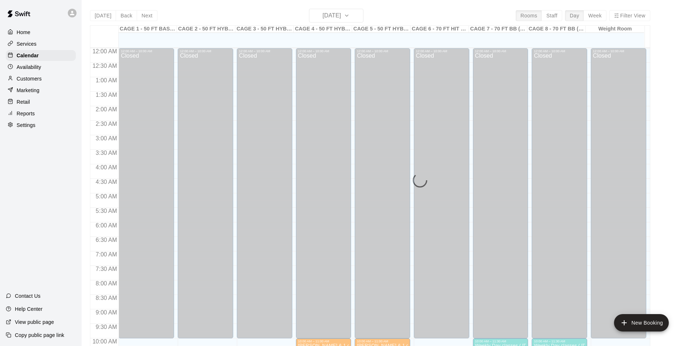
scroll to position [369, 0]
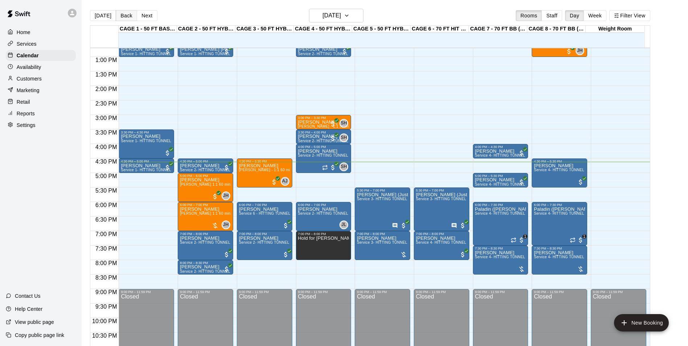
click at [123, 11] on button "Back" at bounding box center [126, 15] width 21 height 11
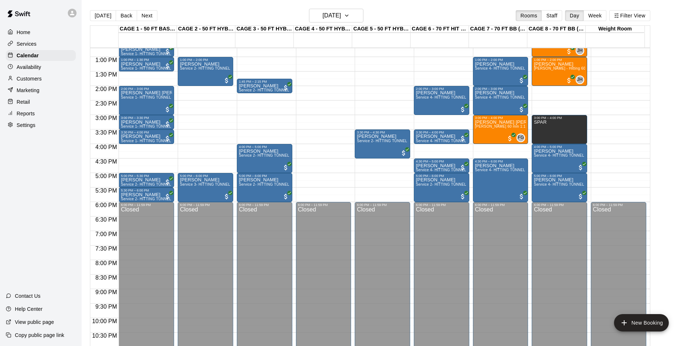
click at [123, 15] on button "Back" at bounding box center [126, 15] width 21 height 11
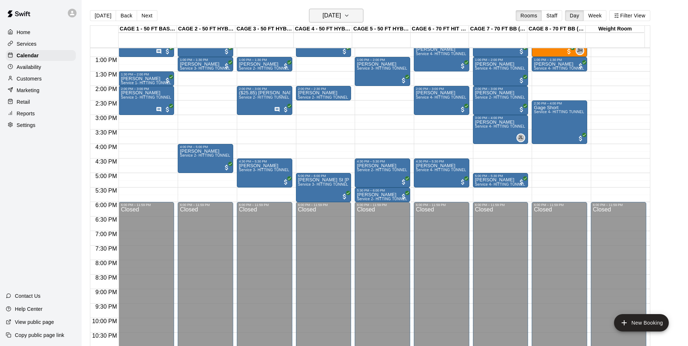
click at [319, 21] on button "Saturday Sep 13" at bounding box center [336, 16] width 54 height 14
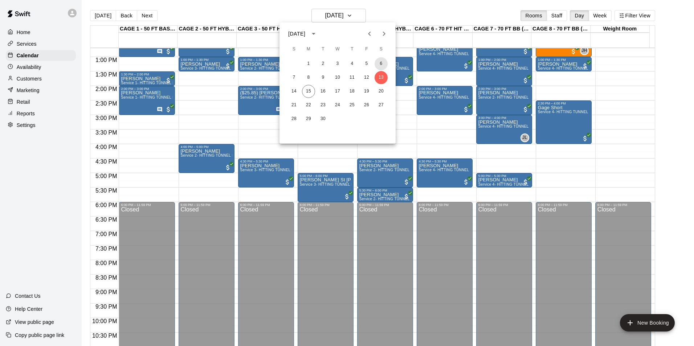
click at [380, 61] on button "6" at bounding box center [380, 63] width 13 height 13
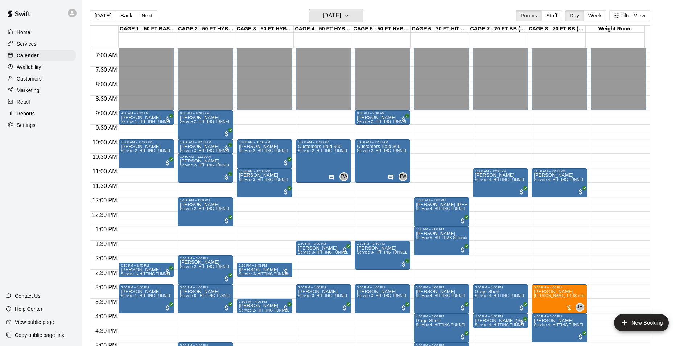
scroll to position [187, 0]
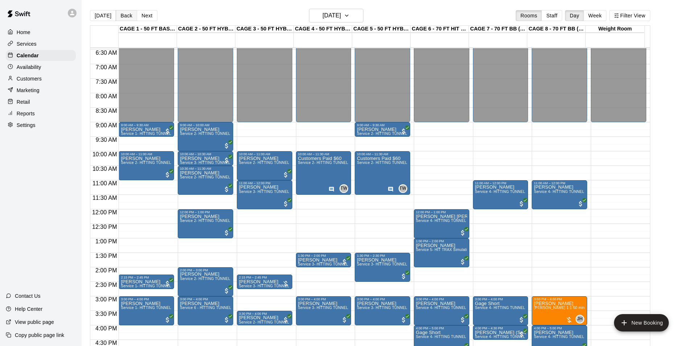
click at [128, 18] on button "Back" at bounding box center [126, 15] width 21 height 11
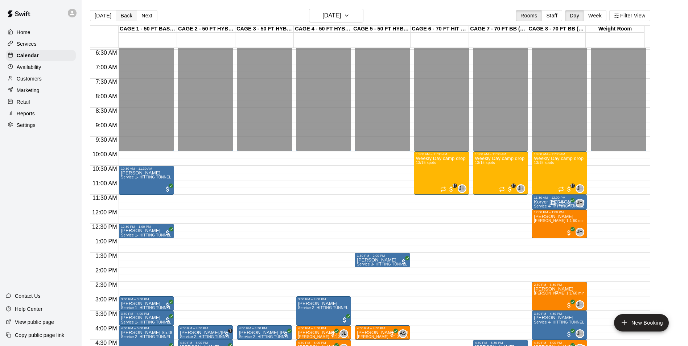
click at [128, 18] on button "Back" at bounding box center [126, 15] width 21 height 11
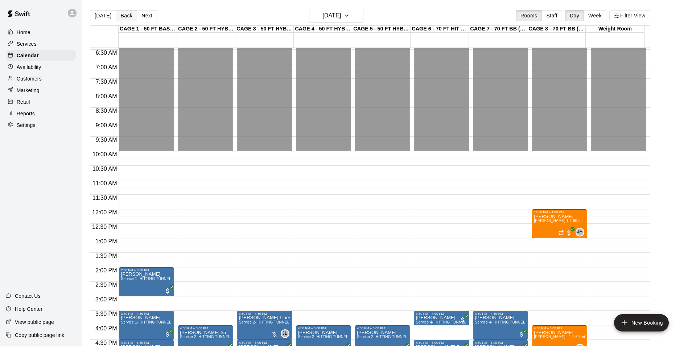
click at [128, 18] on button "Back" at bounding box center [126, 15] width 21 height 11
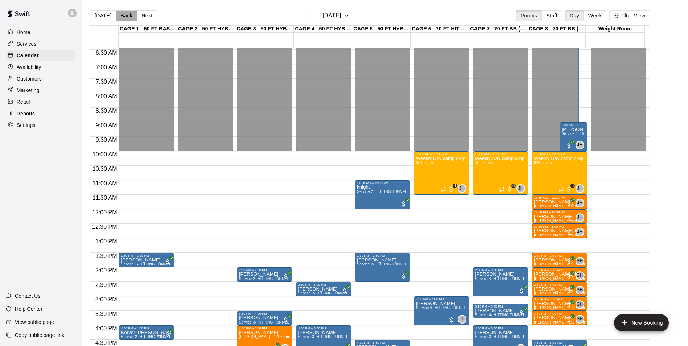
click at [128, 18] on button "Back" at bounding box center [126, 15] width 21 height 11
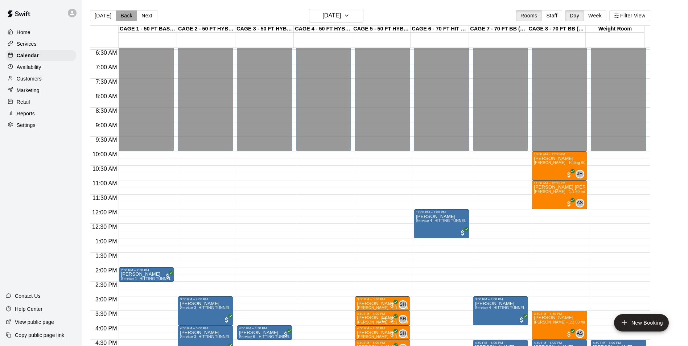
click at [128, 18] on button "Back" at bounding box center [126, 15] width 21 height 11
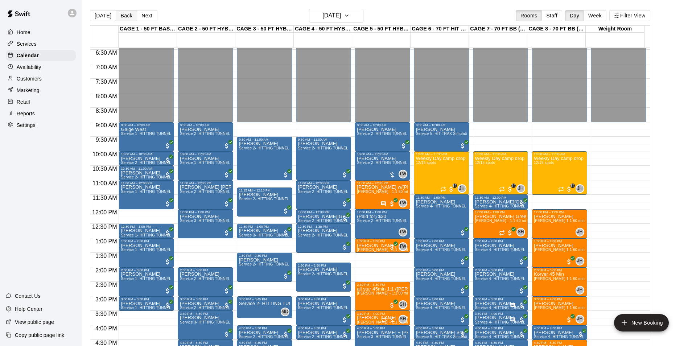
click at [128, 18] on button "Back" at bounding box center [126, 15] width 21 height 11
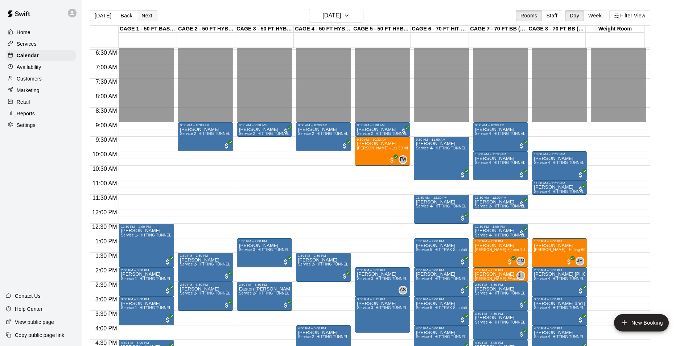
click at [142, 17] on button "Next" at bounding box center [147, 15] width 20 height 11
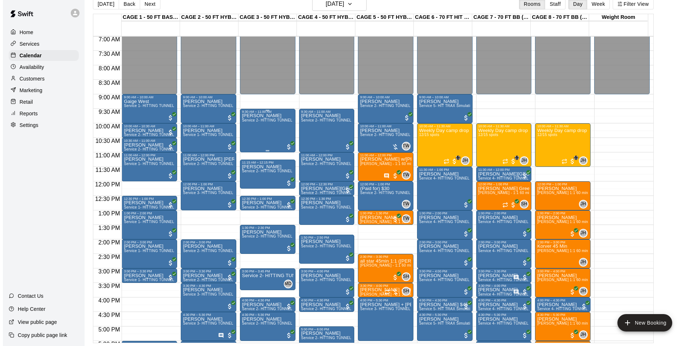
scroll to position [137, 0]
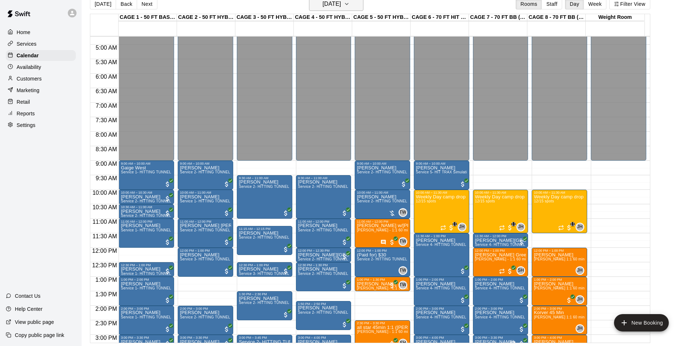
click at [350, 5] on icon "button" at bounding box center [347, 4] width 6 height 9
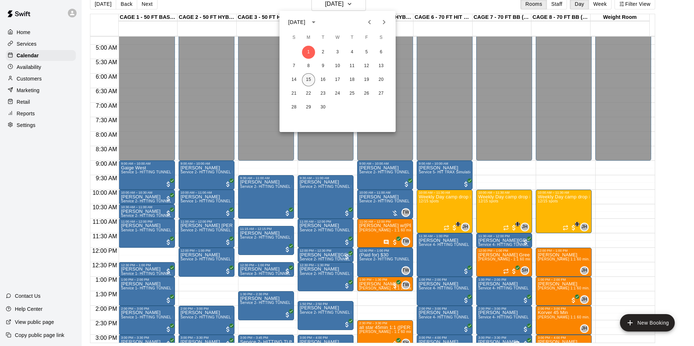
click at [312, 82] on button "15" at bounding box center [308, 79] width 13 height 13
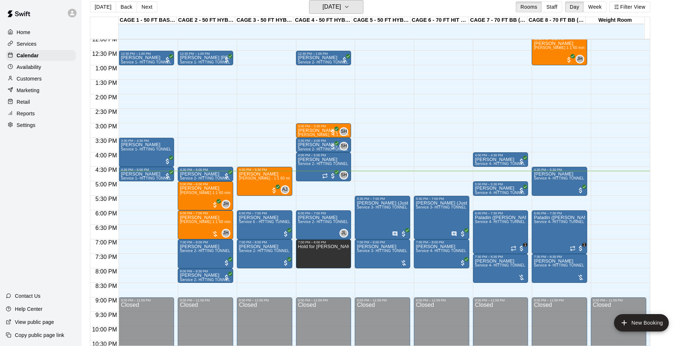
scroll to position [391, 0]
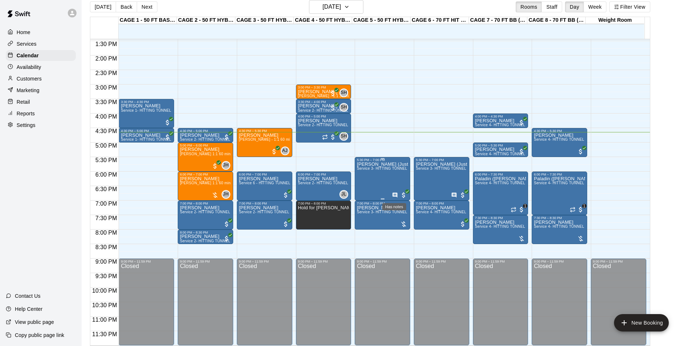
click at [394, 193] on icon "Has notes" at bounding box center [394, 195] width 5 height 5
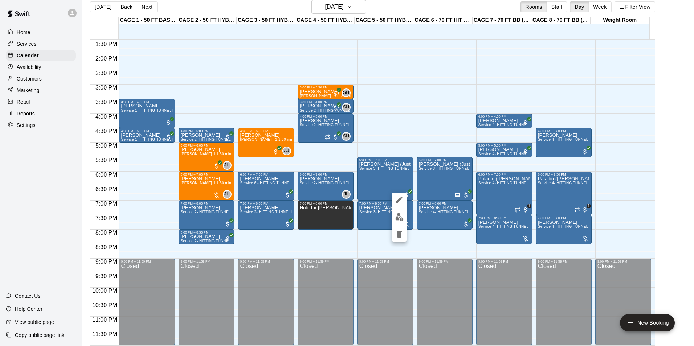
click at [672, 128] on div at bounding box center [347, 173] width 694 height 346
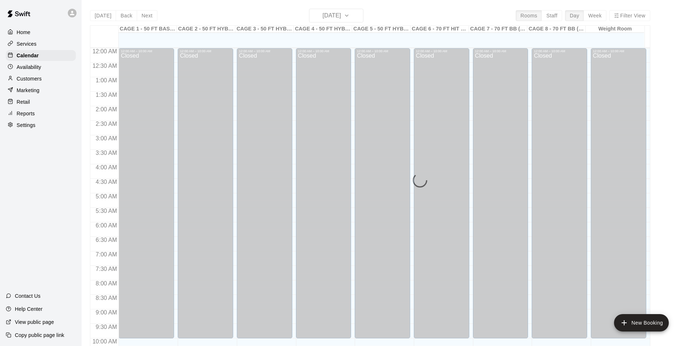
scroll to position [369, 0]
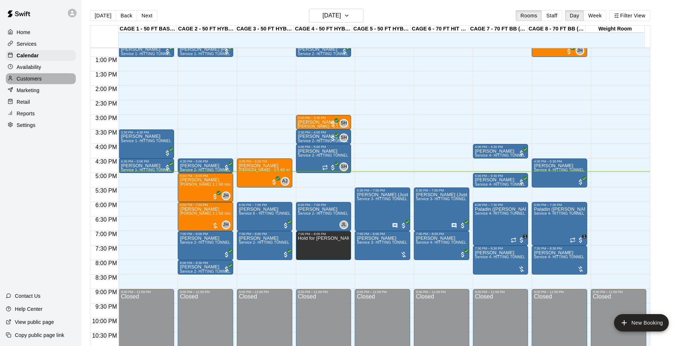
click at [49, 81] on div "Customers" at bounding box center [41, 78] width 70 height 11
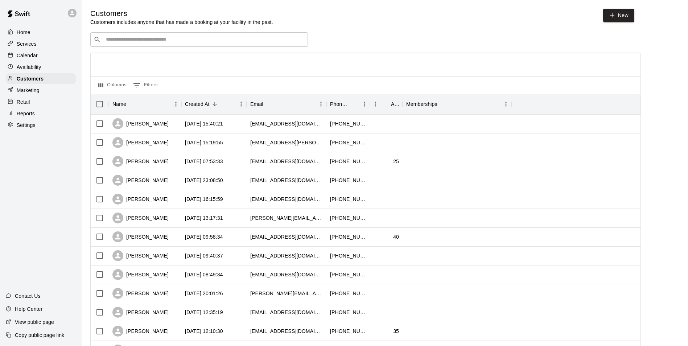
click at [176, 32] on div "Customers Customers includes anyone that has made a booking at your facility in…" at bounding box center [384, 307] width 589 height 597
click at [180, 39] on input "Search customers by name or email" at bounding box center [204, 39] width 201 height 7
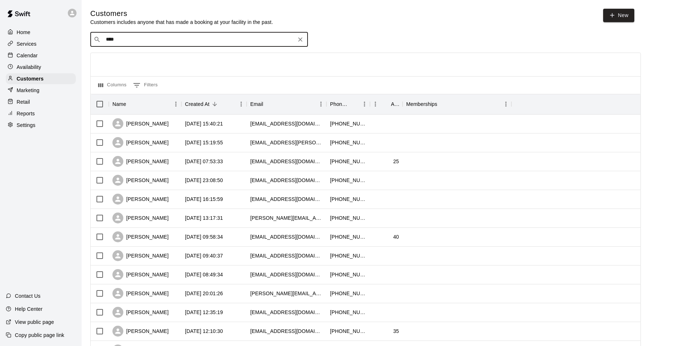
type input "****"
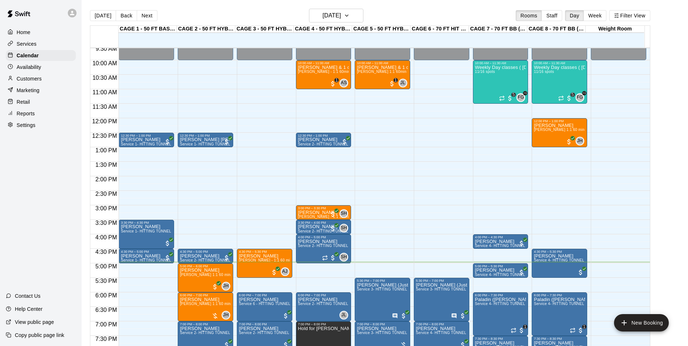
scroll to position [296, 0]
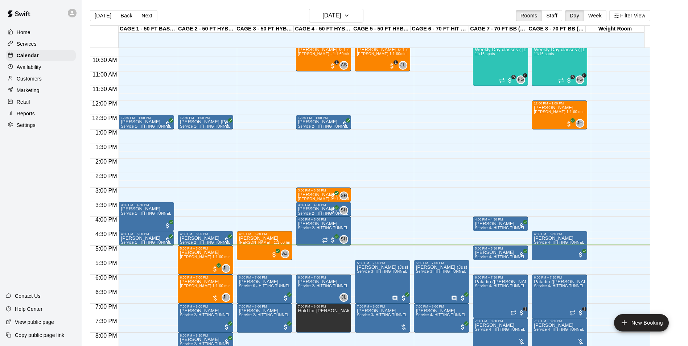
click at [47, 44] on div "Services" at bounding box center [41, 43] width 70 height 11
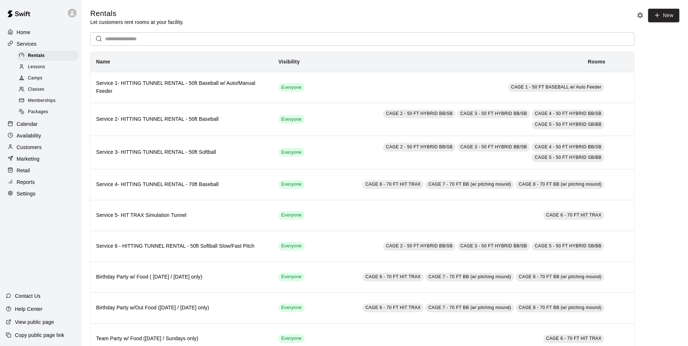
click at [47, 141] on div "Availability" at bounding box center [41, 135] width 70 height 11
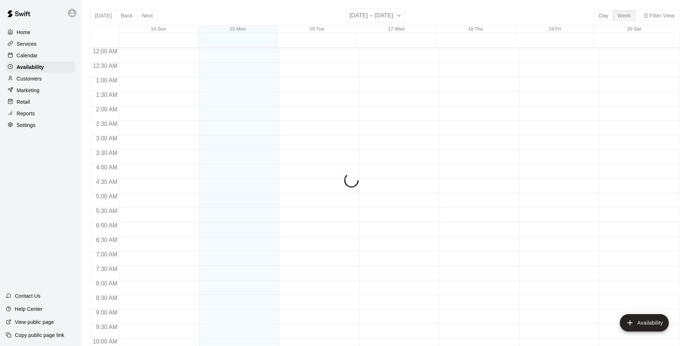
scroll to position [391, 0]
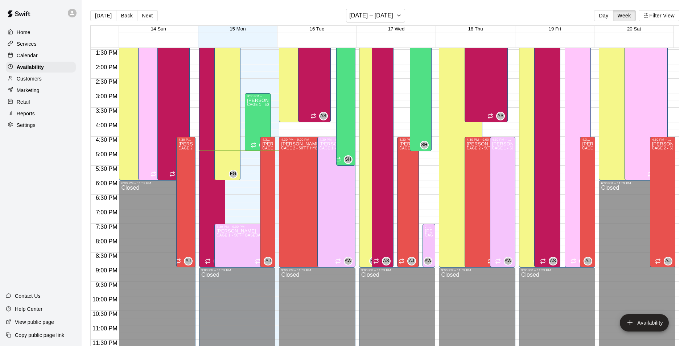
click at [40, 49] on div "Services" at bounding box center [41, 43] width 70 height 11
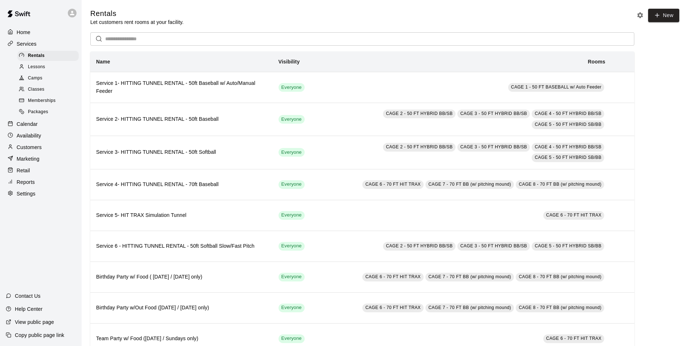
click at [44, 69] on span "Lessons" at bounding box center [36, 66] width 17 height 7
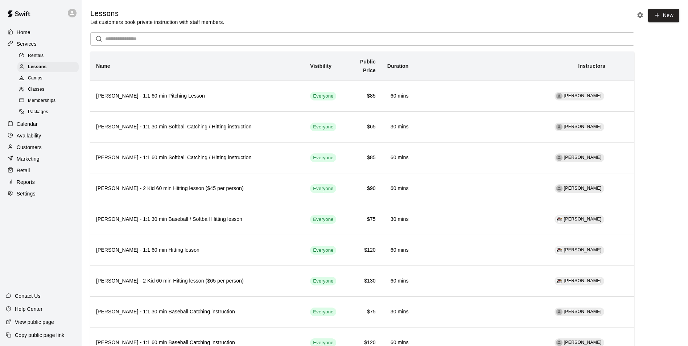
click at [44, 148] on div "Customers" at bounding box center [41, 147] width 70 height 11
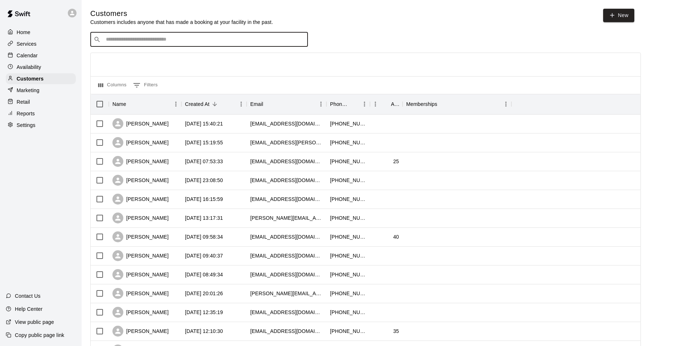
click at [155, 38] on input "Search customers by name or email" at bounding box center [204, 39] width 201 height 7
type input "*******"
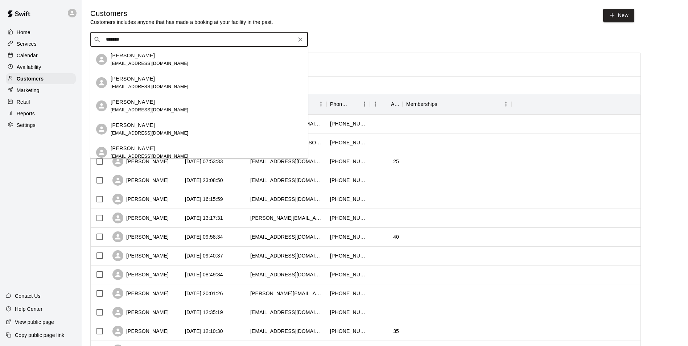
click at [301, 40] on icon "Clear" at bounding box center [300, 39] width 7 height 7
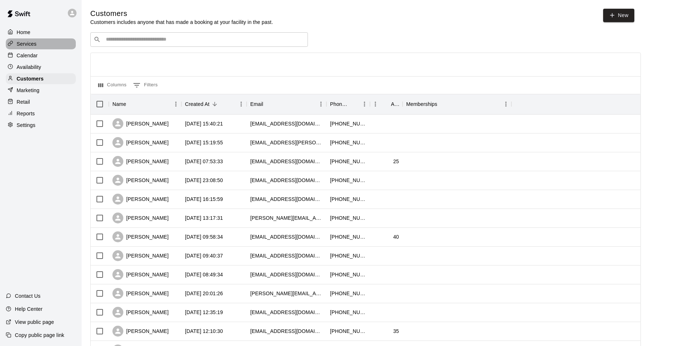
click at [50, 40] on div "Services" at bounding box center [41, 43] width 70 height 11
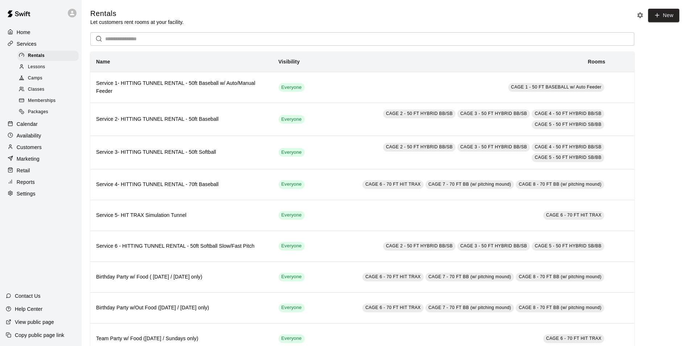
click at [60, 76] on div "Camps" at bounding box center [47, 78] width 61 height 10
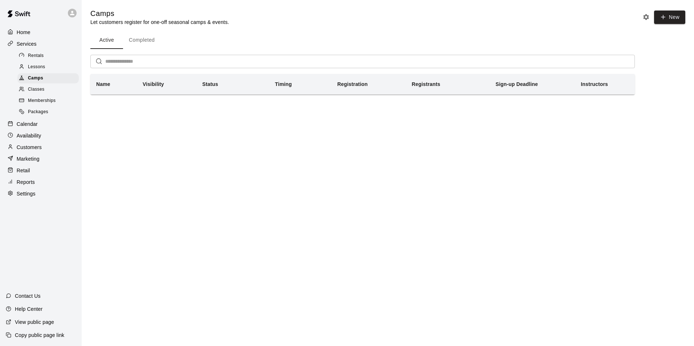
click at [57, 47] on div "Services" at bounding box center [41, 43] width 70 height 11
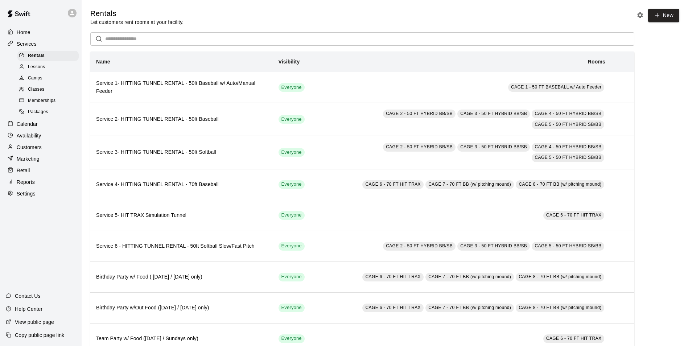
click at [55, 127] on div "Calendar" at bounding box center [41, 124] width 70 height 11
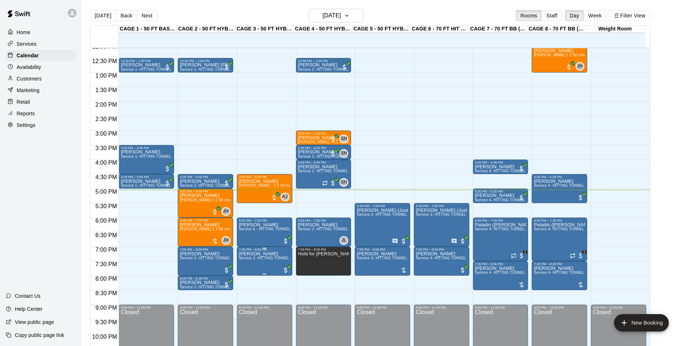
scroll to position [369, 0]
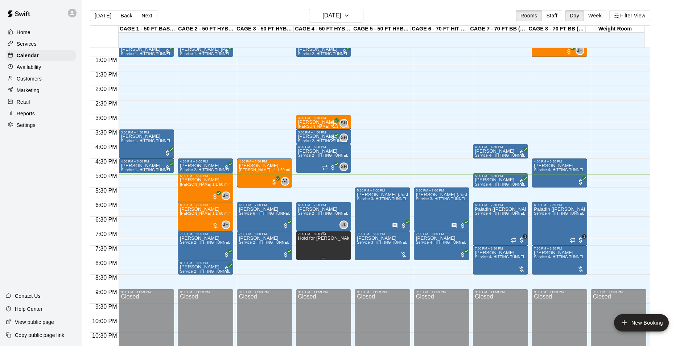
click at [340, 238] on p "Hold for [PERSON_NAME]" at bounding box center [323, 238] width 51 height 0
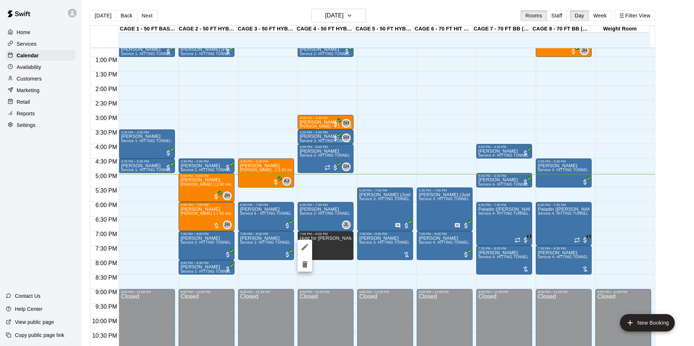
click at [305, 263] on icon "delete" at bounding box center [304, 264] width 5 height 7
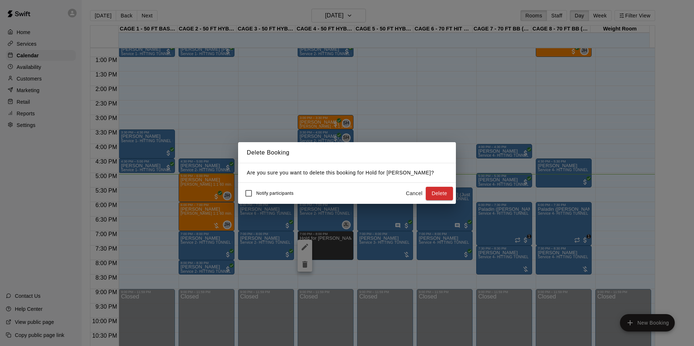
click at [447, 191] on button "Delete" at bounding box center [438, 193] width 27 height 13
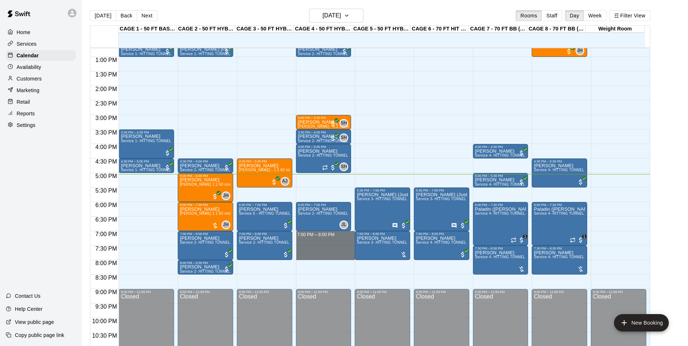
drag, startPoint x: 341, startPoint y: 232, endPoint x: 342, endPoint y: 258, distance: 25.5
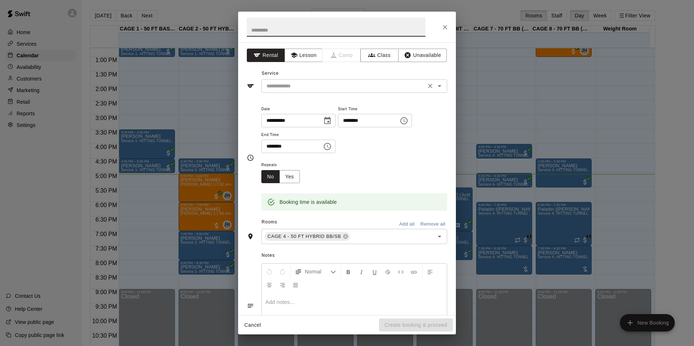
click at [299, 85] on input "text" at bounding box center [343, 86] width 160 height 9
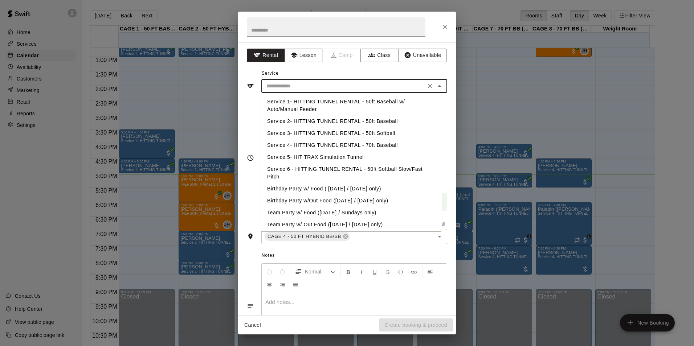
click at [450, 21] on div at bounding box center [347, 27] width 218 height 31
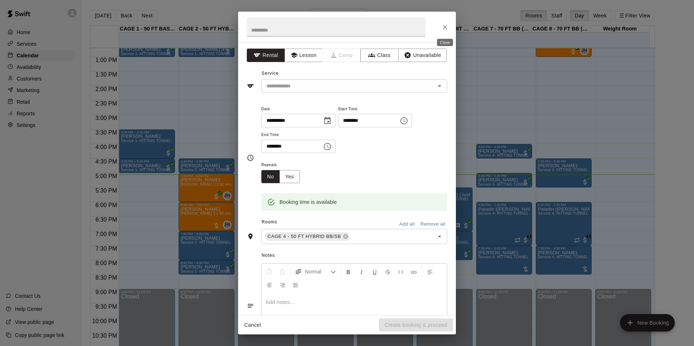
click at [449, 25] on button "Close" at bounding box center [444, 27] width 13 height 13
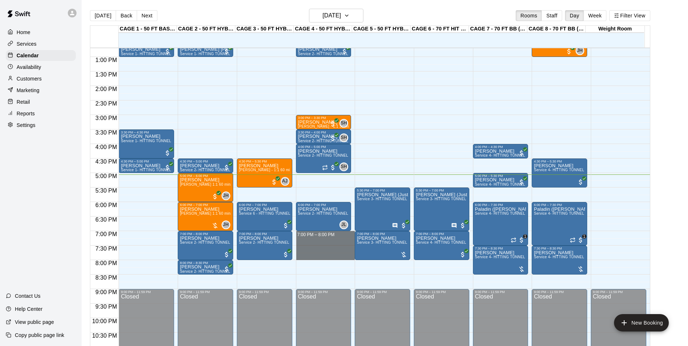
drag, startPoint x: 339, startPoint y: 233, endPoint x: 341, endPoint y: 255, distance: 22.9
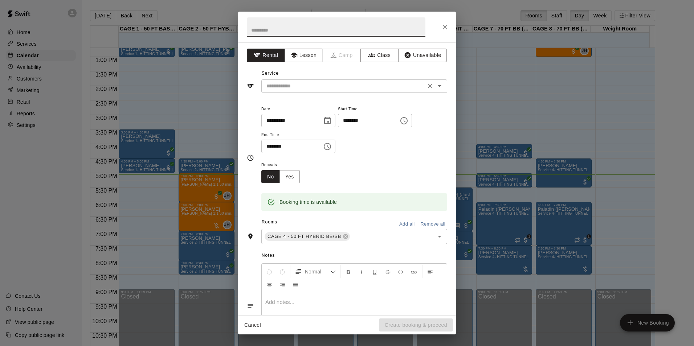
click at [328, 89] on input "text" at bounding box center [343, 86] width 160 height 9
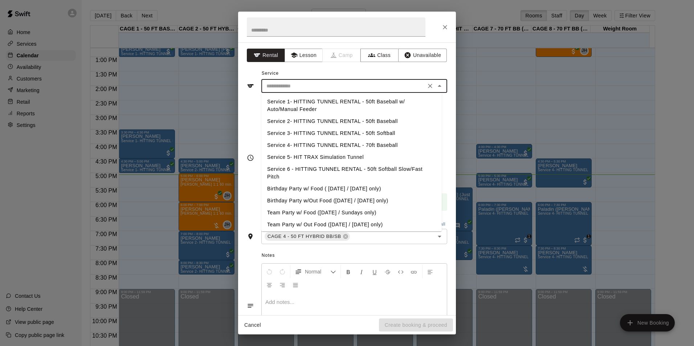
click at [332, 136] on li "Service 3- HITTING TUNNEL RENTAL - 50ft Softball" at bounding box center [351, 133] width 180 height 12
type input "**********"
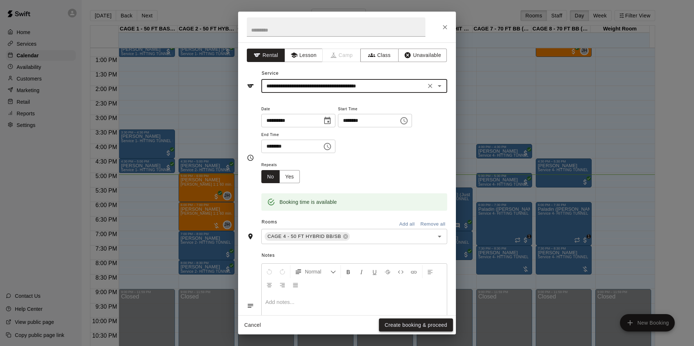
click at [399, 320] on button "Create booking & proceed" at bounding box center [416, 324] width 74 height 13
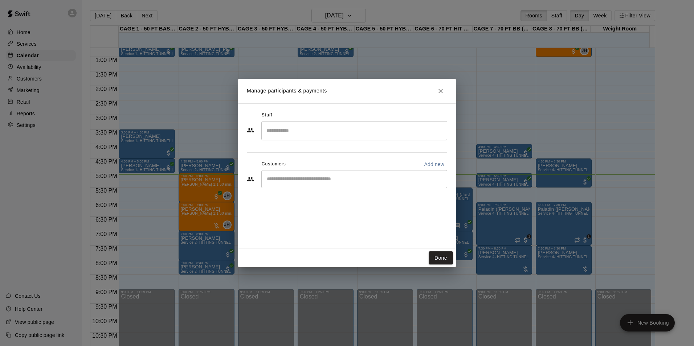
click at [305, 180] on input "Start typing to search customers..." at bounding box center [353, 179] width 179 height 7
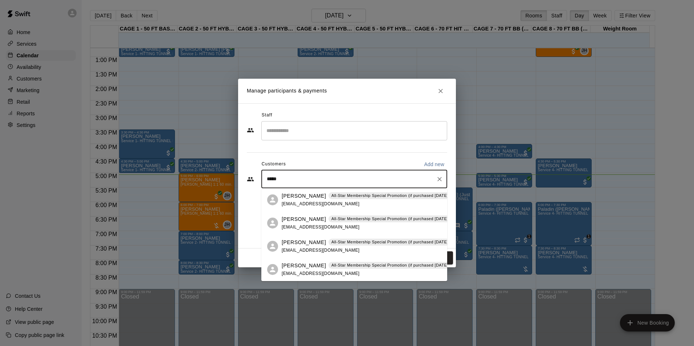
type input "******"
click at [335, 197] on span "All-Star Membership Special Promotion (if purchased [DATE] - [DATE]) - 6 month …" at bounding box center [421, 196] width 186 height 6
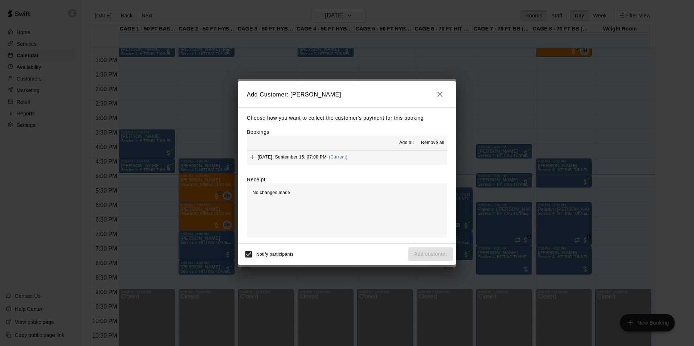
click at [408, 146] on span "Add all" at bounding box center [406, 142] width 15 height 7
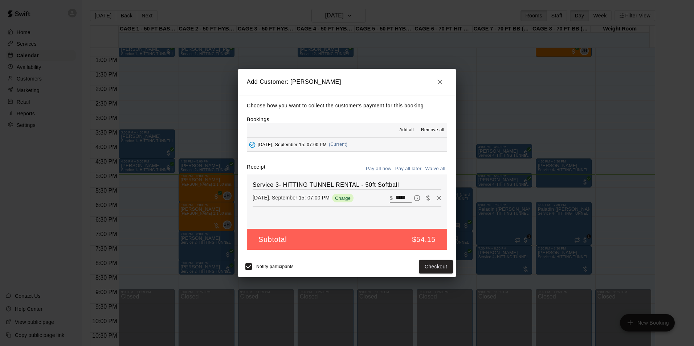
click at [408, 166] on button "Pay all later" at bounding box center [408, 168] width 30 height 11
click at [432, 262] on button "Add customer" at bounding box center [430, 266] width 45 height 13
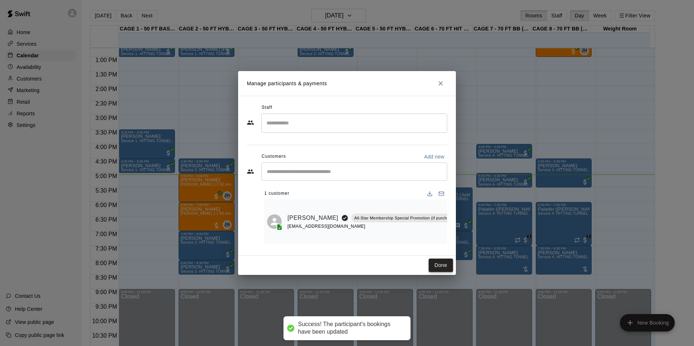
click at [440, 265] on button "Done" at bounding box center [440, 265] width 24 height 13
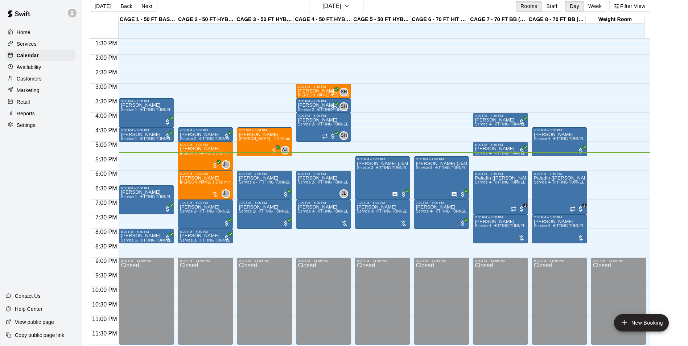
scroll to position [12, 0]
